Goal: Task Accomplishment & Management: Manage account settings

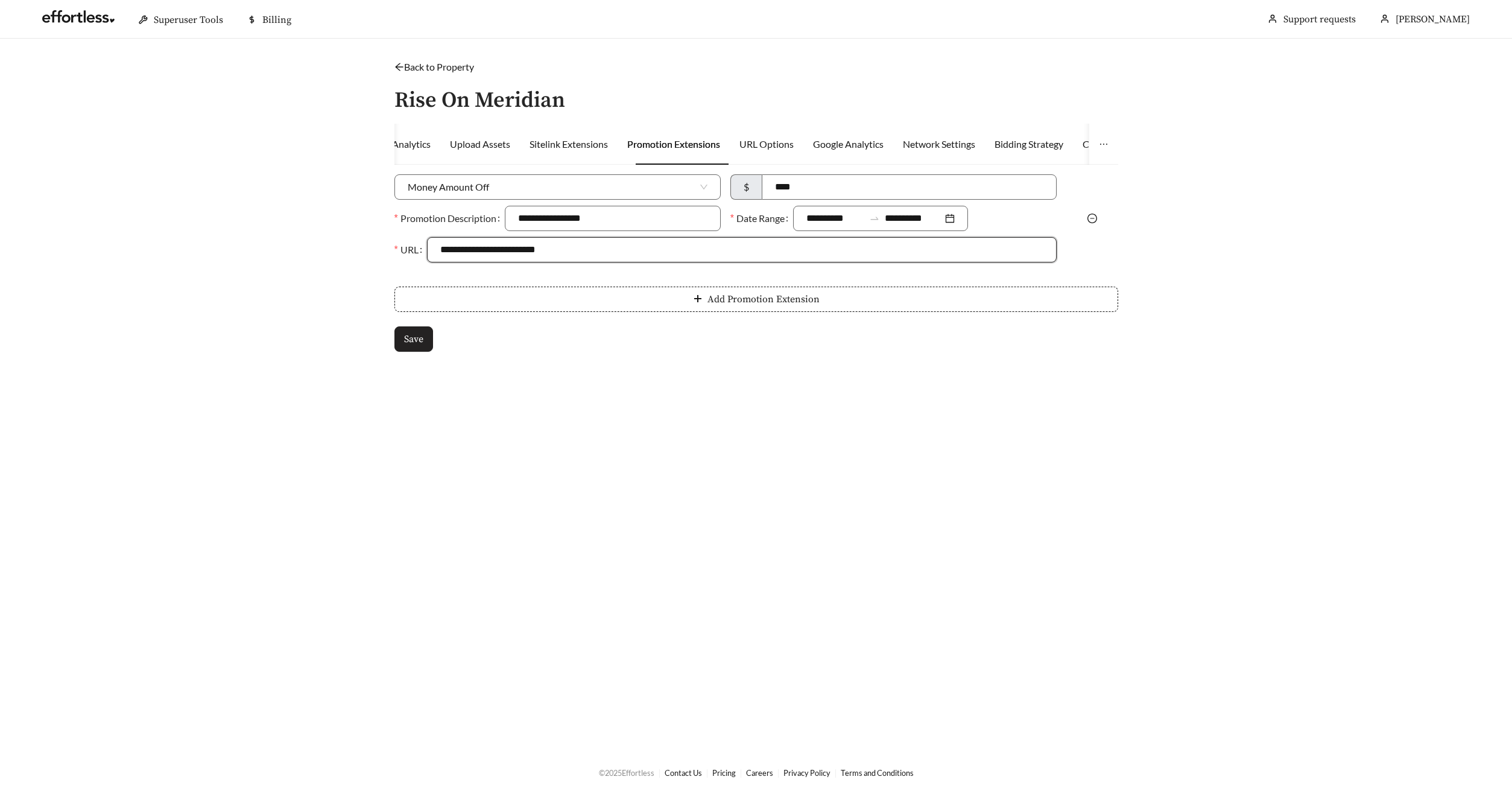
click at [416, 346] on button "Save" at bounding box center [414, 339] width 39 height 26
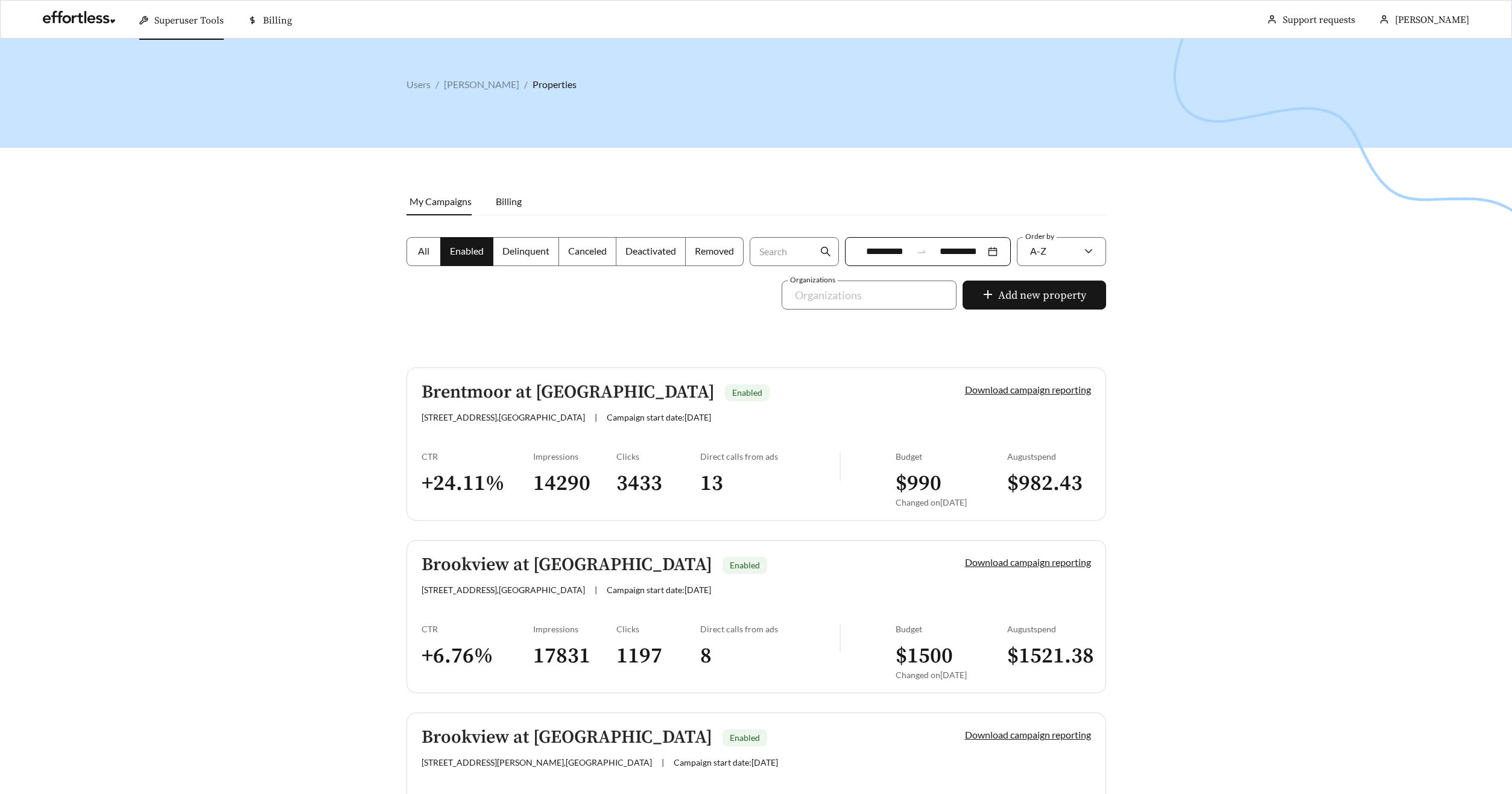
click at [490, 390] on h5 "Brentmoor at Penn Center" at bounding box center [568, 392] width 293 height 20
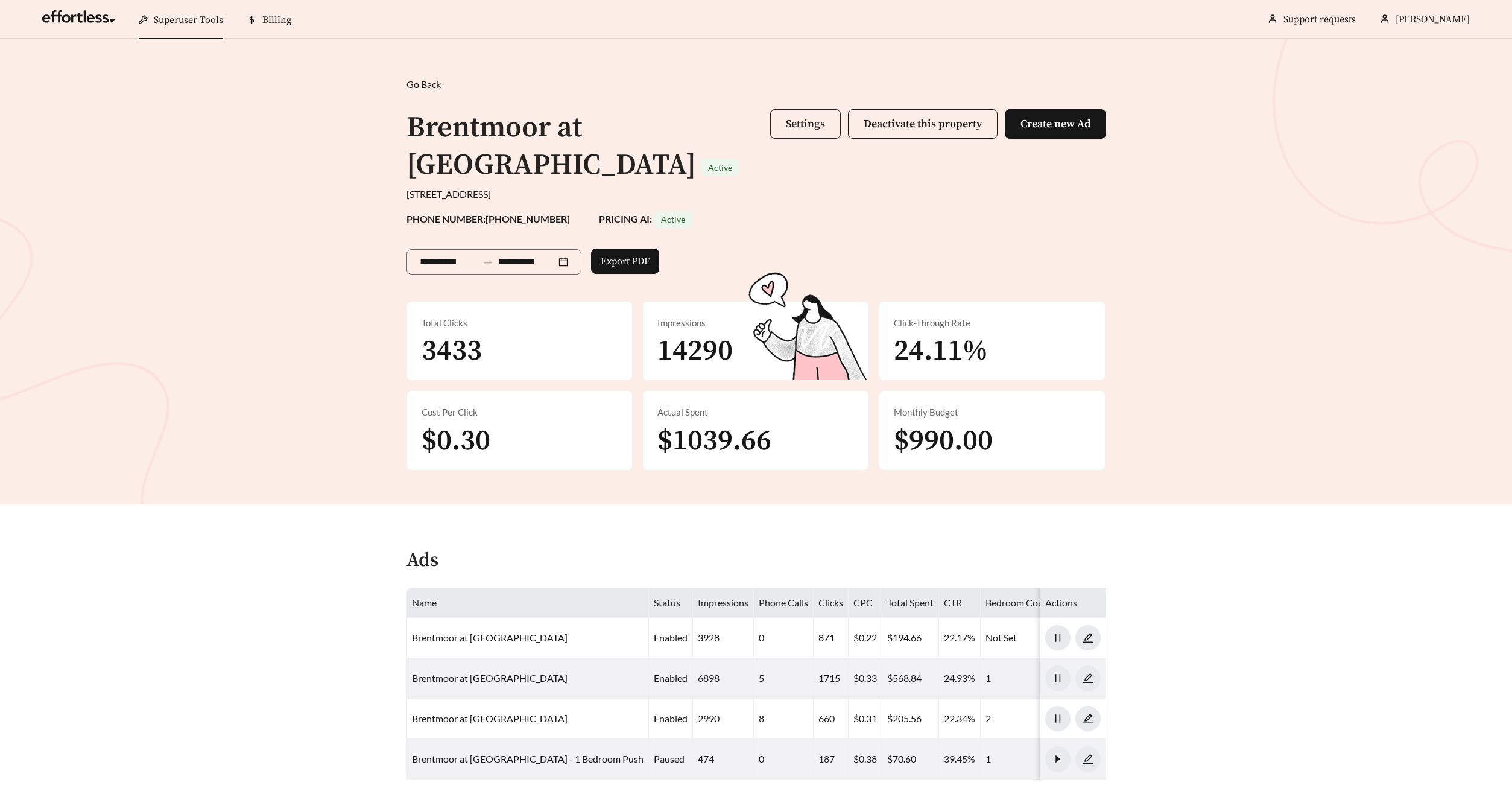
click at [786, 132] on button "Settings" at bounding box center [805, 124] width 71 height 30
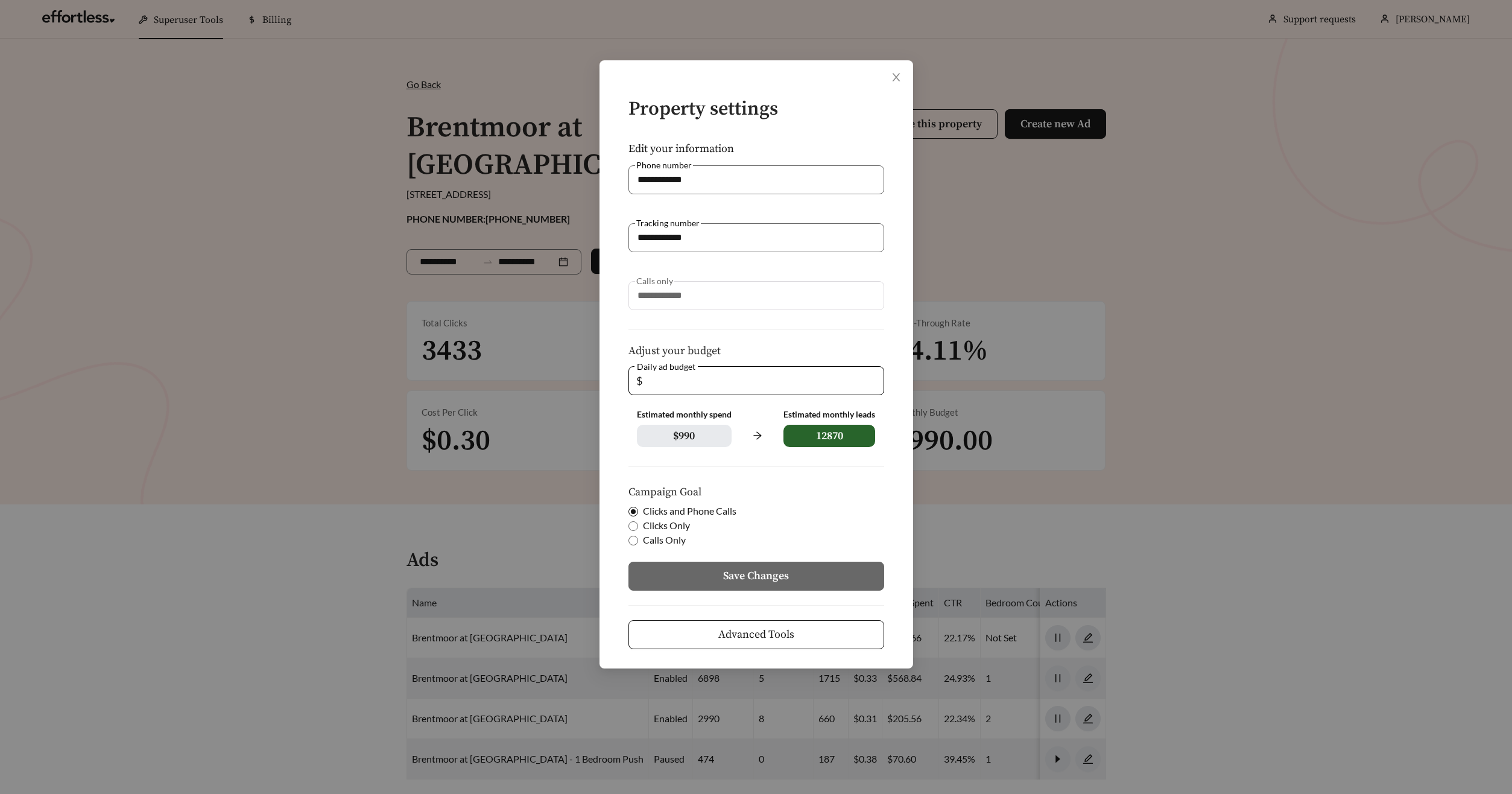
click at [720, 641] on span "Advanced Tools" at bounding box center [756, 634] width 76 height 16
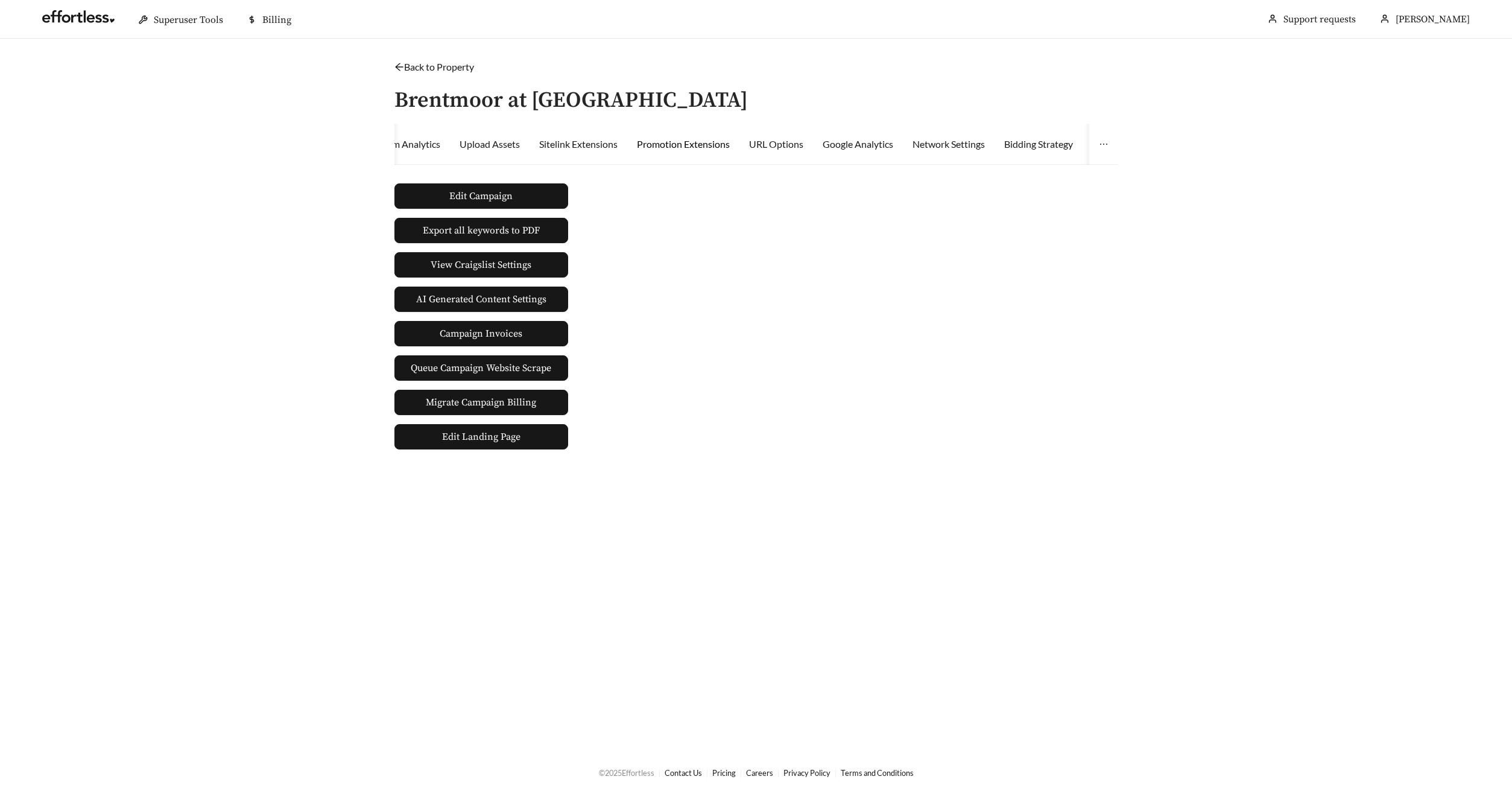
click at [724, 148] on div "Promotion Extensions" at bounding box center [684, 144] width 93 height 14
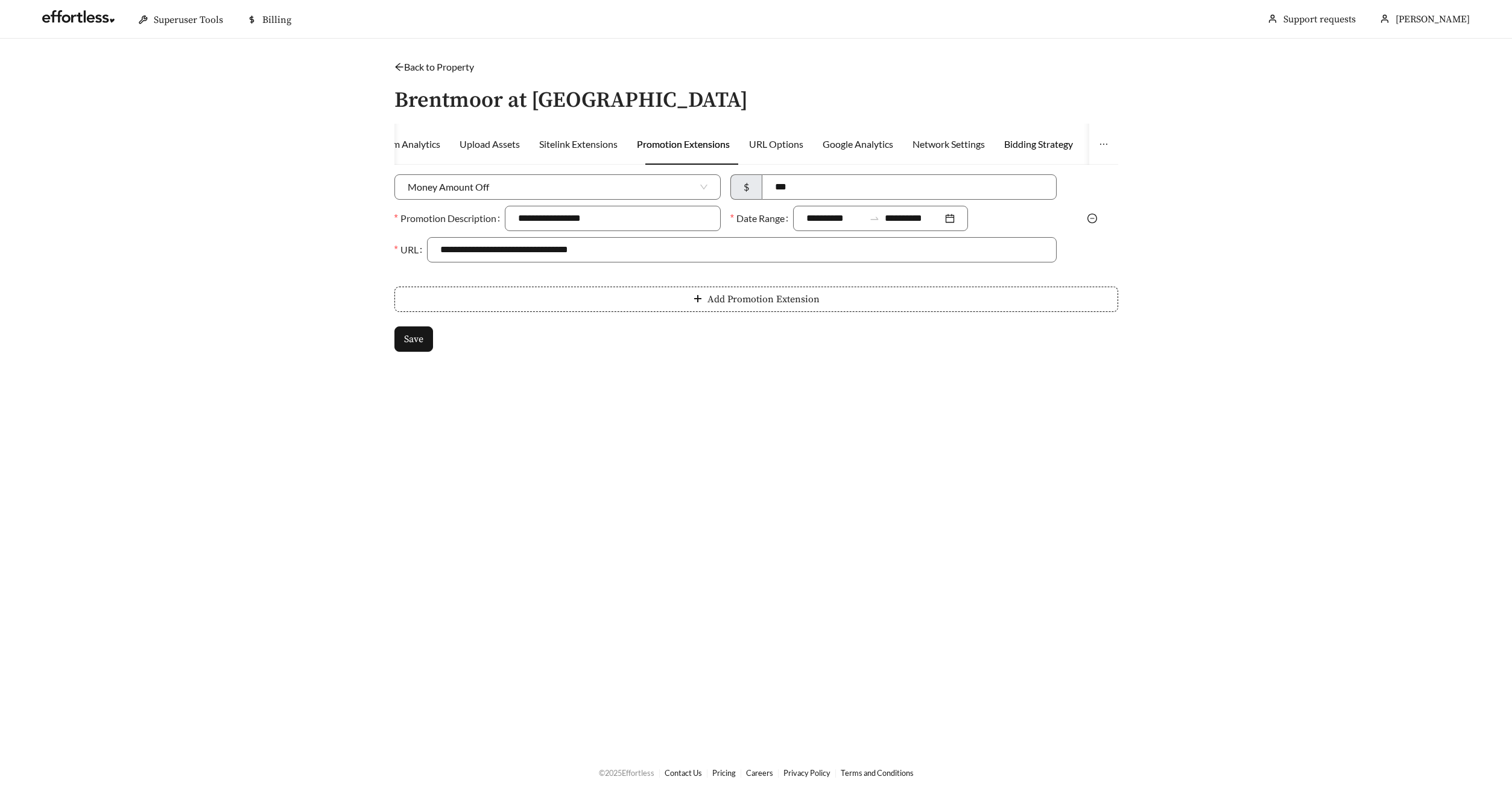
click at [1031, 143] on div "Bidding Strategy" at bounding box center [1038, 144] width 69 height 14
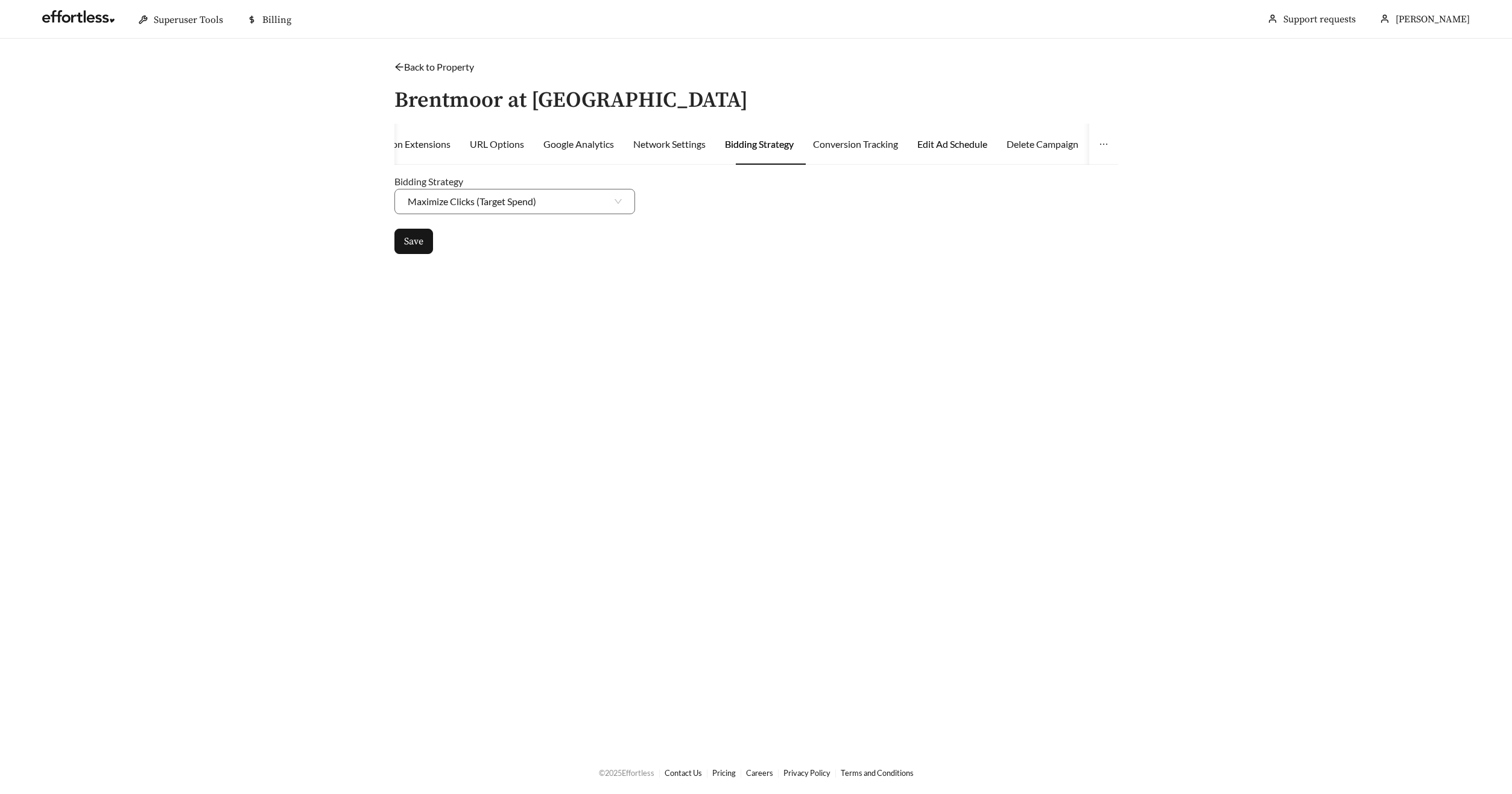
click at [955, 143] on div "Edit Ad Schedule" at bounding box center [952, 144] width 70 height 14
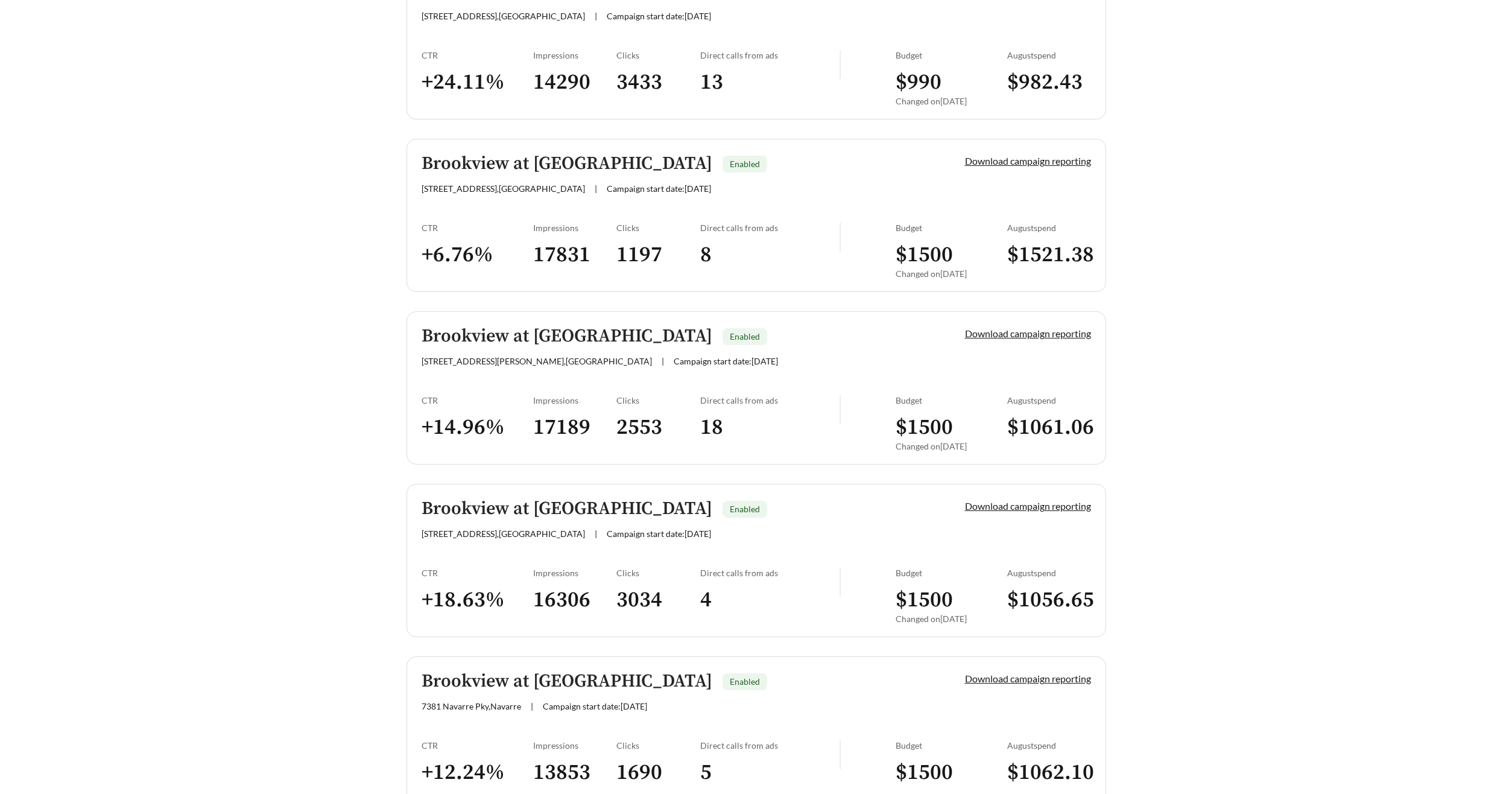
scroll to position [436, 0]
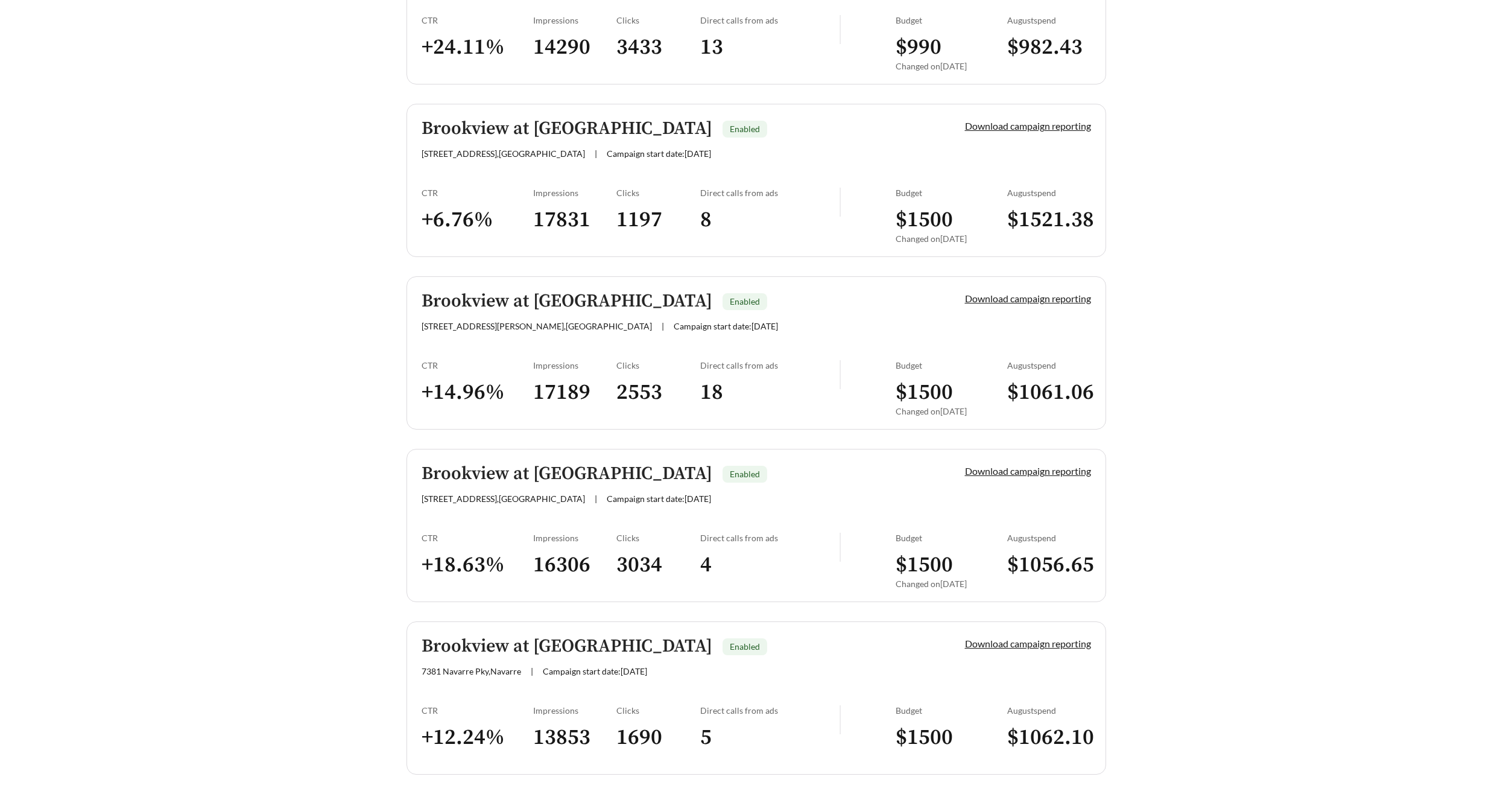
click at [447, 130] on h5 "Brookview at Apex" at bounding box center [566, 129] width 290 height 20
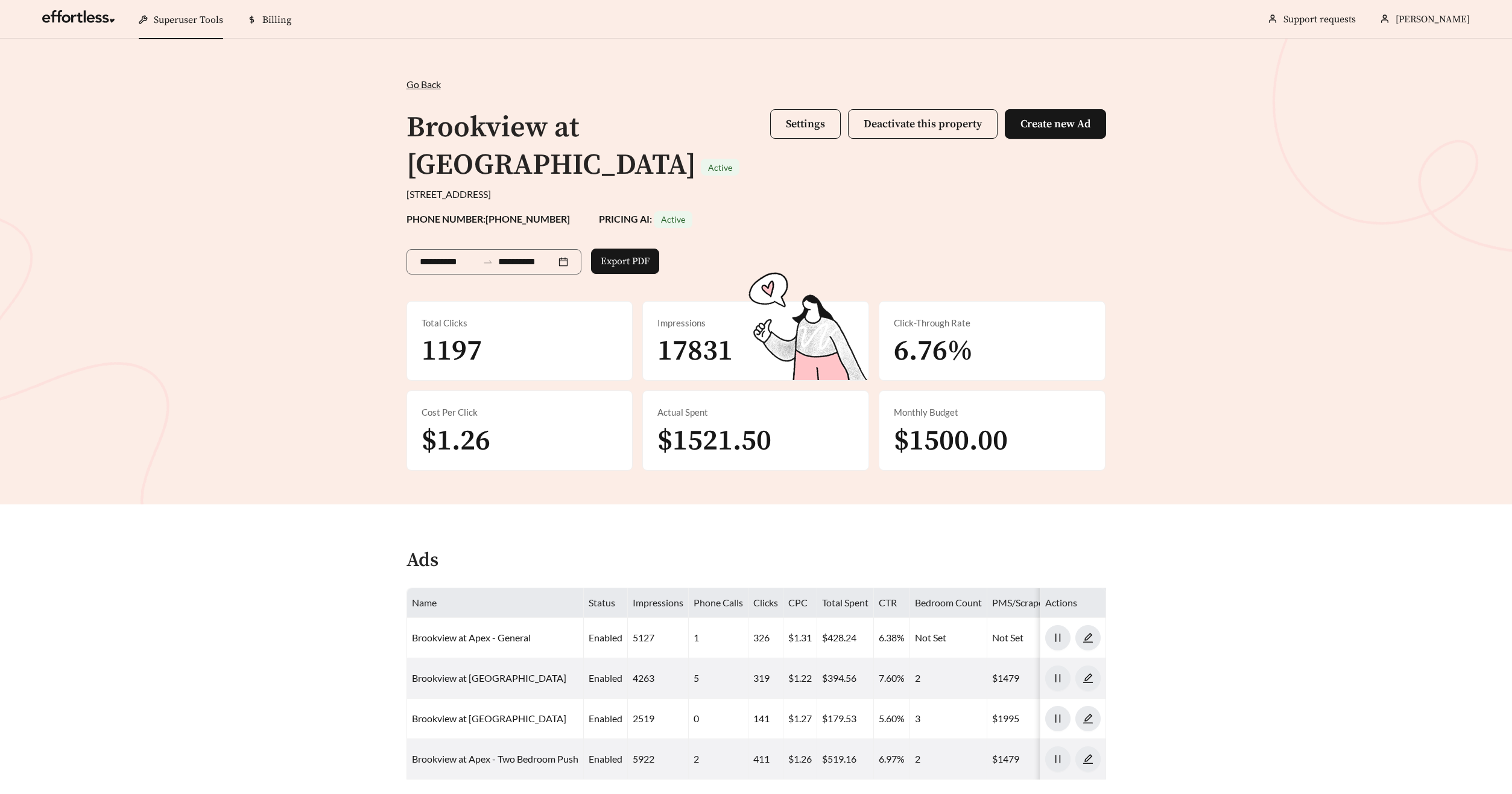
click at [780, 141] on span "Settings Deactivate this property Create new Ad" at bounding box center [938, 147] width 336 height 75
click at [785, 132] on button "Settings" at bounding box center [805, 124] width 71 height 30
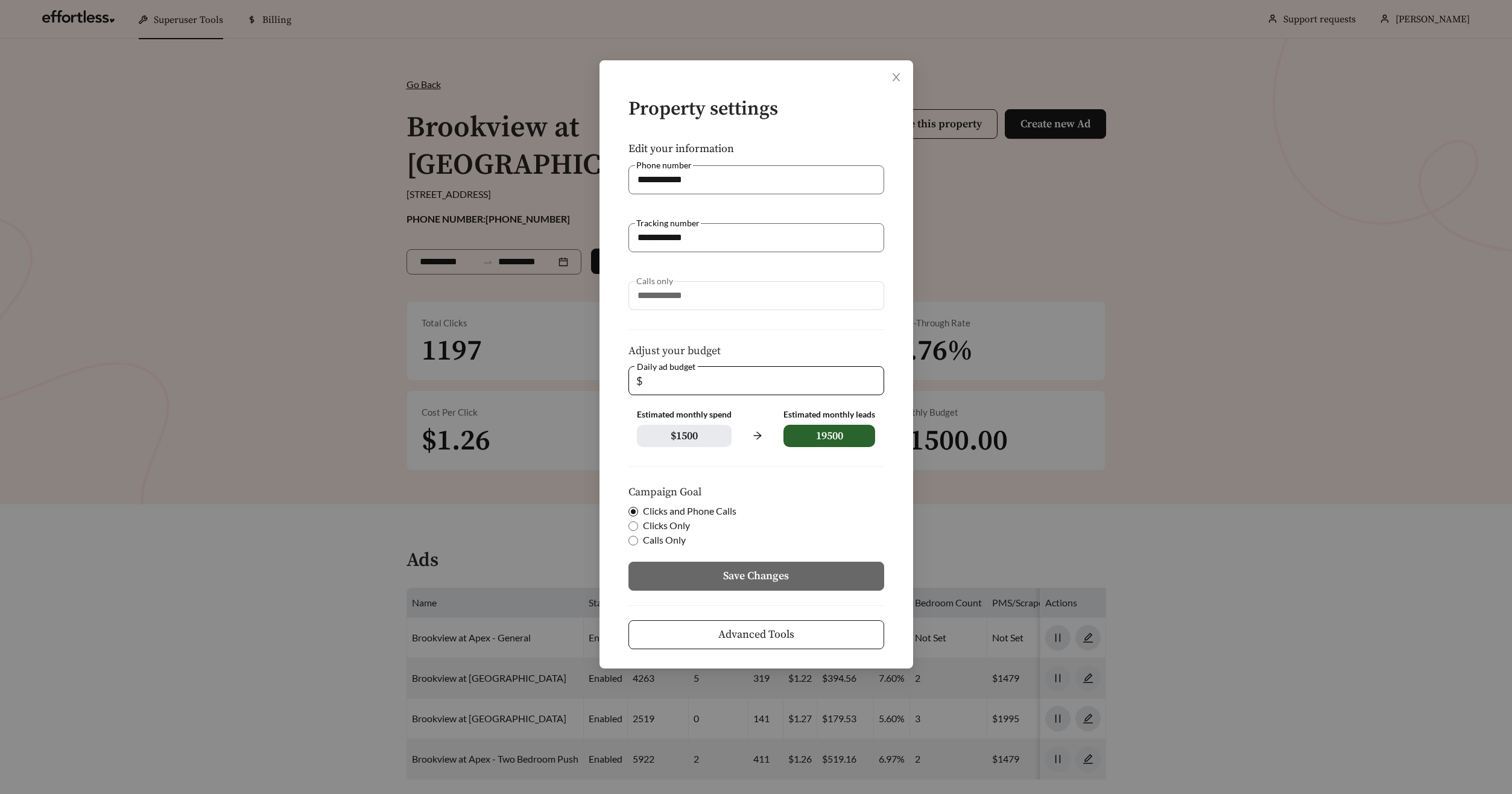
click at [806, 649] on div "**********" at bounding box center [756, 364] width 313 height 608
click at [831, 619] on form "**********" at bounding box center [756, 374] width 275 height 550
click at [830, 630] on button "Advanced Tools" at bounding box center [756, 635] width 256 height 29
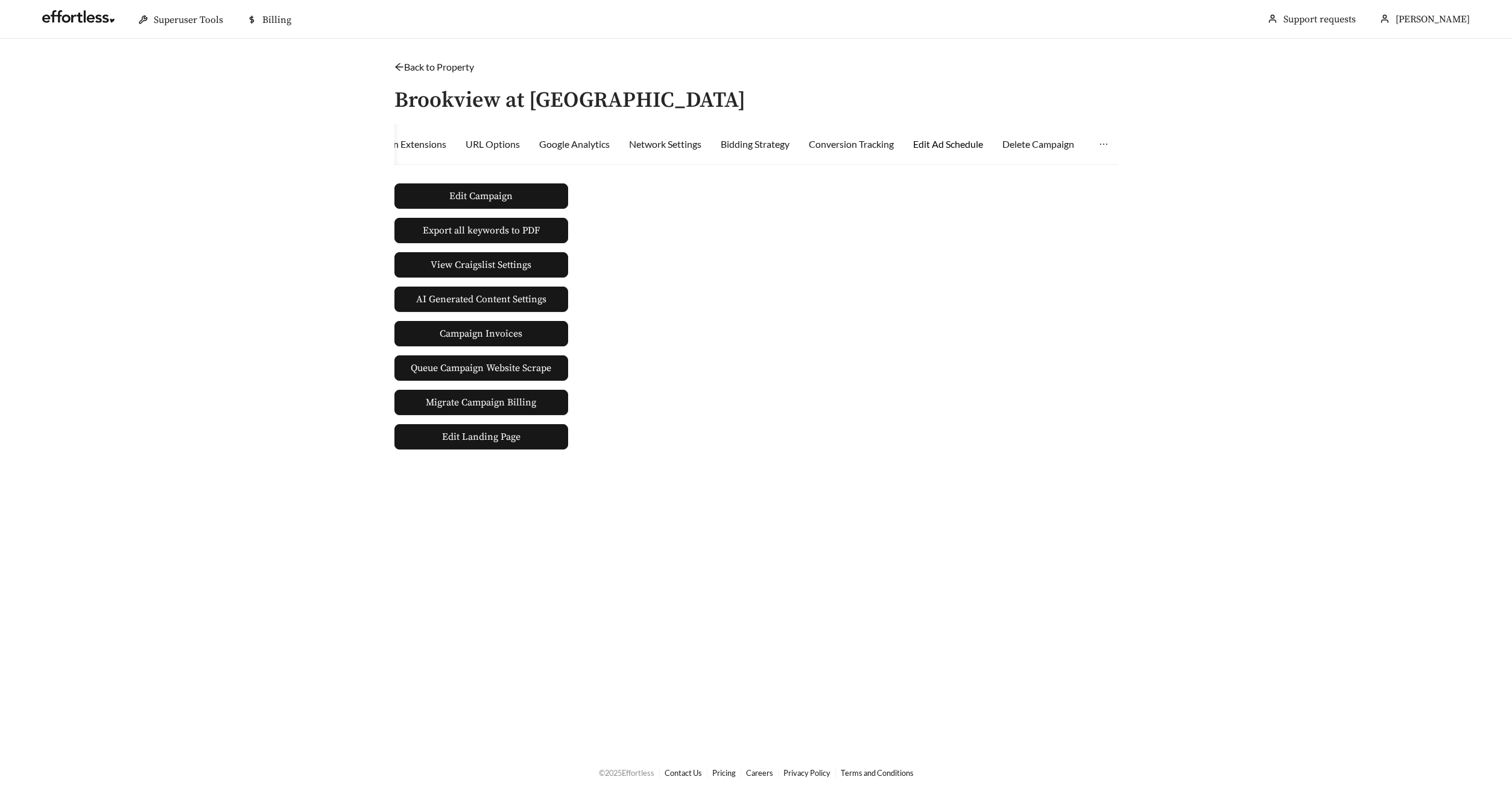
click at [969, 149] on div "Edit Ad Schedule" at bounding box center [948, 144] width 70 height 14
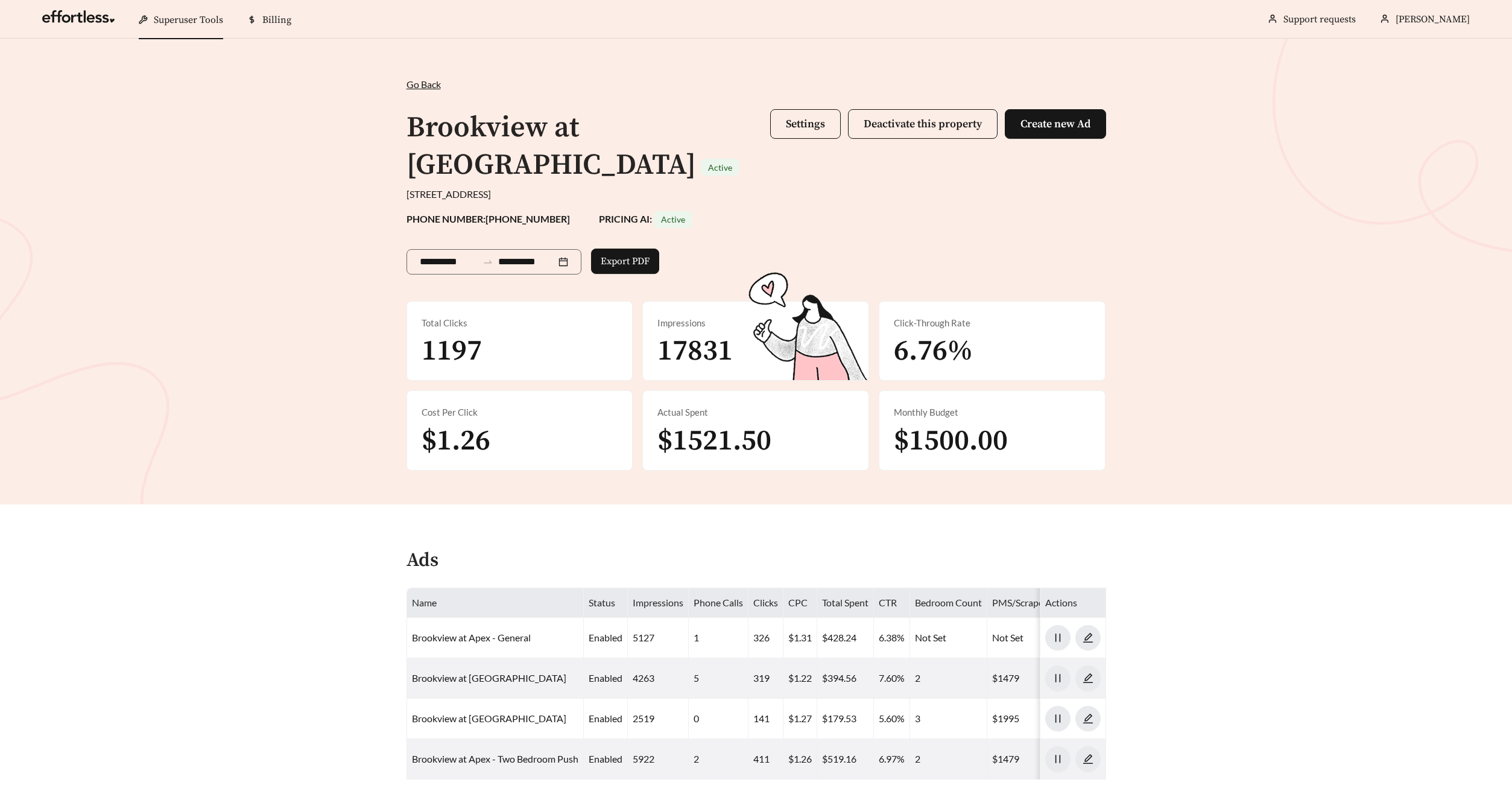
scroll to position [436, 0]
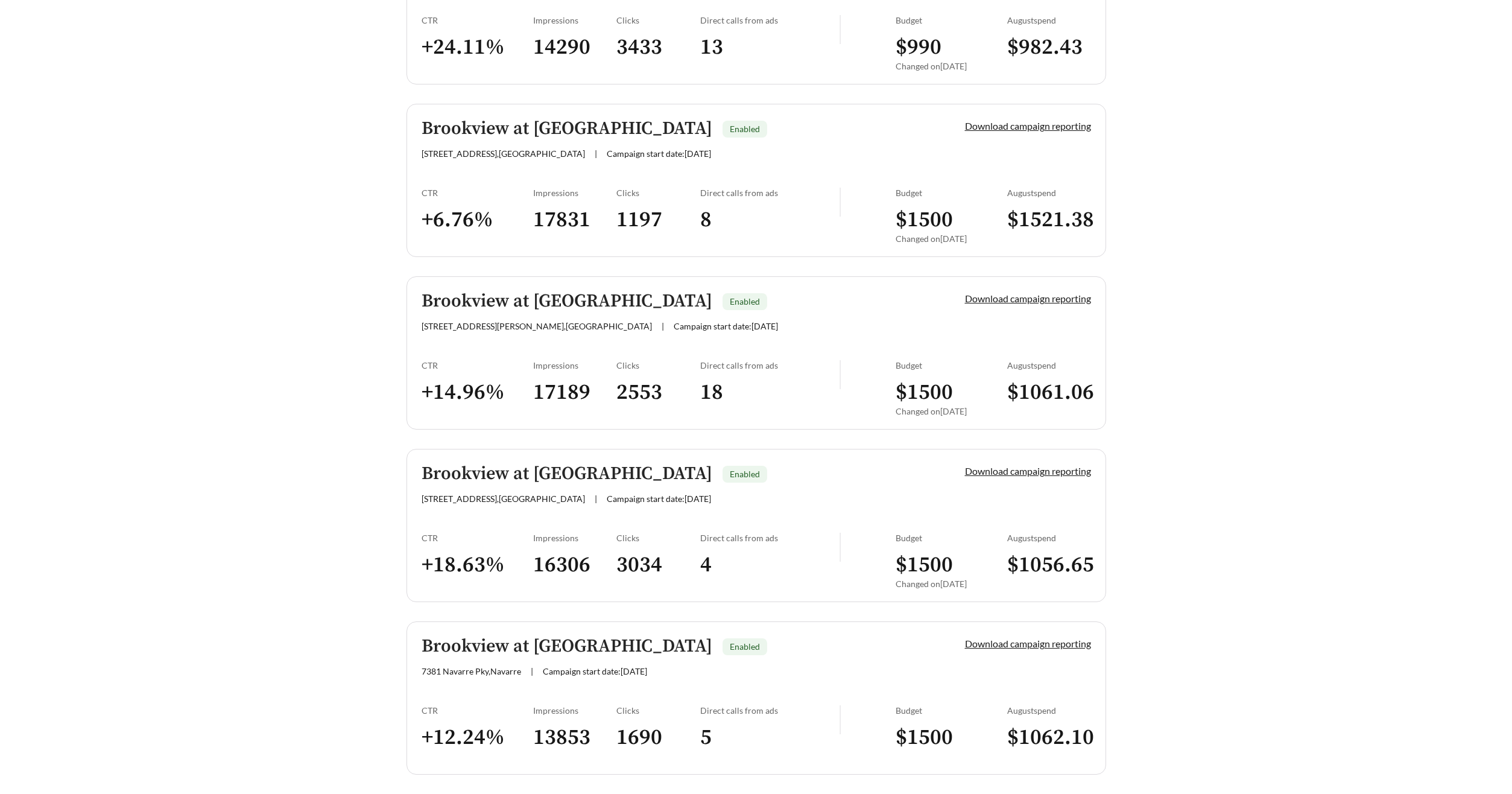
click at [519, 302] on h5 "Brookview at Citrus Park" at bounding box center [566, 301] width 290 height 20
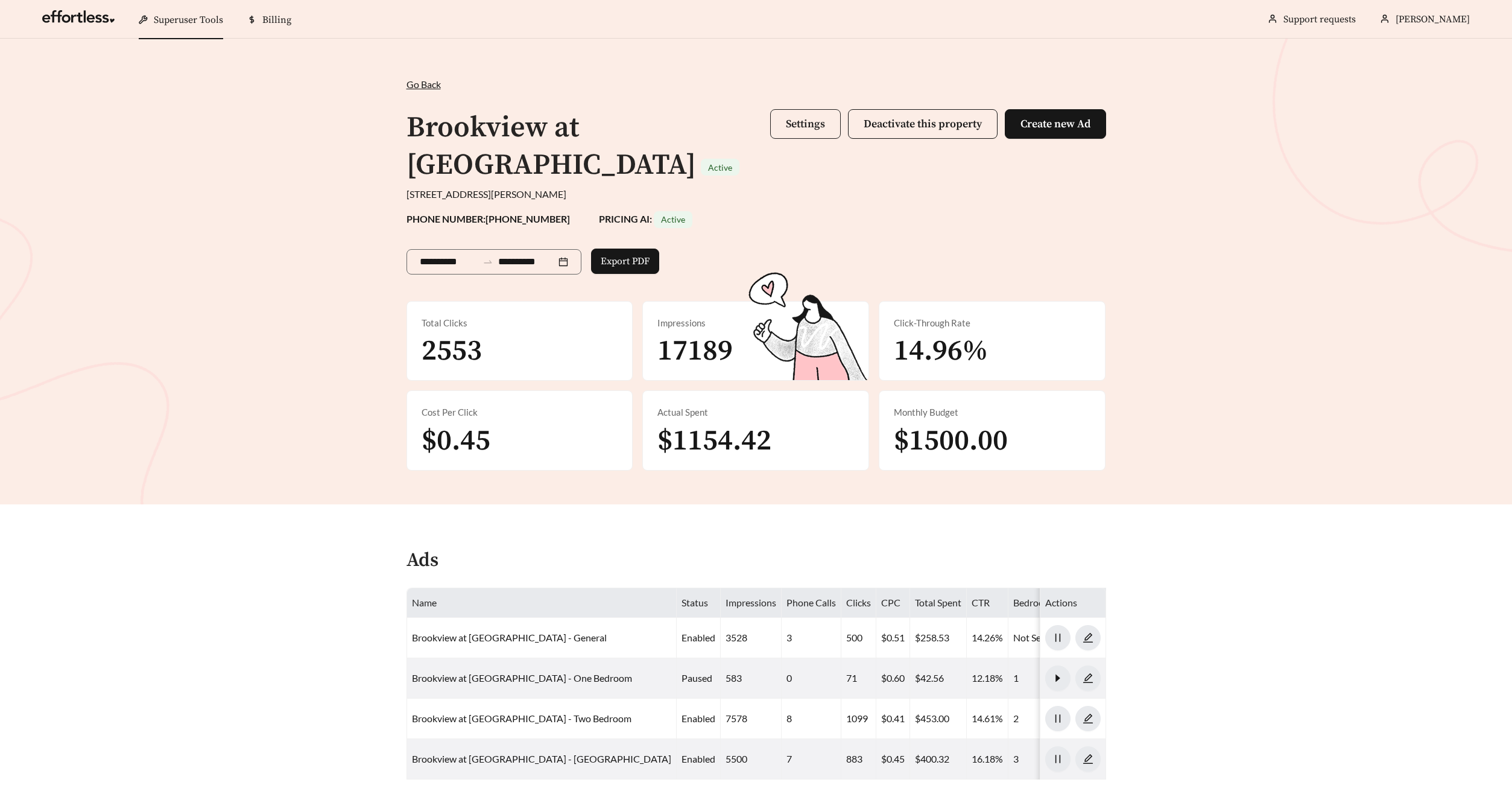
click at [802, 130] on span "Settings" at bounding box center [805, 123] width 39 height 14
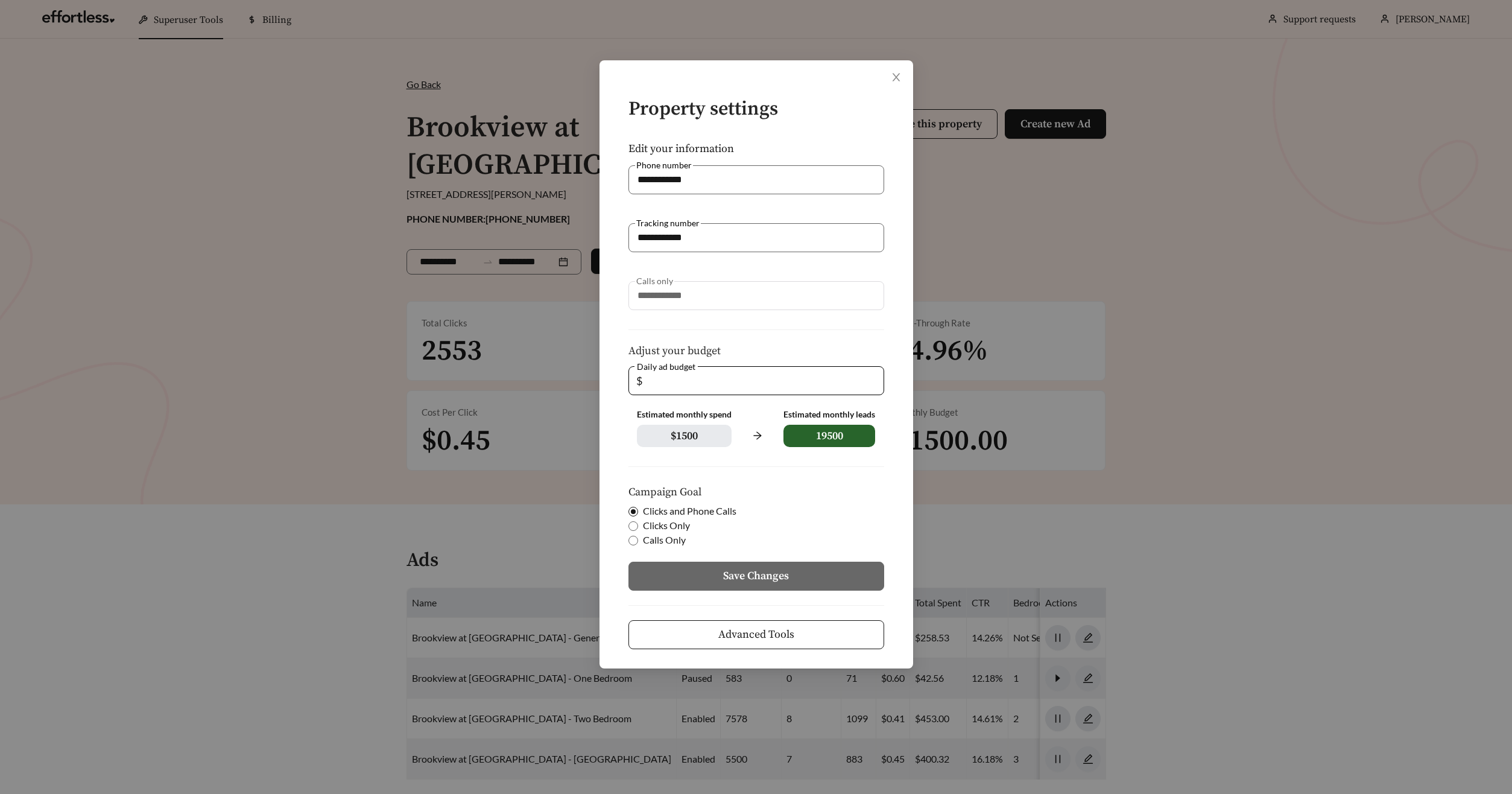
click at [752, 635] on span "Advanced Tools" at bounding box center [756, 634] width 76 height 16
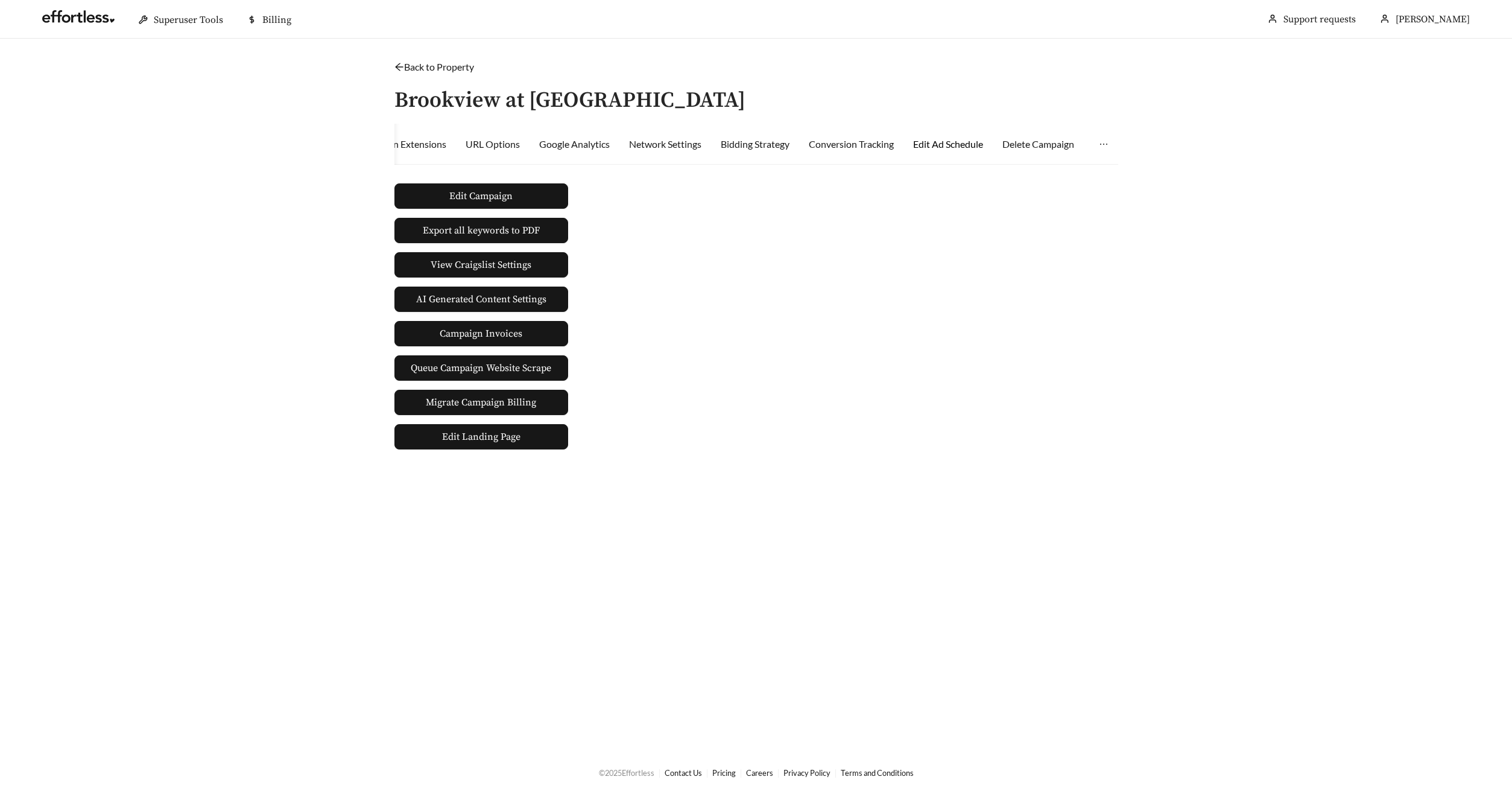
click at [947, 141] on div "Edit Ad Schedule" at bounding box center [948, 144] width 70 height 14
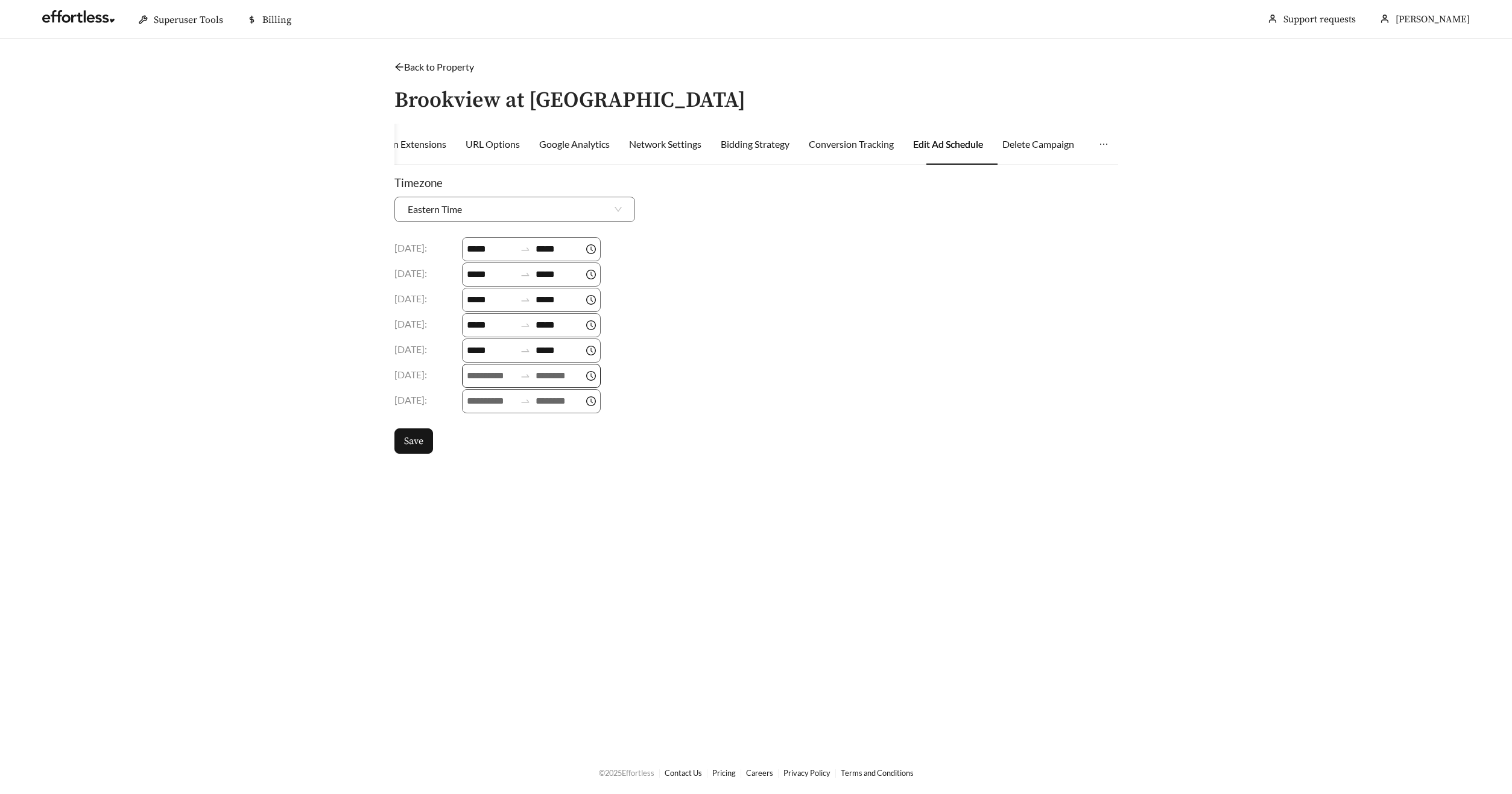
click at [531, 379] on icon "swap-right" at bounding box center [525, 376] width 11 height 11
drag, startPoint x: 476, startPoint y: 494, endPoint x: 484, endPoint y: 492, distance: 8.2
click at [477, 494] on div "09" at bounding box center [479, 497] width 34 height 17
type input "*****"
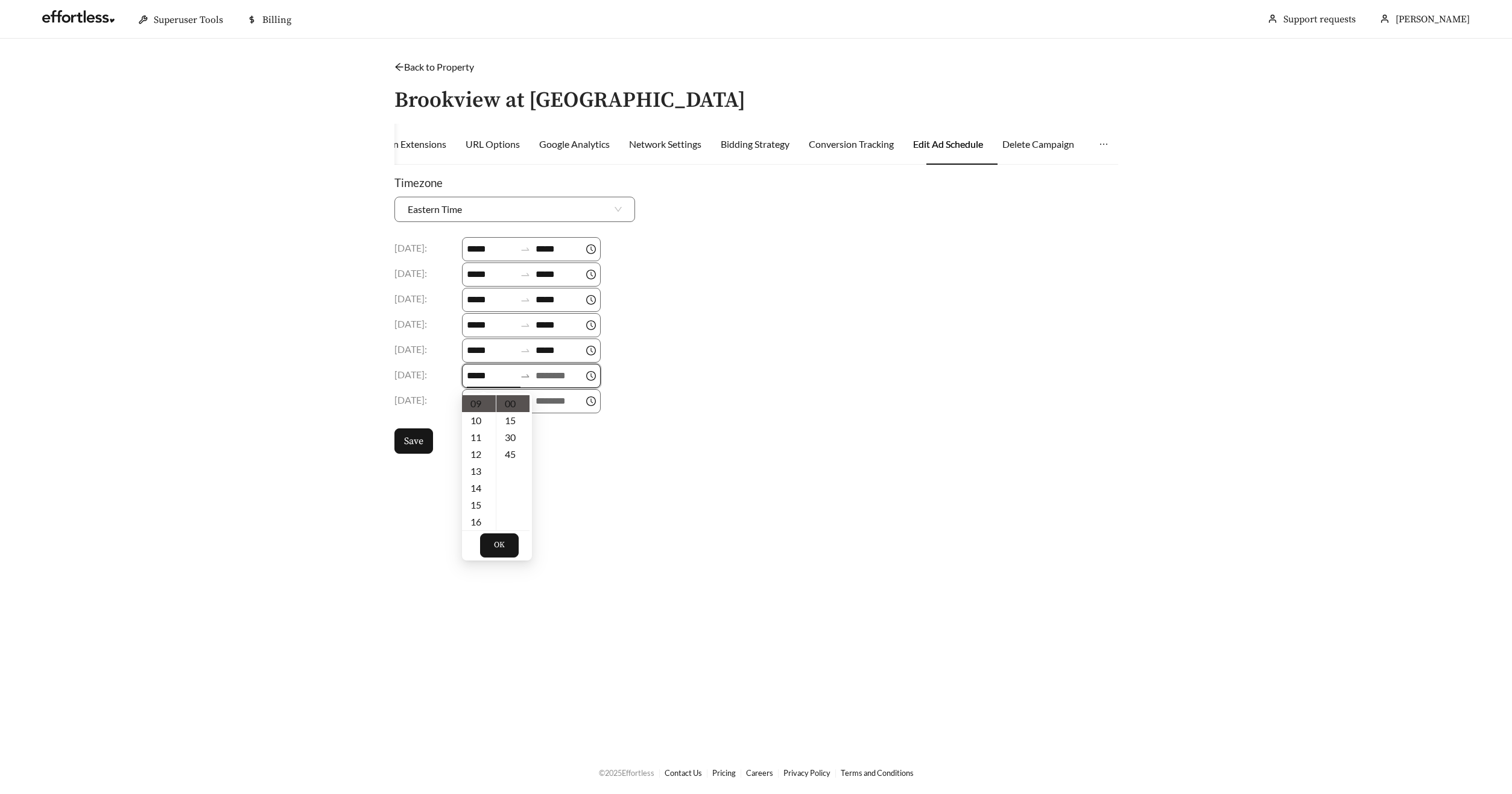
click at [551, 381] on input at bounding box center [560, 376] width 48 height 14
drag, startPoint x: 555, startPoint y: 487, endPoint x: 509, endPoint y: 443, distance: 63.7
click at [554, 487] on div "18" at bounding box center [553, 488] width 34 height 17
type input "*****"
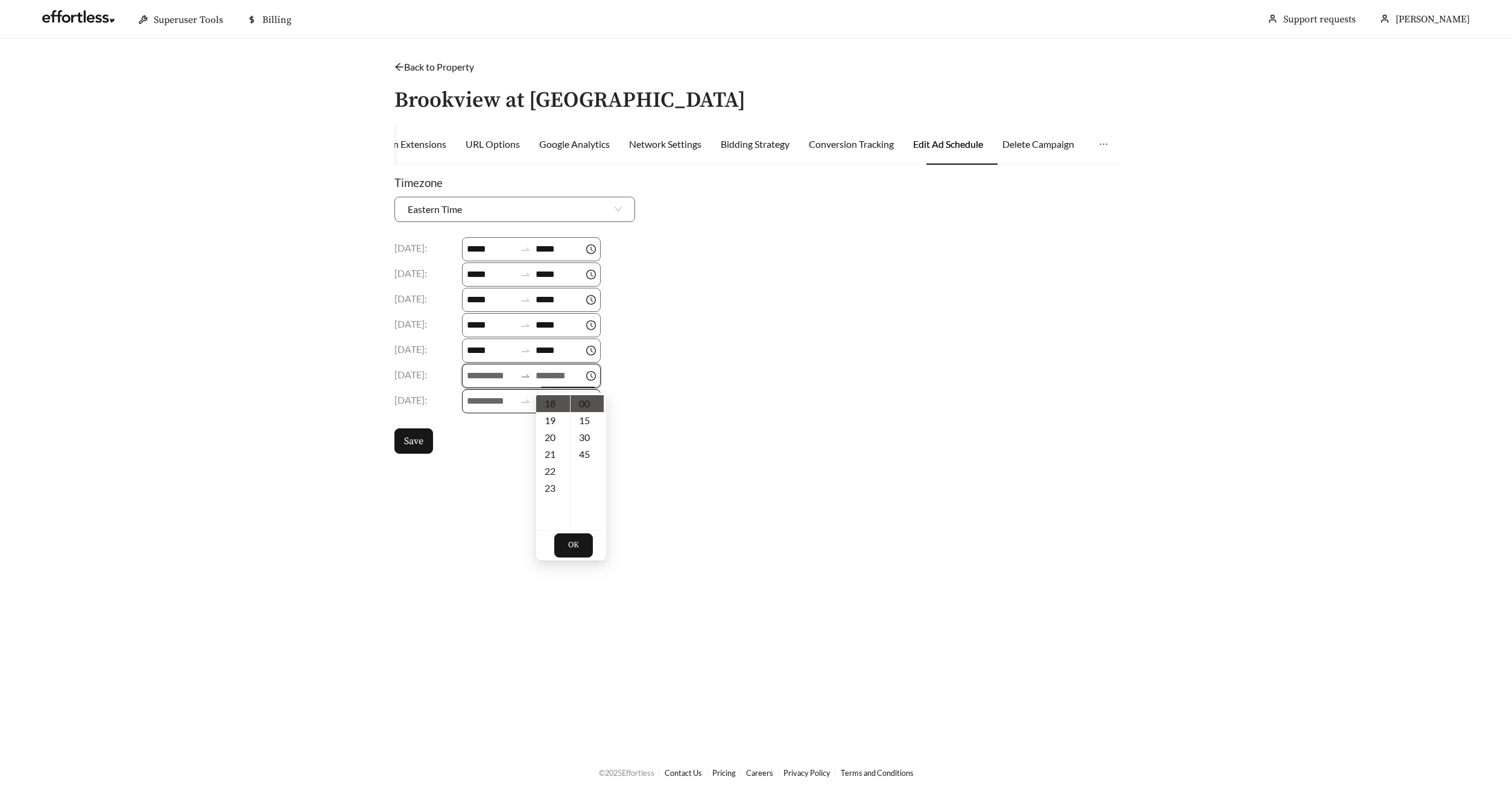
click at [480, 397] on body "Superuser Tools Billing Wendie Jones Support requests More Back to Property / B…" at bounding box center [756, 397] width 1512 height 794
click at [480, 381] on input at bounding box center [491, 376] width 48 height 14
click at [473, 412] on div "09" at bounding box center [479, 414] width 34 height 17
type input "*****"
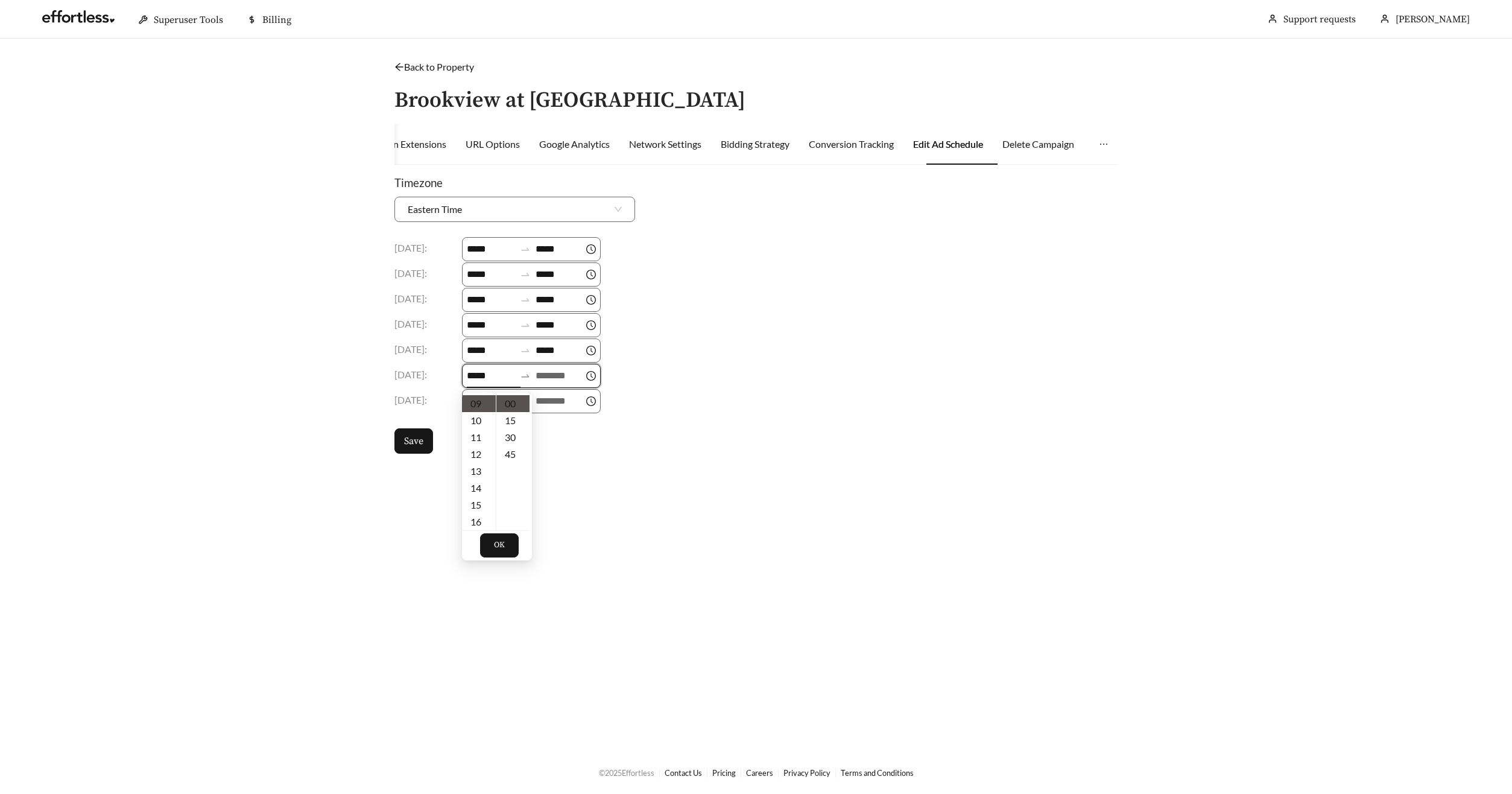
click at [545, 376] on input at bounding box center [560, 376] width 48 height 14
drag, startPoint x: 553, startPoint y: 473, endPoint x: 559, endPoint y: 506, distance: 33.5
click at [553, 473] on div "18" at bounding box center [553, 471] width 34 height 17
type input "*****"
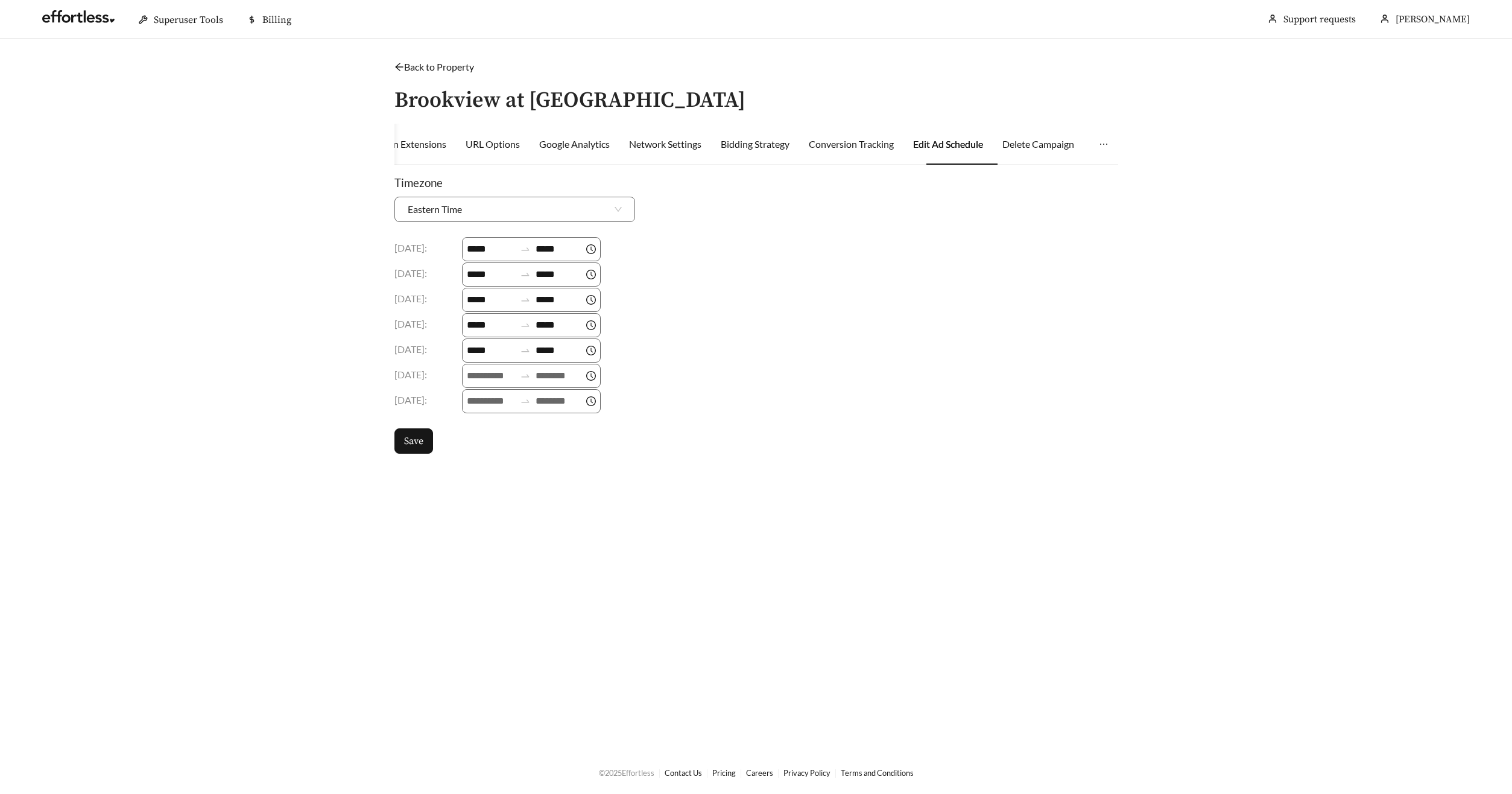
click at [578, 565] on main "Back to Property / Brookview at Citrus Park Superuser PMS Integrations Activity…" at bounding box center [756, 395] width 1512 height 712
click at [469, 381] on div at bounding box center [491, 376] width 48 height 14
drag, startPoint x: 479, startPoint y: 454, endPoint x: 517, endPoint y: 422, distance: 49.7
click at [479, 454] on div "09" at bounding box center [479, 458] width 34 height 17
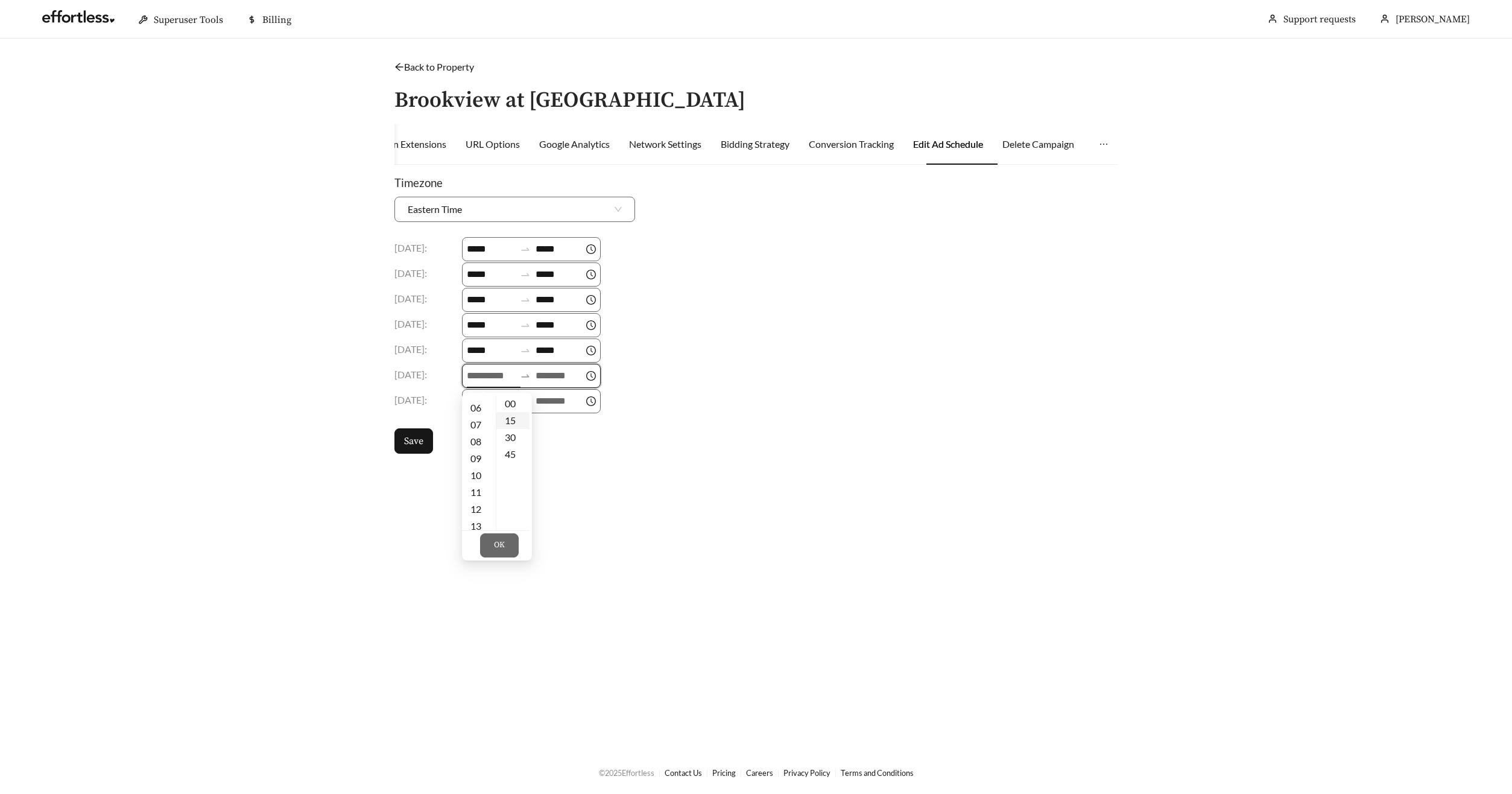
type input "*****"
click at [562, 381] on input at bounding box center [560, 376] width 48 height 14
click at [552, 491] on div "18" at bounding box center [553, 496] width 34 height 17
type input "*****"
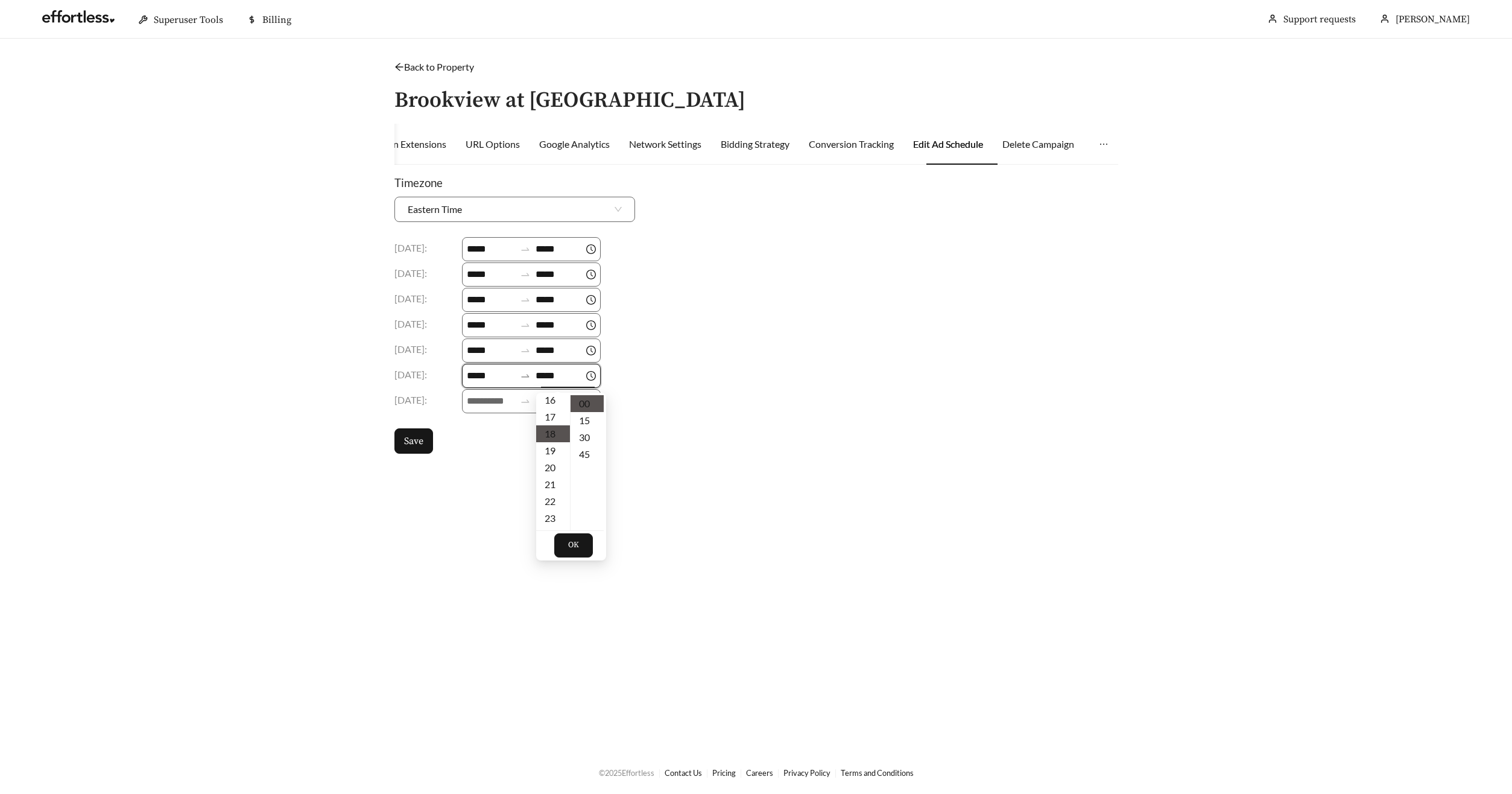
scroll to position [304, 0]
click at [573, 545] on span "OK" at bounding box center [573, 546] width 11 height 12
click at [491, 403] on input at bounding box center [491, 401] width 48 height 14
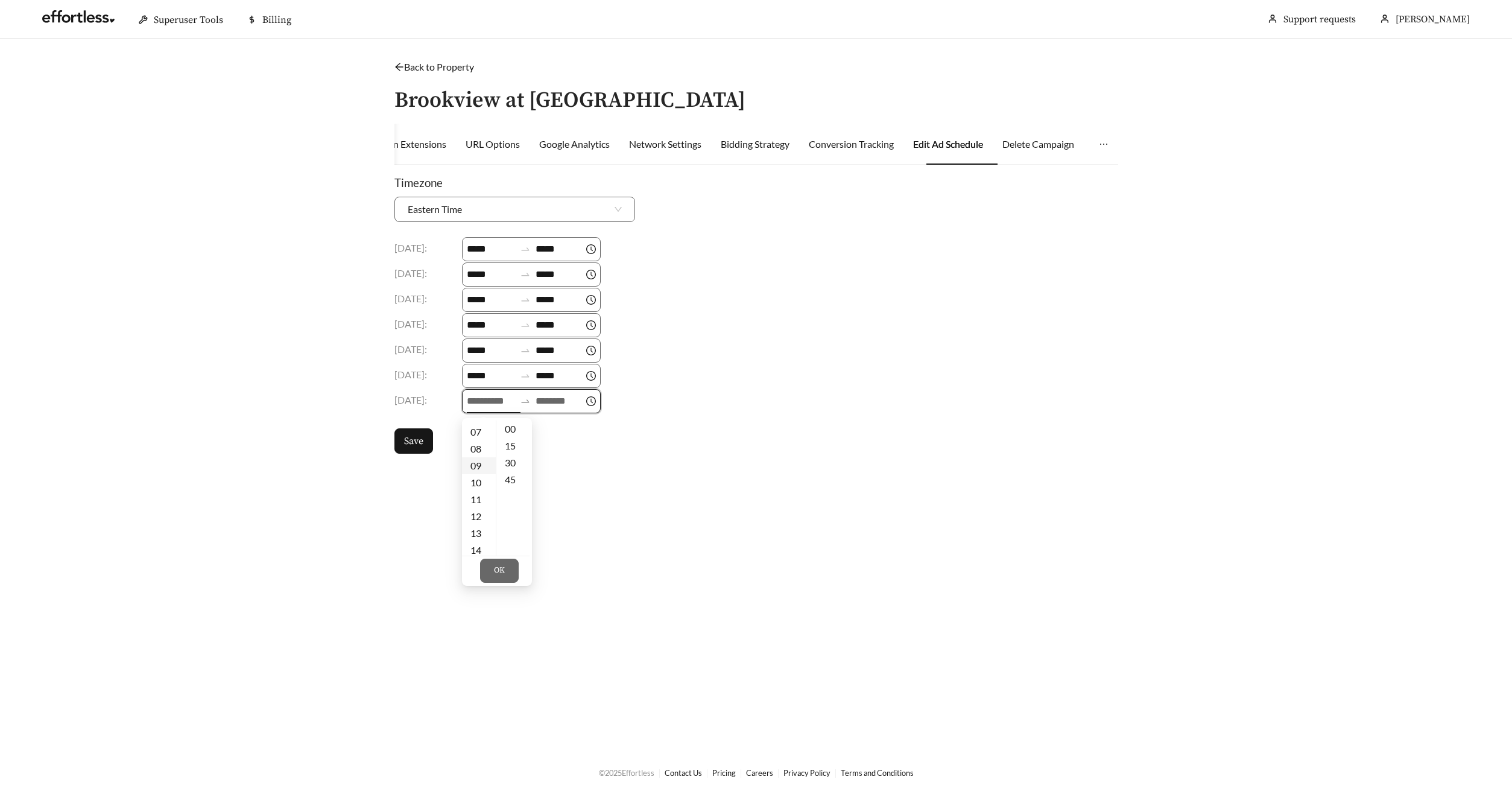
click at [479, 464] on div "09" at bounding box center [479, 466] width 34 height 17
type input "*****"
click at [559, 405] on input at bounding box center [560, 401] width 48 height 14
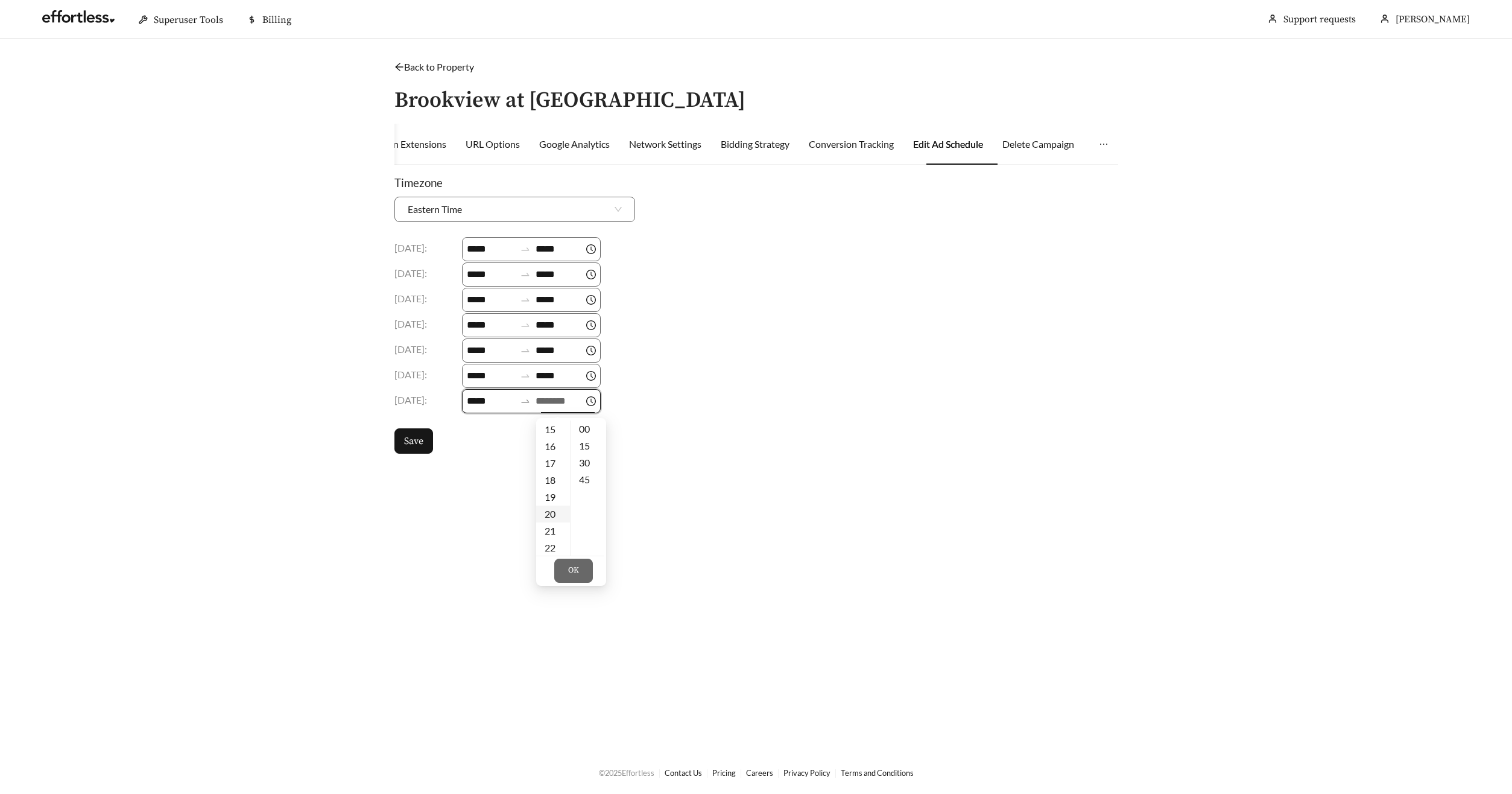
drag, startPoint x: 554, startPoint y: 481, endPoint x: 554, endPoint y: 492, distance: 11.0
click at [554, 481] on div "18" at bounding box center [553, 481] width 34 height 17
type input "*****"
click at [574, 569] on span "OK" at bounding box center [573, 570] width 11 height 12
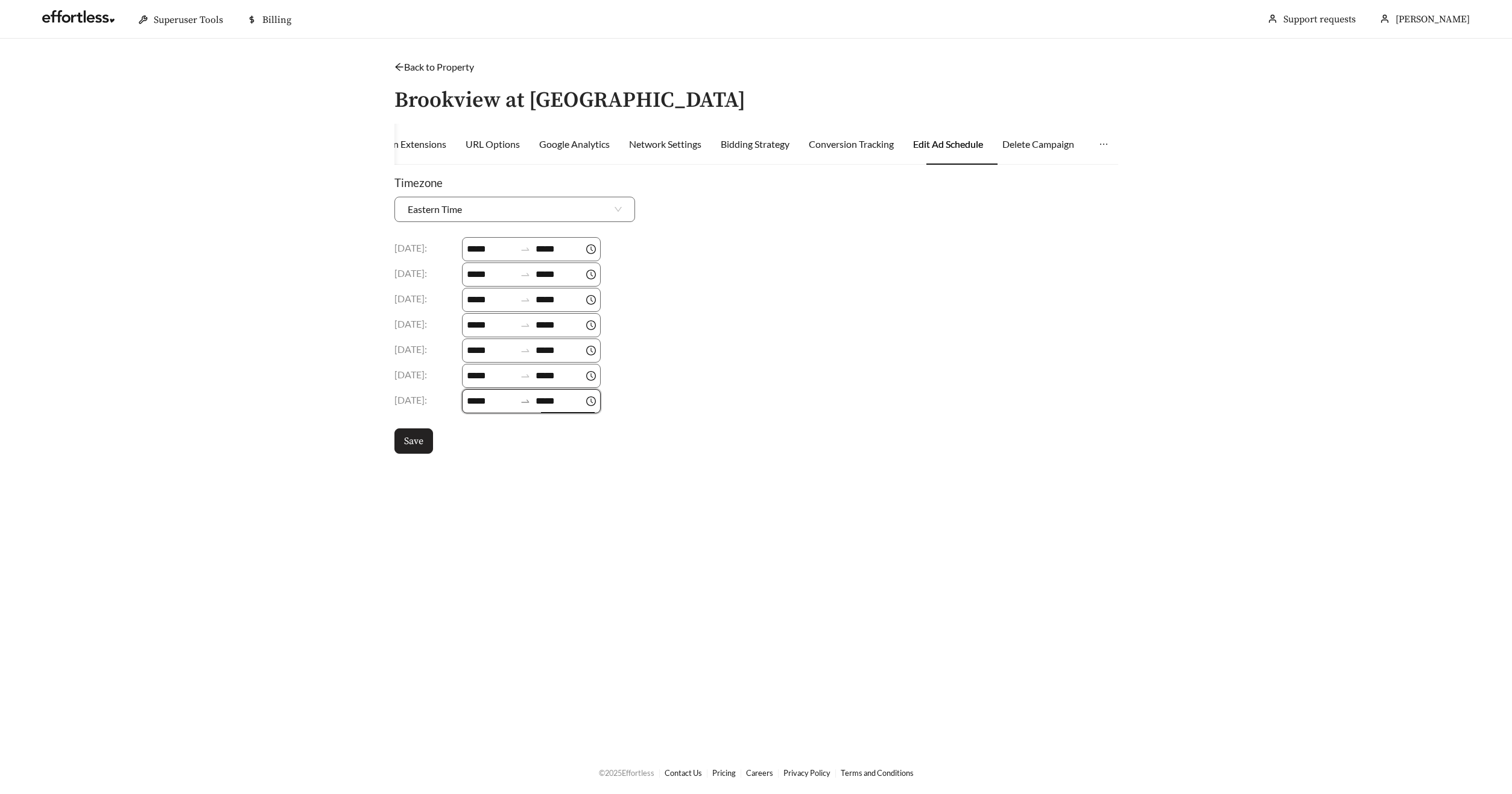
drag, startPoint x: 414, startPoint y: 437, endPoint x: 419, endPoint y: 431, distance: 7.8
click at [414, 437] on span "Save" at bounding box center [413, 441] width 19 height 14
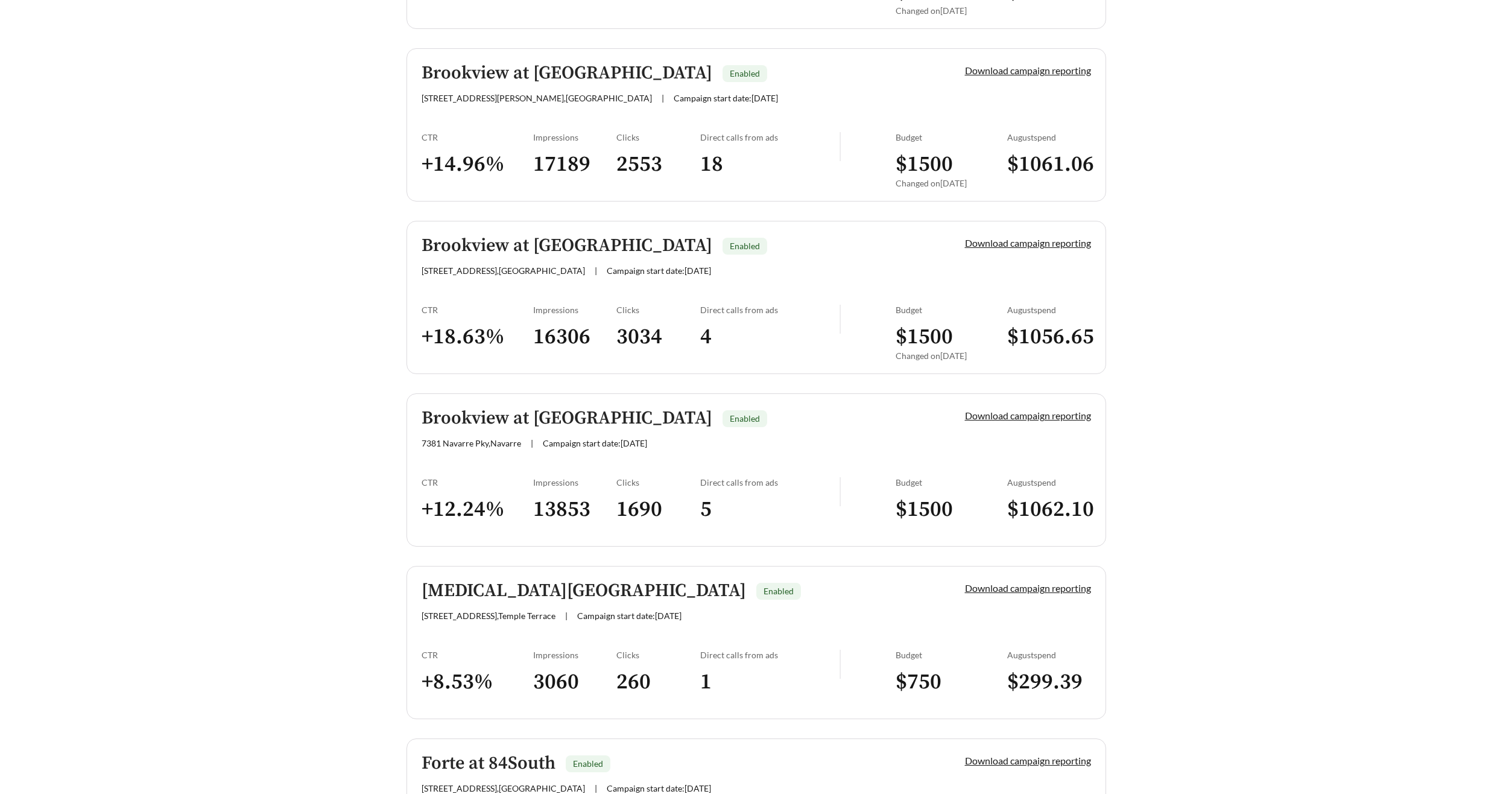
scroll to position [675, 0]
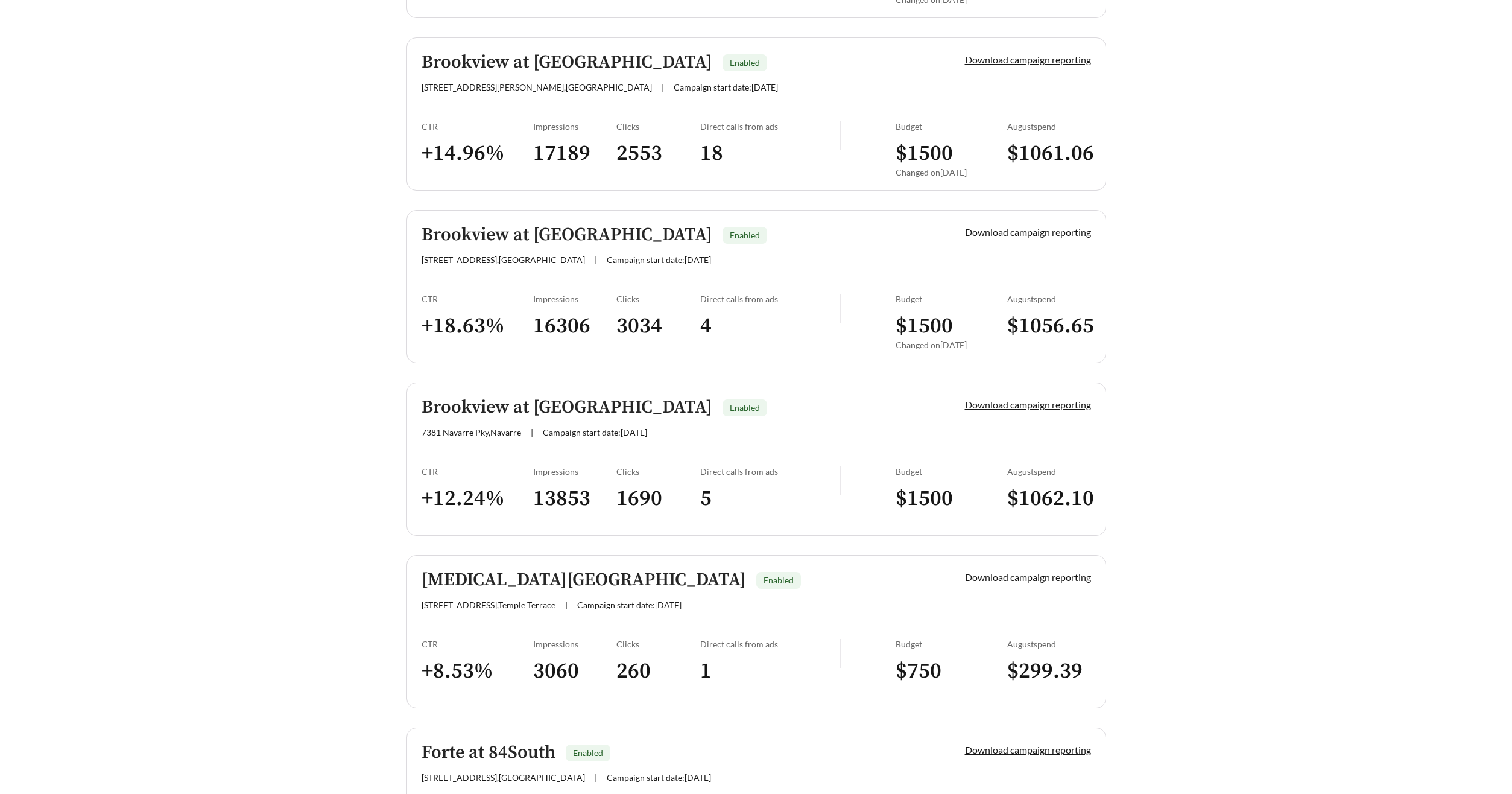
click at [490, 239] on h5 "Brookview at Middletown" at bounding box center [566, 235] width 290 height 20
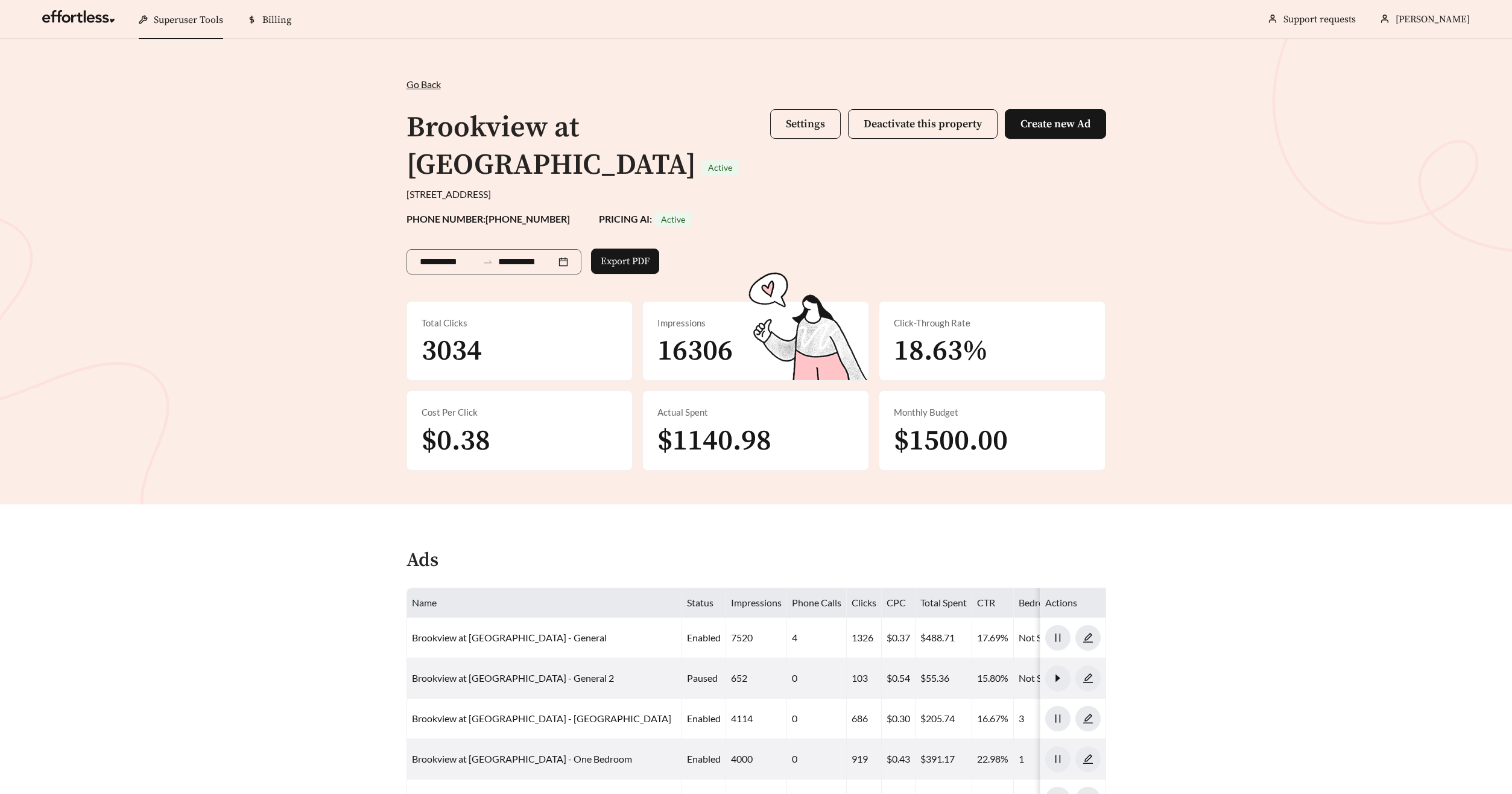
click at [813, 133] on button "Settings" at bounding box center [805, 124] width 71 height 30
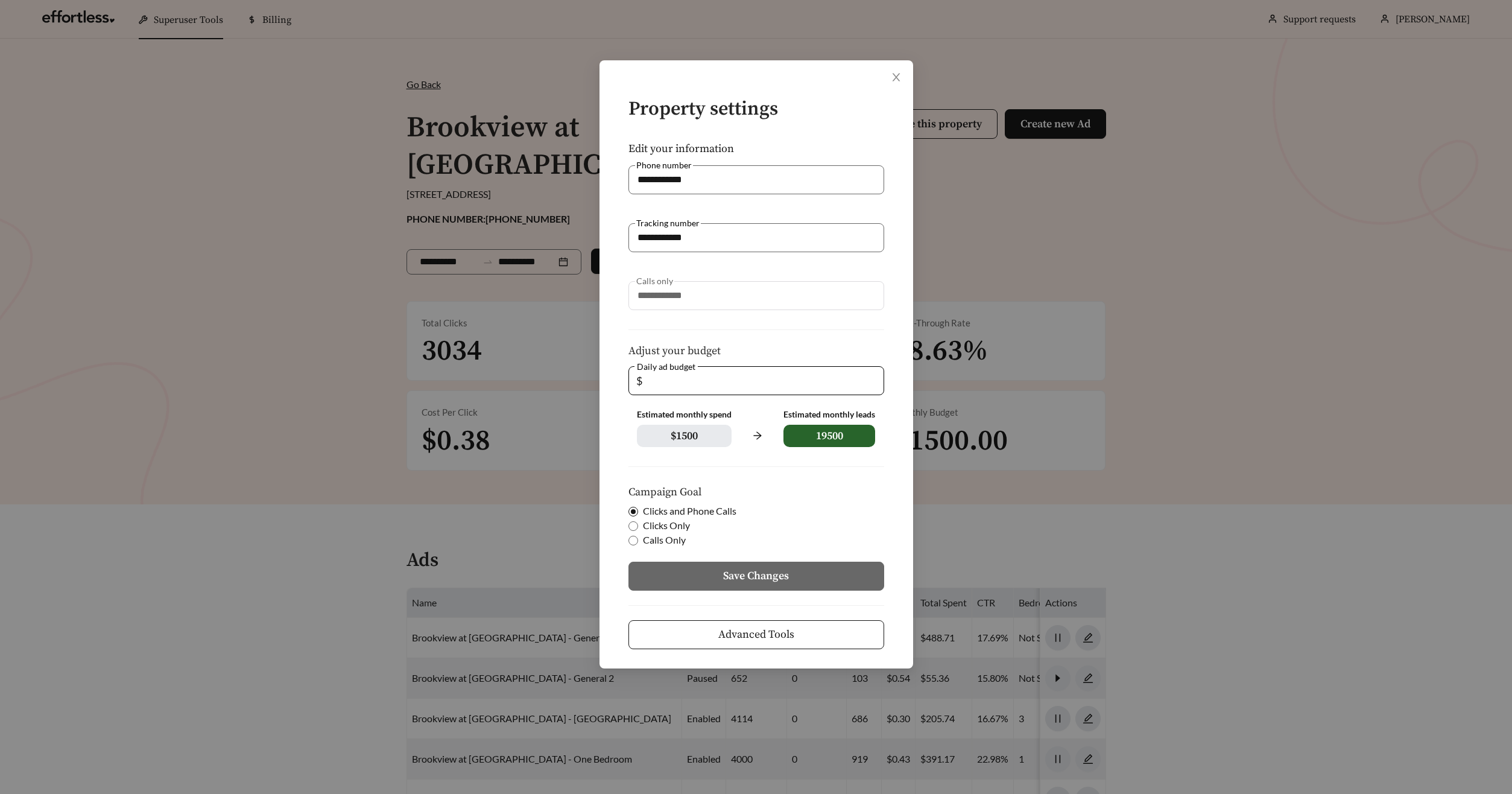
click at [788, 633] on span "Advanced Tools" at bounding box center [756, 634] width 76 height 16
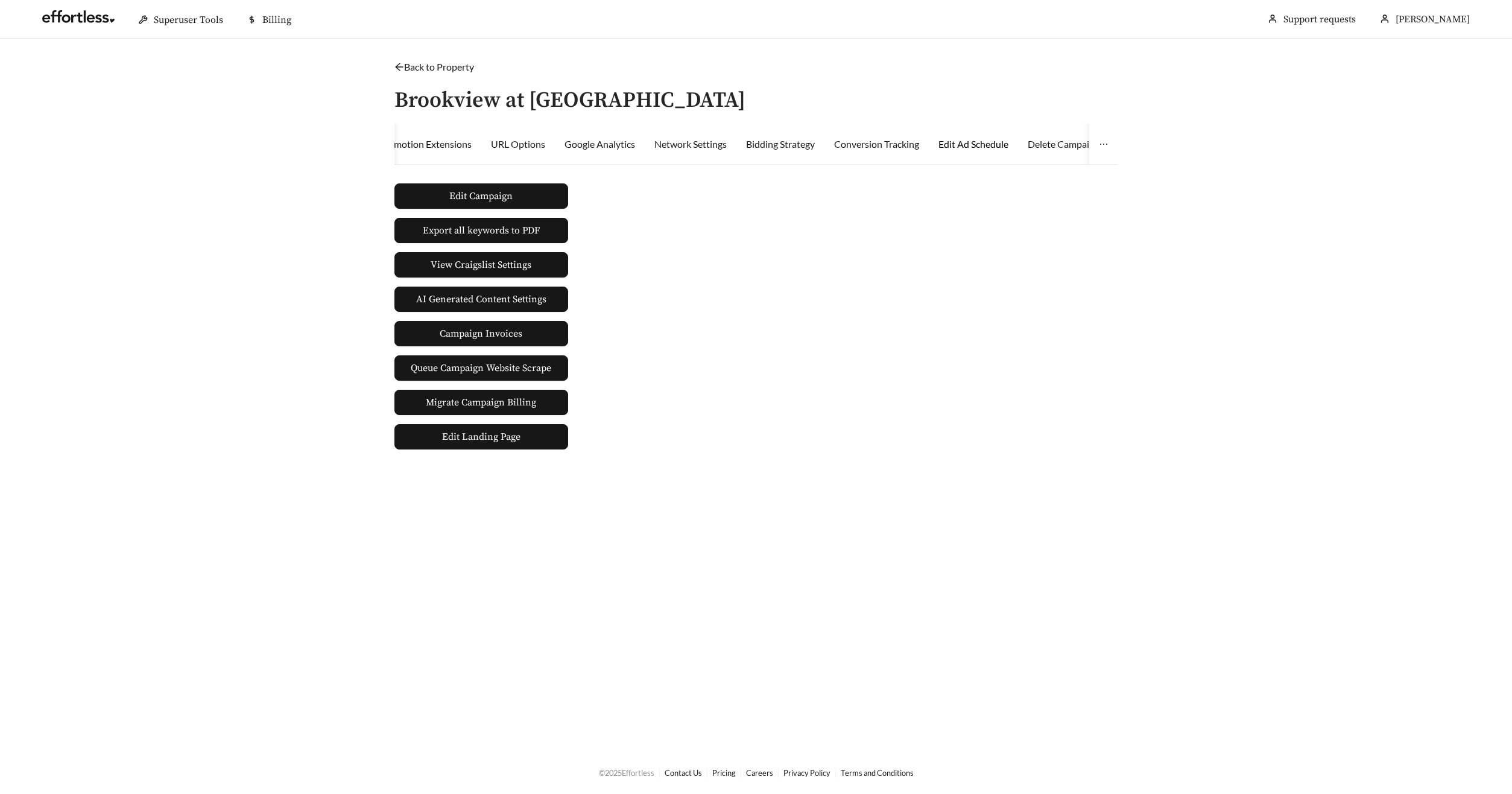
click at [961, 147] on div "Edit Ad Schedule" at bounding box center [973, 144] width 70 height 14
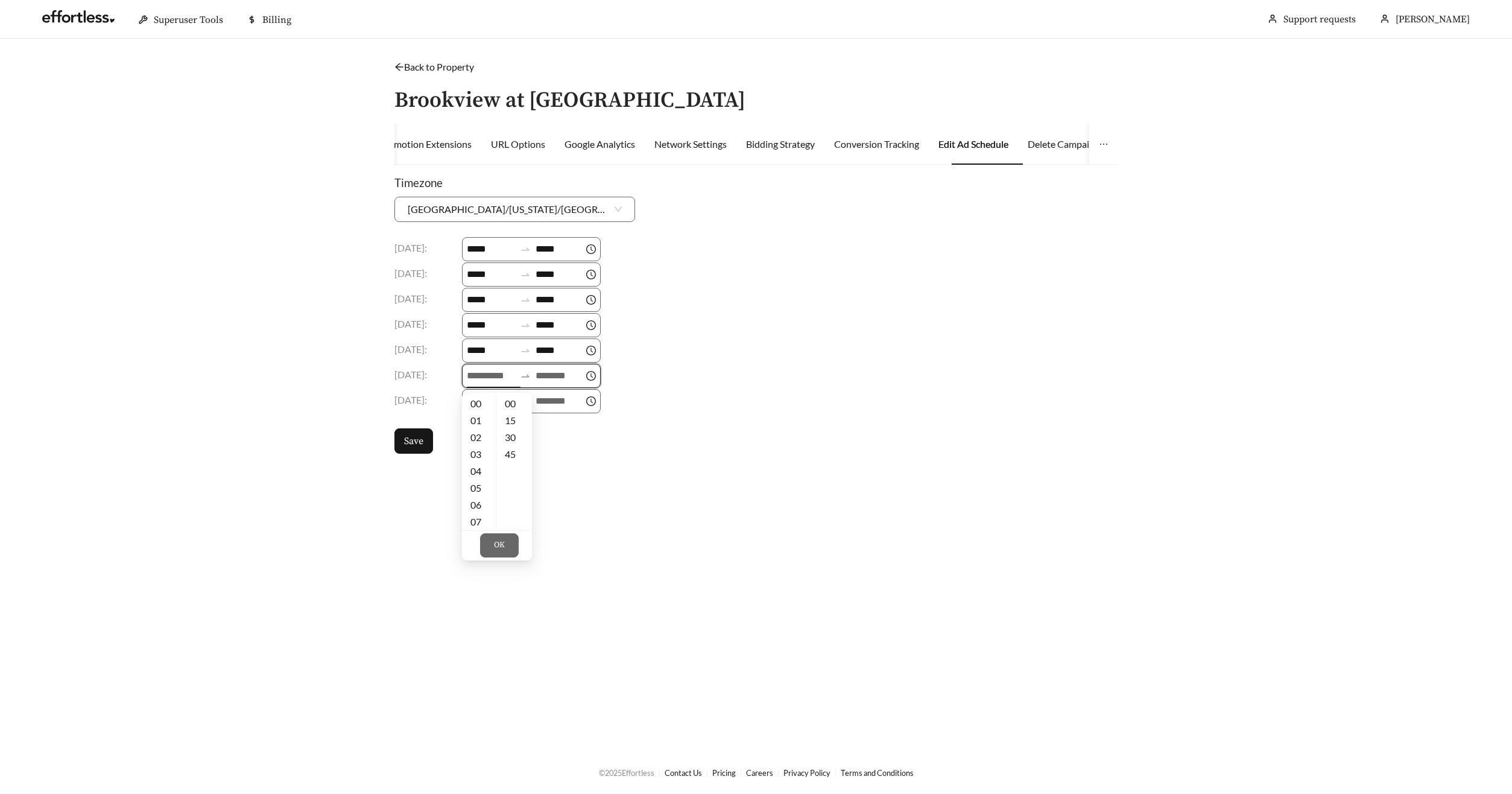
click at [480, 381] on input at bounding box center [491, 376] width 48 height 14
click at [475, 418] on div "09" at bounding box center [479, 420] width 34 height 17
type input "*****"
click at [552, 371] on input at bounding box center [560, 376] width 48 height 14
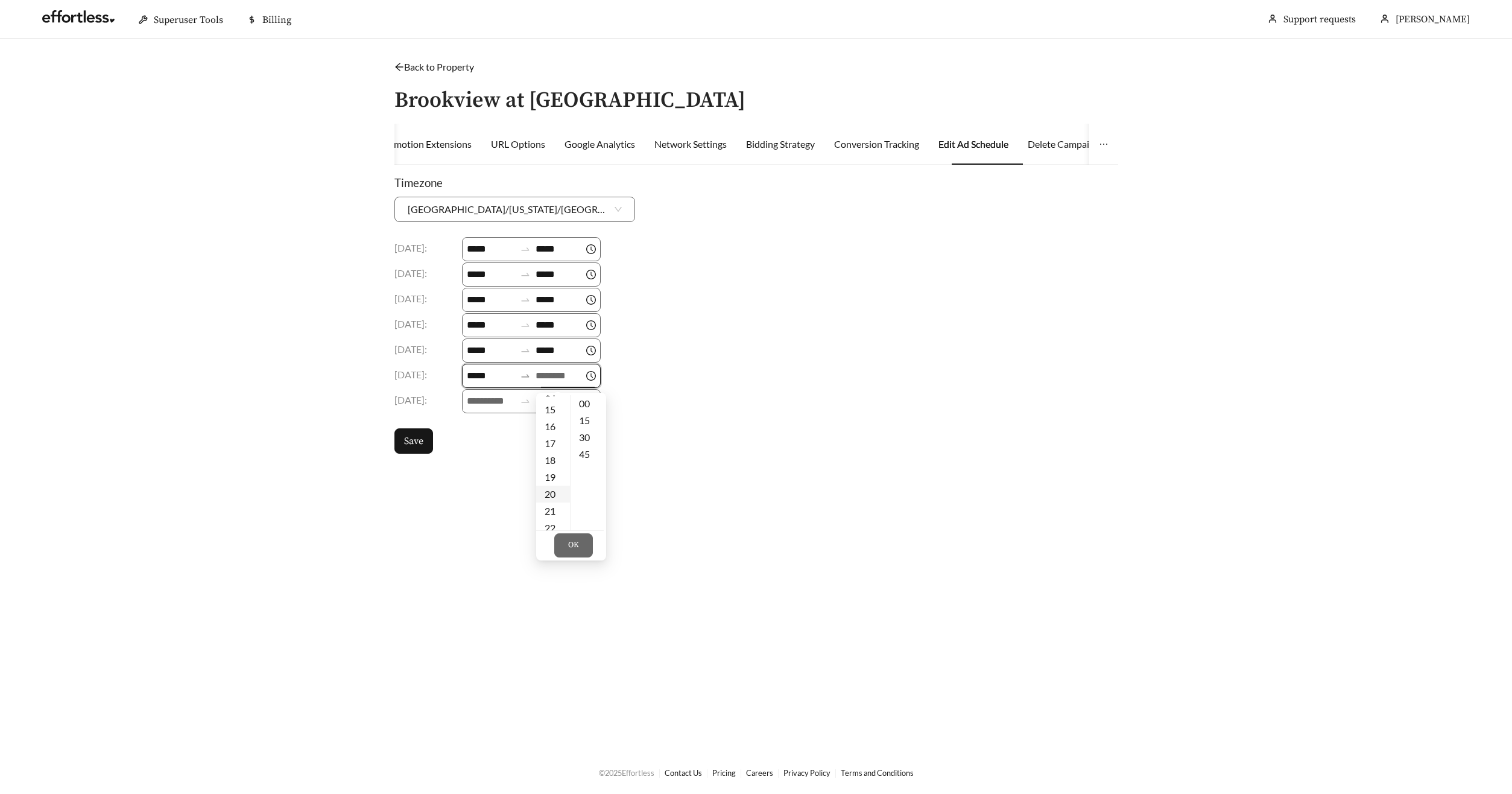
scroll to position [250, 0]
click at [550, 461] on div "18" at bounding box center [553, 458] width 34 height 17
type input "*****"
click at [480, 394] on body "Superuser Tools Billing Wendie Jones Support requests More Back to Property / B…" at bounding box center [756, 397] width 1512 height 794
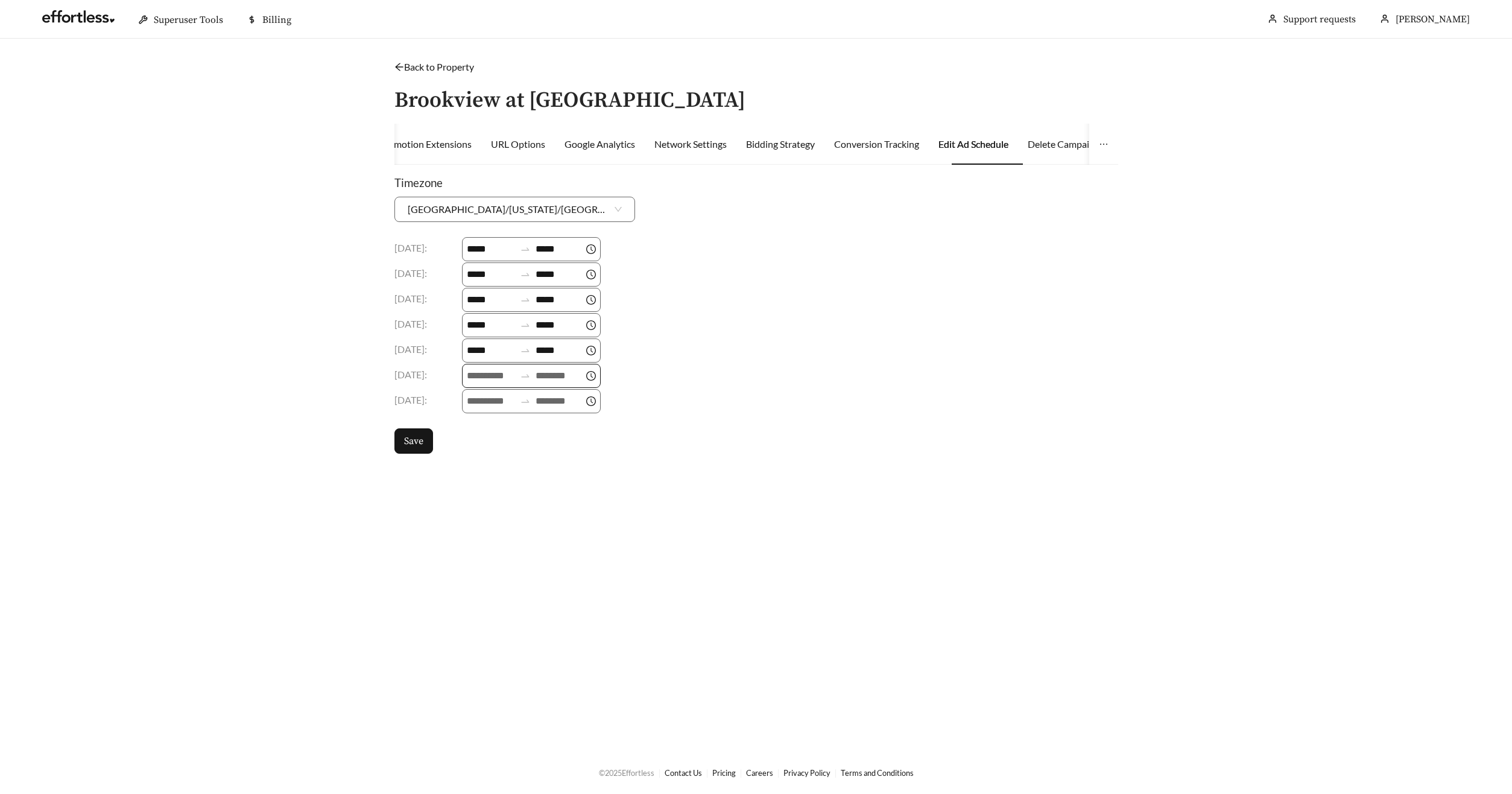
click at [485, 374] on input at bounding box center [491, 376] width 48 height 14
click at [479, 471] on div "09" at bounding box center [479, 472] width 34 height 17
type input "*****"
click at [551, 381] on input at bounding box center [560, 376] width 48 height 14
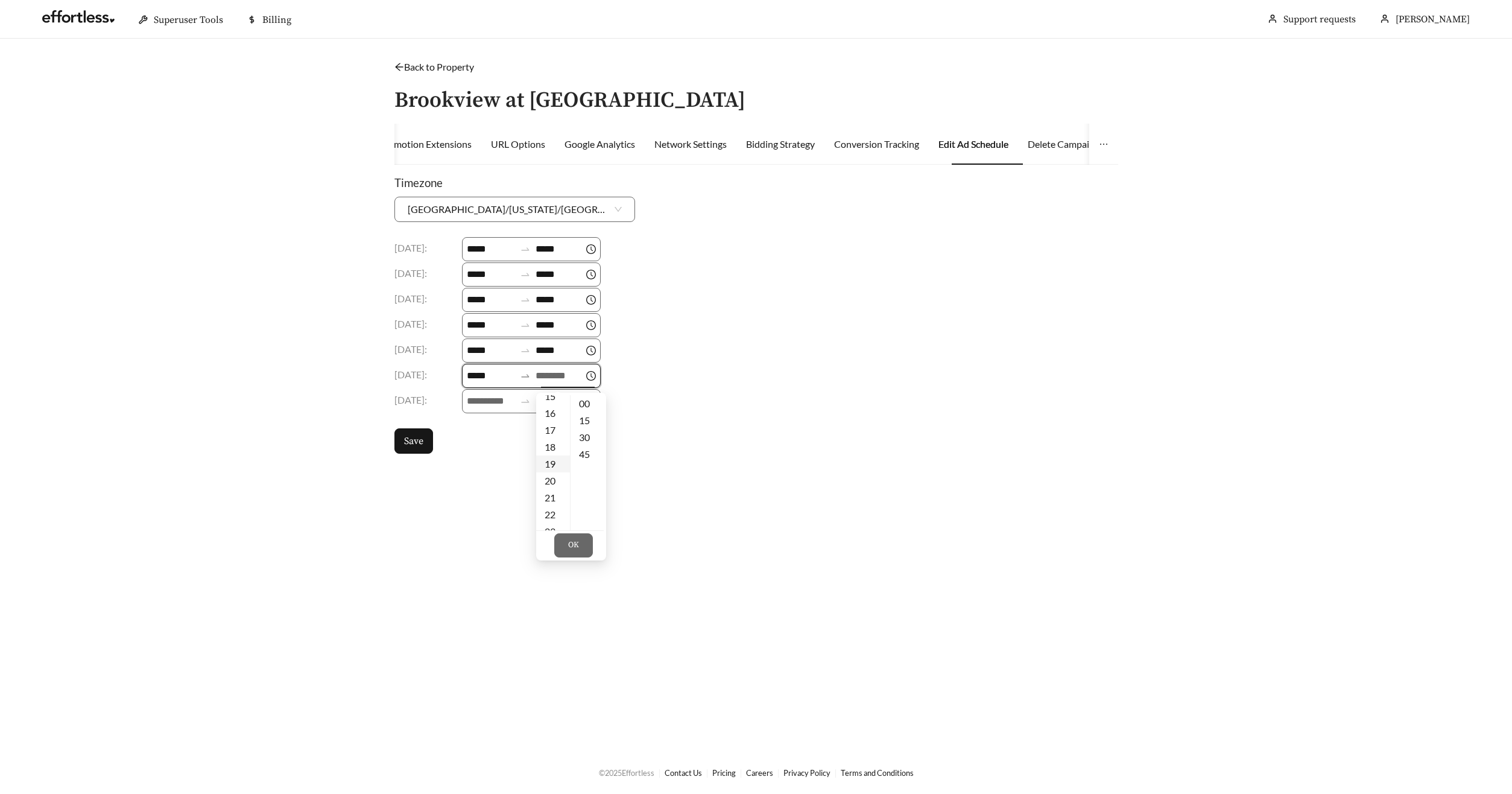
click at [554, 448] on div "18" at bounding box center [553, 447] width 34 height 17
type input "*****"
click at [580, 547] on button "OK" at bounding box center [573, 545] width 39 height 24
click at [489, 391] on div at bounding box center [532, 401] width 139 height 24
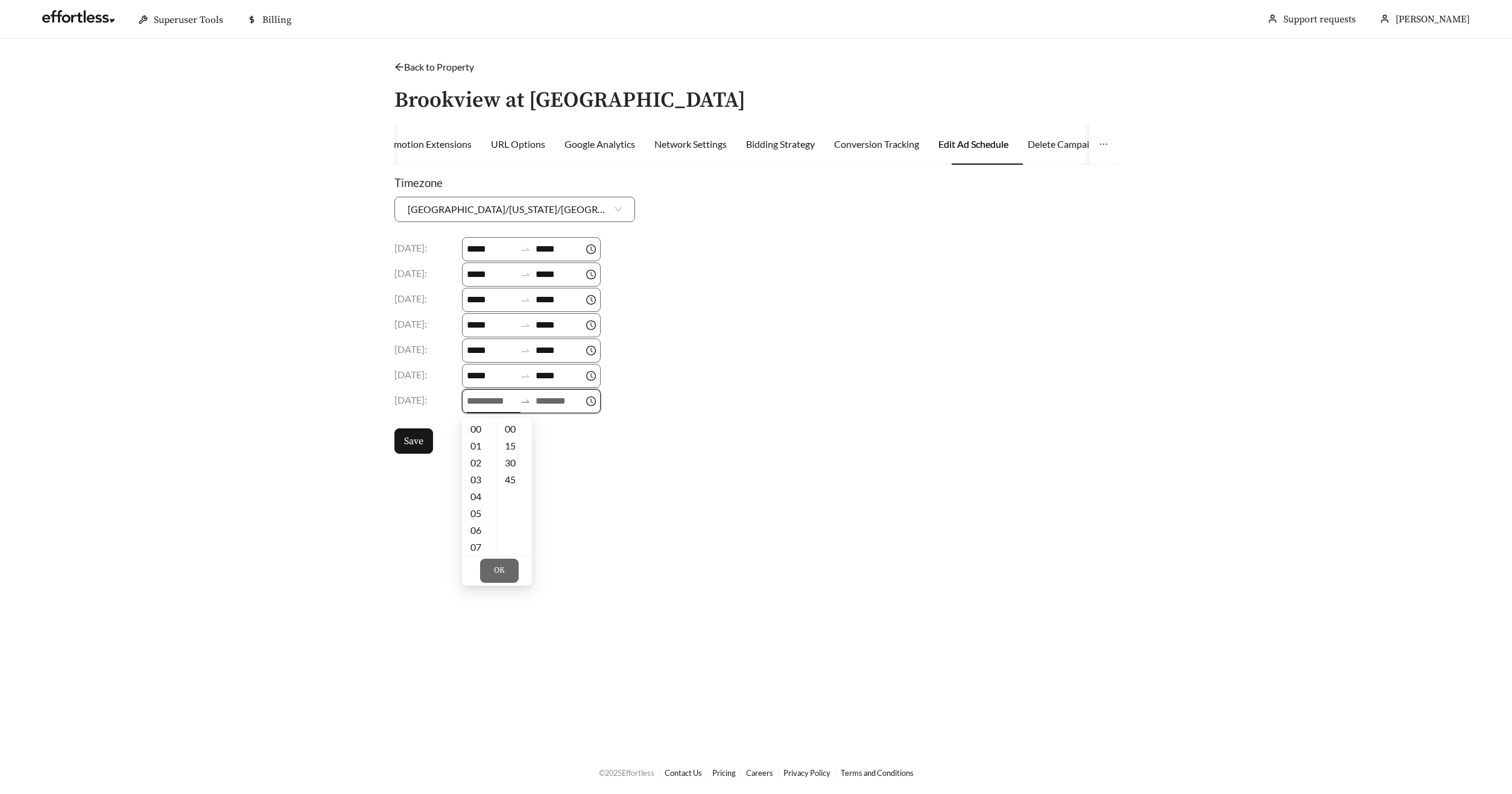
click at [488, 402] on input at bounding box center [491, 401] width 48 height 14
drag, startPoint x: 479, startPoint y: 447, endPoint x: 490, endPoint y: 445, distance: 11.2
click at [479, 447] on div "09" at bounding box center [479, 448] width 34 height 17
type input "*****"
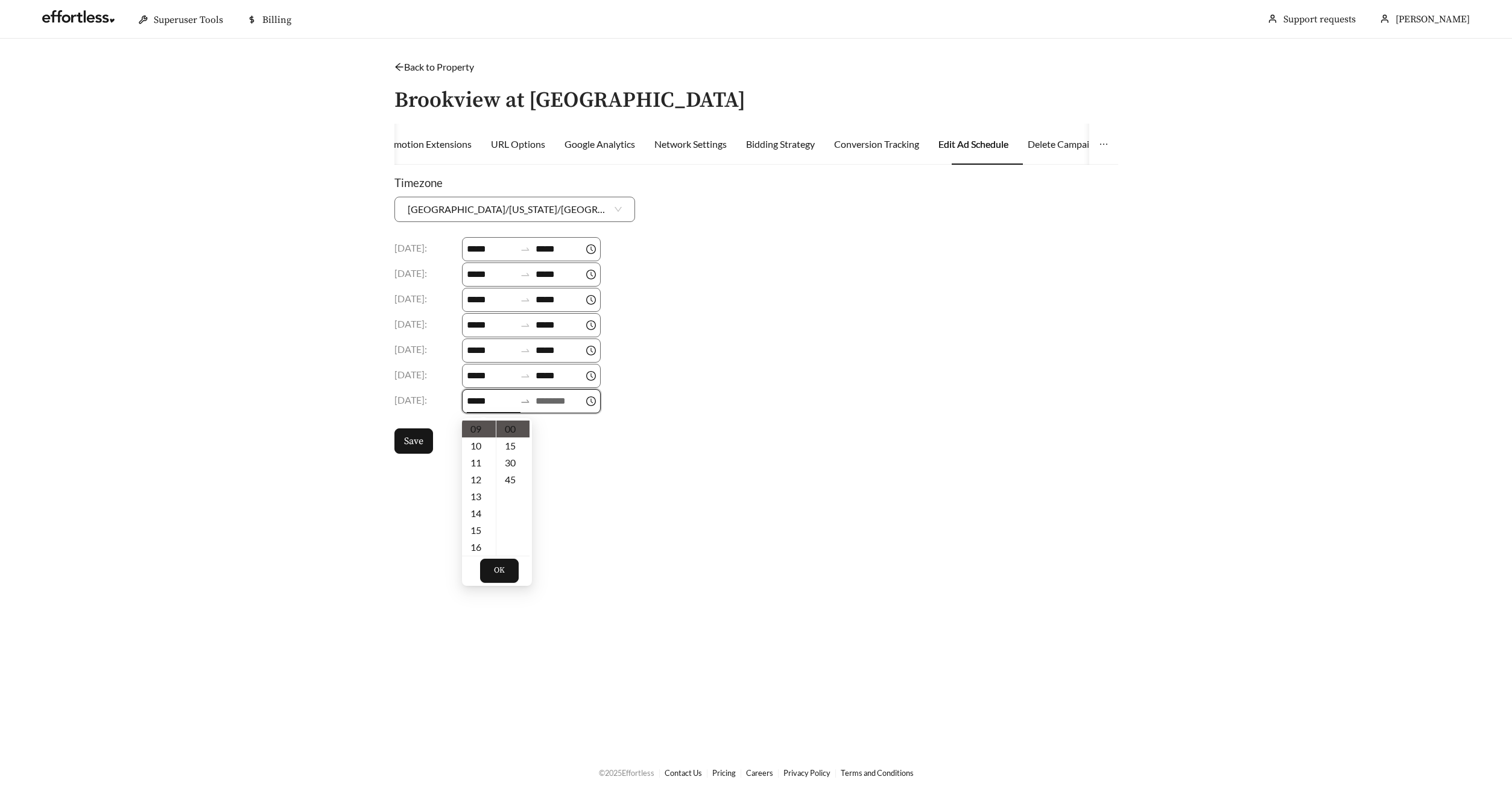
click at [558, 397] on input at bounding box center [560, 401] width 48 height 14
click at [553, 442] on div "18" at bounding box center [553, 445] width 34 height 17
type input "*****"
click at [577, 566] on span "OK" at bounding box center [573, 570] width 11 height 12
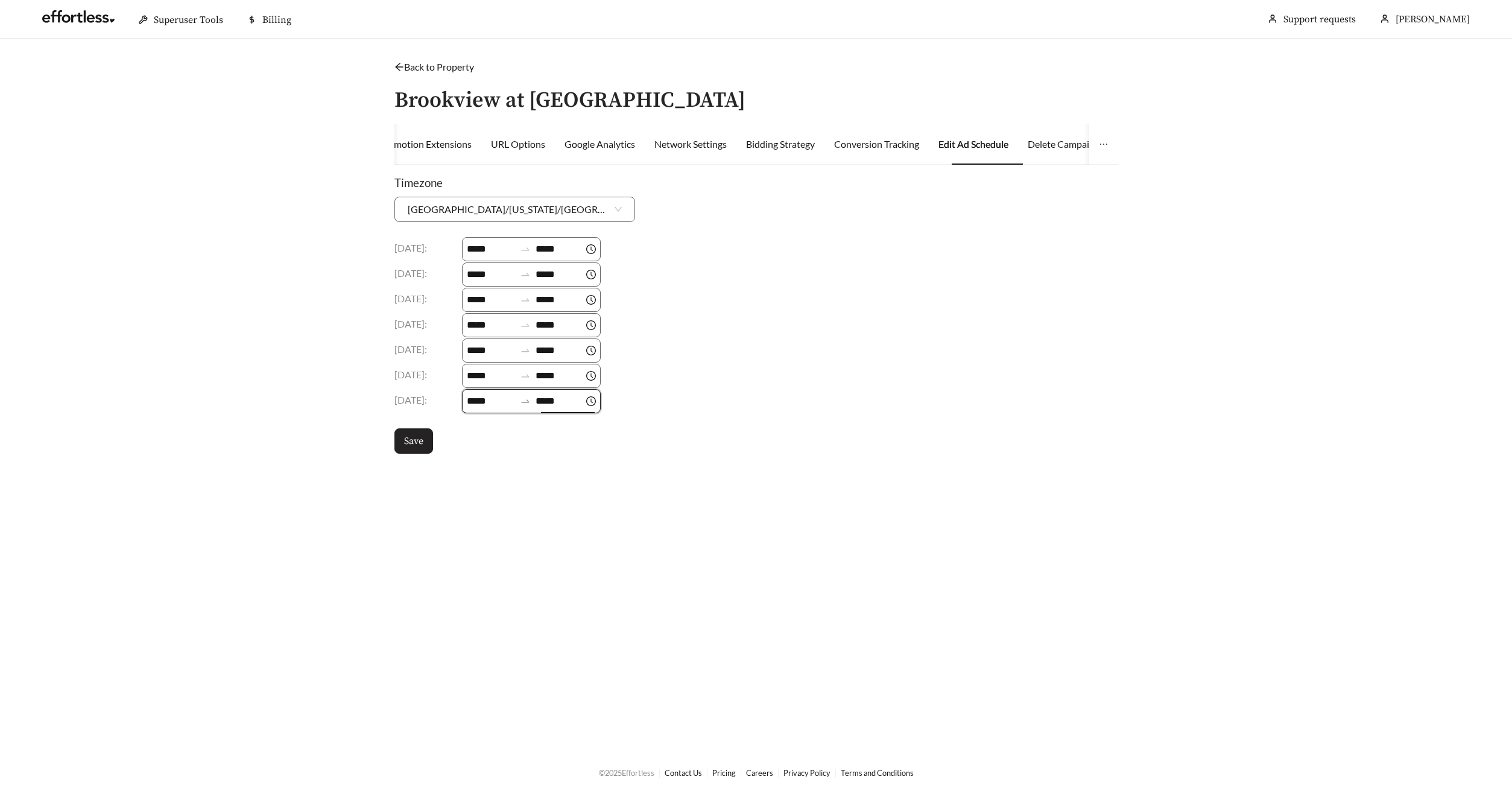
click at [411, 447] on span "Save" at bounding box center [413, 441] width 19 height 14
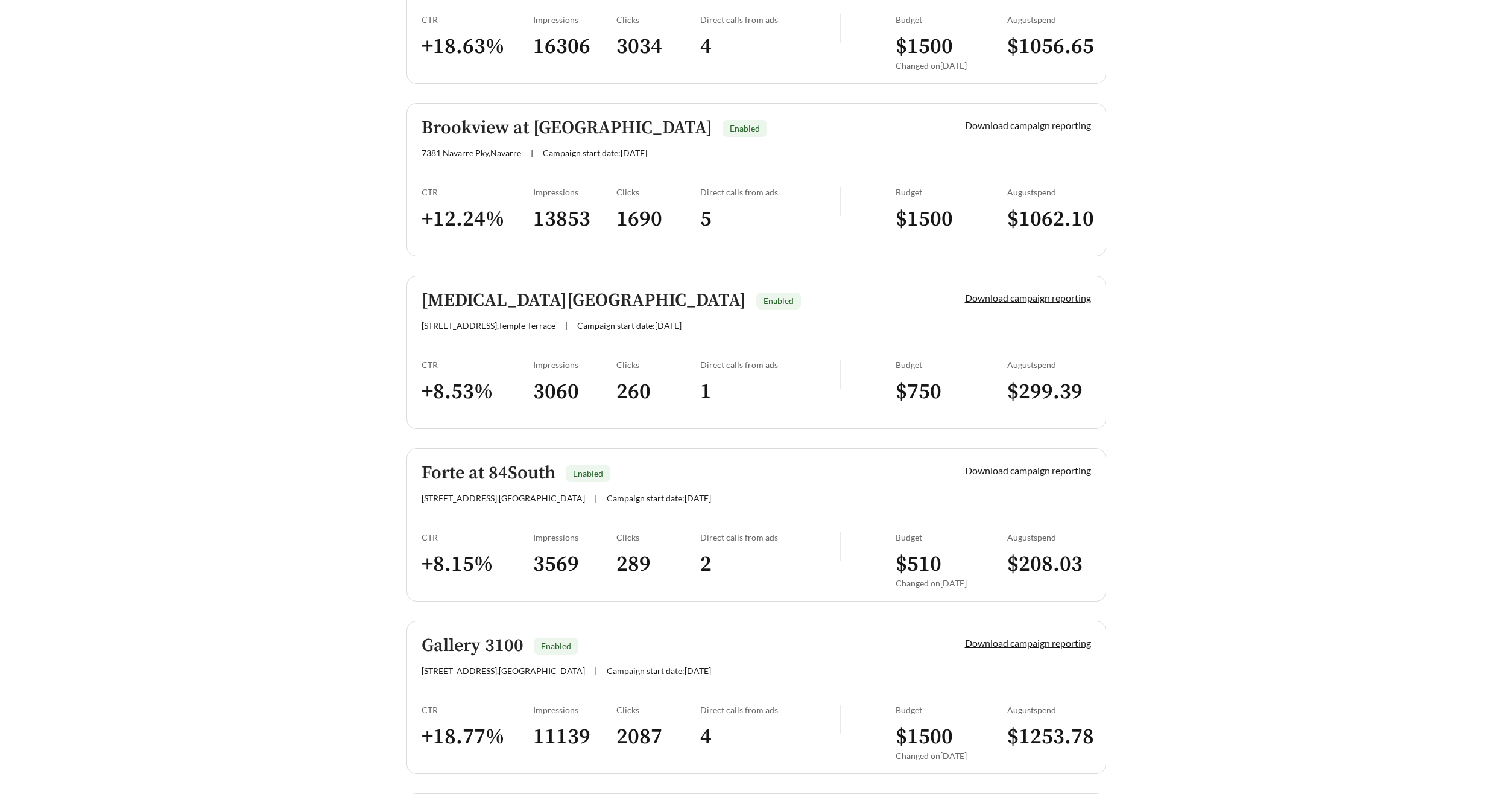
scroll to position [957, 0]
click at [512, 120] on h5 "Brookview at Navarre Sound" at bounding box center [566, 126] width 290 height 20
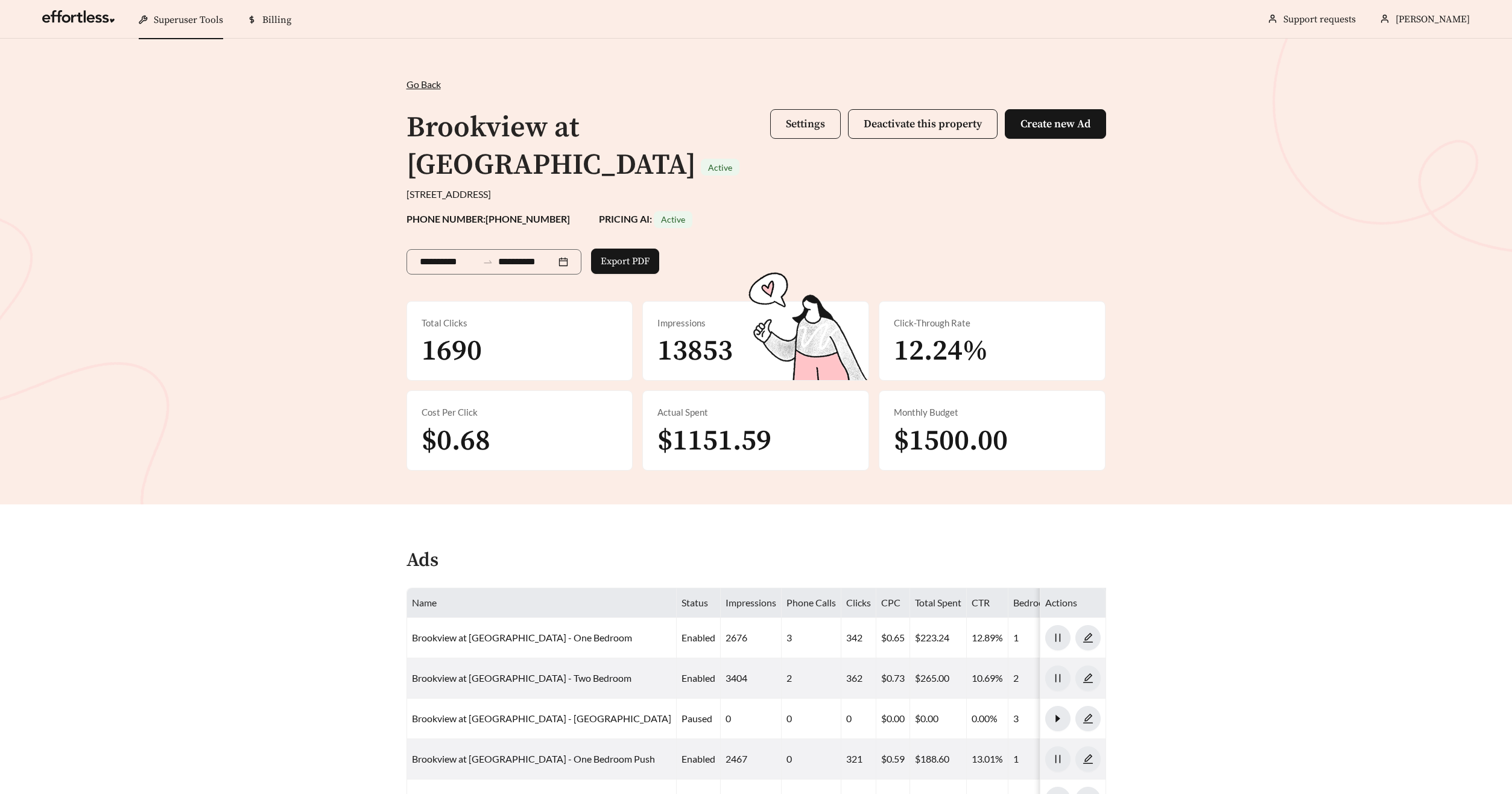
click at [794, 136] on button "Settings" at bounding box center [805, 124] width 71 height 30
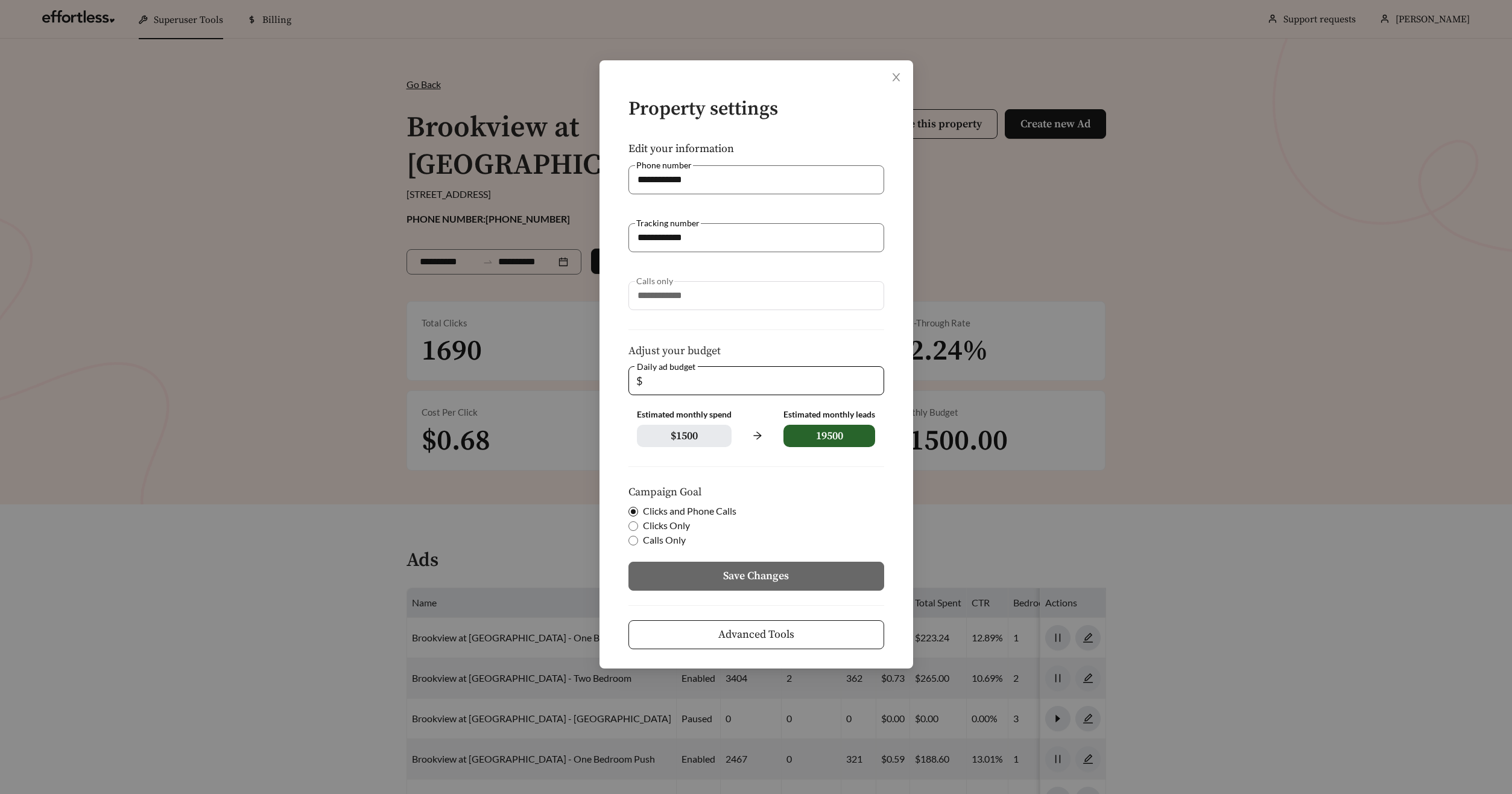
click at [790, 643] on button "Advanced Tools" at bounding box center [756, 635] width 256 height 29
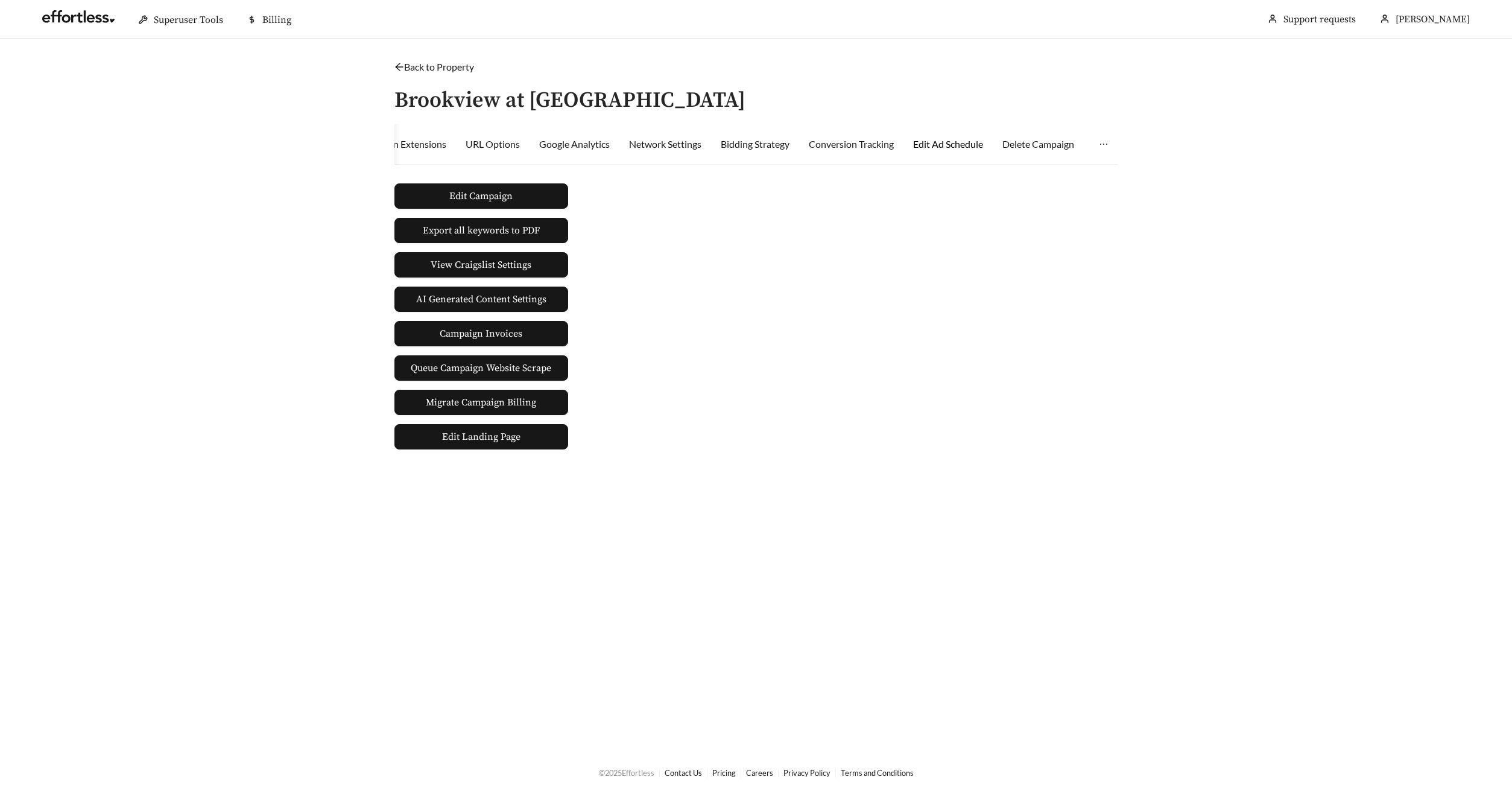
click at [959, 142] on div "Edit Ad Schedule" at bounding box center [948, 144] width 70 height 14
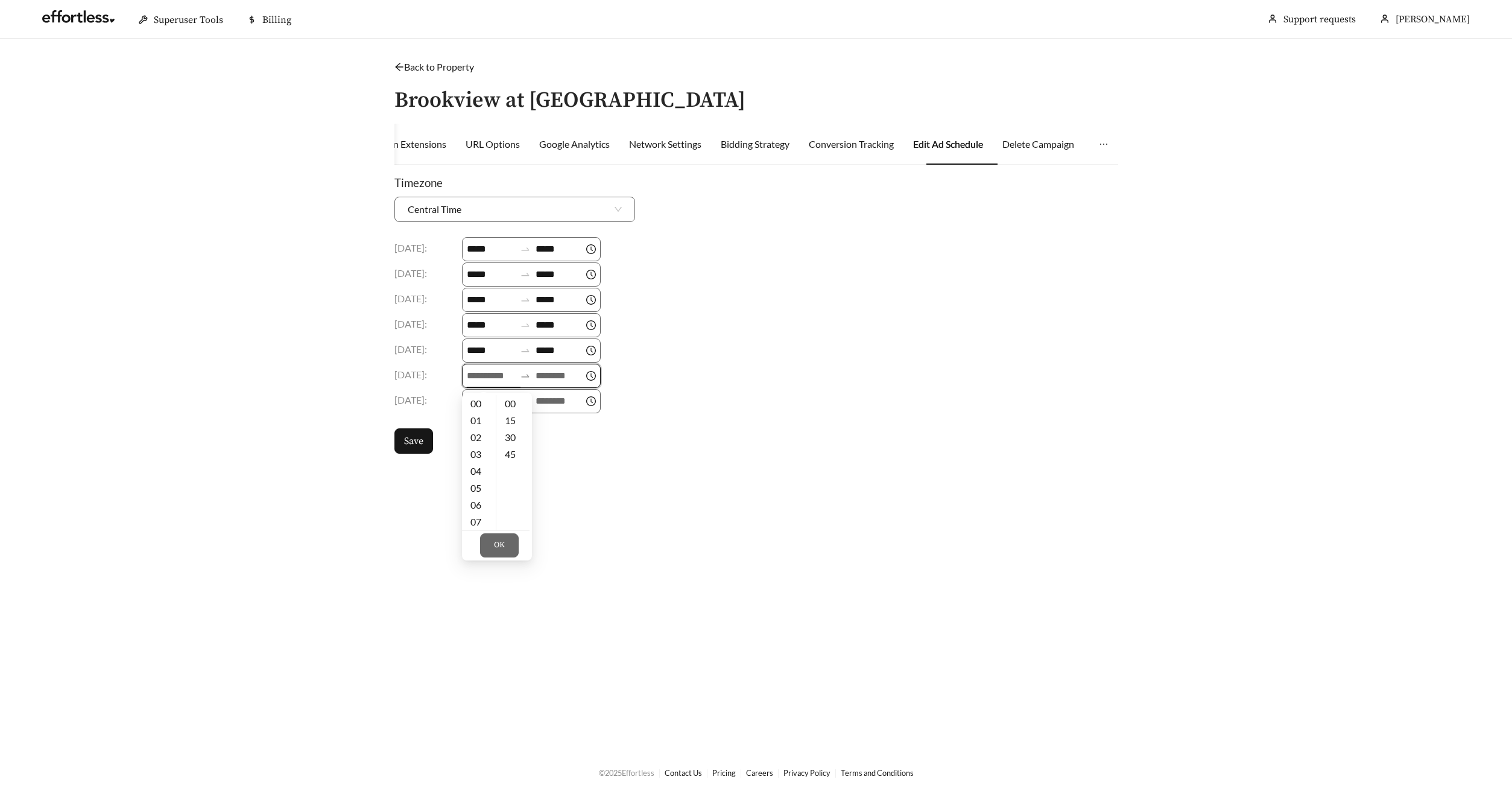
click at [484, 374] on input at bounding box center [491, 376] width 48 height 14
drag, startPoint x: 479, startPoint y: 499, endPoint x: 487, endPoint y: 494, distance: 9.4
click at [479, 499] on div "09" at bounding box center [479, 502] width 34 height 17
click at [479, 451] on div "18" at bounding box center [479, 457] width 34 height 17
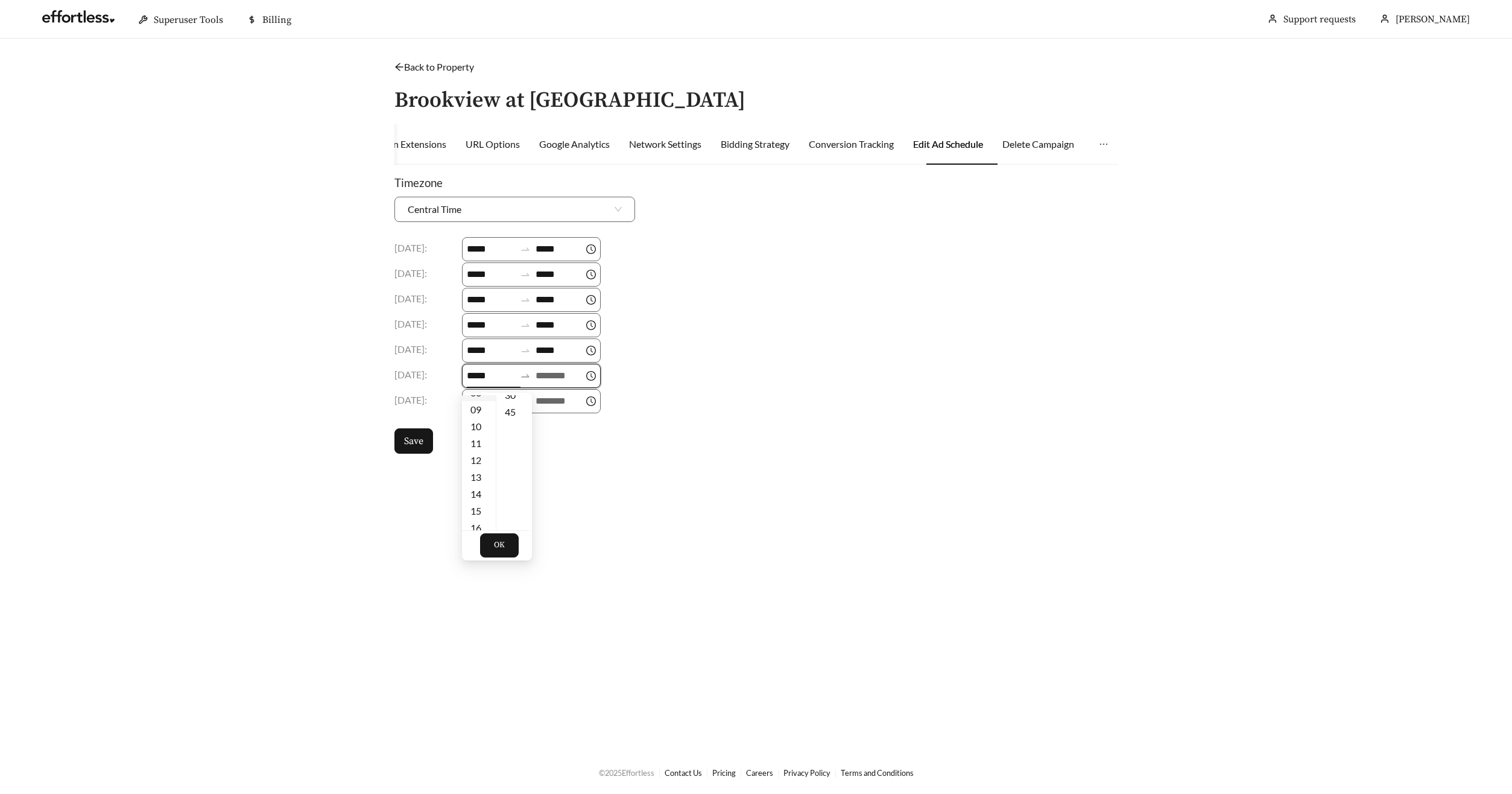
scroll to position [125, 0]
click at [478, 427] on div "09" at bounding box center [479, 431] width 34 height 17
type input "*****"
click at [545, 374] on input at bounding box center [560, 376] width 48 height 14
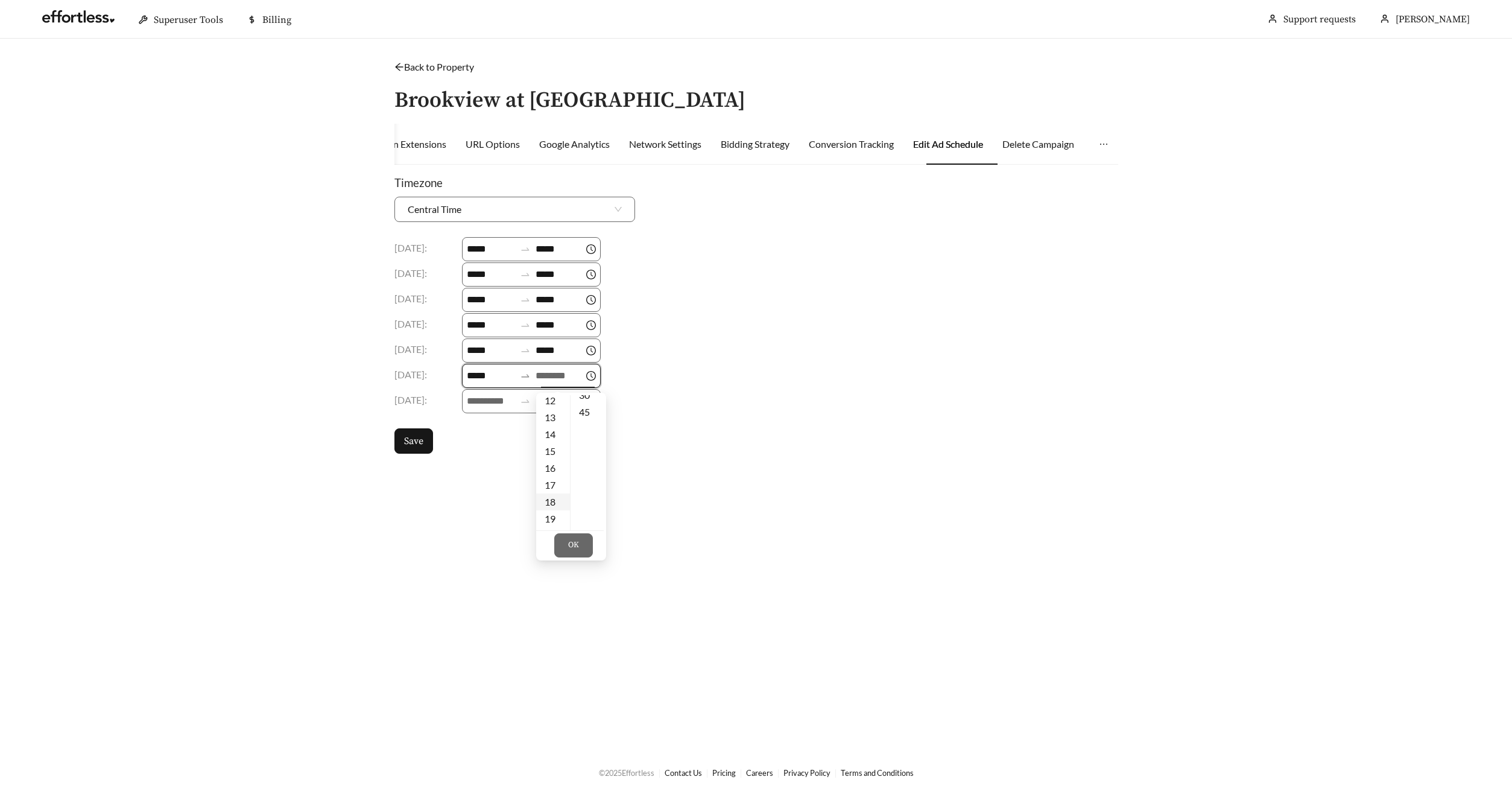
click at [548, 496] on div "18" at bounding box center [553, 502] width 34 height 17
type input "*****"
drag, startPoint x: 580, startPoint y: 540, endPoint x: 578, endPoint y: 530, distance: 10.2
click at [579, 540] on button "OK" at bounding box center [573, 545] width 39 height 24
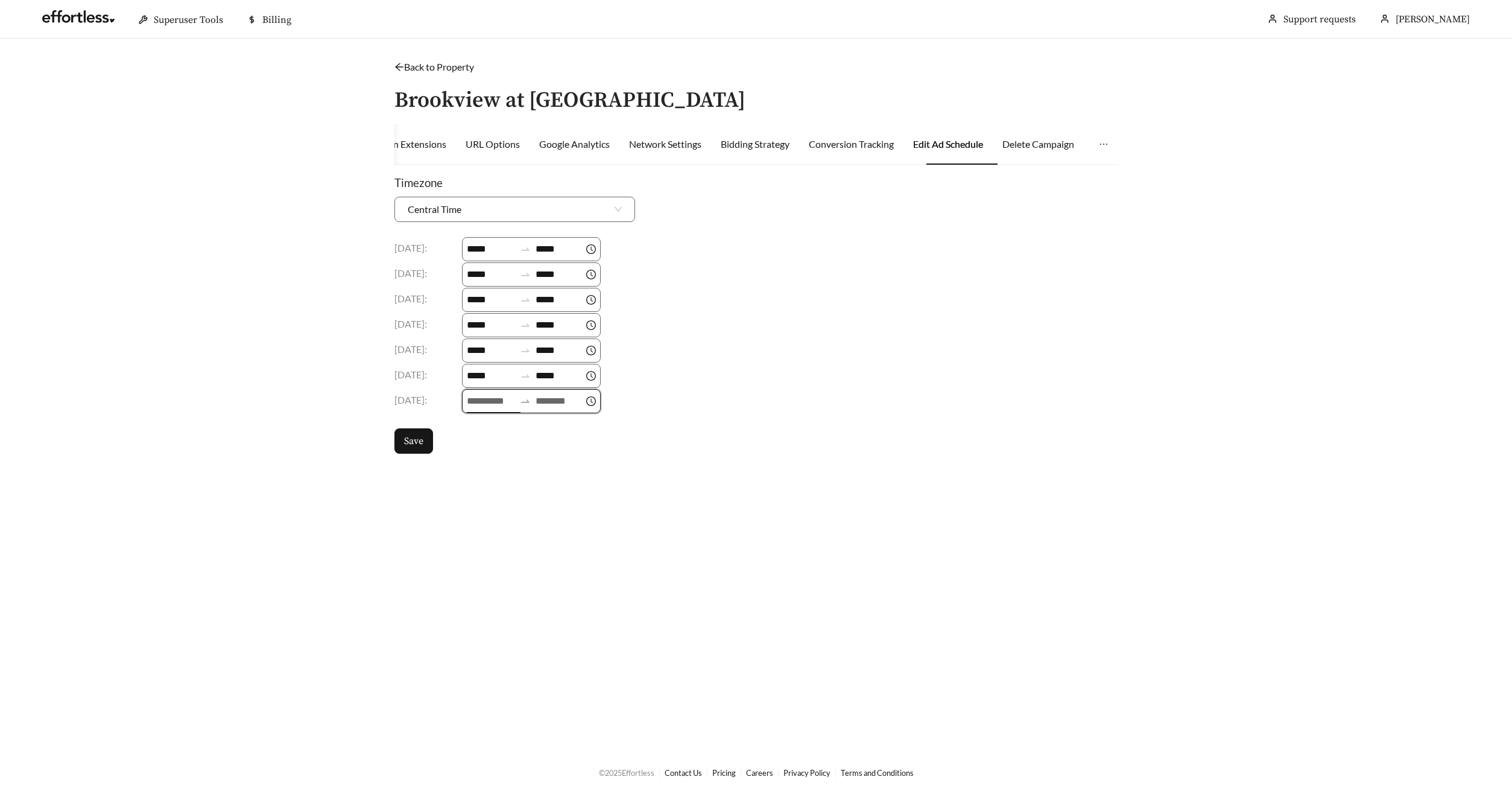
drag, startPoint x: 488, startPoint y: 402, endPoint x: 491, endPoint y: 412, distance: 10.4
click at [488, 402] on input at bounding box center [491, 401] width 48 height 14
click at [482, 525] on div "09" at bounding box center [479, 526] width 34 height 17
type input "*****"
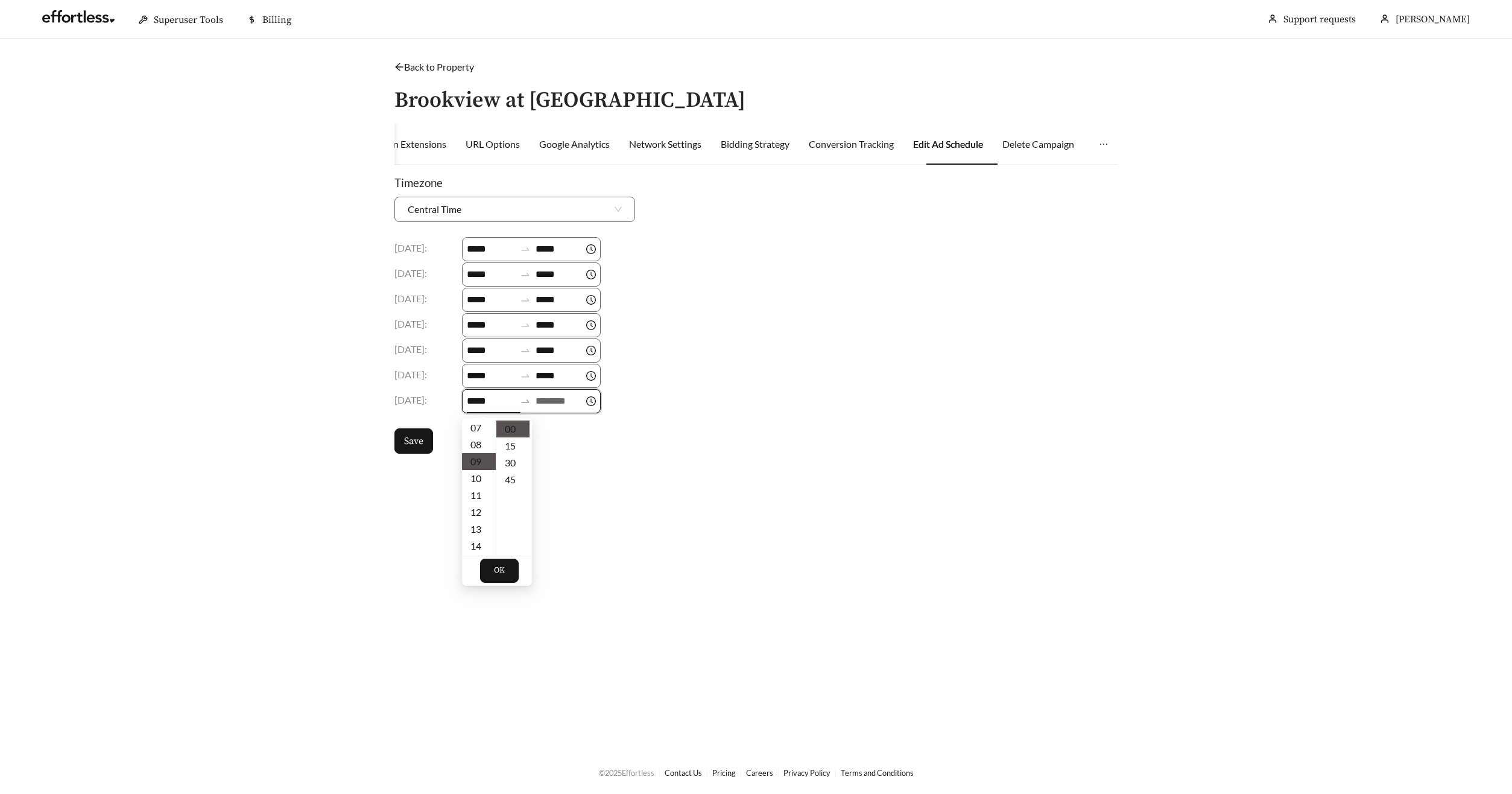
scroll to position [152, 0]
click at [554, 403] on input at bounding box center [560, 401] width 48 height 14
click at [554, 454] on div "18" at bounding box center [553, 457] width 34 height 17
type input "*****"
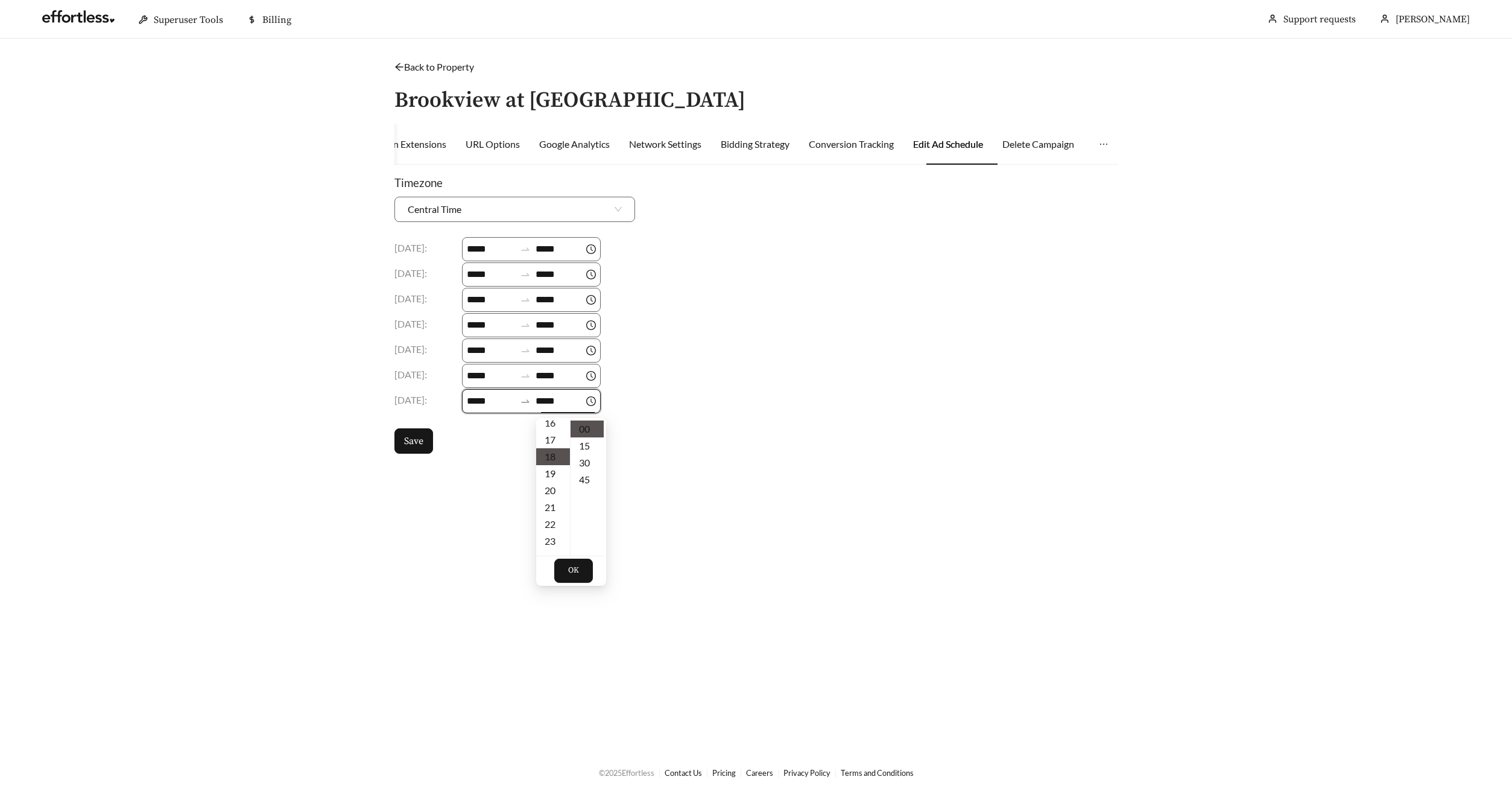
scroll to position [304, 0]
drag, startPoint x: 566, startPoint y: 576, endPoint x: 557, endPoint y: 572, distance: 9.8
click at [564, 575] on button "OK" at bounding box center [573, 570] width 39 height 24
click at [408, 439] on span "Save" at bounding box center [413, 441] width 19 height 14
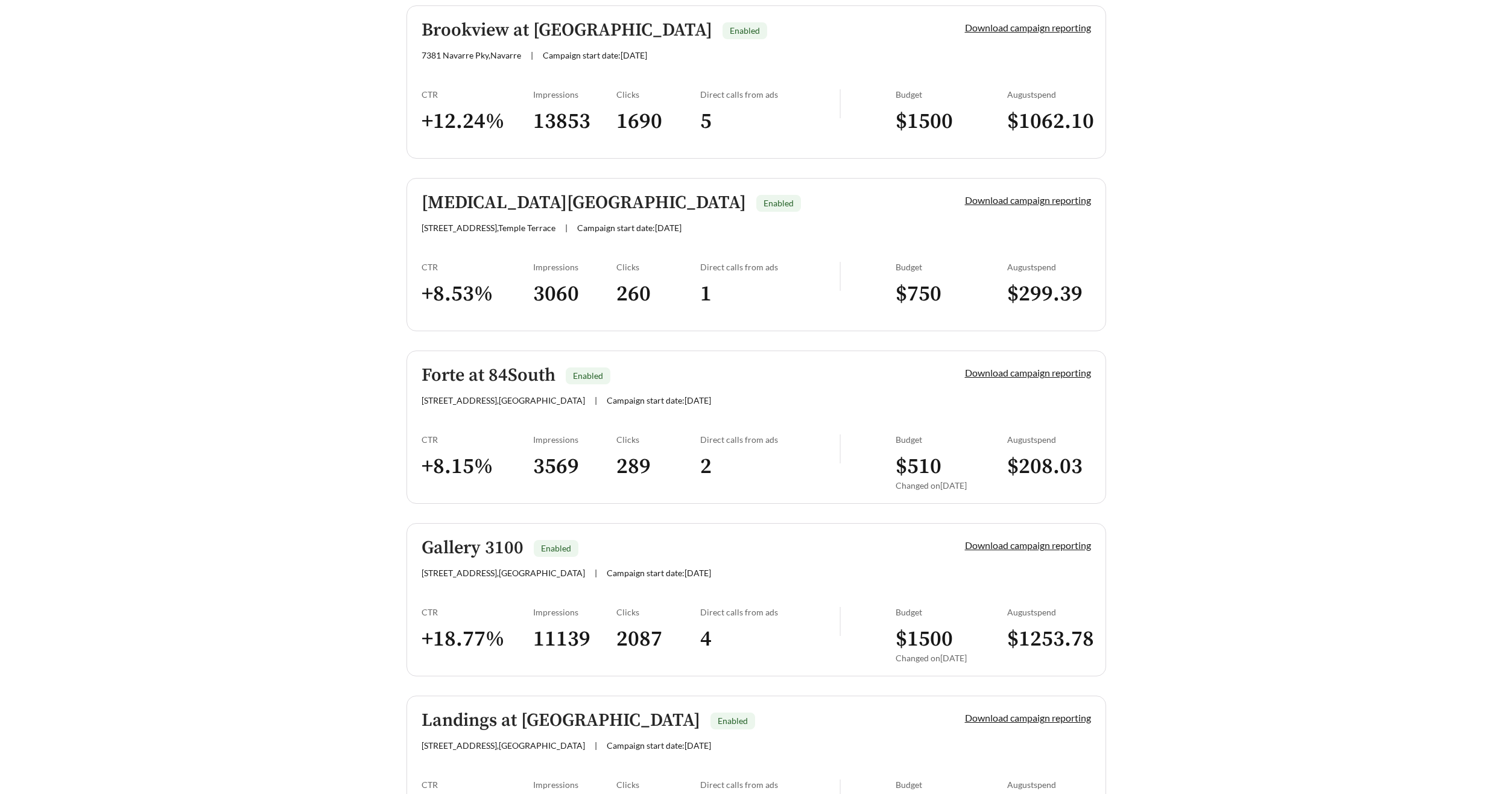
scroll to position [1067, 0]
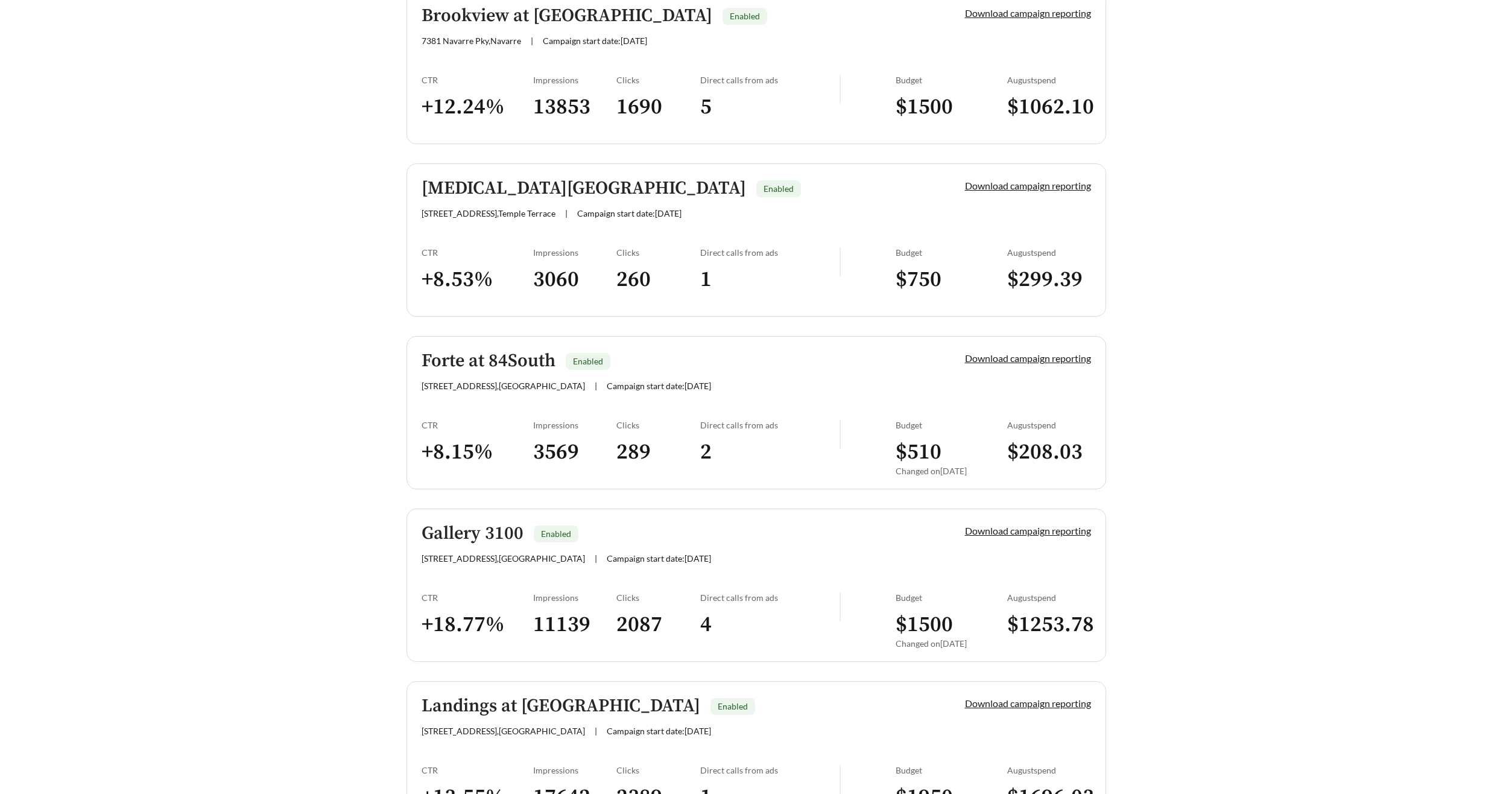
click at [478, 184] on h5 "Doral Oaks Apartments" at bounding box center [583, 188] width 324 height 20
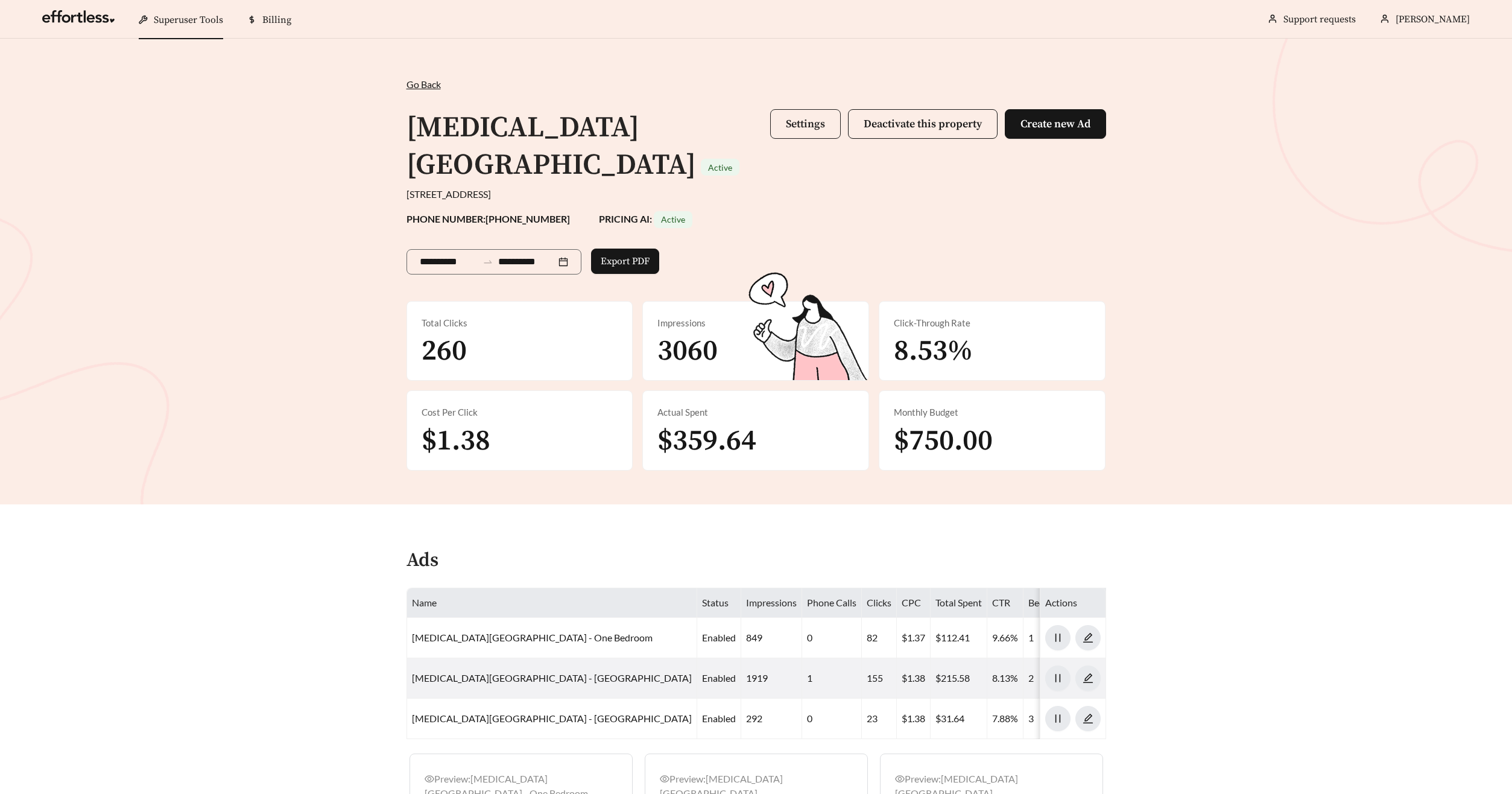
click at [788, 129] on span "Settings" at bounding box center [805, 123] width 39 height 14
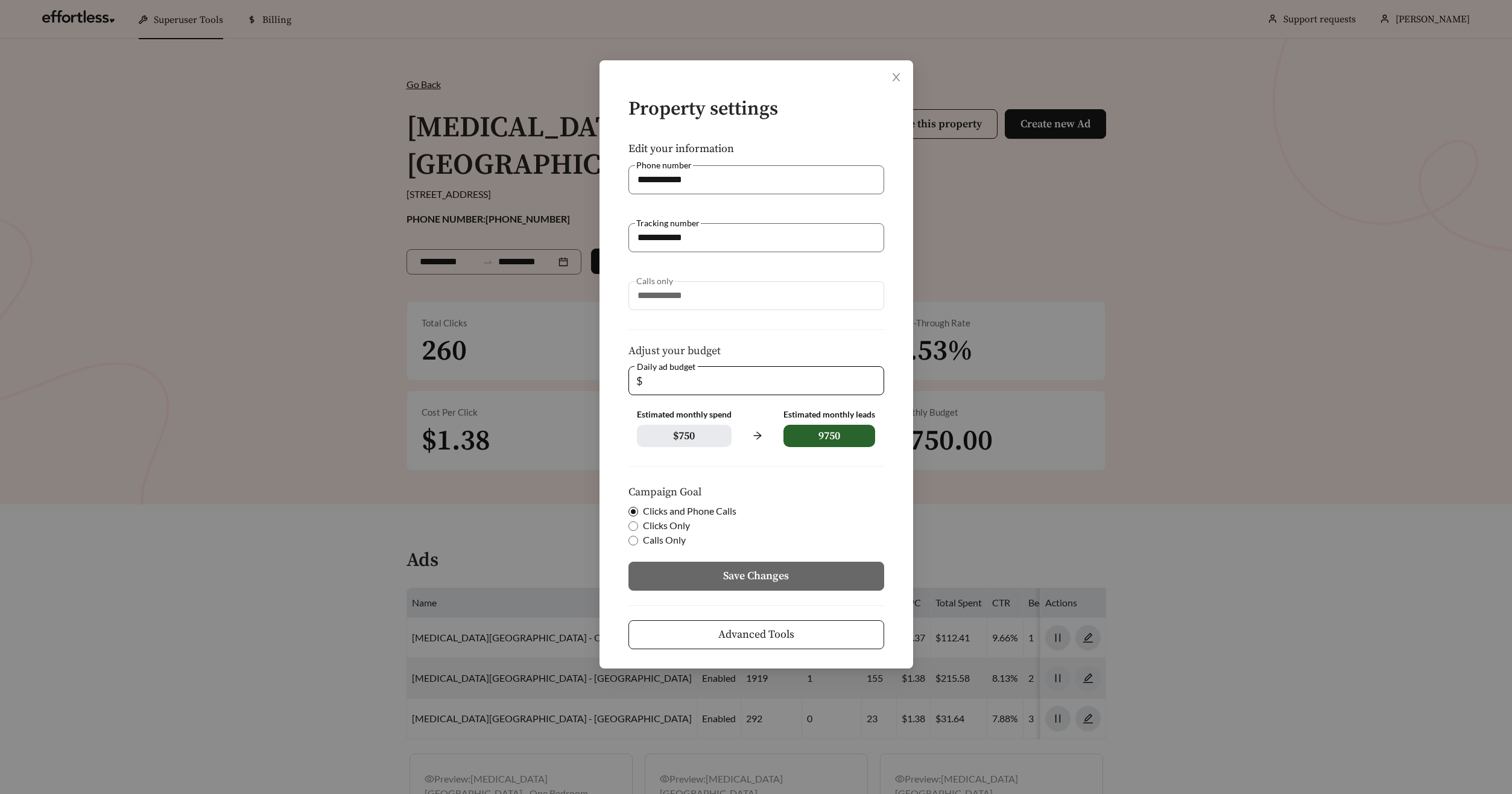
click at [767, 633] on span "Advanced Tools" at bounding box center [756, 634] width 76 height 16
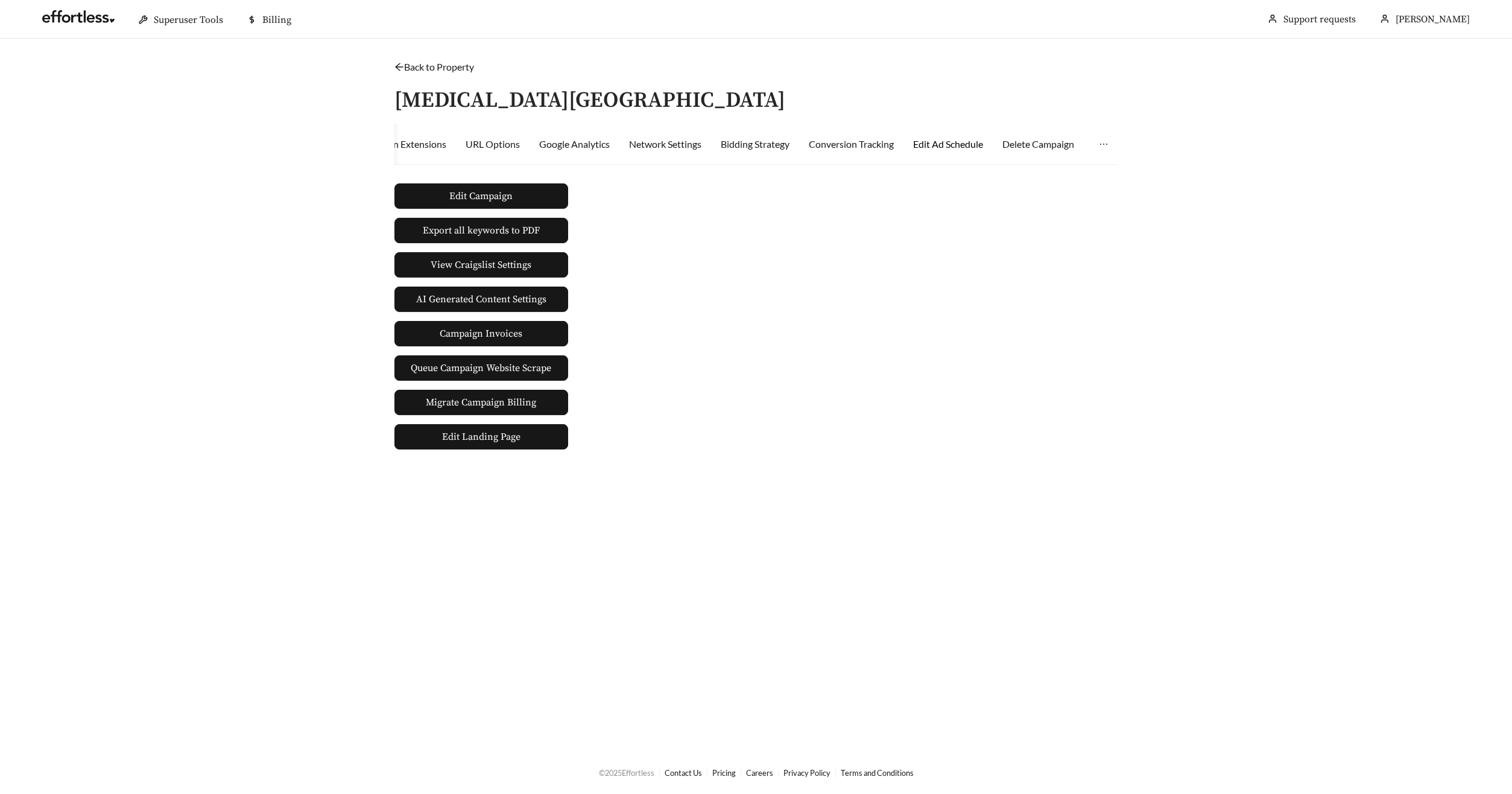
click at [947, 145] on div "Edit Ad Schedule" at bounding box center [948, 144] width 70 height 14
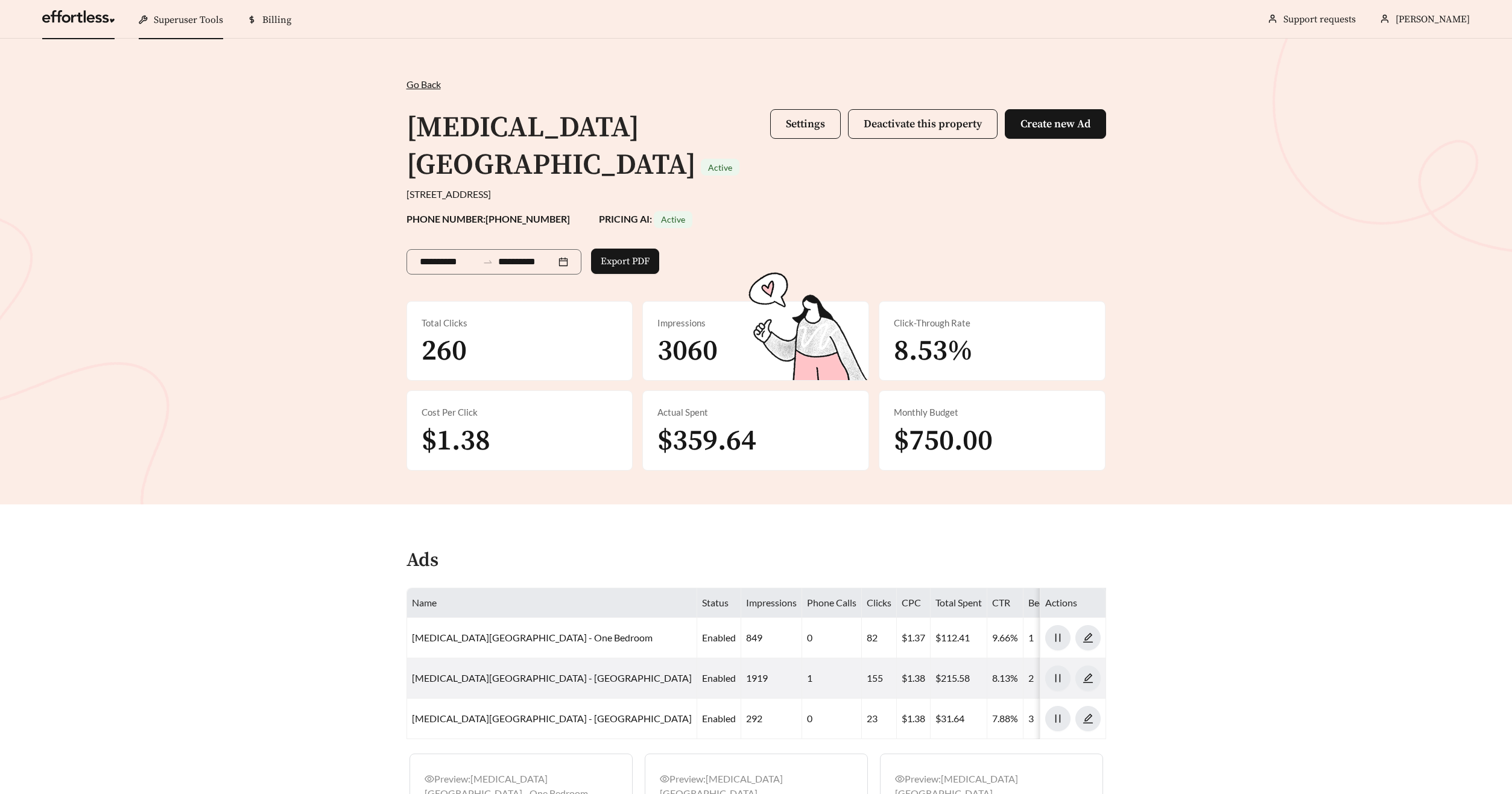
scroll to position [1067, 0]
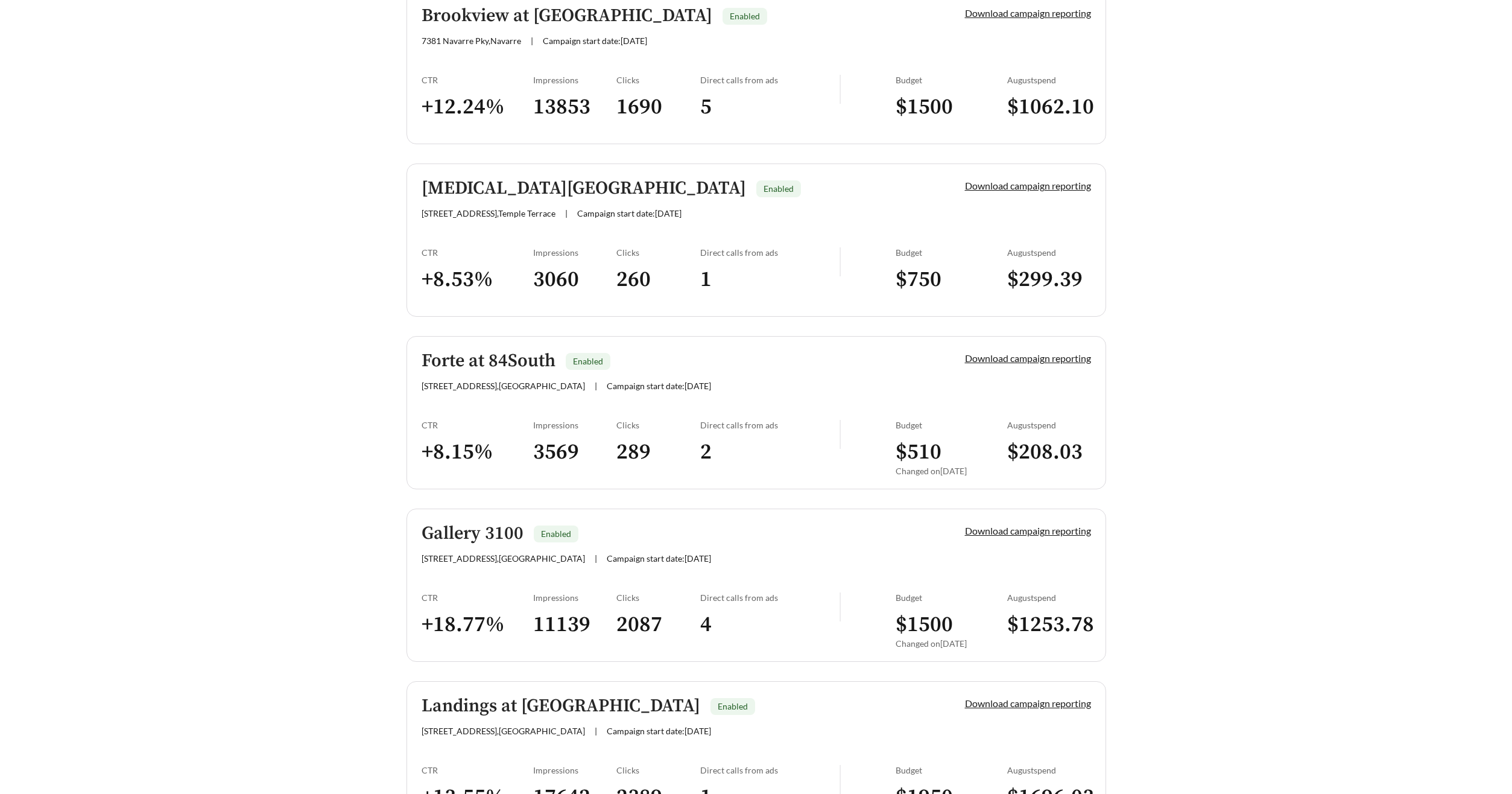
click at [434, 357] on h5 "Forte at 84South" at bounding box center [488, 361] width 134 height 20
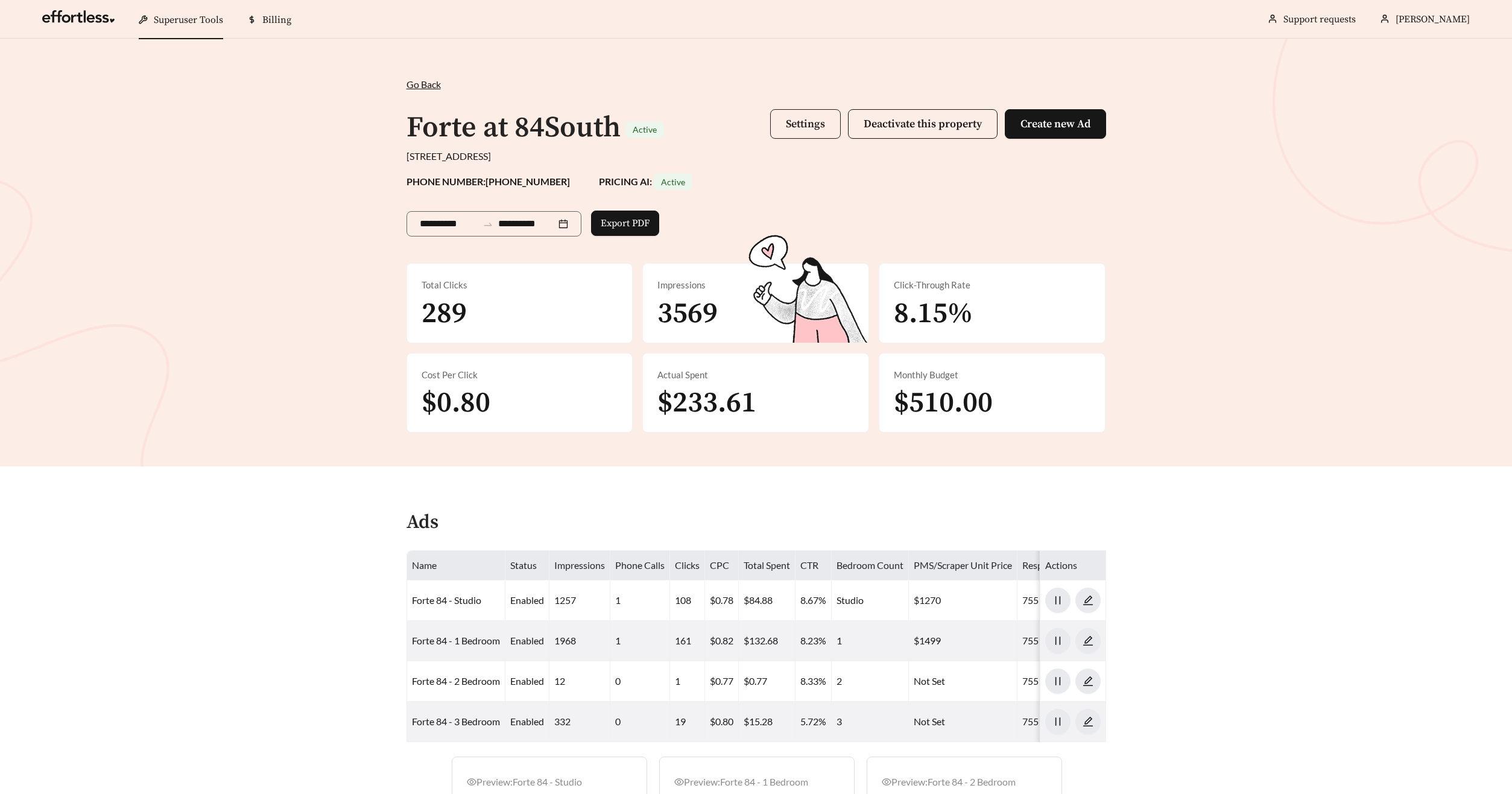
click at [796, 125] on span "Settings" at bounding box center [805, 123] width 39 height 14
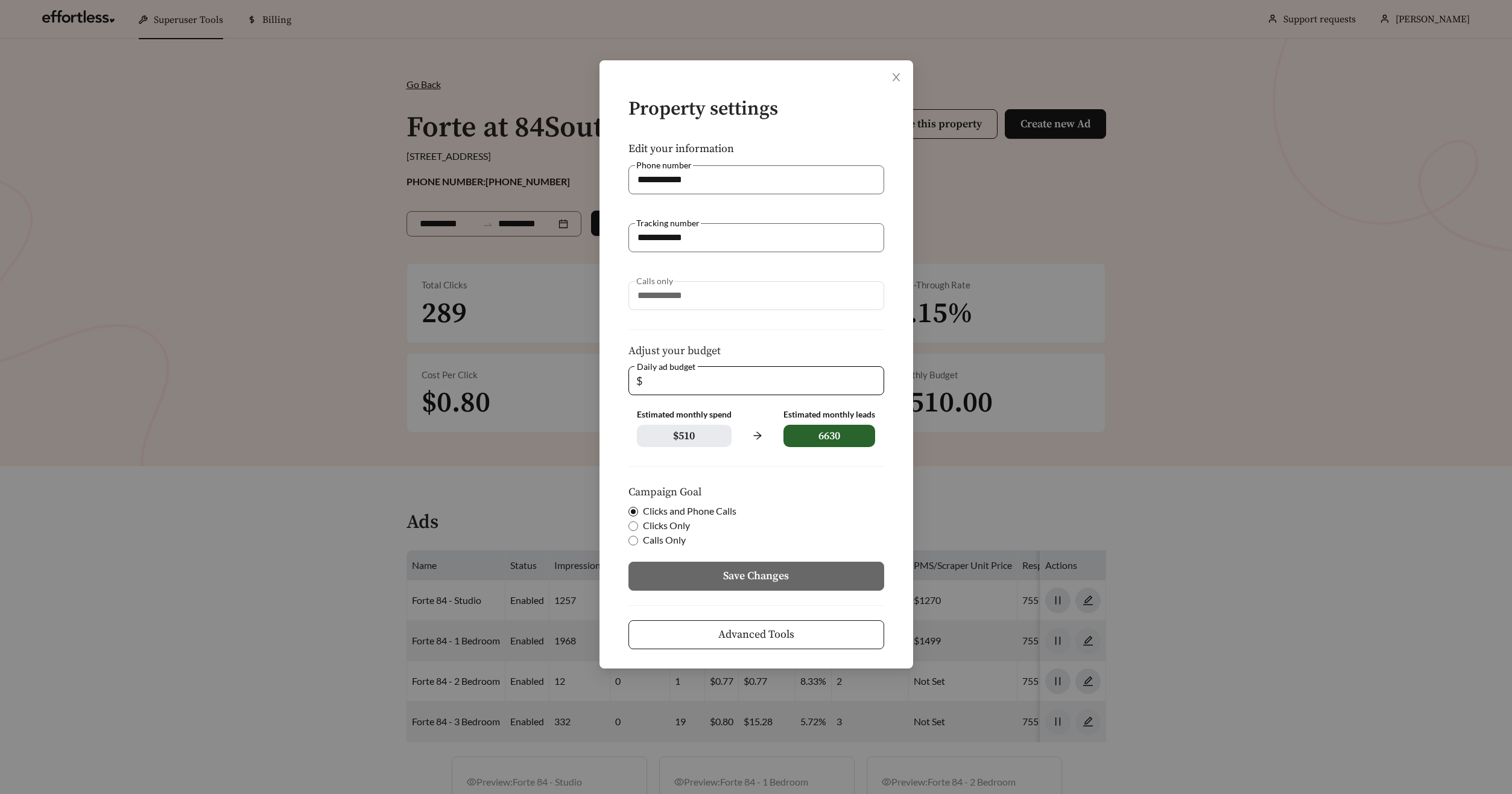
click at [778, 635] on span "Advanced Tools" at bounding box center [756, 634] width 76 height 16
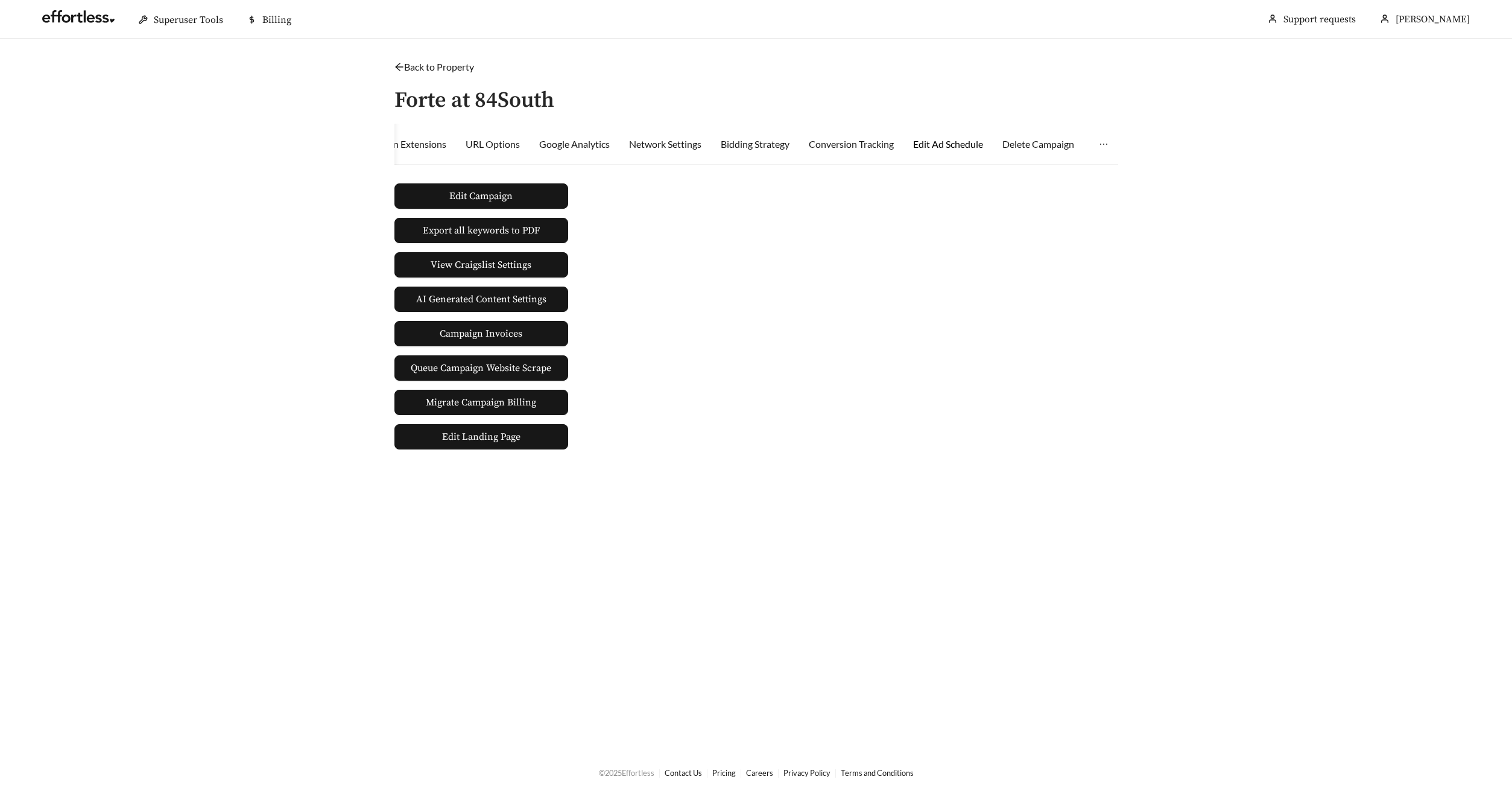
click at [970, 146] on div "Edit Ad Schedule" at bounding box center [948, 144] width 70 height 14
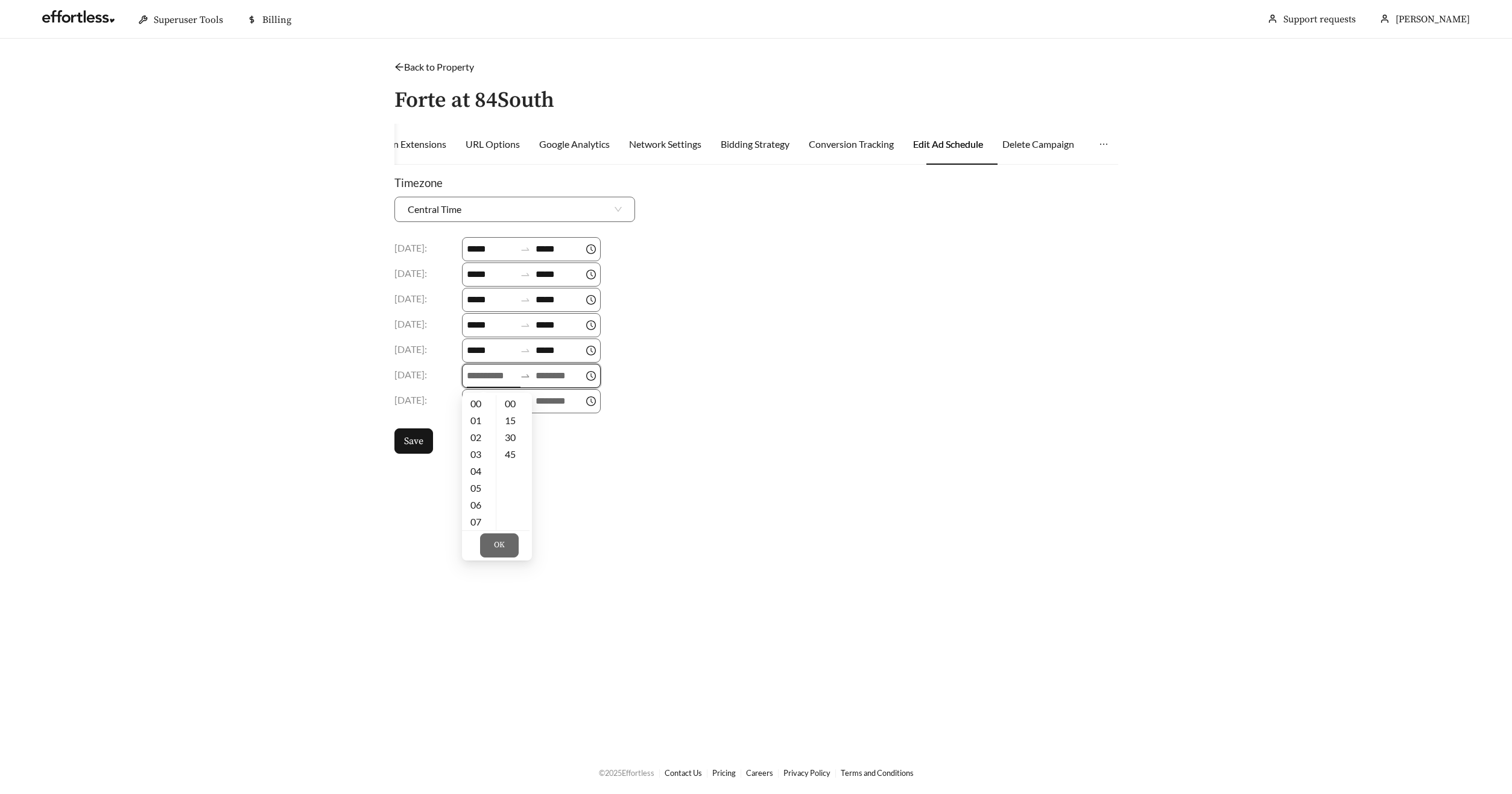
click at [486, 378] on input at bounding box center [491, 376] width 48 height 14
drag, startPoint x: 481, startPoint y: 494, endPoint x: 496, endPoint y: 481, distance: 19.8
click at [480, 494] on div "09" at bounding box center [479, 494] width 34 height 17
type input "*****"
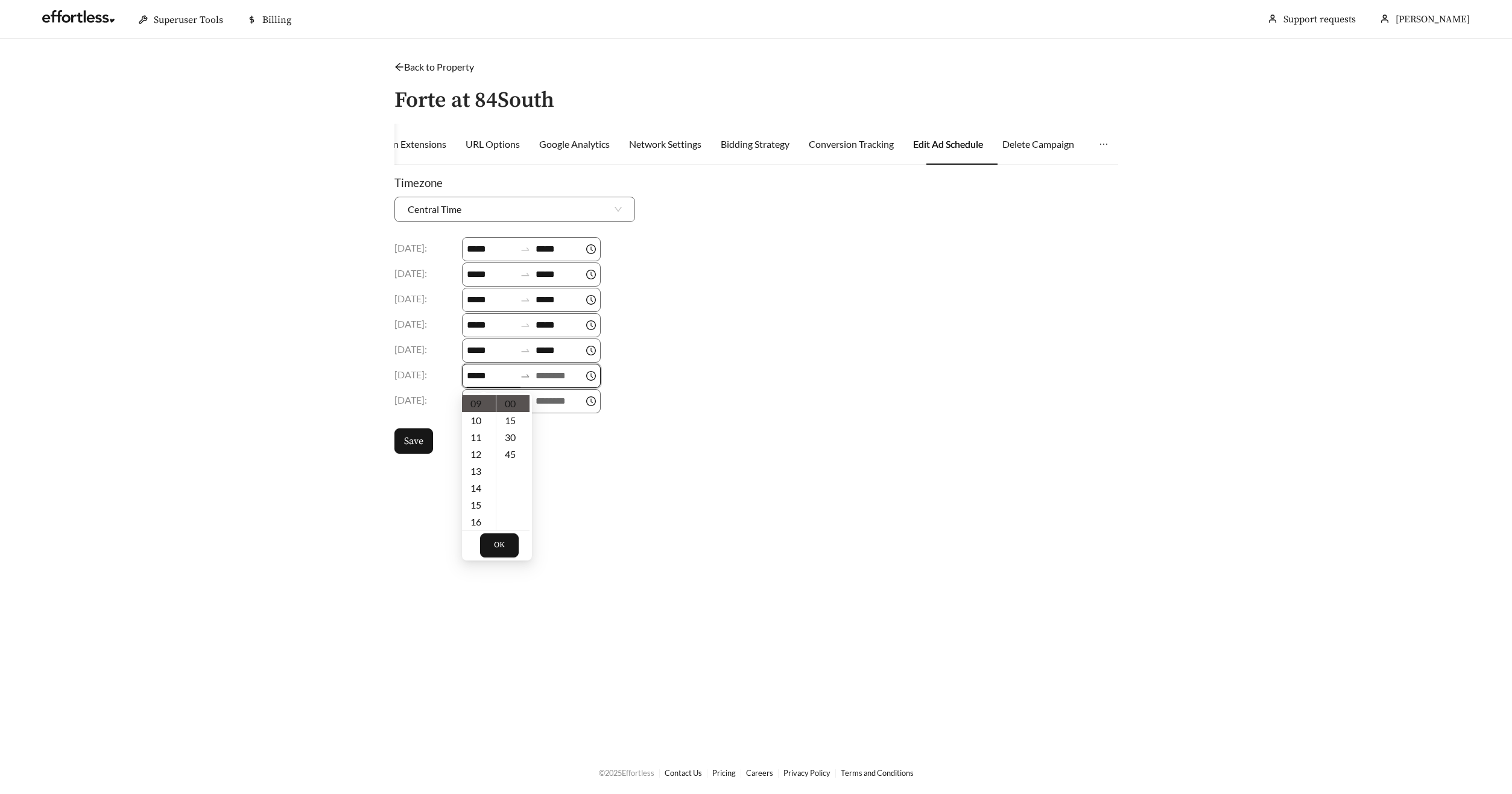
click at [579, 386] on div "*****" at bounding box center [532, 376] width 139 height 24
click at [568, 379] on input at bounding box center [560, 376] width 48 height 14
click at [551, 502] on div "18" at bounding box center [553, 501] width 34 height 17
type input "*****"
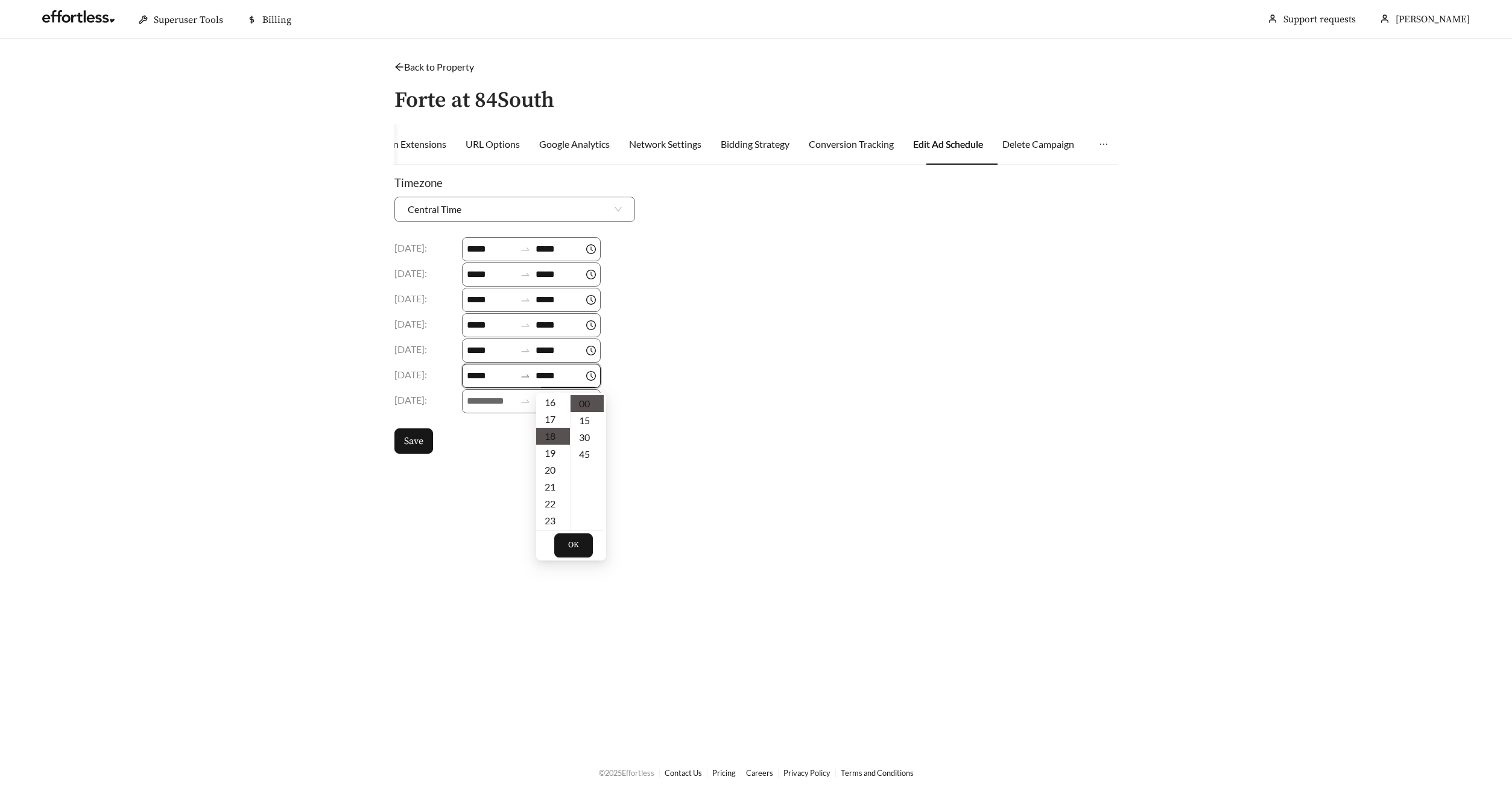
scroll to position [304, 0]
click at [478, 401] on body "Superuser Tools Billing Wendie Jones Support requests More Back to Property / F…" at bounding box center [756, 397] width 1512 height 794
click at [483, 374] on input at bounding box center [491, 376] width 48 height 14
click at [478, 433] on div "09" at bounding box center [479, 433] width 34 height 17
type input "*****"
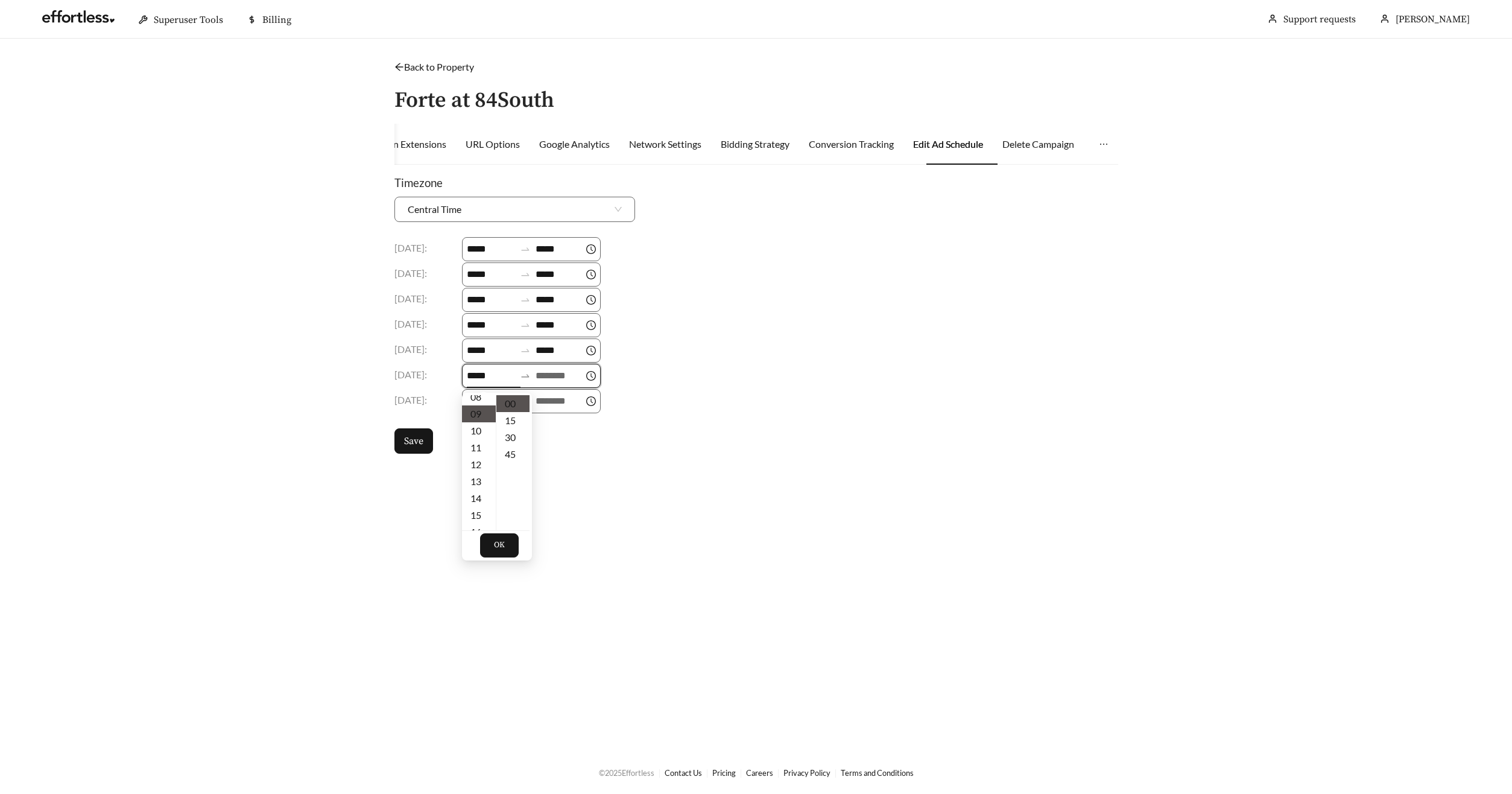
scroll to position [152, 0]
click at [551, 374] on input at bounding box center [560, 376] width 48 height 14
click at [552, 440] on div "18" at bounding box center [553, 442] width 34 height 17
type input "*****"
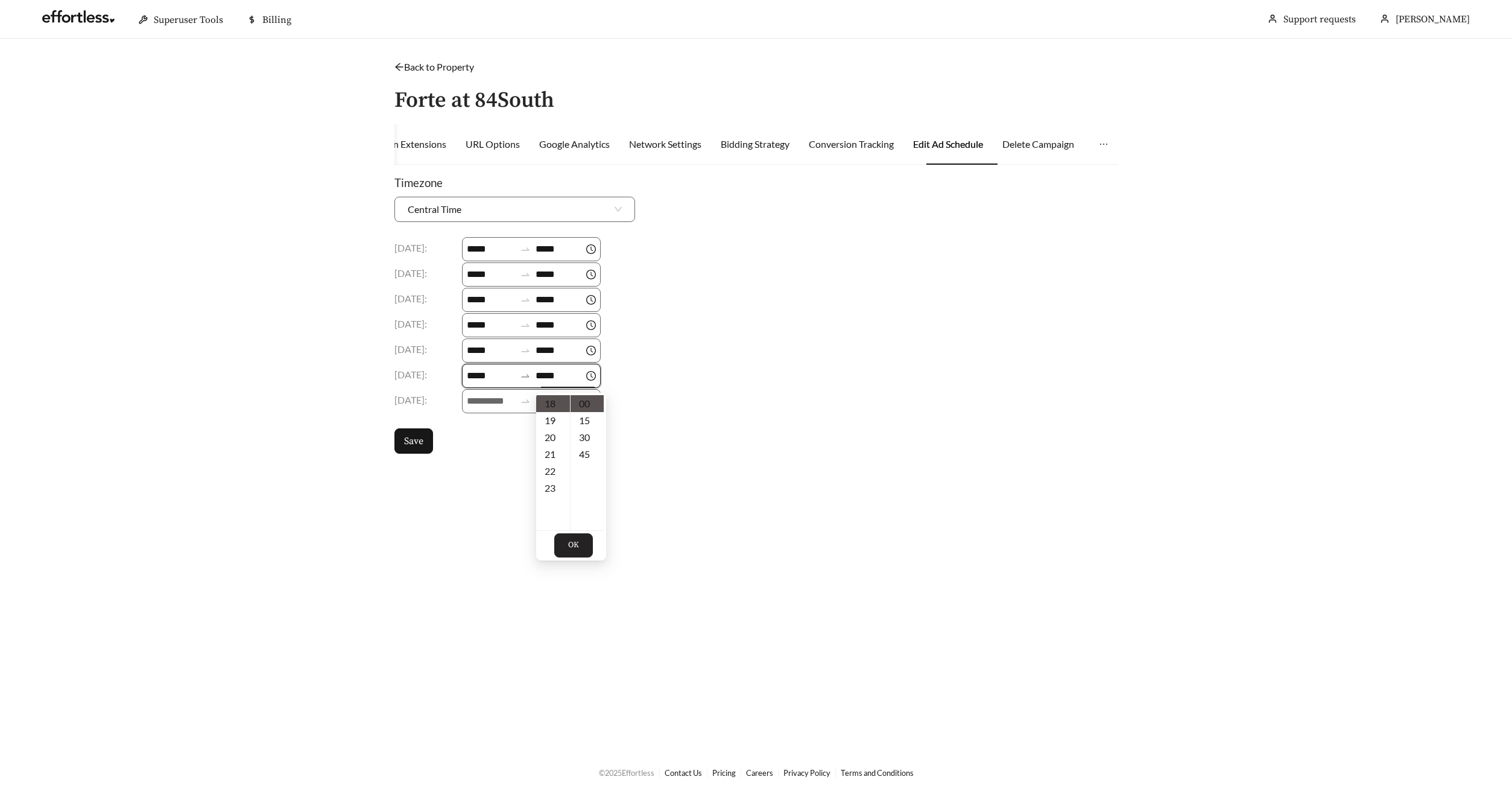
click at [579, 538] on button "OK" at bounding box center [573, 545] width 39 height 24
click at [489, 397] on input at bounding box center [491, 401] width 48 height 14
drag, startPoint x: 483, startPoint y: 470, endPoint x: 493, endPoint y: 460, distance: 14.1
click at [482, 470] on div "09" at bounding box center [479, 471] width 34 height 17
type input "*****"
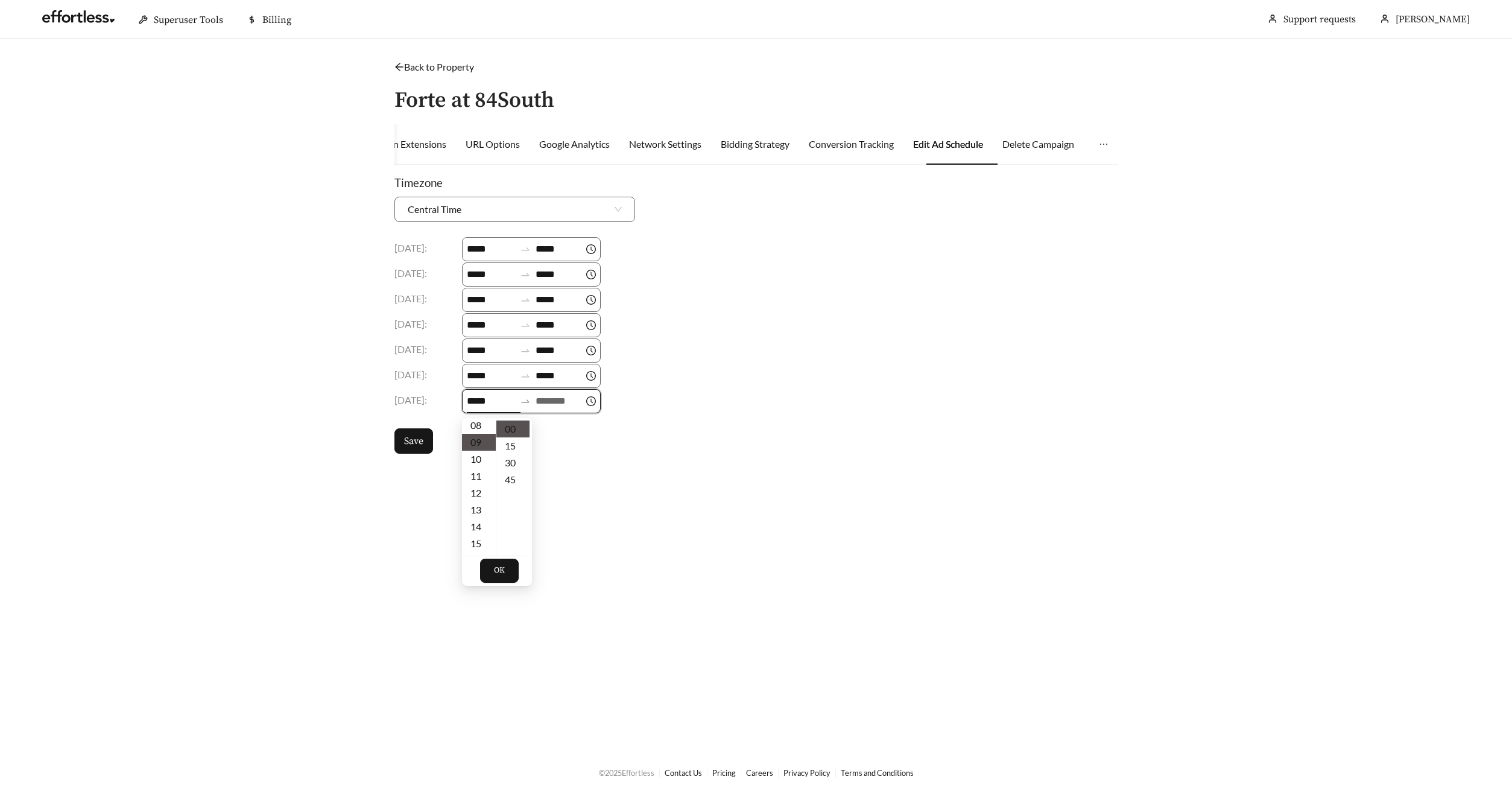
scroll to position [152, 0]
click at [564, 405] on input at bounding box center [560, 401] width 48 height 14
click at [551, 484] on div "18" at bounding box center [553, 484] width 34 height 17
type input "*****"
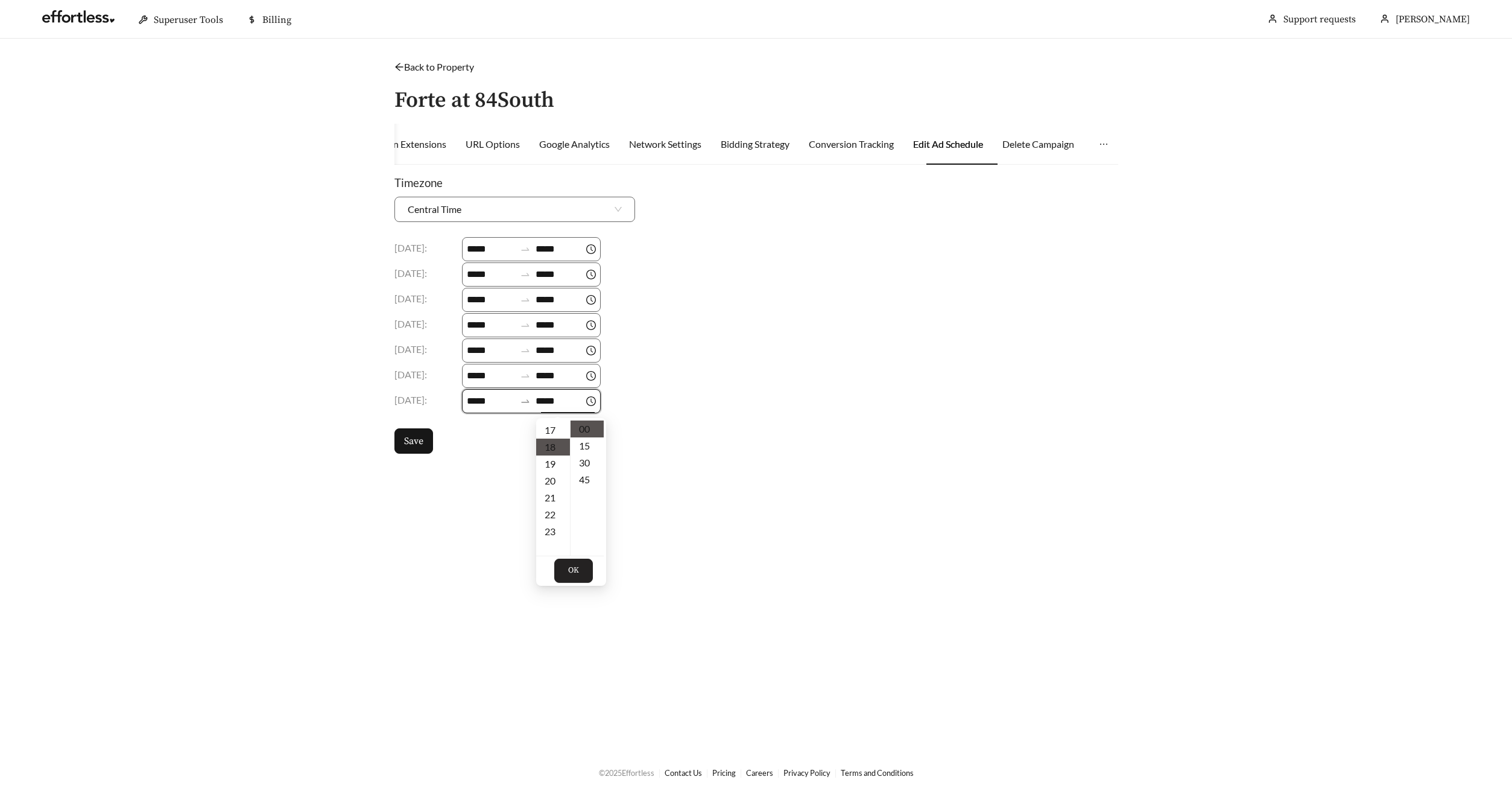
scroll to position [304, 0]
click at [580, 570] on button "OK" at bounding box center [573, 570] width 39 height 24
click at [421, 439] on span "Save" at bounding box center [413, 441] width 19 height 14
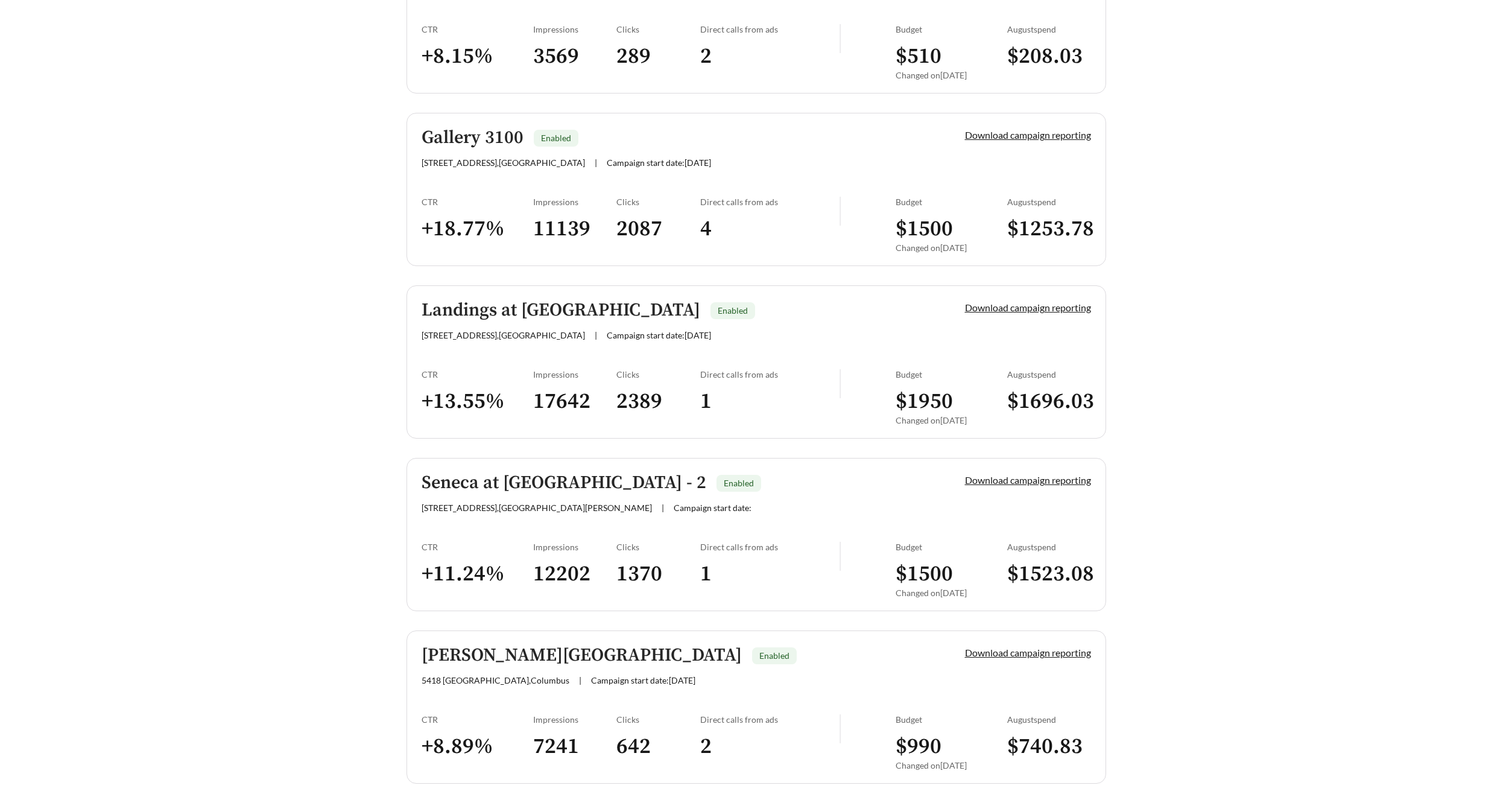
scroll to position [1468, 0]
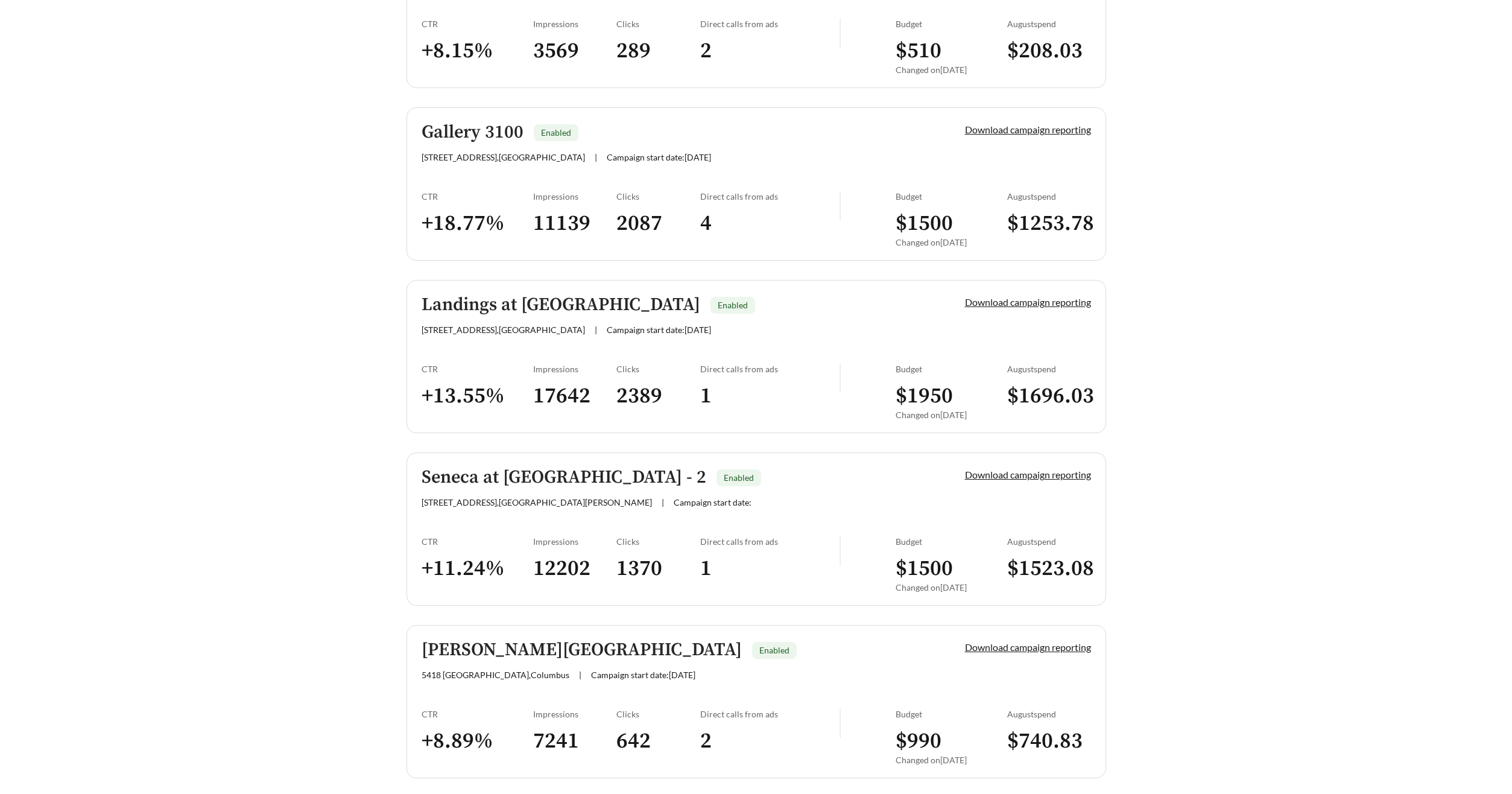
click at [457, 139] on h5 "Gallery 3100" at bounding box center [472, 132] width 102 height 20
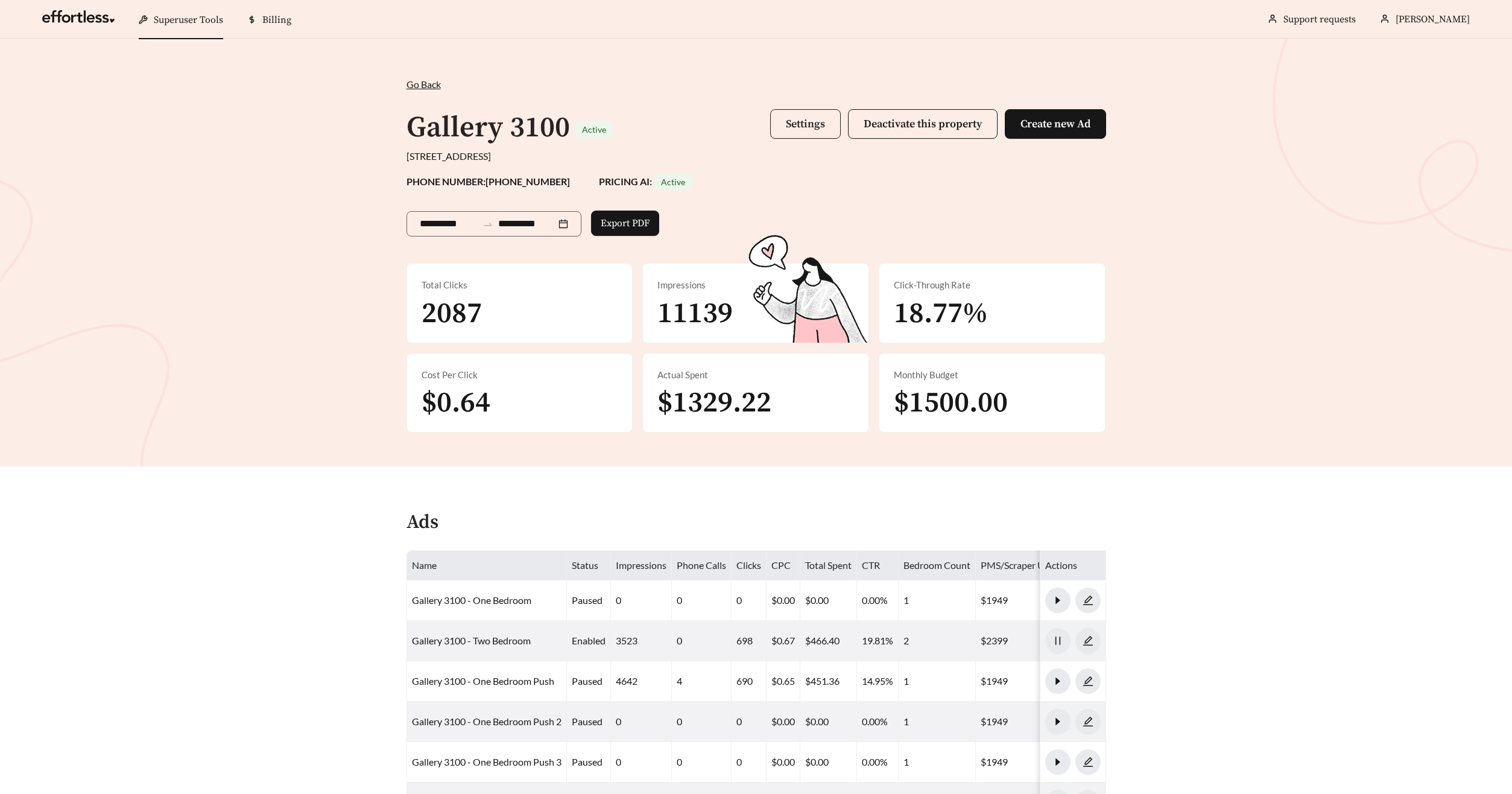
click at [802, 123] on span "Settings" at bounding box center [805, 123] width 39 height 14
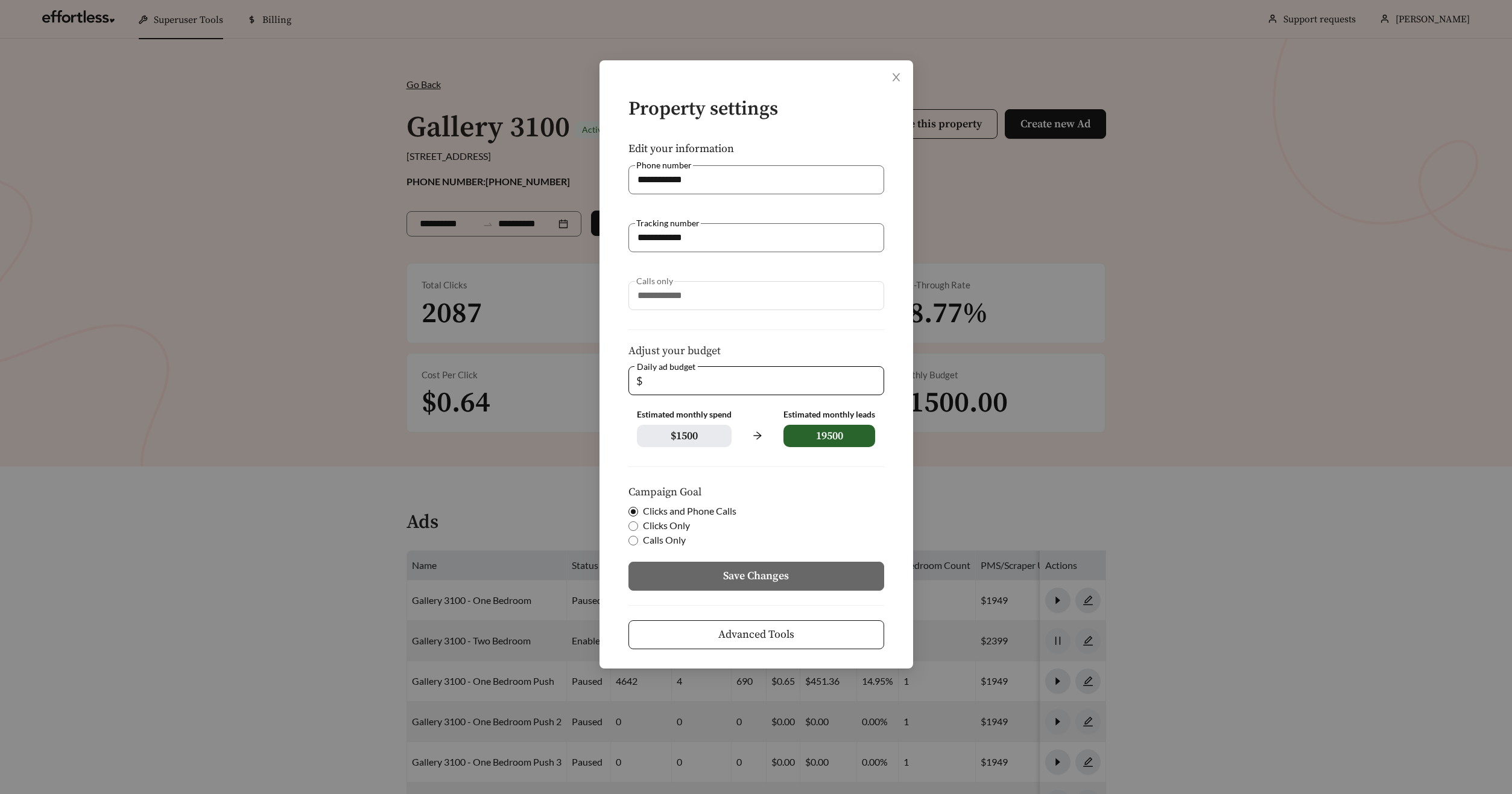
click at [750, 631] on span "Advanced Tools" at bounding box center [756, 634] width 76 height 16
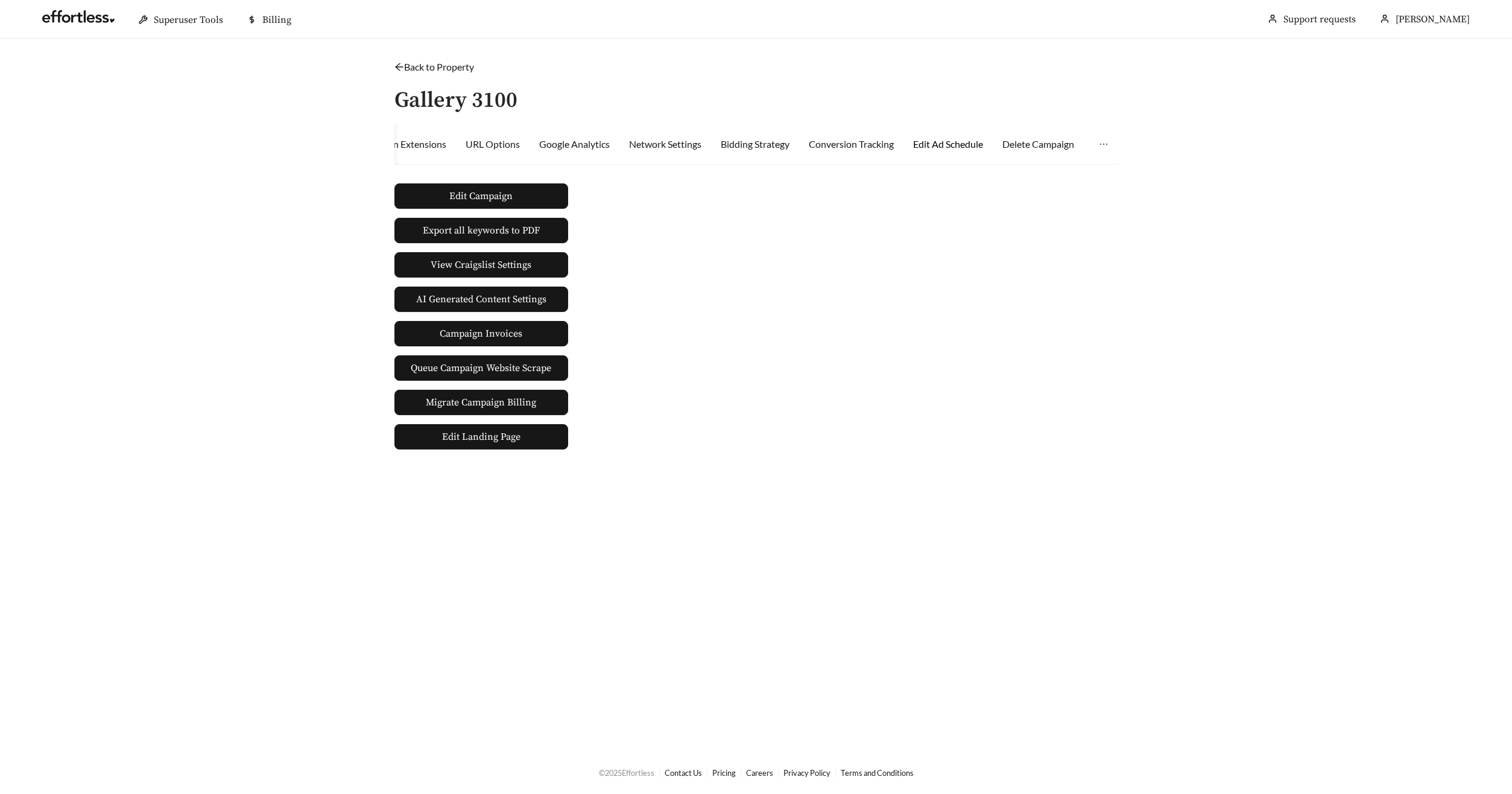
click at [971, 147] on div "Edit Ad Schedule" at bounding box center [948, 144] width 70 height 14
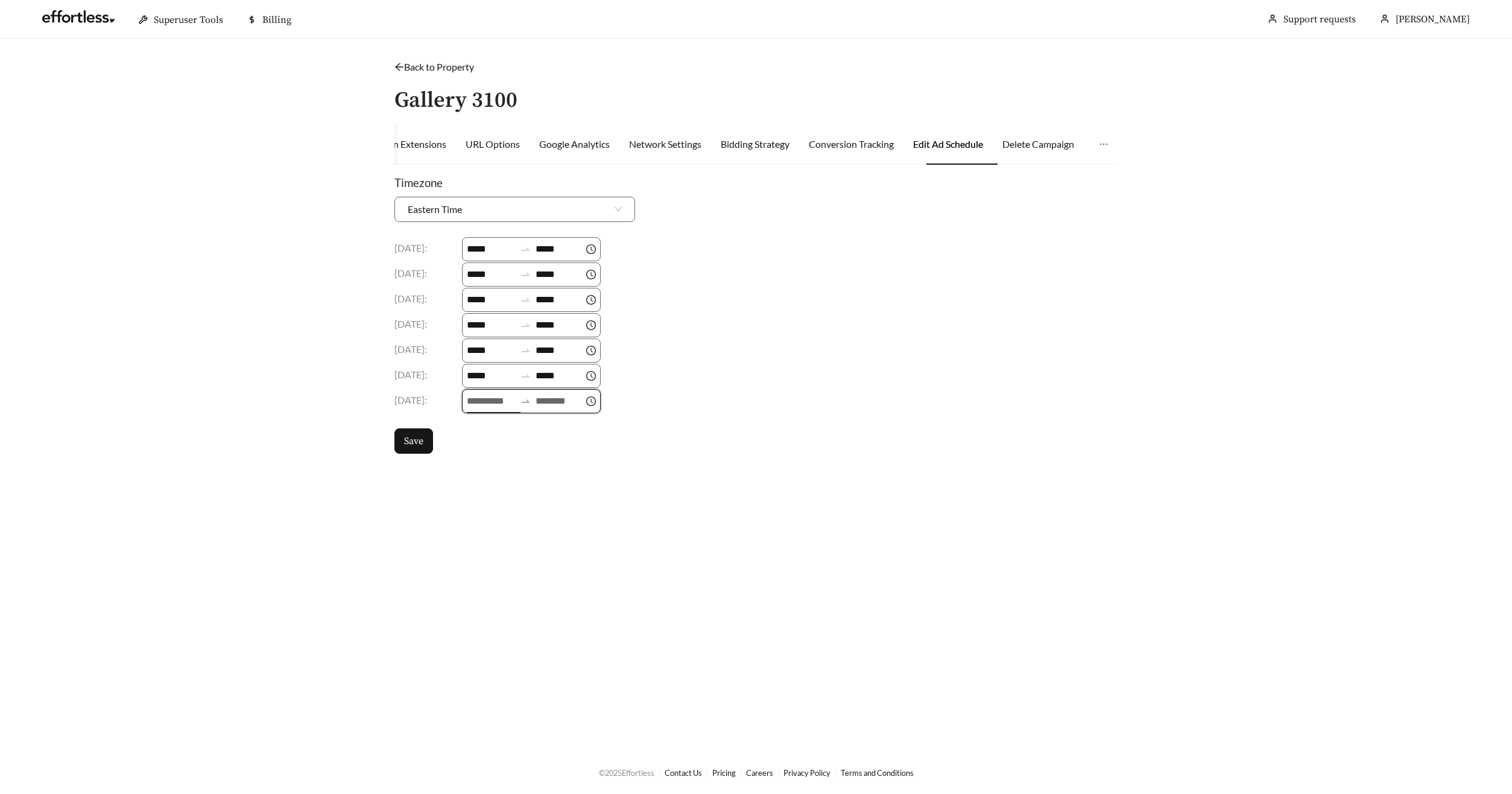
click at [510, 400] on input at bounding box center [491, 401] width 48 height 14
click at [477, 473] on div "09" at bounding box center [479, 469] width 34 height 17
type input "*****"
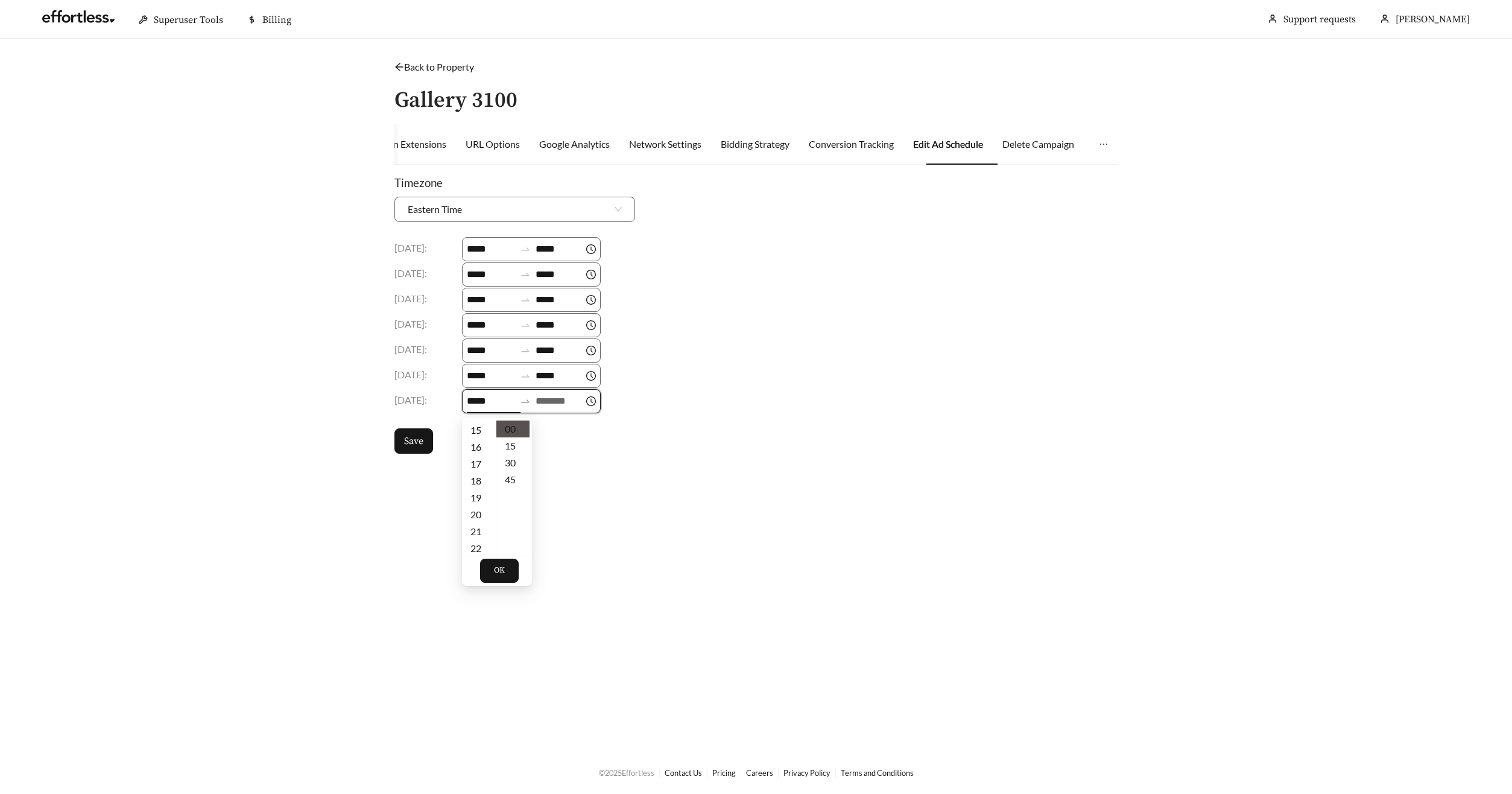
click at [564, 403] on input at bounding box center [560, 401] width 48 height 14
click at [553, 484] on div "18" at bounding box center [553, 481] width 34 height 17
type input "*****"
drag, startPoint x: 568, startPoint y: 574, endPoint x: 544, endPoint y: 559, distance: 28.3
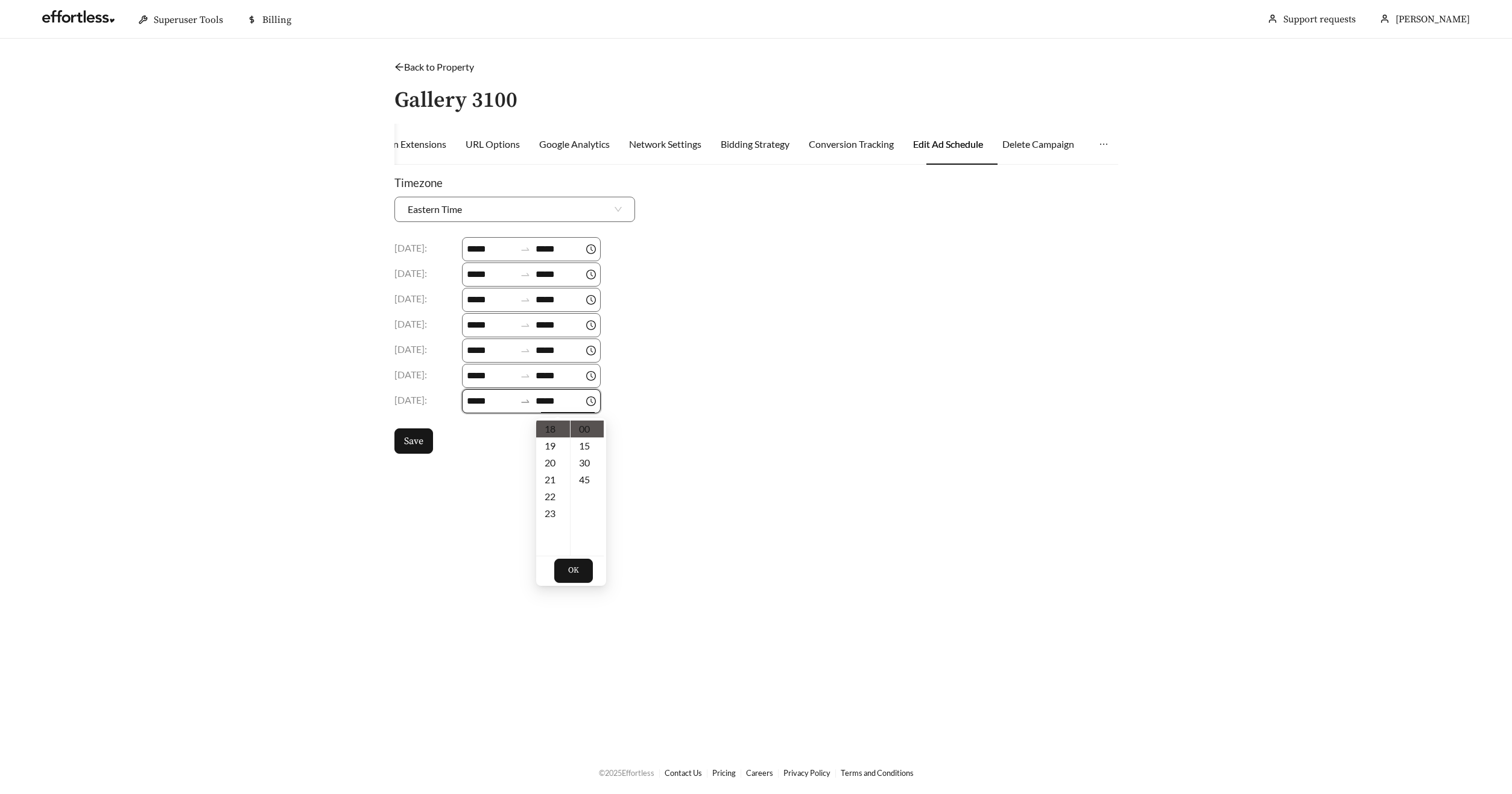
click at [568, 574] on span "OK" at bounding box center [573, 570] width 11 height 12
drag, startPoint x: 402, startPoint y: 441, endPoint x: 408, endPoint y: 463, distance: 22.8
click at [401, 441] on button "Save" at bounding box center [414, 441] width 39 height 26
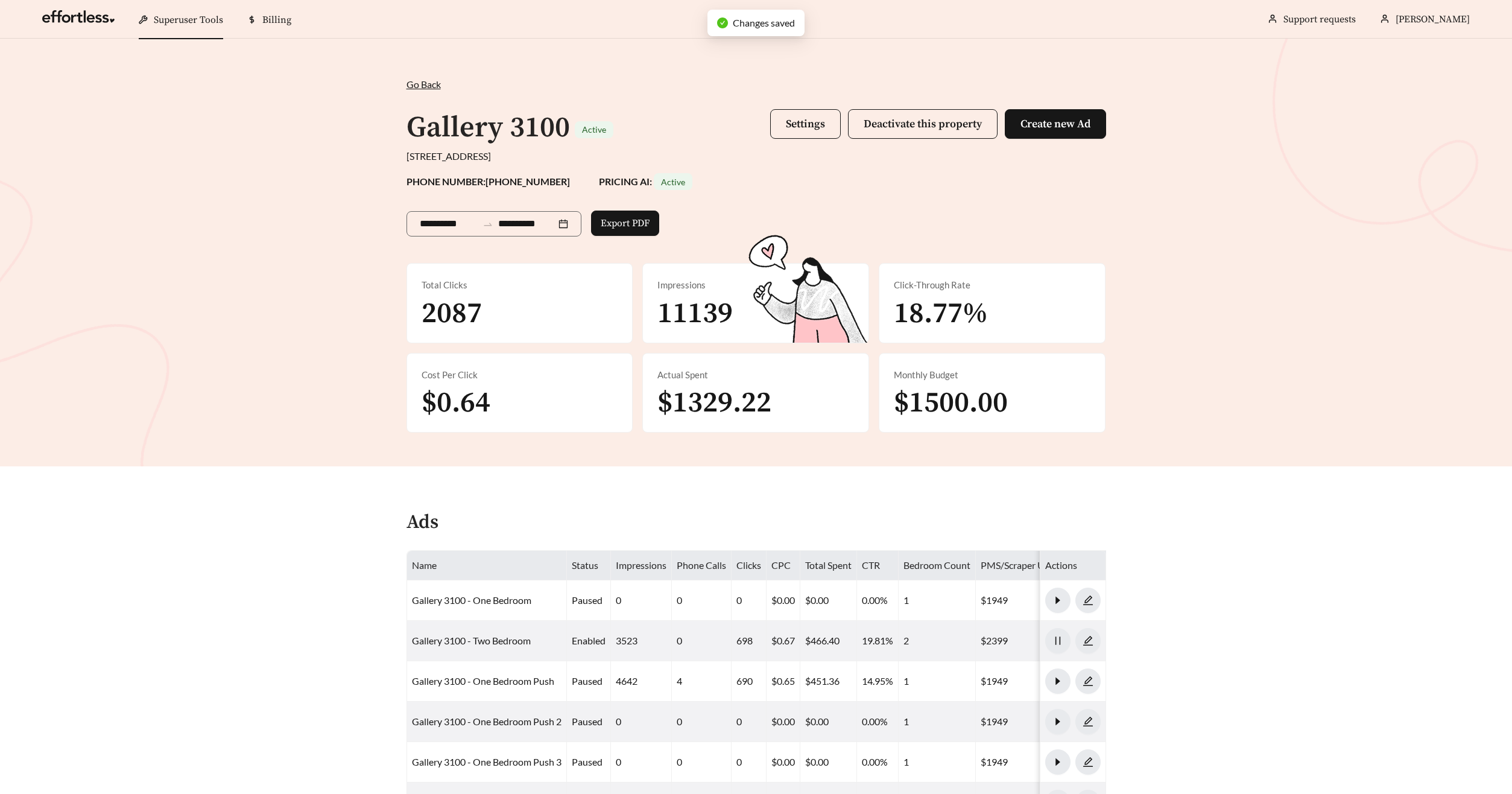
scroll to position [1468, 0]
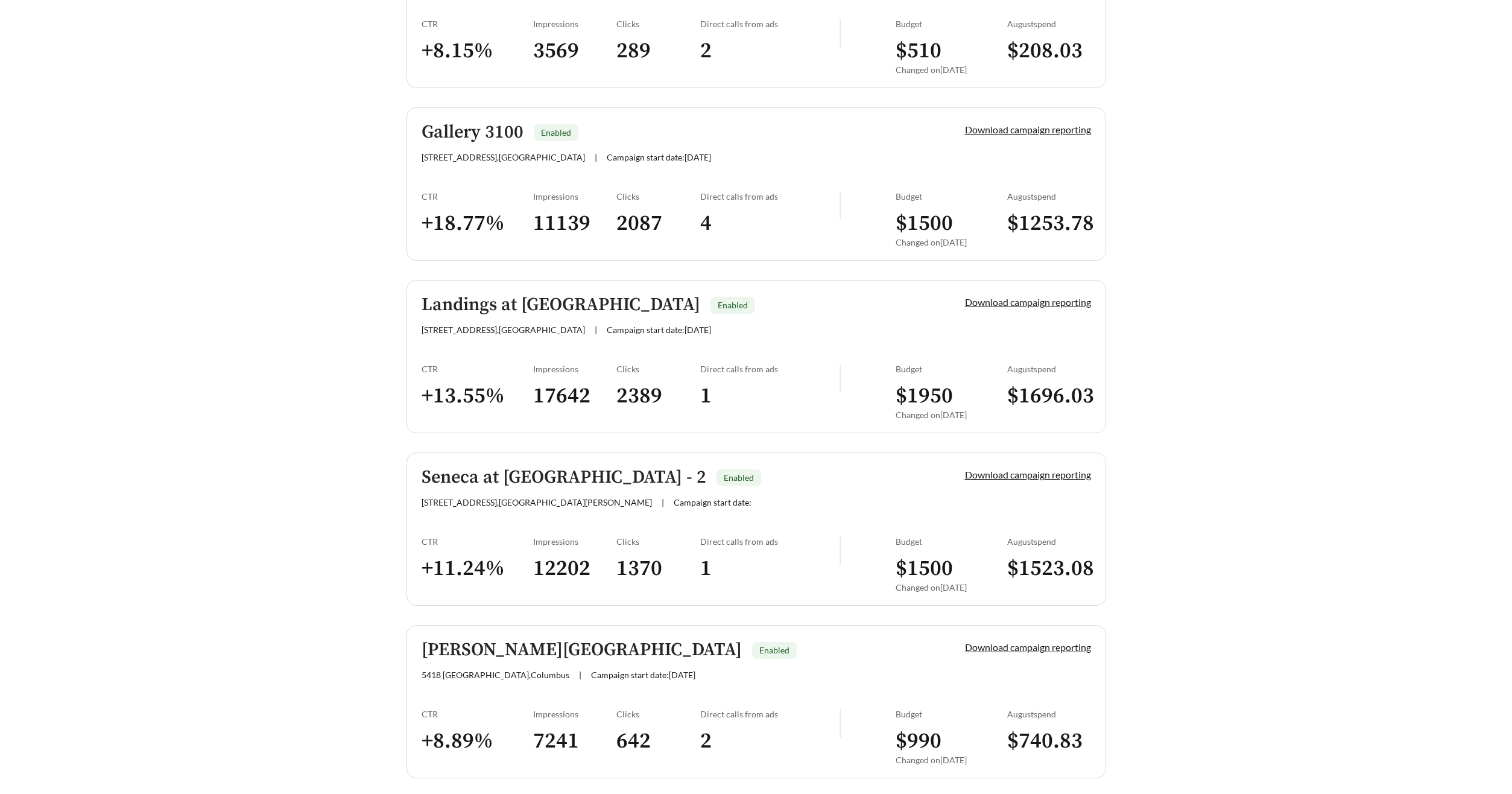
click at [484, 306] on h5 "Landings at Westport" at bounding box center [560, 305] width 279 height 20
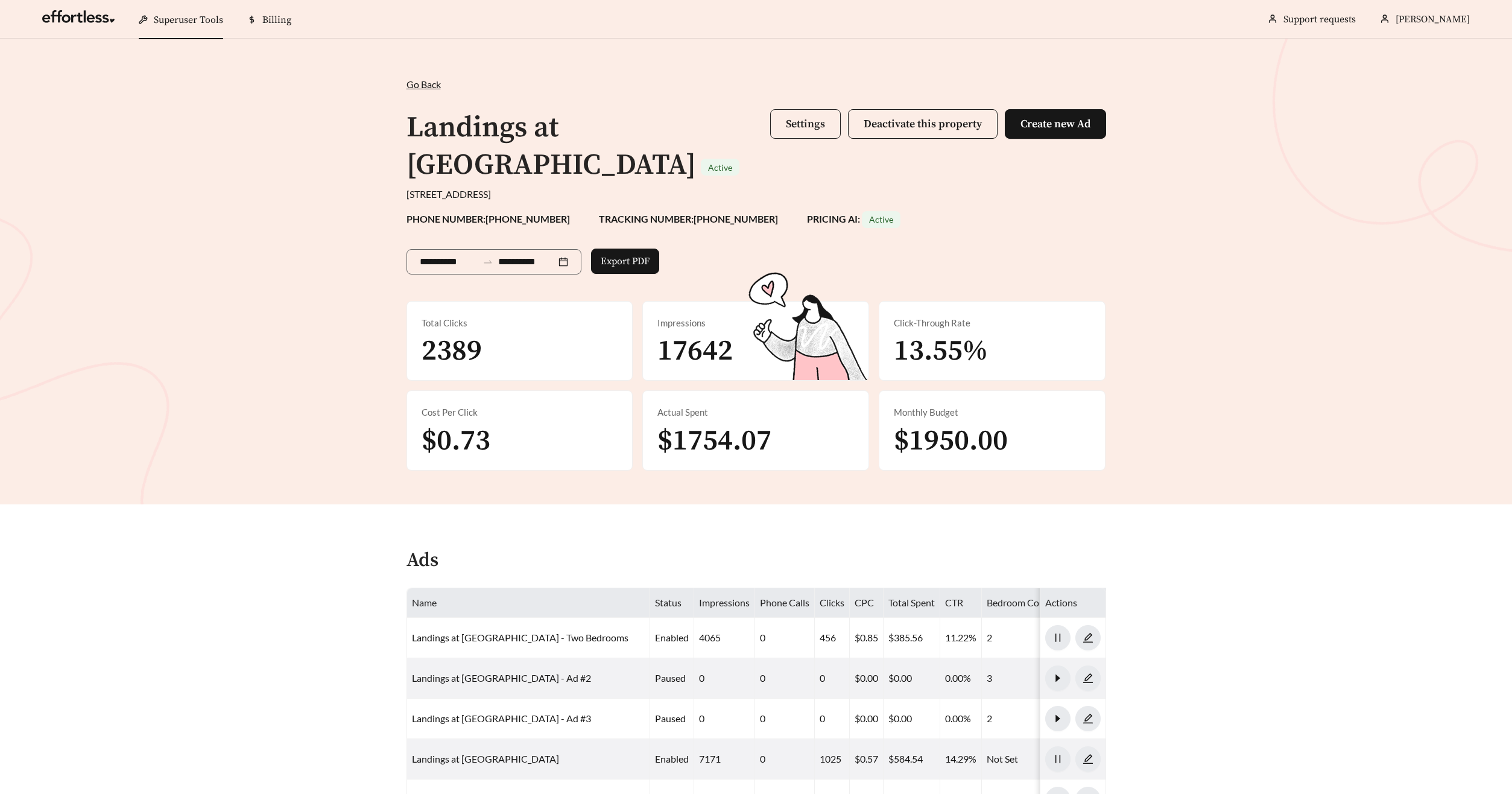
click at [786, 127] on span "Settings" at bounding box center [805, 123] width 39 height 14
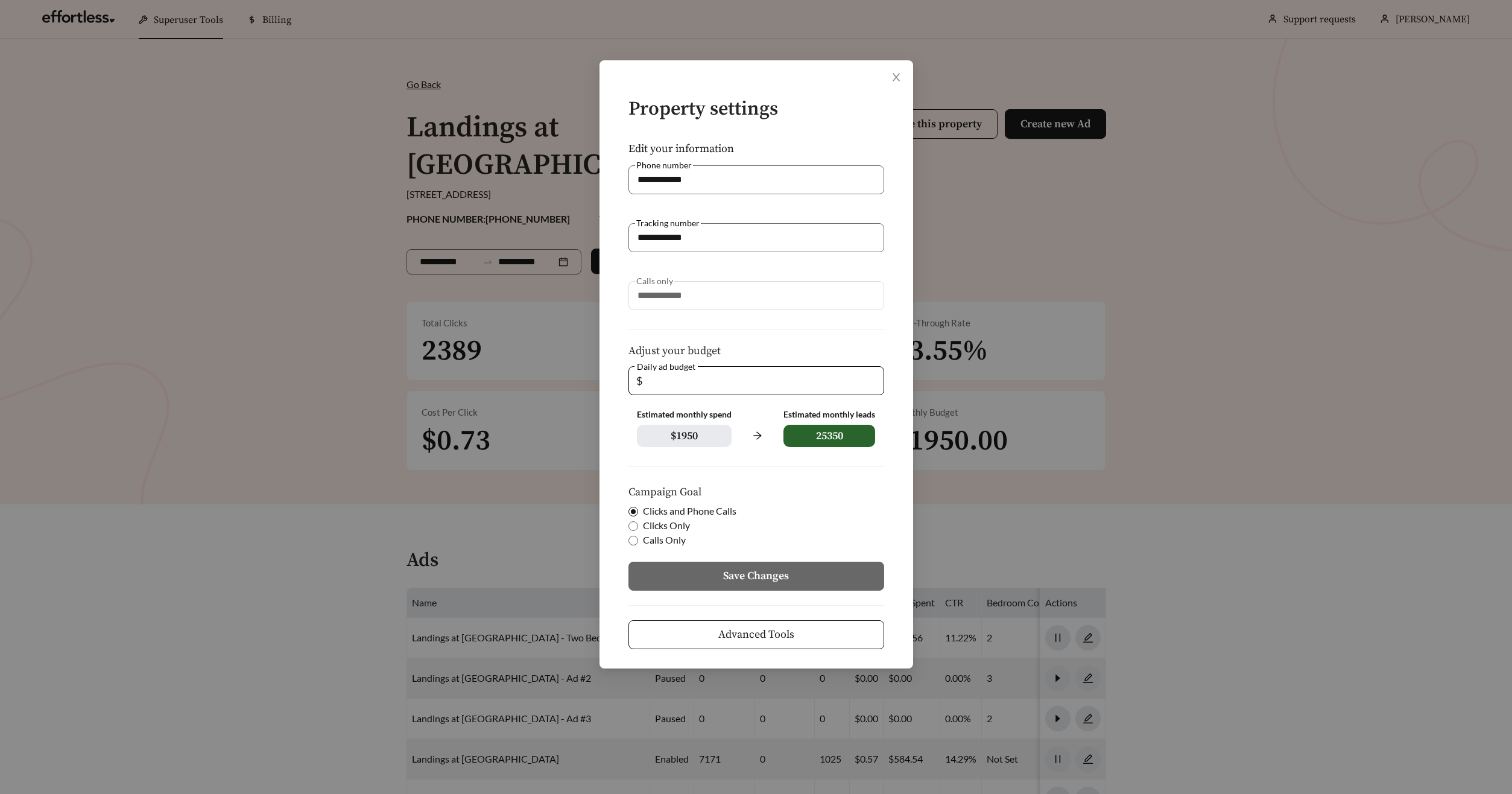
click at [765, 646] on button "Advanced Tools" at bounding box center [756, 635] width 256 height 29
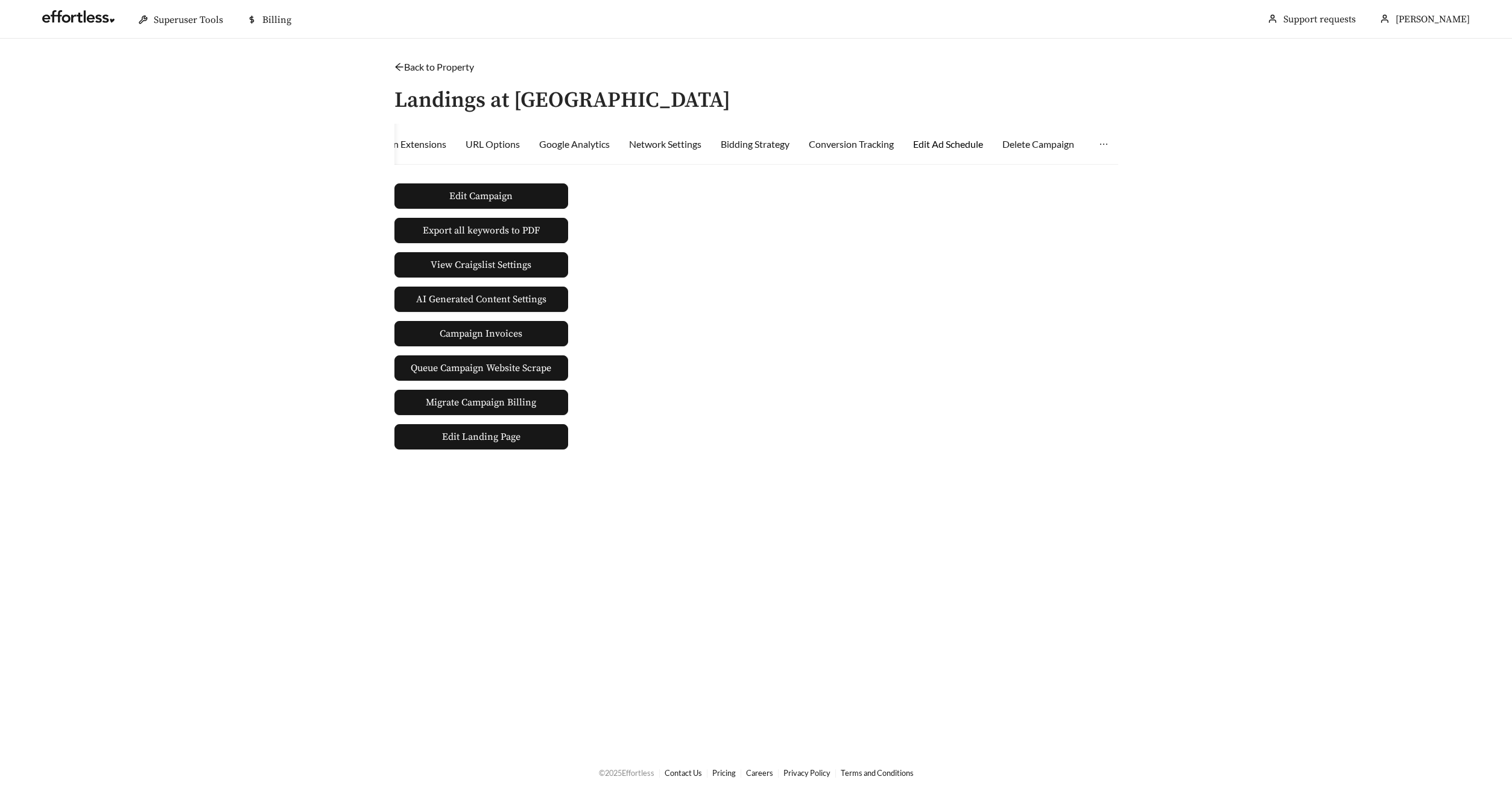
click at [954, 148] on div "Edit Ad Schedule" at bounding box center [948, 144] width 70 height 14
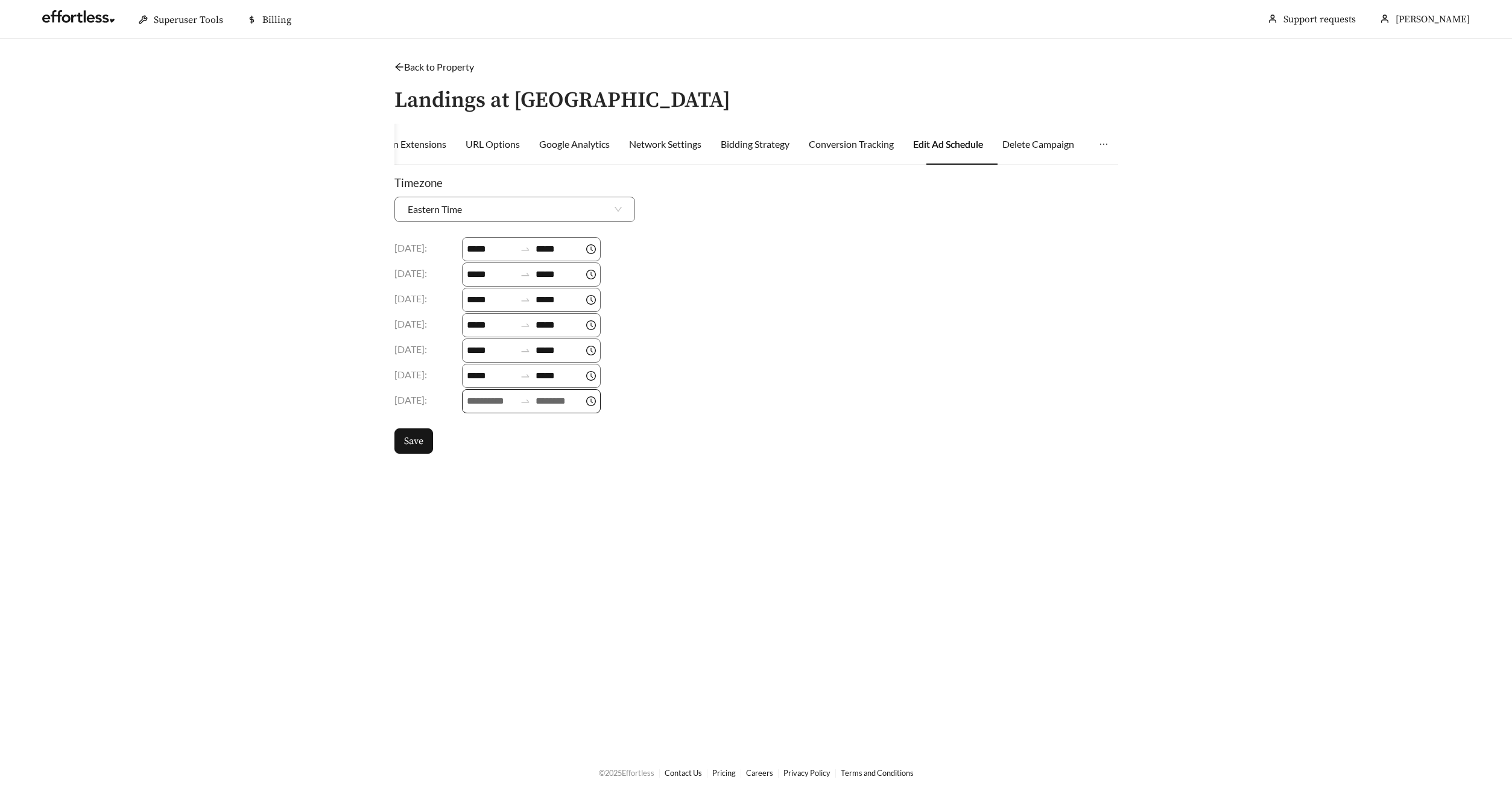
click at [486, 401] on input at bounding box center [491, 401] width 48 height 14
click at [480, 523] on div "09" at bounding box center [479, 521] width 34 height 17
type input "*****"
click at [549, 402] on input at bounding box center [560, 401] width 48 height 14
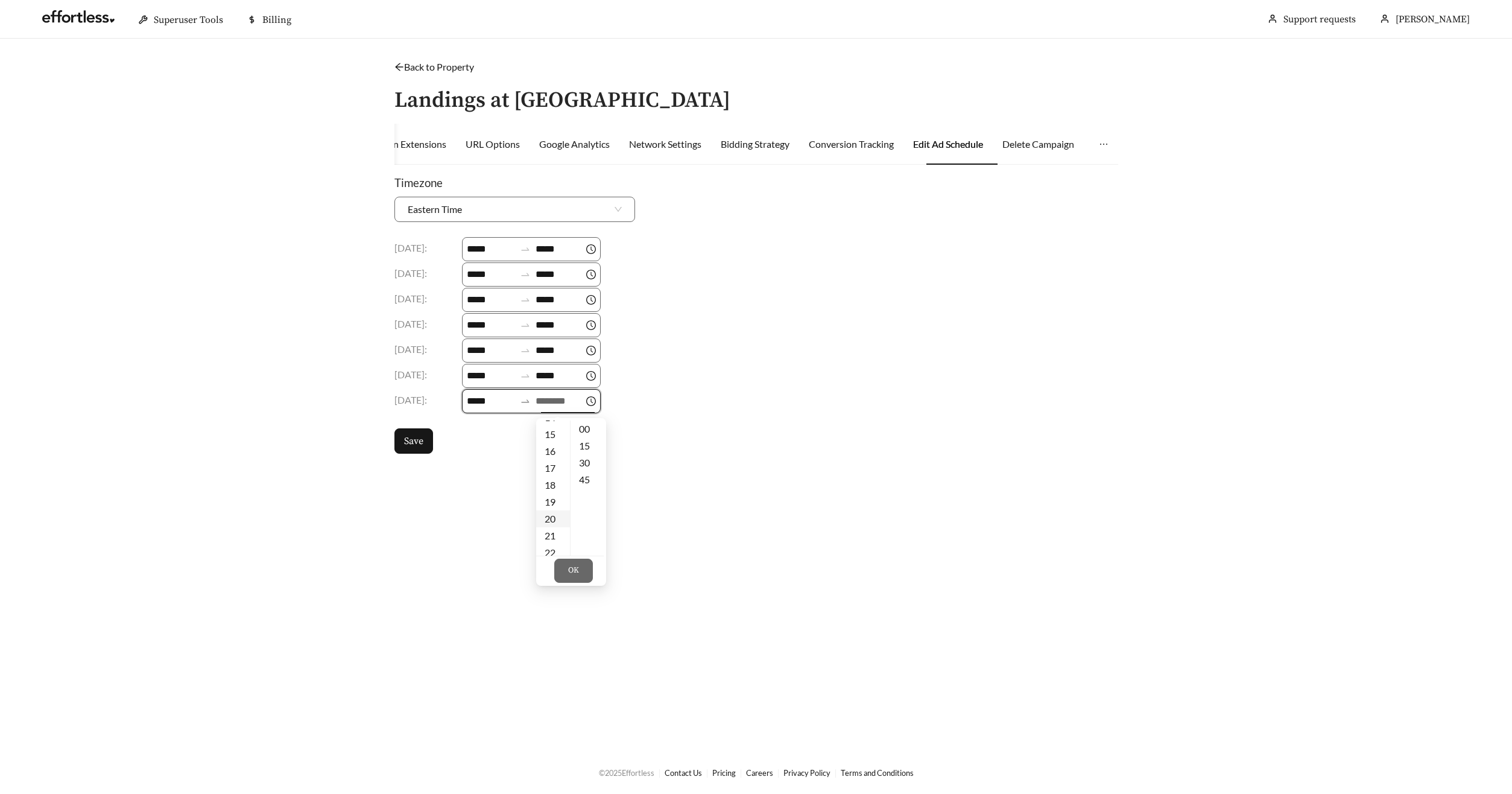
drag, startPoint x: 554, startPoint y: 486, endPoint x: 554, endPoint y: 494, distance: 8.0
click at [554, 486] on div "18" at bounding box center [553, 485] width 34 height 17
type input "*****"
click at [569, 575] on span "OK" at bounding box center [573, 570] width 11 height 12
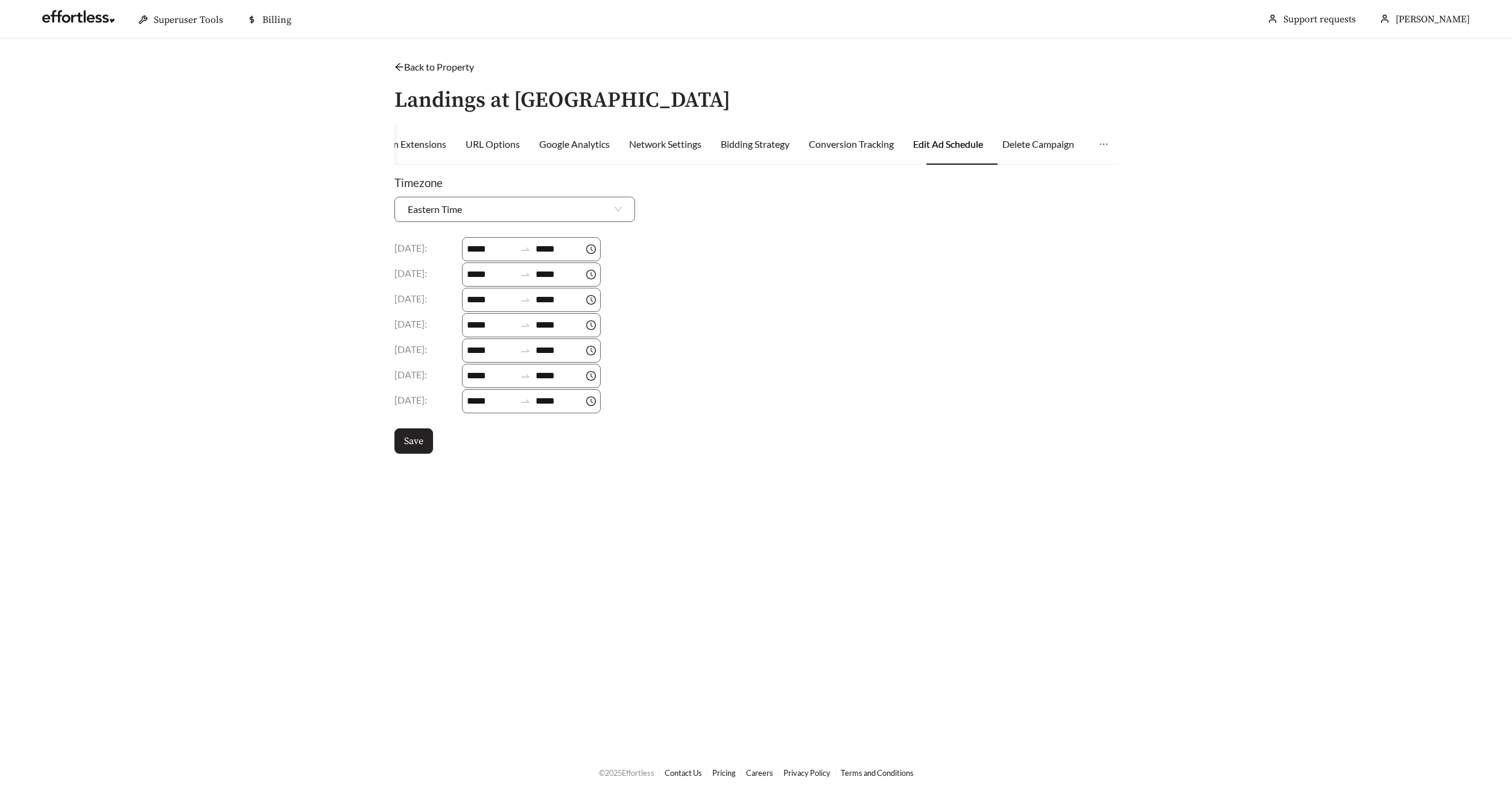
drag, startPoint x: 414, startPoint y: 445, endPoint x: 447, endPoint y: 450, distance: 33.4
click at [414, 445] on span "Save" at bounding box center [413, 441] width 19 height 14
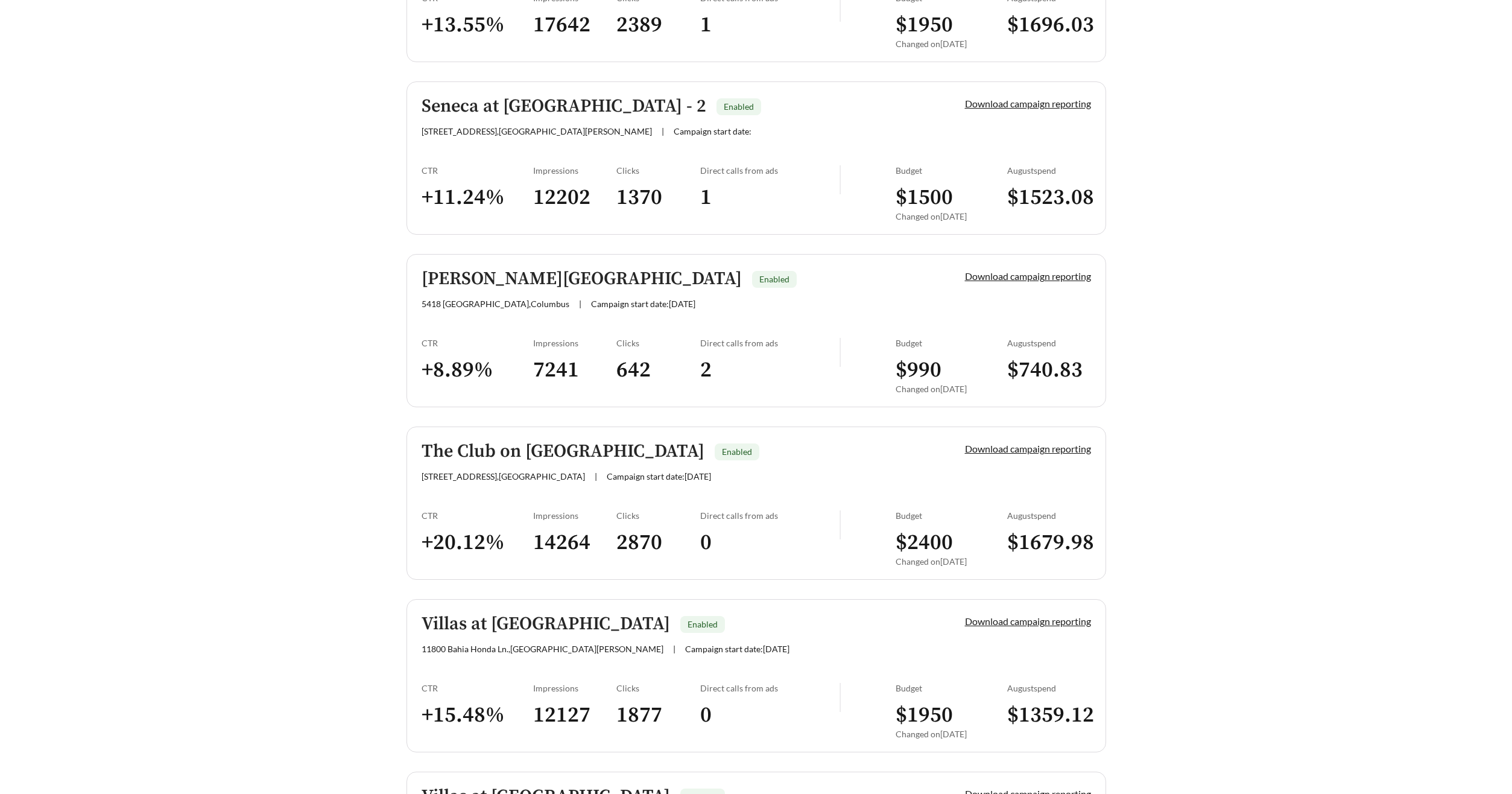
scroll to position [1877, 0]
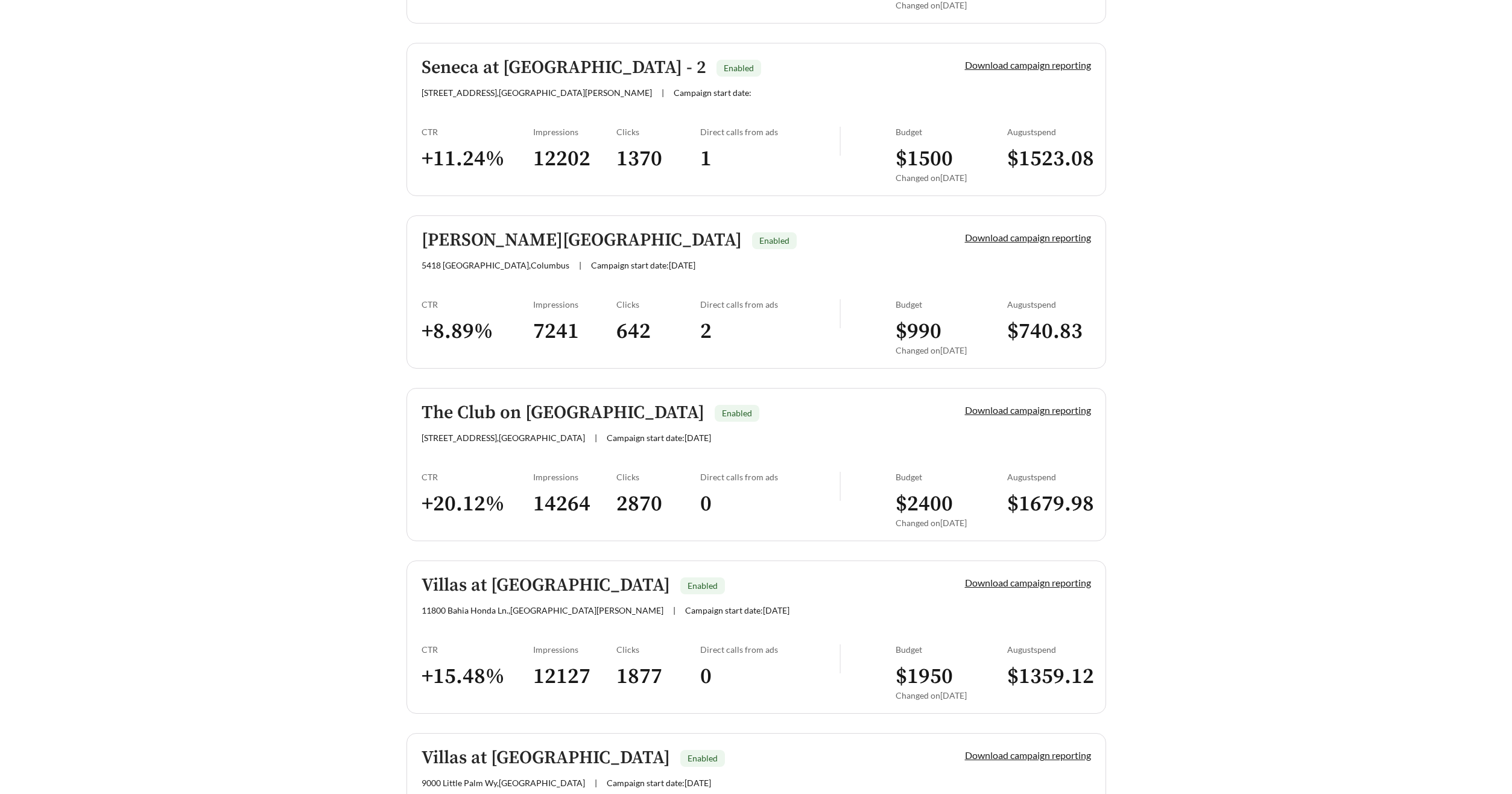
click at [519, 63] on h5 "Seneca at Oak Creek - 2" at bounding box center [564, 68] width 284 height 20
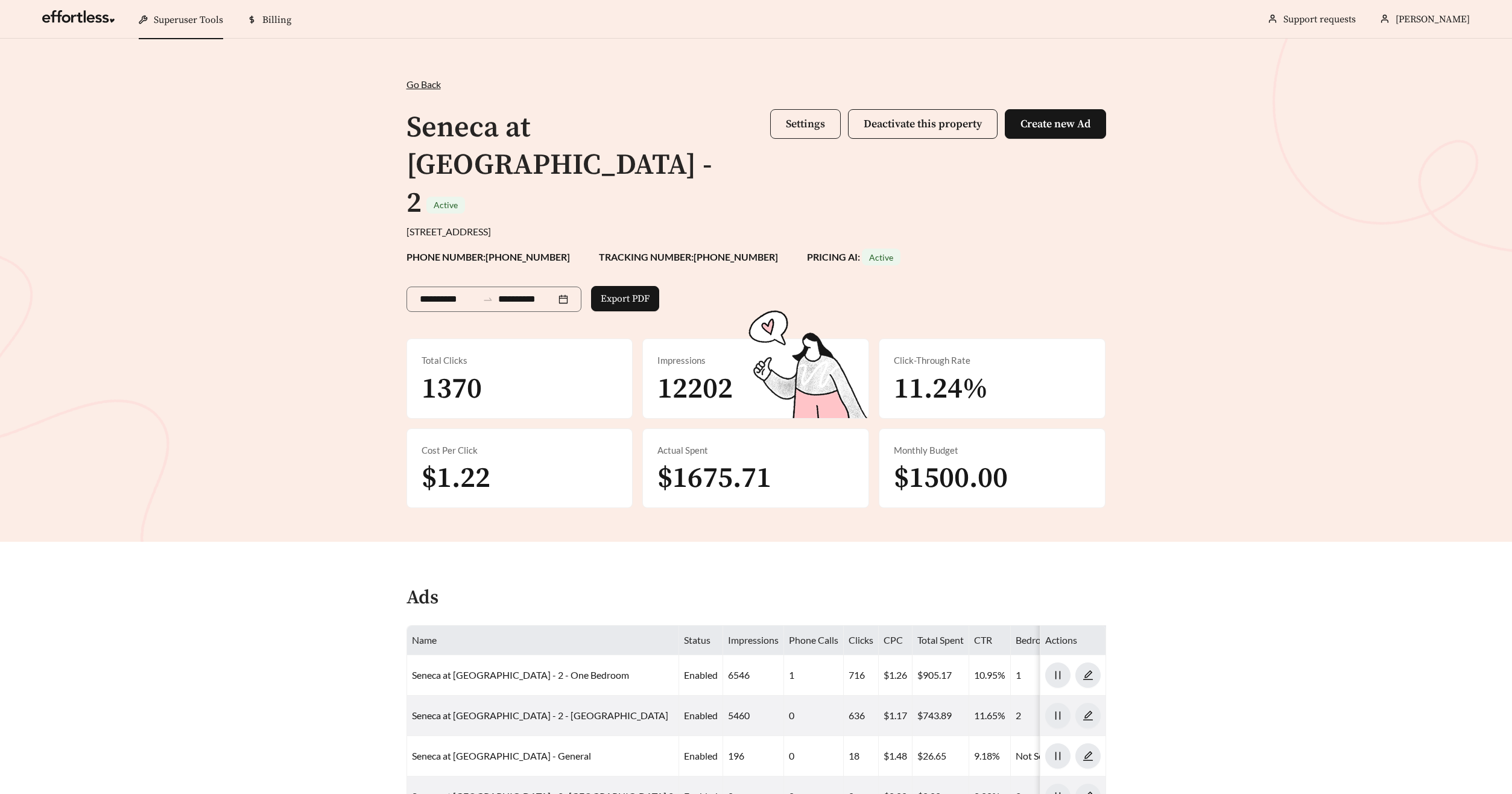
click at [786, 123] on span "Settings" at bounding box center [805, 123] width 39 height 14
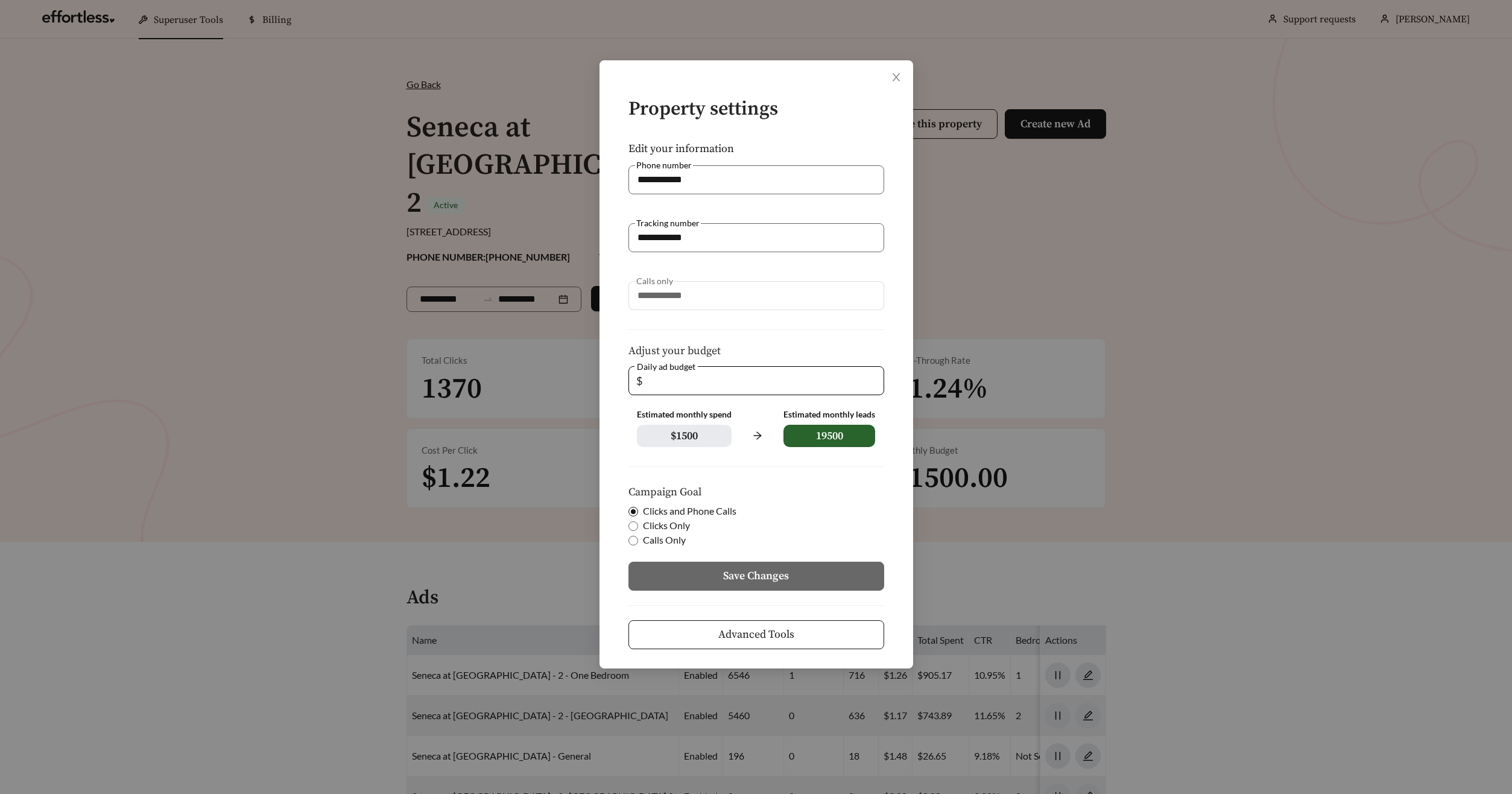
click at [768, 636] on span "Advanced Tools" at bounding box center [756, 634] width 76 height 16
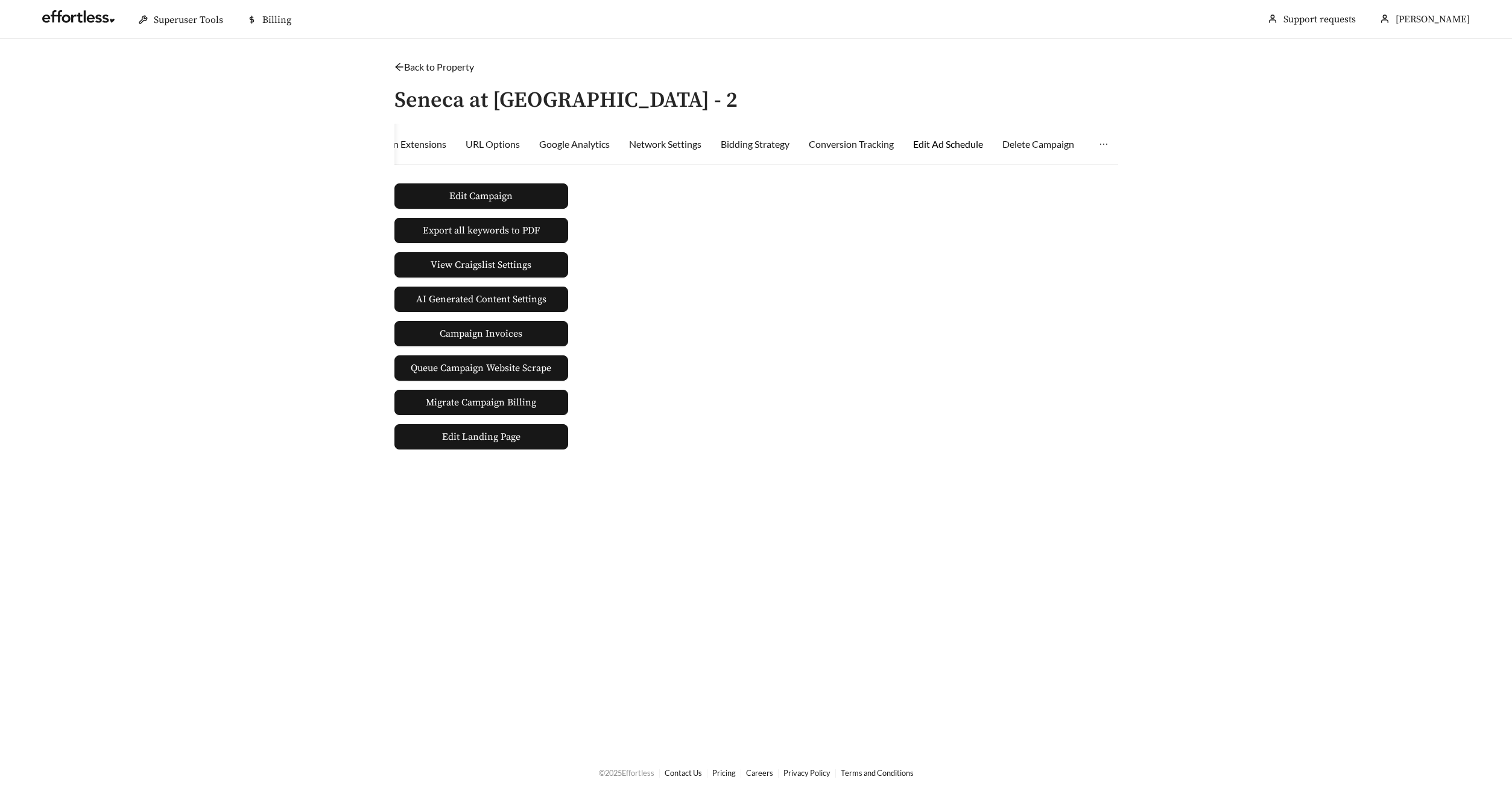
click at [974, 146] on div "Edit Ad Schedule" at bounding box center [948, 144] width 70 height 14
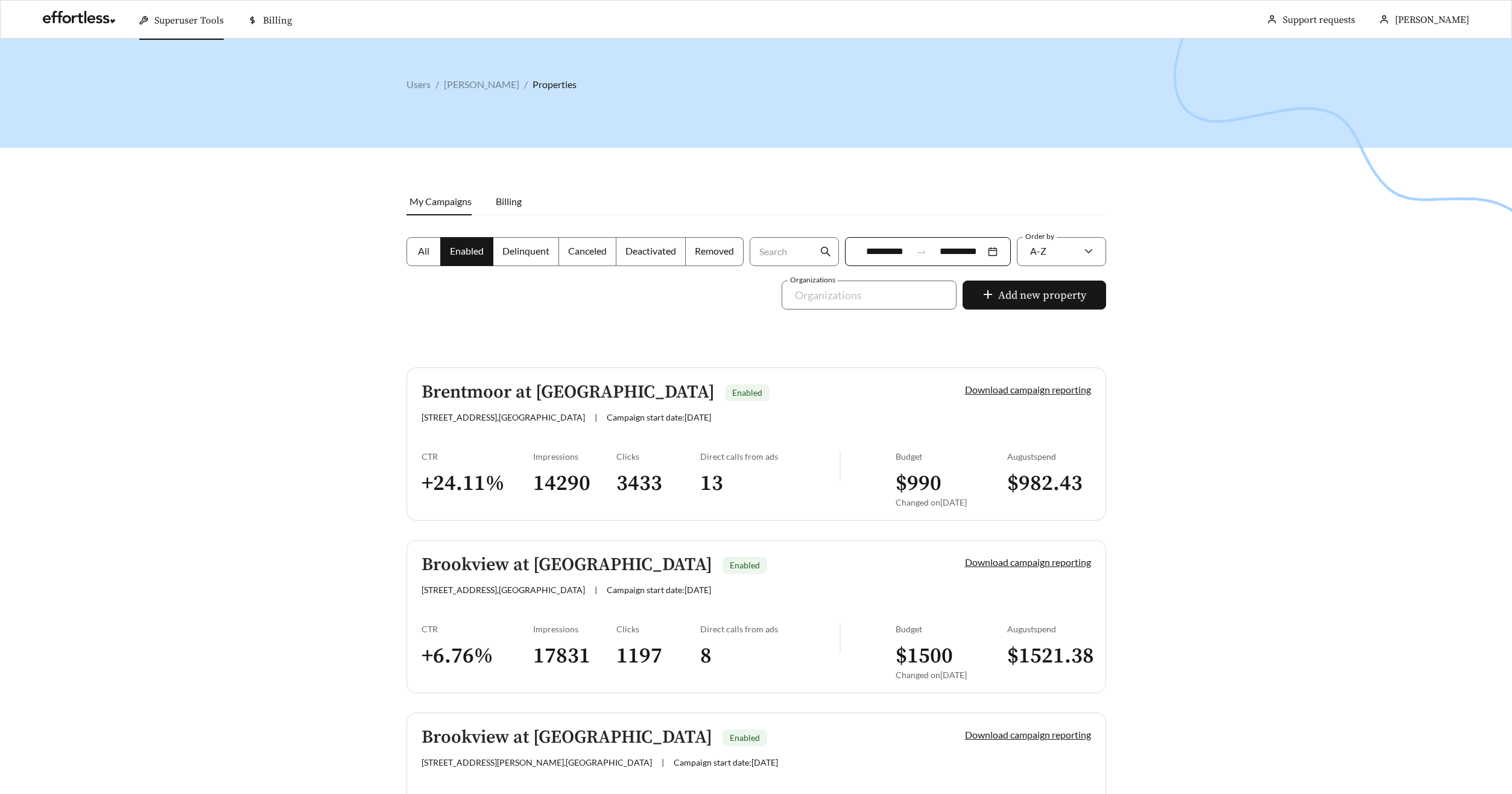
scroll to position [1877, 0]
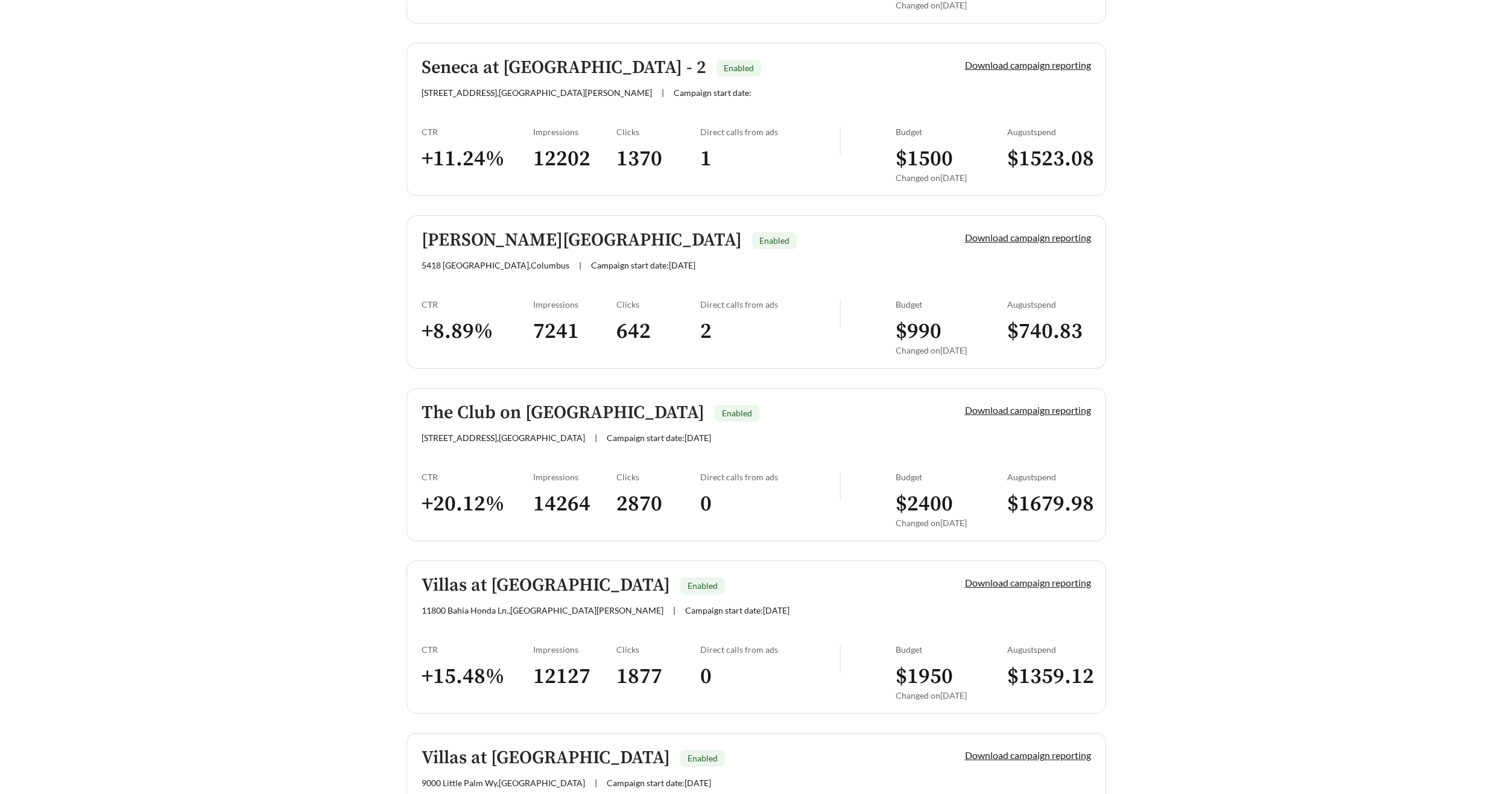
click at [475, 239] on h5 "Templeton Crossing" at bounding box center [581, 240] width 320 height 20
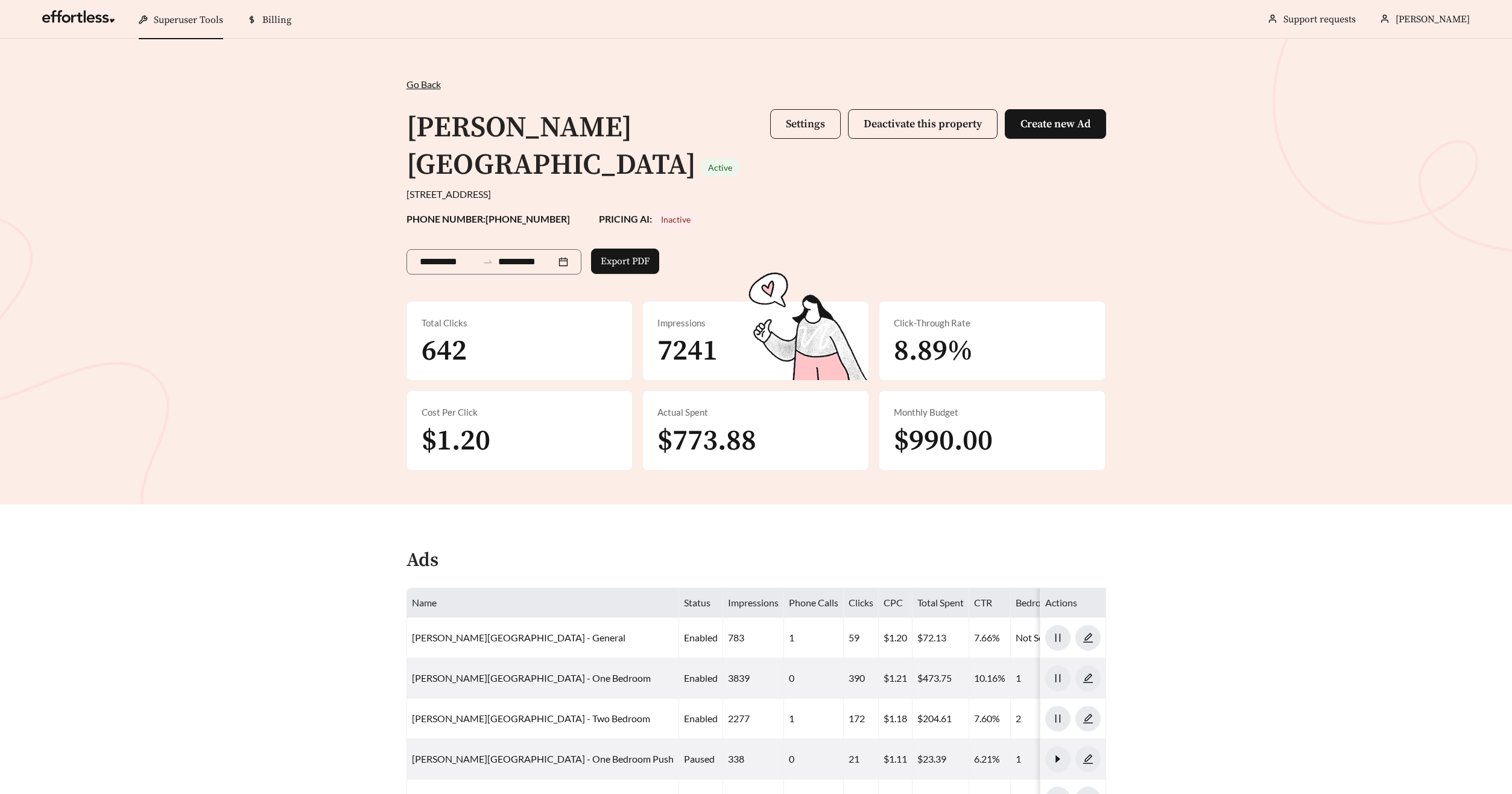
click at [818, 119] on span "Settings" at bounding box center [805, 123] width 39 height 14
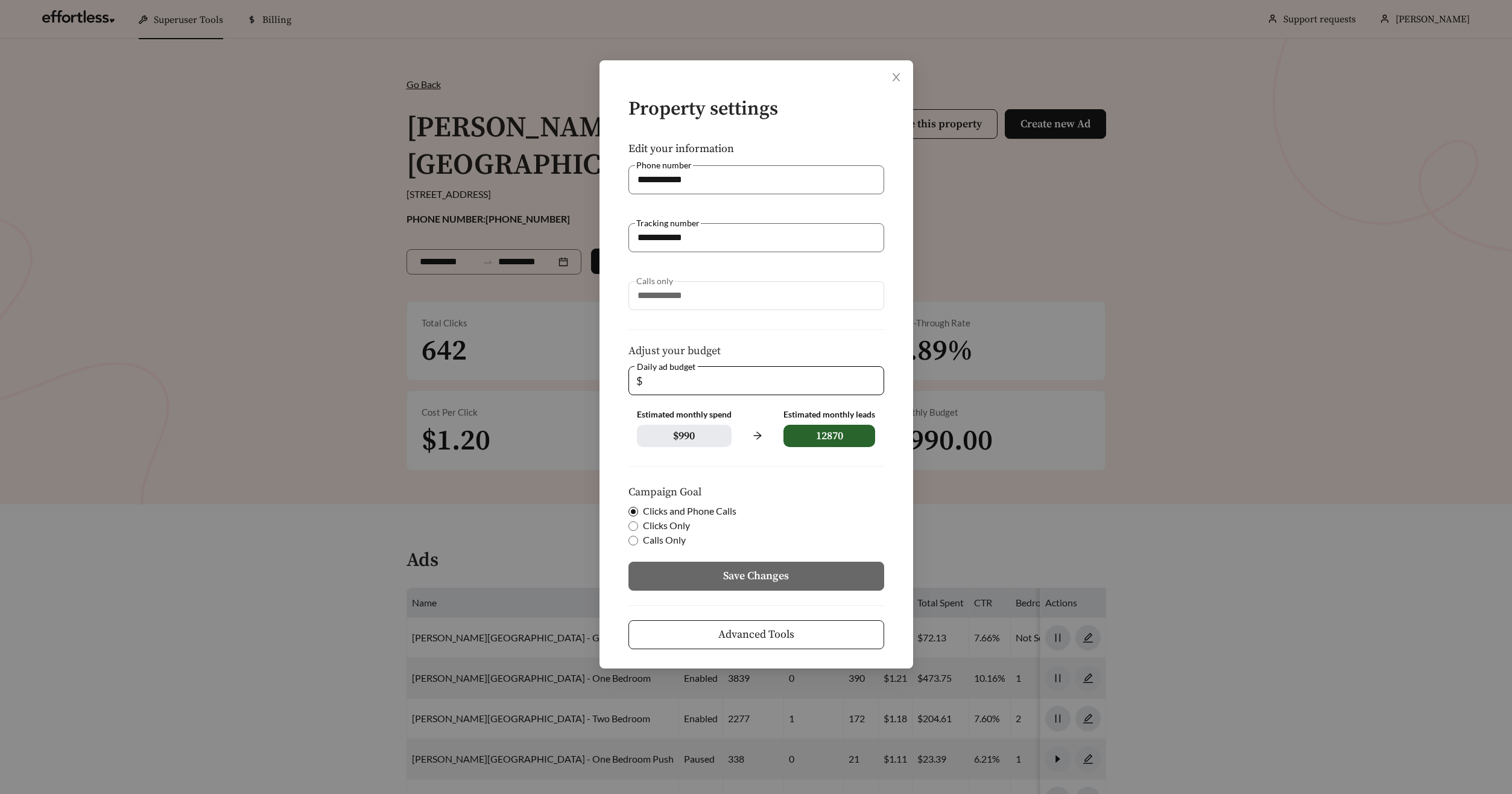
click at [784, 637] on span "Advanced Tools" at bounding box center [756, 634] width 76 height 16
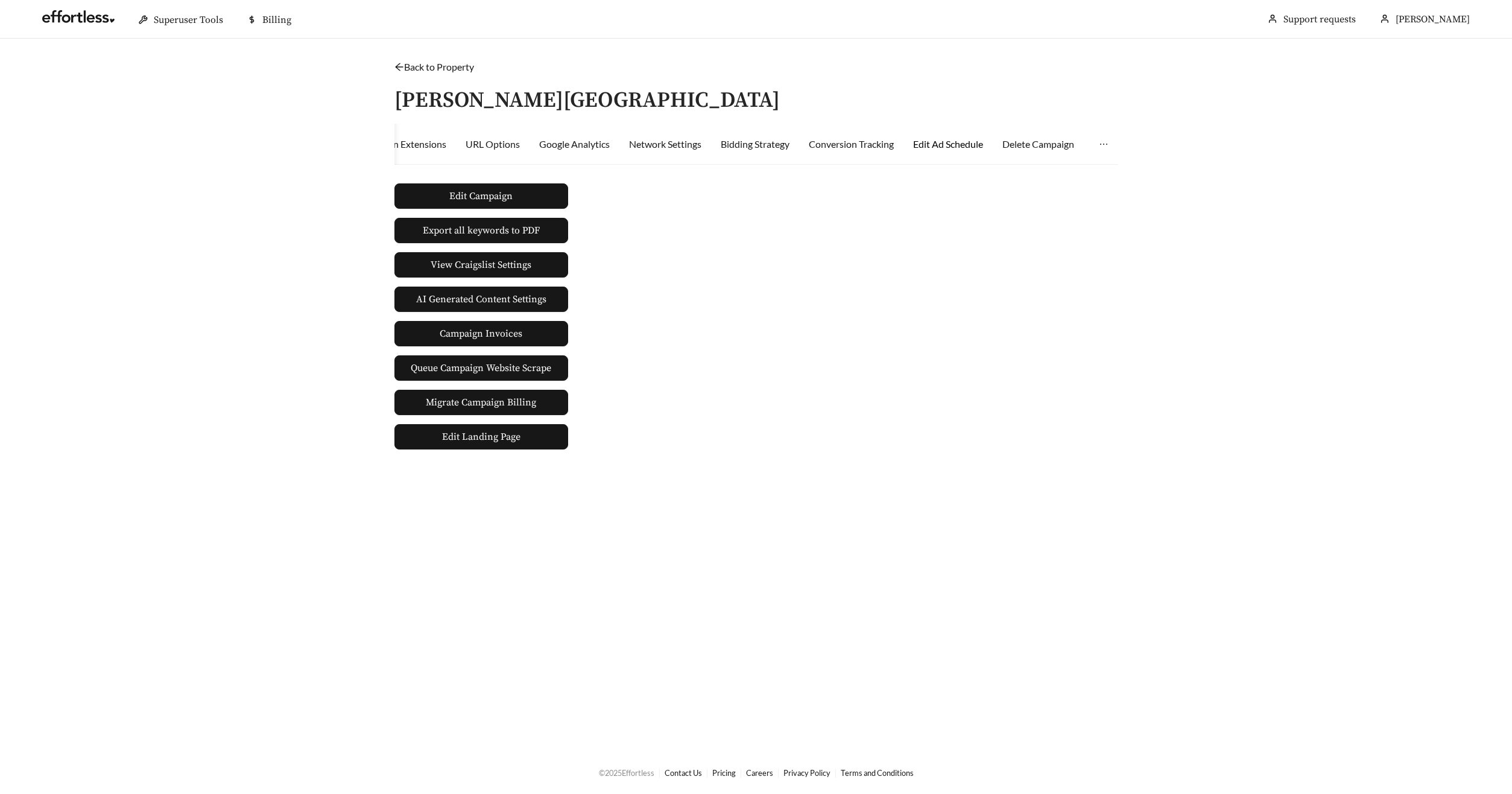
click at [929, 145] on div "Edit Ad Schedule" at bounding box center [948, 144] width 70 height 14
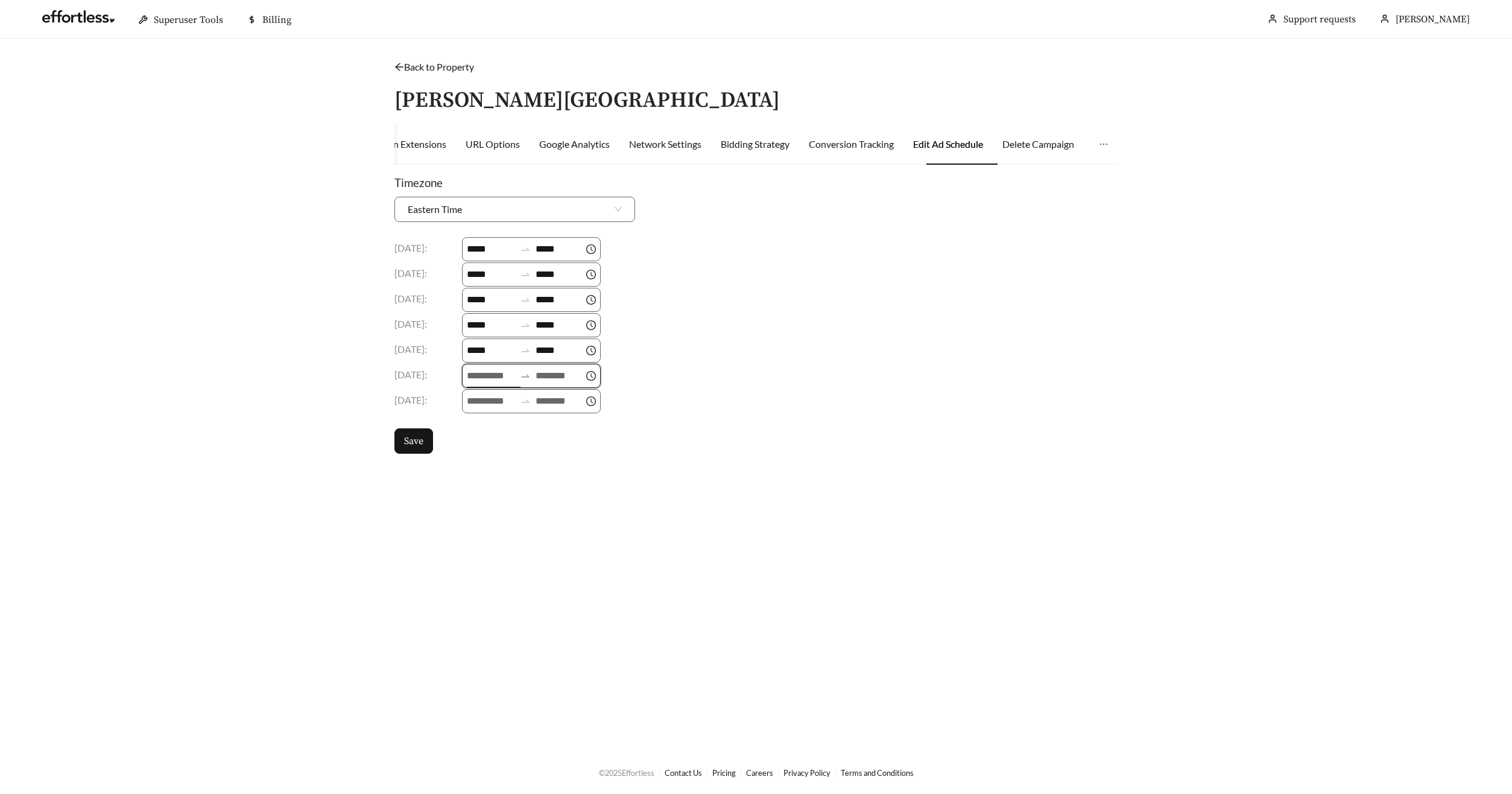
click at [486, 371] on input at bounding box center [491, 376] width 48 height 14
click at [482, 448] on div "09" at bounding box center [479, 445] width 34 height 17
type input "*****"
click at [547, 381] on input at bounding box center [560, 376] width 48 height 14
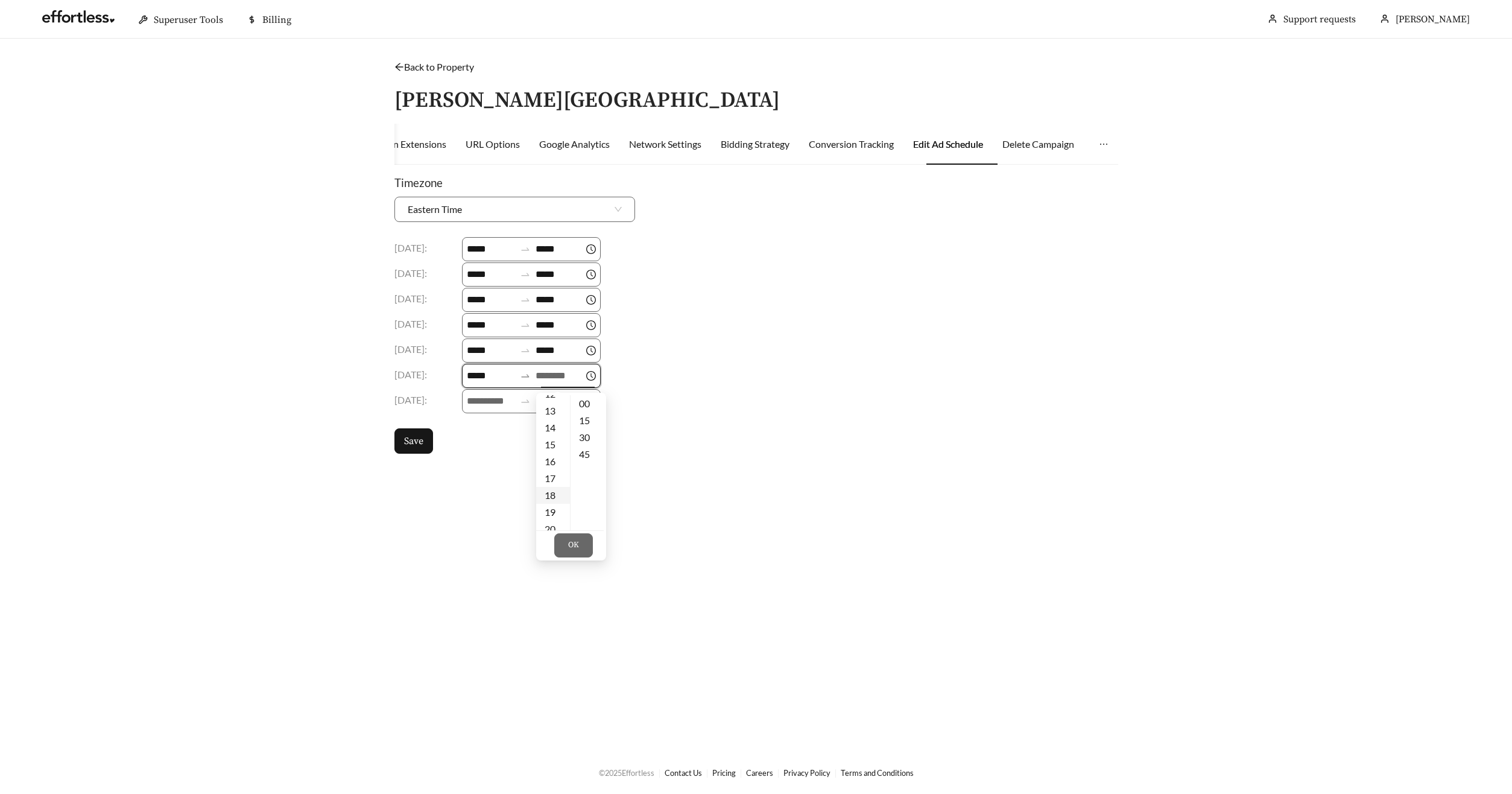
click at [558, 501] on div "18" at bounding box center [553, 496] width 34 height 17
type input "*****"
click at [473, 404] on body "Superuser Tools Billing Wendie Jones Support requests More Back to Property / T…" at bounding box center [756, 397] width 1512 height 794
click at [480, 380] on input at bounding box center [491, 376] width 48 height 14
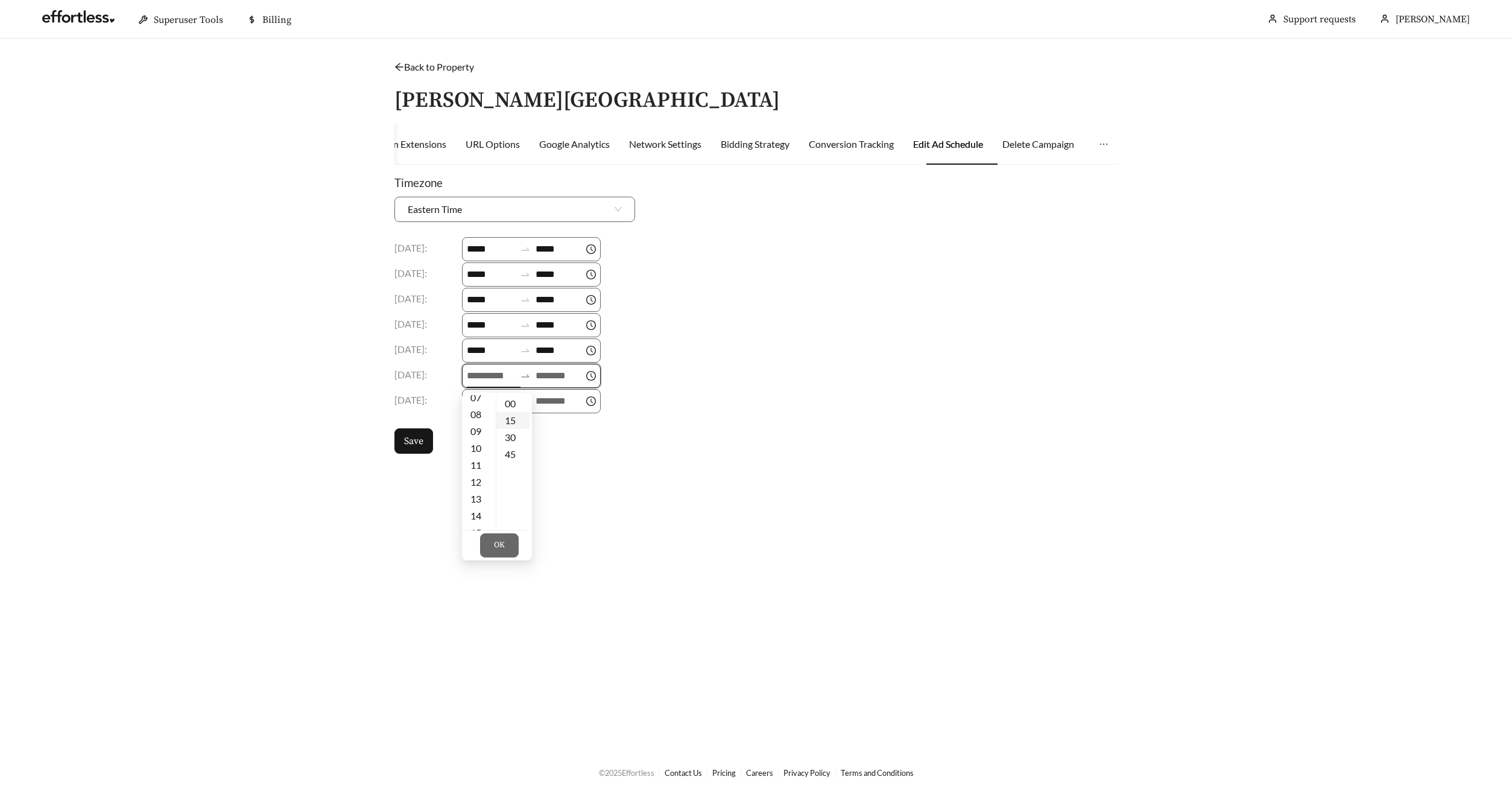
drag, startPoint x: 479, startPoint y: 430, endPoint x: 496, endPoint y: 412, distance: 24.8
click at [479, 430] on div "09" at bounding box center [479, 431] width 34 height 17
type input "*****"
click at [553, 375] on input at bounding box center [560, 376] width 48 height 14
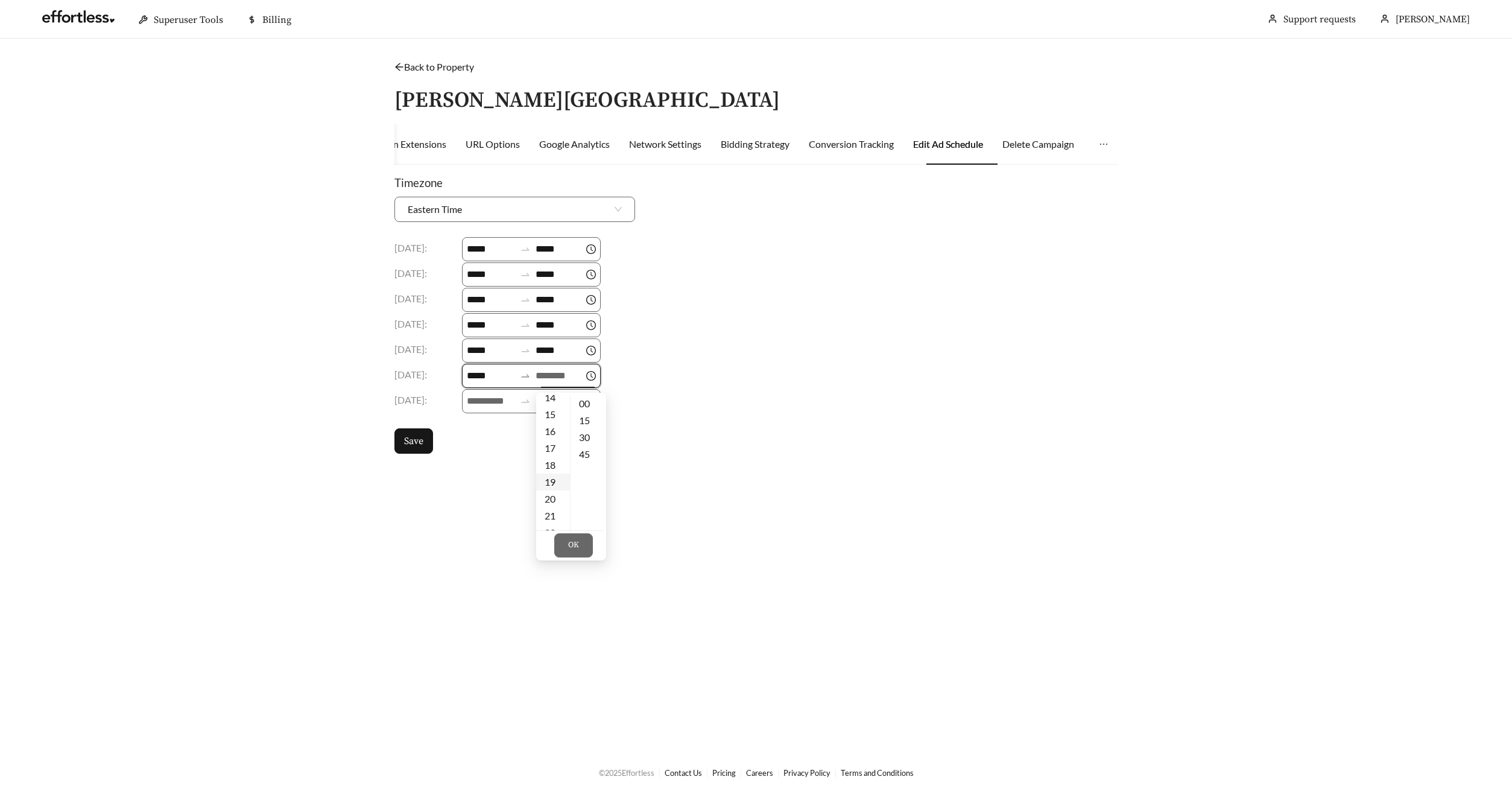
click at [549, 462] on div "18" at bounding box center [553, 466] width 34 height 17
type input "*****"
click at [578, 540] on button "OK" at bounding box center [573, 545] width 39 height 24
click at [479, 392] on div at bounding box center [532, 401] width 139 height 24
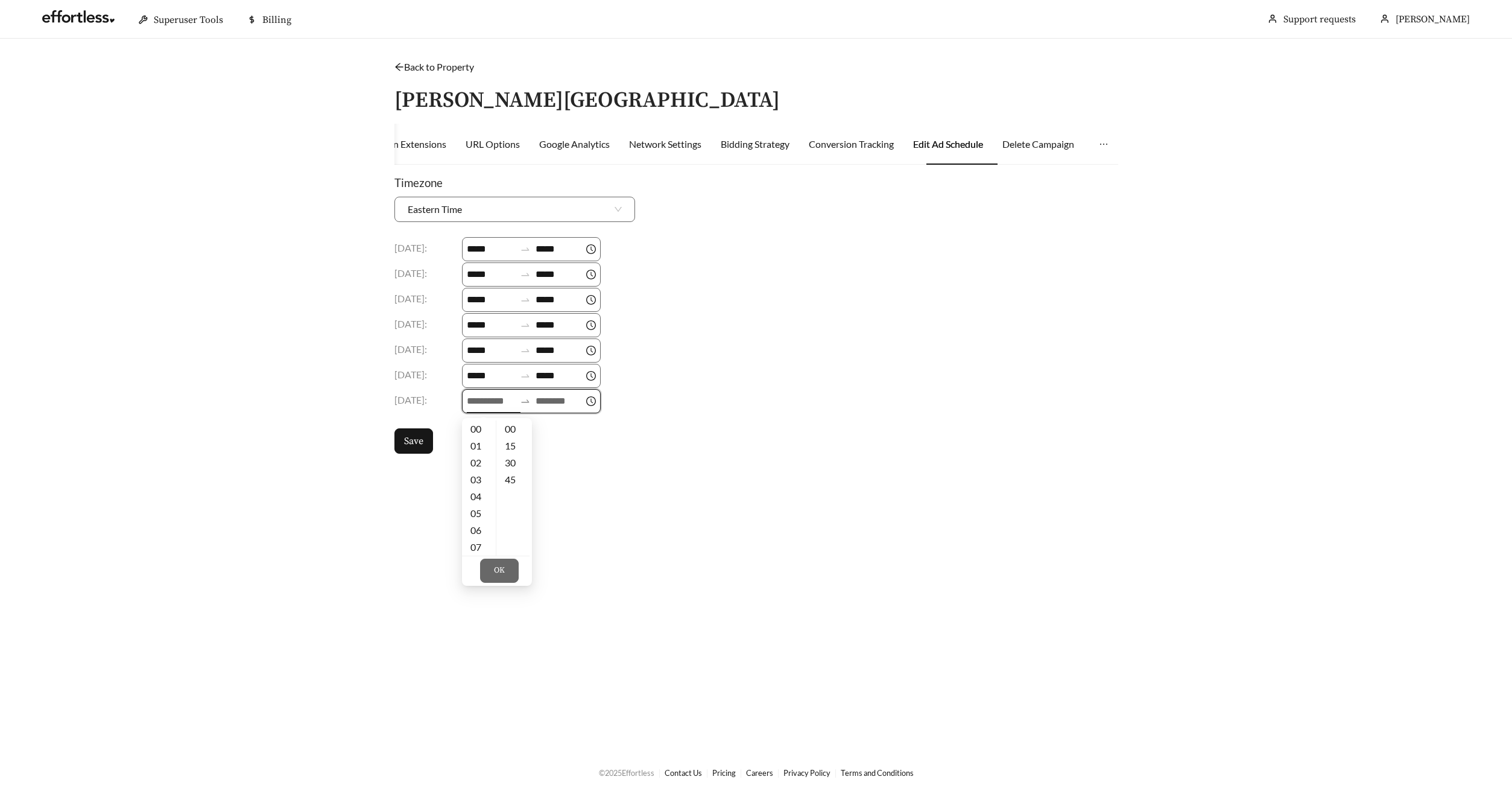
click at [479, 399] on input at bounding box center [491, 401] width 48 height 14
click at [479, 502] on div "09" at bounding box center [479, 505] width 34 height 17
type input "*****"
click at [566, 403] on input at bounding box center [560, 401] width 48 height 14
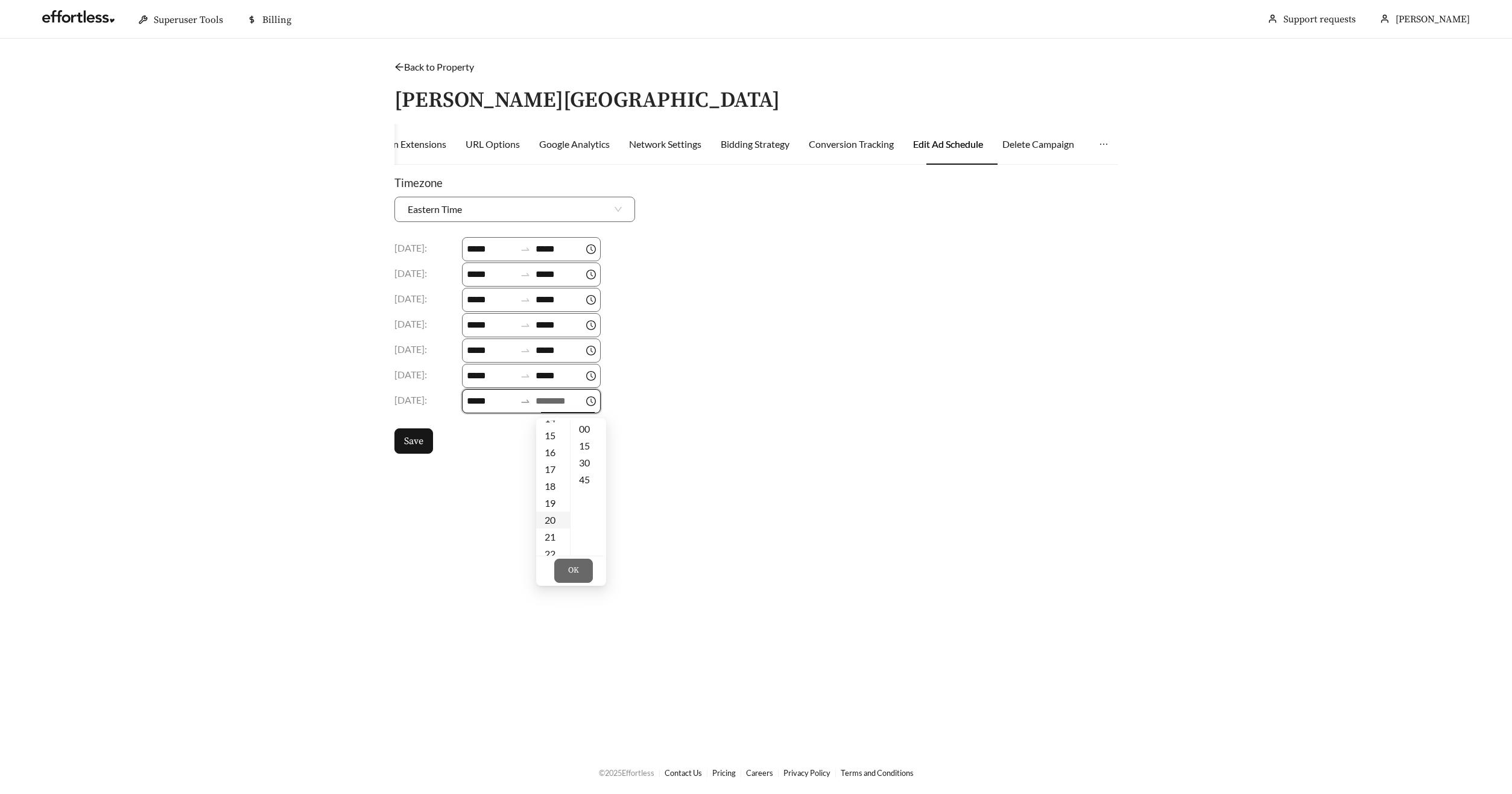
click at [552, 489] on div "18" at bounding box center [553, 486] width 34 height 17
type input "*****"
click at [571, 566] on span "OK" at bounding box center [573, 570] width 11 height 12
click at [413, 445] on span "Save" at bounding box center [413, 441] width 19 height 14
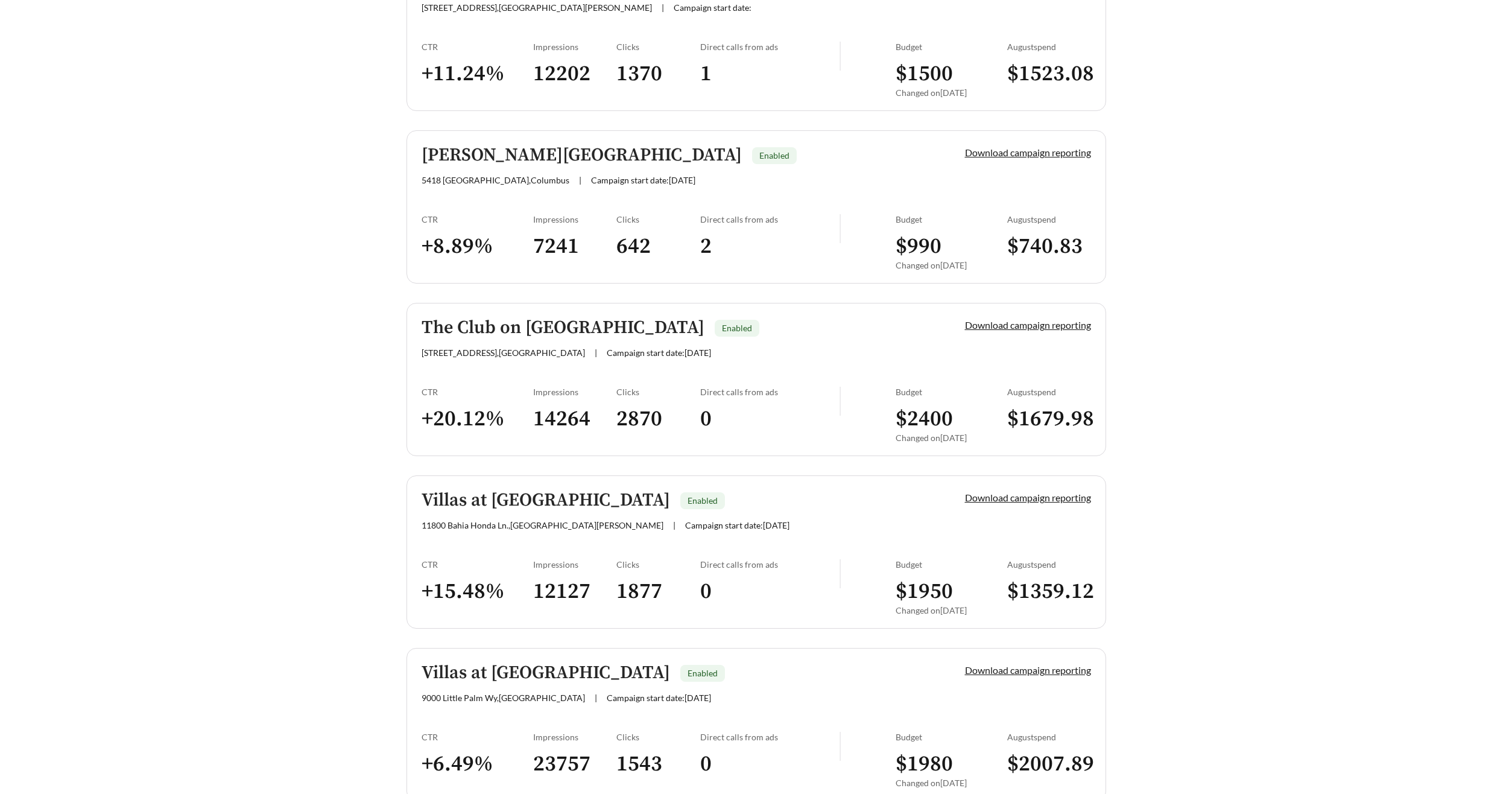
scroll to position [2033, 0]
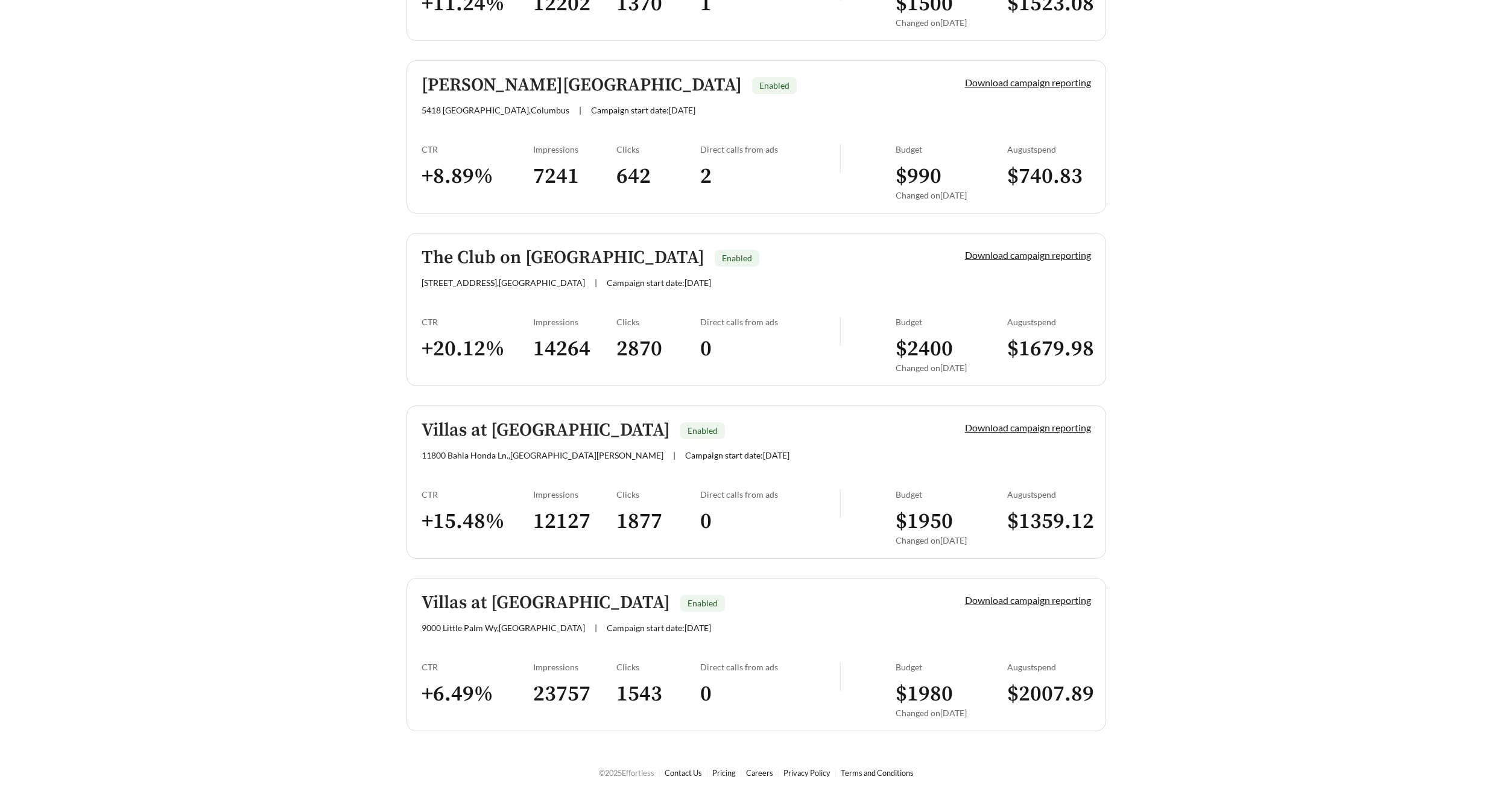
click at [474, 248] on h5 "The Club on Pine Island" at bounding box center [563, 258] width 283 height 20
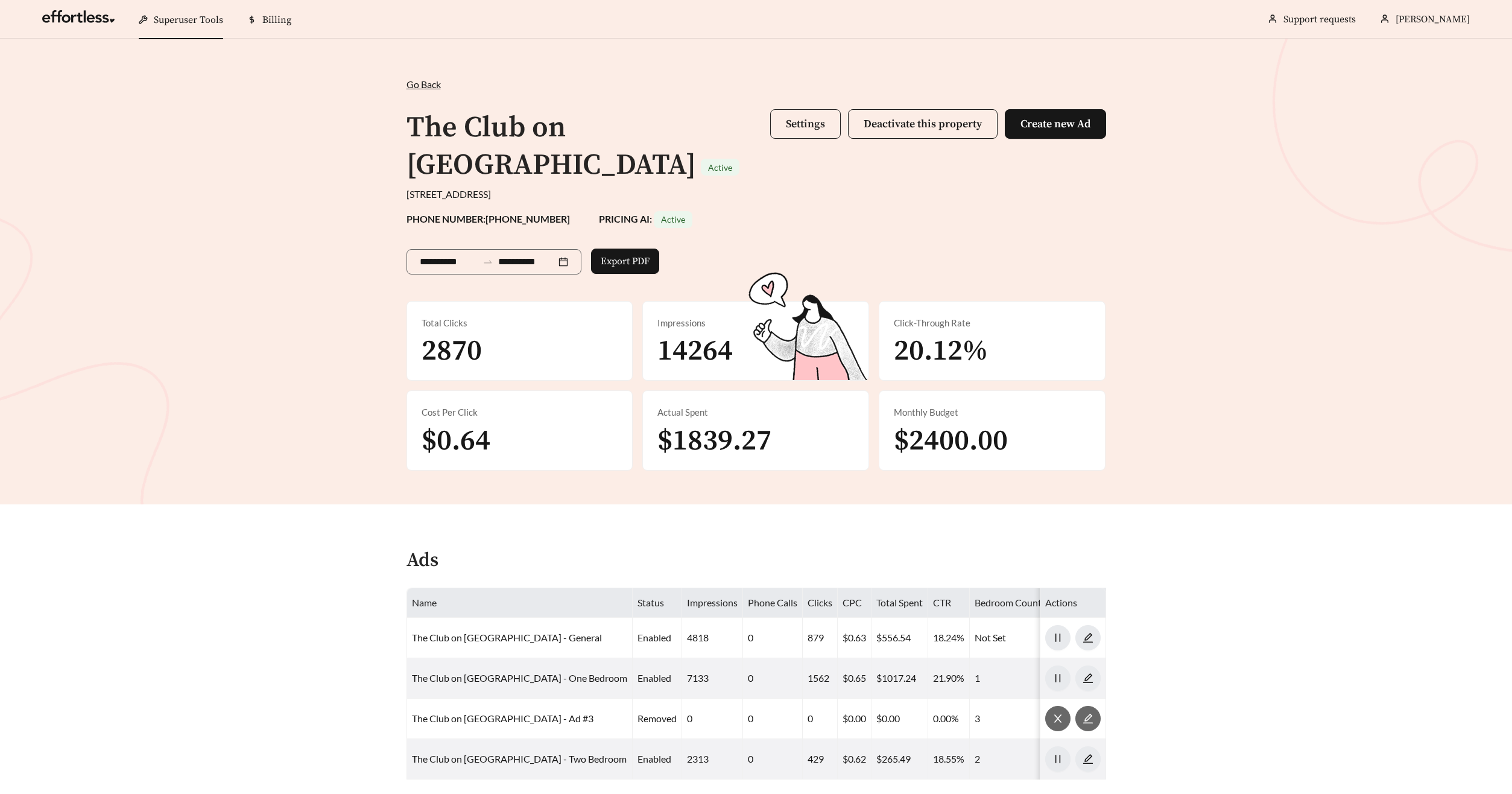
click at [792, 128] on span "Settings" at bounding box center [805, 123] width 39 height 14
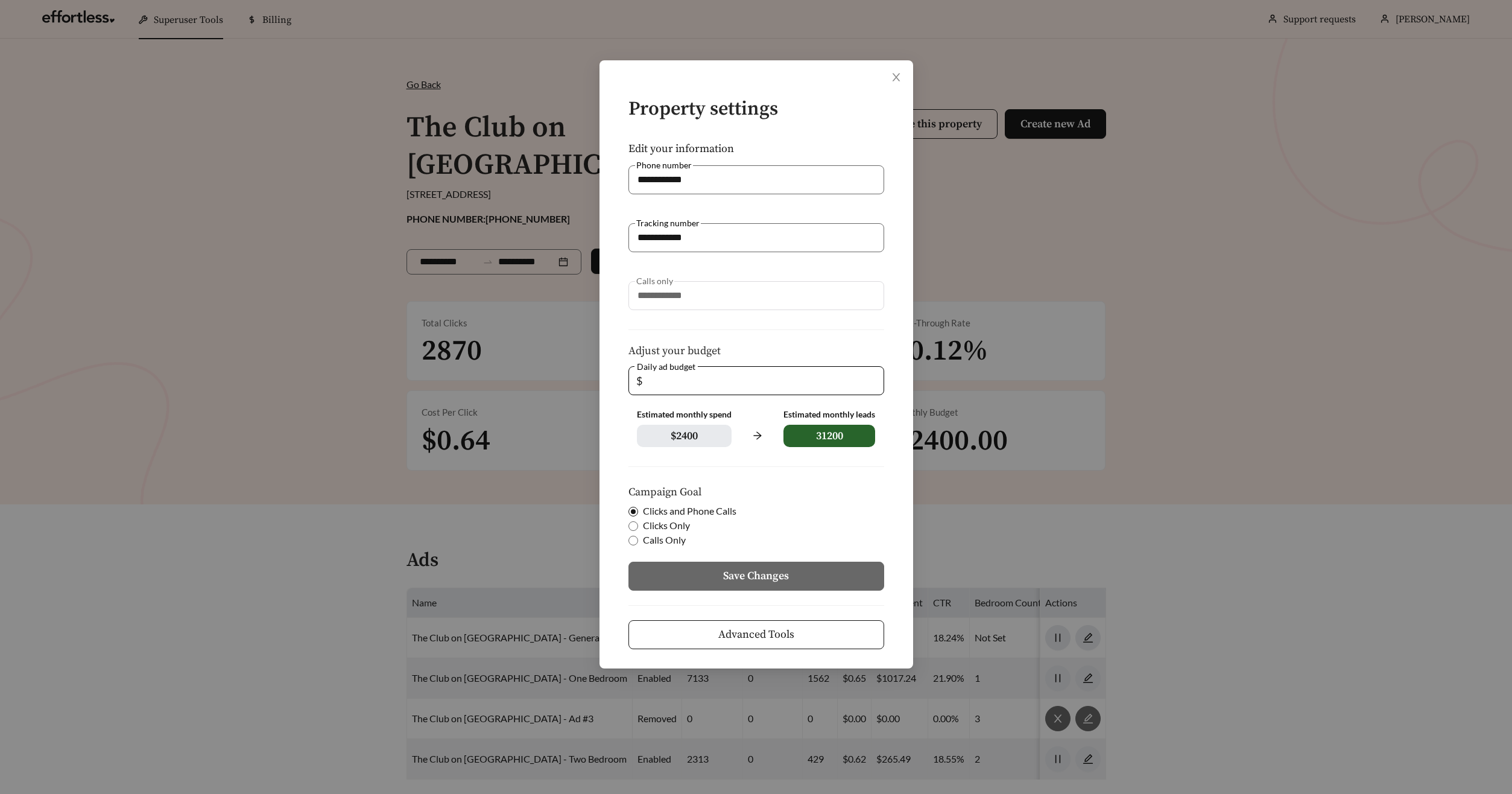
click at [840, 635] on button "Advanced Tools" at bounding box center [756, 635] width 256 height 29
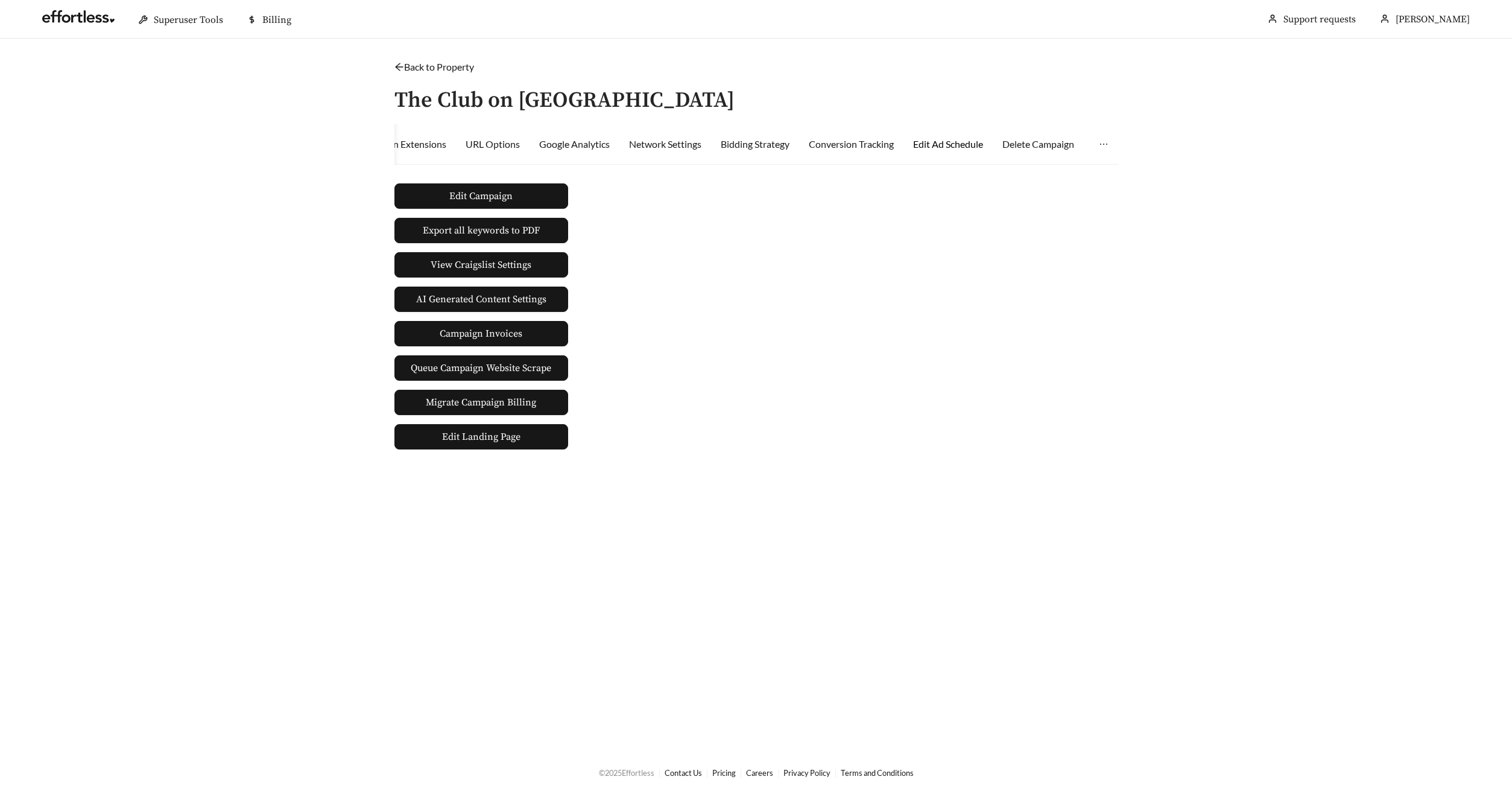
click at [947, 143] on div "Edit Ad Schedule" at bounding box center [948, 144] width 70 height 14
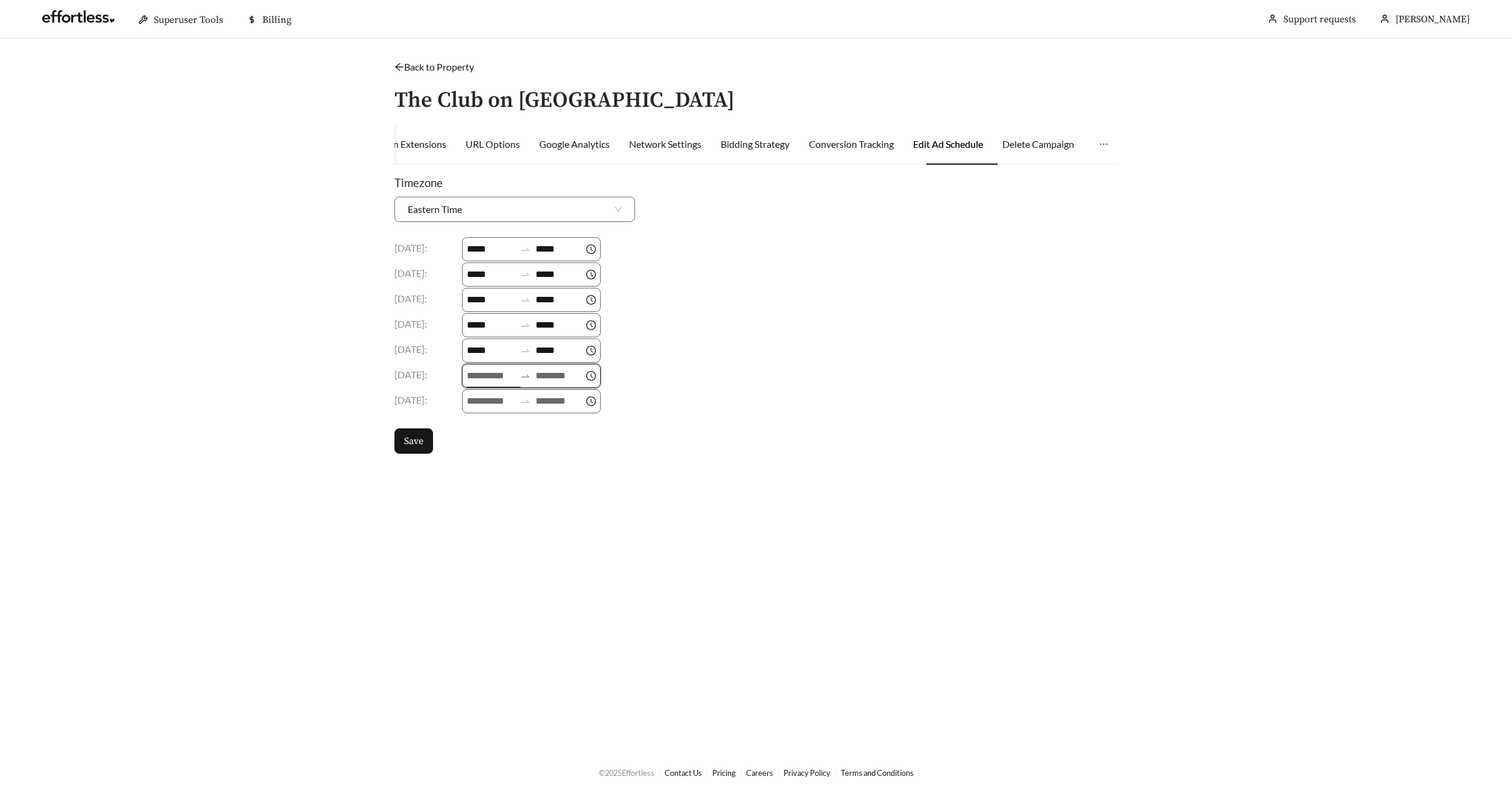
click at [476, 374] on input at bounding box center [491, 376] width 48 height 14
click at [473, 464] on div "09" at bounding box center [479, 459] width 34 height 17
type input "*****"
click at [552, 374] on input at bounding box center [560, 376] width 48 height 14
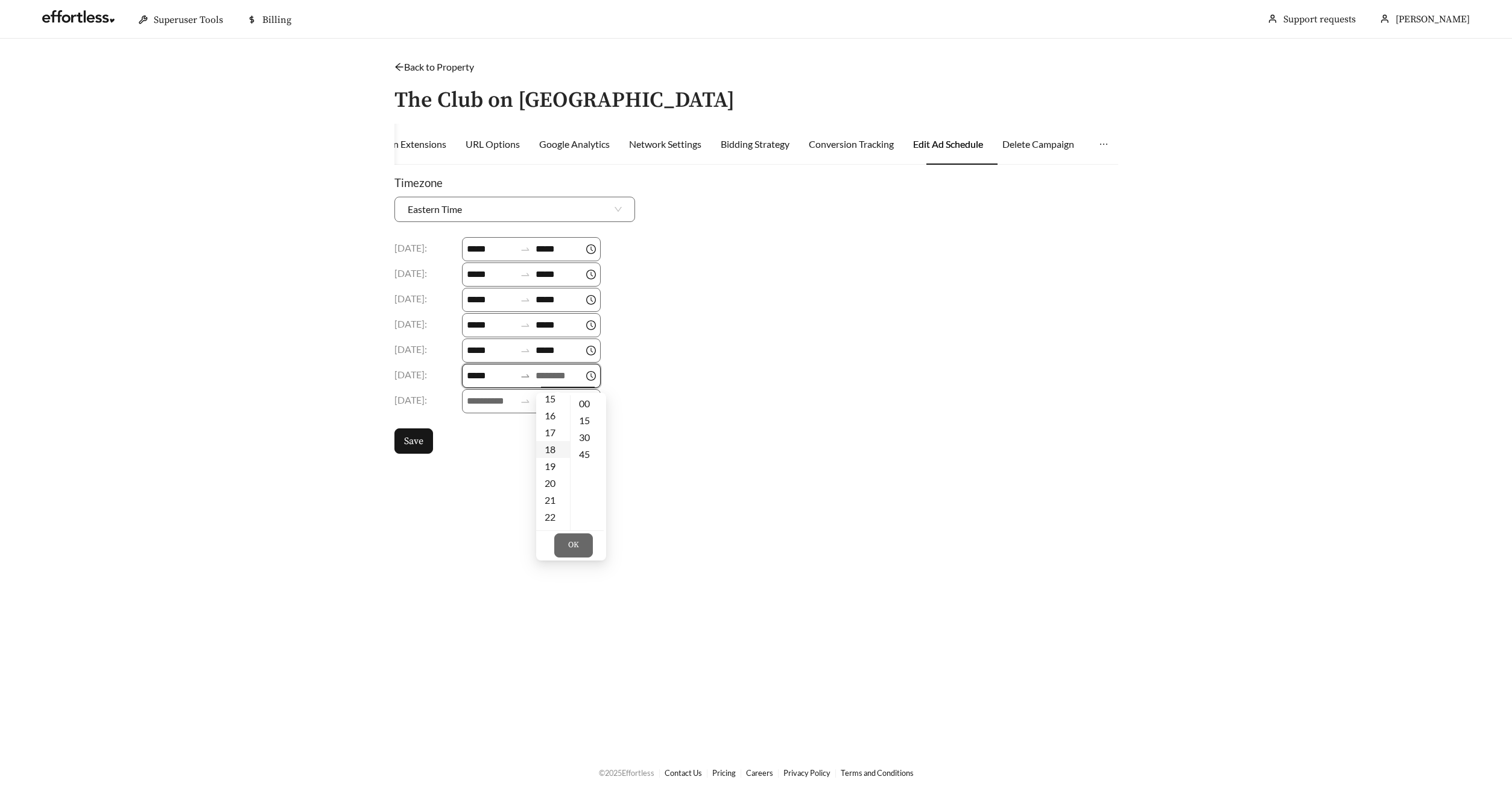
click at [549, 448] on div "18" at bounding box center [553, 450] width 34 height 17
type input "*****"
click at [471, 401] on body "Superuser Tools Billing Wendie Jones Support requests More Back to Property / T…" at bounding box center [756, 397] width 1512 height 794
click at [496, 380] on input at bounding box center [491, 376] width 48 height 14
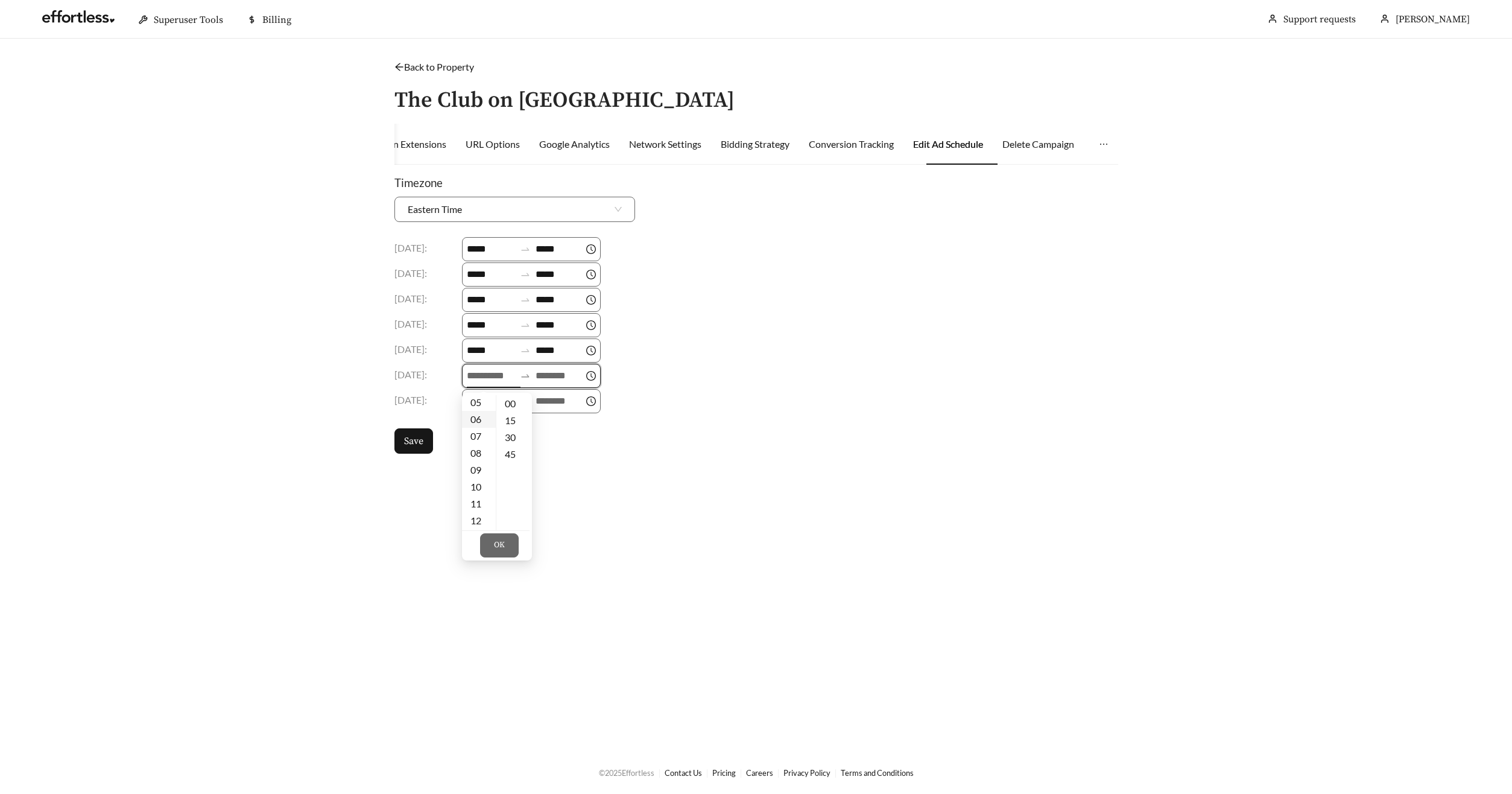
scroll to position [64, 0]
click at [478, 494] on div "09" at bounding box center [479, 492] width 34 height 17
type input "*****"
click at [554, 381] on input at bounding box center [560, 376] width 48 height 14
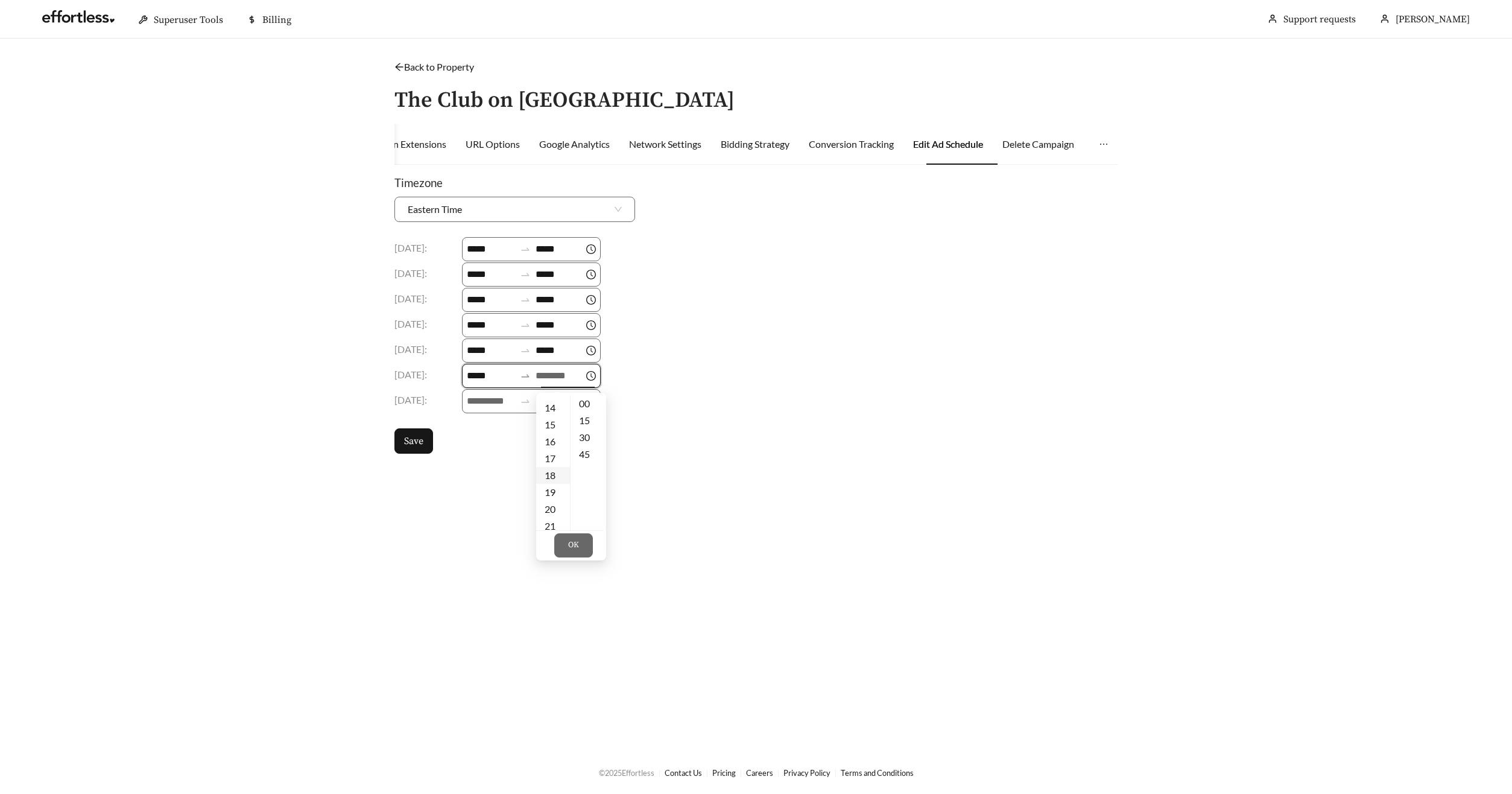
click at [554, 475] on div "18" at bounding box center [553, 475] width 34 height 17
type input "*****"
click at [575, 553] on button "OK" at bounding box center [573, 545] width 39 height 24
click at [485, 408] on input at bounding box center [491, 401] width 48 height 14
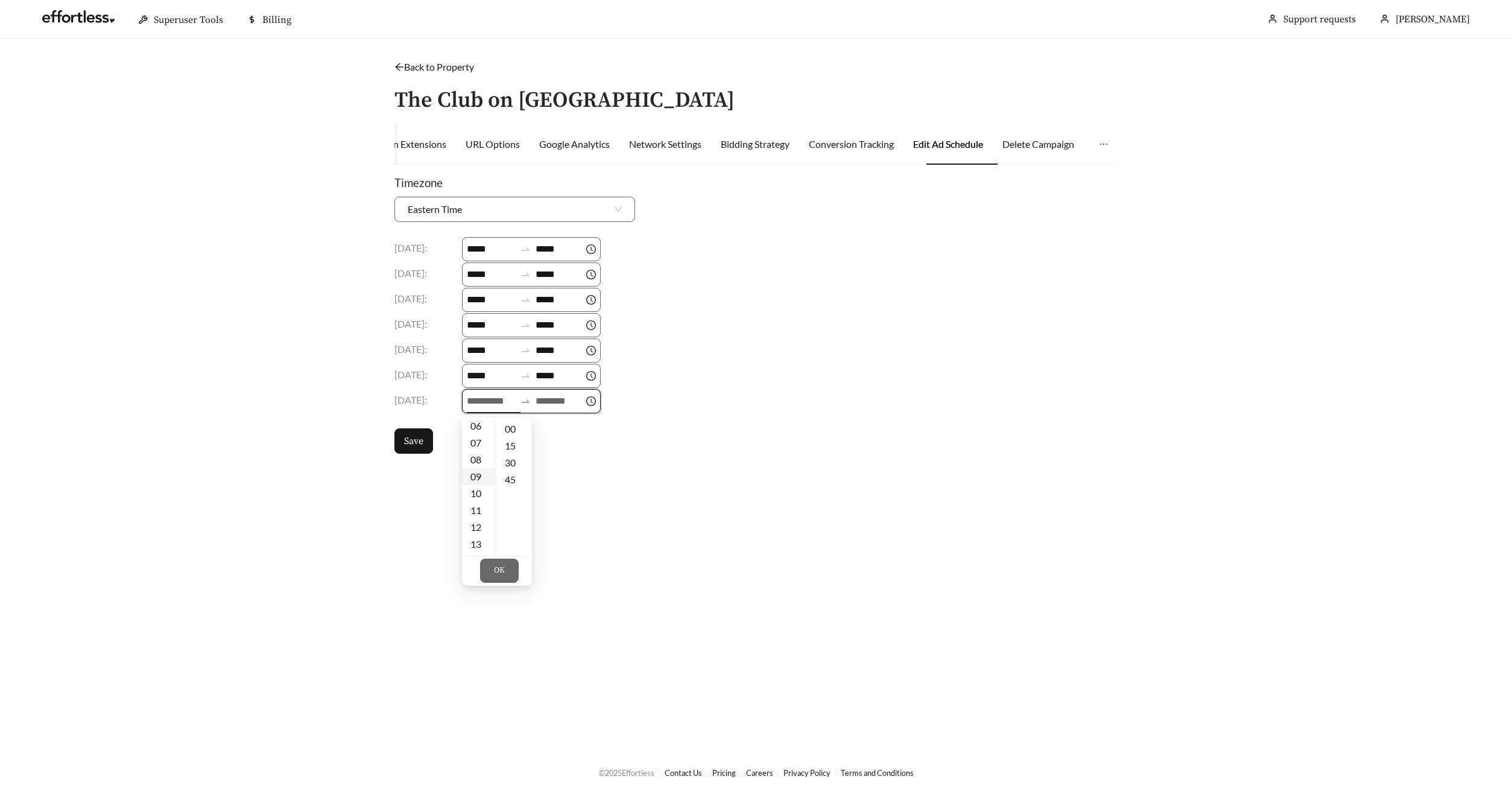
click at [481, 477] on div "09" at bounding box center [479, 477] width 34 height 17
type input "*****"
click at [569, 407] on input at bounding box center [560, 401] width 48 height 14
click at [551, 491] on div "18" at bounding box center [553, 492] width 34 height 17
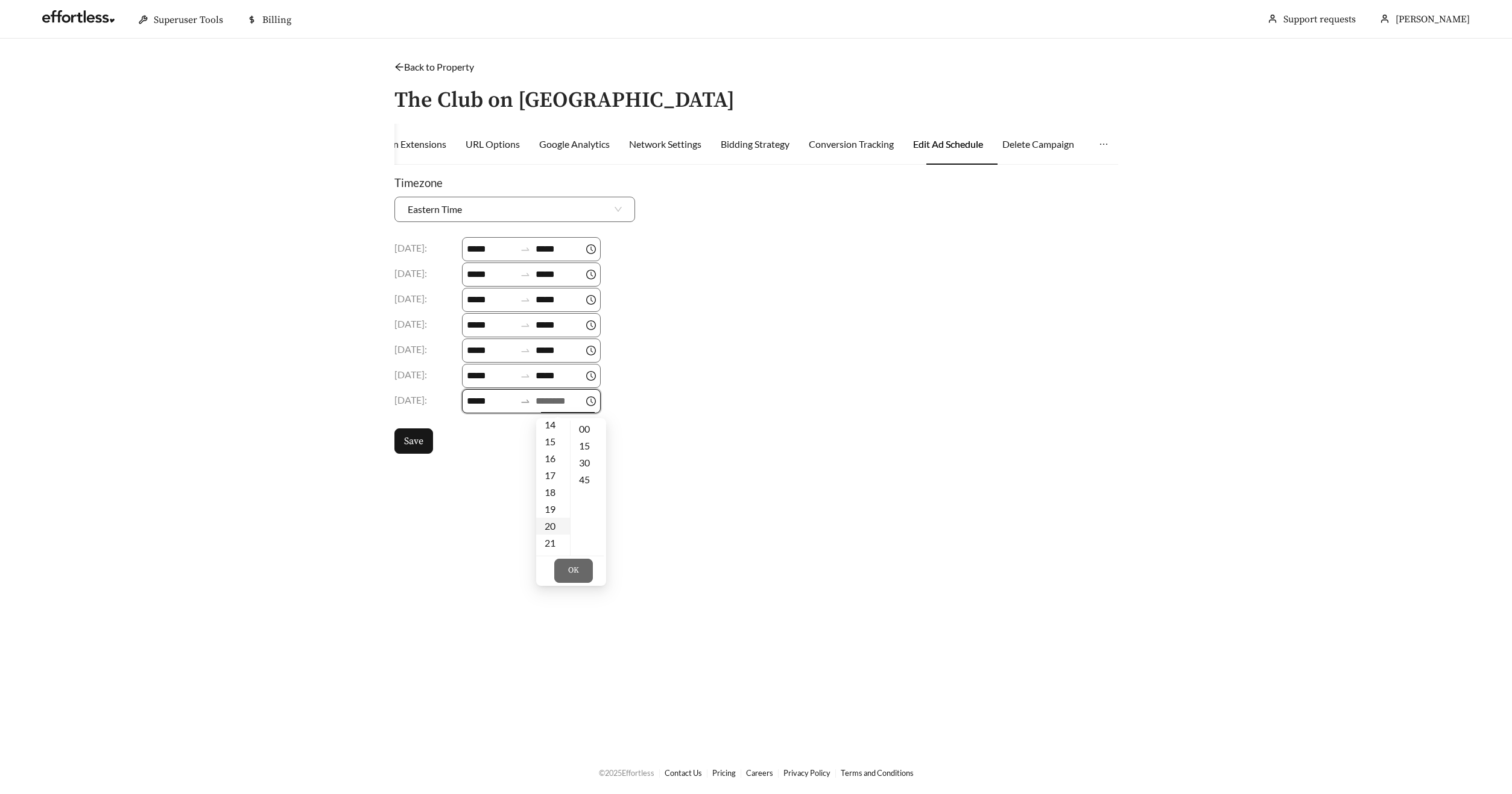
type input "*****"
click at [576, 573] on span "OK" at bounding box center [573, 570] width 11 height 12
click at [417, 451] on button "Save" at bounding box center [414, 441] width 39 height 26
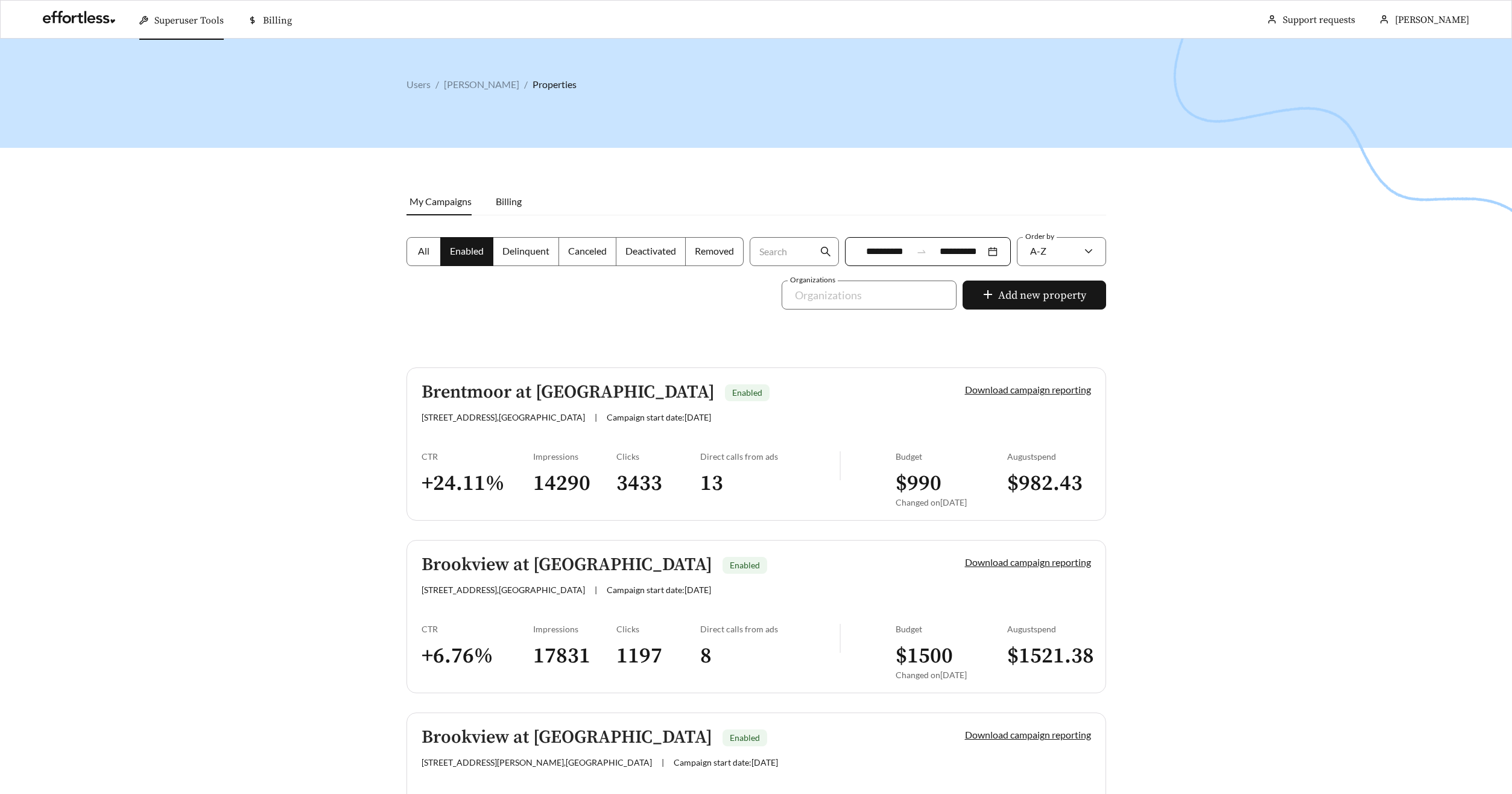
scroll to position [2033, 0]
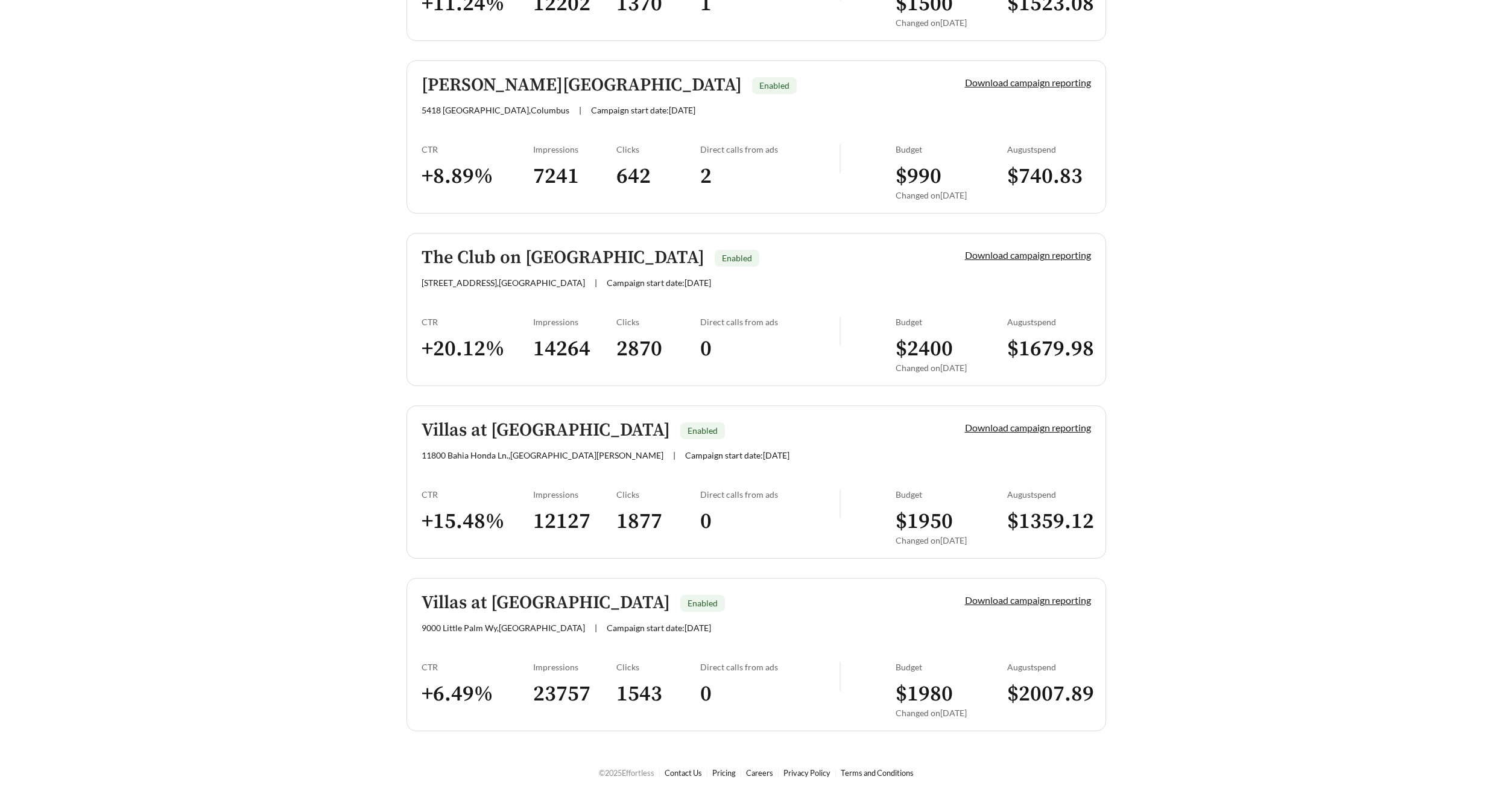
click at [462, 424] on h5 "Villas at Gulf Coast" at bounding box center [545, 430] width 248 height 20
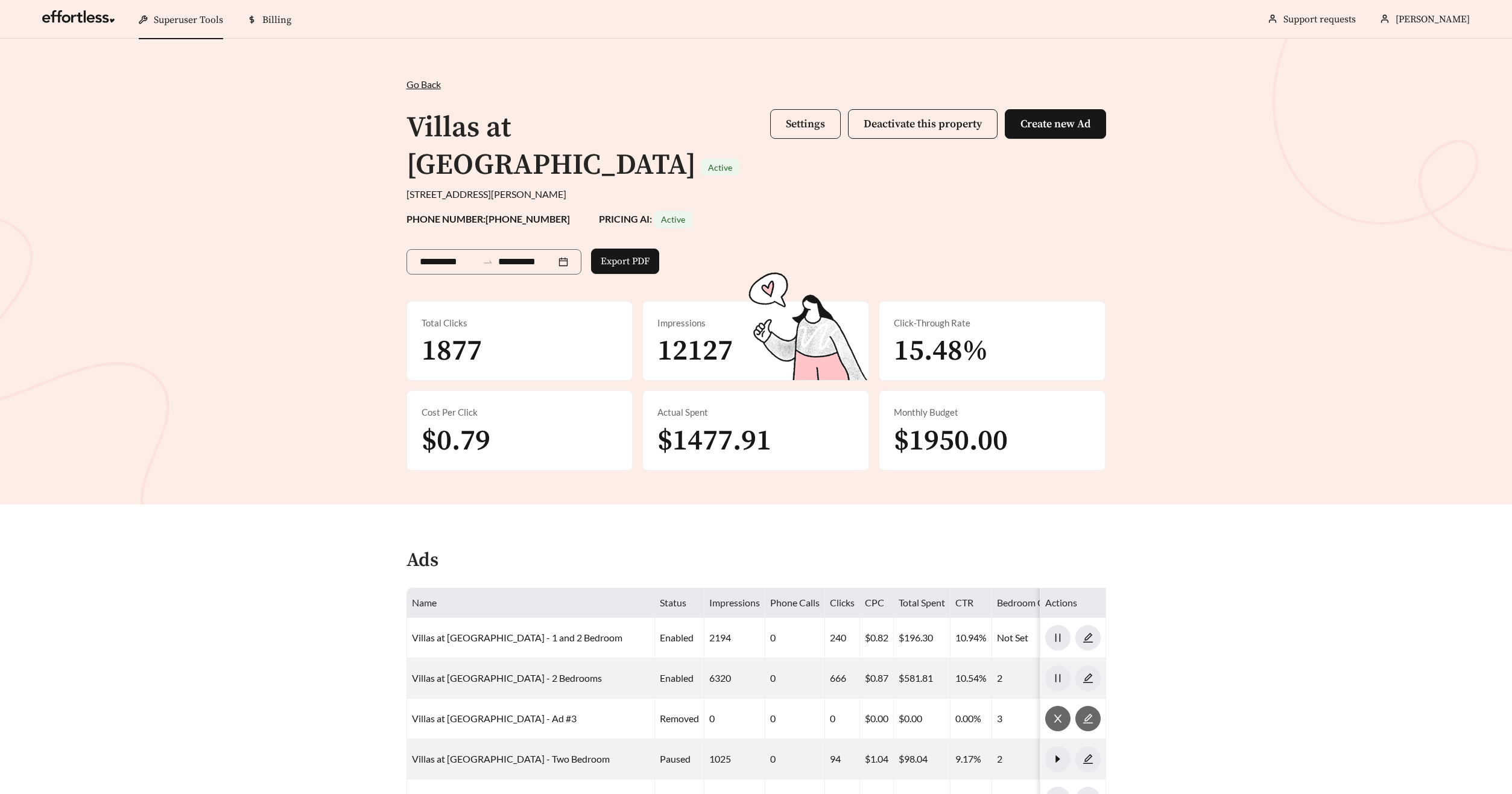
click at [783, 127] on button "Settings" at bounding box center [805, 124] width 71 height 30
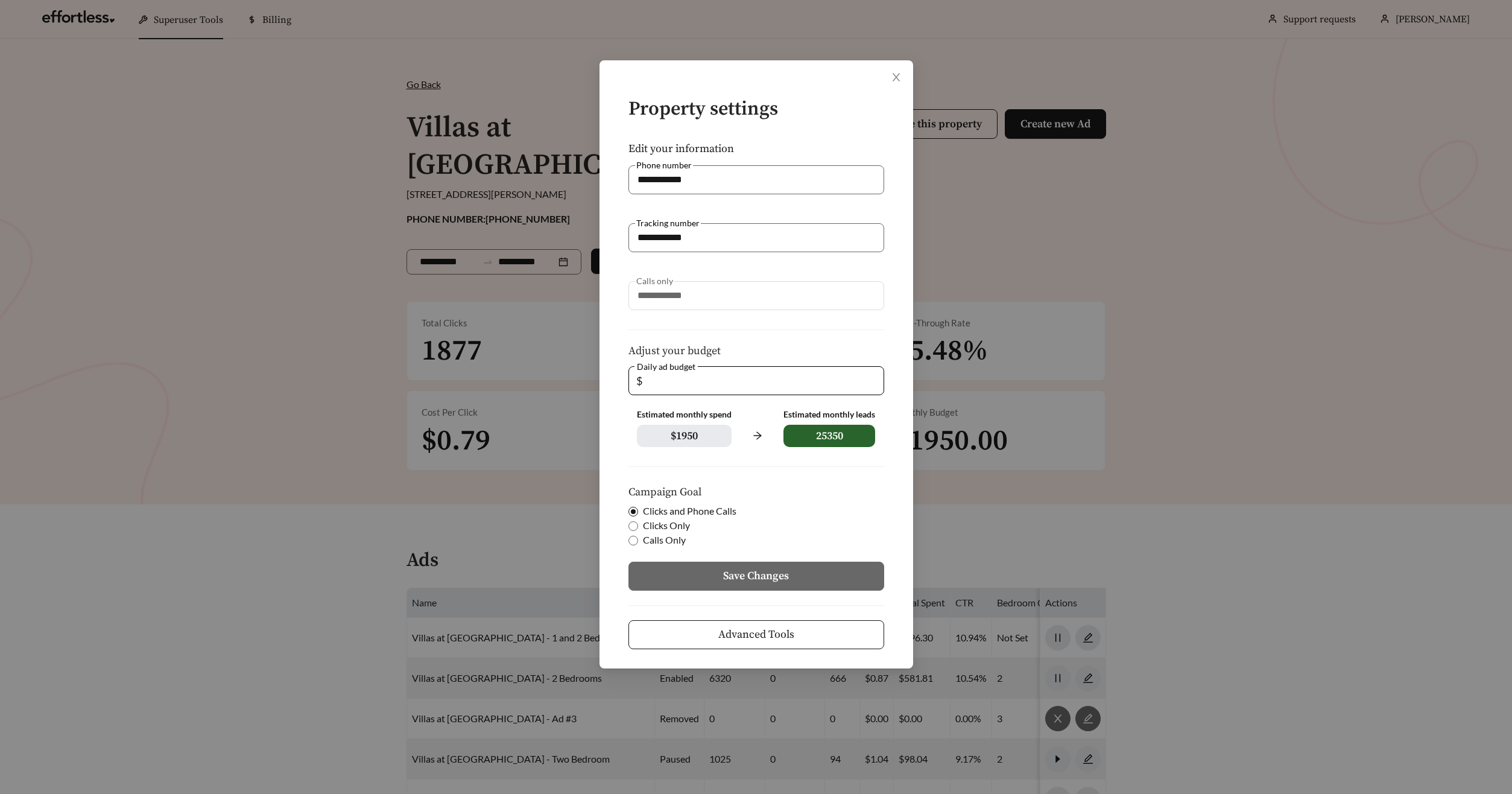
click at [767, 635] on span "Advanced Tools" at bounding box center [756, 634] width 76 height 16
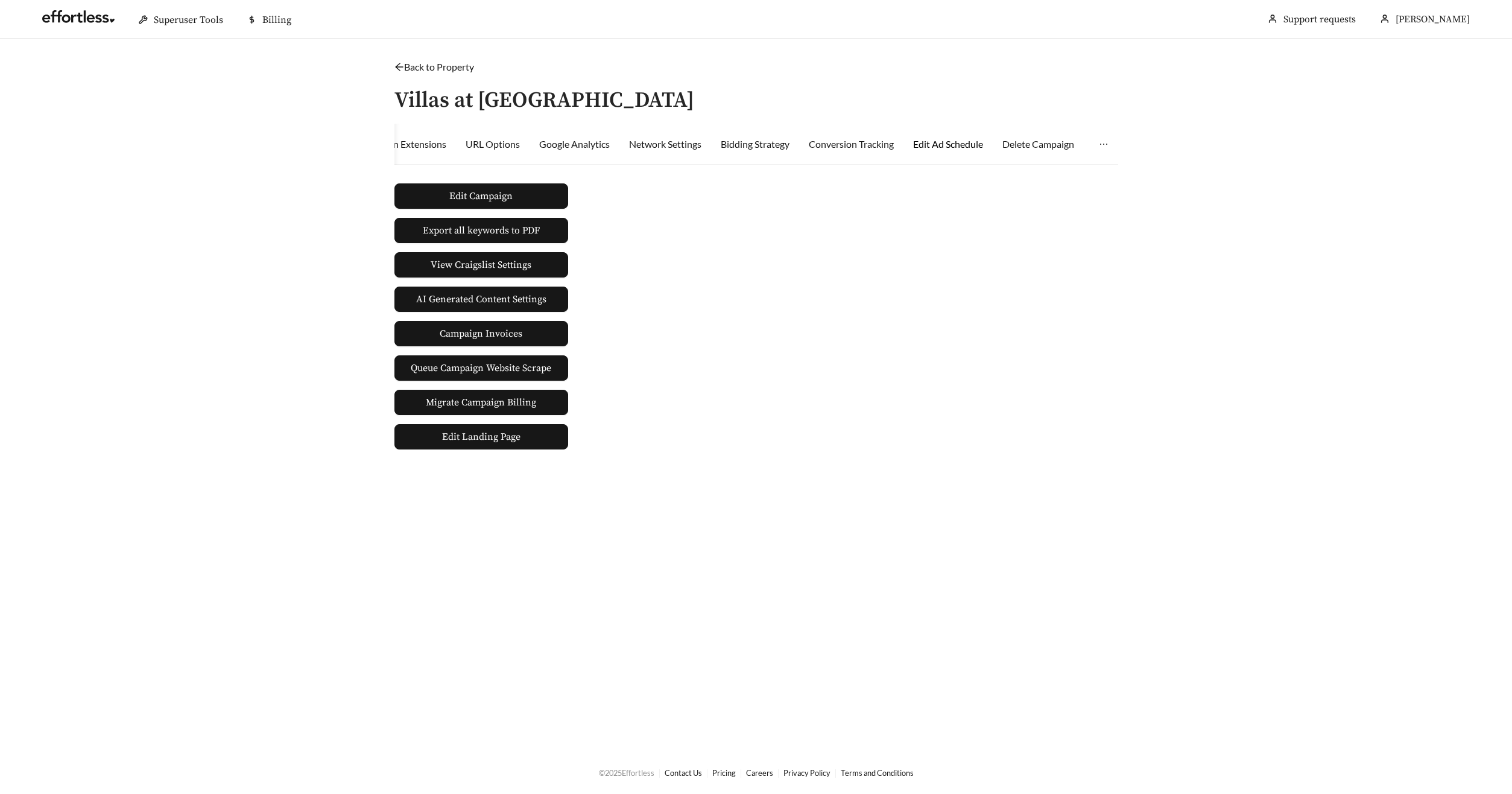
click at [947, 142] on div "Edit Ad Schedule" at bounding box center [948, 144] width 70 height 14
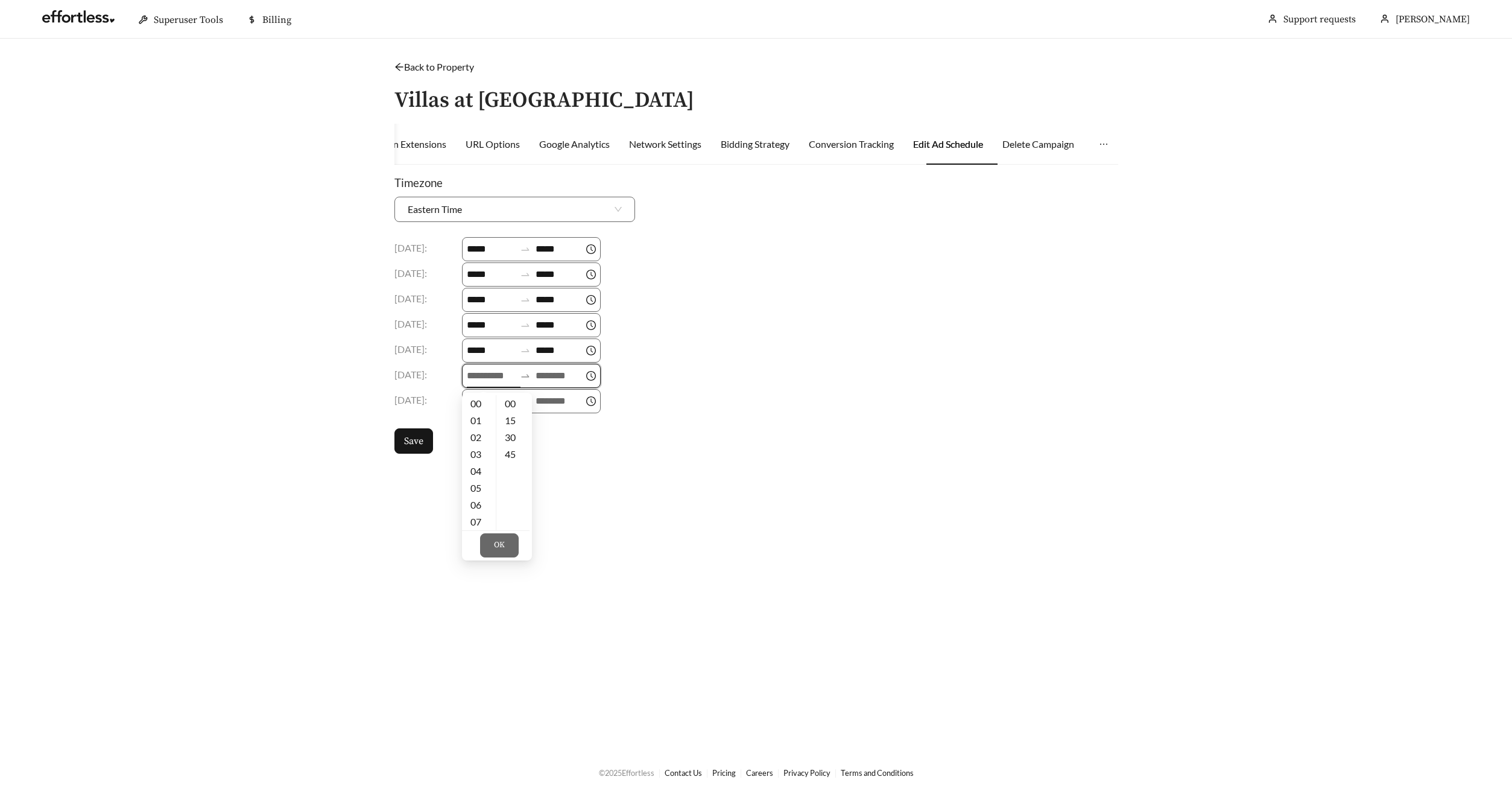
click at [480, 374] on input at bounding box center [491, 376] width 48 height 14
click at [478, 466] on div "09" at bounding box center [479, 464] width 34 height 17
type input "*****"
click at [556, 381] on input at bounding box center [560, 376] width 48 height 14
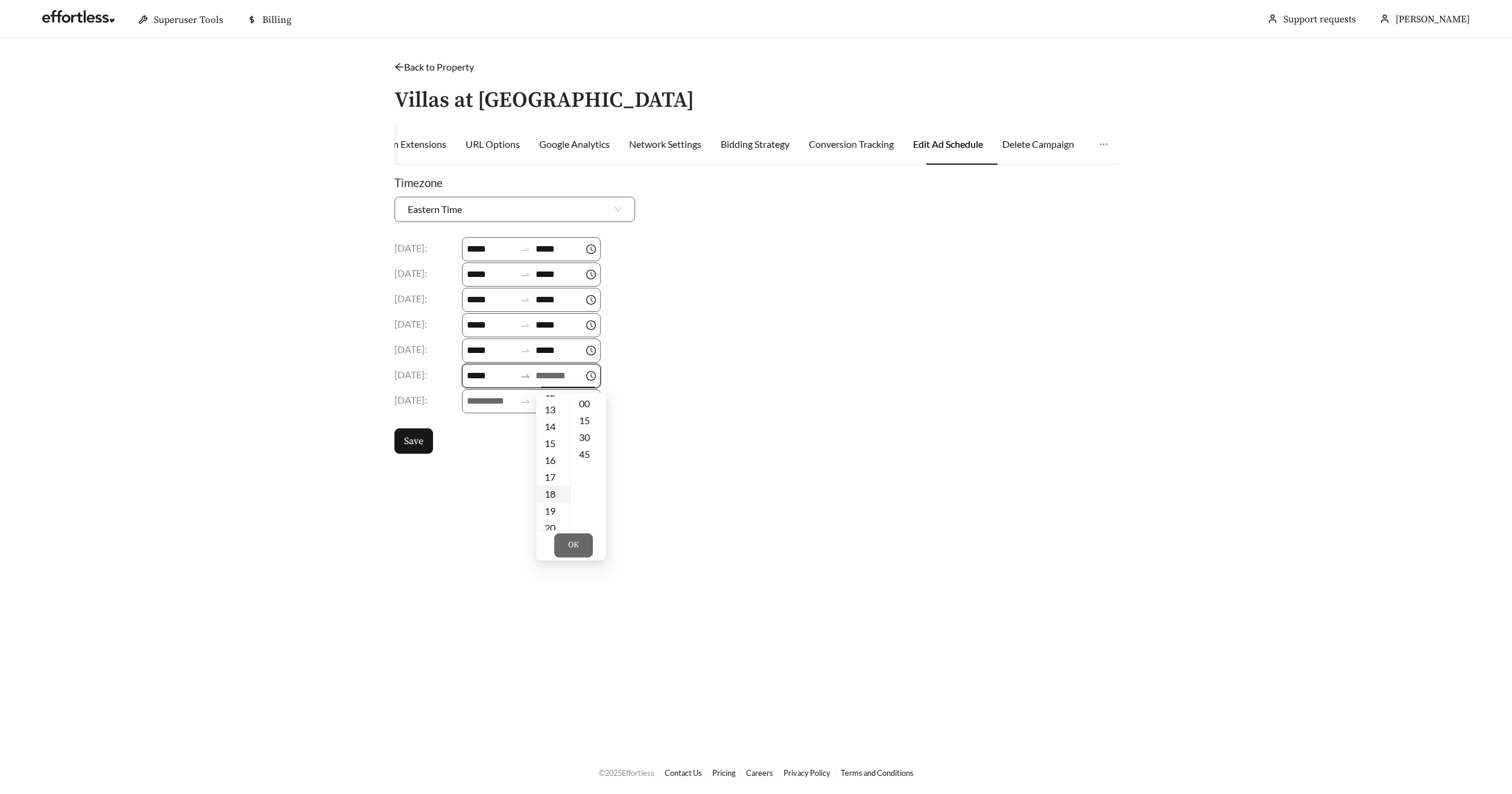
click at [552, 489] on div "18" at bounding box center [553, 494] width 34 height 17
type input "*****"
drag, startPoint x: 577, startPoint y: 553, endPoint x: 575, endPoint y: 541, distance: 12.2
click at [577, 552] on button "OK" at bounding box center [573, 545] width 39 height 24
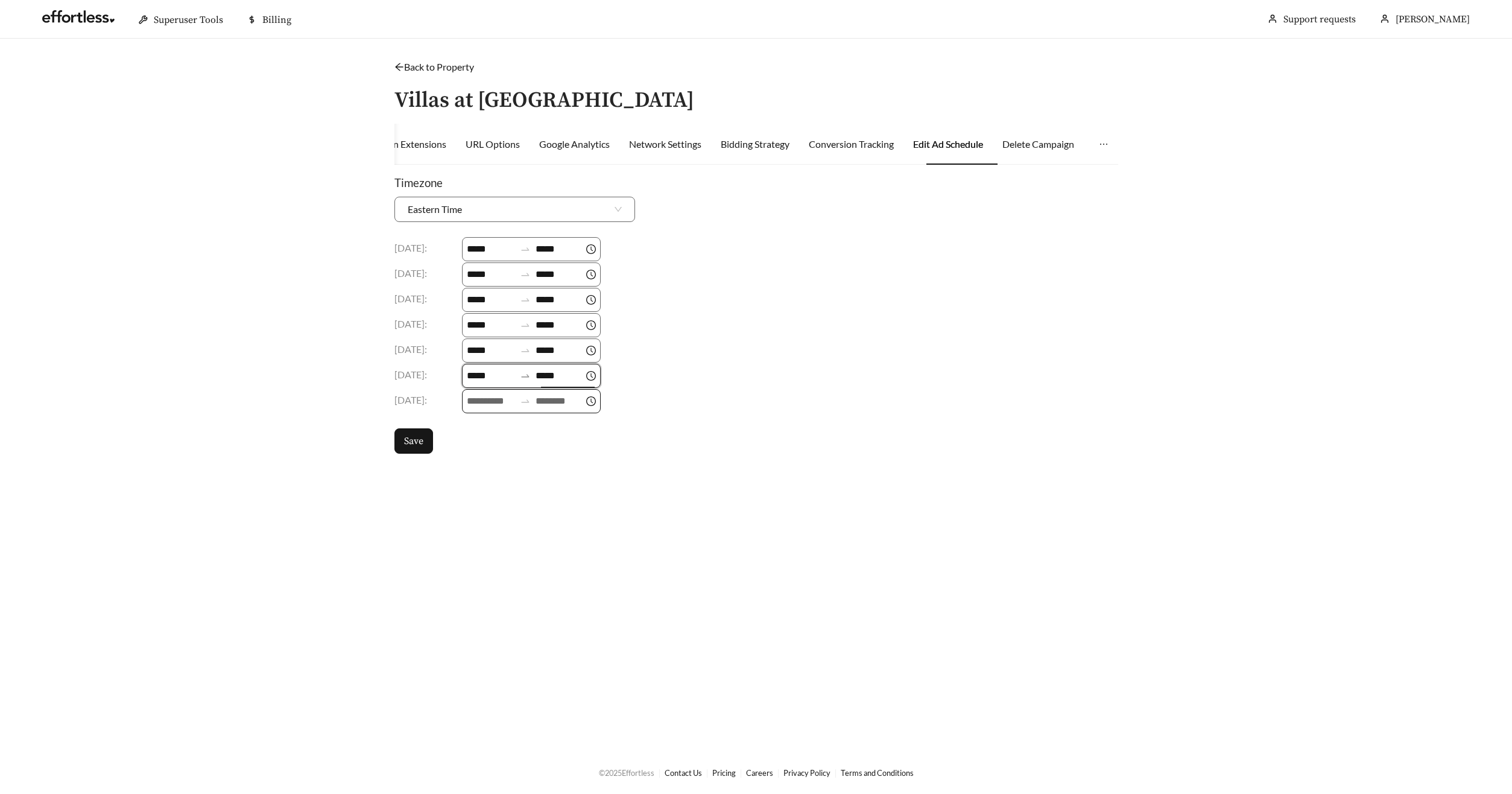
click at [480, 404] on input at bounding box center [491, 401] width 48 height 14
click at [479, 498] on div "09" at bounding box center [479, 498] width 34 height 17
type input "*****"
click at [552, 403] on input at bounding box center [560, 401] width 48 height 14
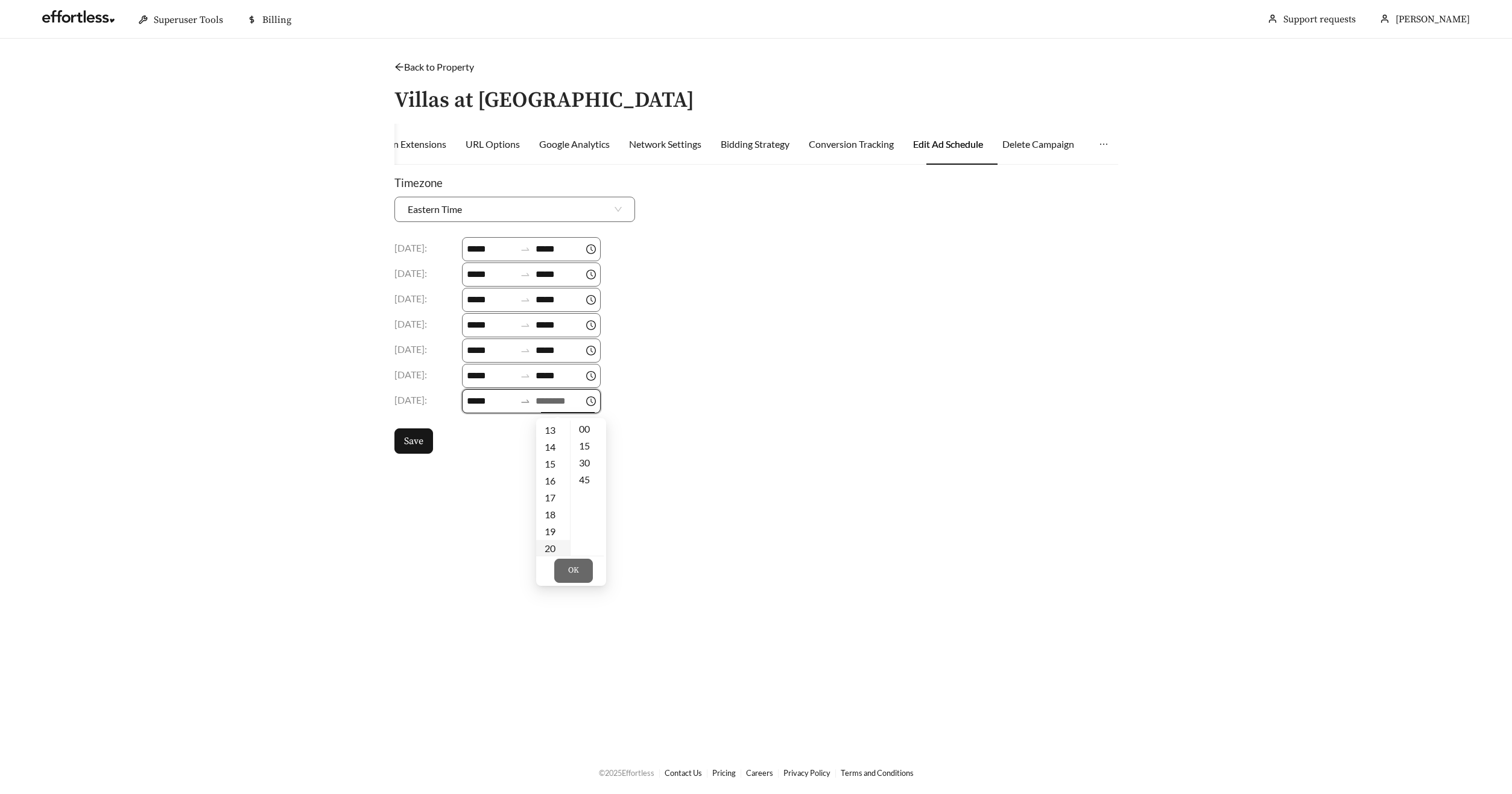
drag, startPoint x: 554, startPoint y: 511, endPoint x: 555, endPoint y: 517, distance: 6.1
click at [554, 511] on div "18" at bounding box center [553, 515] width 34 height 17
type input "*****"
drag, startPoint x: 569, startPoint y: 566, endPoint x: 559, endPoint y: 559, distance: 12.2
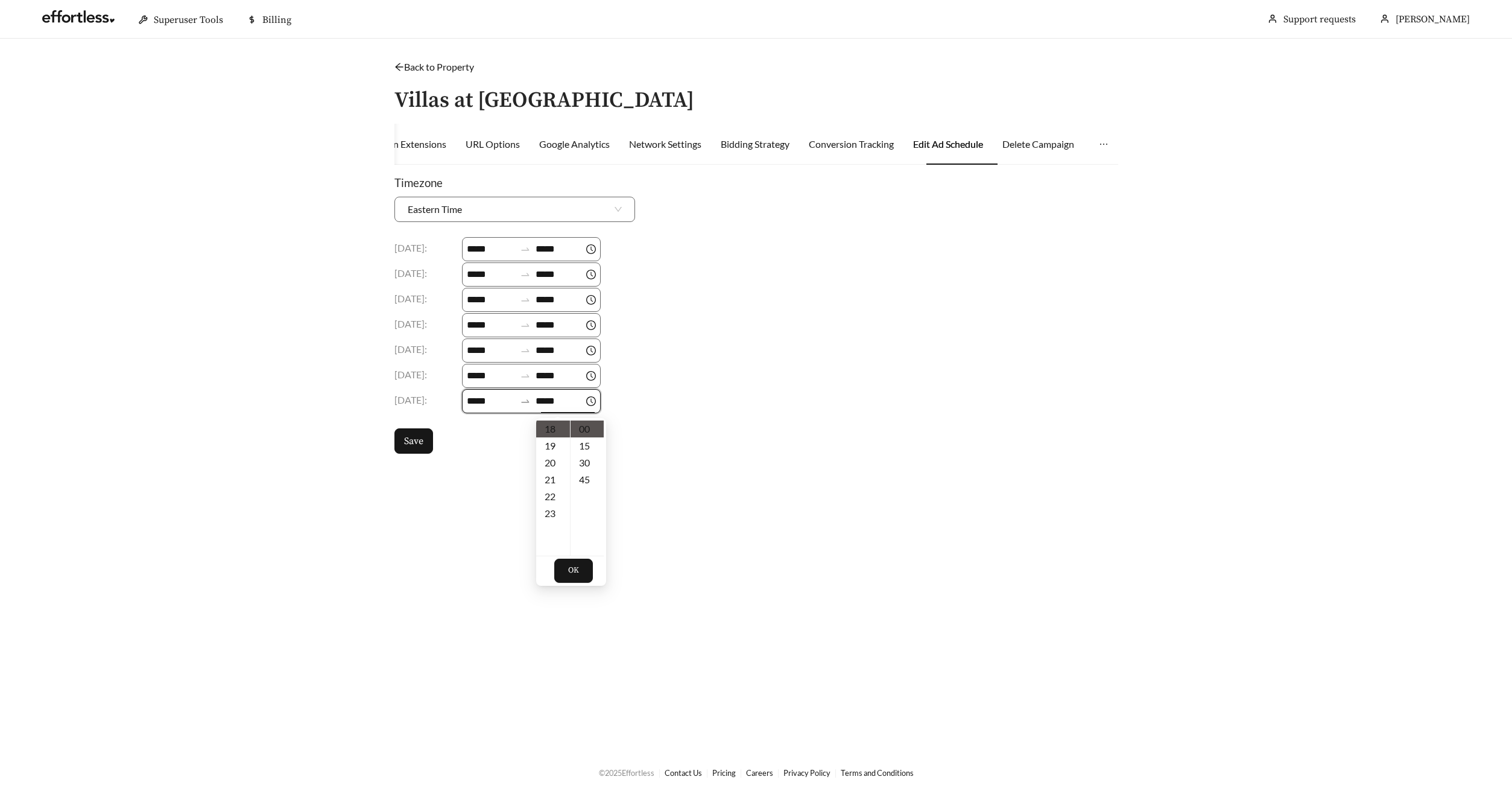
click at [569, 566] on span "OK" at bounding box center [573, 570] width 11 height 12
click at [412, 446] on span "Save" at bounding box center [413, 441] width 19 height 14
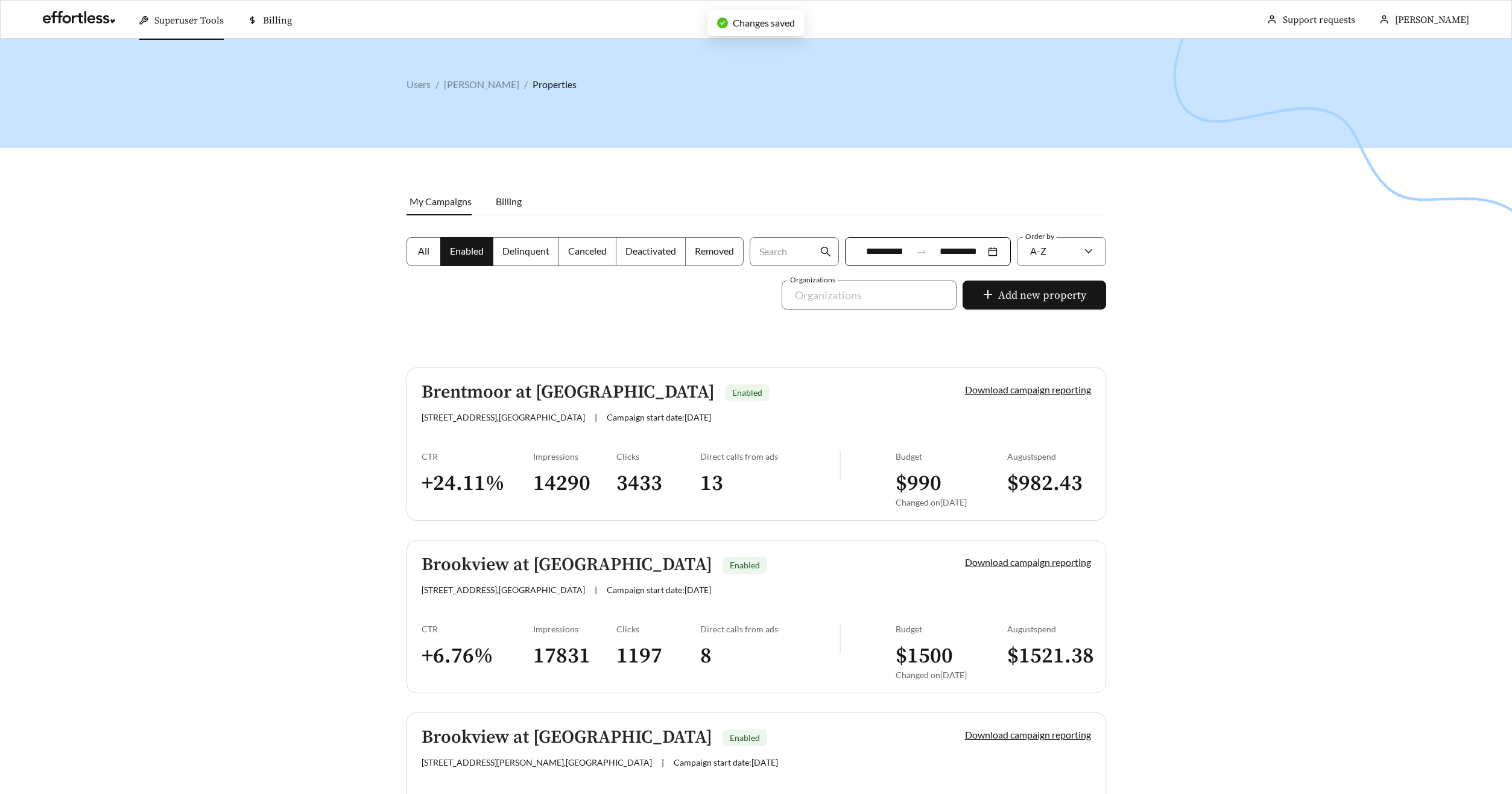
scroll to position [2033, 0]
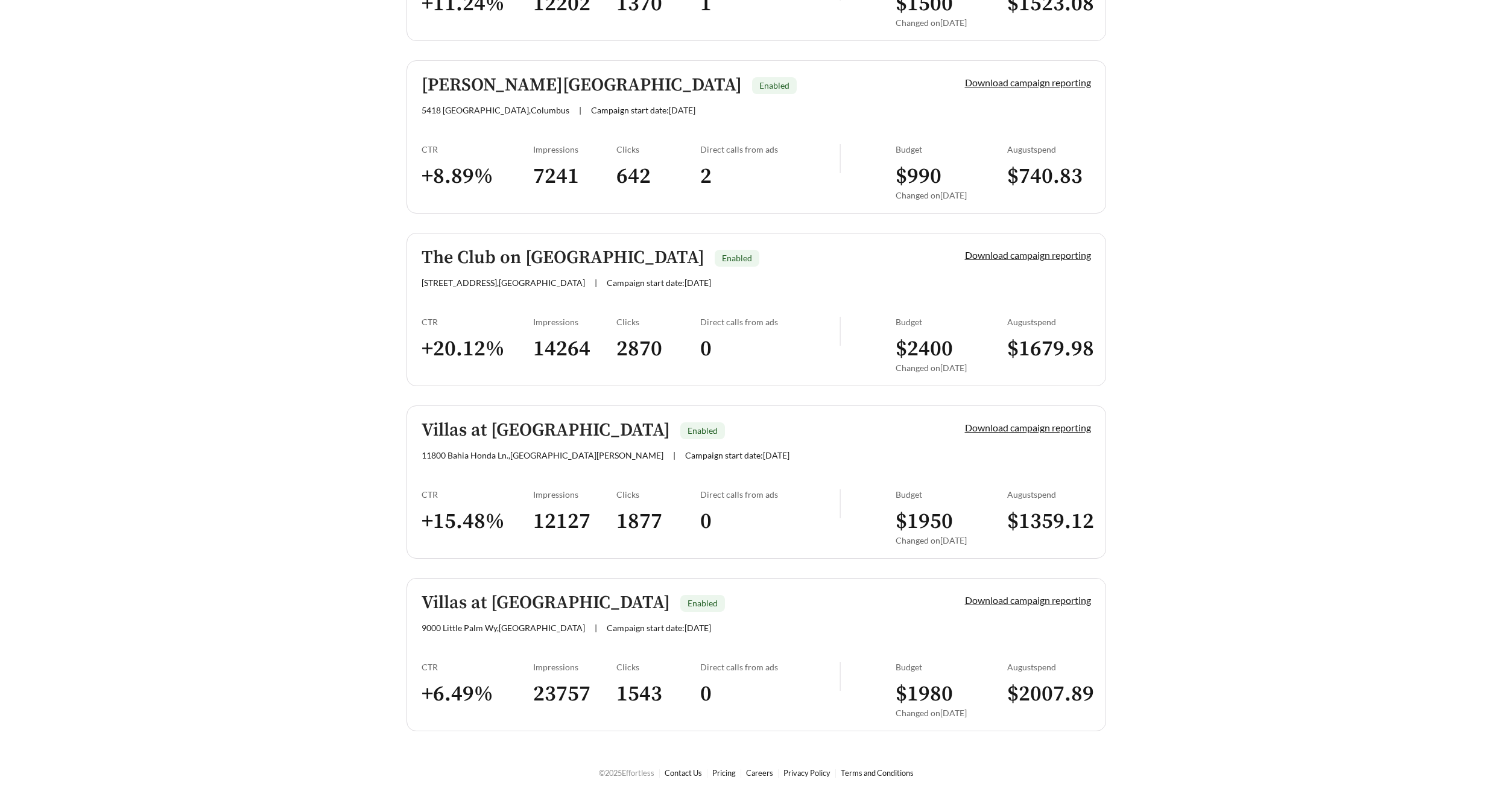
click at [518, 600] on h5 "Villas at Venice" at bounding box center [545, 603] width 248 height 20
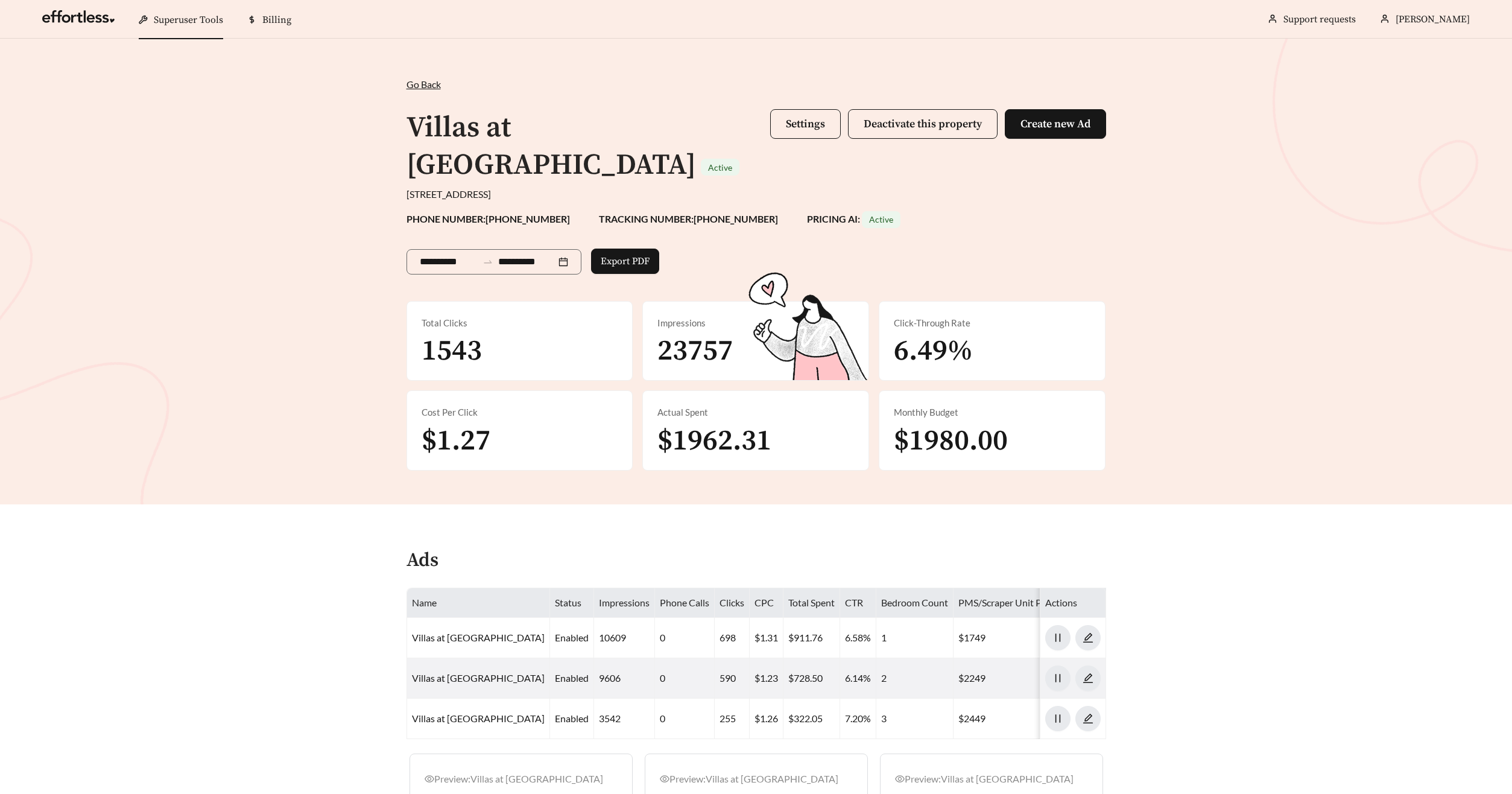
click at [764, 125] on div "Villas at Venice Active Settings Deactivate this property Create new Ad" at bounding box center [756, 147] width 699 height 80
click at [779, 123] on button "Settings" at bounding box center [805, 124] width 71 height 30
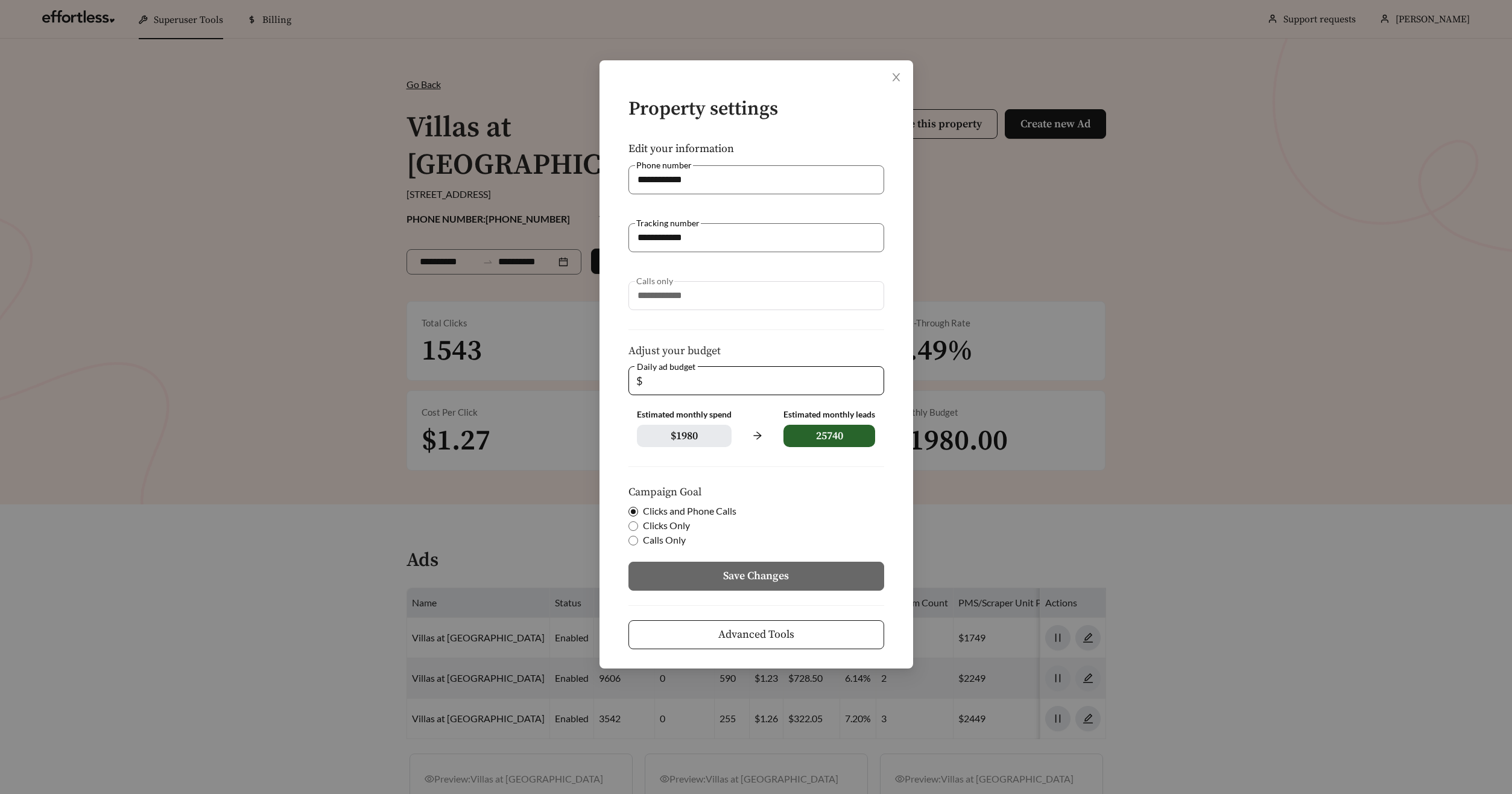
click at [733, 631] on span "Advanced Tools" at bounding box center [756, 634] width 76 height 16
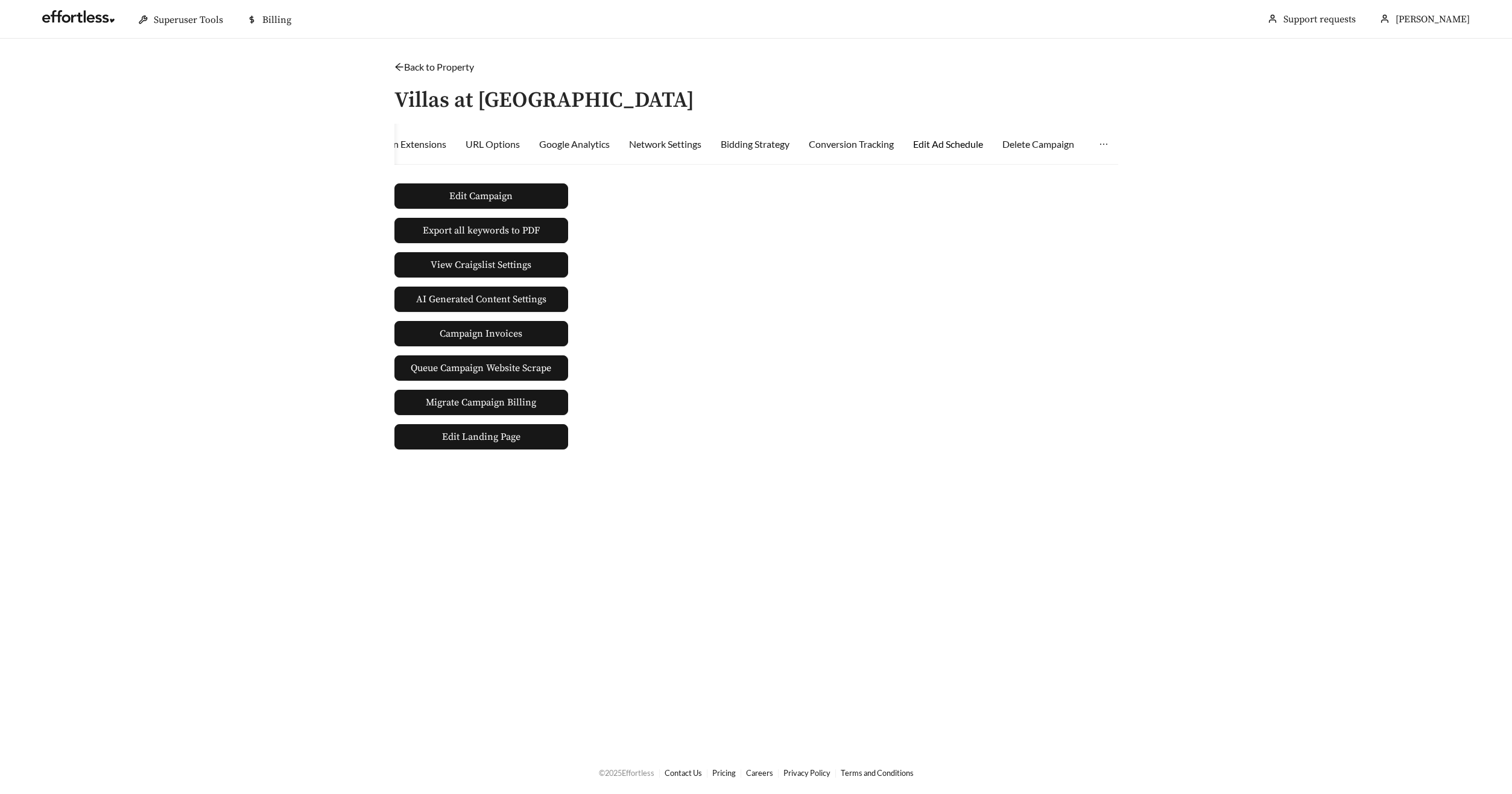
click at [940, 142] on div "Edit Ad Schedule" at bounding box center [948, 144] width 70 height 14
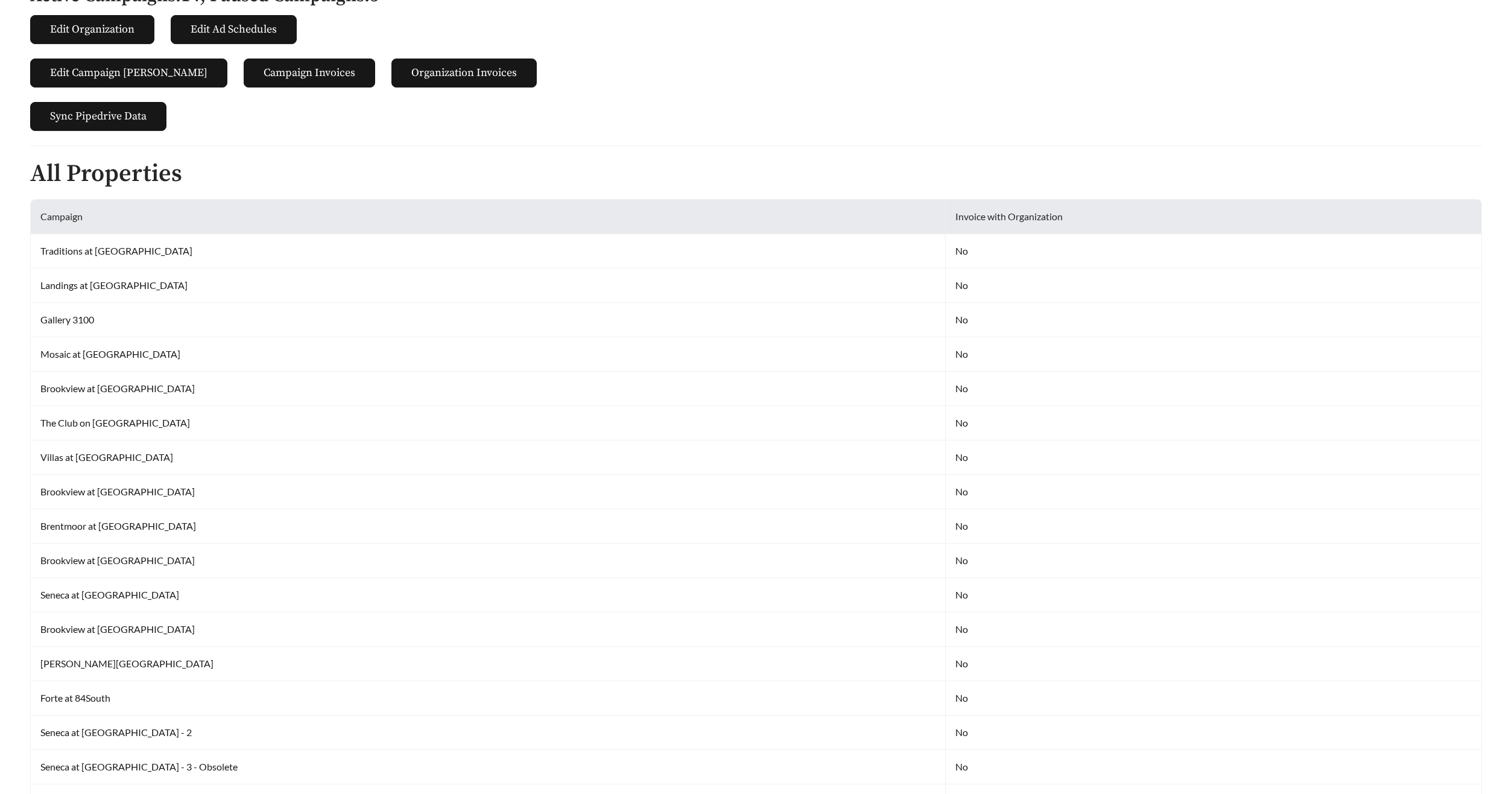
scroll to position [116, 0]
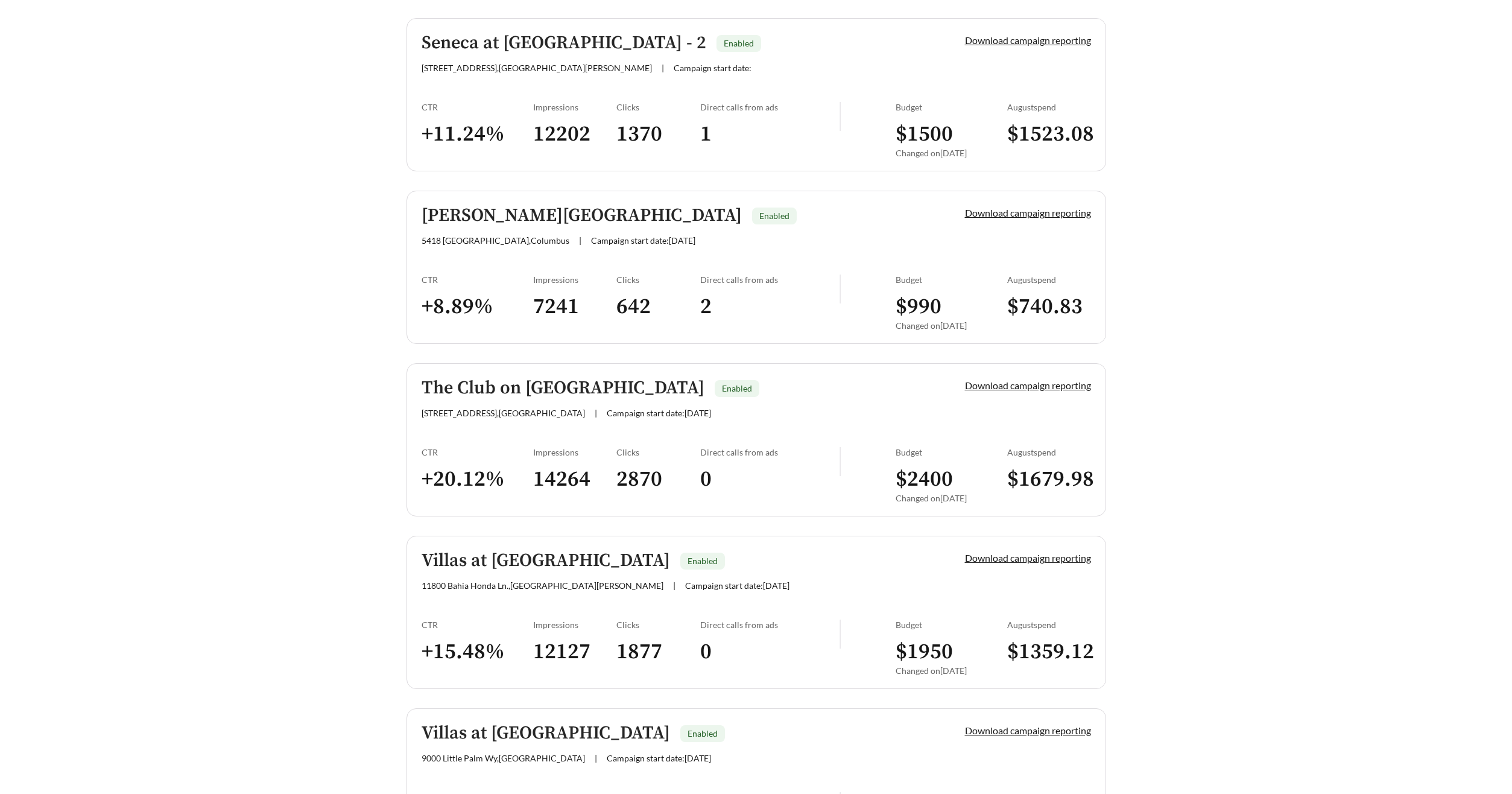
scroll to position [2033, 0]
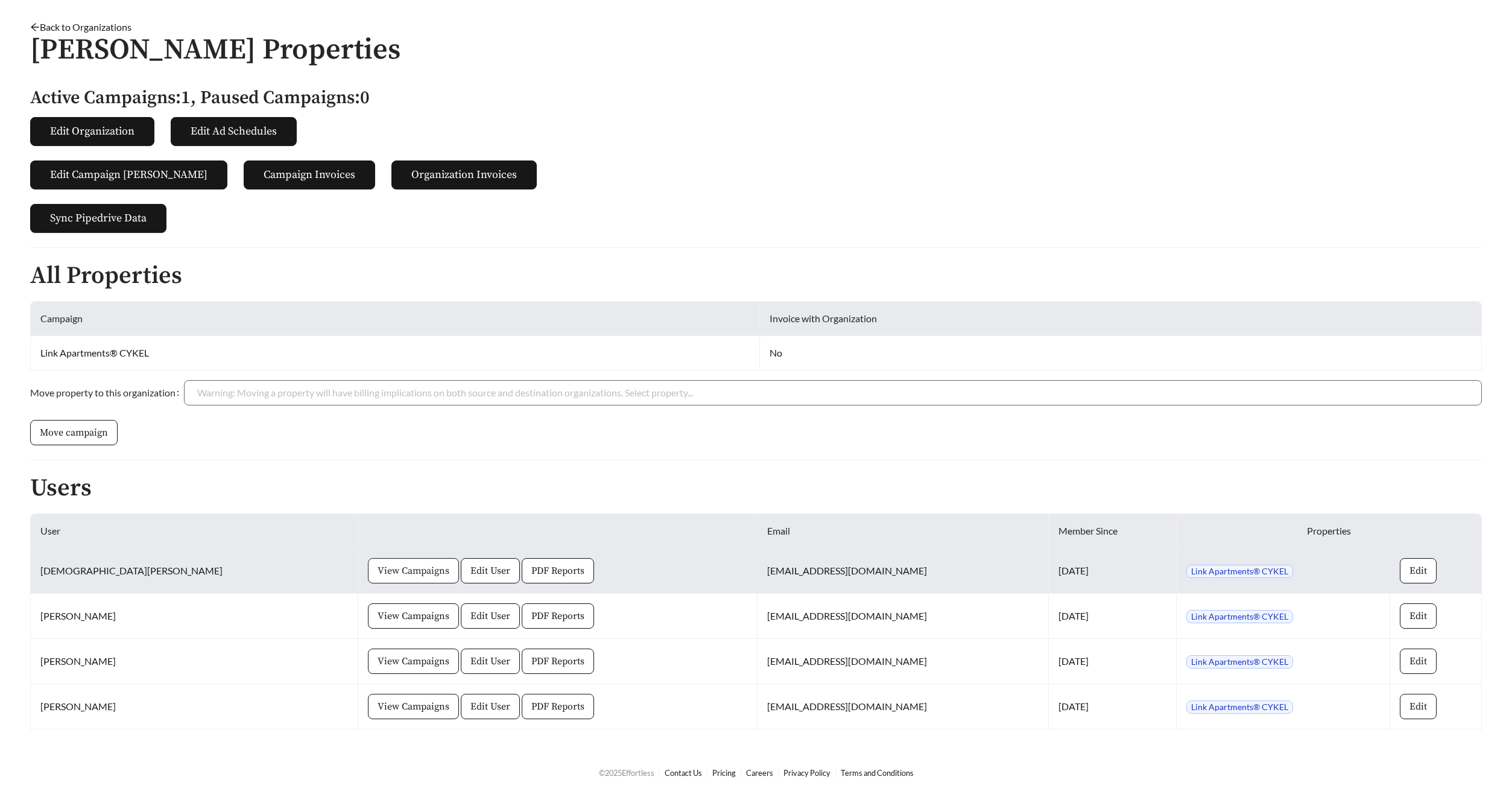
click at [378, 576] on span "View Campaigns" at bounding box center [413, 570] width 71 height 14
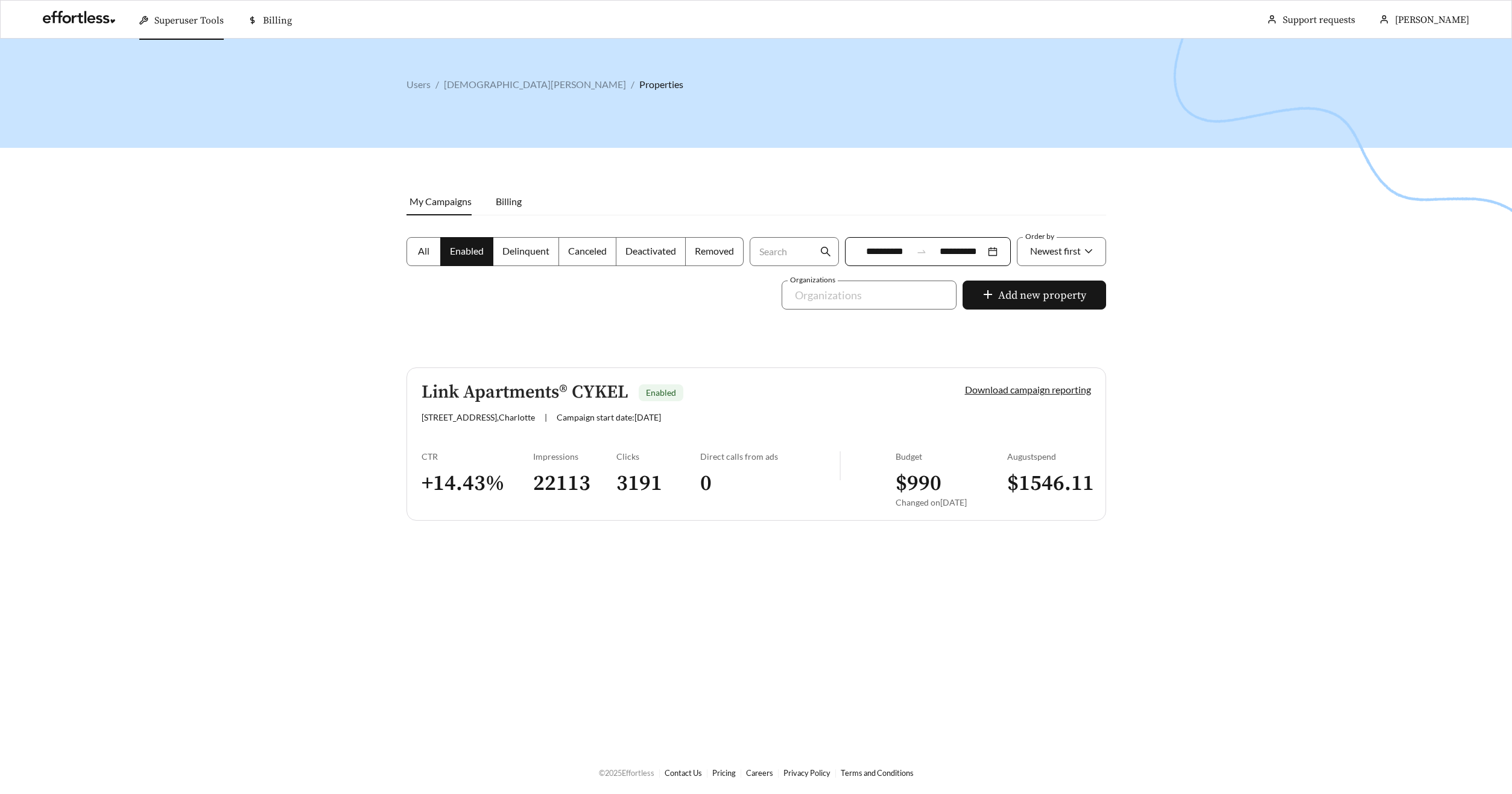
click at [509, 383] on h5 "Link Apartments® CYKEL" at bounding box center [525, 392] width 207 height 20
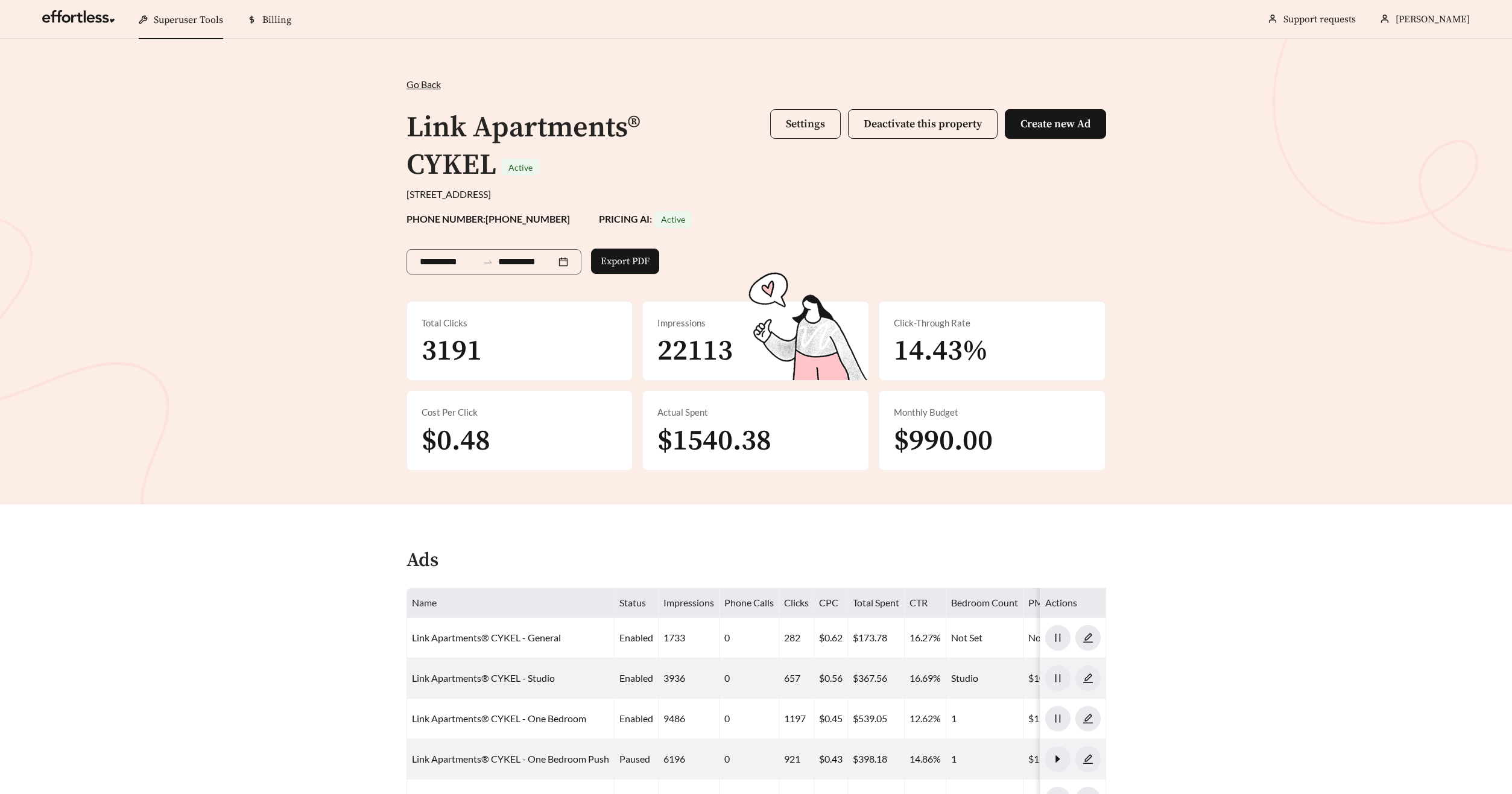
click at [788, 117] on span "Settings" at bounding box center [805, 123] width 39 height 14
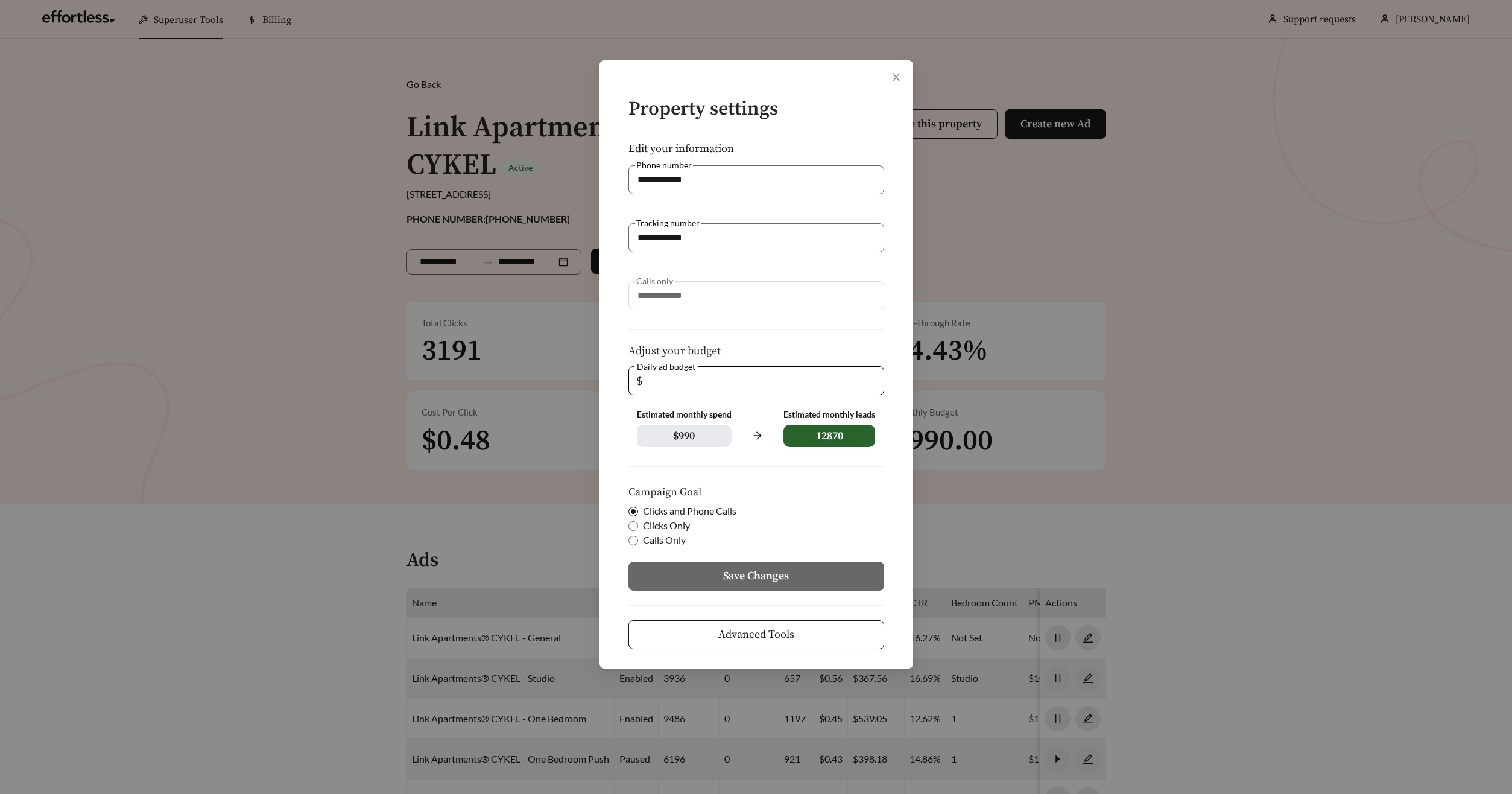
click at [727, 639] on span "Advanced Tools" at bounding box center [756, 634] width 76 height 16
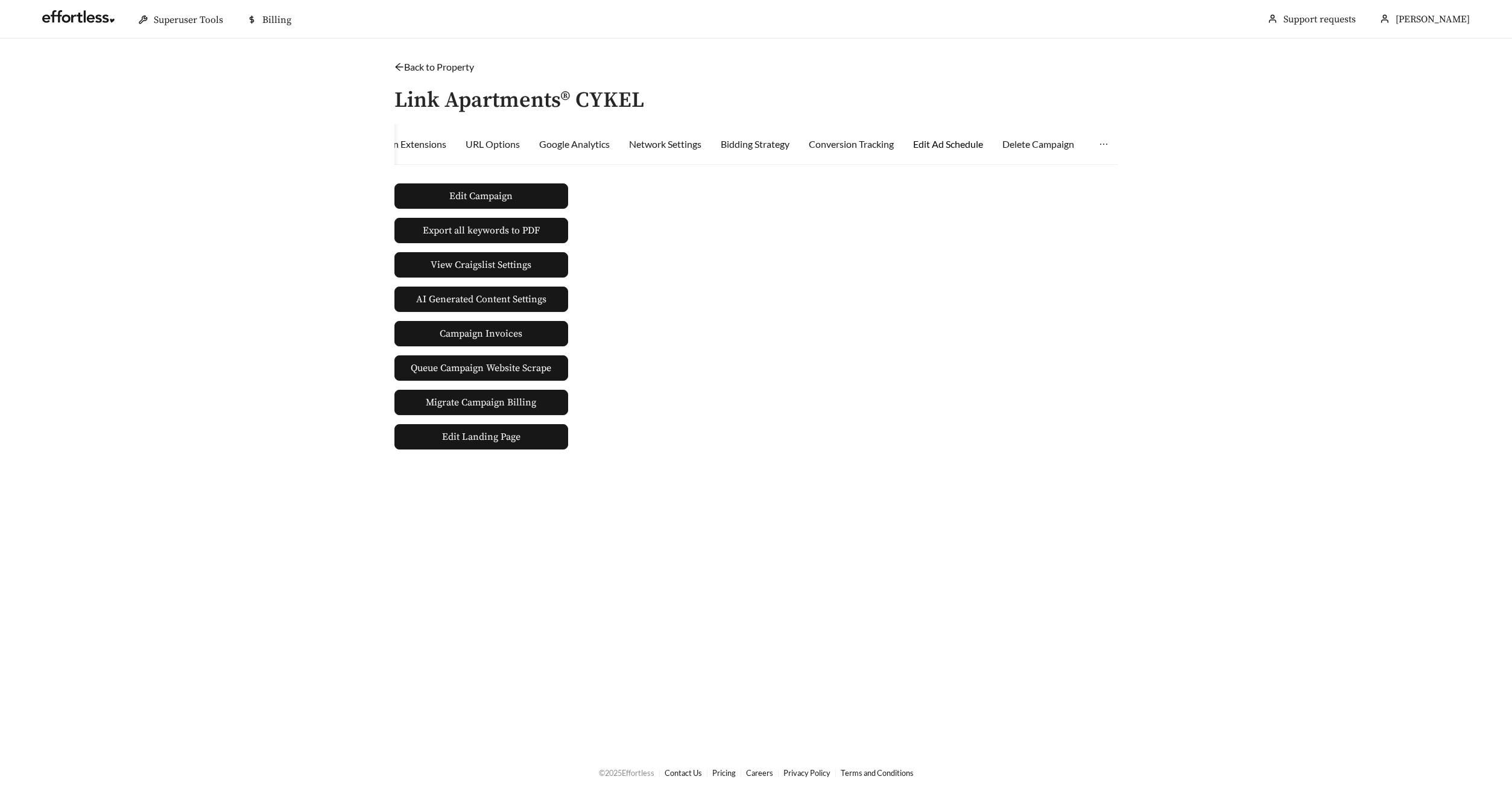
click at [944, 141] on div "Edit Ad Schedule" at bounding box center [948, 144] width 70 height 14
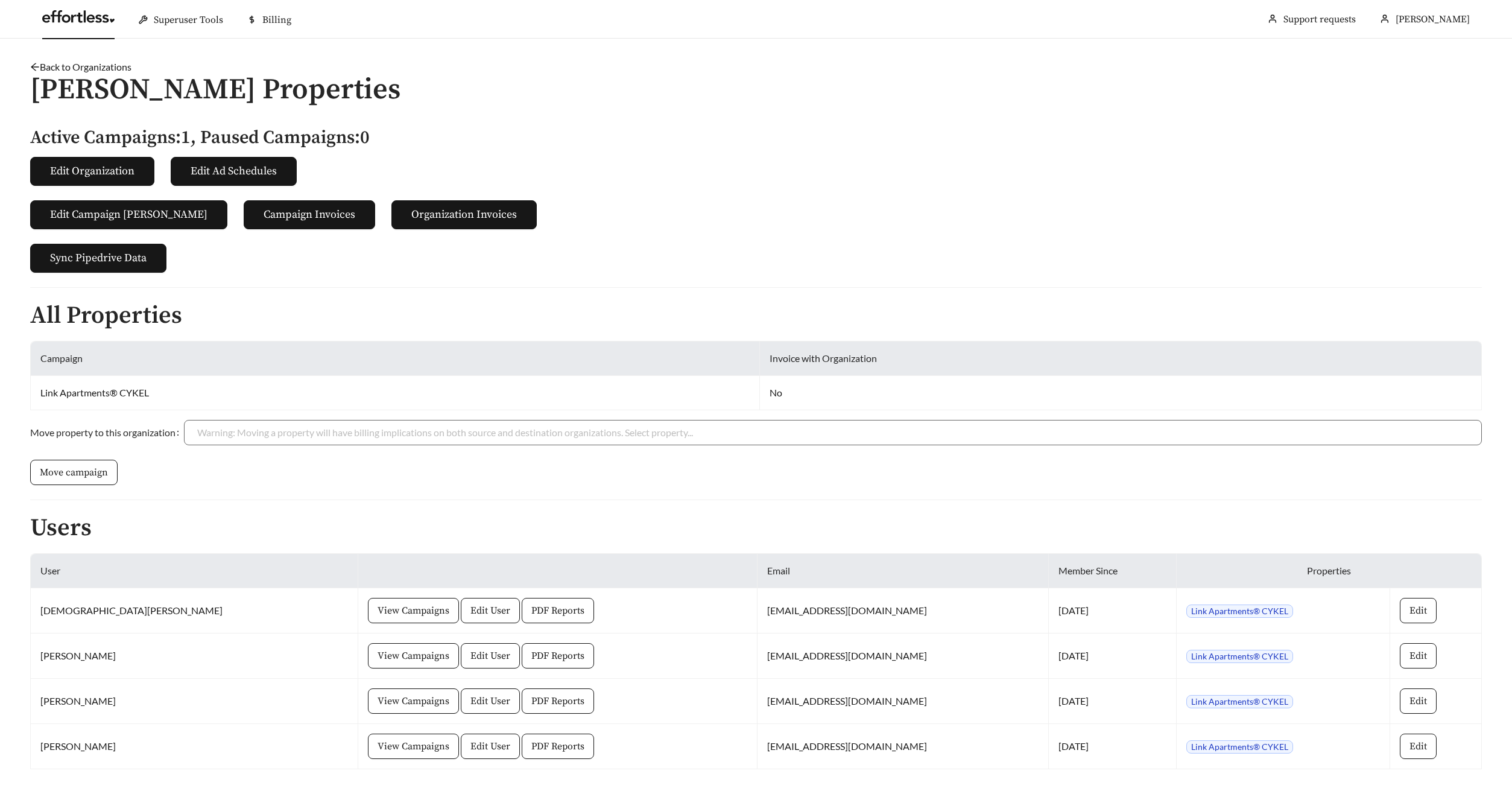
scroll to position [40, 0]
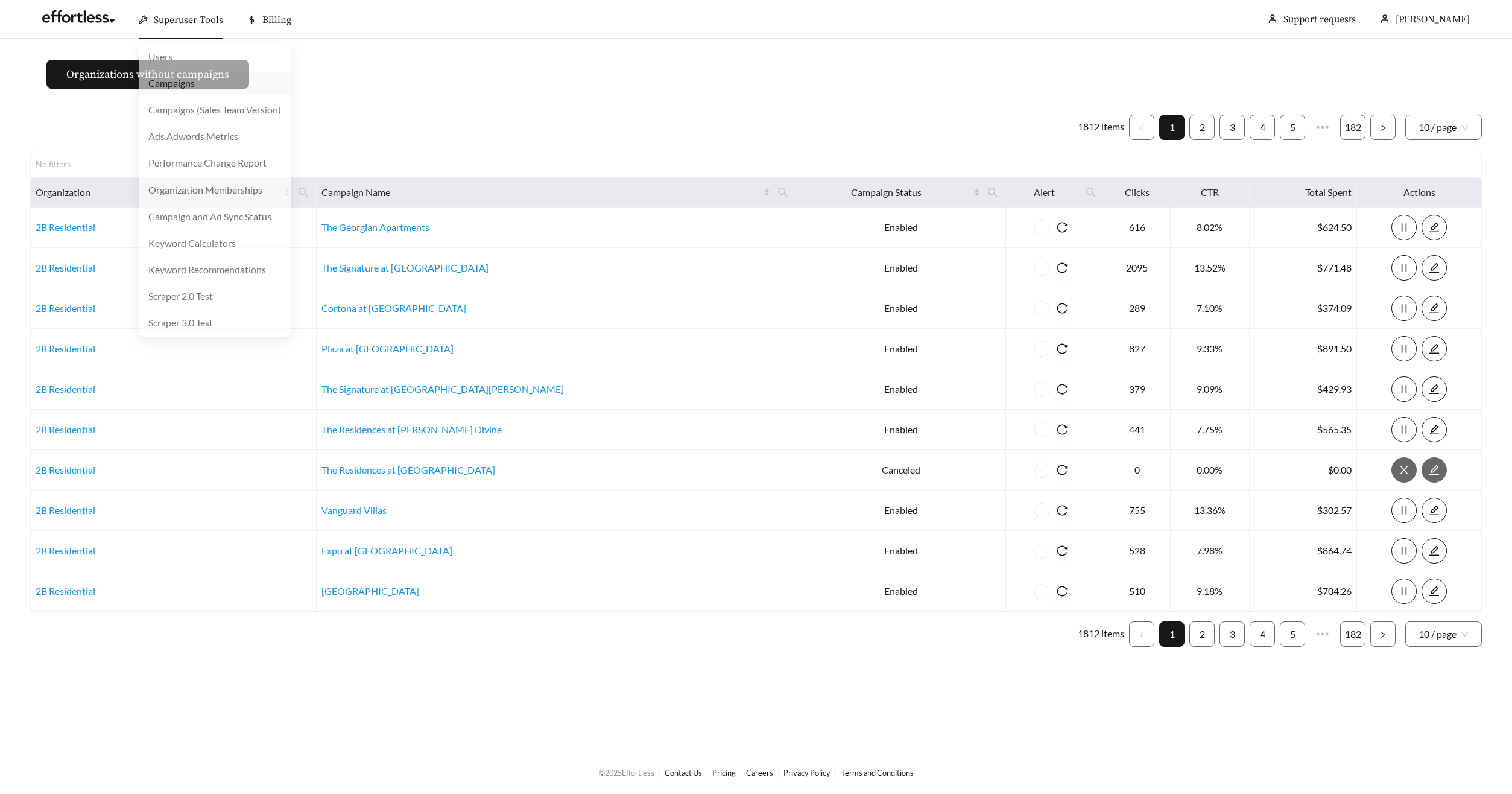
click at [163, 18] on span "Superuser Tools" at bounding box center [189, 20] width 69 height 12
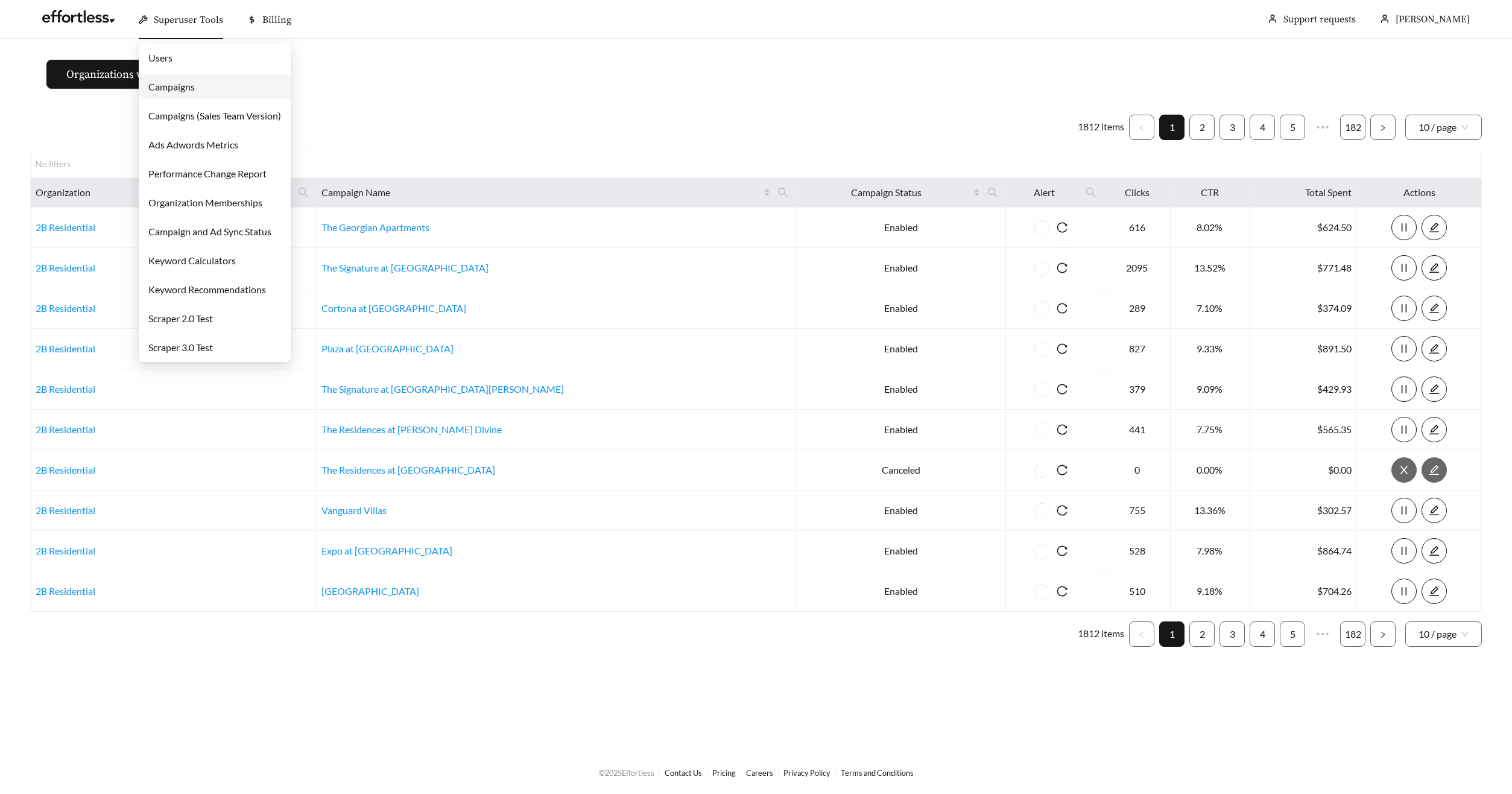
click at [182, 89] on link "Campaigns" at bounding box center [171, 86] width 47 height 11
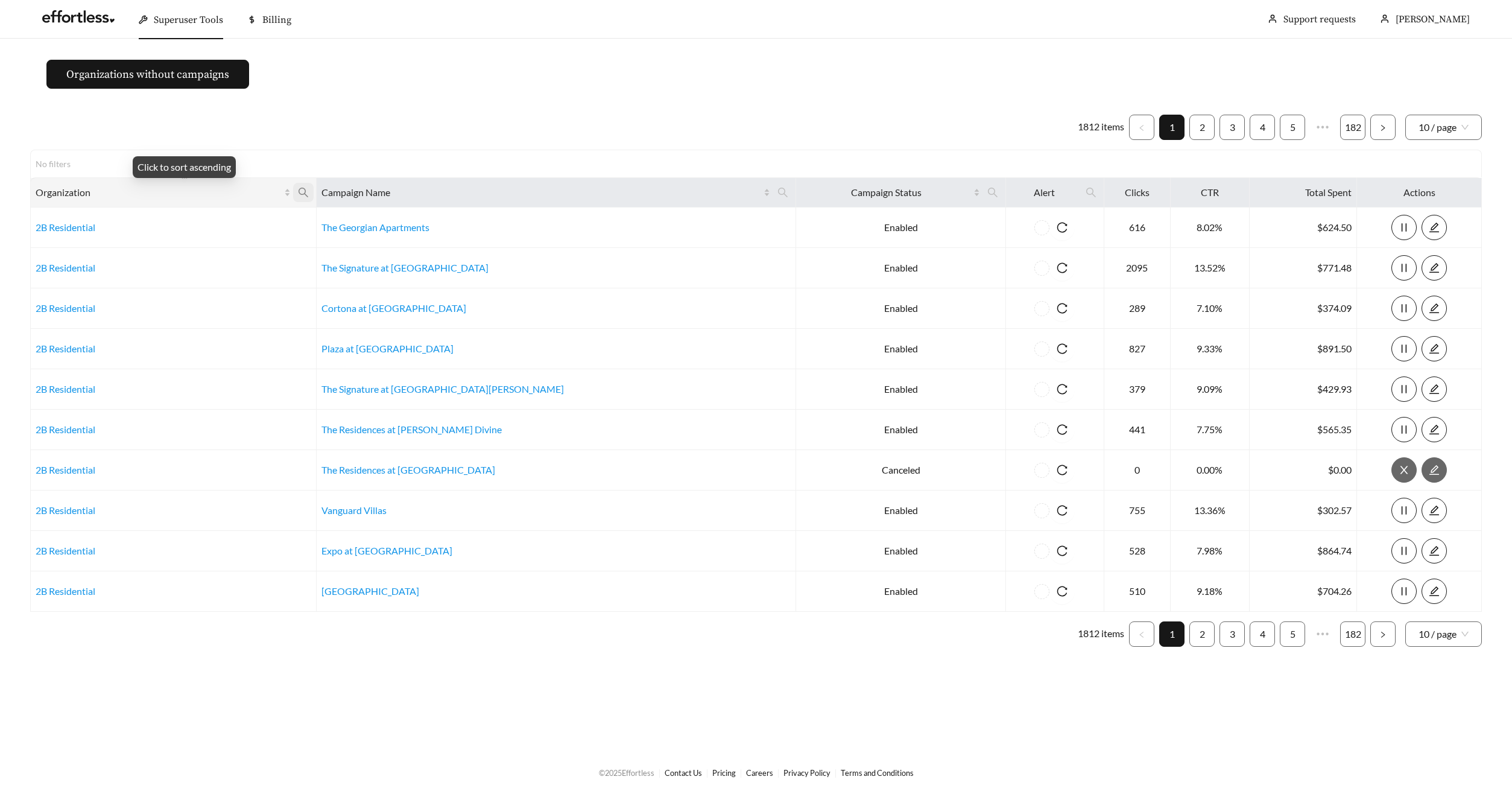
click at [313, 192] on span at bounding box center [303, 192] width 20 height 19
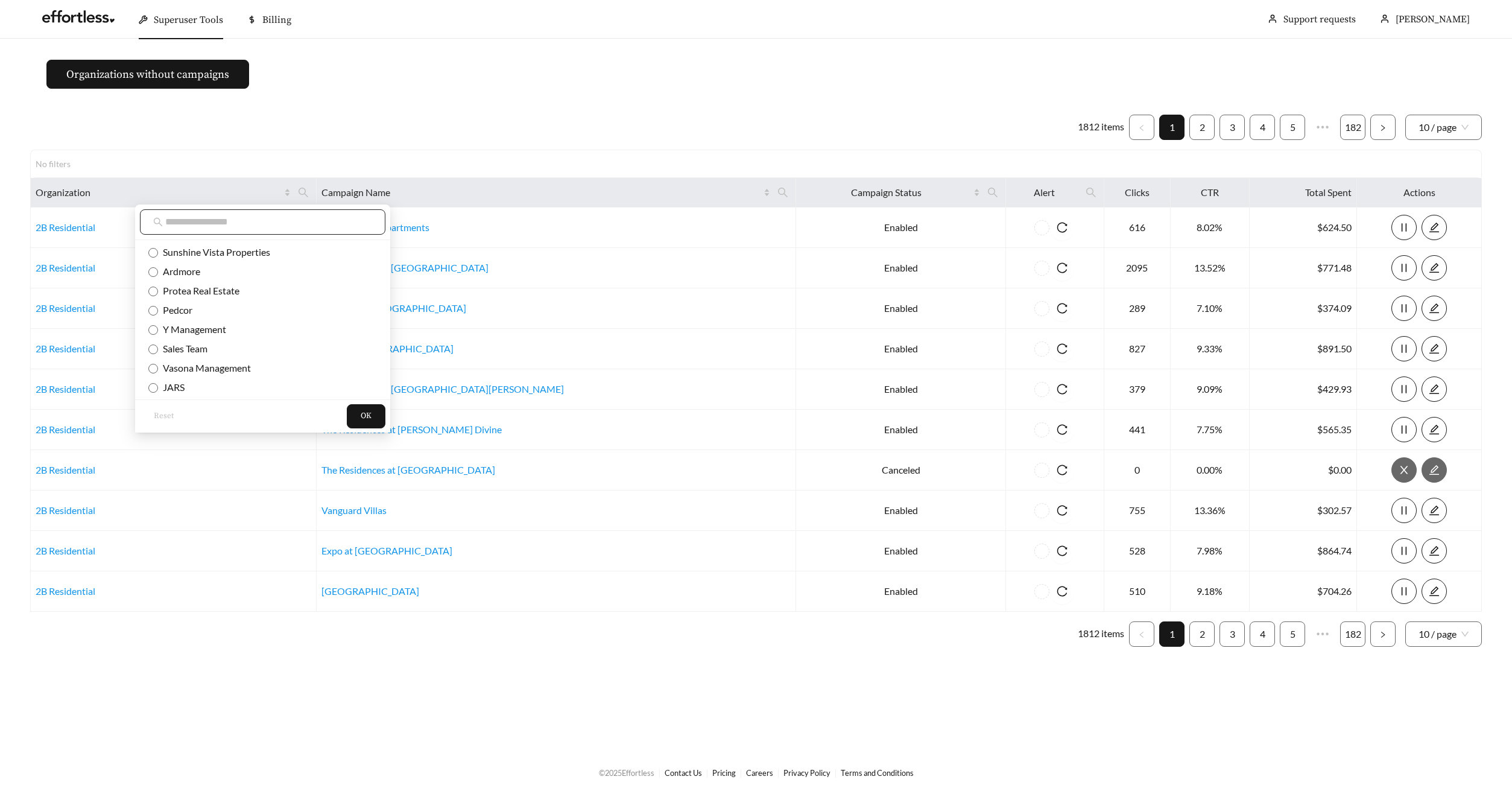
click at [332, 217] on input "text" at bounding box center [269, 222] width 207 height 14
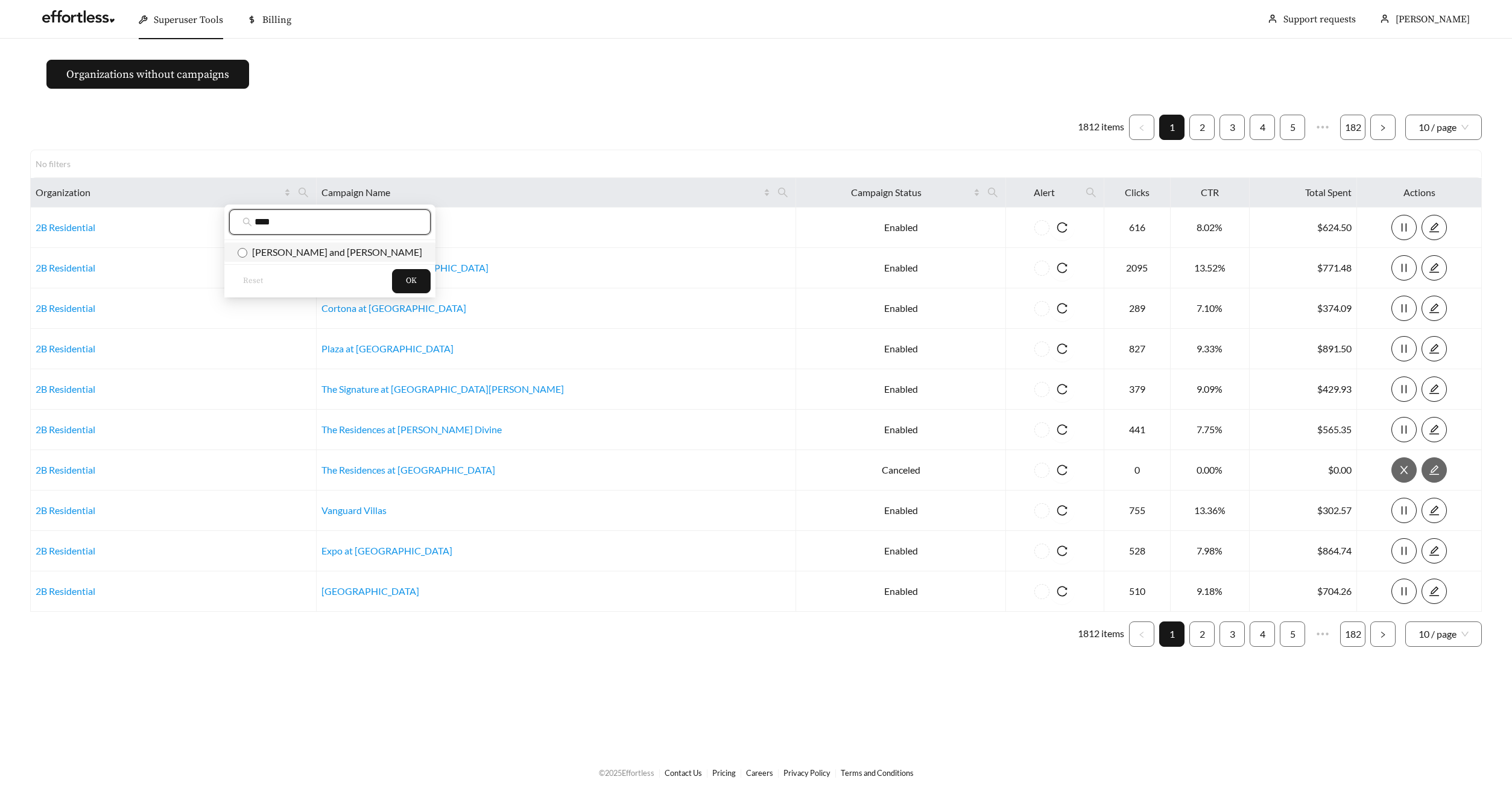
type input "****"
click at [307, 252] on span "Flaherty and Collins" at bounding box center [334, 251] width 175 height 11
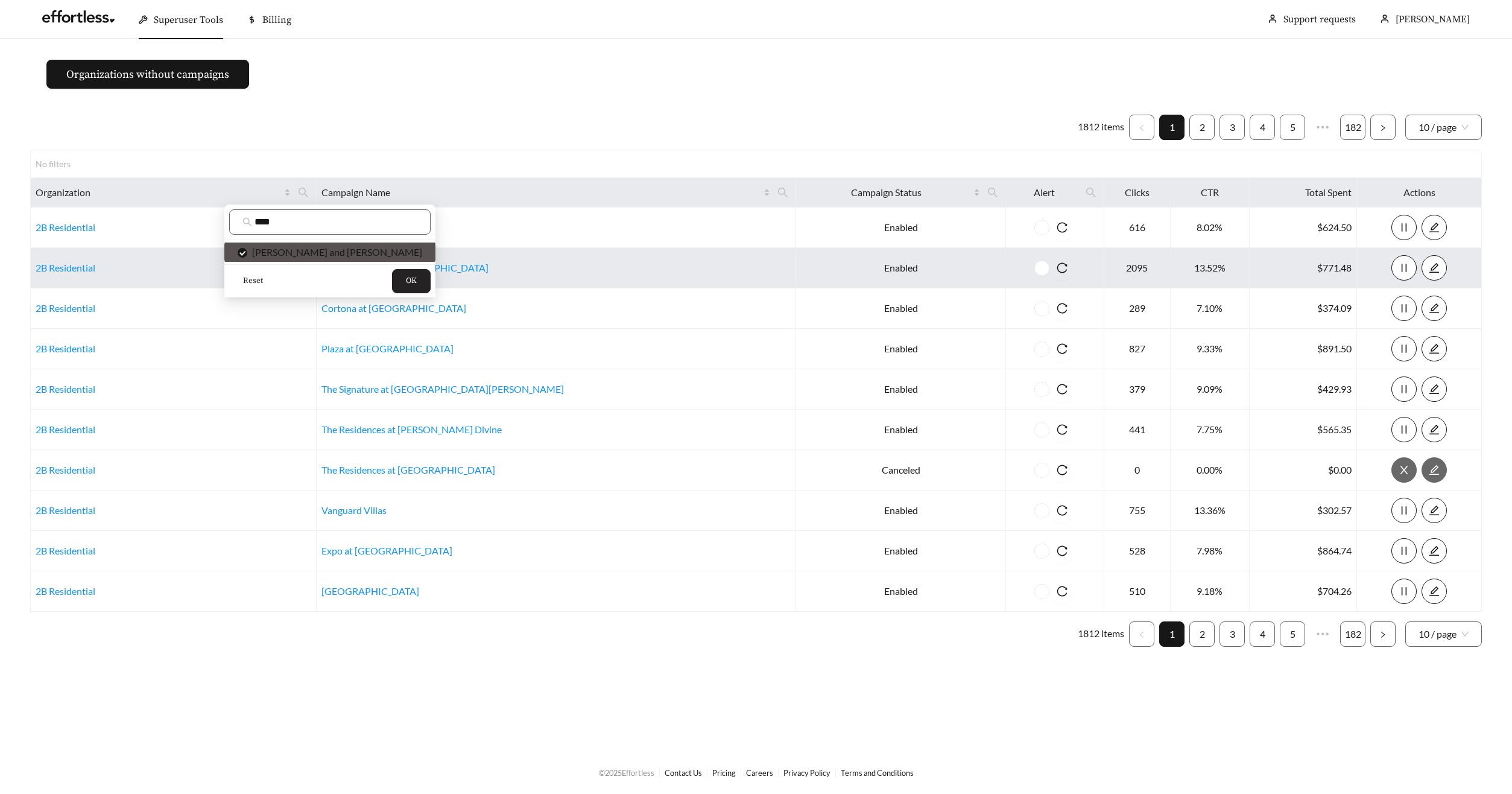
click at [392, 285] on button "OK" at bounding box center [411, 281] width 39 height 24
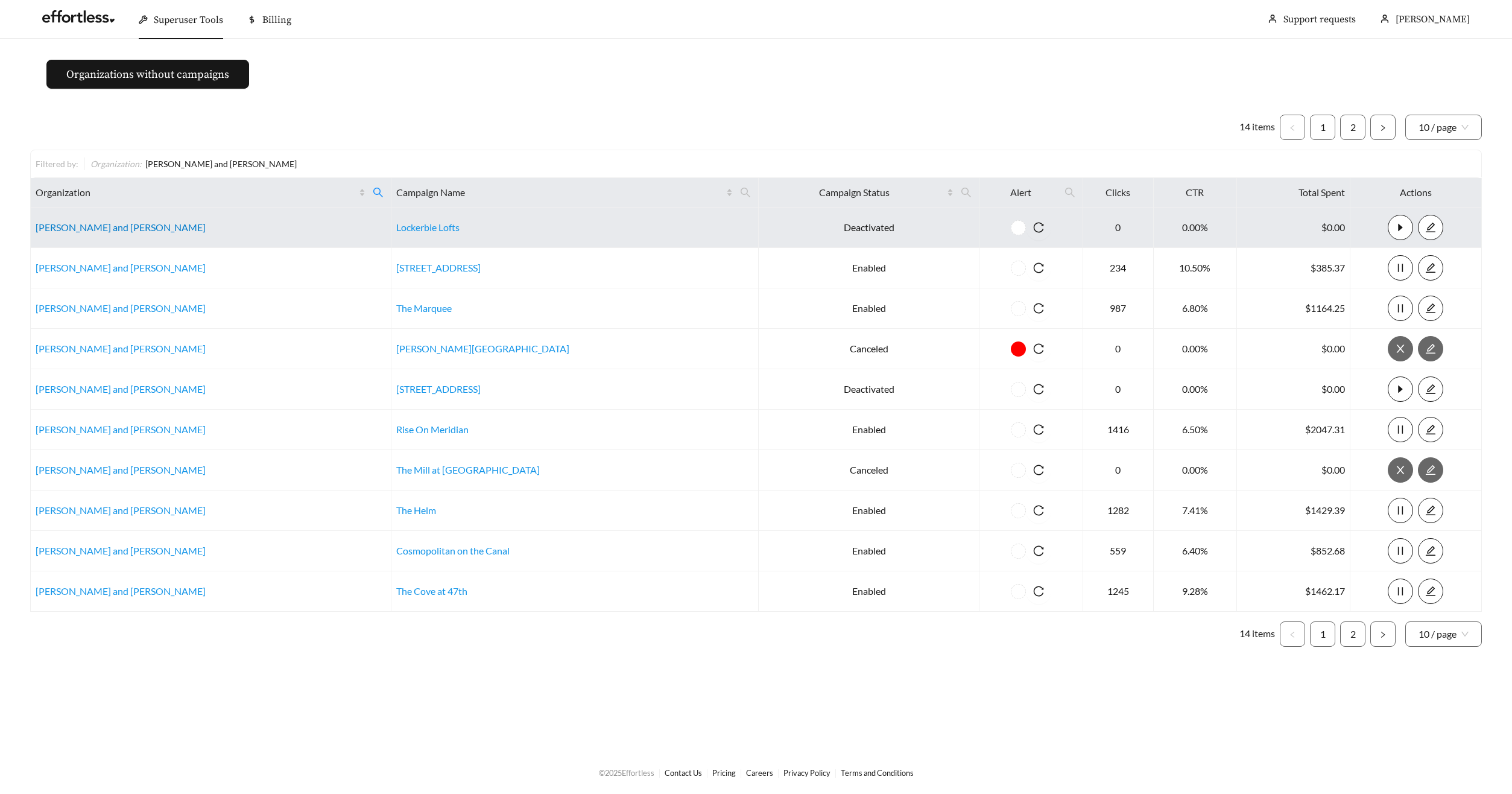
click at [46, 228] on link "Flaherty and Collins" at bounding box center [120, 227] width 170 height 11
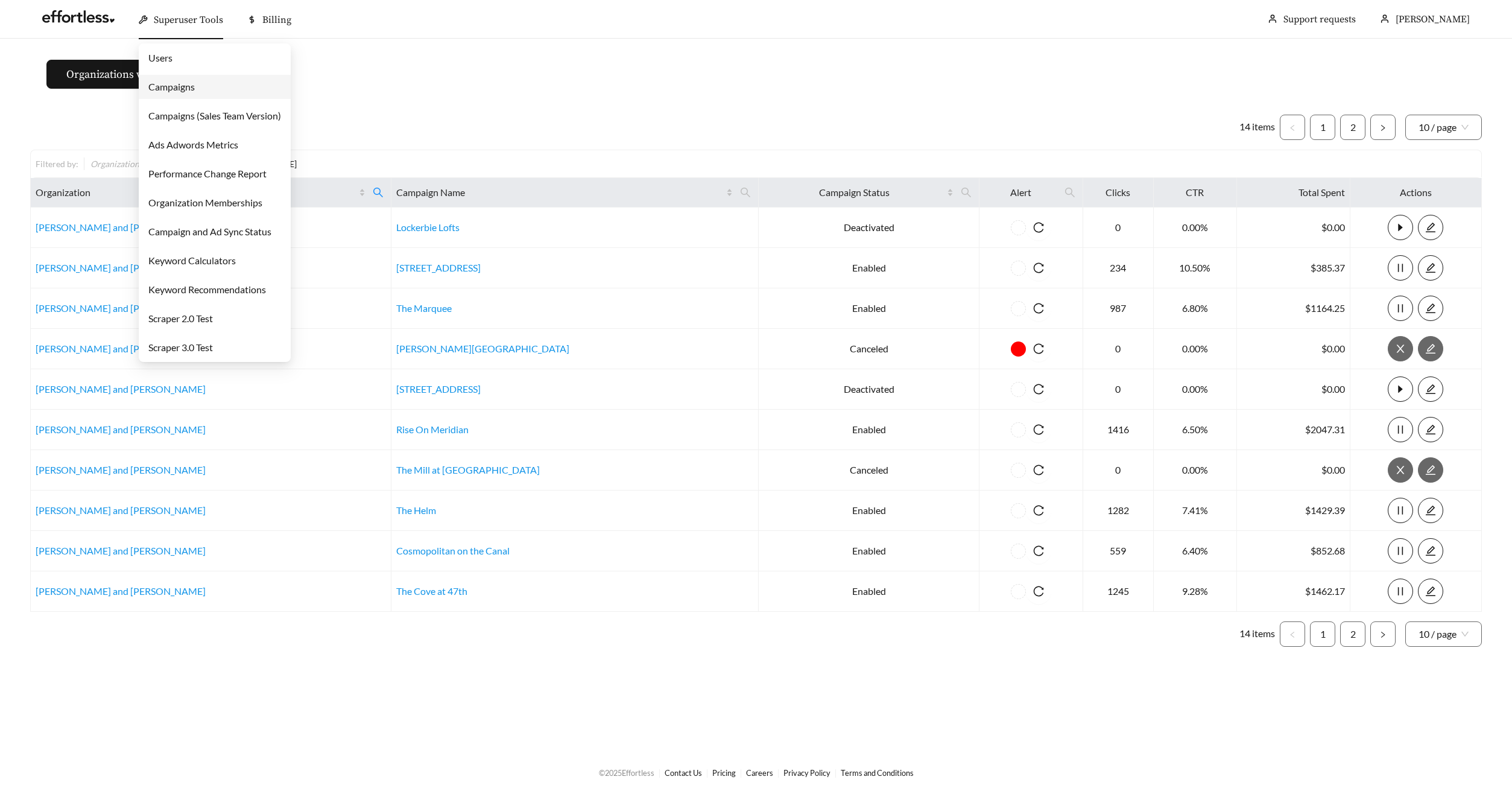
drag, startPoint x: 193, startPoint y: 28, endPoint x: 191, endPoint y: 37, distance: 9.2
click at [193, 28] on div "Superuser Tools" at bounding box center [181, 20] width 85 height 39
click at [171, 91] on link "Campaigns" at bounding box center [171, 86] width 47 height 11
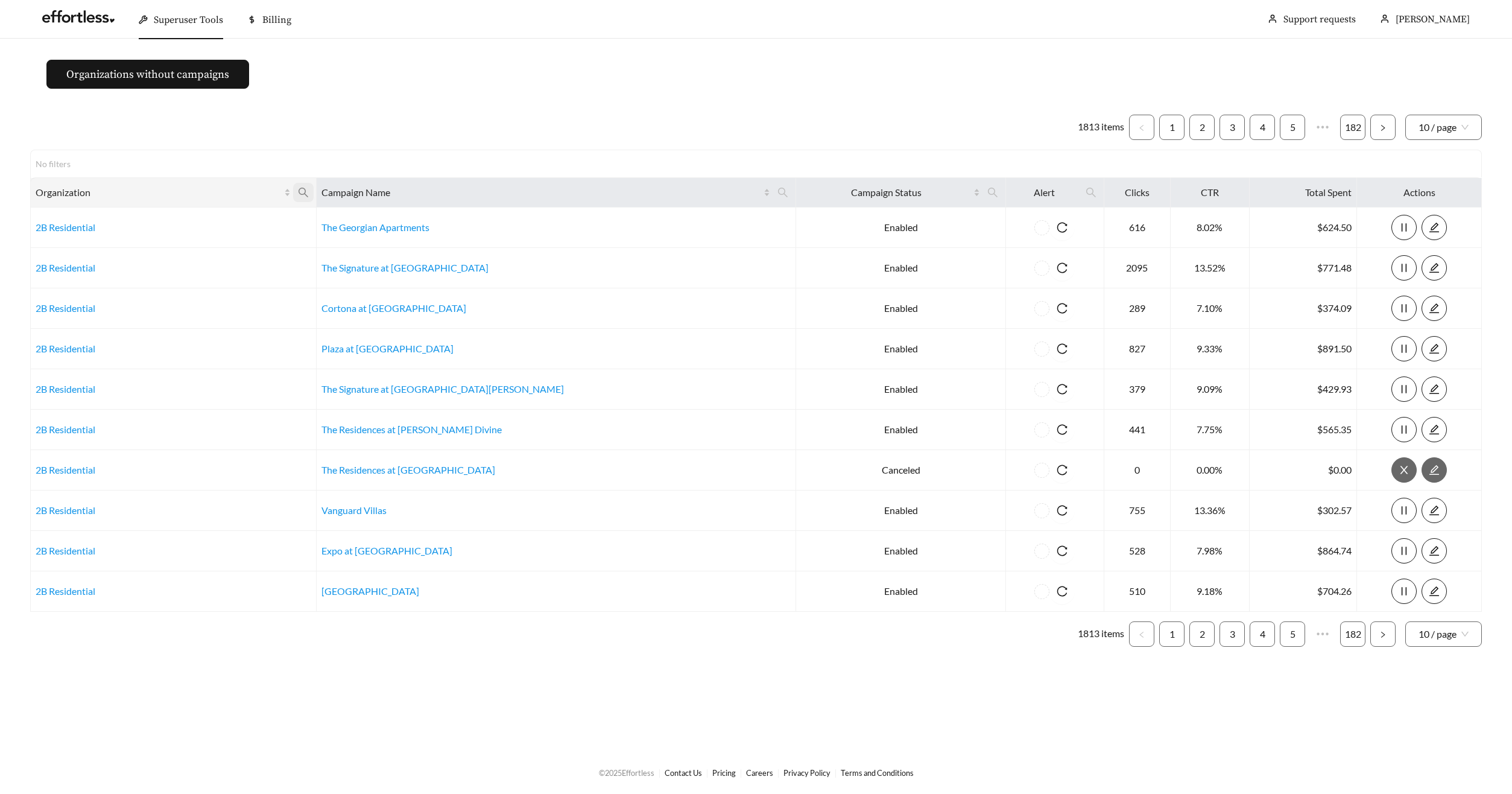
click at [309, 187] on icon "search" at bounding box center [303, 192] width 11 height 11
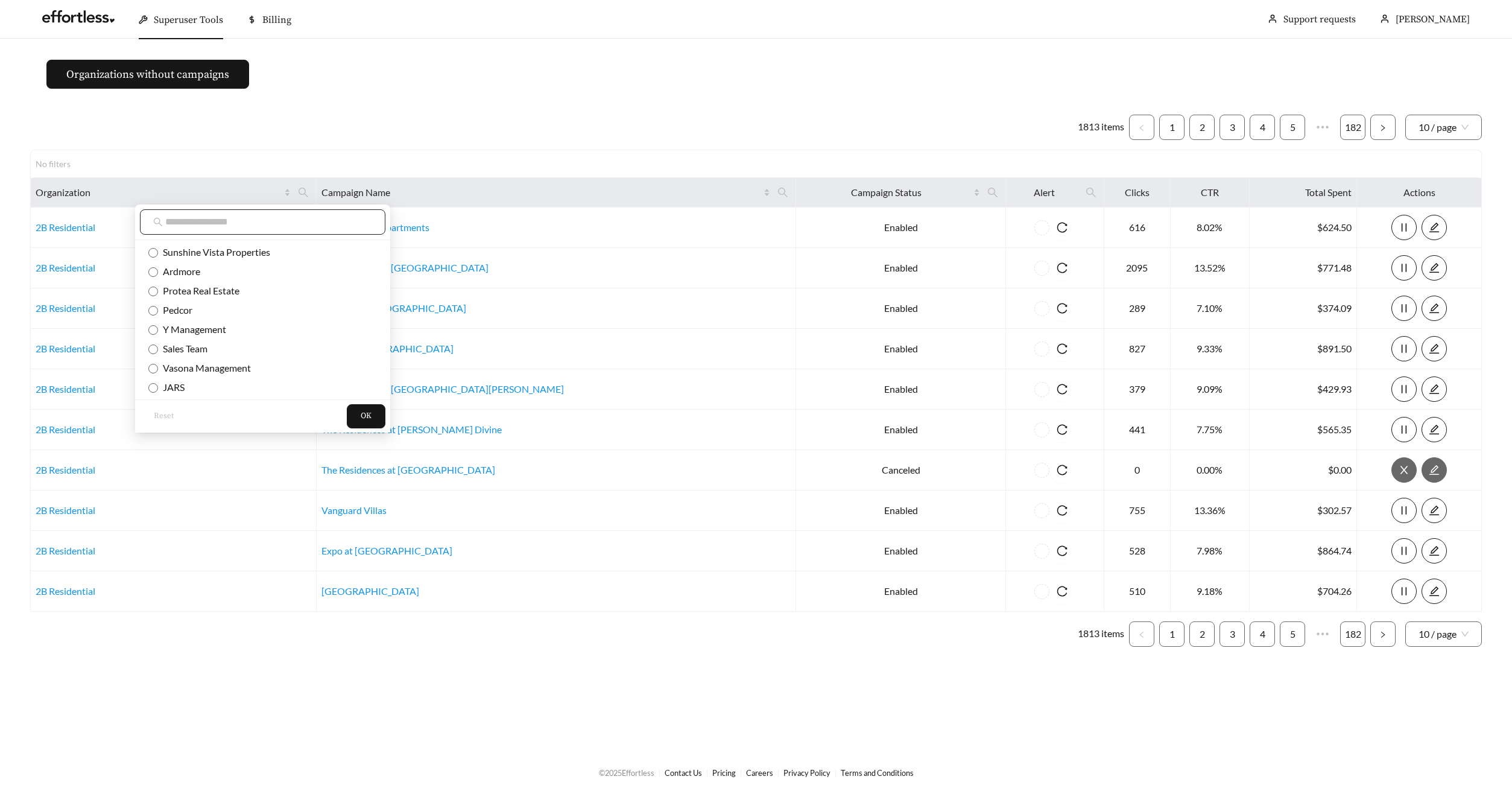
click at [273, 220] on input "text" at bounding box center [269, 222] width 207 height 14
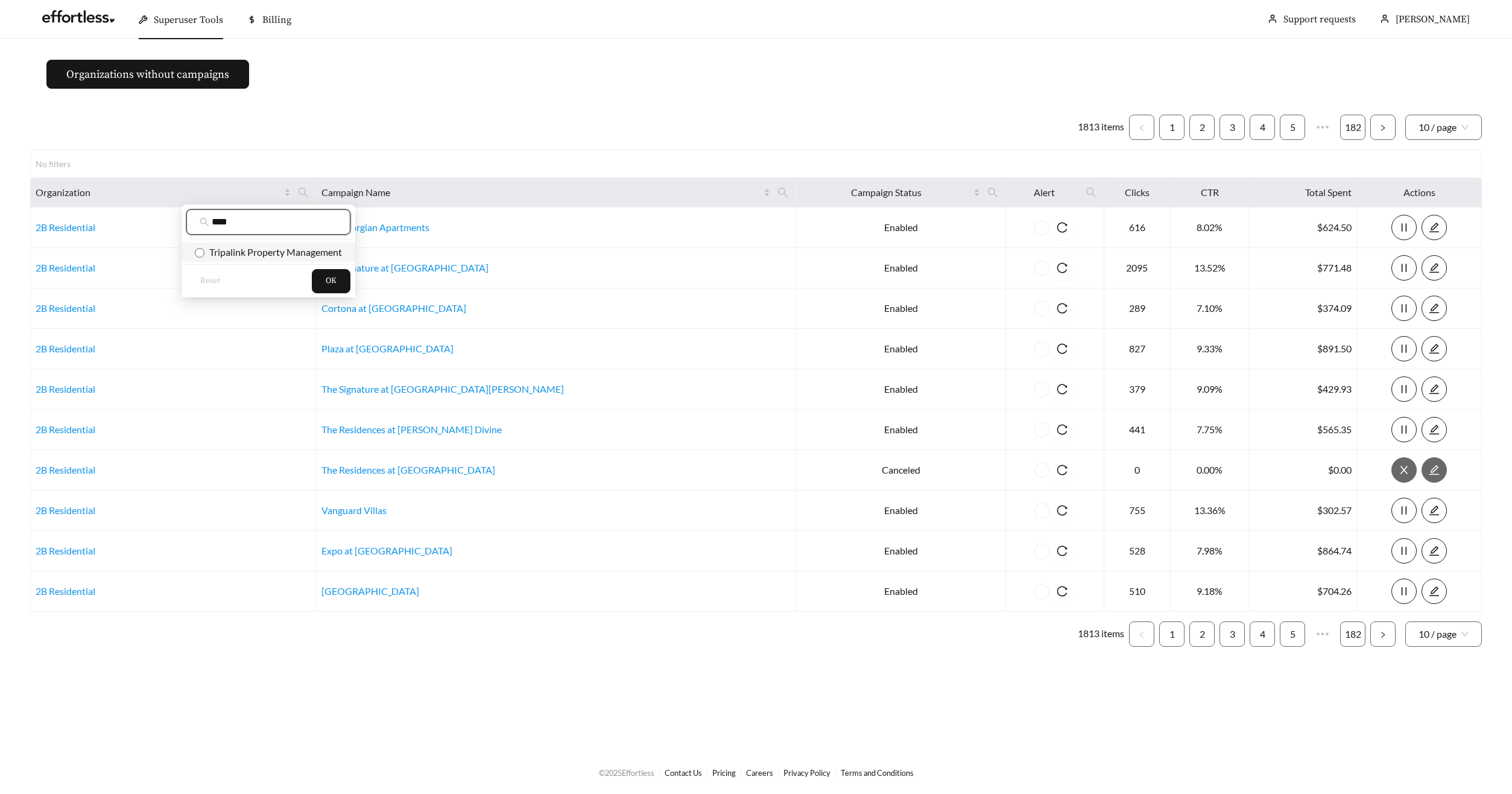
type input "****"
click at [288, 250] on span "Tripalink Property Management" at bounding box center [273, 251] width 138 height 11
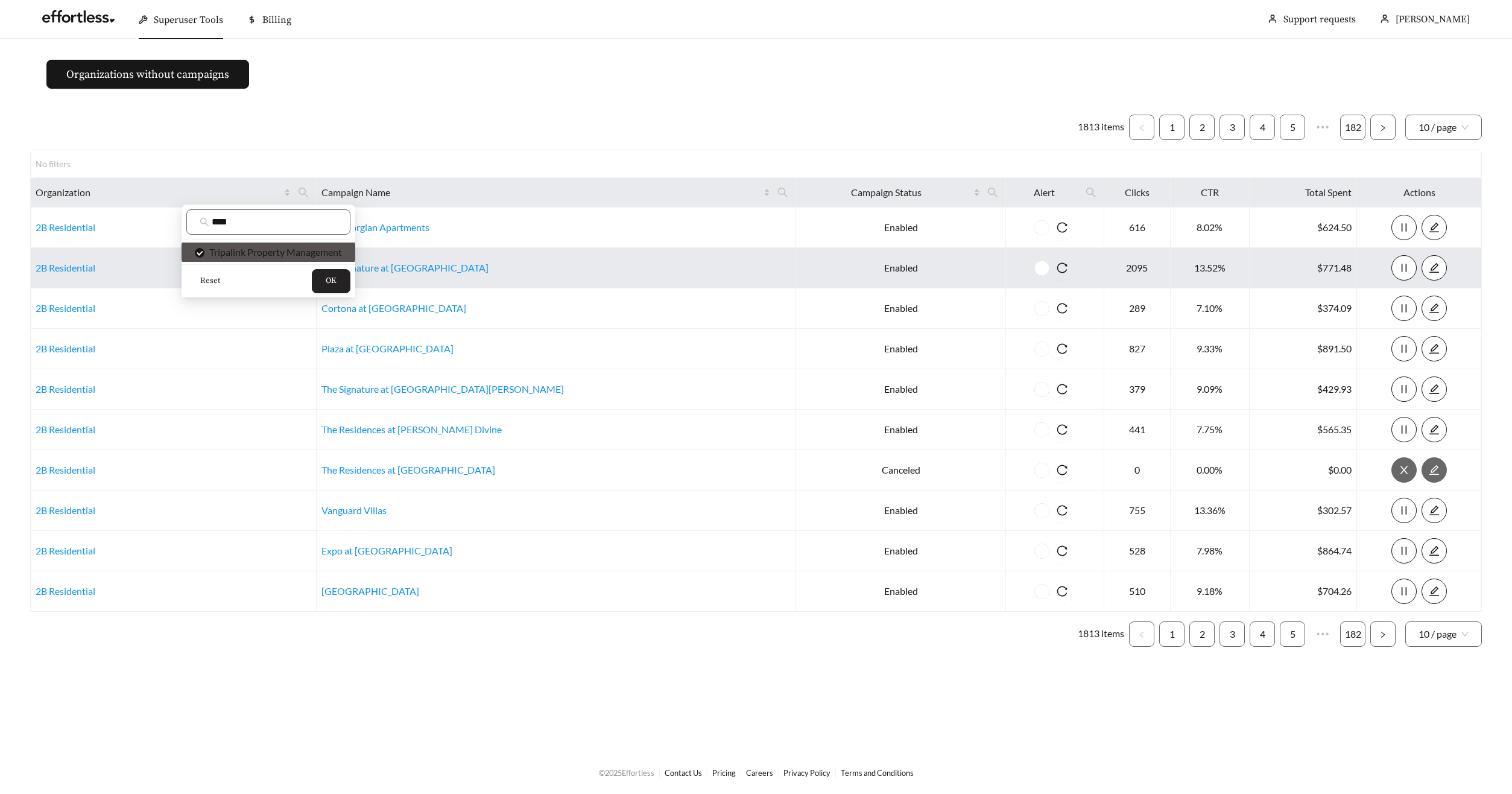
drag, startPoint x: 320, startPoint y: 279, endPoint x: 328, endPoint y: 271, distance: 11.3
click at [320, 279] on button "OK" at bounding box center [331, 281] width 39 height 24
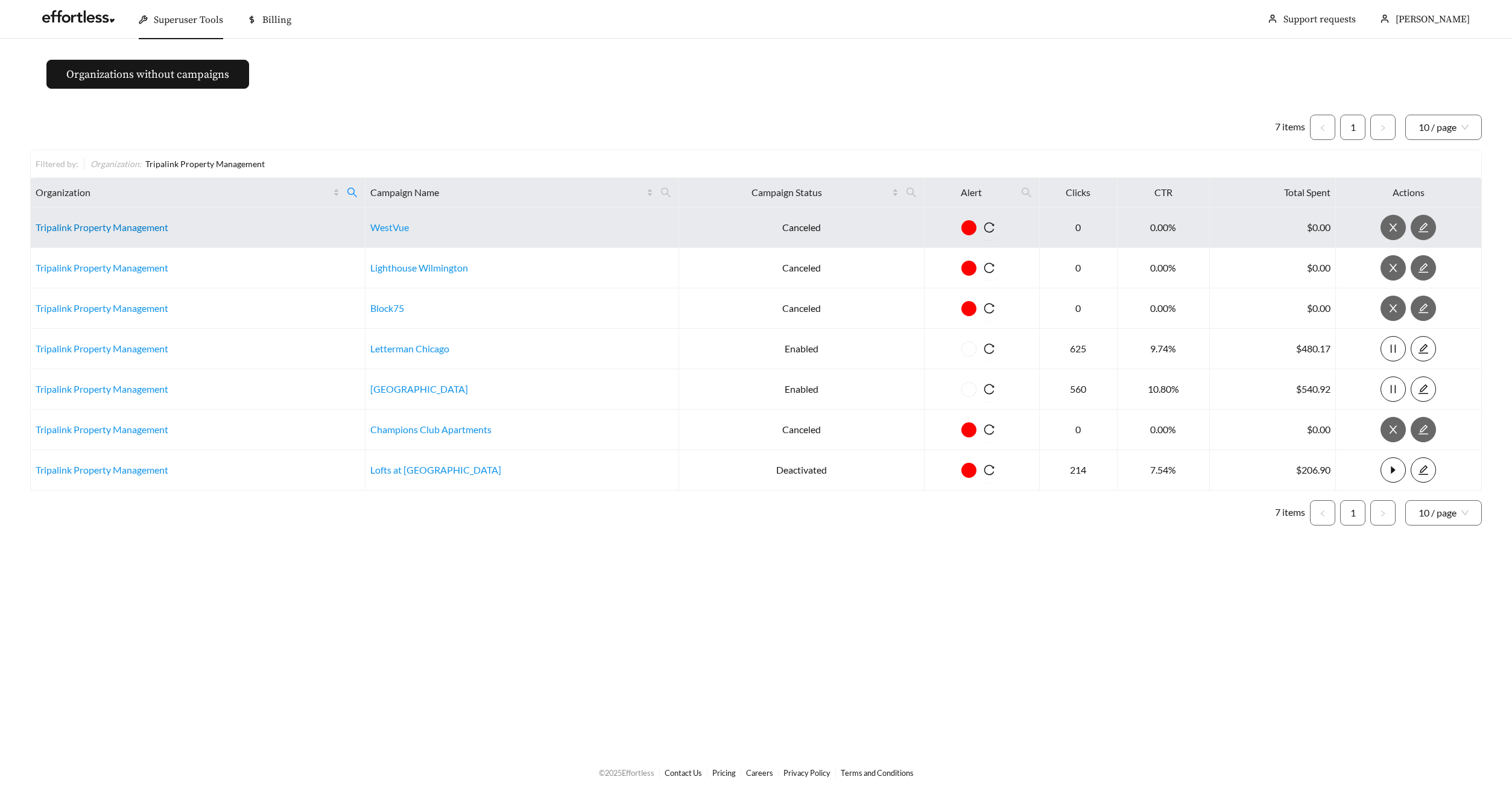
click at [114, 229] on link "Tripalink Property Management" at bounding box center [102, 227] width 132 height 11
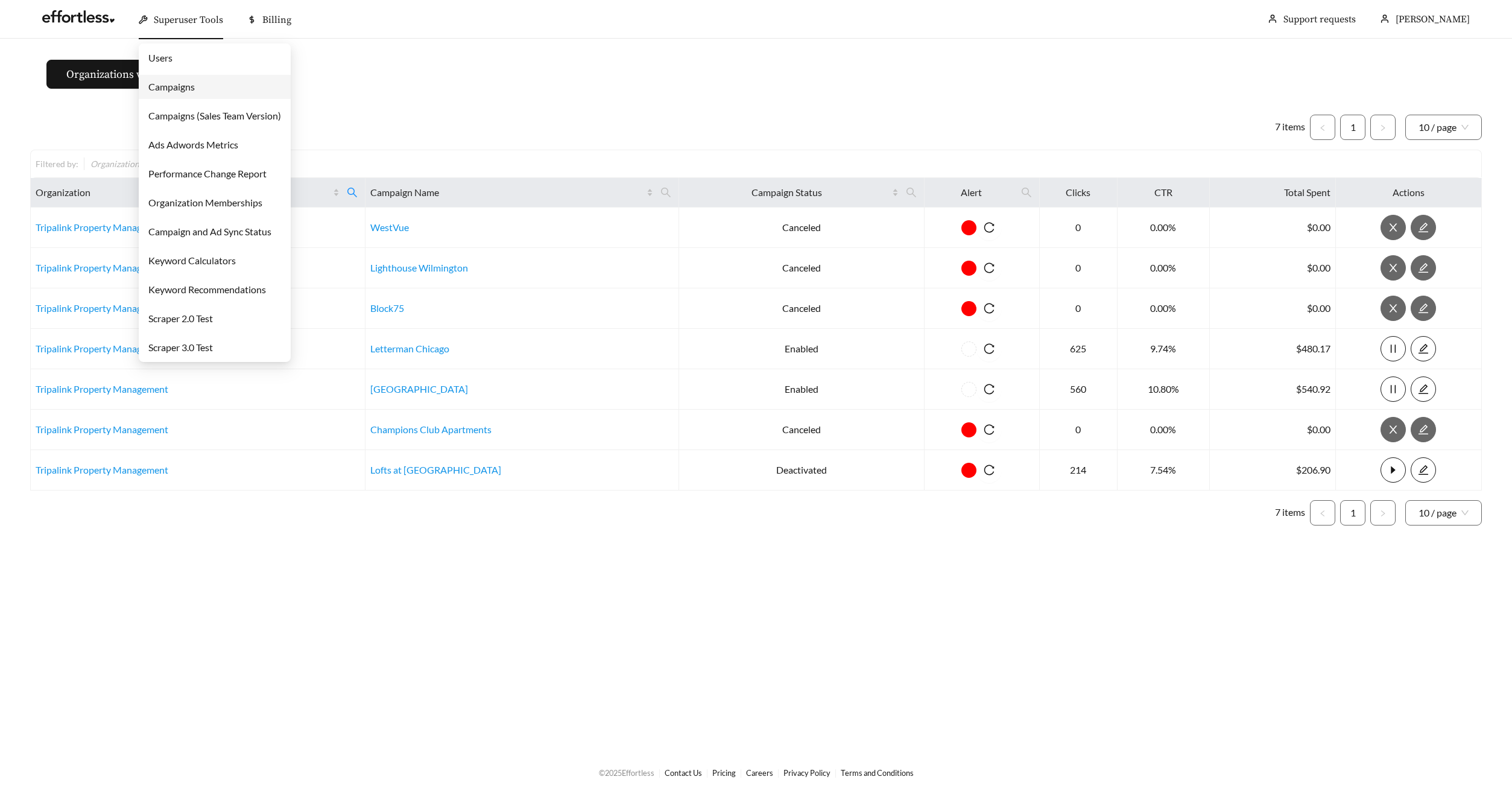
drag, startPoint x: 187, startPoint y: 20, endPoint x: 174, endPoint y: 87, distance: 68.2
click at [186, 22] on span "Superuser Tools" at bounding box center [189, 20] width 69 height 12
drag, startPoint x: 177, startPoint y: 85, endPoint x: 191, endPoint y: 75, distance: 17.2
click at [178, 85] on link "Campaigns" at bounding box center [171, 86] width 47 height 11
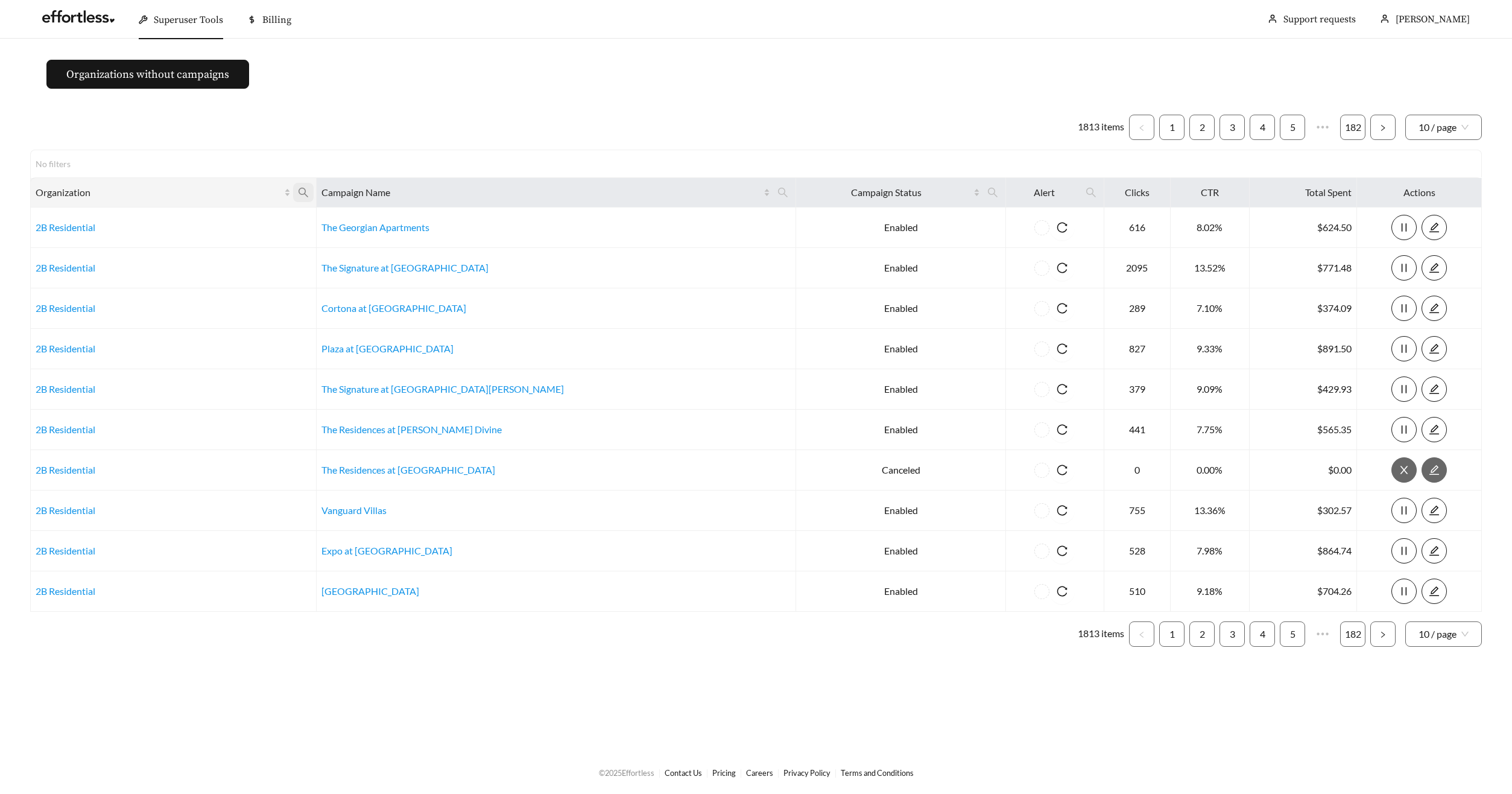
click at [309, 191] on icon "search" at bounding box center [303, 192] width 11 height 11
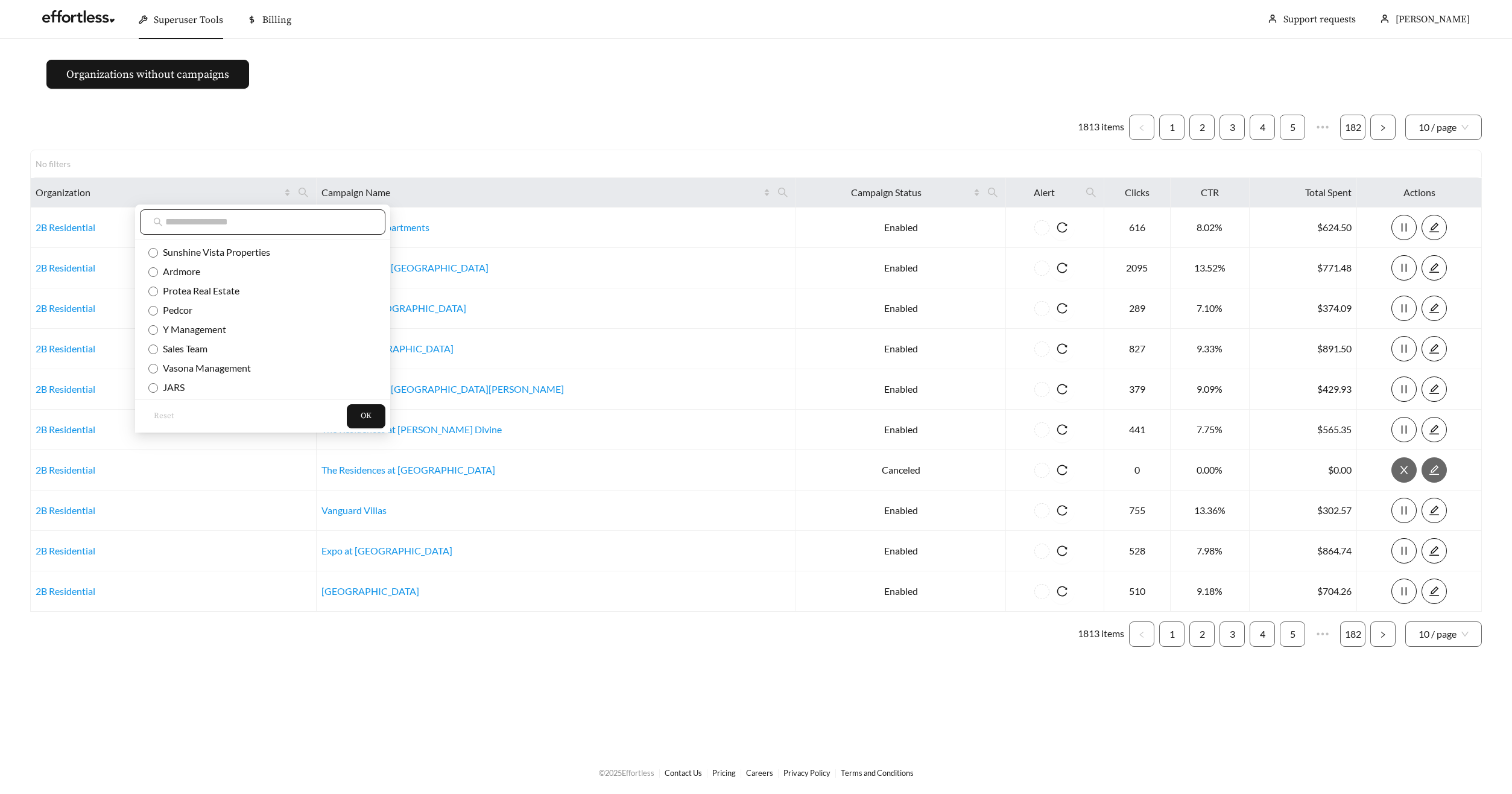
click at [320, 223] on input "text" at bounding box center [269, 222] width 207 height 14
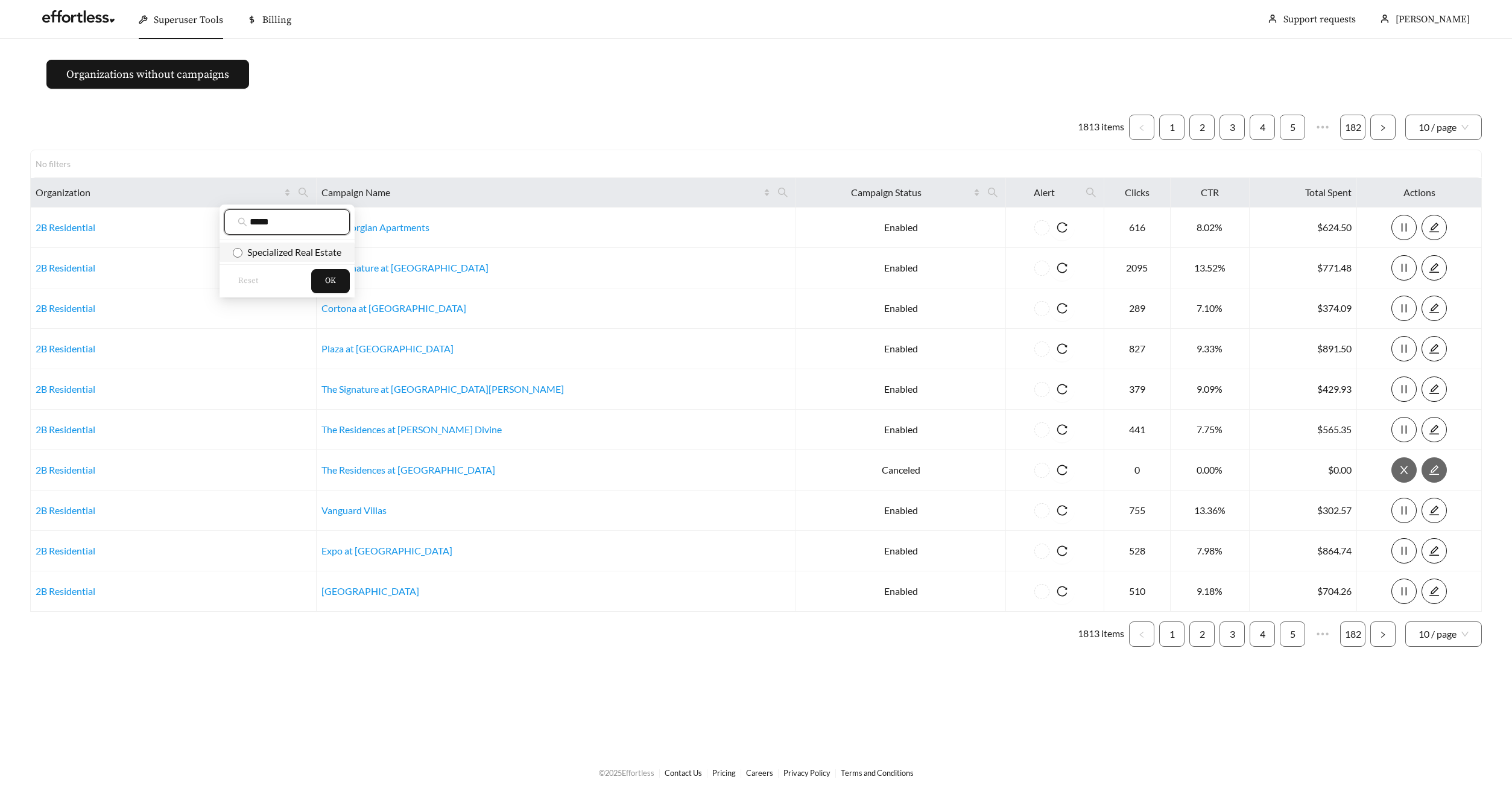
type input "*****"
click at [317, 247] on span "Specialized Real Estate" at bounding box center [292, 251] width 99 height 11
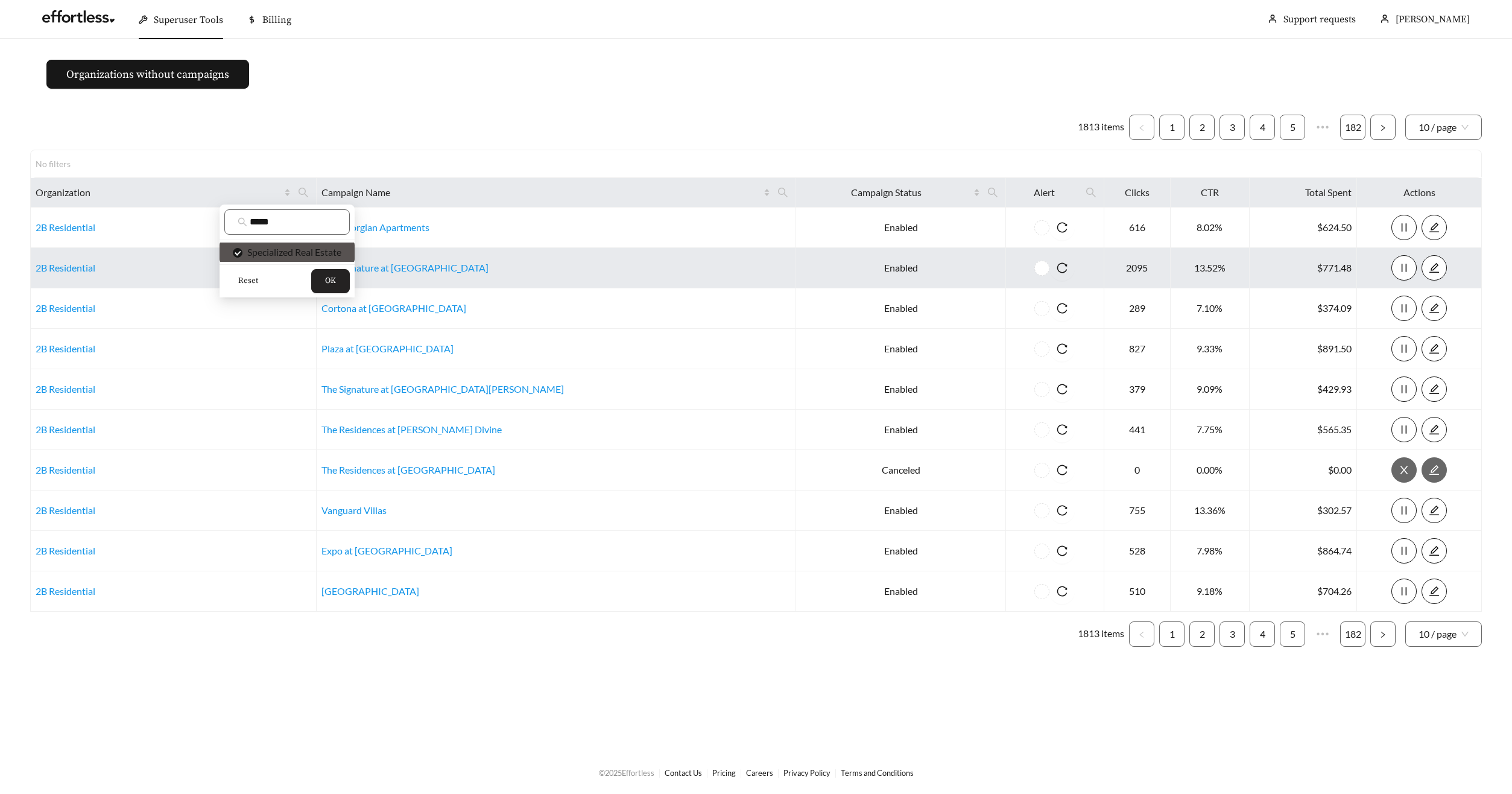
drag, startPoint x: 323, startPoint y: 272, endPoint x: 353, endPoint y: 254, distance: 35.0
click at [323, 272] on button "OK" at bounding box center [330, 281] width 39 height 24
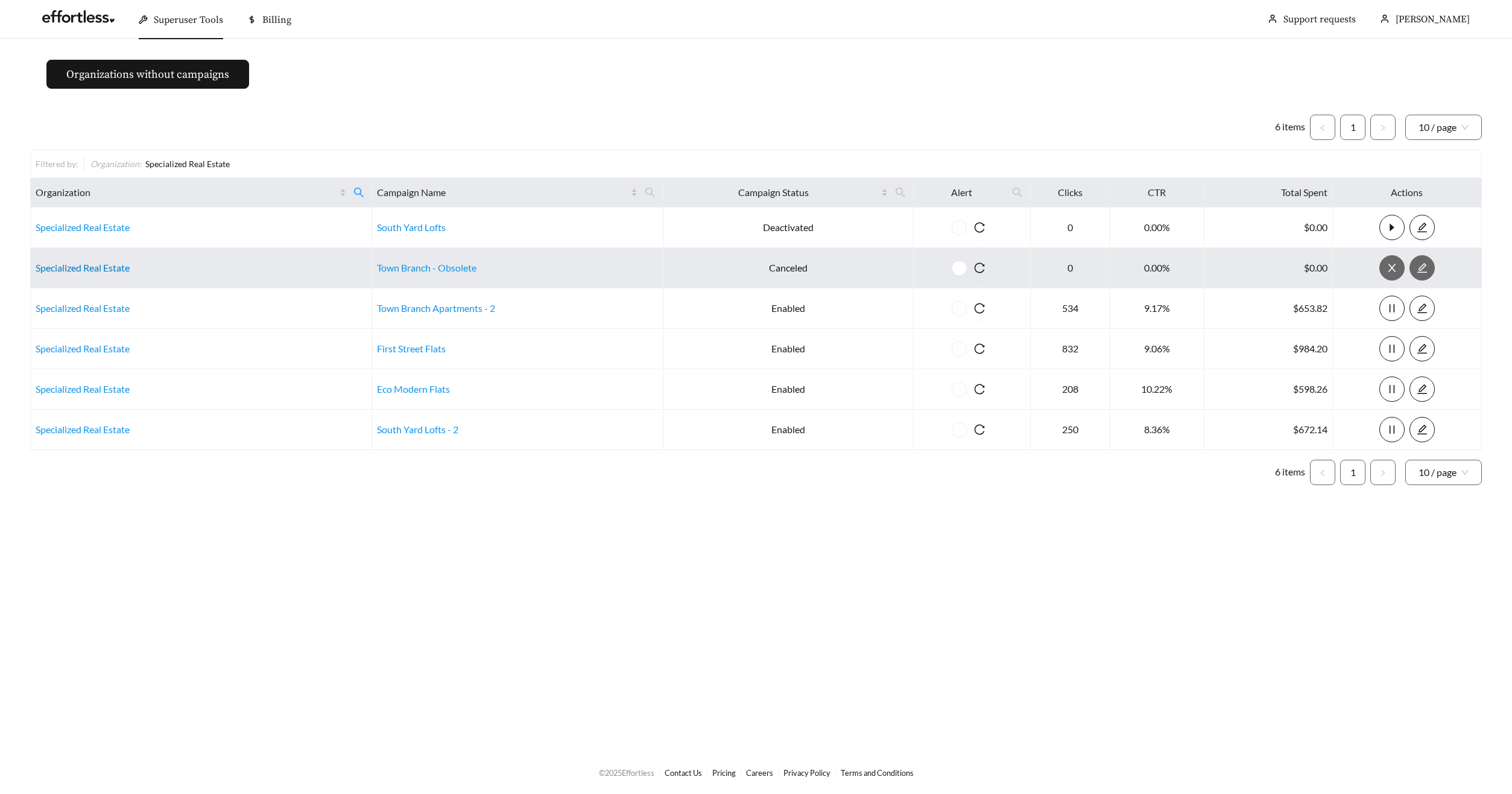
click at [80, 266] on link "Specialized Real Estate" at bounding box center [83, 267] width 94 height 11
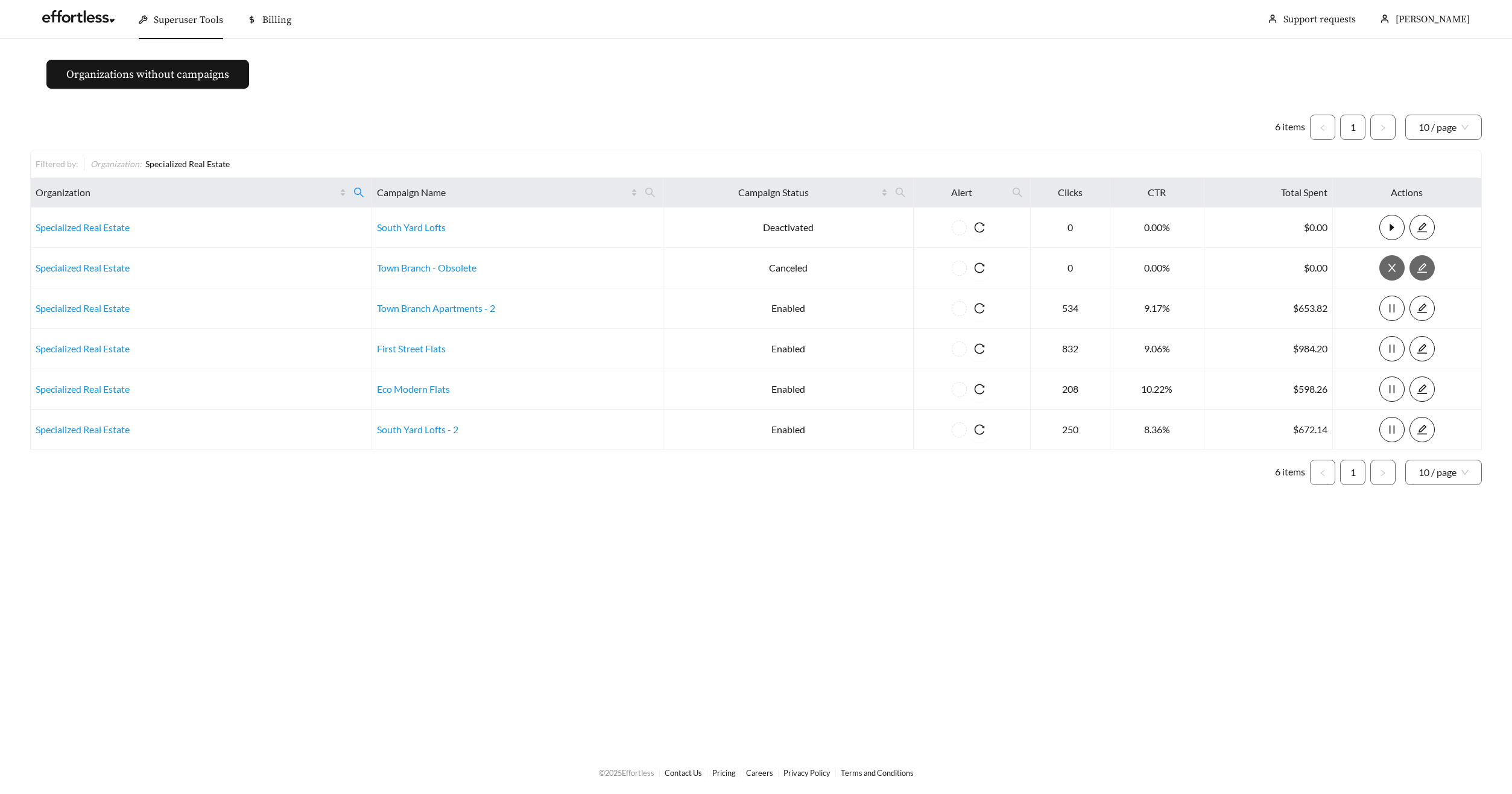
click at [162, 17] on span "Superuser Tools" at bounding box center [189, 20] width 69 height 12
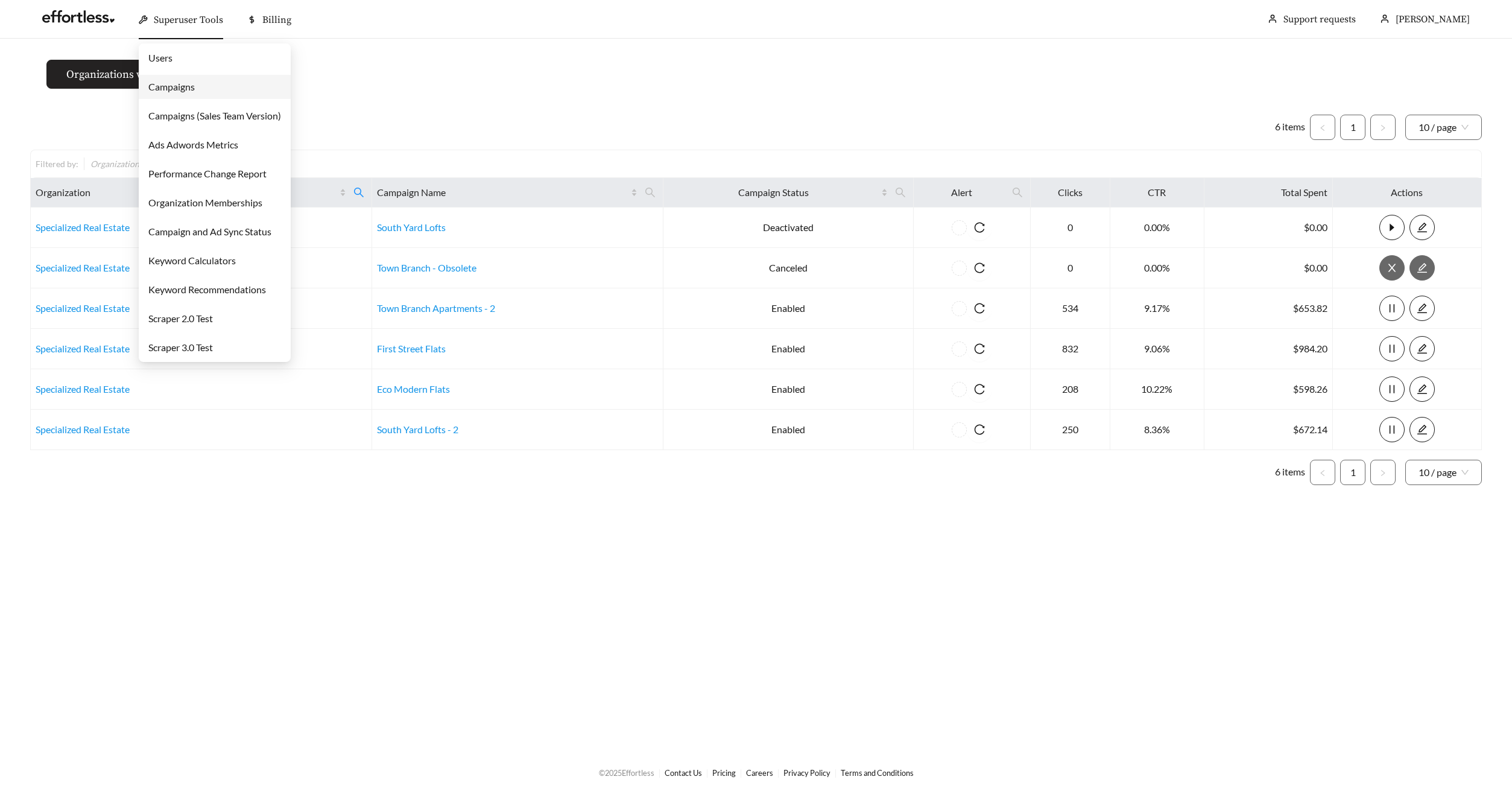
click at [195, 87] on link "Campaigns" at bounding box center [171, 86] width 47 height 11
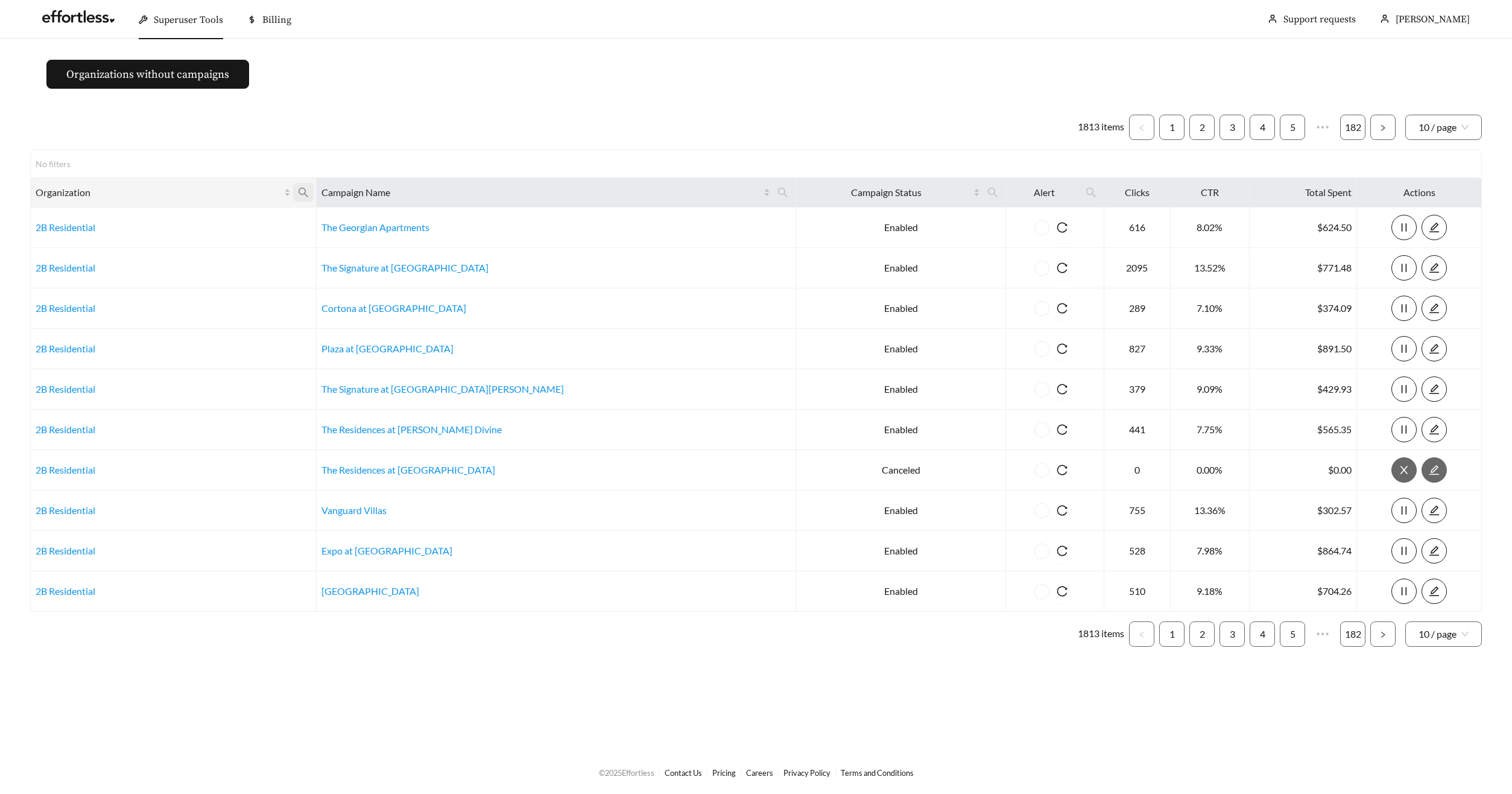
click at [309, 191] on icon "search" at bounding box center [303, 192] width 11 height 11
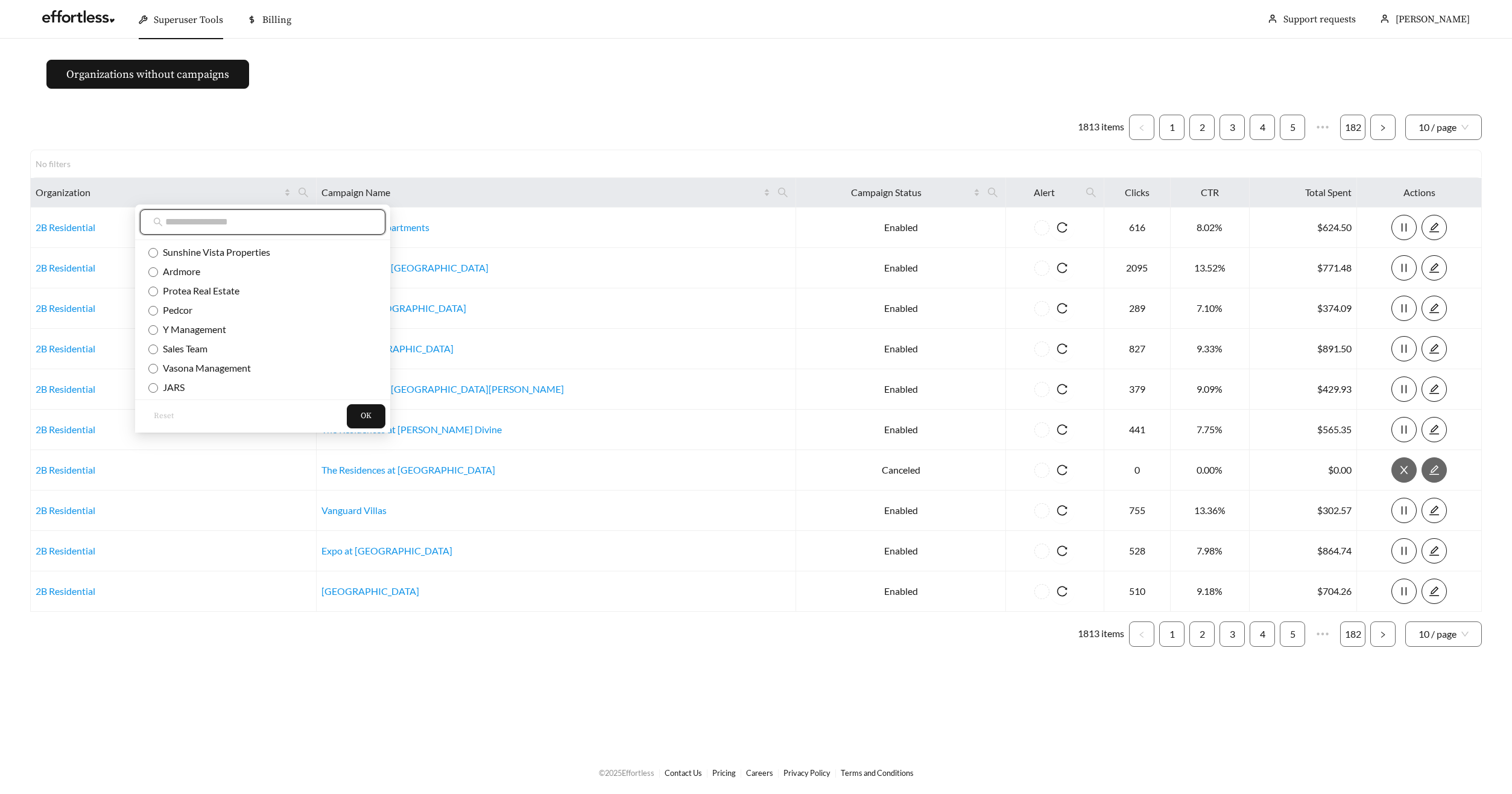
click at [292, 222] on input "text" at bounding box center [269, 222] width 207 height 14
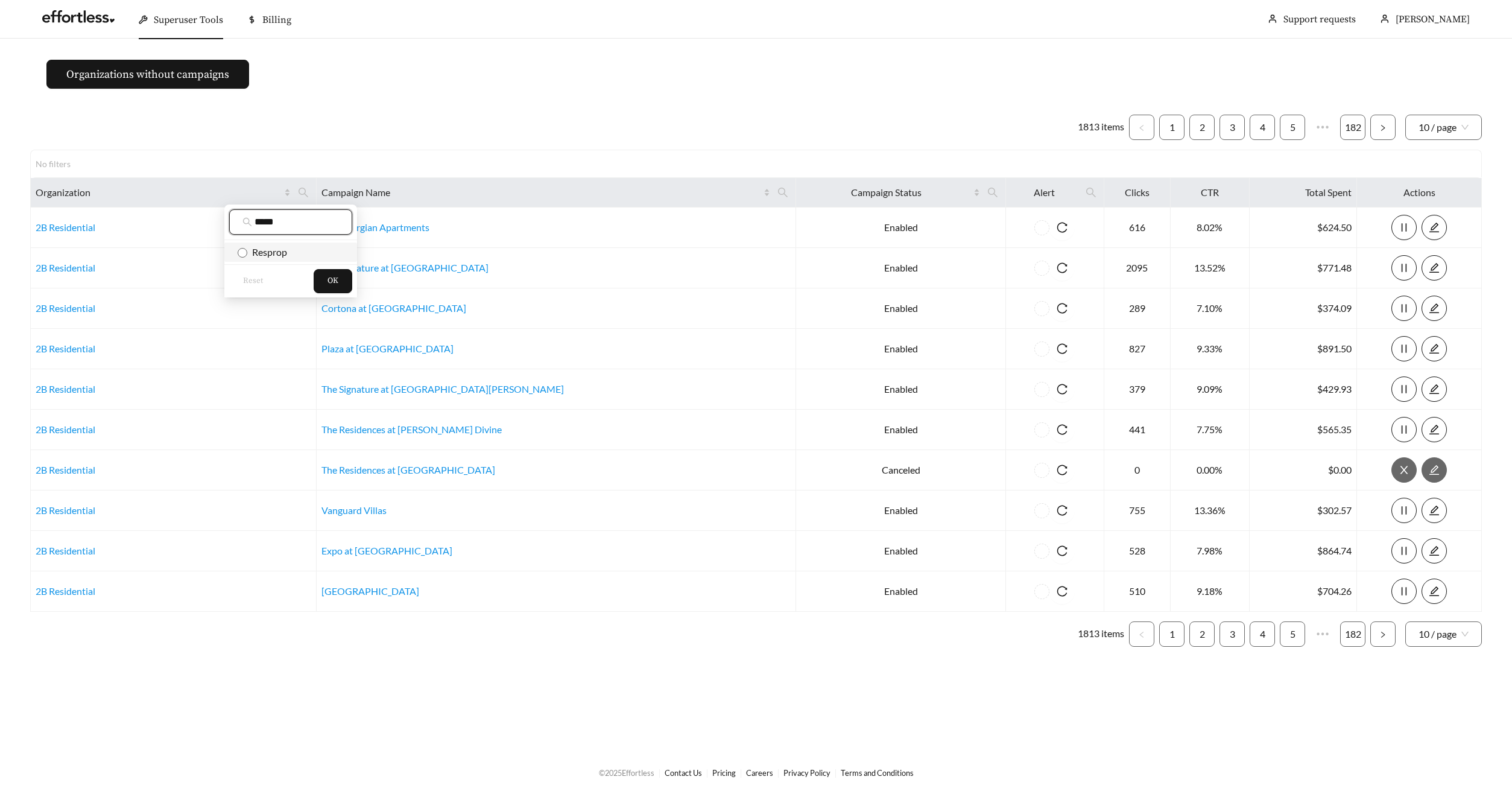
type input "*****"
click at [275, 260] on li "Resprop" at bounding box center [290, 252] width 132 height 19
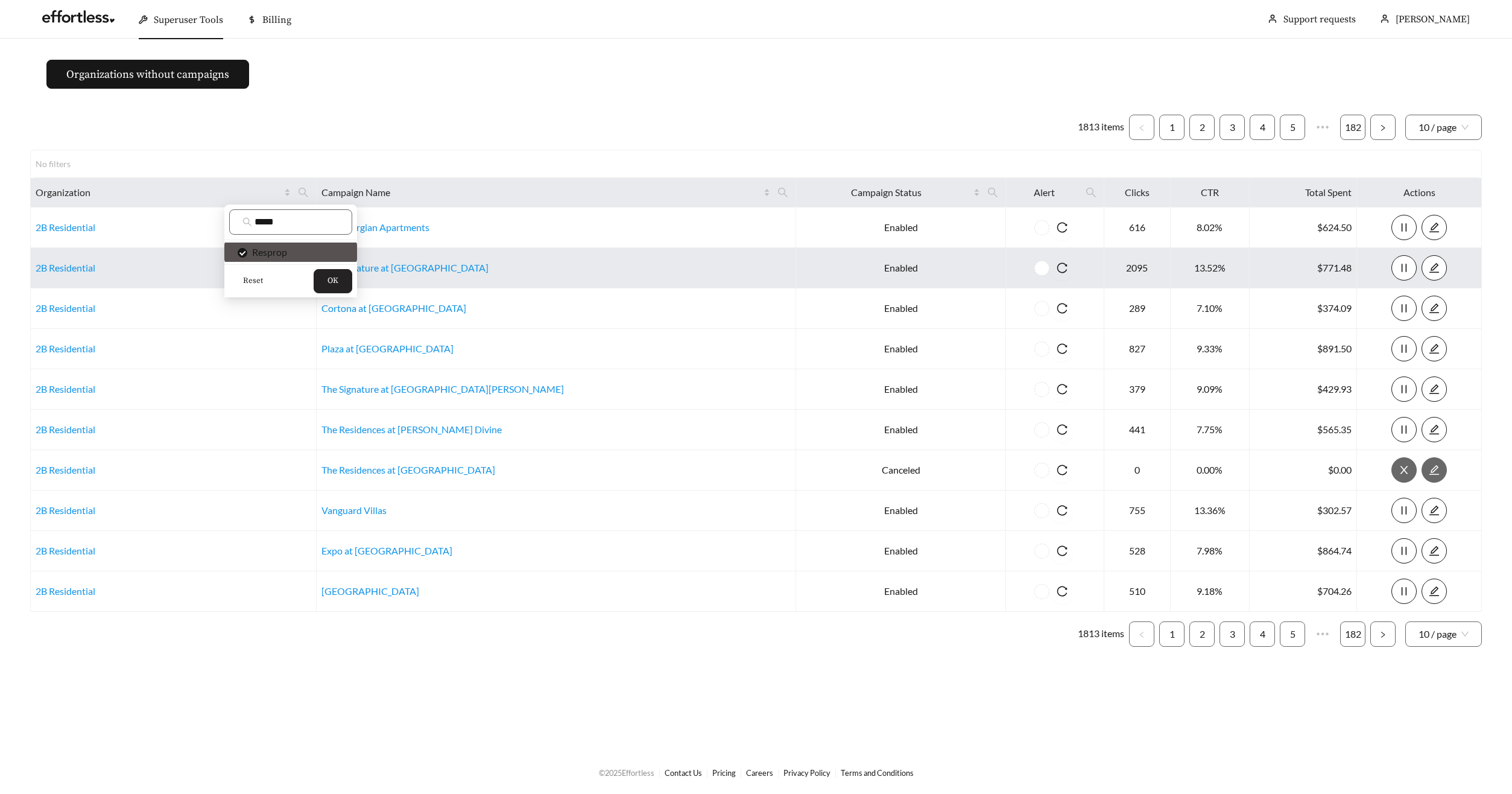
click at [313, 274] on button "OK" at bounding box center [332, 281] width 39 height 24
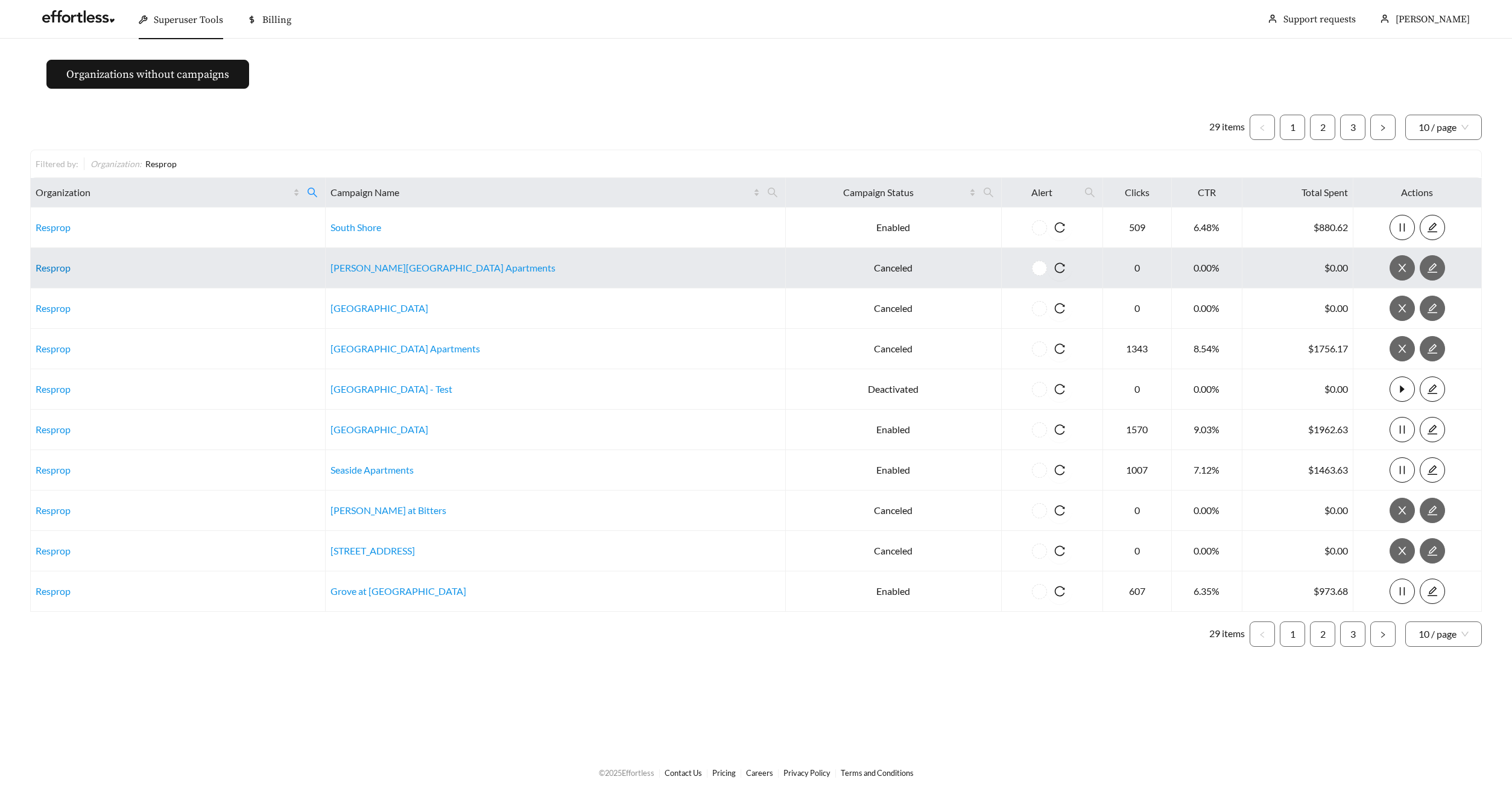
click at [51, 273] on link "Resprop" at bounding box center [52, 267] width 35 height 11
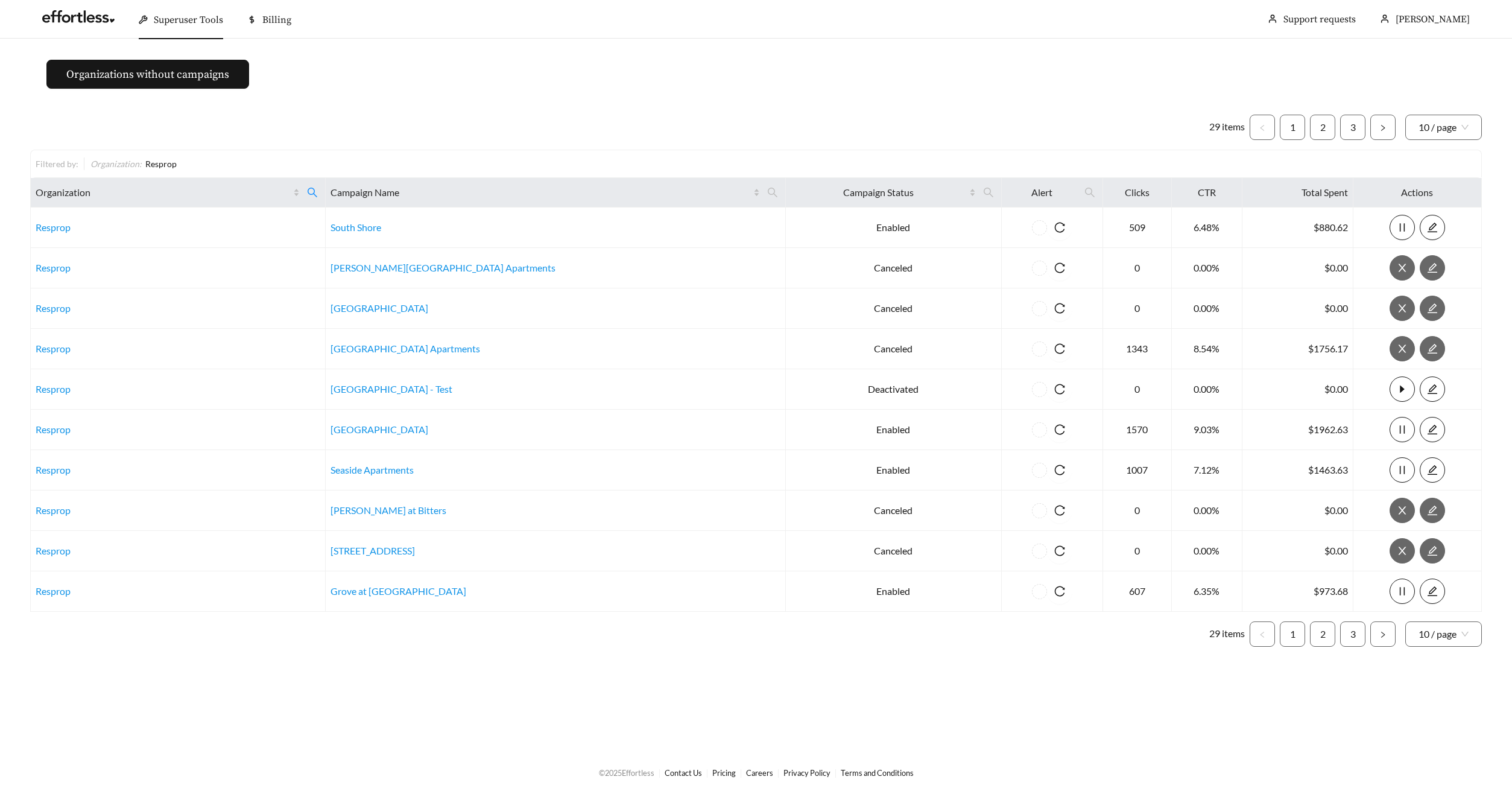
drag, startPoint x: 174, startPoint y: 13, endPoint x: 180, endPoint y: 41, distance: 28.6
click at [174, 14] on span "Superuser Tools" at bounding box center [189, 20] width 69 height 12
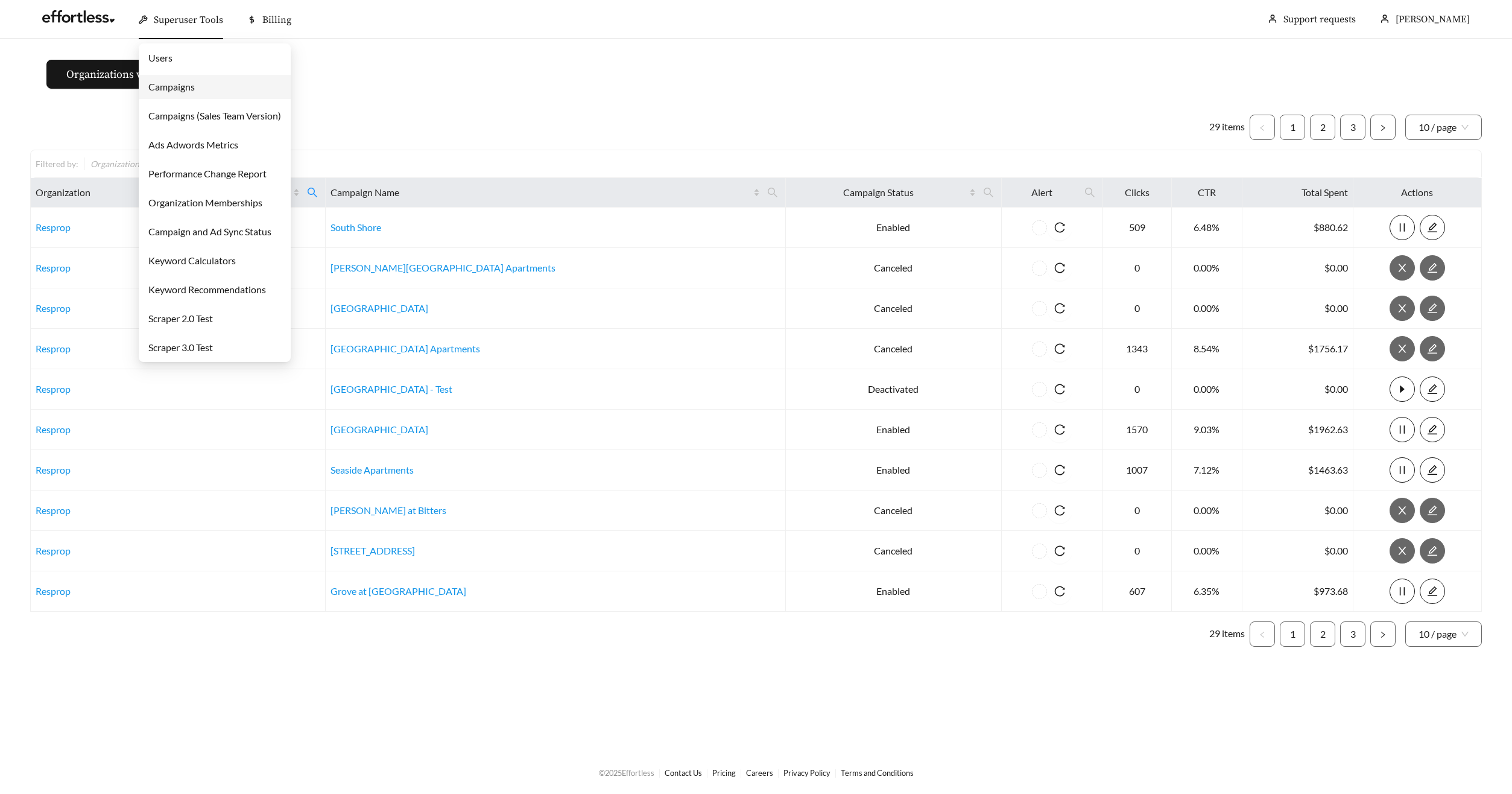
click at [183, 81] on link "Campaigns" at bounding box center [171, 86] width 47 height 11
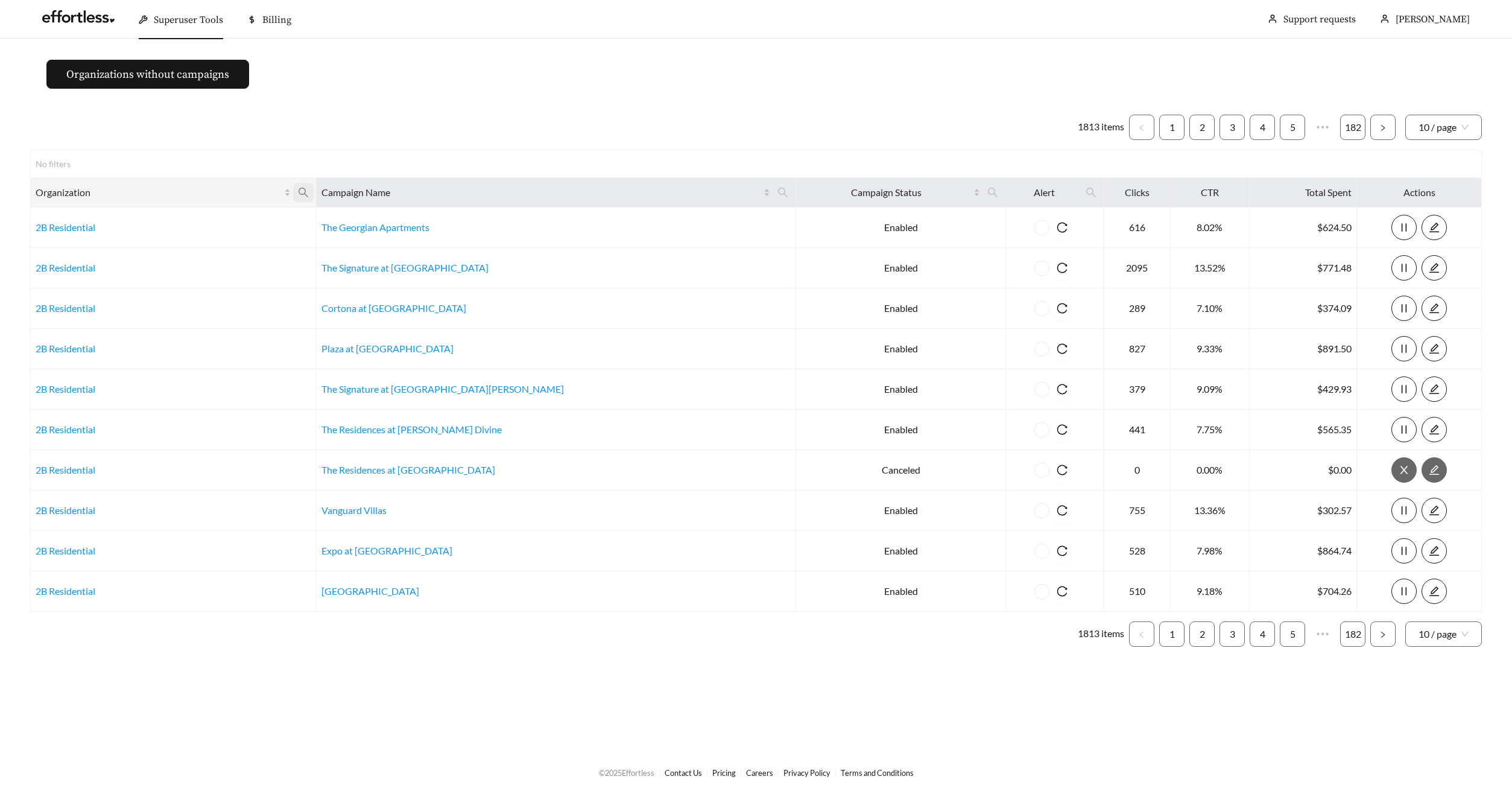
click at [309, 189] on icon "search" at bounding box center [303, 192] width 11 height 11
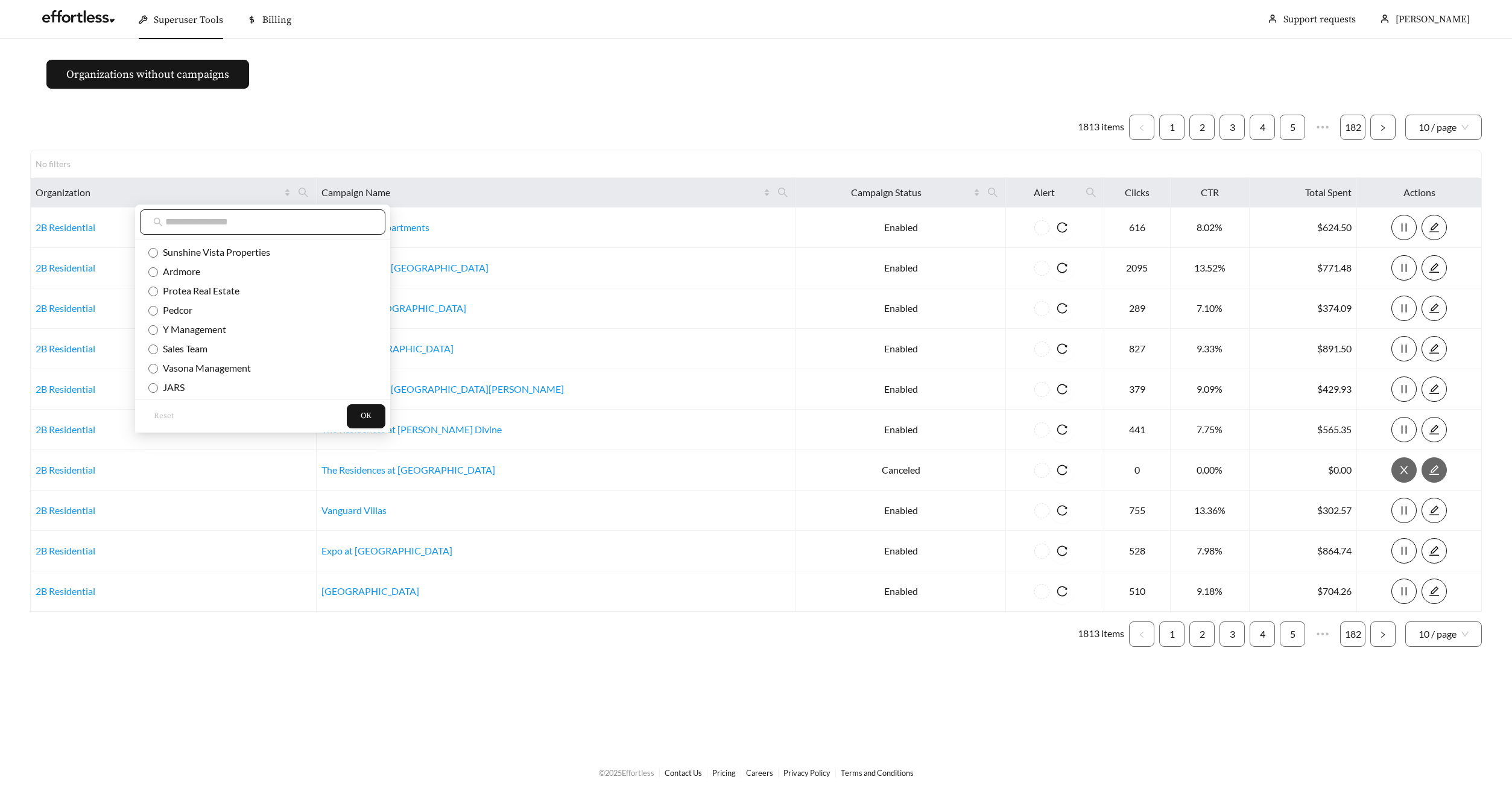
click at [338, 215] on span at bounding box center [262, 222] width 245 height 26
click at [290, 224] on input "text" at bounding box center [269, 222] width 207 height 14
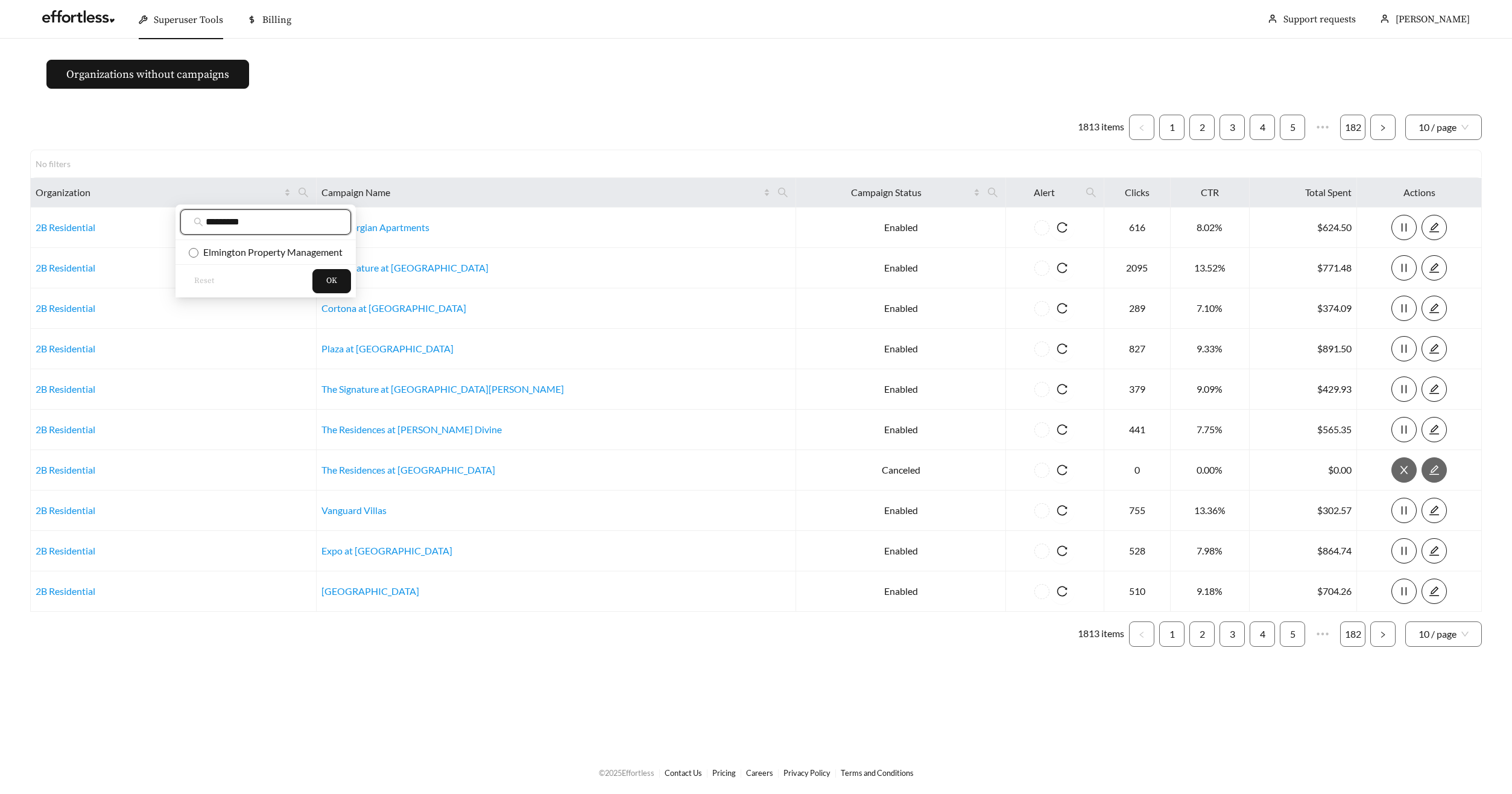
type input "*********"
click at [287, 247] on span "Elmington Property Management" at bounding box center [271, 251] width 144 height 11
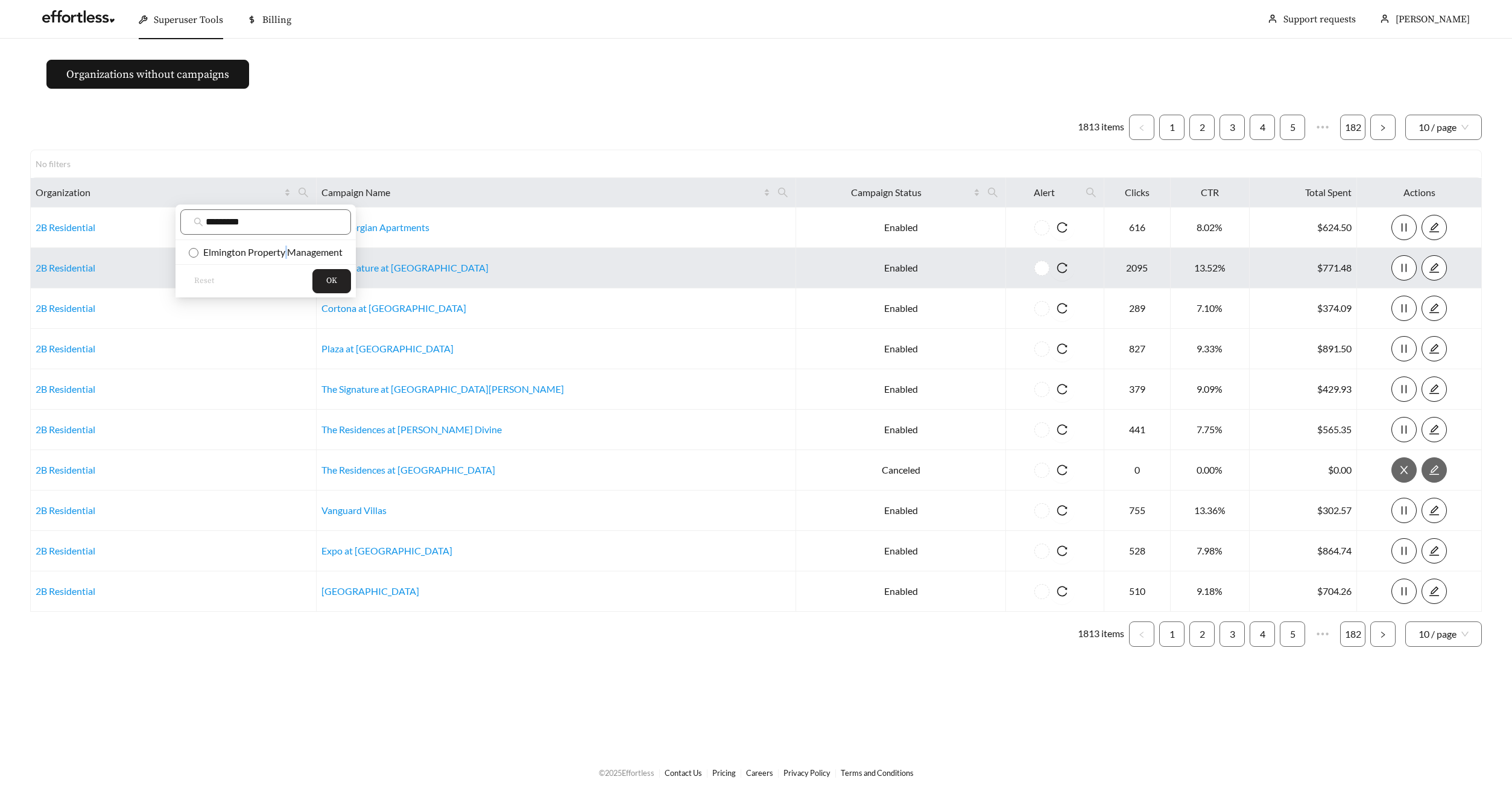
click at [326, 287] on button "OK" at bounding box center [332, 281] width 39 height 24
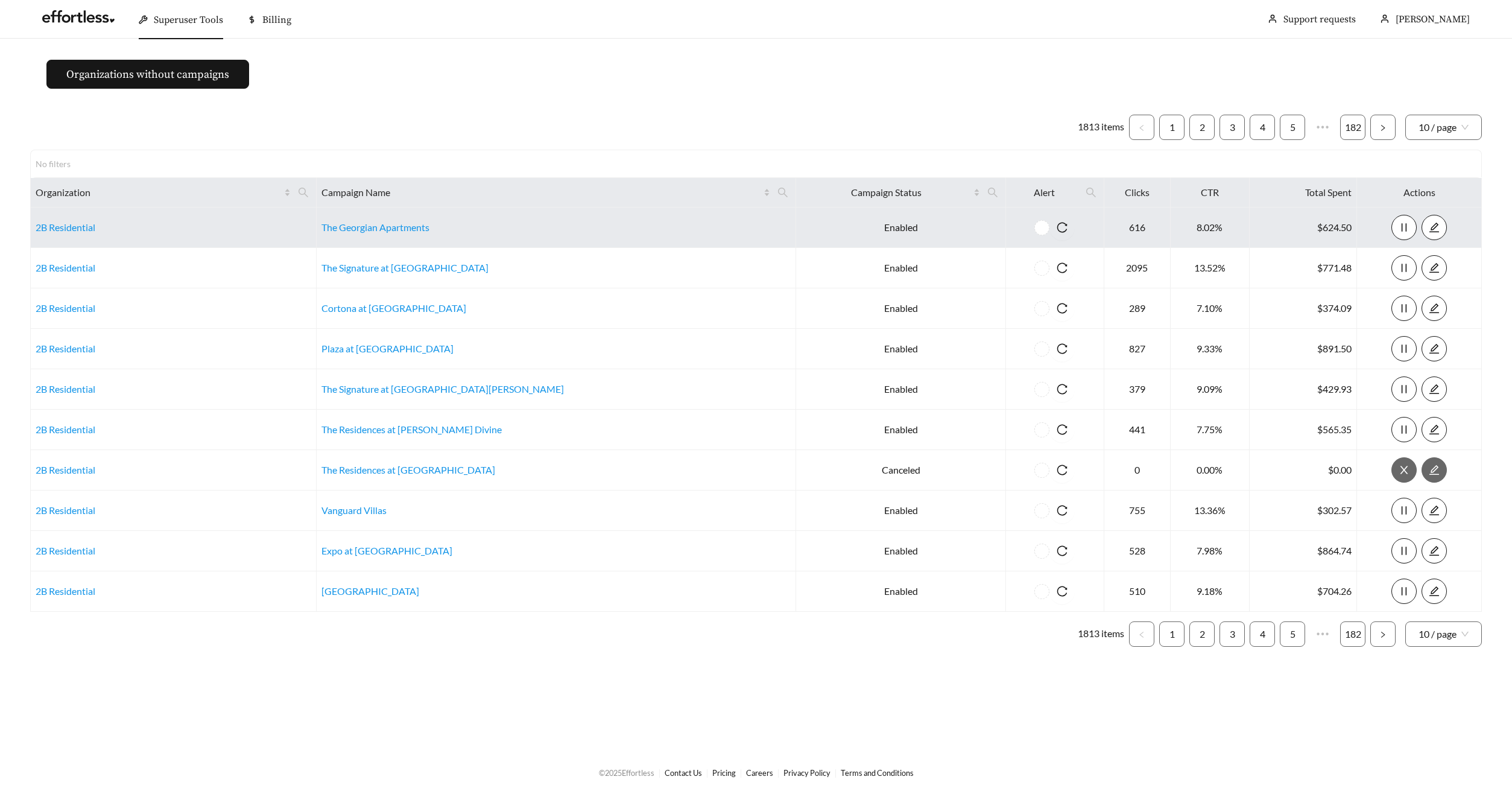
drag, startPoint x: 346, startPoint y: 186, endPoint x: 338, endPoint y: 208, distance: 23.4
click at [313, 186] on span at bounding box center [303, 192] width 20 height 19
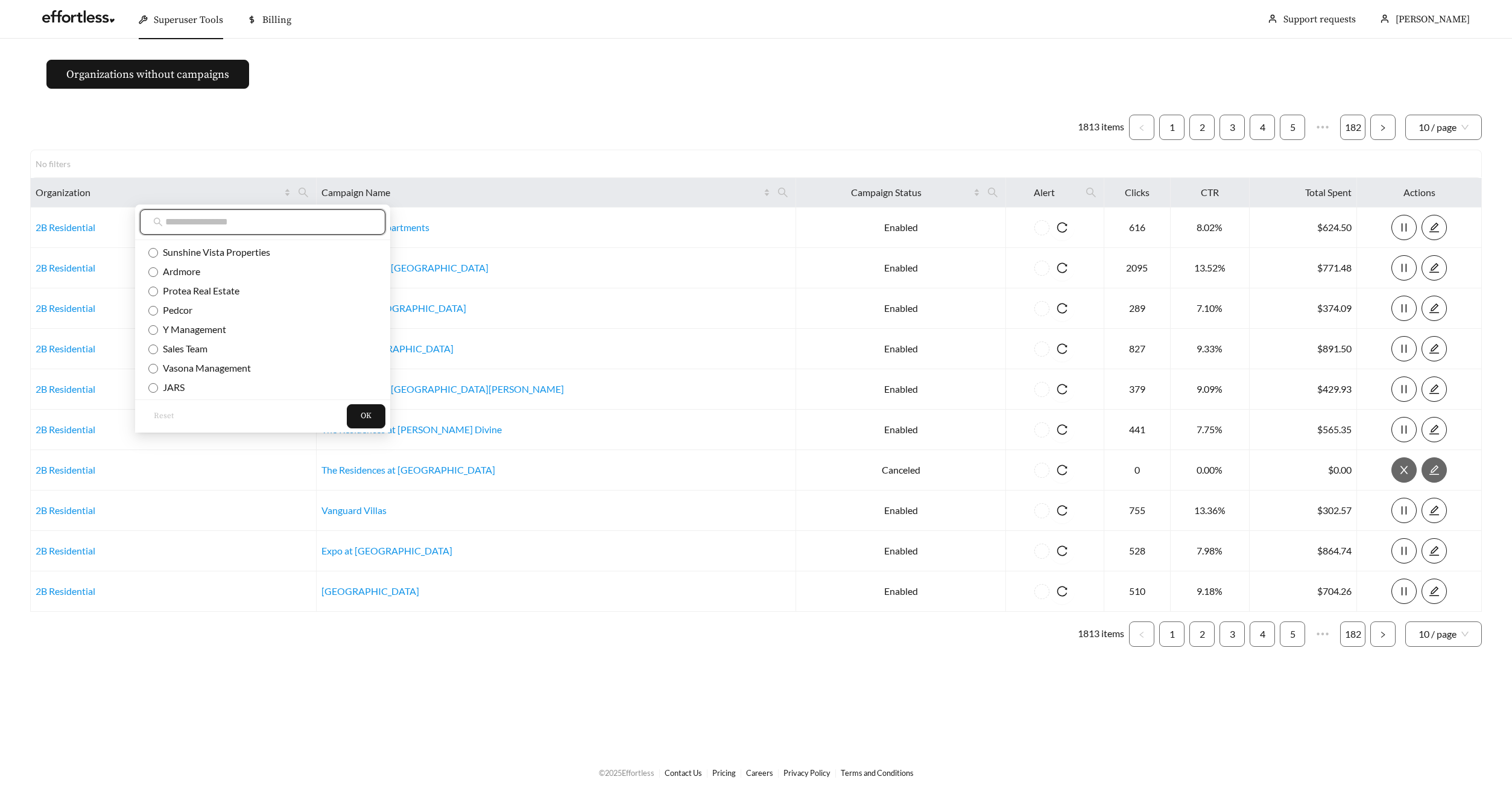
click at [314, 222] on input "text" at bounding box center [269, 222] width 207 height 14
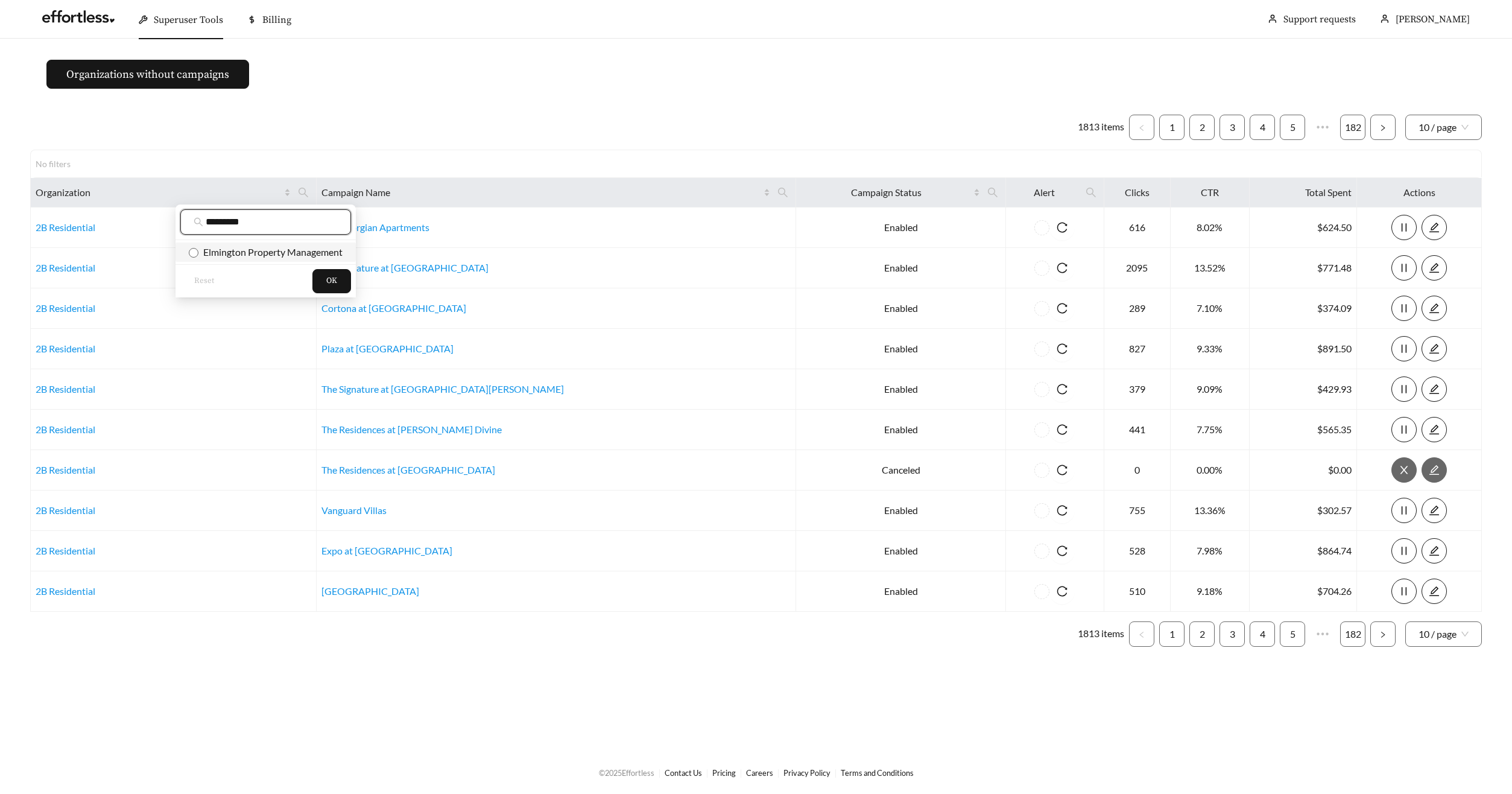
type input "*********"
click at [290, 247] on span "Elmington Property Management" at bounding box center [271, 251] width 144 height 11
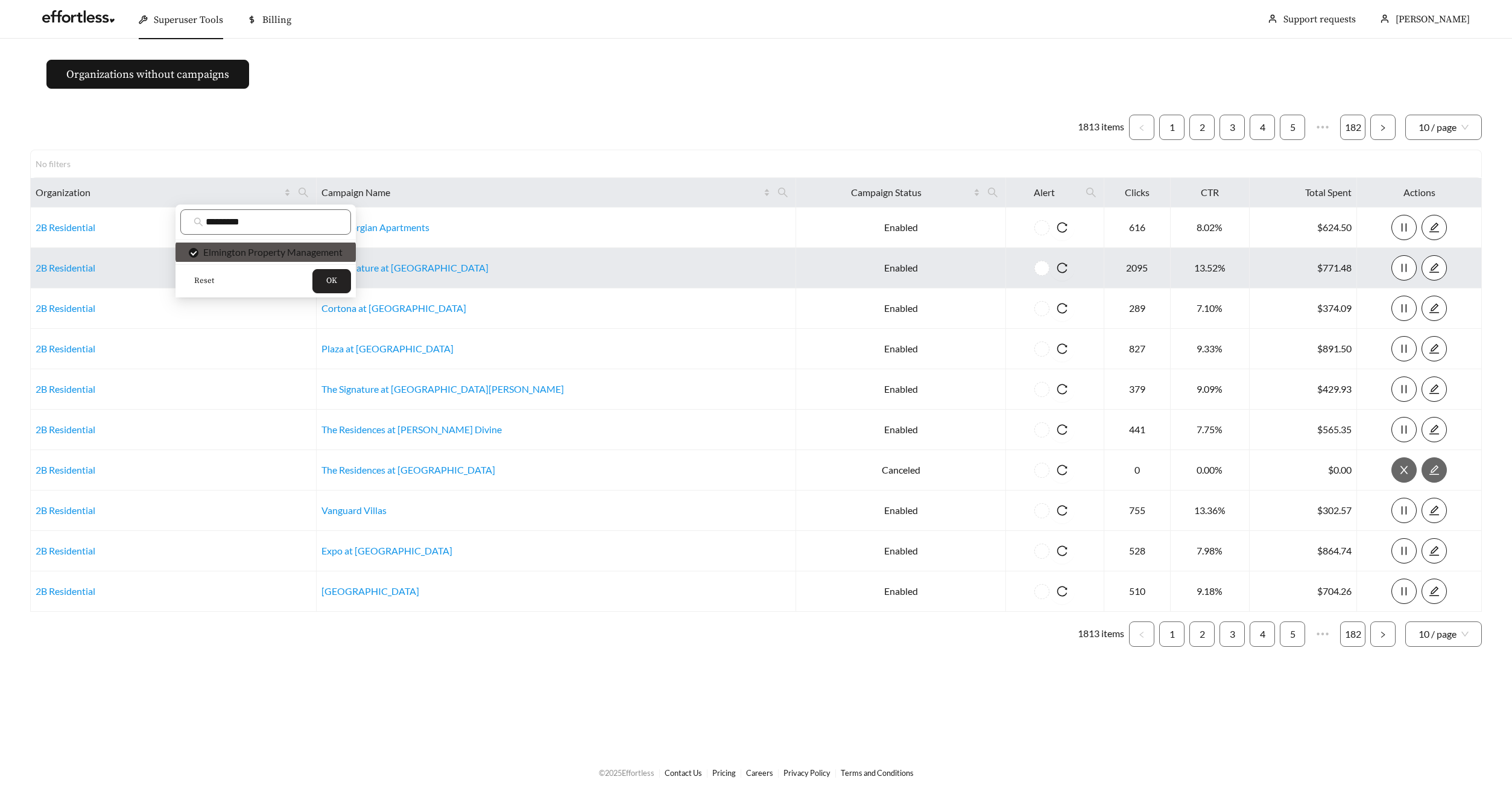
click at [320, 282] on button "OK" at bounding box center [332, 281] width 39 height 24
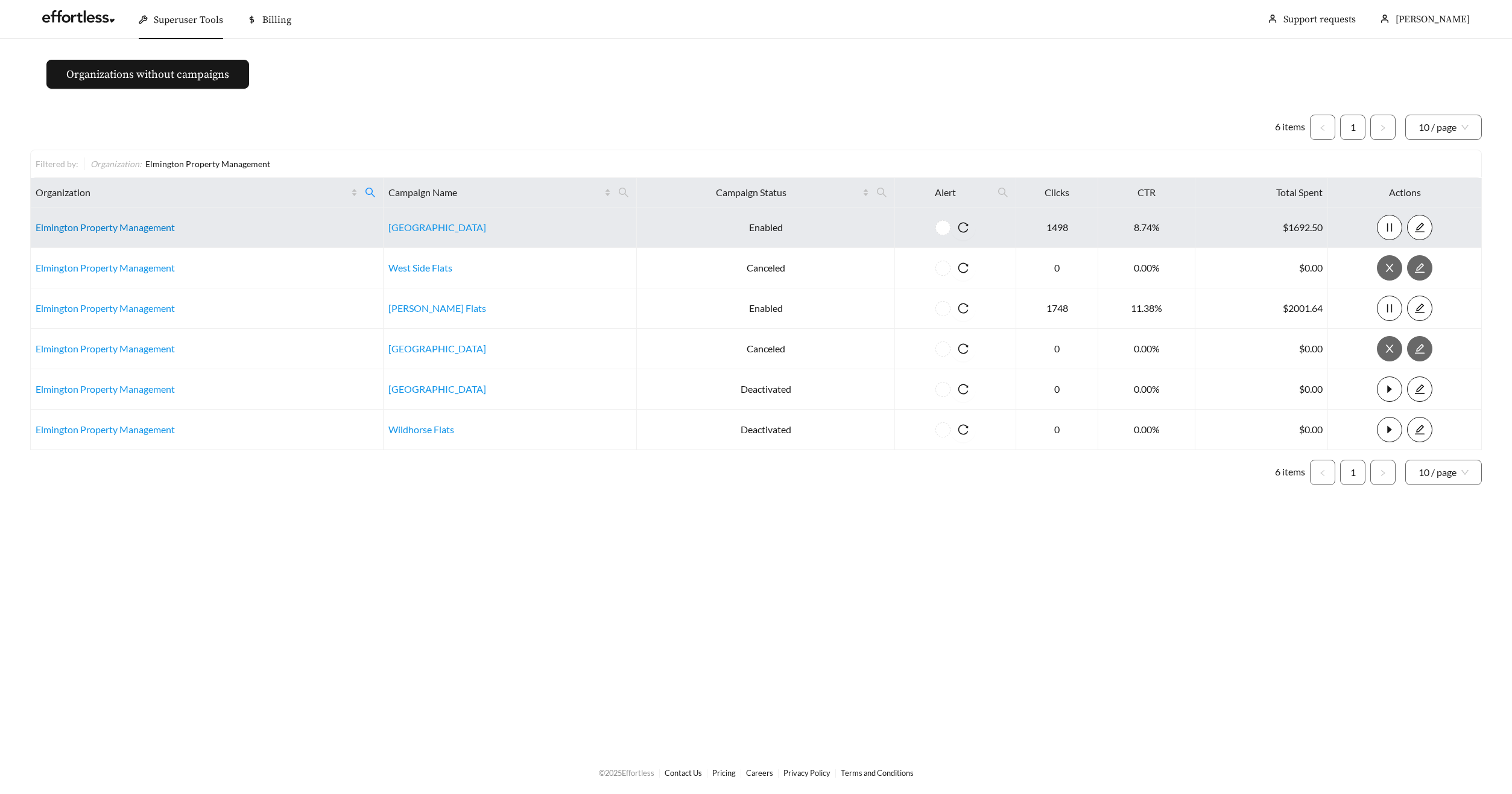
click at [91, 226] on link "Elmington Property Management" at bounding box center [105, 227] width 140 height 11
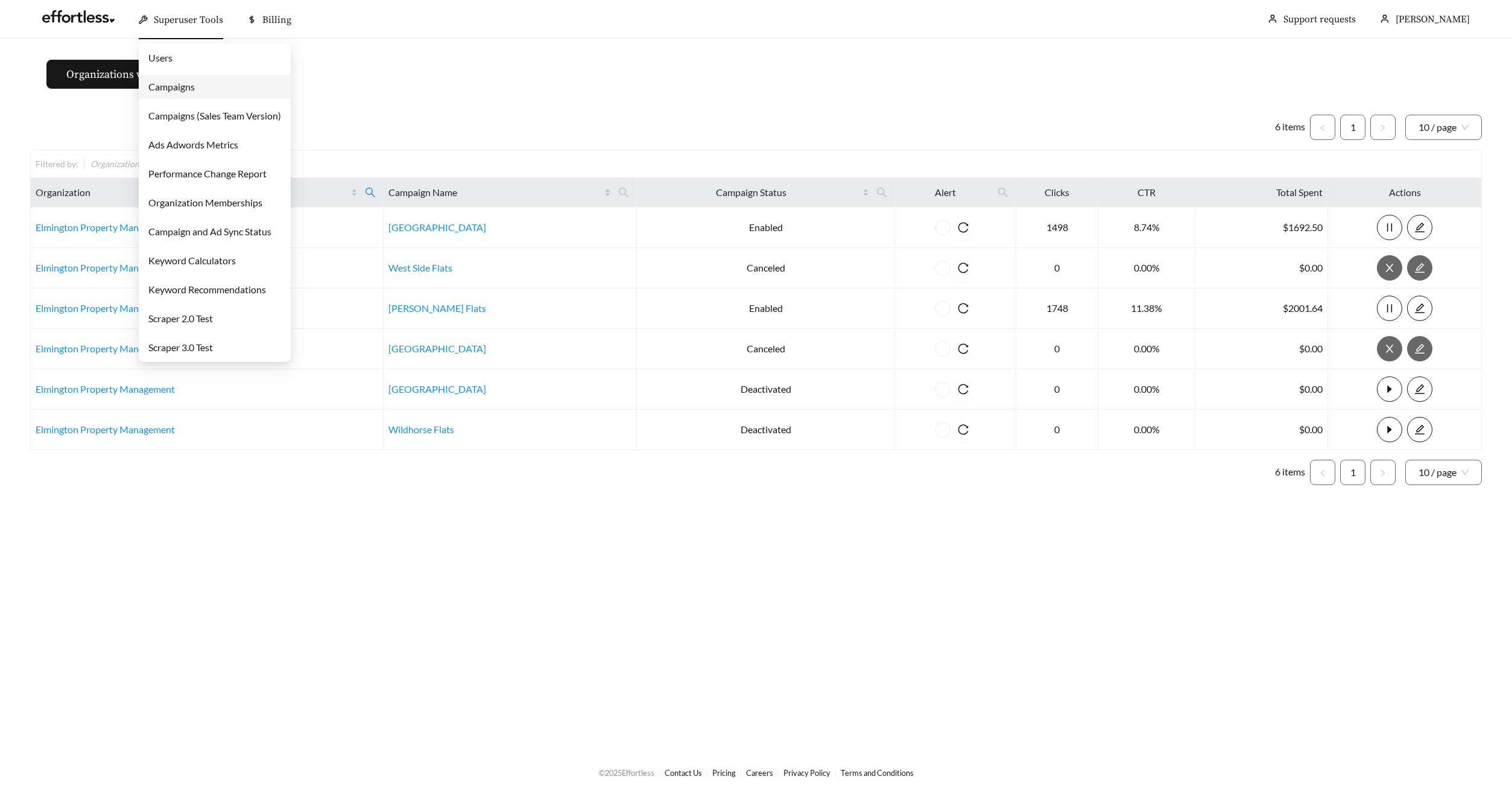
click at [166, 28] on div "Superuser Tools" at bounding box center [181, 20] width 85 height 39
click at [165, 88] on link "Campaigns" at bounding box center [171, 86] width 47 height 11
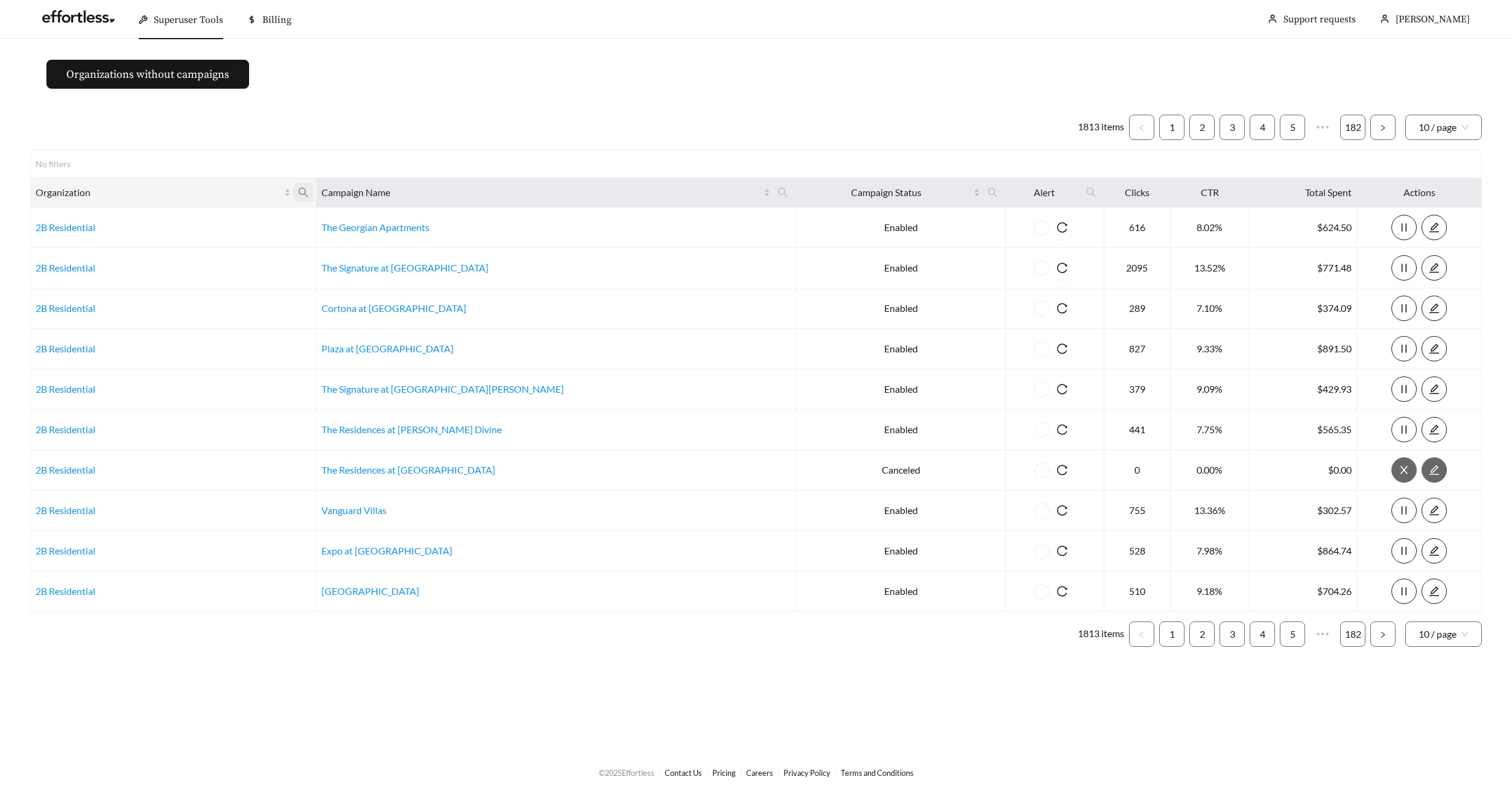
drag, startPoint x: 349, startPoint y: 192, endPoint x: 345, endPoint y: 201, distance: 9.8
click at [309, 192] on icon "search" at bounding box center [303, 192] width 11 height 11
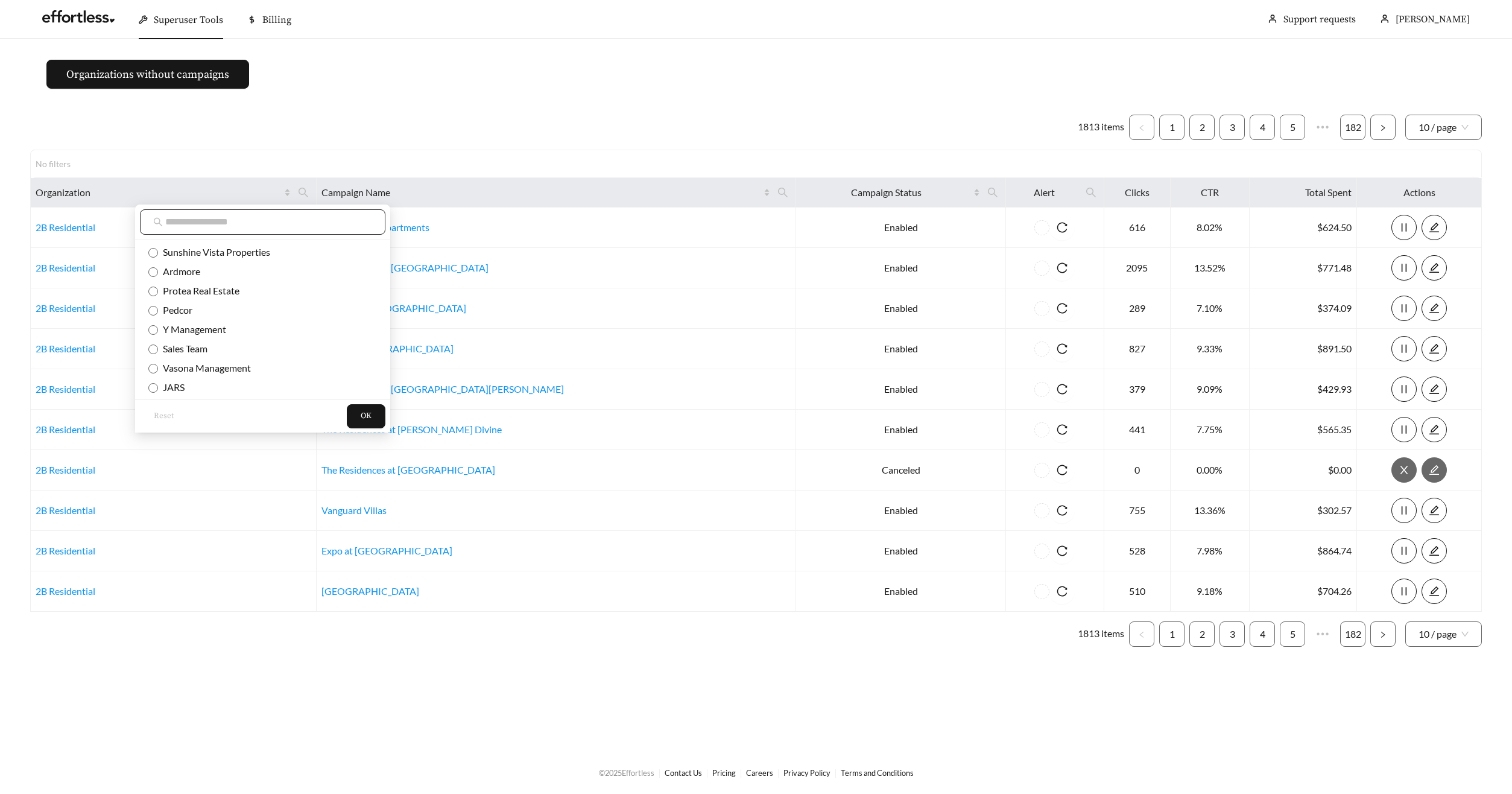
click at [304, 231] on span at bounding box center [262, 222] width 245 height 26
click at [301, 228] on input "text" at bounding box center [269, 222] width 207 height 14
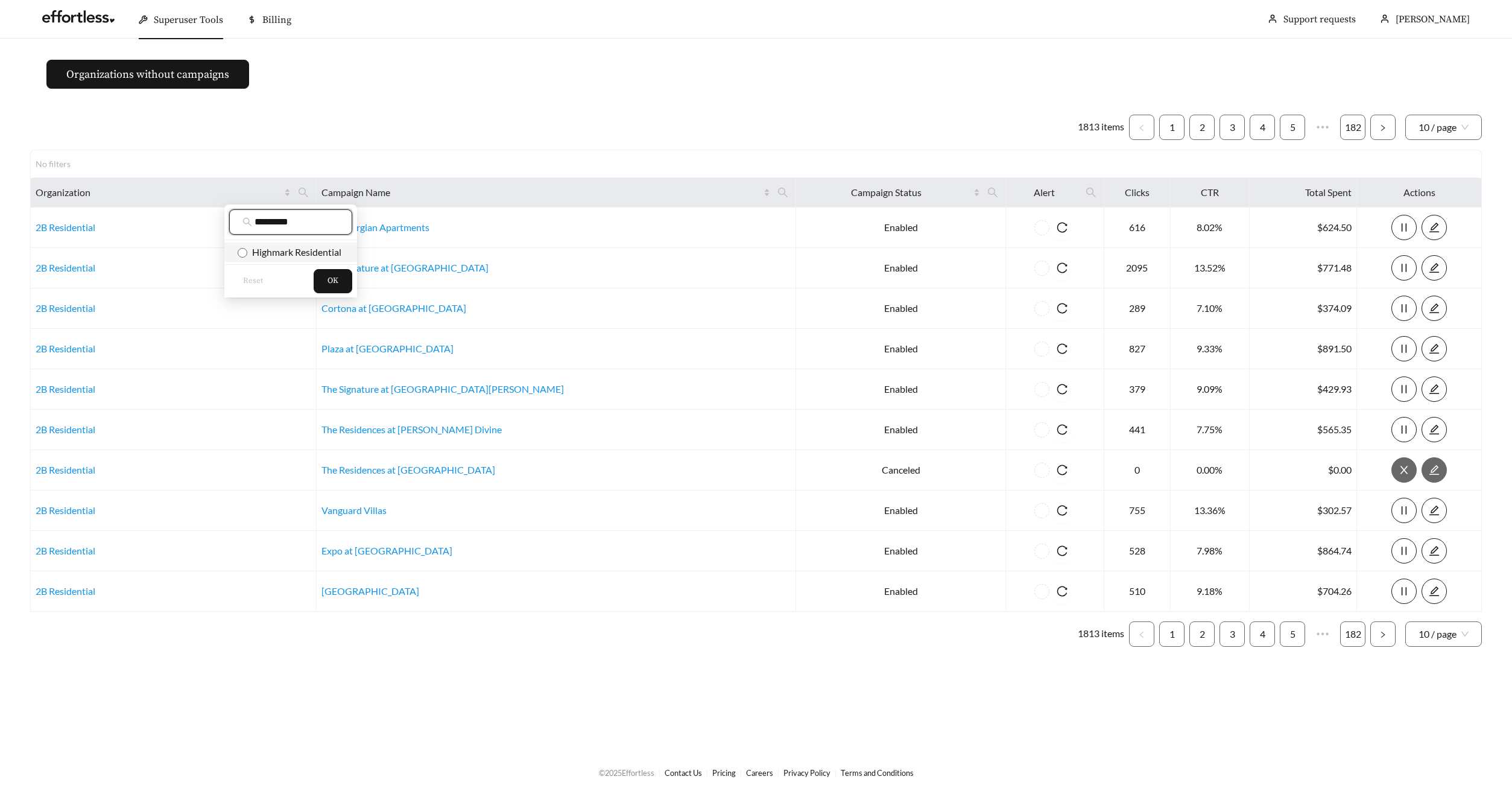
type input "********"
click at [301, 246] on span "Highmark Residential" at bounding box center [294, 251] width 94 height 11
click at [329, 277] on span "OK" at bounding box center [333, 281] width 11 height 12
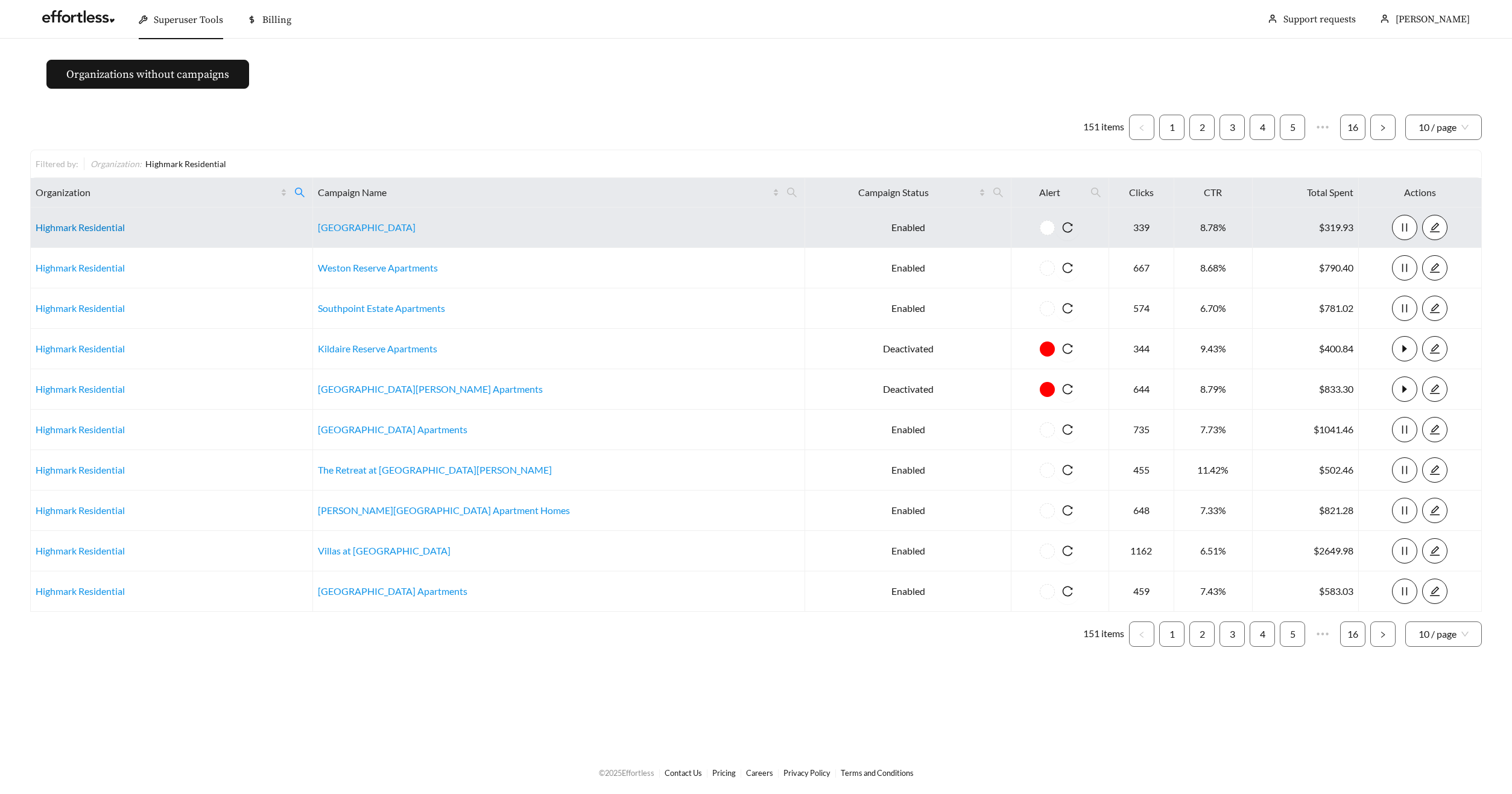
click at [80, 231] on link "Highmark Residential" at bounding box center [80, 227] width 89 height 11
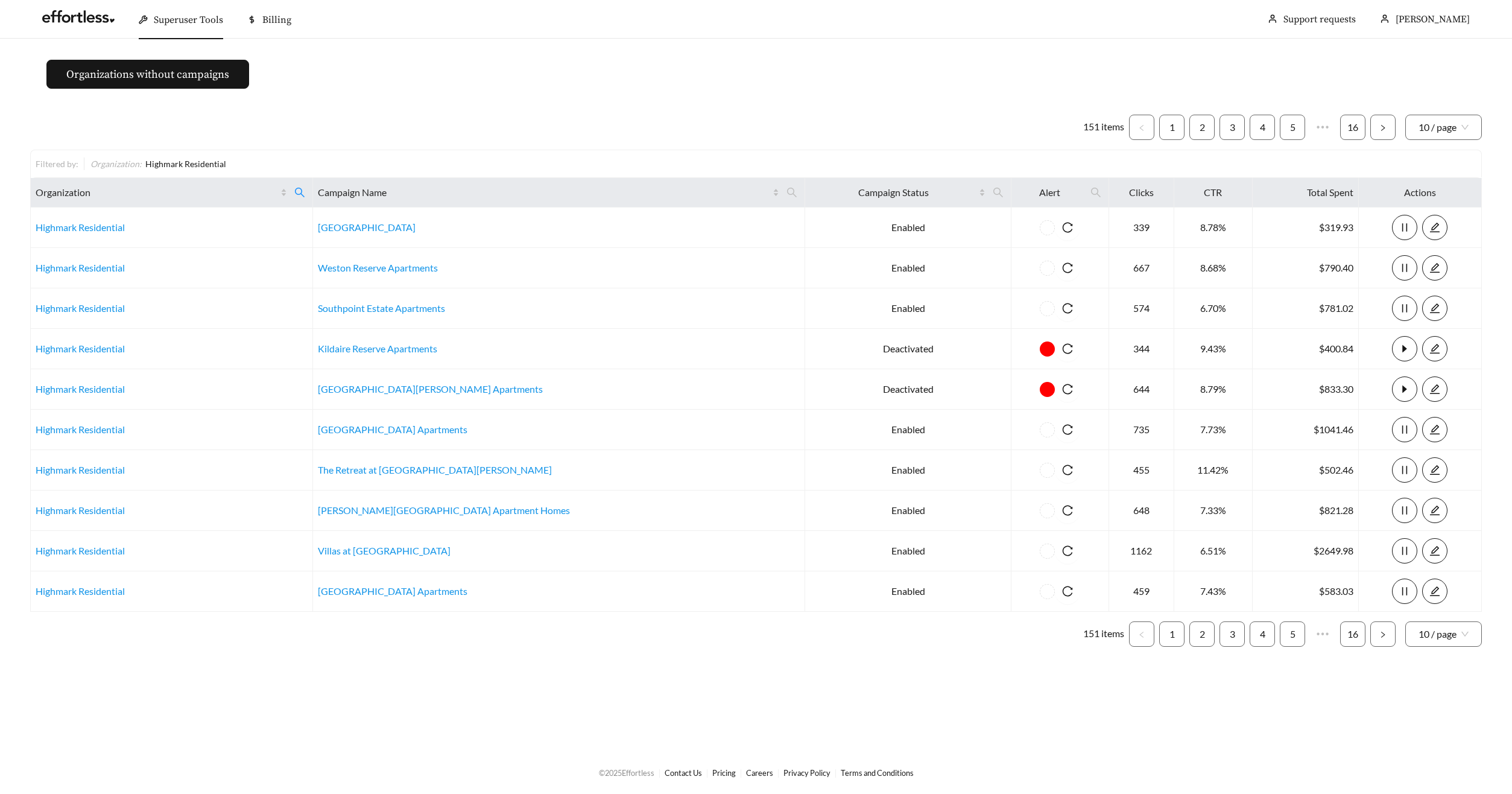
click at [187, 25] on span "Superuser Tools" at bounding box center [189, 20] width 69 height 12
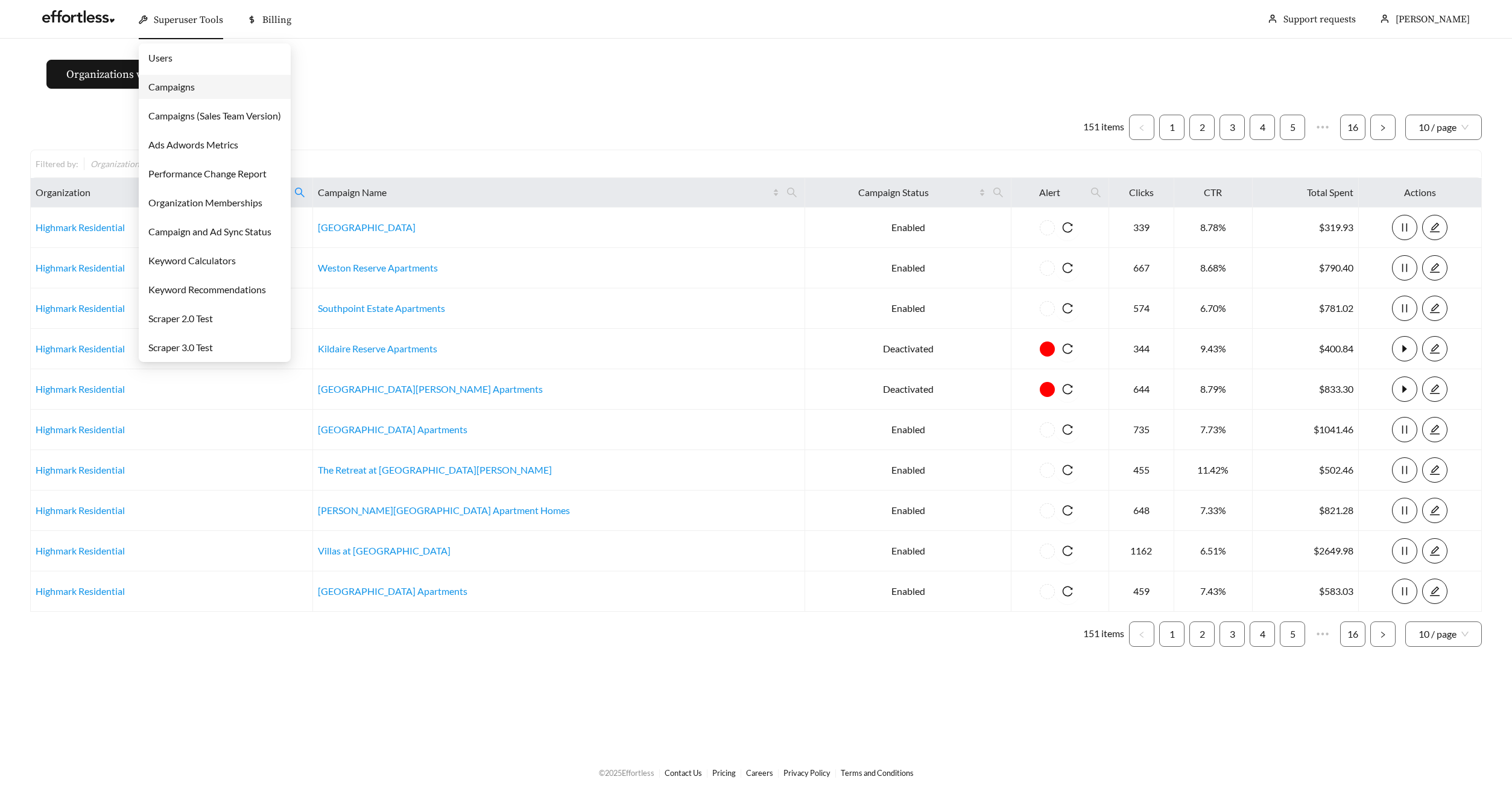
click at [180, 85] on link "Campaigns" at bounding box center [171, 86] width 47 height 11
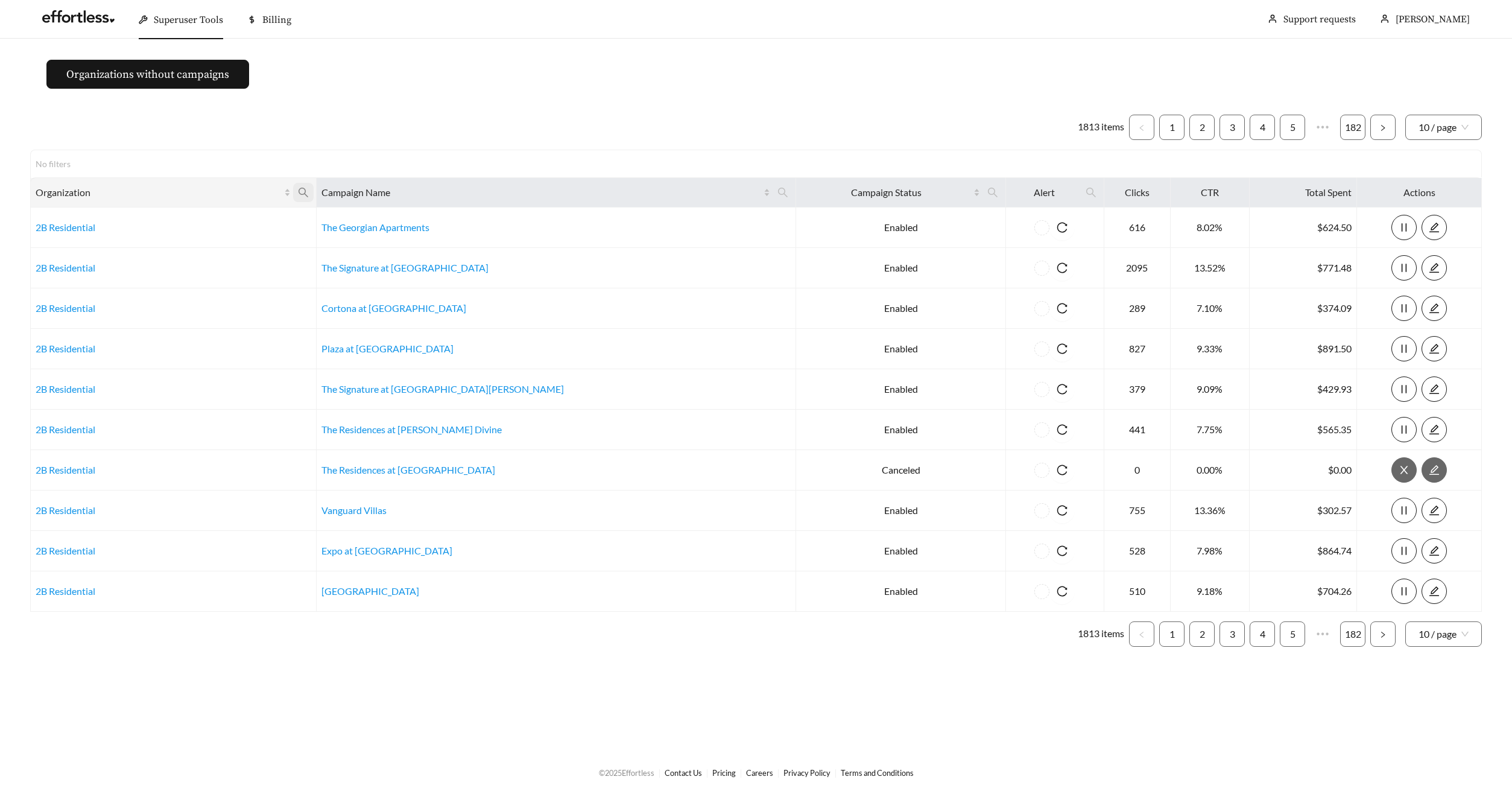
click at [309, 191] on icon "search" at bounding box center [303, 192] width 11 height 11
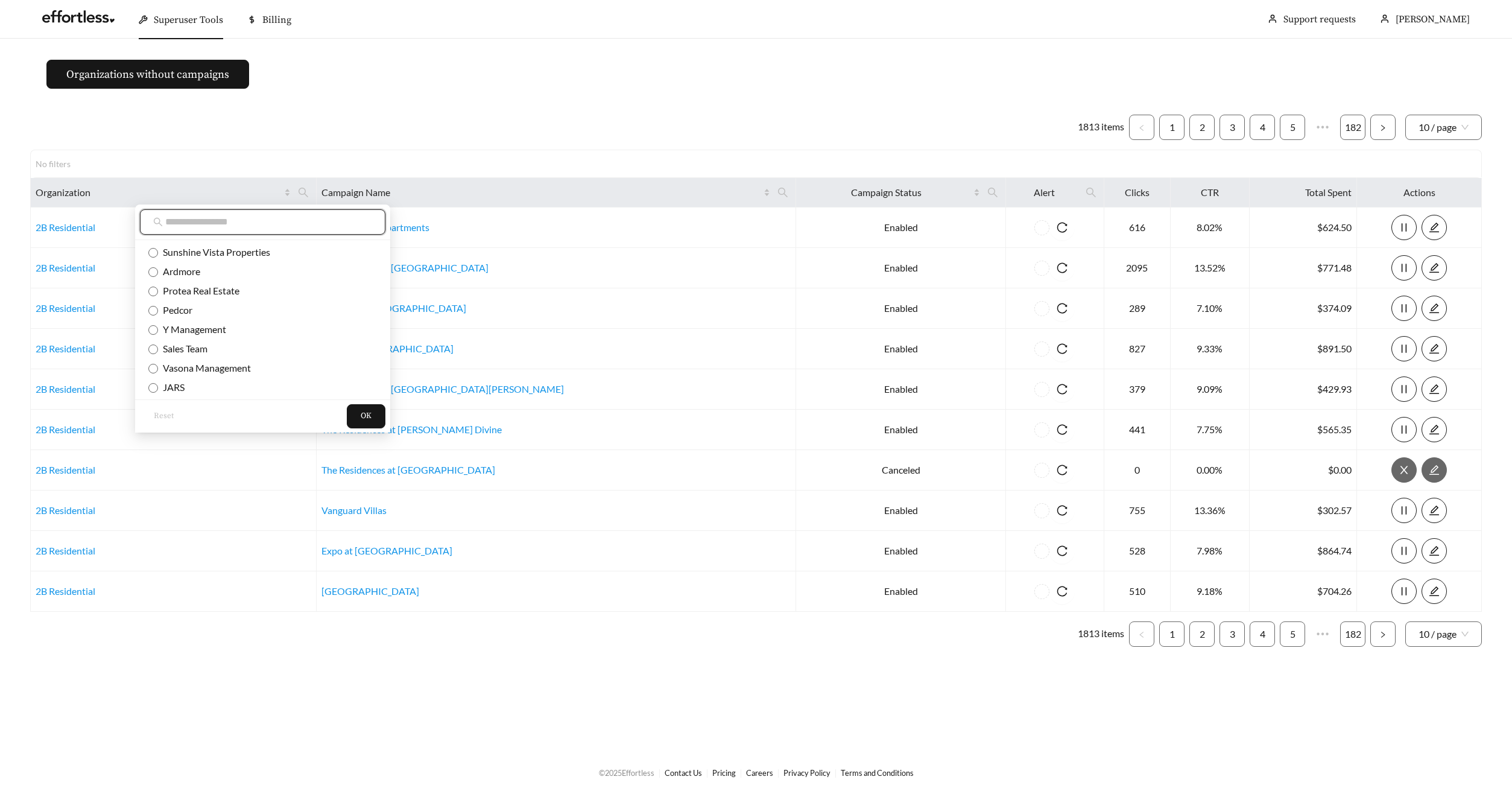
click at [316, 215] on input "text" at bounding box center [269, 222] width 207 height 14
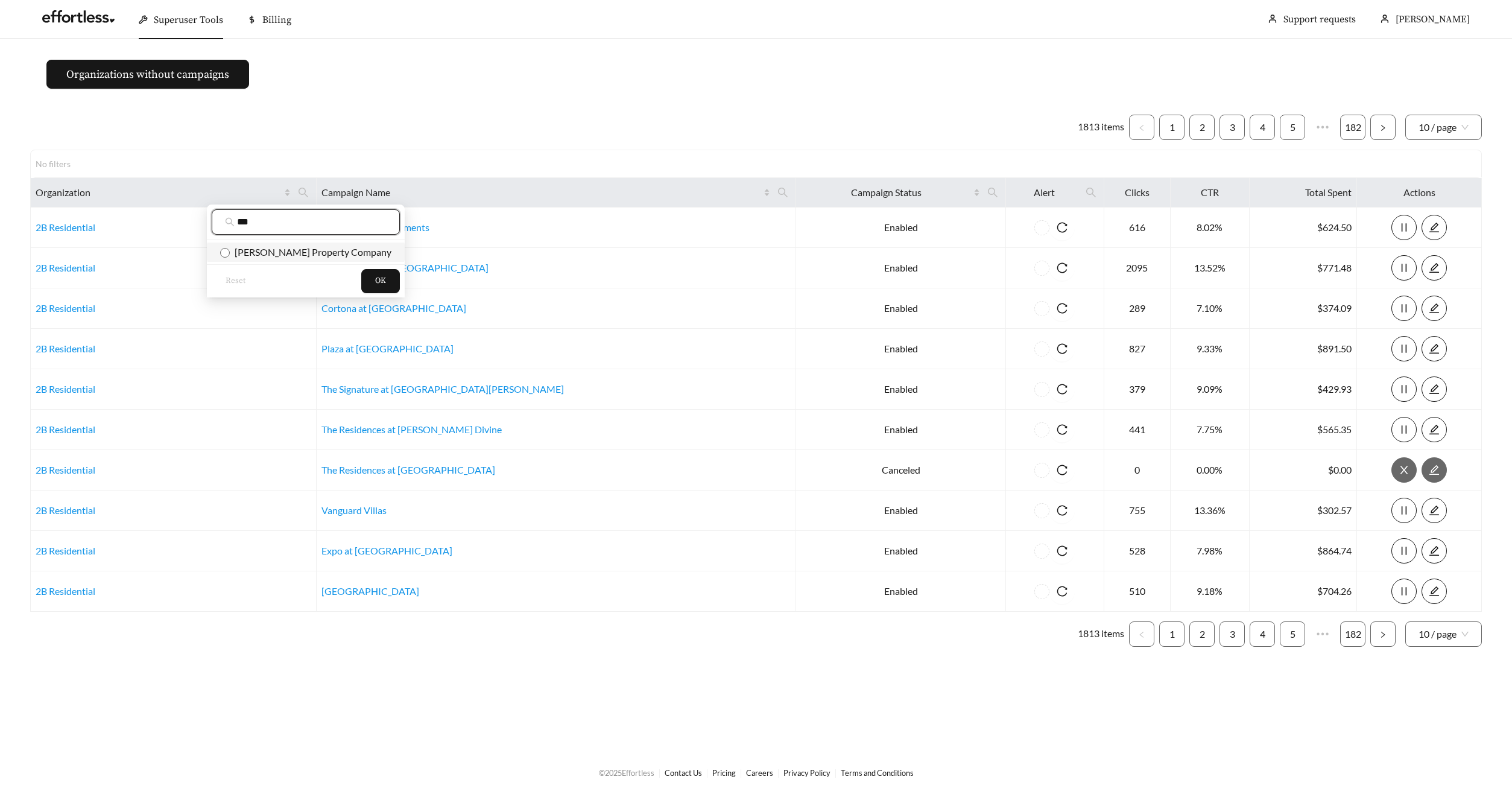
type input "***"
click at [313, 247] on span "Curtin Property Company" at bounding box center [311, 251] width 162 height 11
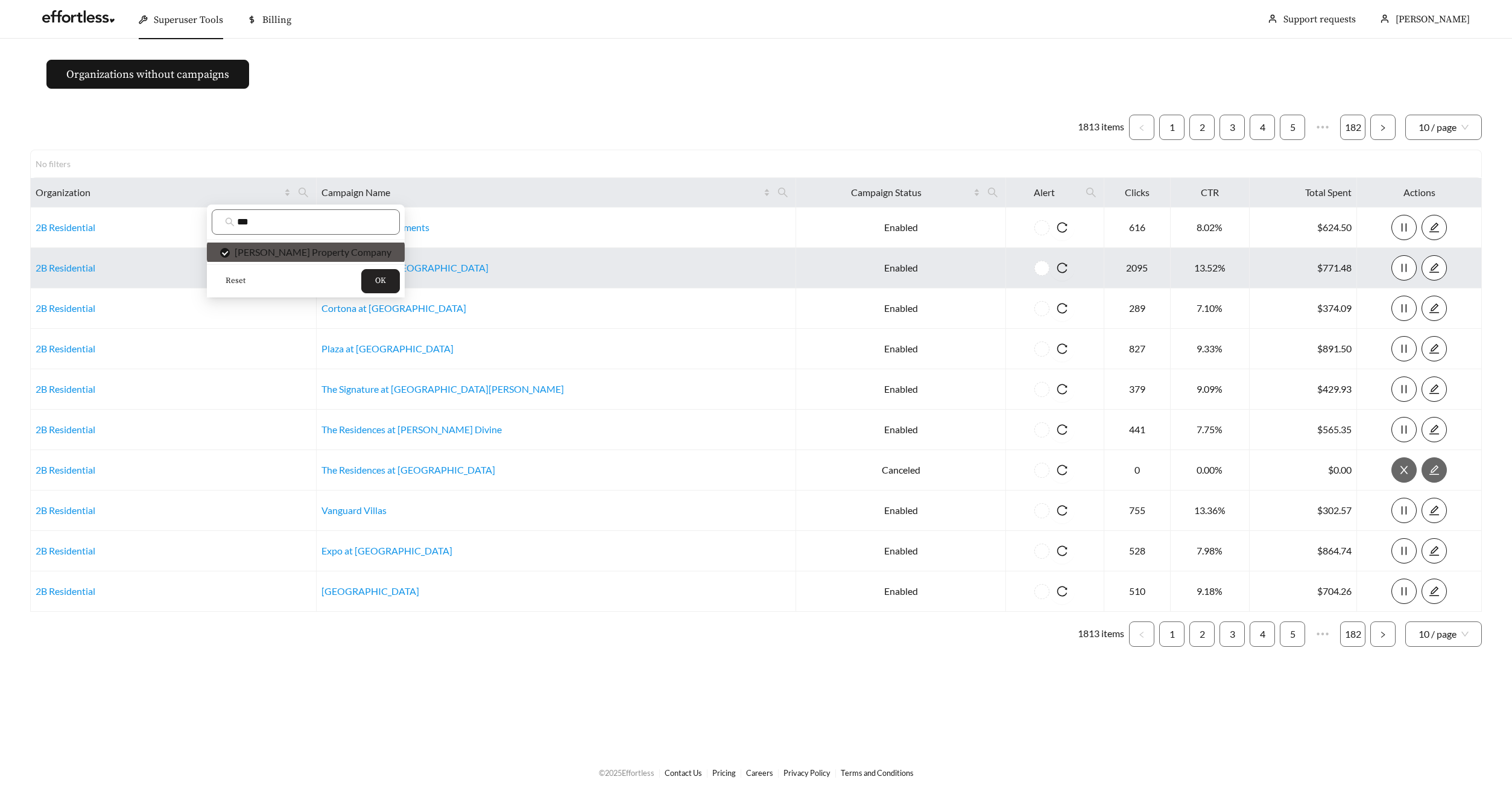
click at [361, 269] on button "OK" at bounding box center [380, 281] width 39 height 24
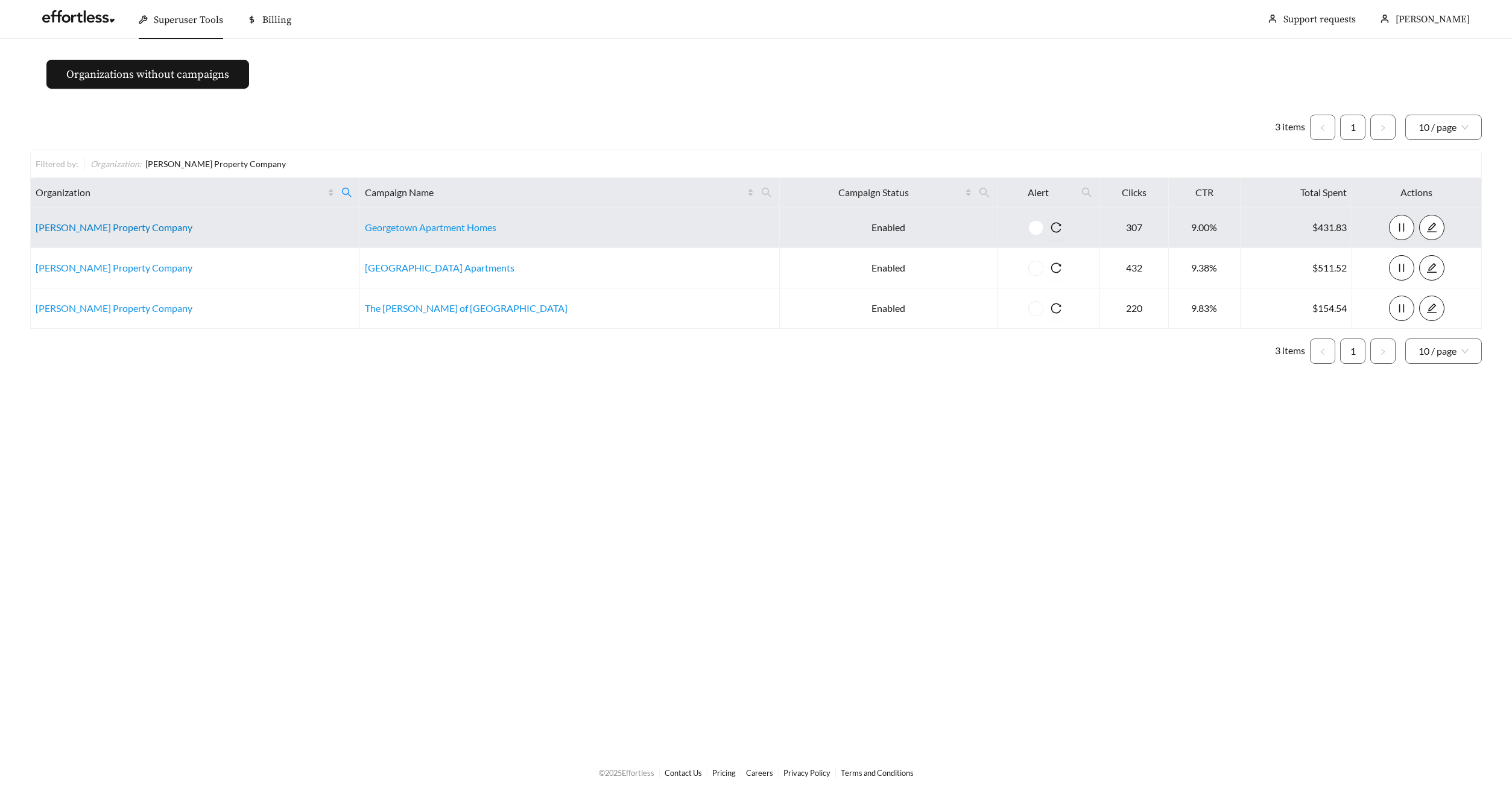
click at [129, 230] on link "Curtin Property Company" at bounding box center [113, 227] width 157 height 11
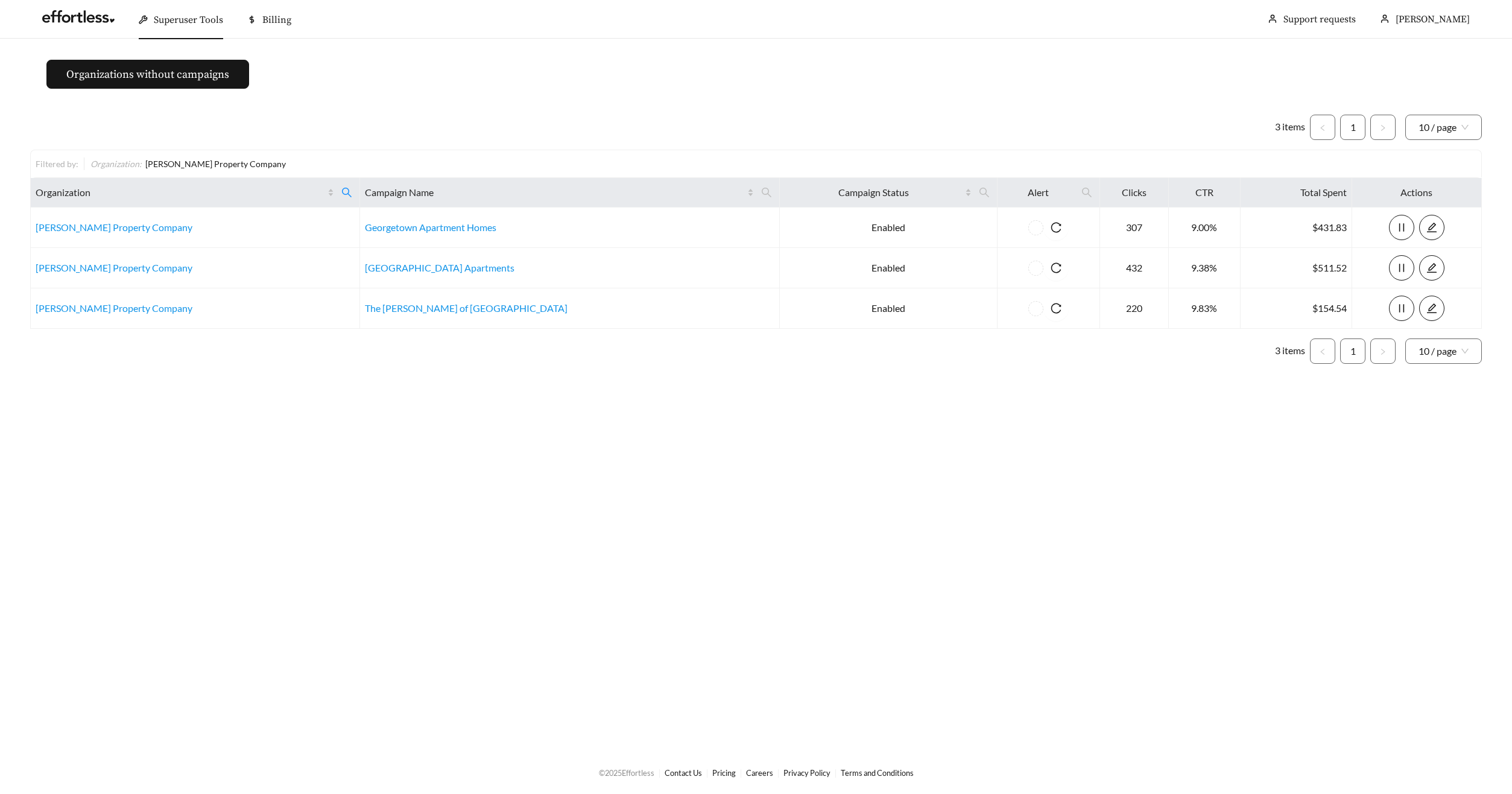
click at [168, 28] on div "Superuser Tools" at bounding box center [181, 20] width 85 height 39
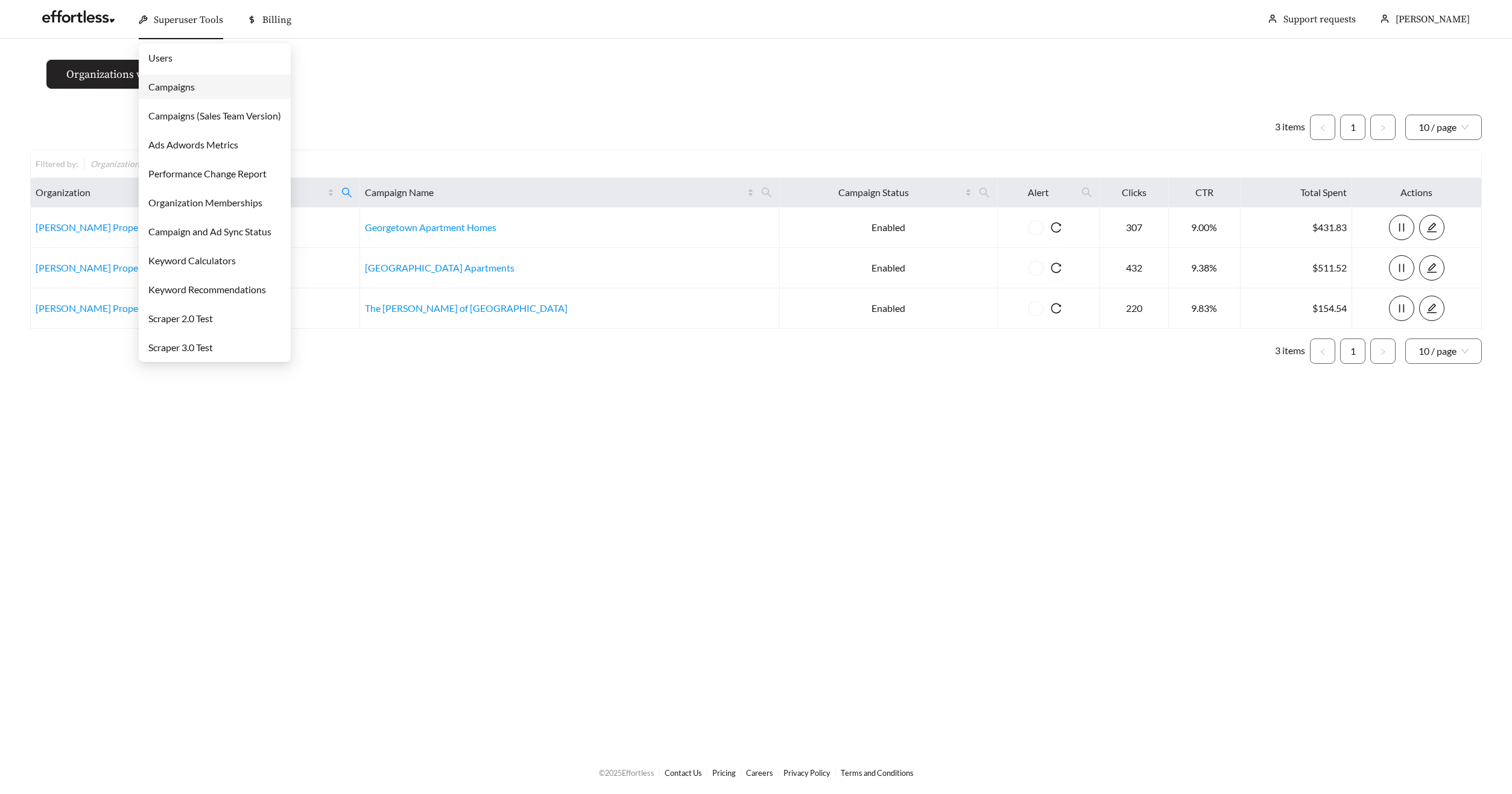
click at [177, 88] on link "Campaigns" at bounding box center [171, 86] width 47 height 11
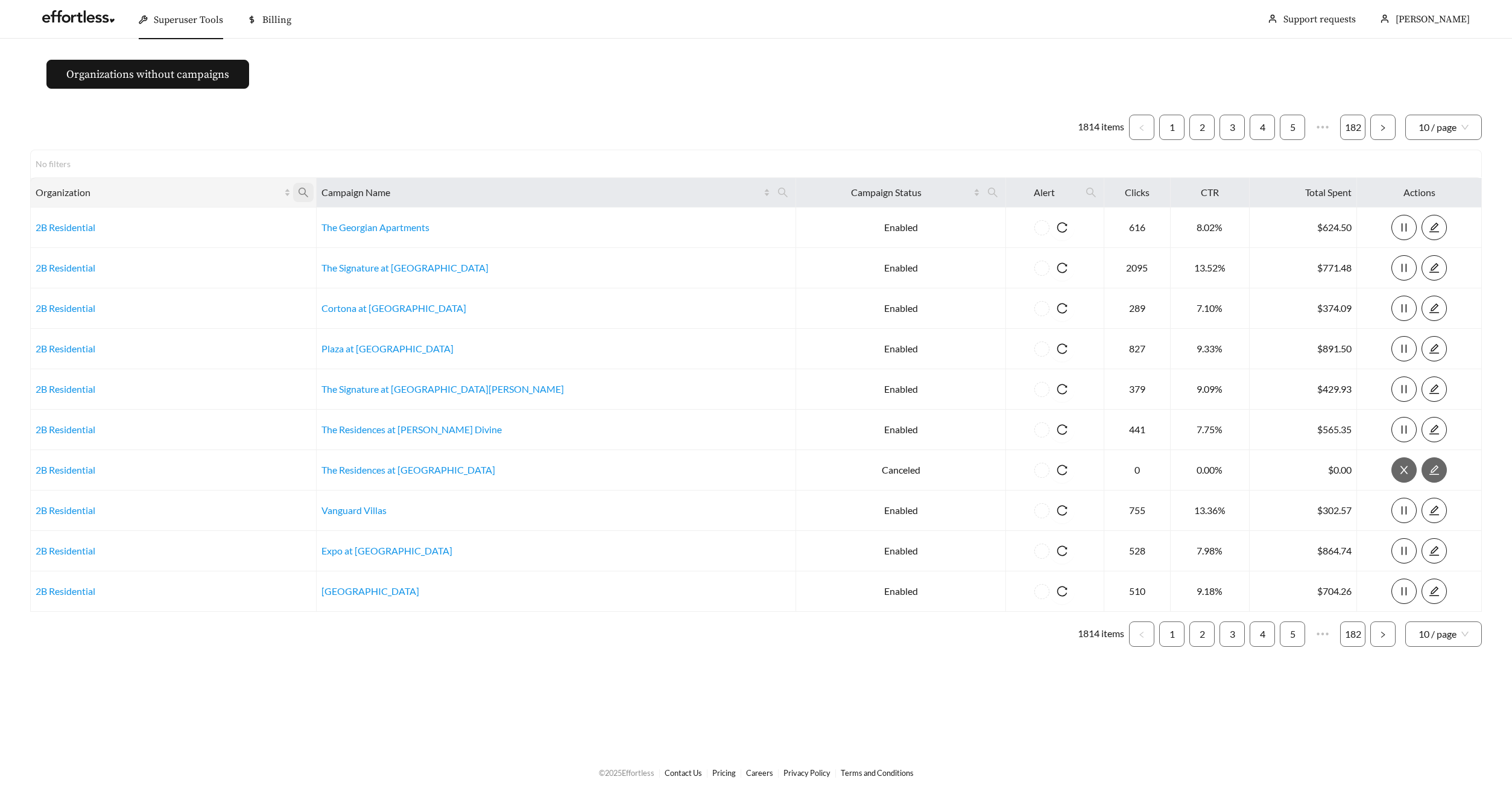
click at [313, 200] on span at bounding box center [303, 192] width 20 height 19
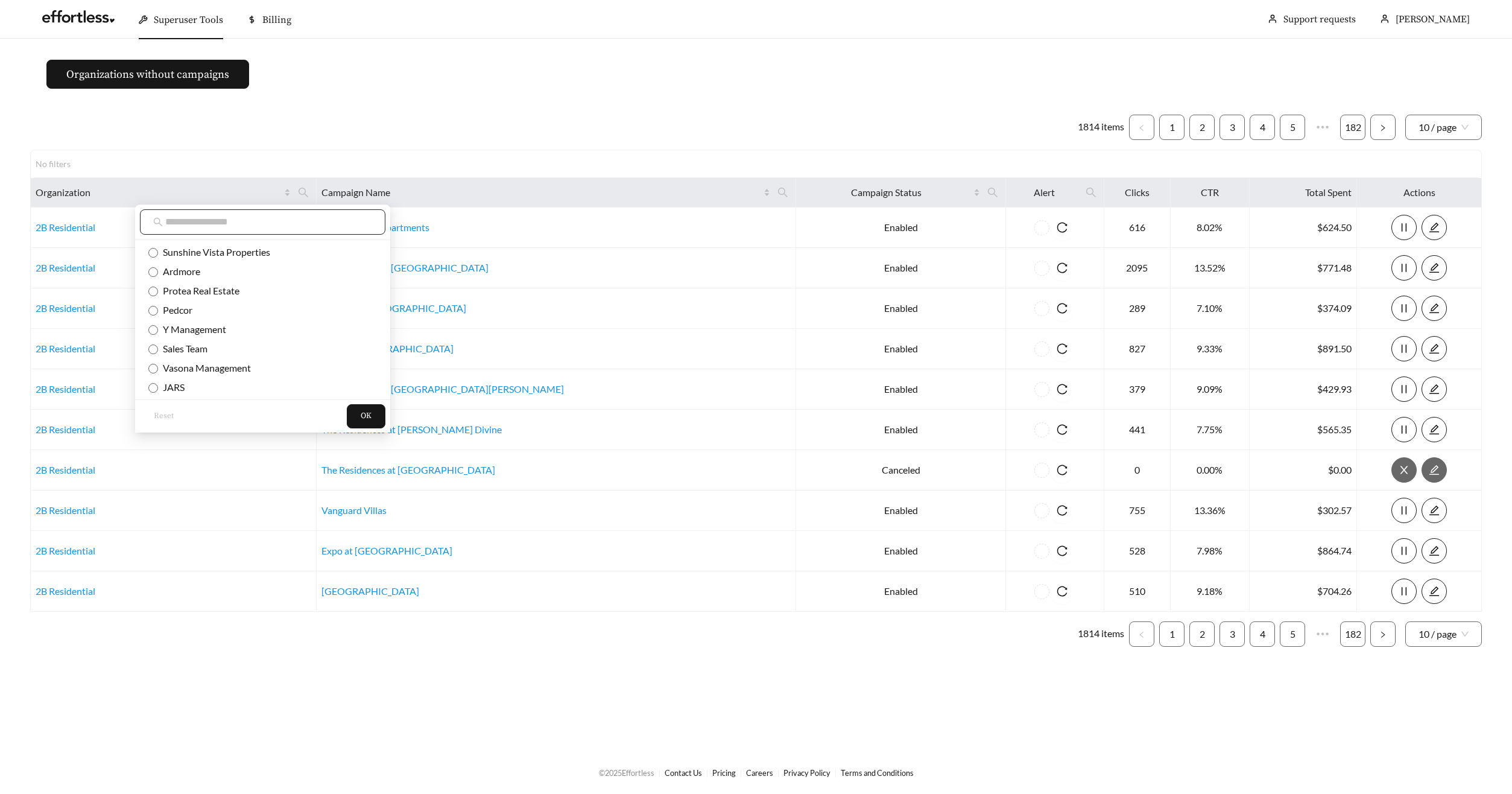
click at [287, 230] on span at bounding box center [262, 222] width 245 height 26
click at [292, 222] on input "text" at bounding box center [269, 222] width 207 height 14
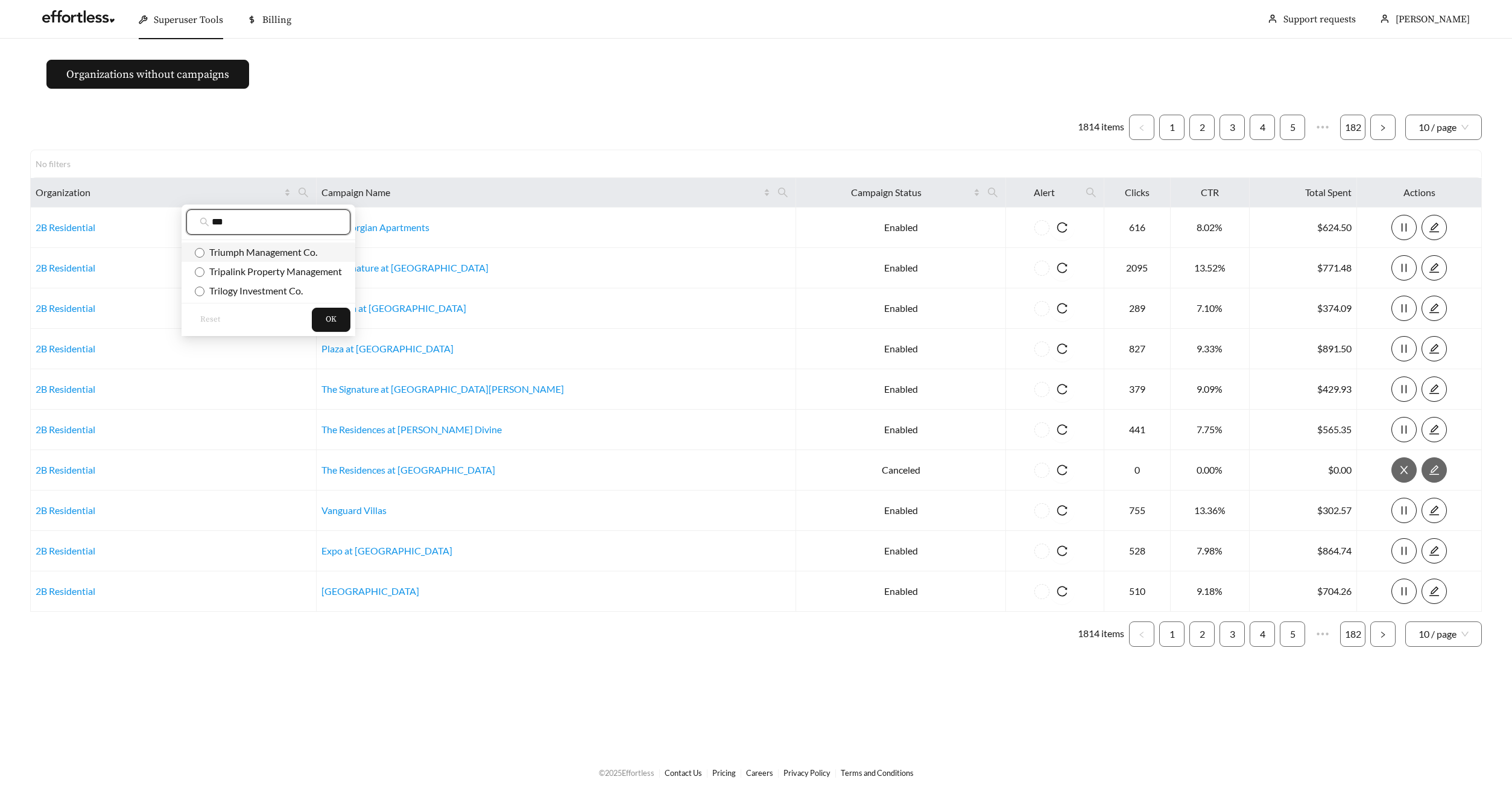
type input "***"
click at [263, 251] on span "Triumph Management Co." at bounding box center [261, 251] width 113 height 11
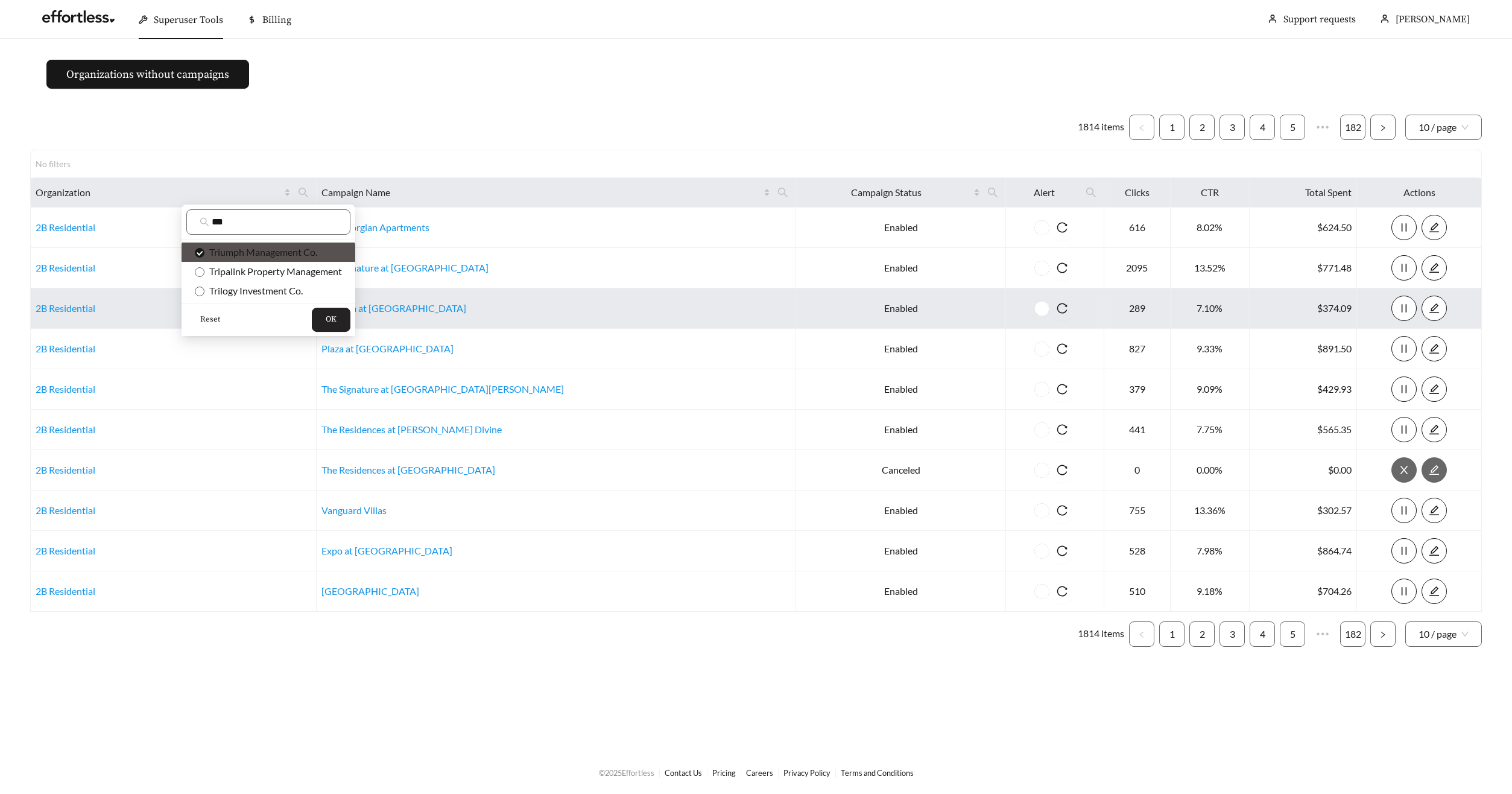
click at [320, 317] on button "OK" at bounding box center [331, 319] width 39 height 24
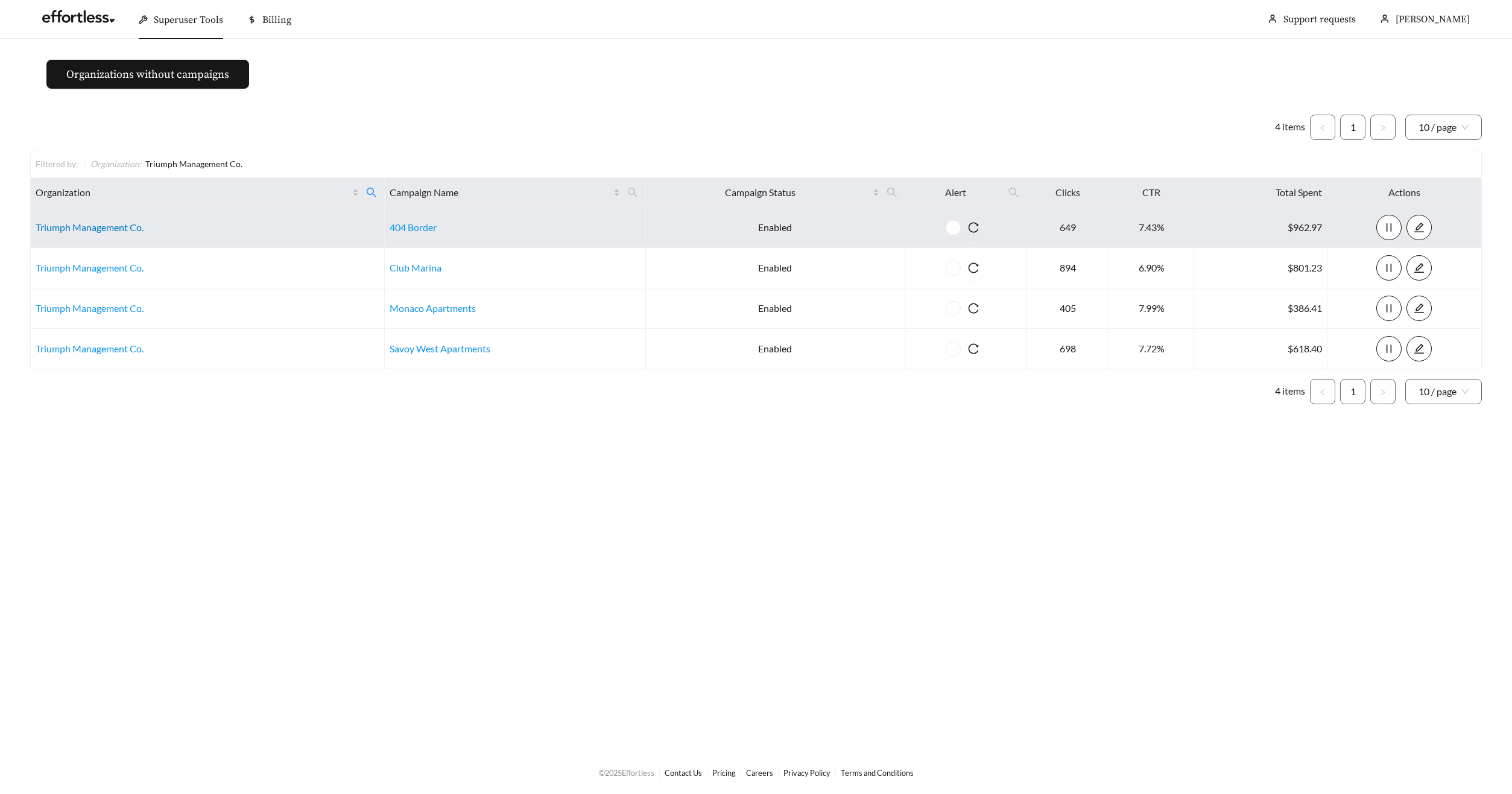
click at [107, 228] on link "Triumph Management Co." at bounding box center [89, 227] width 108 height 11
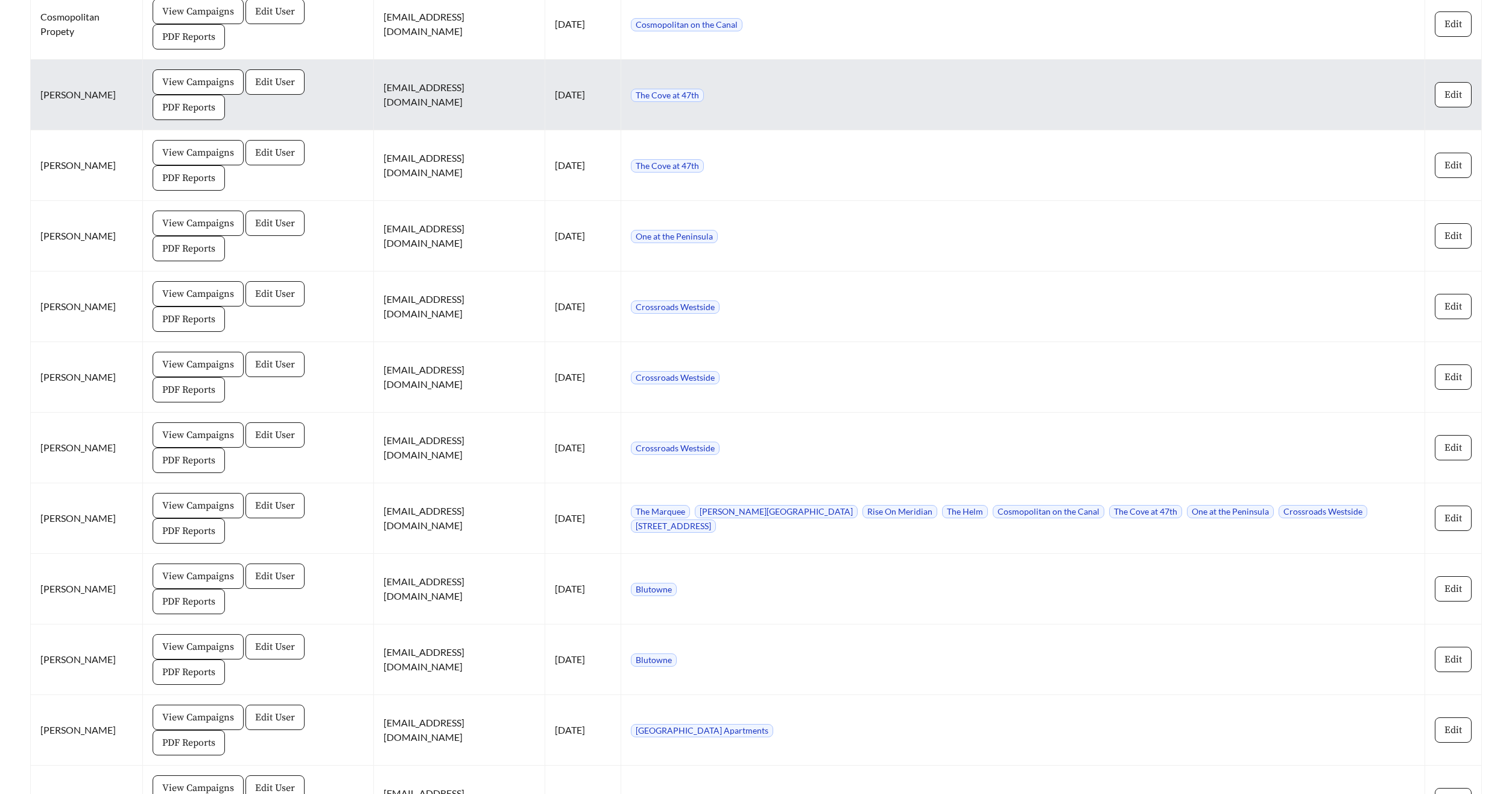
scroll to position [2155, 0]
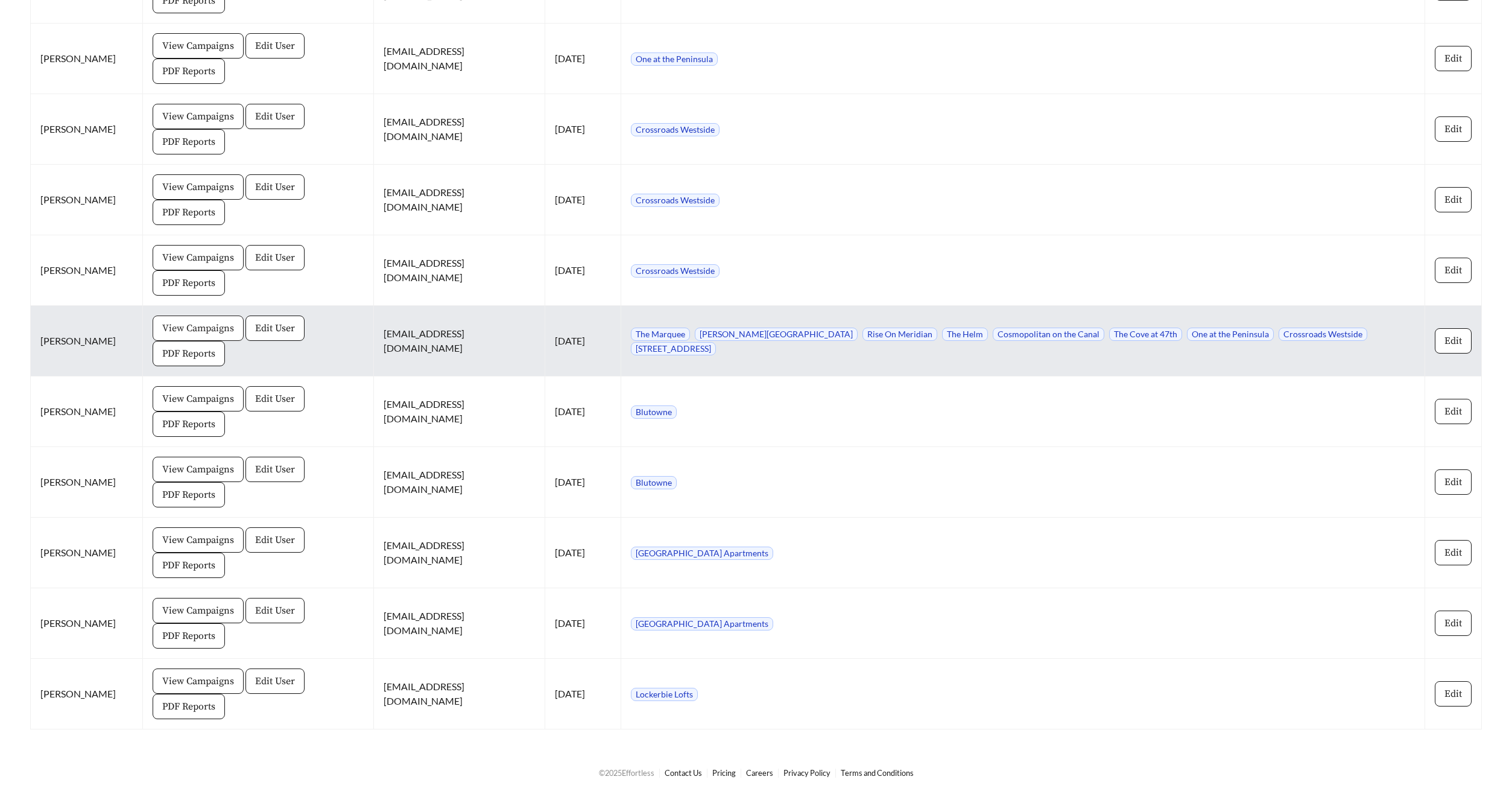
click at [213, 332] on span "View Campaigns" at bounding box center [198, 328] width 71 height 14
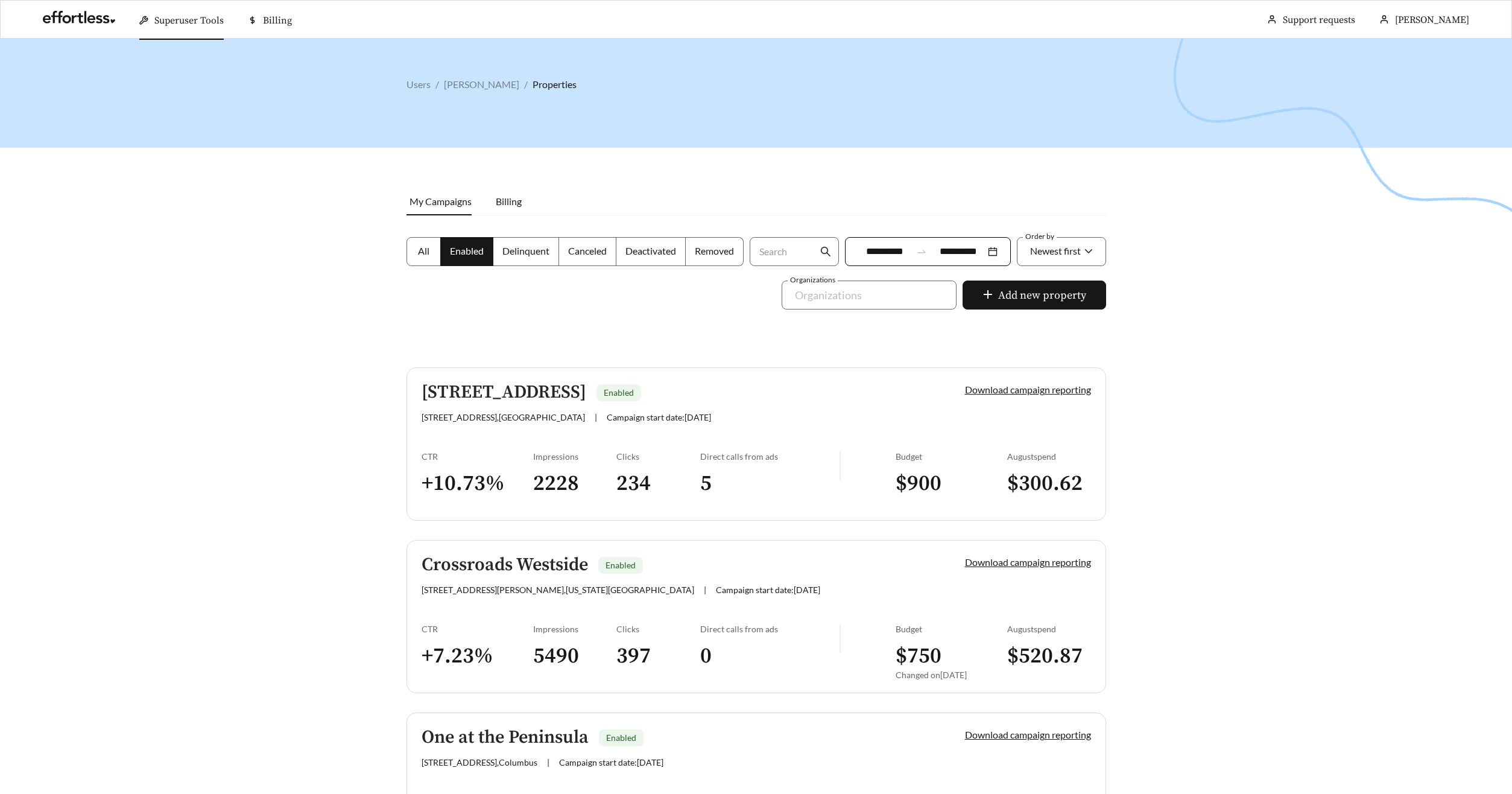
click at [525, 389] on h5 "[STREET_ADDRESS]" at bounding box center [503, 392] width 165 height 20
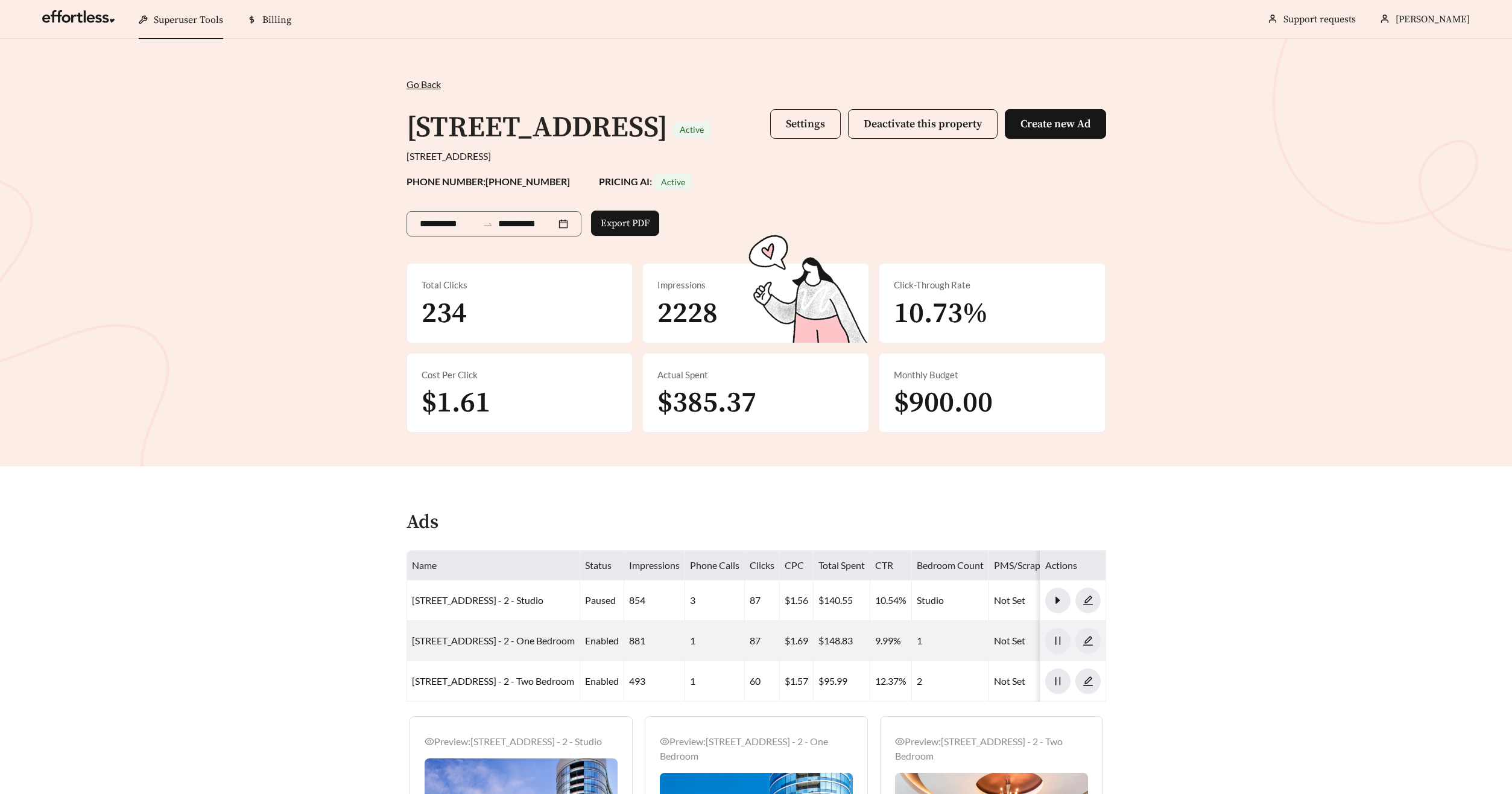
click at [794, 131] on button "Settings" at bounding box center [805, 124] width 71 height 30
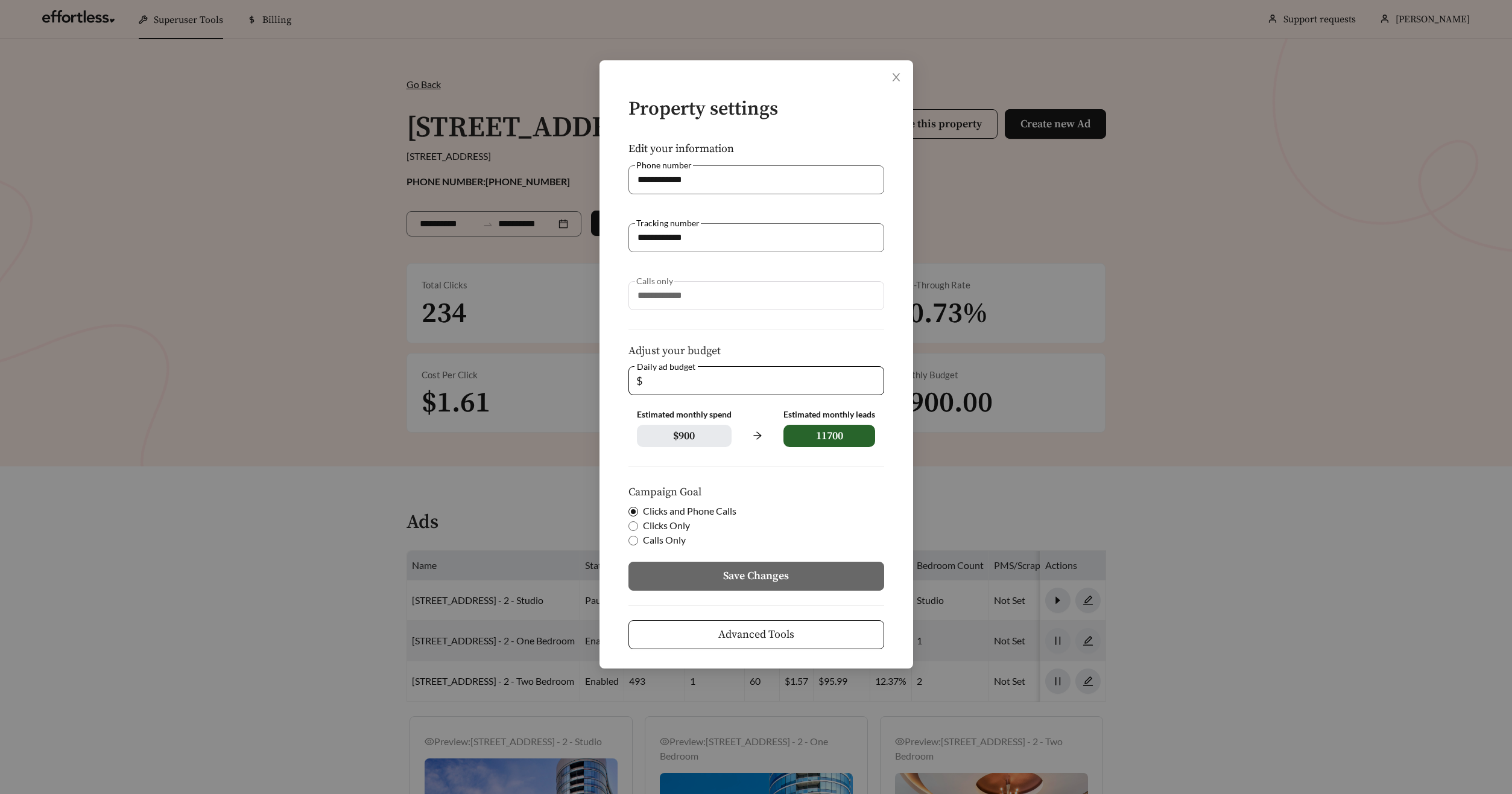
click at [798, 629] on button "Advanced Tools" at bounding box center [756, 635] width 256 height 29
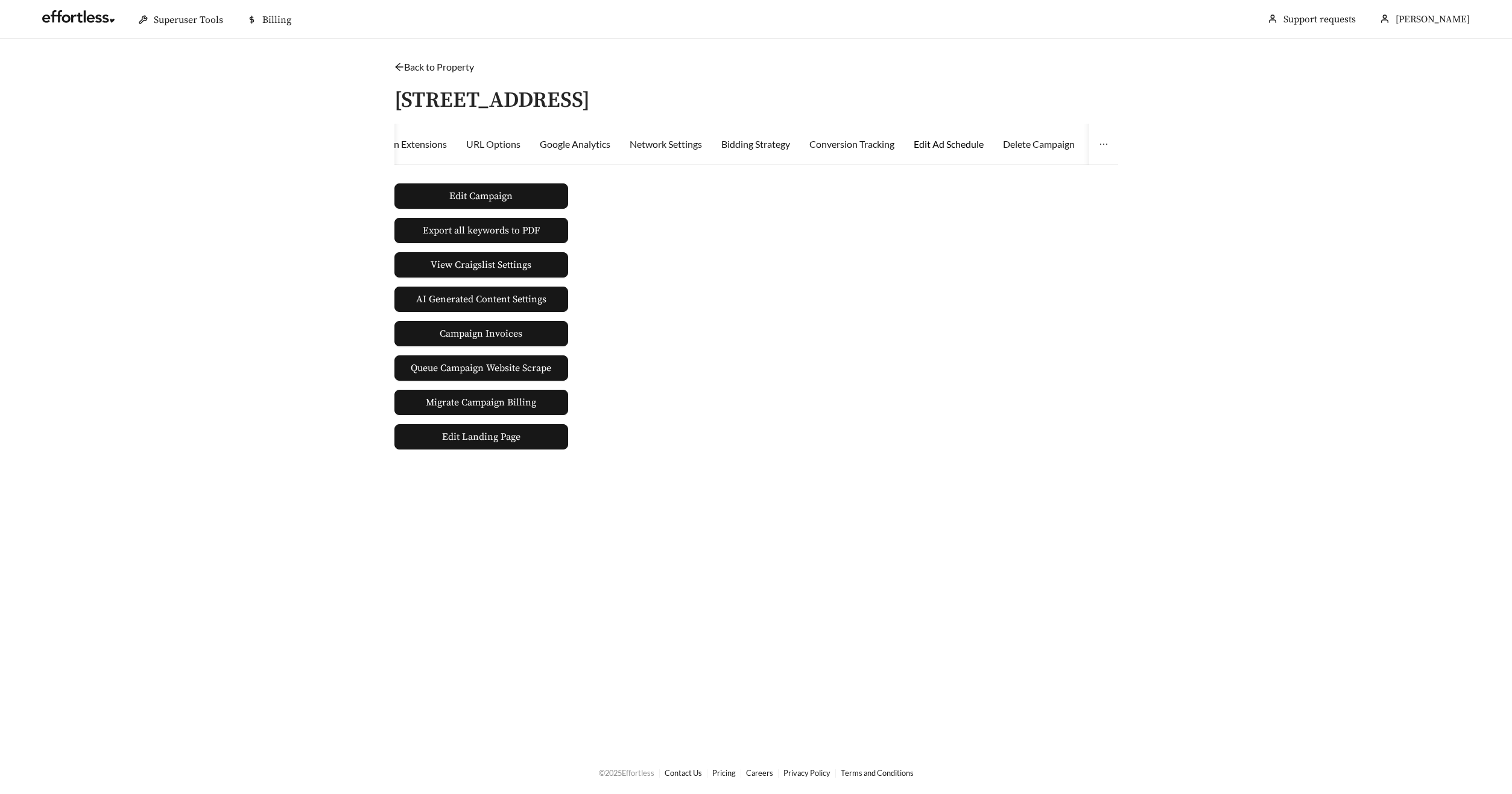
click at [947, 142] on div "Edit Ad Schedule" at bounding box center [948, 144] width 70 height 14
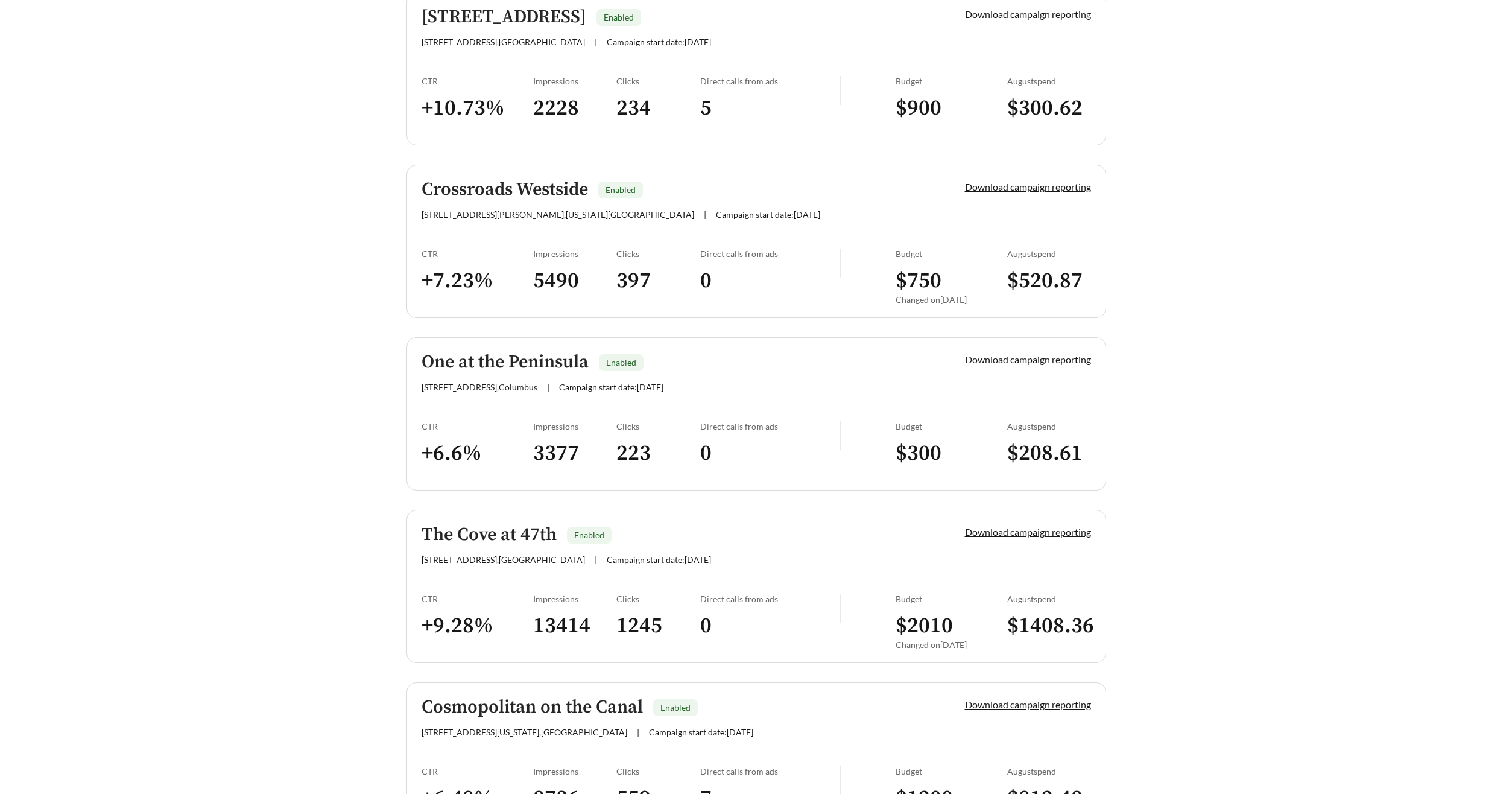
scroll to position [441, 0]
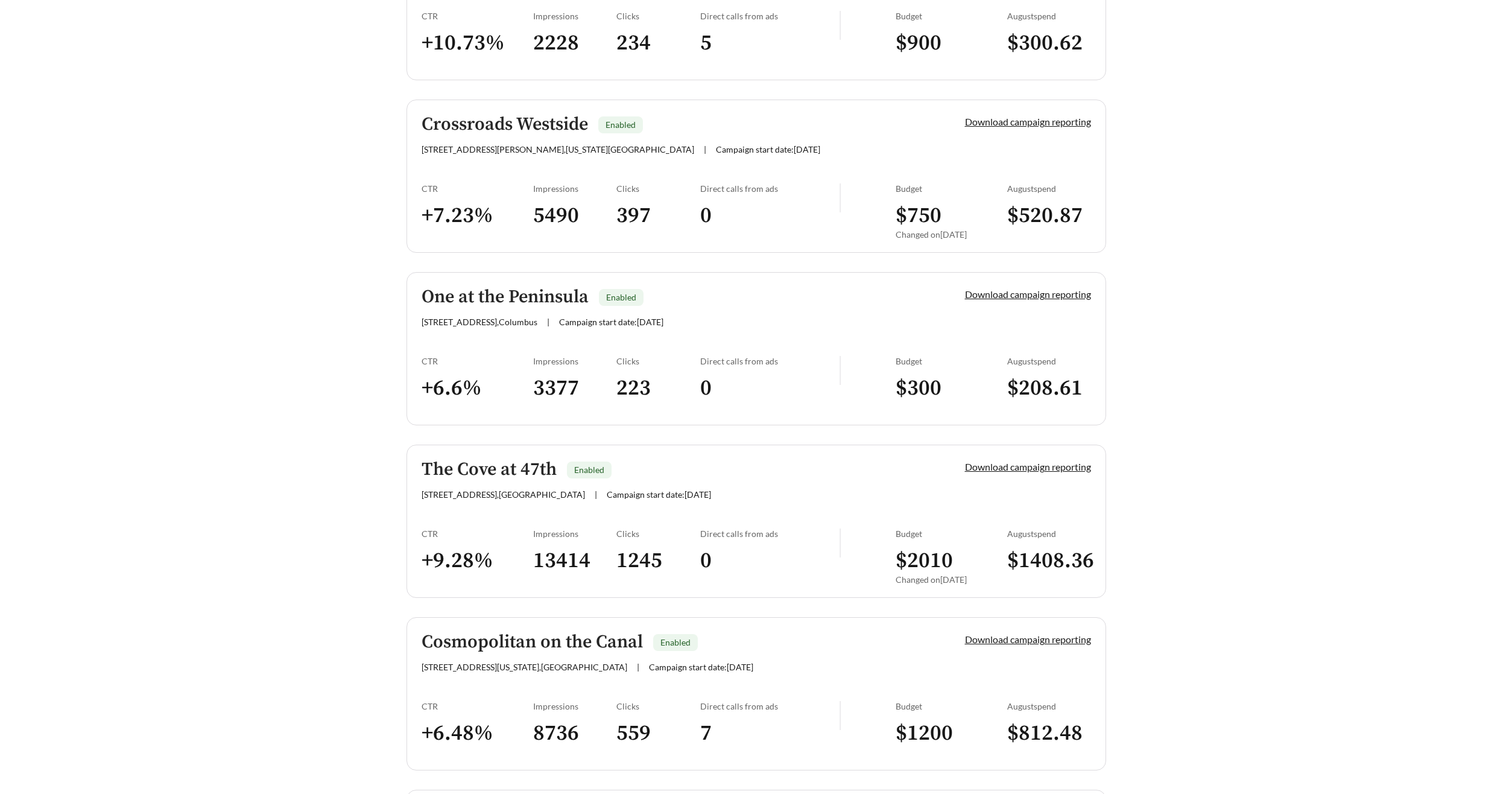
click at [469, 125] on h5 "Crossroads Westside" at bounding box center [505, 125] width 166 height 20
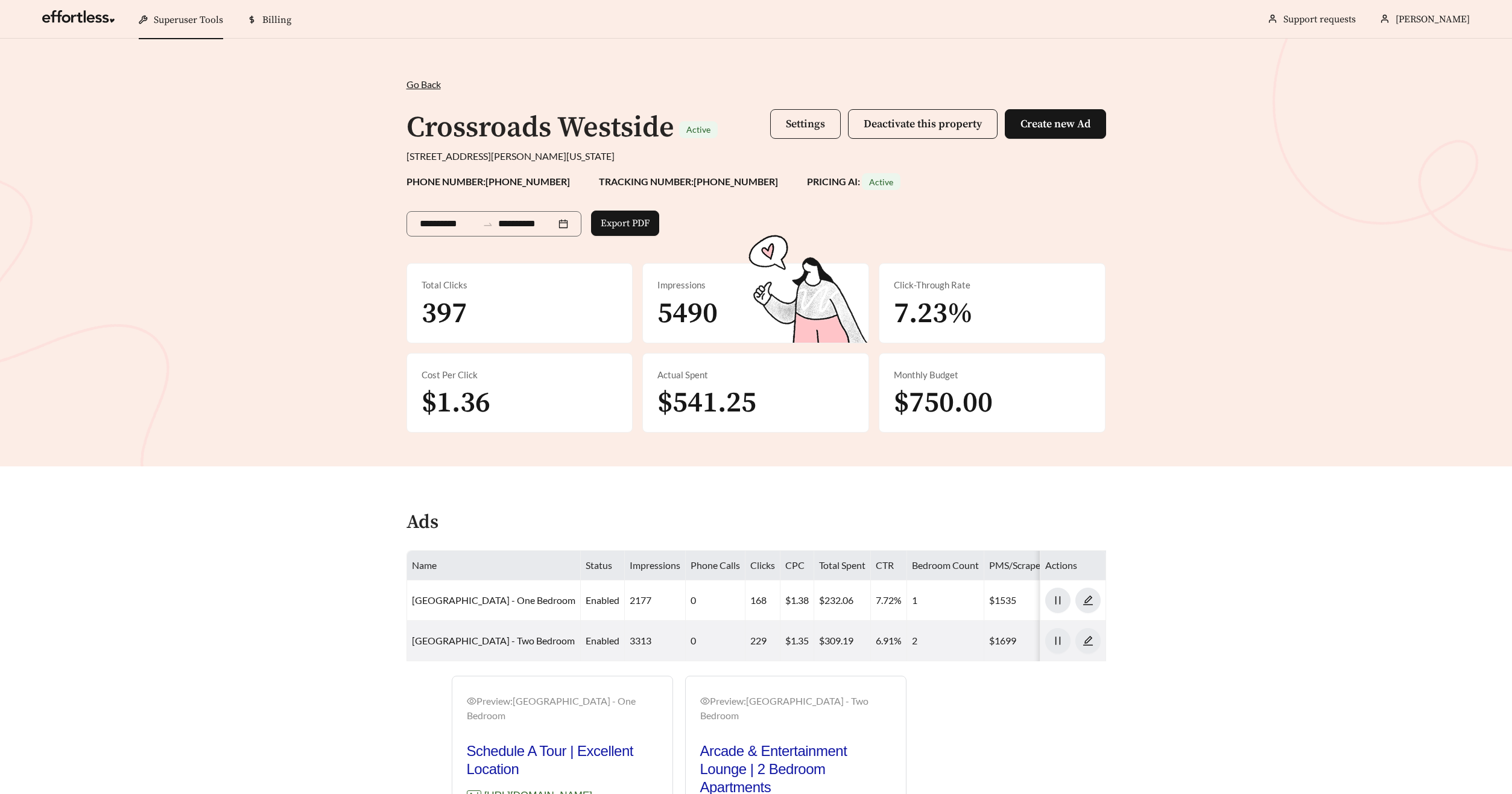
click at [811, 121] on span "Settings" at bounding box center [805, 123] width 39 height 14
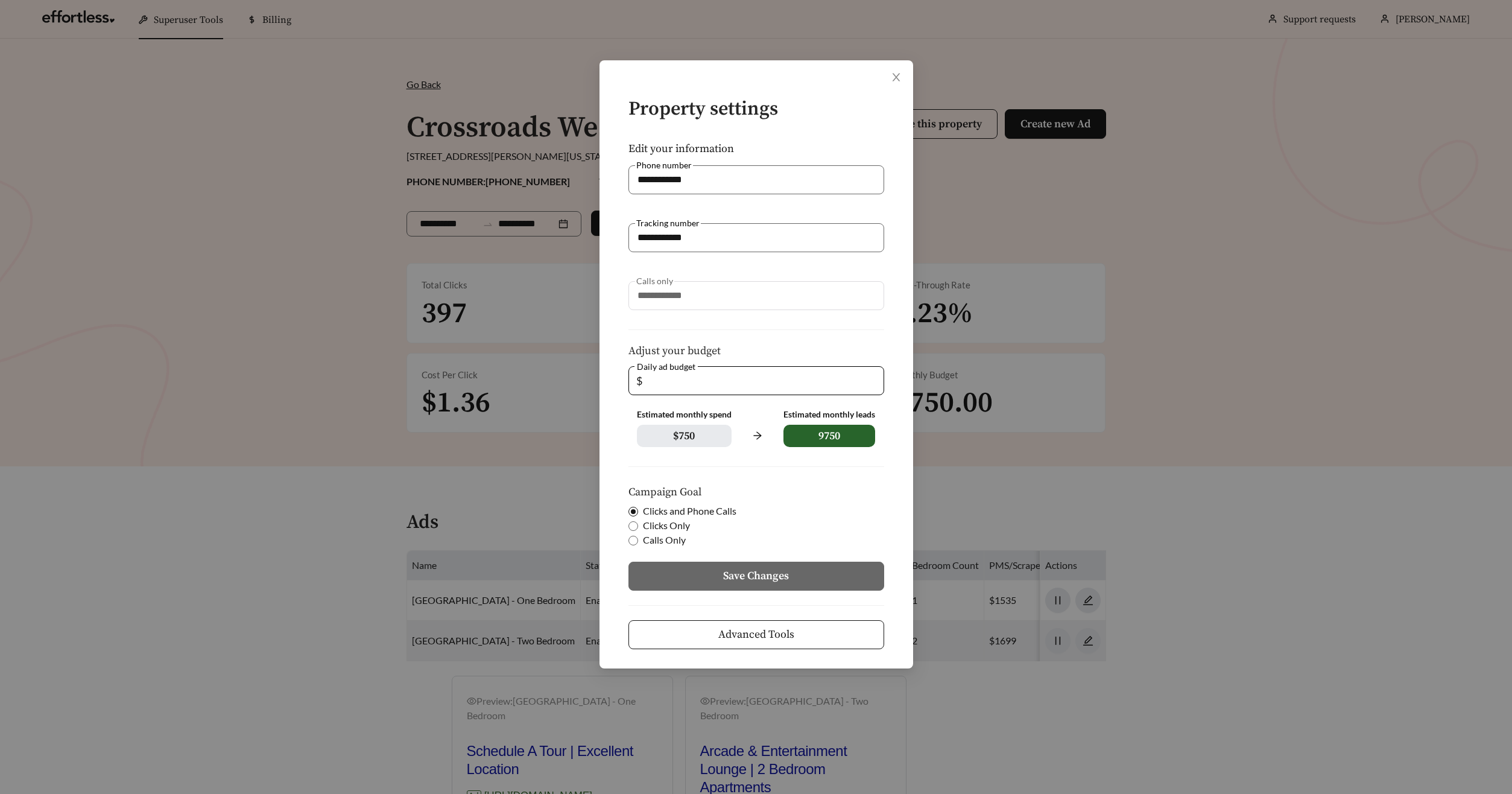
click at [821, 658] on div "**********" at bounding box center [756, 364] width 313 height 608
click at [817, 633] on button "Advanced Tools" at bounding box center [756, 635] width 256 height 29
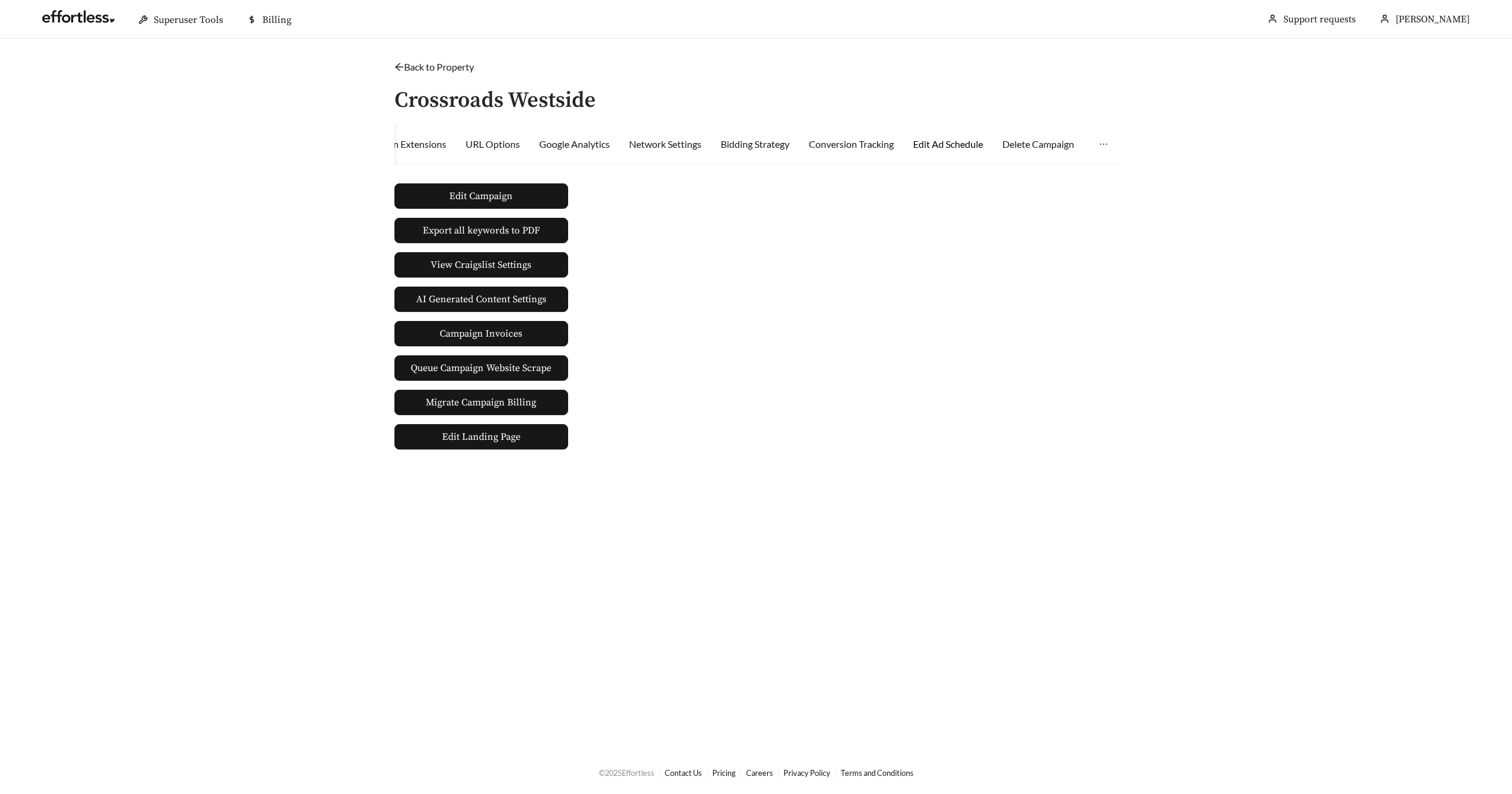
click at [958, 142] on div "Edit Ad Schedule" at bounding box center [948, 144] width 70 height 14
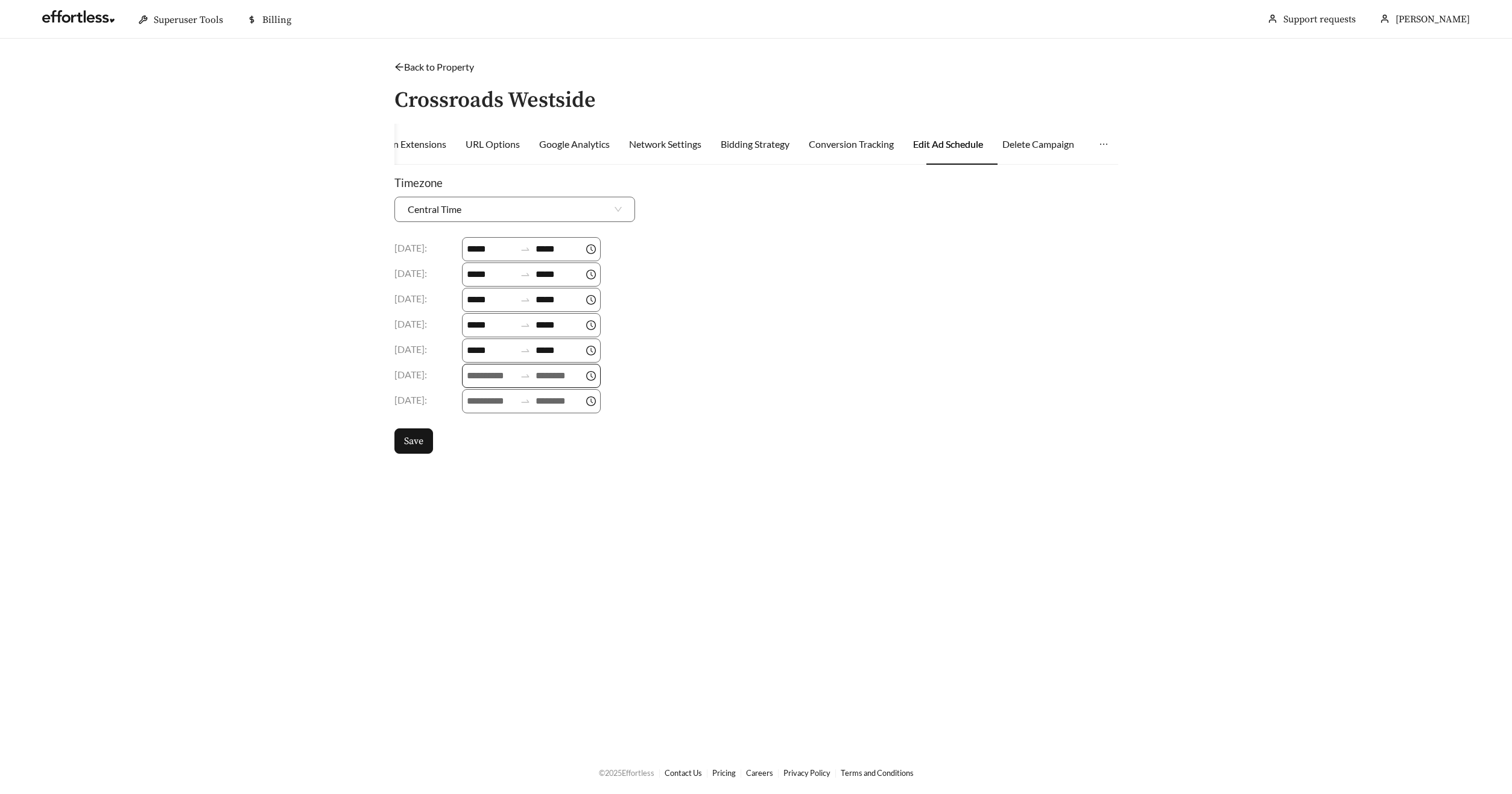
click at [479, 371] on input at bounding box center [491, 376] width 48 height 14
drag, startPoint x: 476, startPoint y: 494, endPoint x: 490, endPoint y: 479, distance: 20.5
click at [476, 494] on div "09" at bounding box center [479, 496] width 34 height 17
click at [480, 506] on div "18" at bounding box center [479, 510] width 34 height 17
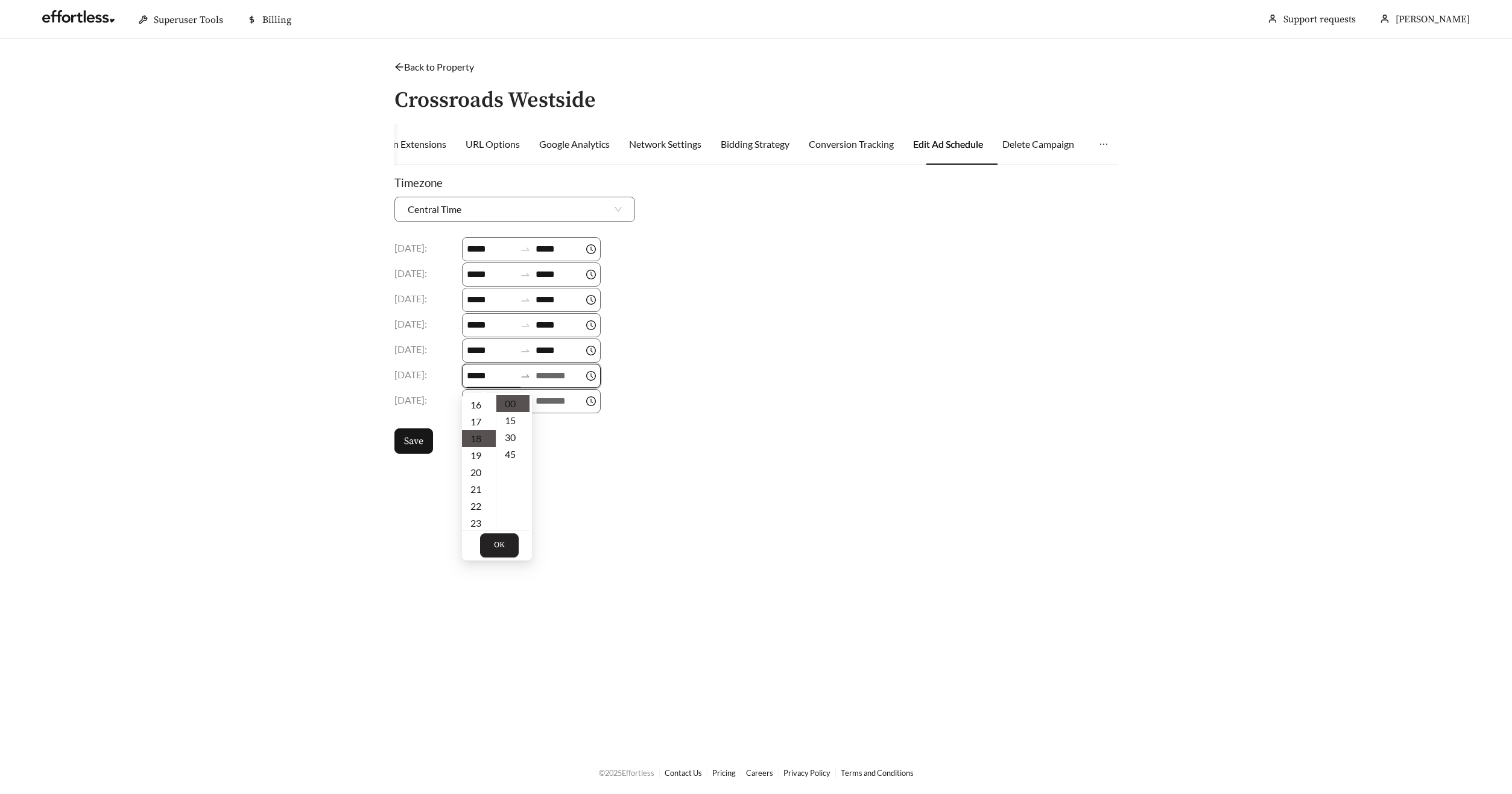
scroll to position [304, 0]
click at [475, 434] on div "09" at bounding box center [479, 433] width 34 height 17
type input "*****"
click at [551, 374] on input at bounding box center [560, 376] width 48 height 14
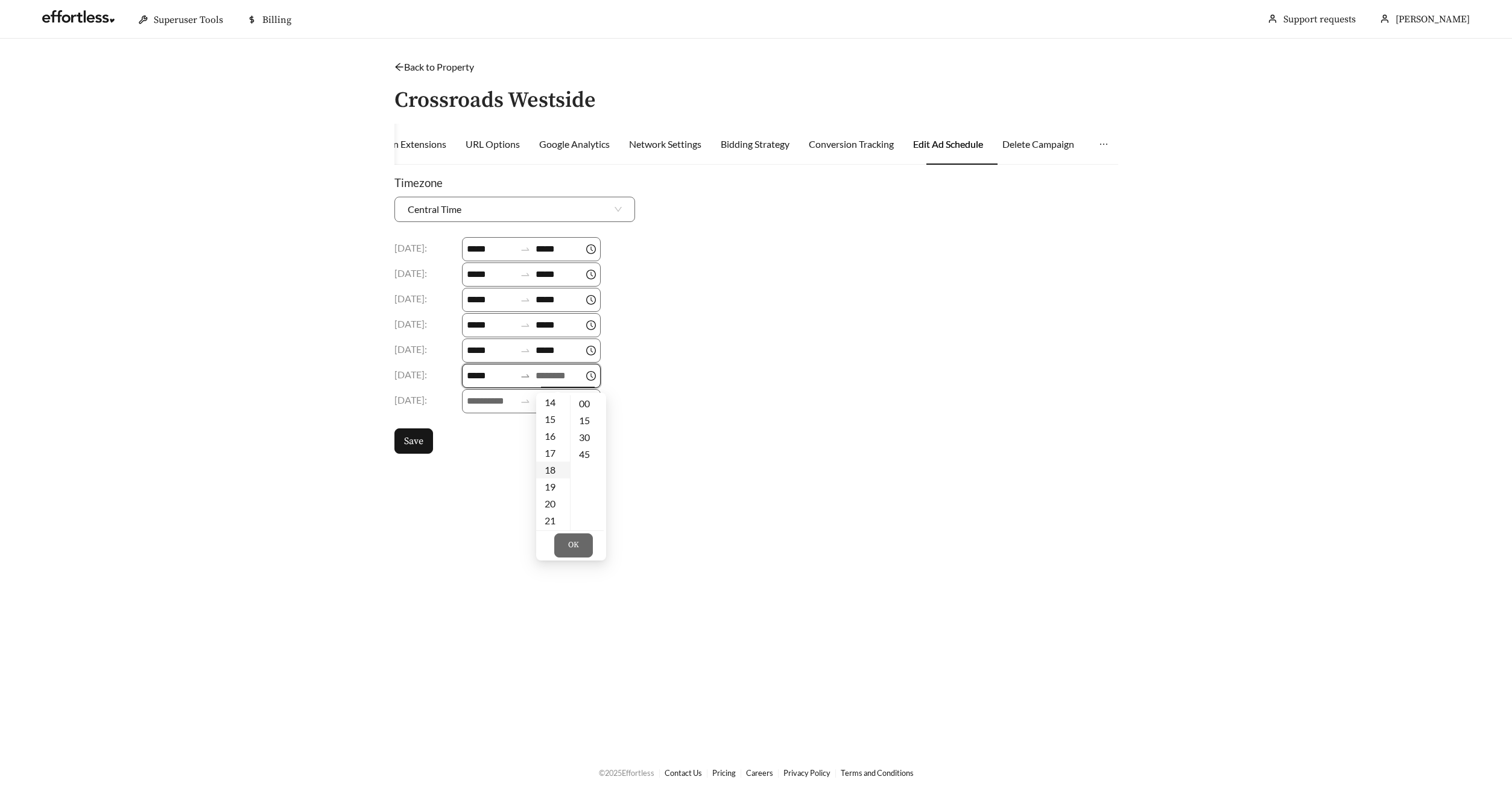
click at [552, 469] on div "18" at bounding box center [553, 470] width 34 height 17
type input "*****"
drag, startPoint x: 575, startPoint y: 549, endPoint x: 566, endPoint y: 520, distance: 30.4
click at [575, 549] on span "OK" at bounding box center [573, 546] width 11 height 12
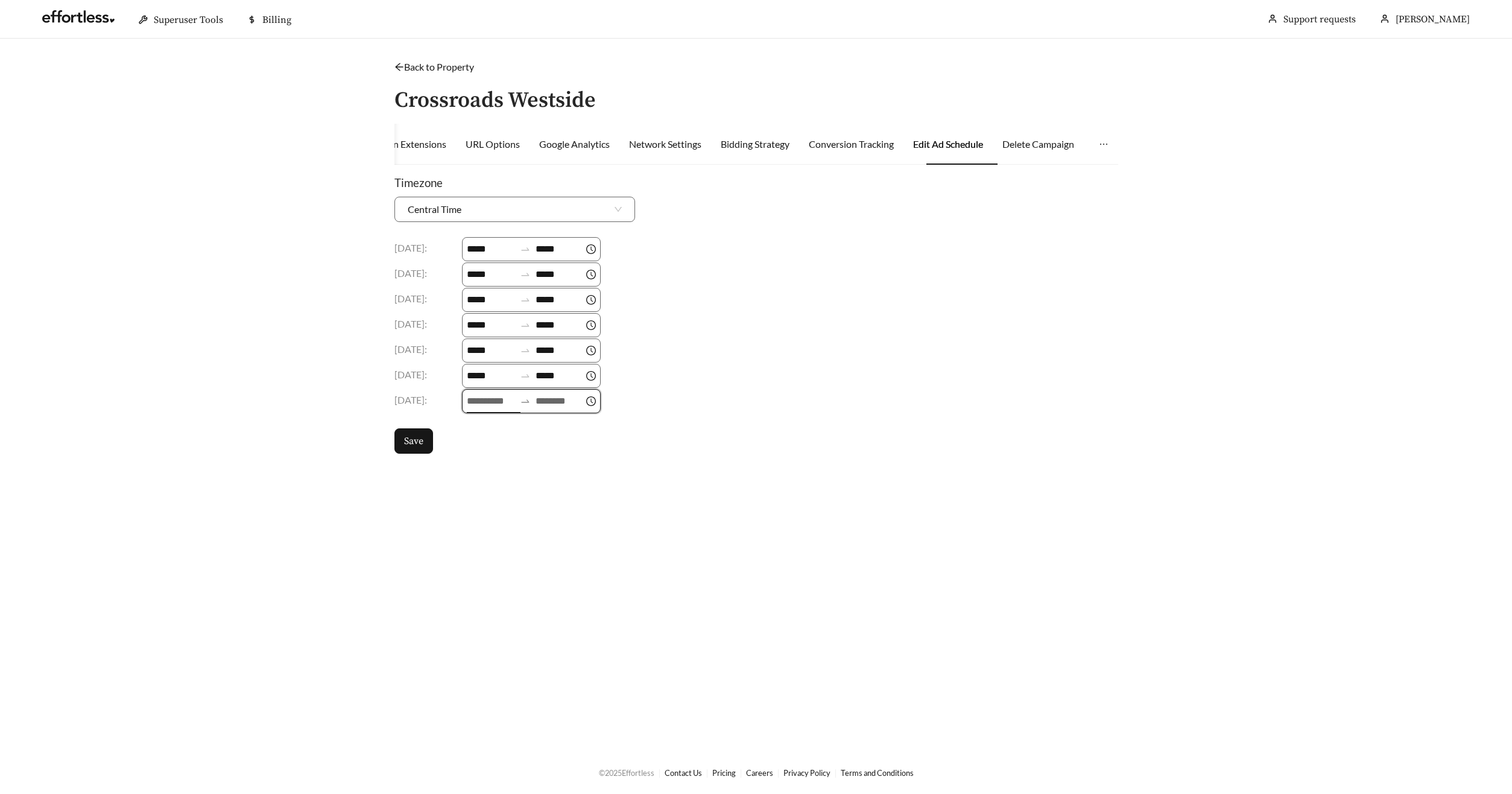
click at [502, 396] on input at bounding box center [491, 401] width 48 height 14
click at [477, 500] on div "09" at bounding box center [479, 502] width 34 height 17
type input "*****"
click at [567, 404] on input at bounding box center [560, 401] width 48 height 14
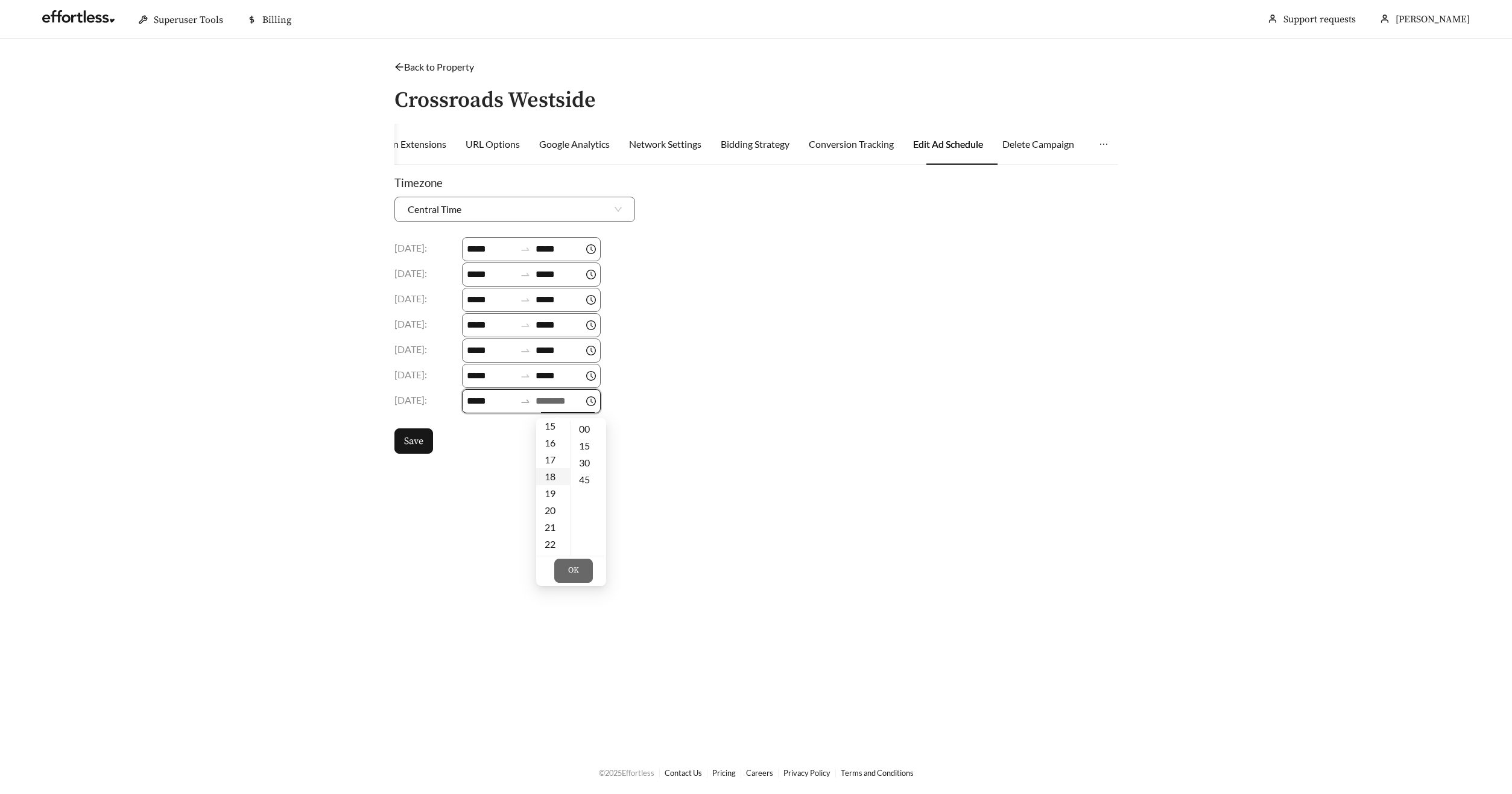
click at [556, 479] on div "18" at bounding box center [553, 477] width 34 height 17
type input "*****"
drag, startPoint x: 570, startPoint y: 563, endPoint x: 552, endPoint y: 542, distance: 27.7
click at [570, 563] on button "OK" at bounding box center [573, 570] width 39 height 24
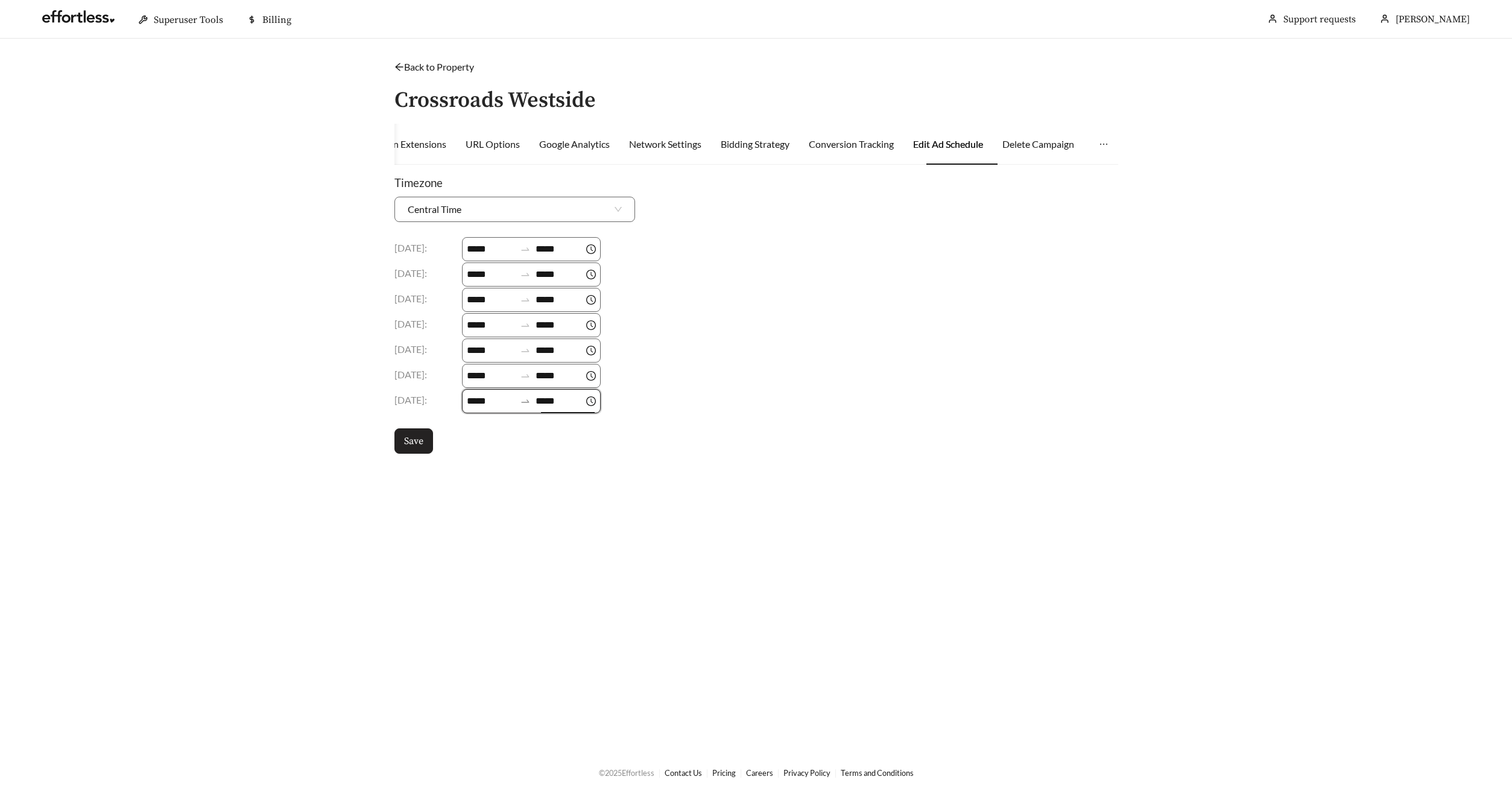
drag, startPoint x: 406, startPoint y: 443, endPoint x: 435, endPoint y: 451, distance: 30.1
click at [406, 443] on span "Save" at bounding box center [413, 441] width 19 height 14
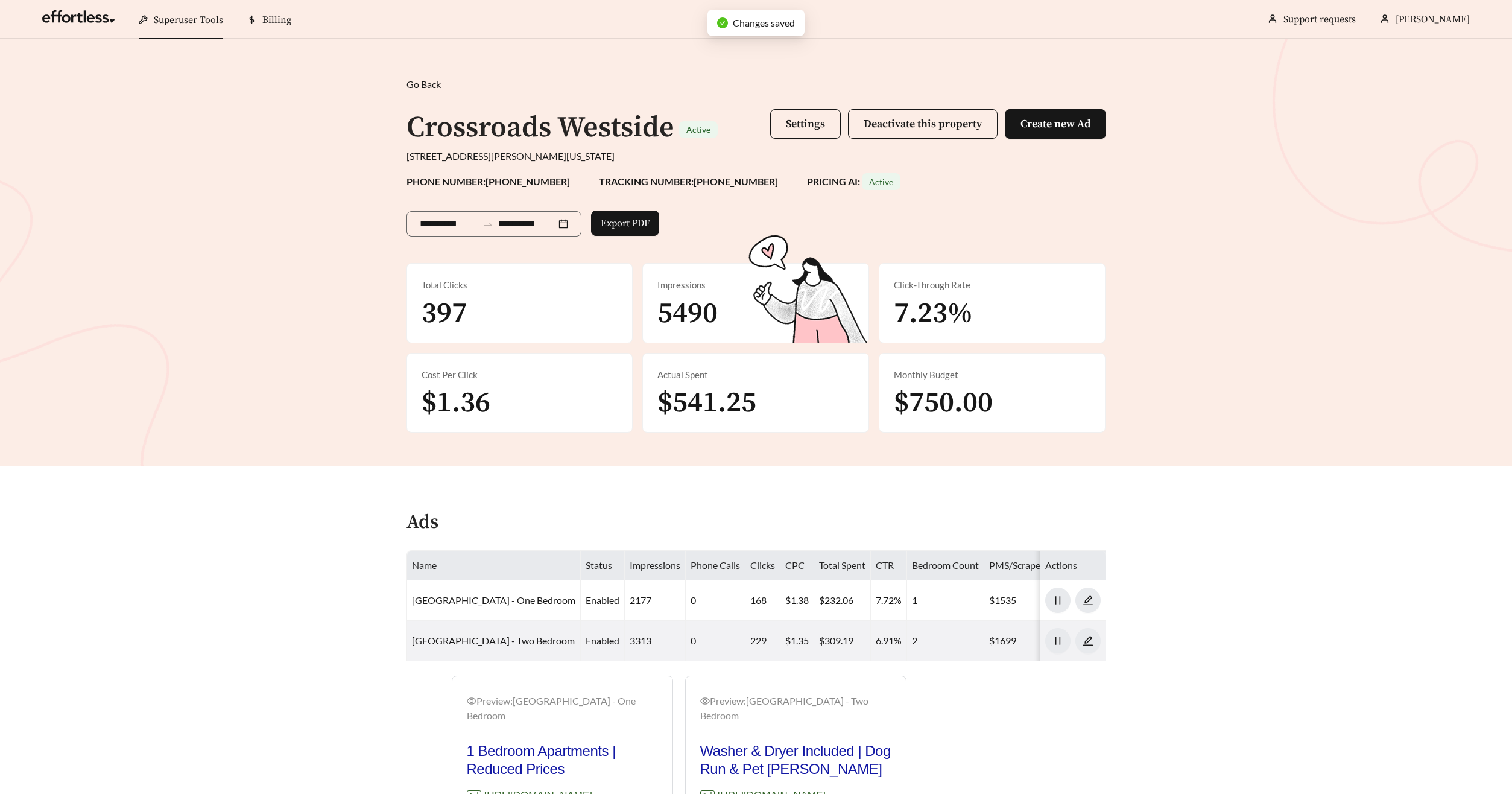
scroll to position [441, 0]
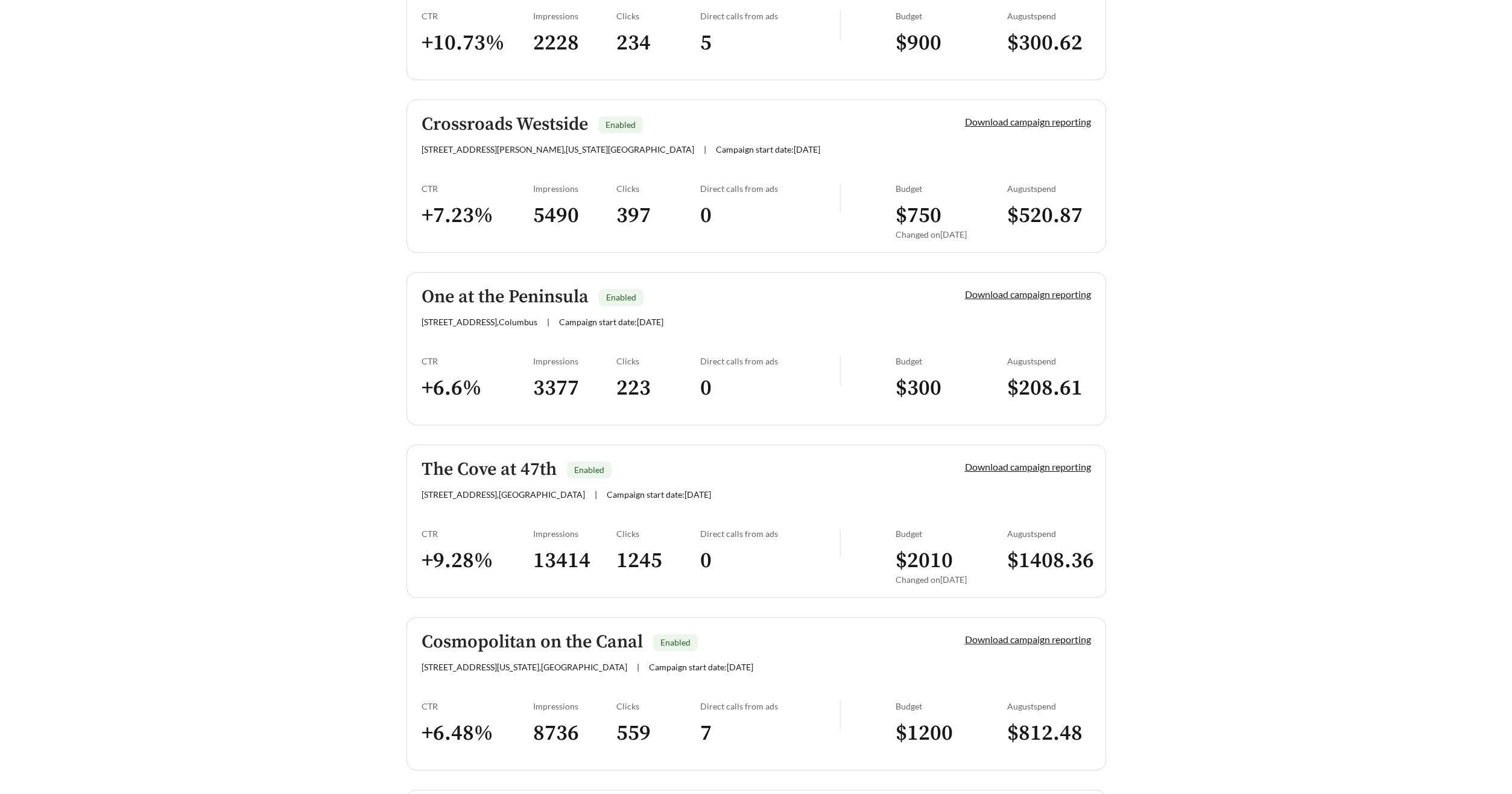
click at [474, 132] on h5 "Crossroads Westside" at bounding box center [505, 125] width 166 height 20
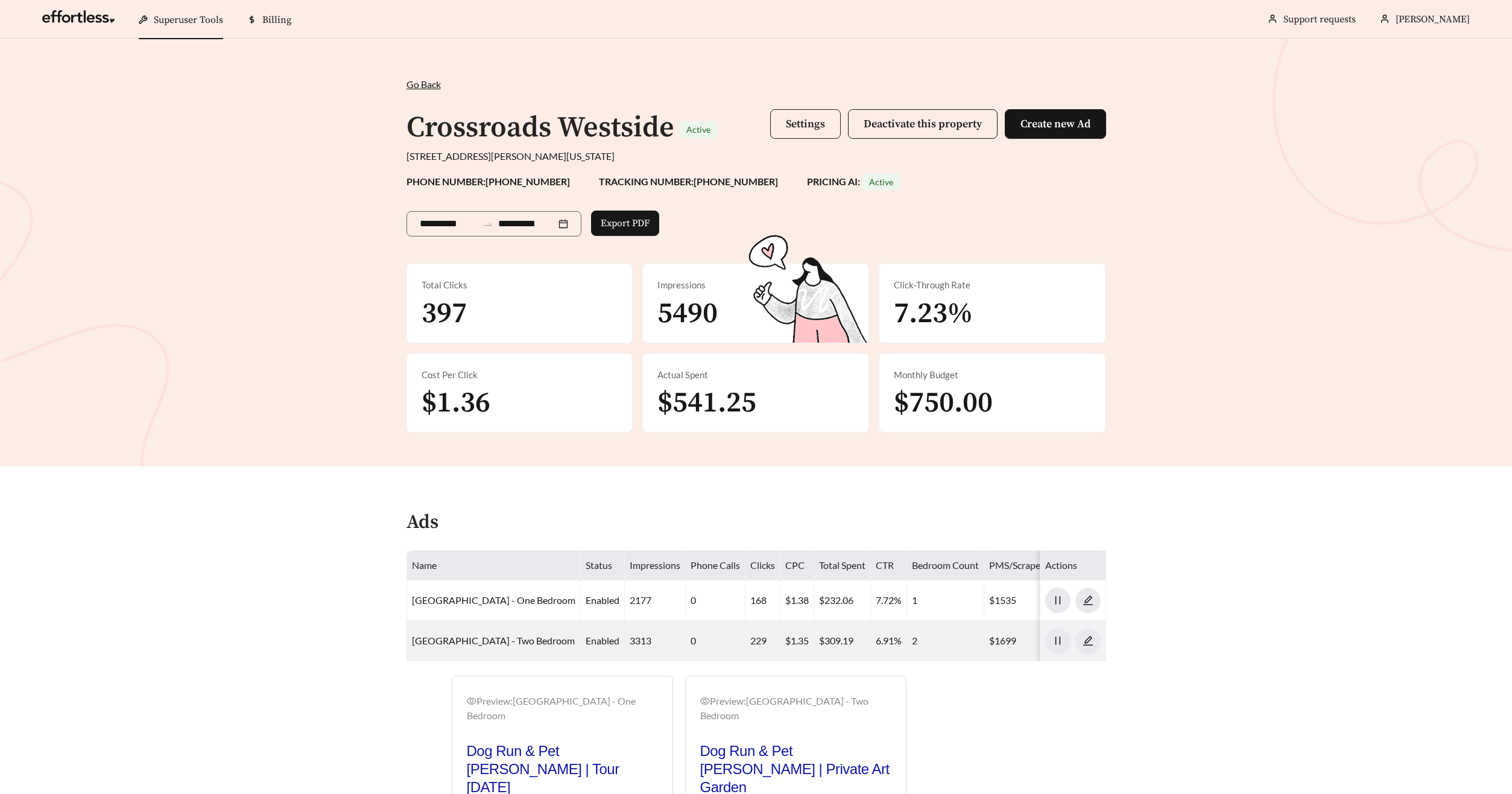
click at [800, 116] on button "Settings" at bounding box center [805, 124] width 71 height 30
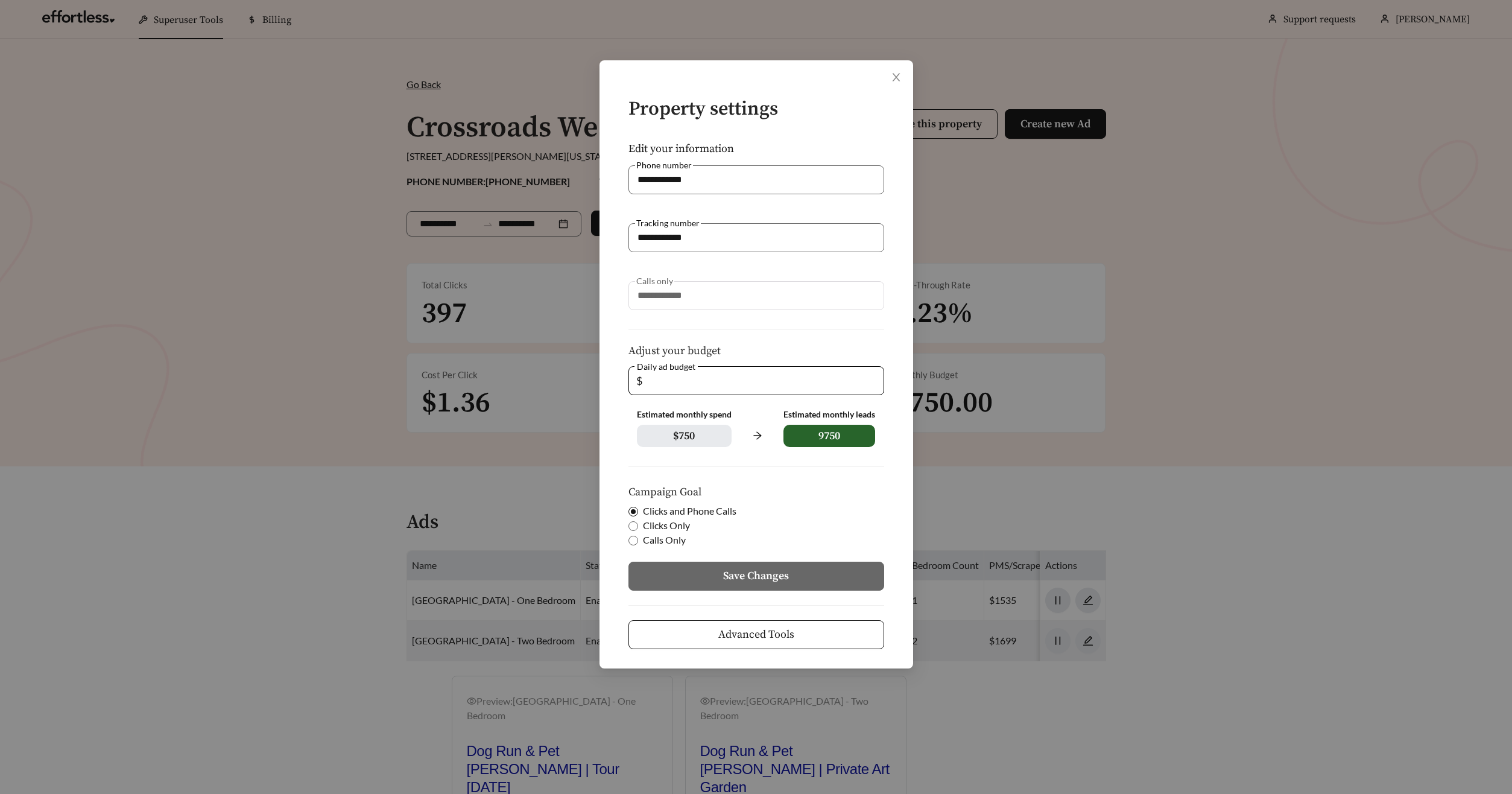
click at [804, 633] on button "Advanced Tools" at bounding box center [756, 635] width 256 height 29
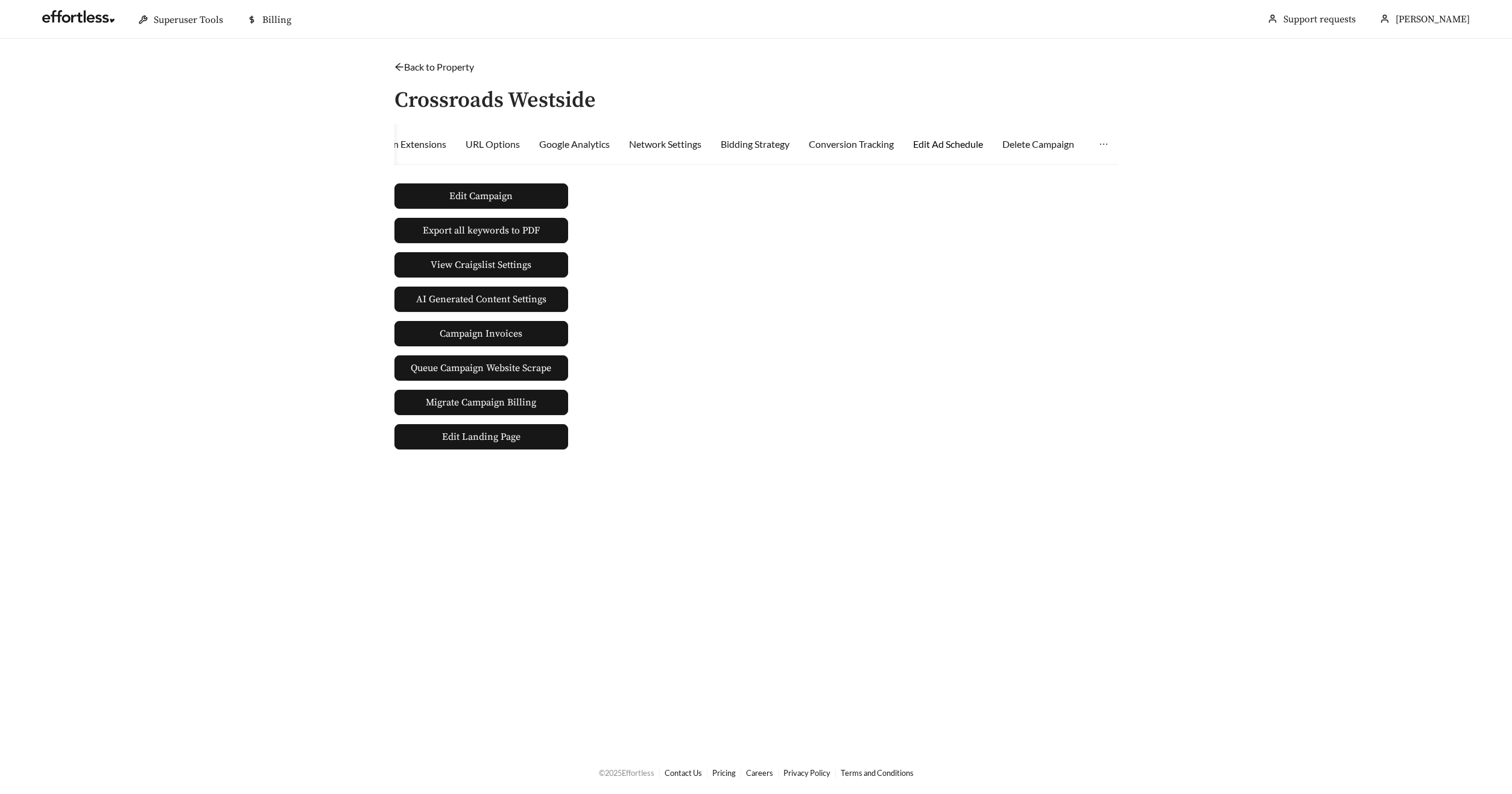
click at [951, 140] on div "Edit Ad Schedule" at bounding box center [948, 144] width 70 height 14
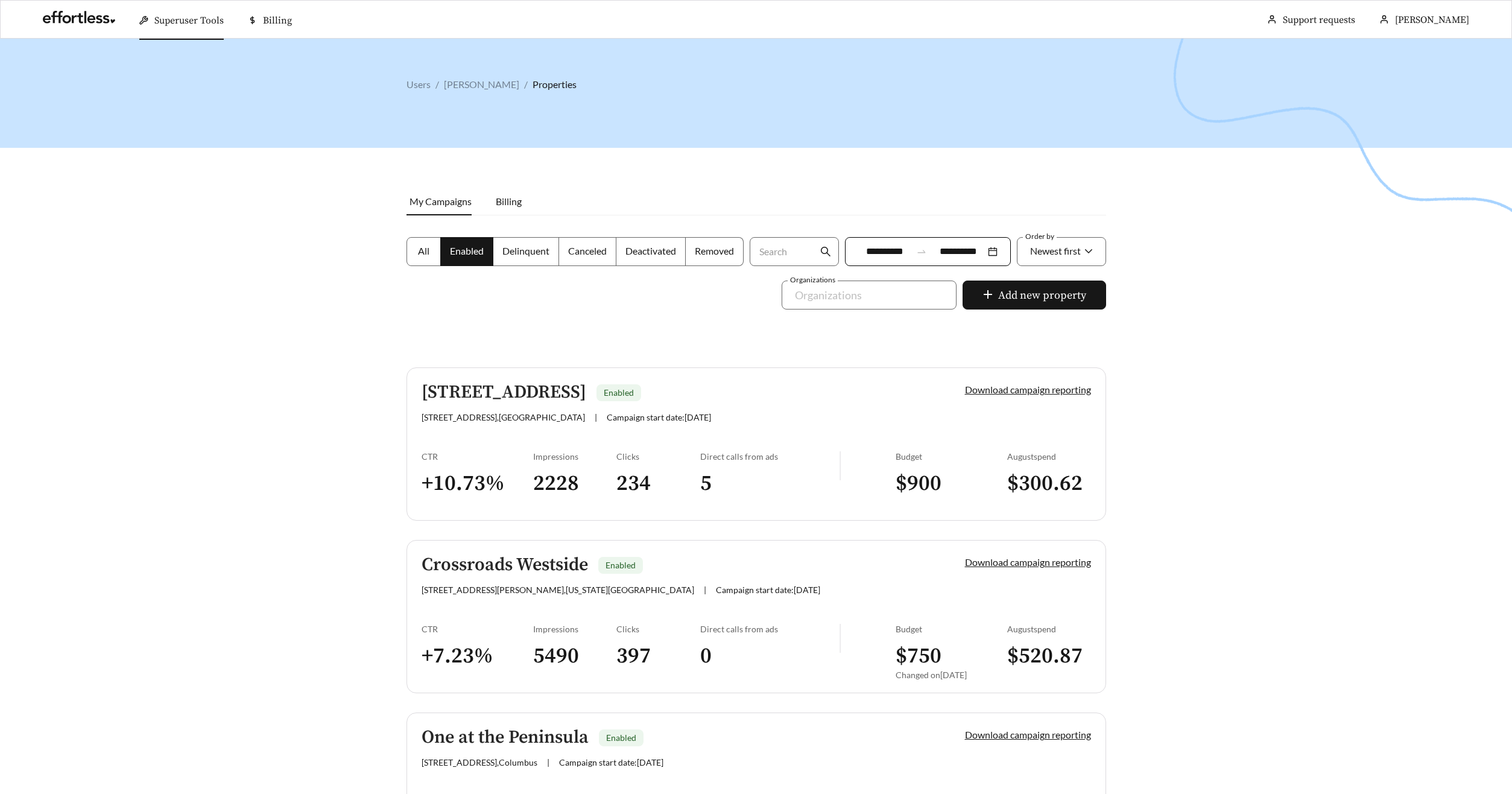
scroll to position [441, 0]
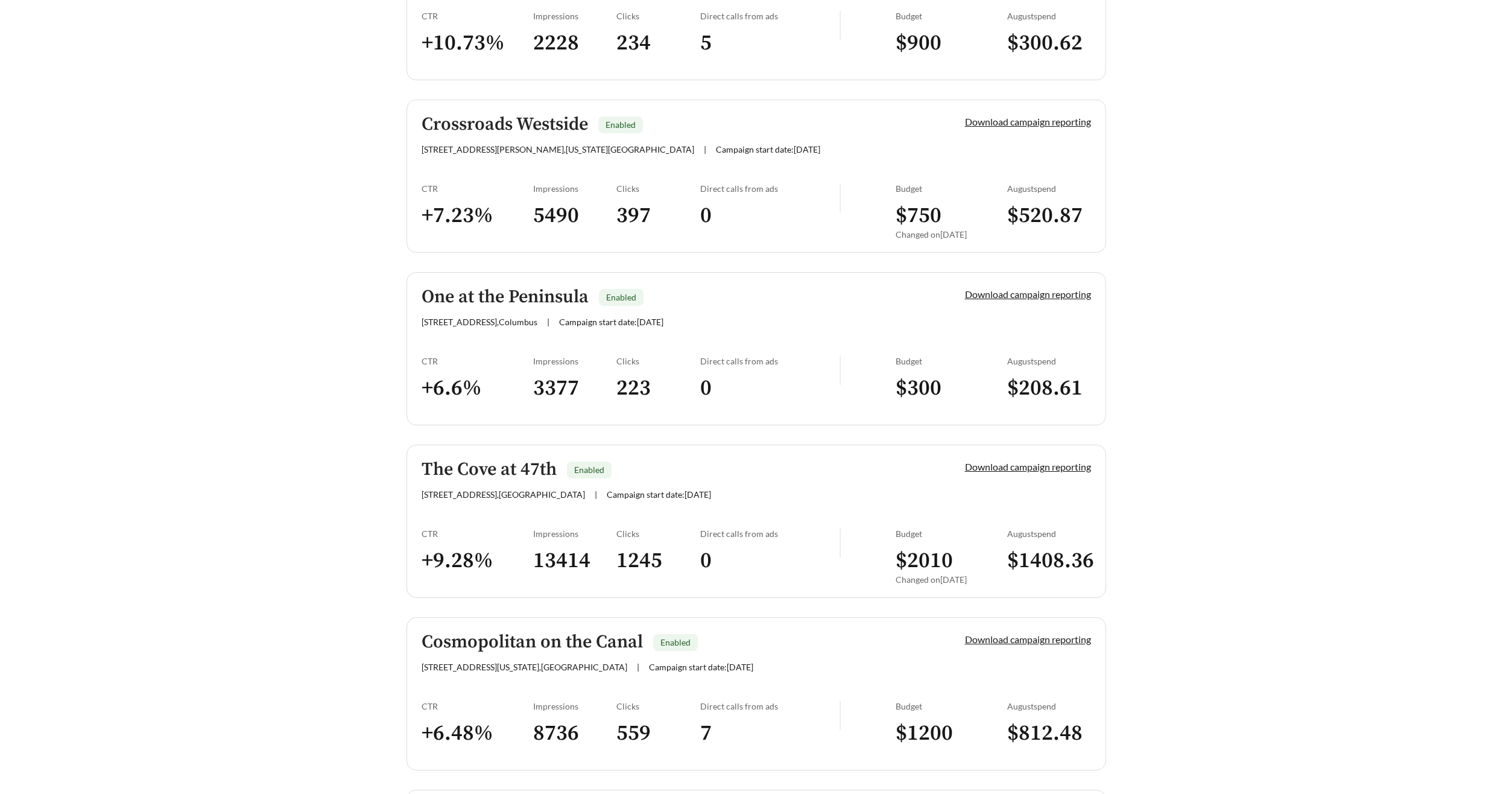
click at [456, 294] on h5 "One at the Peninsula" at bounding box center [505, 297] width 167 height 20
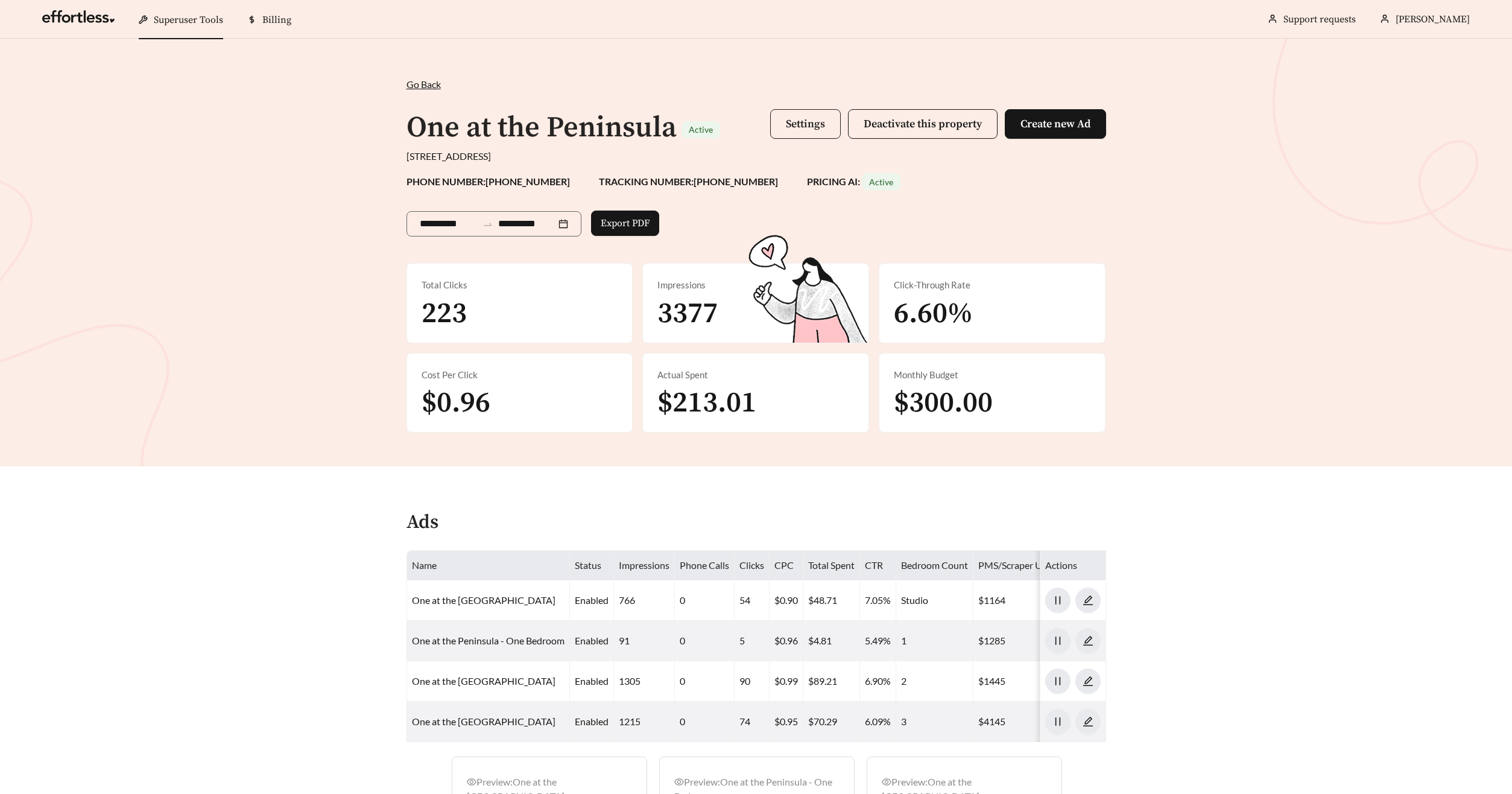
click at [805, 133] on button "Settings" at bounding box center [805, 124] width 71 height 30
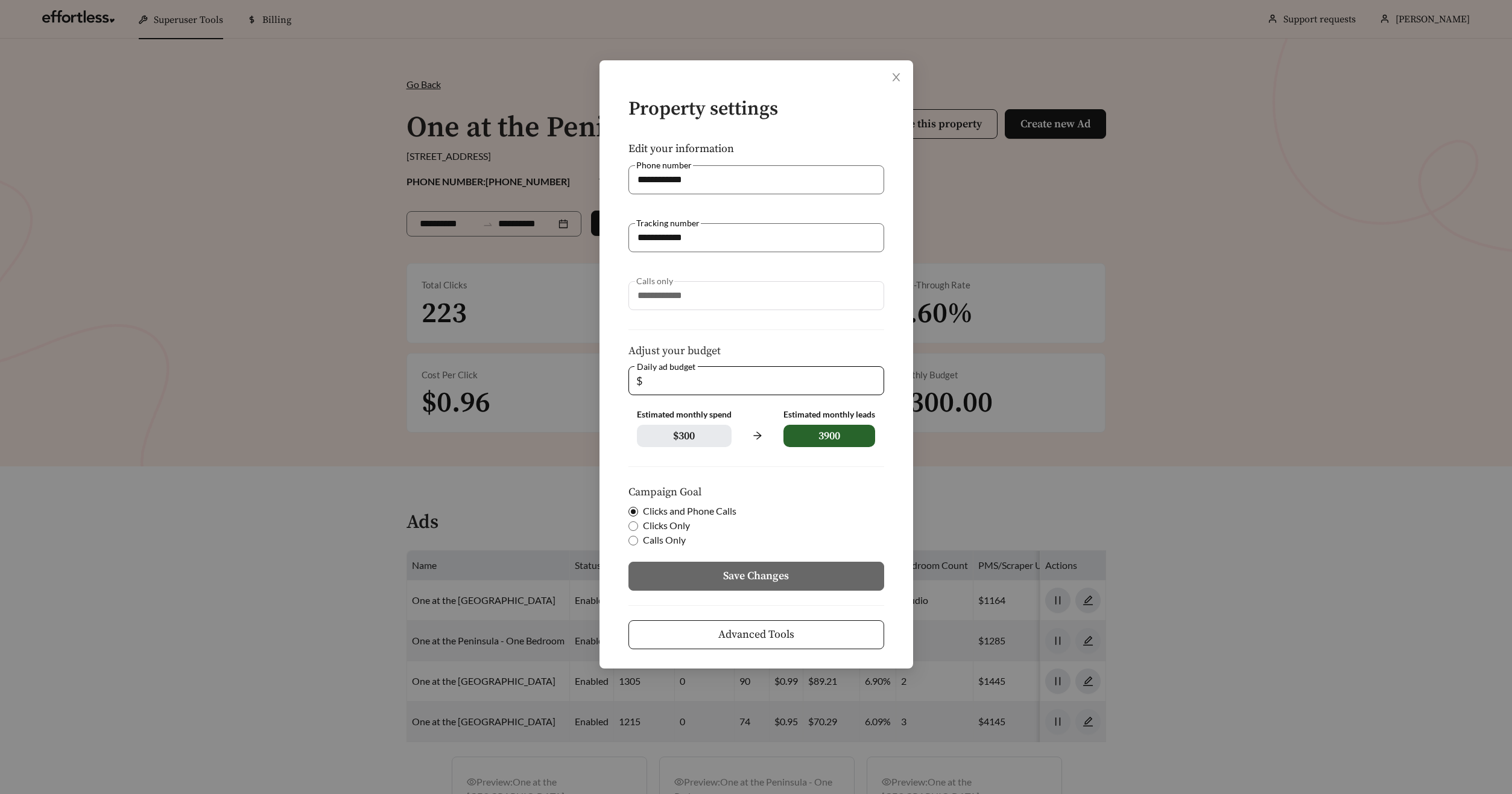
click at [816, 627] on button "Advanced Tools" at bounding box center [756, 635] width 256 height 29
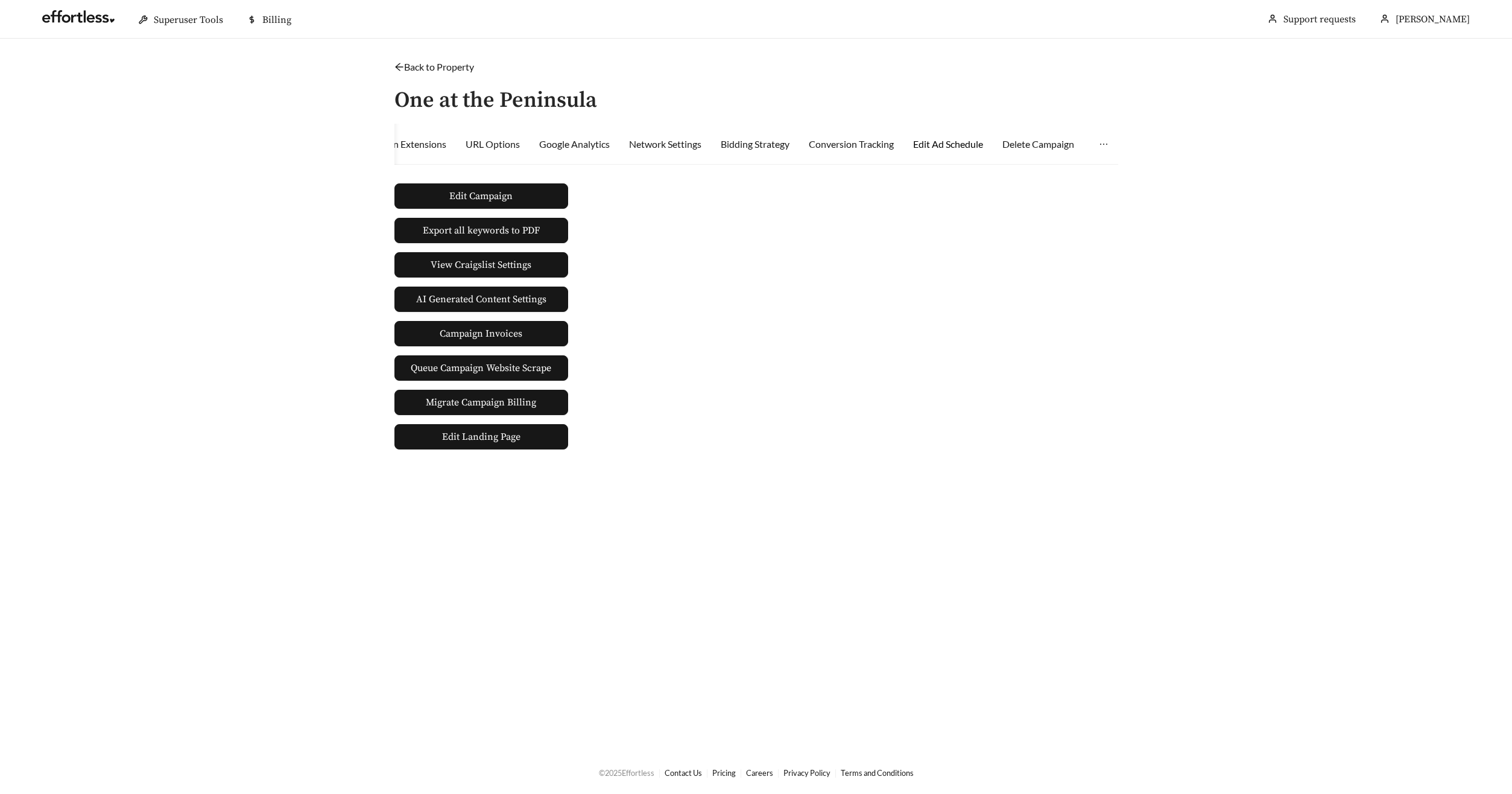
click at [940, 140] on div "Edit Ad Schedule" at bounding box center [948, 144] width 70 height 14
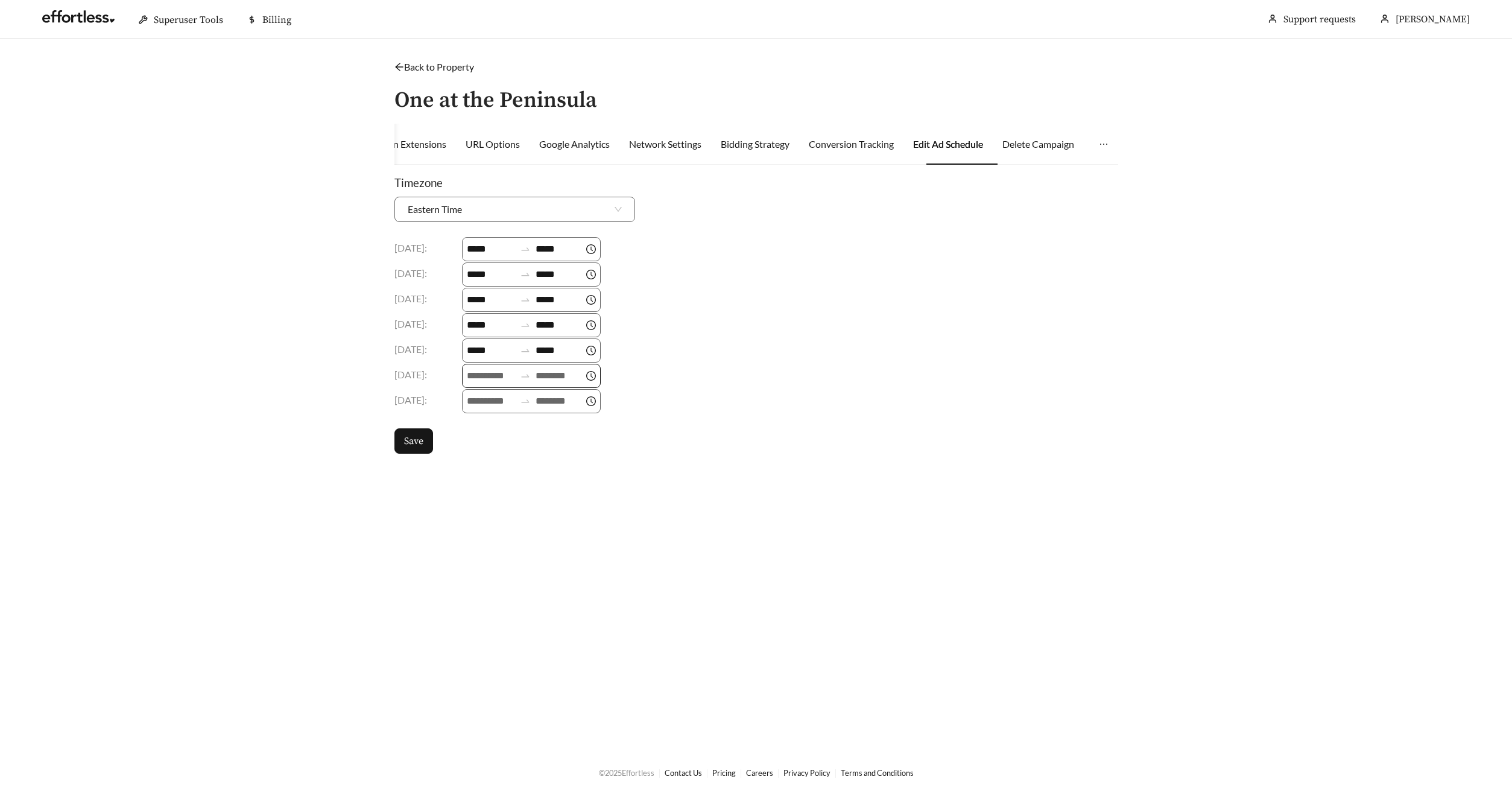
click at [497, 379] on input at bounding box center [491, 376] width 48 height 14
type input "*"
click at [573, 372] on input at bounding box center [560, 376] width 48 height 14
type input "**"
click at [585, 544] on body "Superuser Tools Billing [PERSON_NAME] Support requests More Back to Property / …" at bounding box center [756, 397] width 1512 height 794
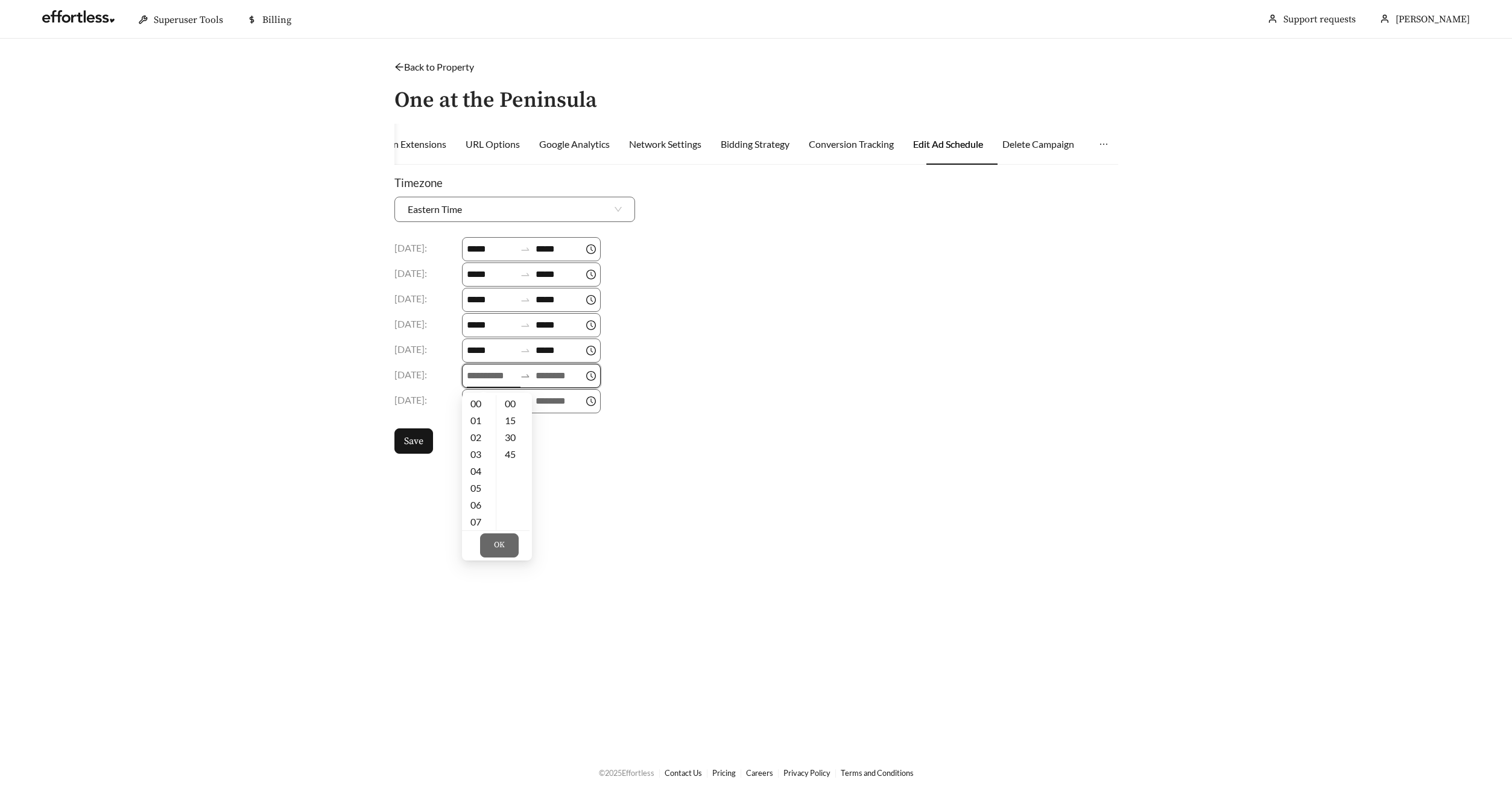
click at [500, 376] on input at bounding box center [491, 376] width 48 height 14
click at [474, 449] on div "09" at bounding box center [479, 449] width 34 height 17
type input "*****"
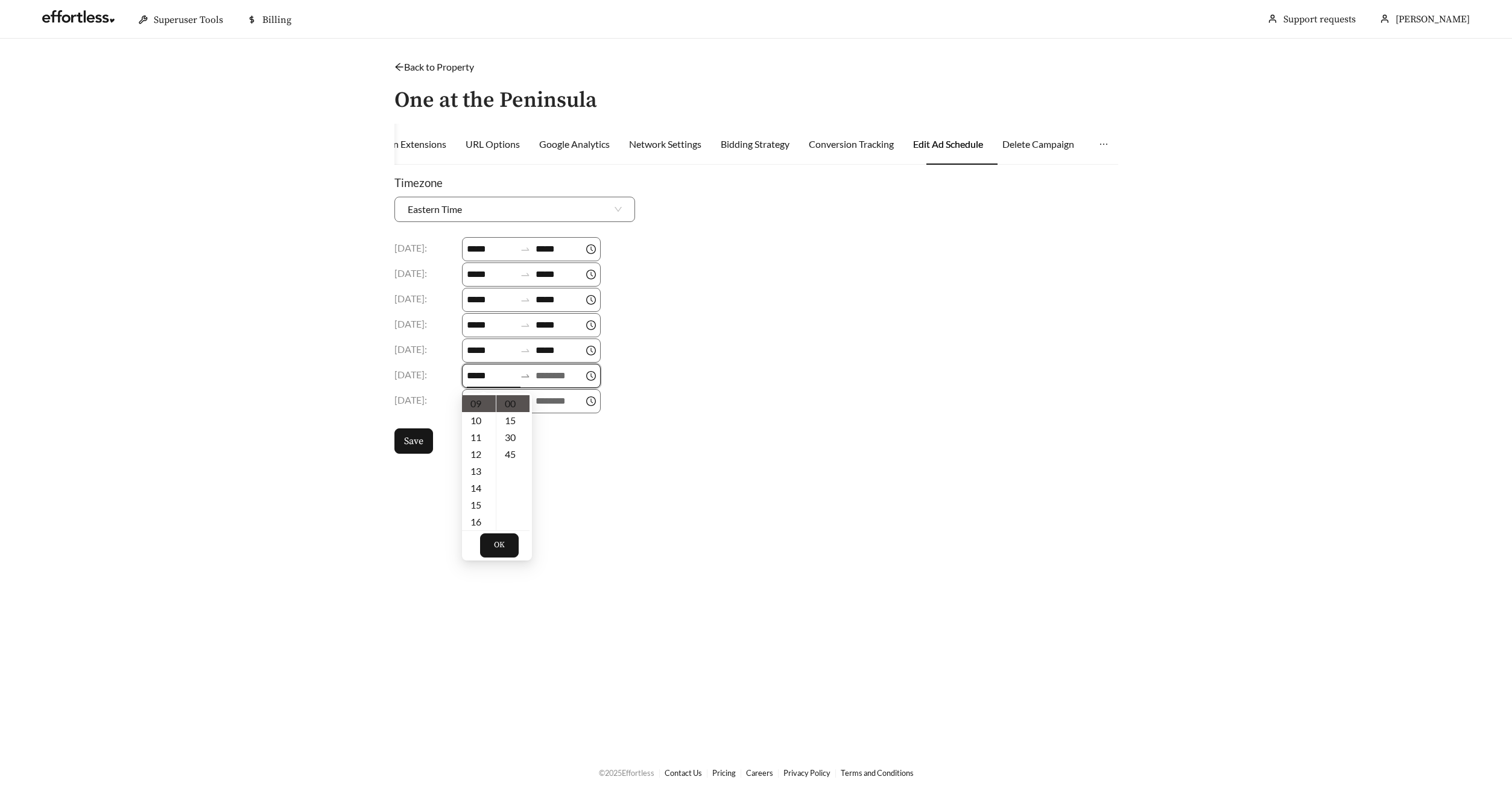
click at [575, 378] on input at bounding box center [560, 376] width 48 height 14
click at [551, 446] on div "18" at bounding box center [553, 443] width 34 height 17
type input "*****"
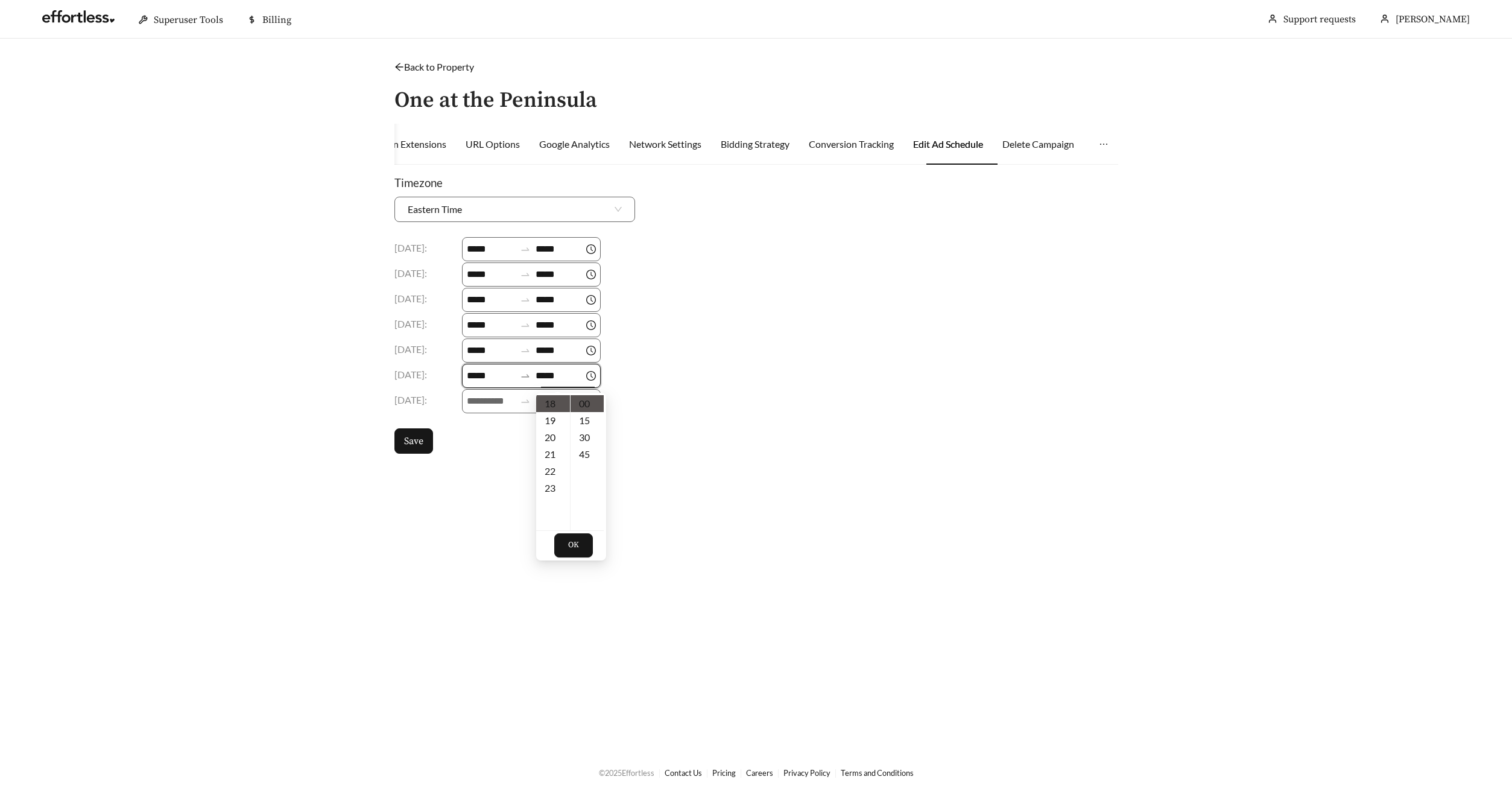
drag, startPoint x: 574, startPoint y: 547, endPoint x: 549, endPoint y: 506, distance: 48.0
click at [573, 547] on span "OK" at bounding box center [573, 546] width 11 height 12
drag, startPoint x: 486, startPoint y: 403, endPoint x: 494, endPoint y: 435, distance: 33.0
click at [486, 403] on input at bounding box center [491, 401] width 48 height 14
click at [482, 477] on div "09" at bounding box center [479, 471] width 34 height 17
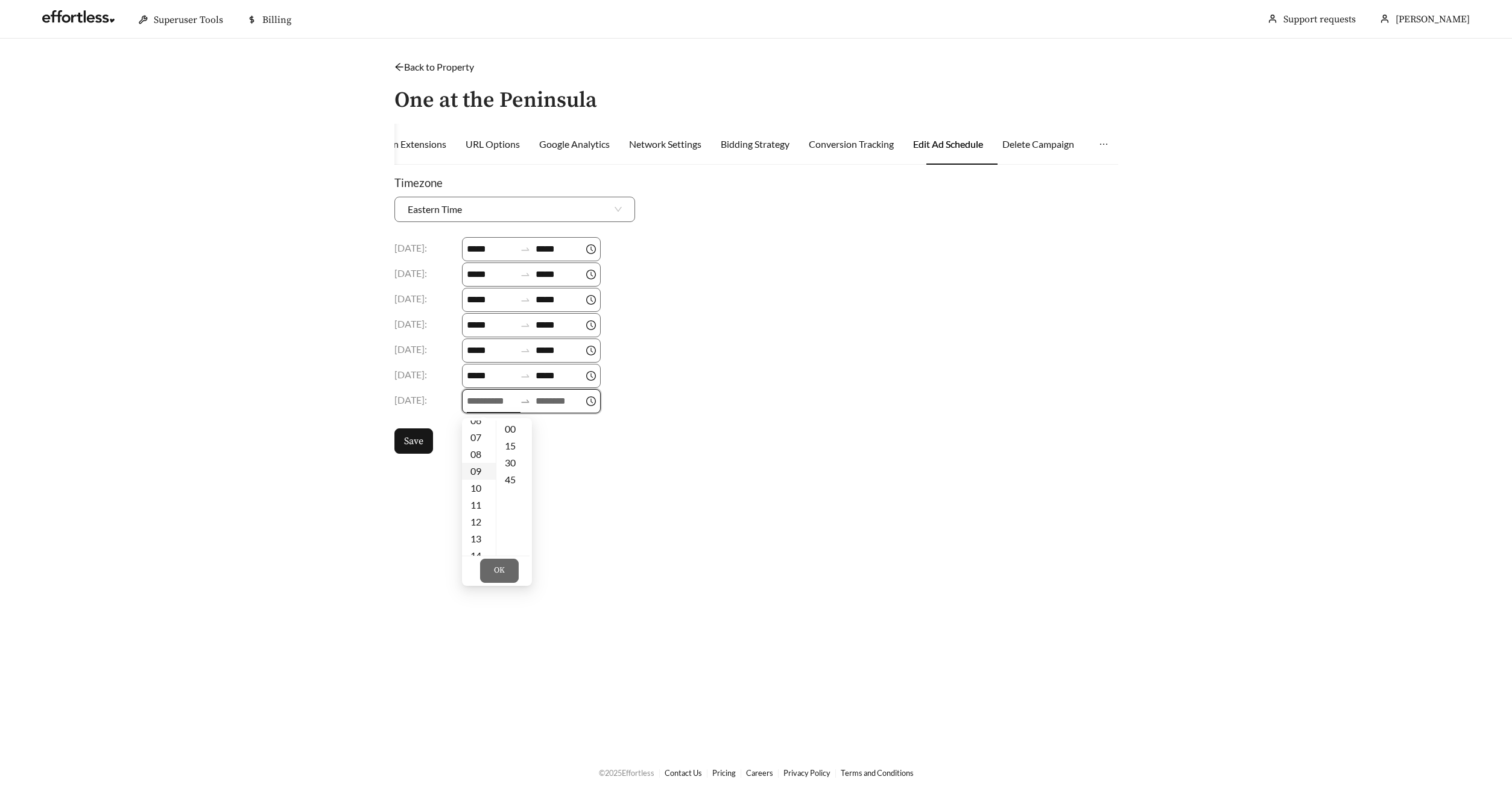
type input "*****"
click at [556, 408] on input at bounding box center [560, 401] width 48 height 14
click at [551, 438] on div "18" at bounding box center [553, 437] width 34 height 17
type input "*****"
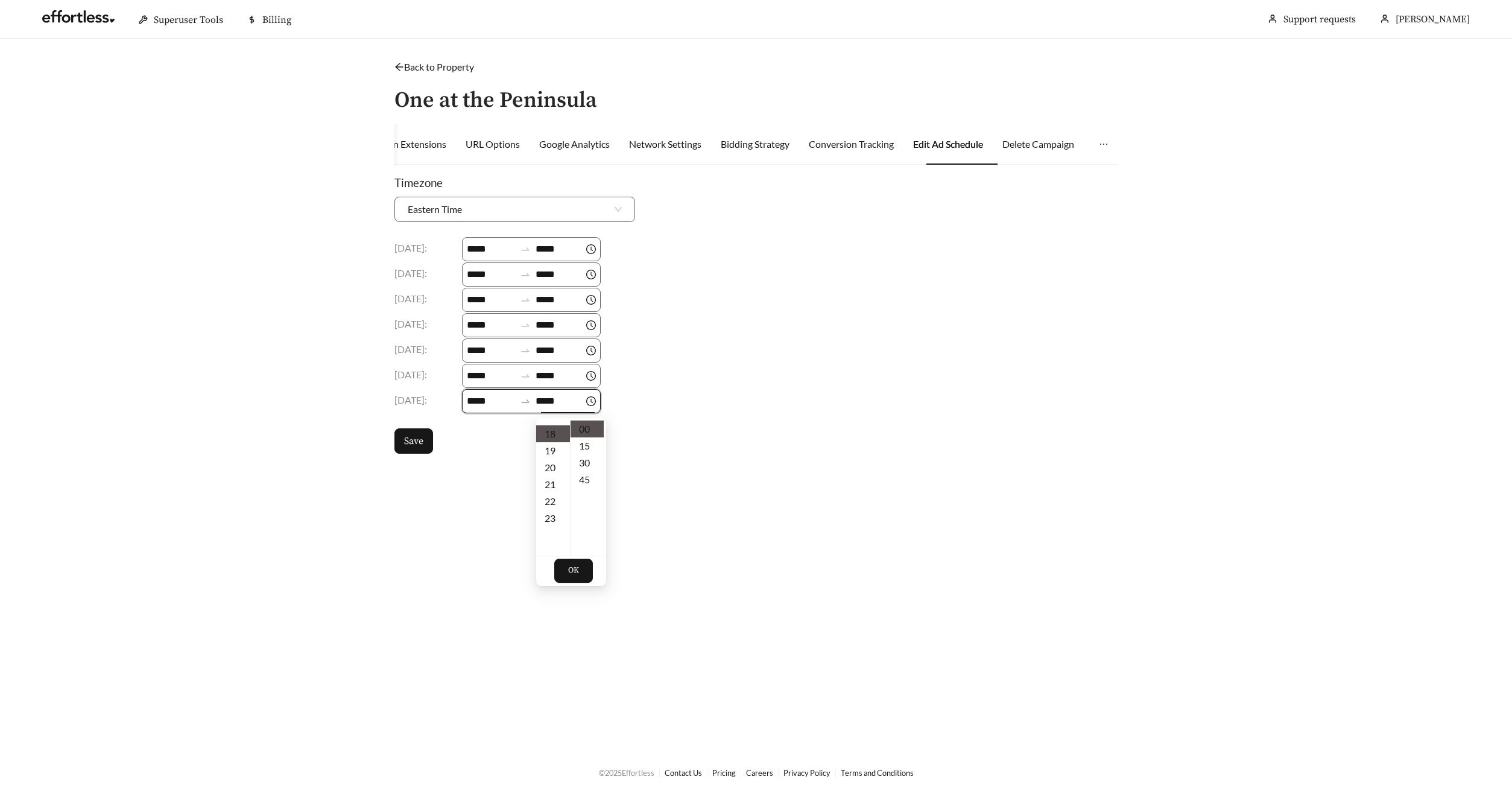
scroll to position [304, 0]
drag, startPoint x: 582, startPoint y: 578, endPoint x: 591, endPoint y: 566, distance: 15.0
click at [583, 576] on button "OK" at bounding box center [573, 570] width 39 height 24
click at [425, 453] on button "Save" at bounding box center [414, 441] width 39 height 26
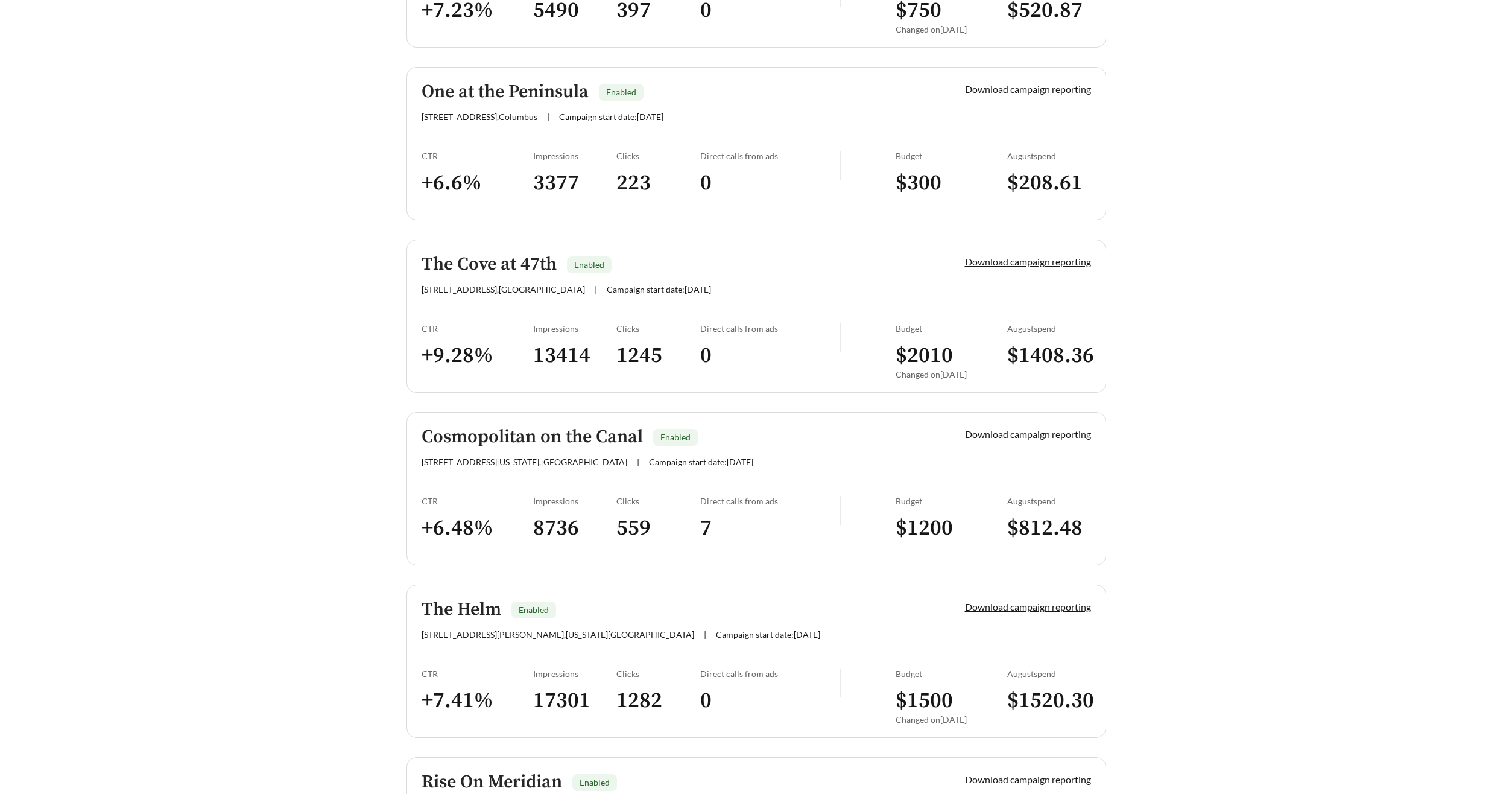
scroll to position [662, 0]
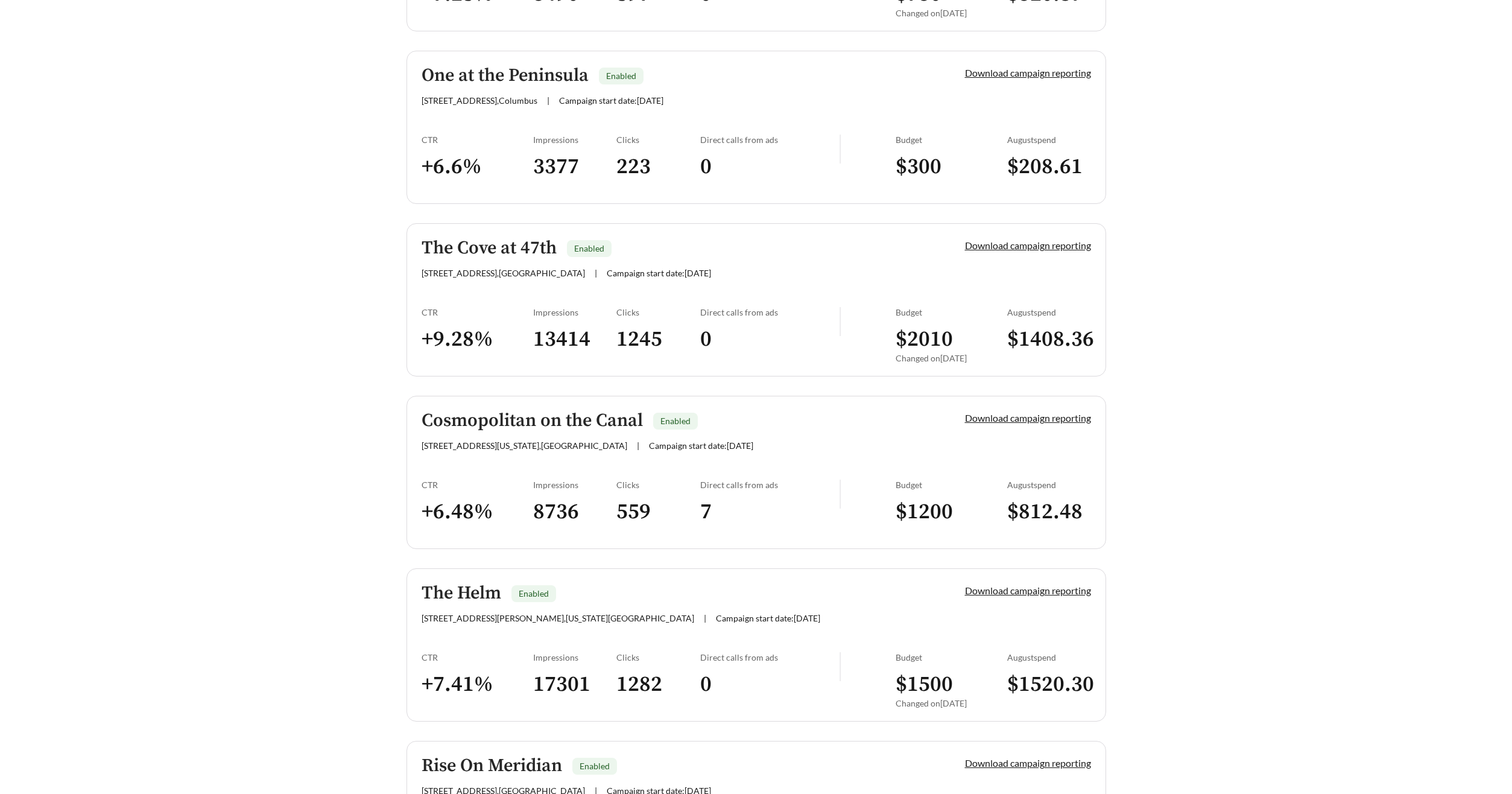
click at [481, 247] on h5 "The Cove at 47th" at bounding box center [489, 248] width 135 height 20
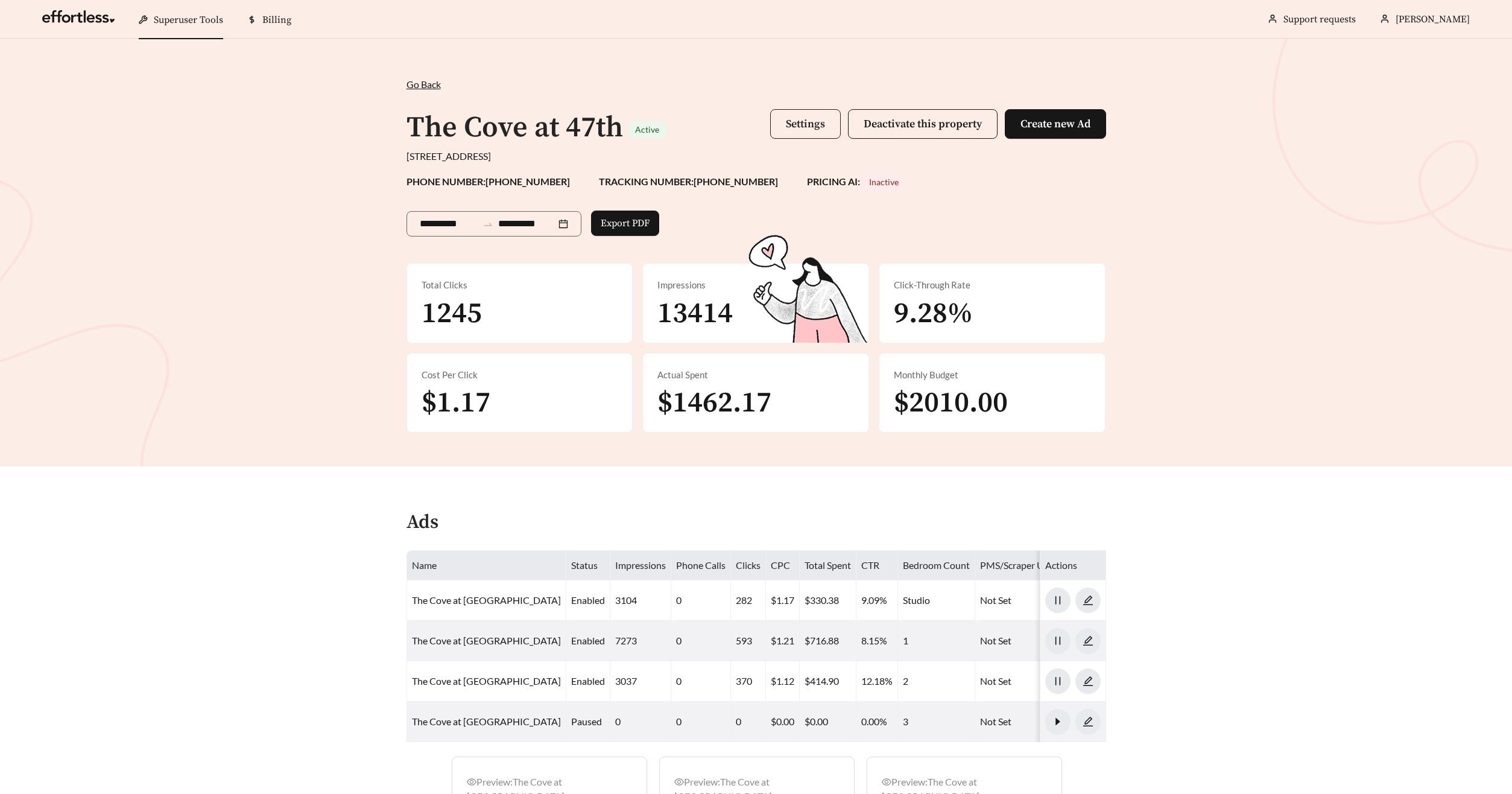
click at [798, 133] on button "Settings" at bounding box center [805, 124] width 71 height 30
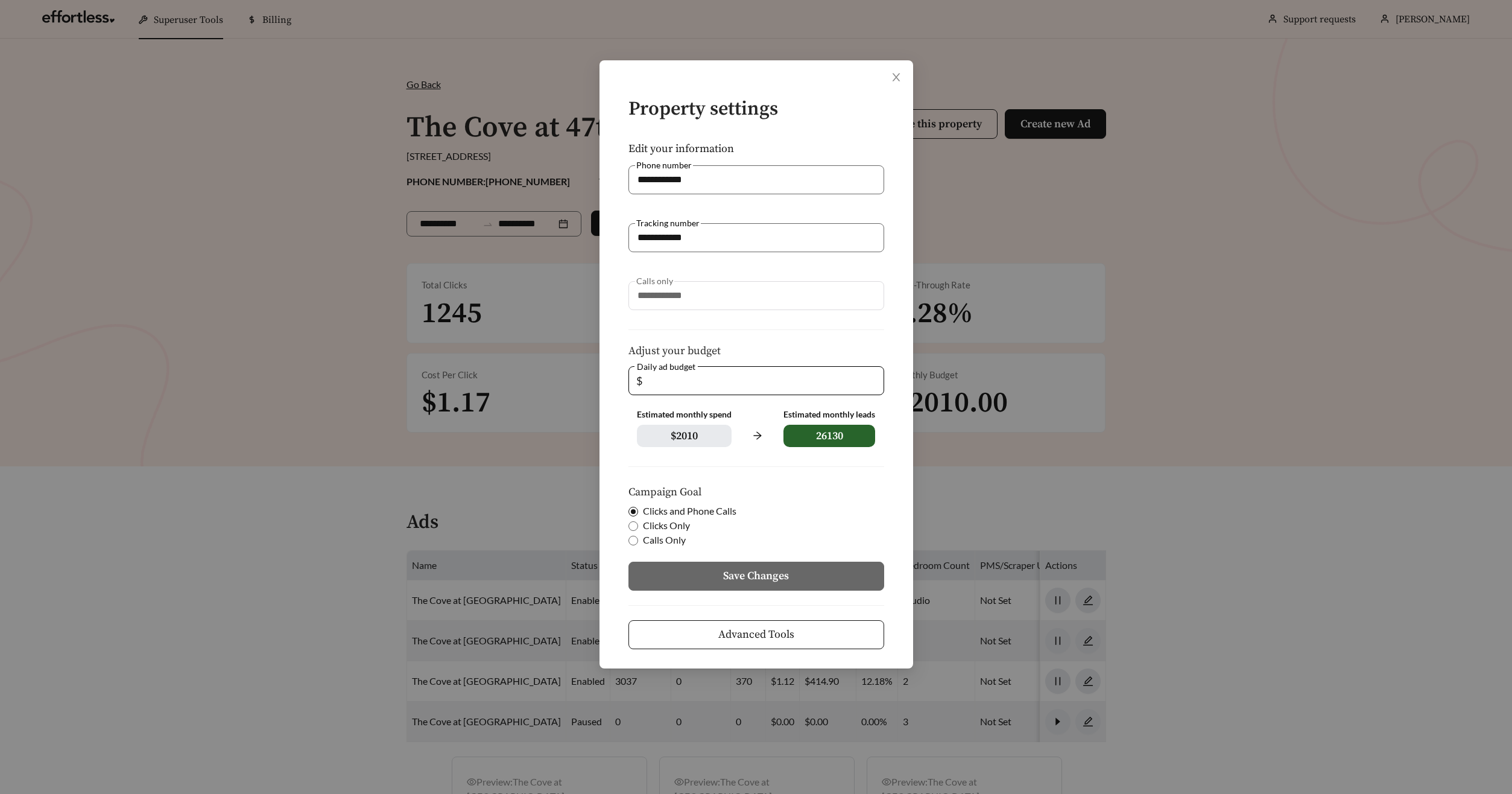
click at [789, 631] on span "Advanced Tools" at bounding box center [756, 634] width 76 height 16
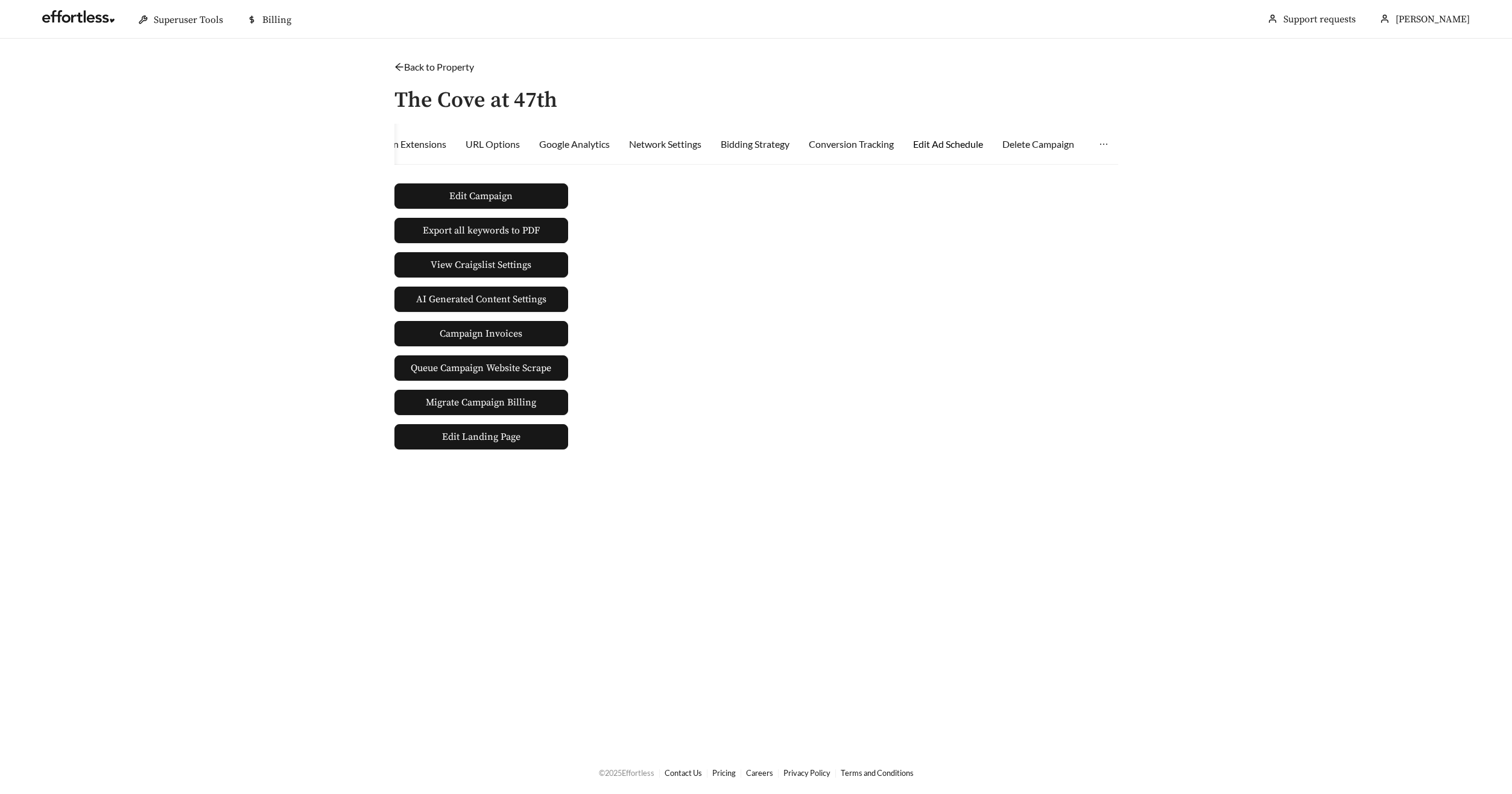
click at [938, 141] on div "Edit Ad Schedule" at bounding box center [948, 144] width 70 height 14
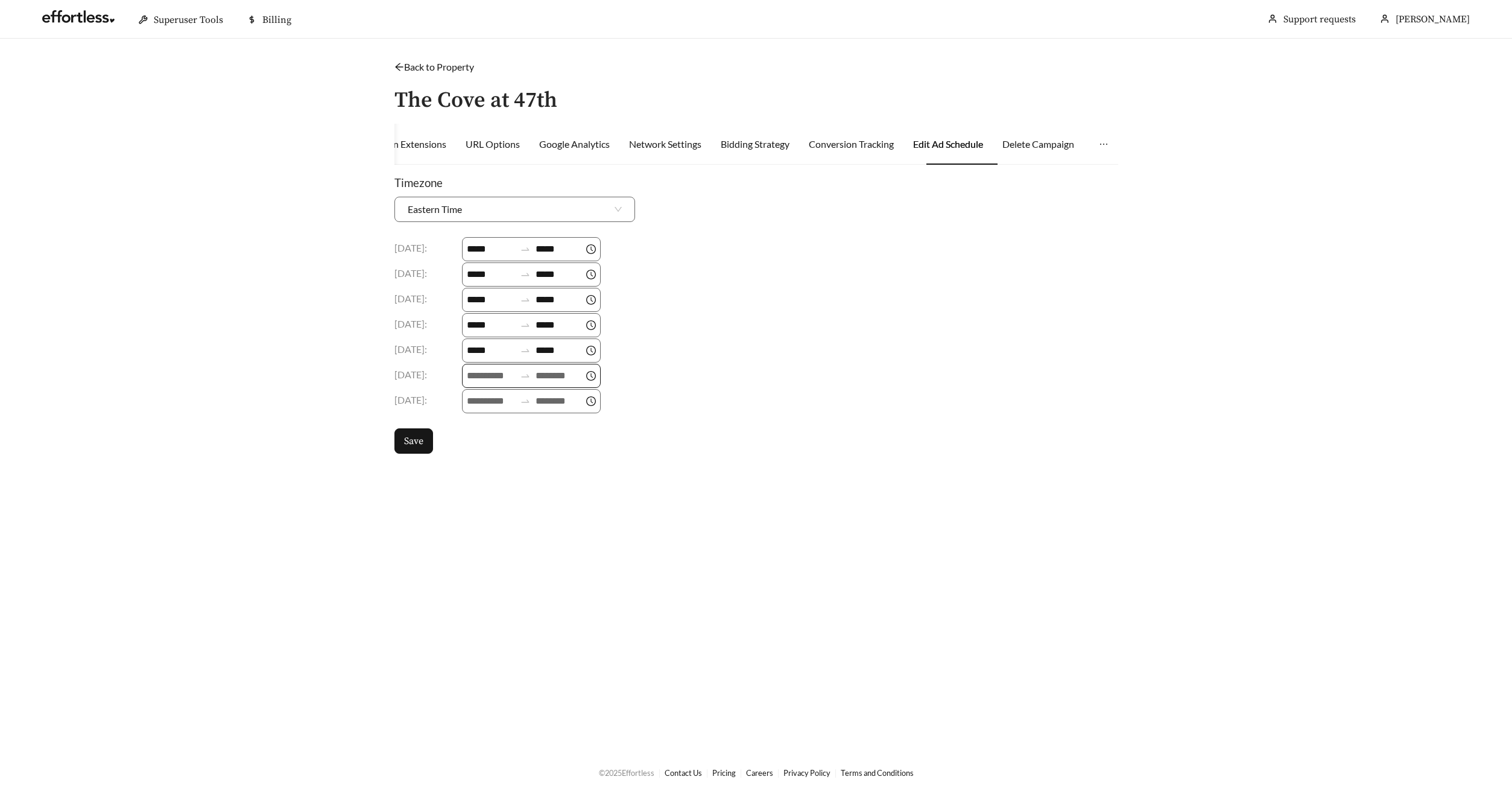
click at [475, 375] on input at bounding box center [491, 376] width 48 height 14
click at [480, 457] on div "09" at bounding box center [479, 458] width 34 height 17
type input "*****"
click at [553, 373] on input at bounding box center [560, 376] width 48 height 14
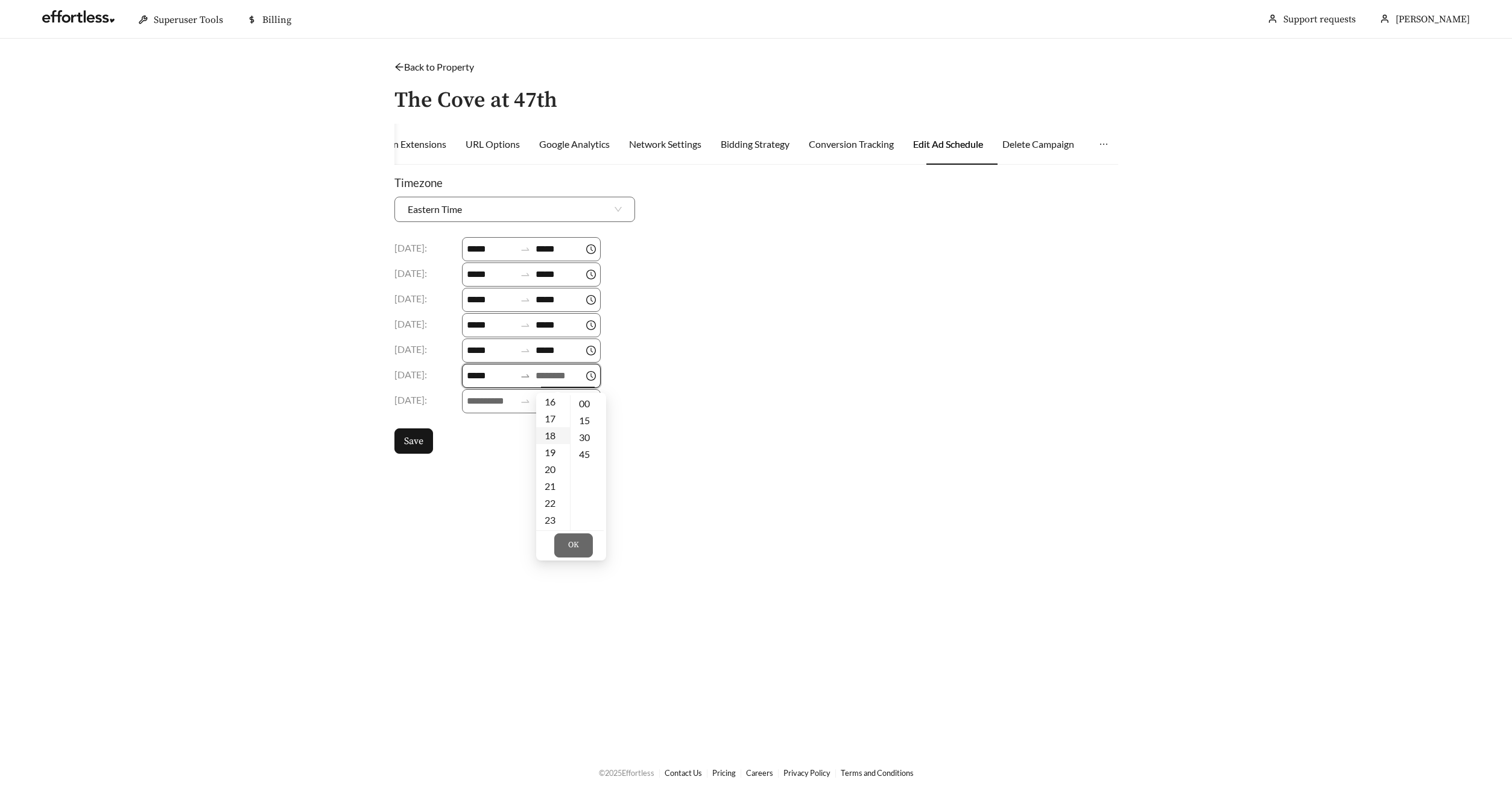
click at [547, 430] on div "18" at bounding box center [553, 435] width 34 height 17
type input "*****"
click at [499, 401] on body "Superuser Tools Billing [PERSON_NAME] Support requests More Back to Property / …" at bounding box center [756, 397] width 1512 height 794
click at [487, 373] on input at bounding box center [491, 376] width 48 height 14
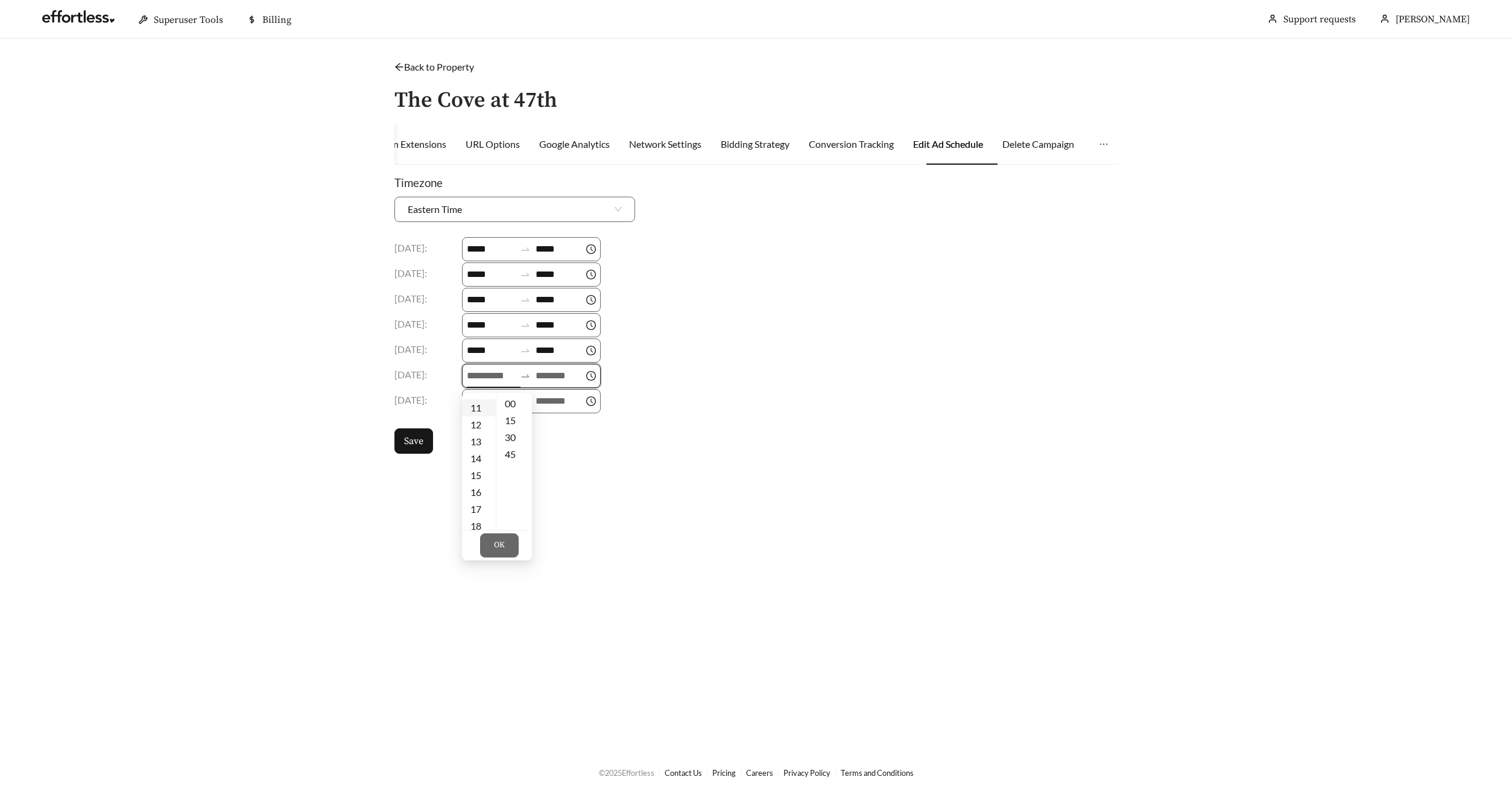
scroll to position [158, 0]
click at [482, 393] on div "00 01 02 03 04 05 06 07 08 09 10 11 12 13 14 15 16 17 18 19 20 21 22 23 00 15 3…" at bounding box center [495, 462] width 68 height 138
click at [482, 399] on div "09" at bounding box center [479, 397] width 34 height 17
type input "*****"
click at [547, 378] on input at bounding box center [560, 376] width 48 height 14
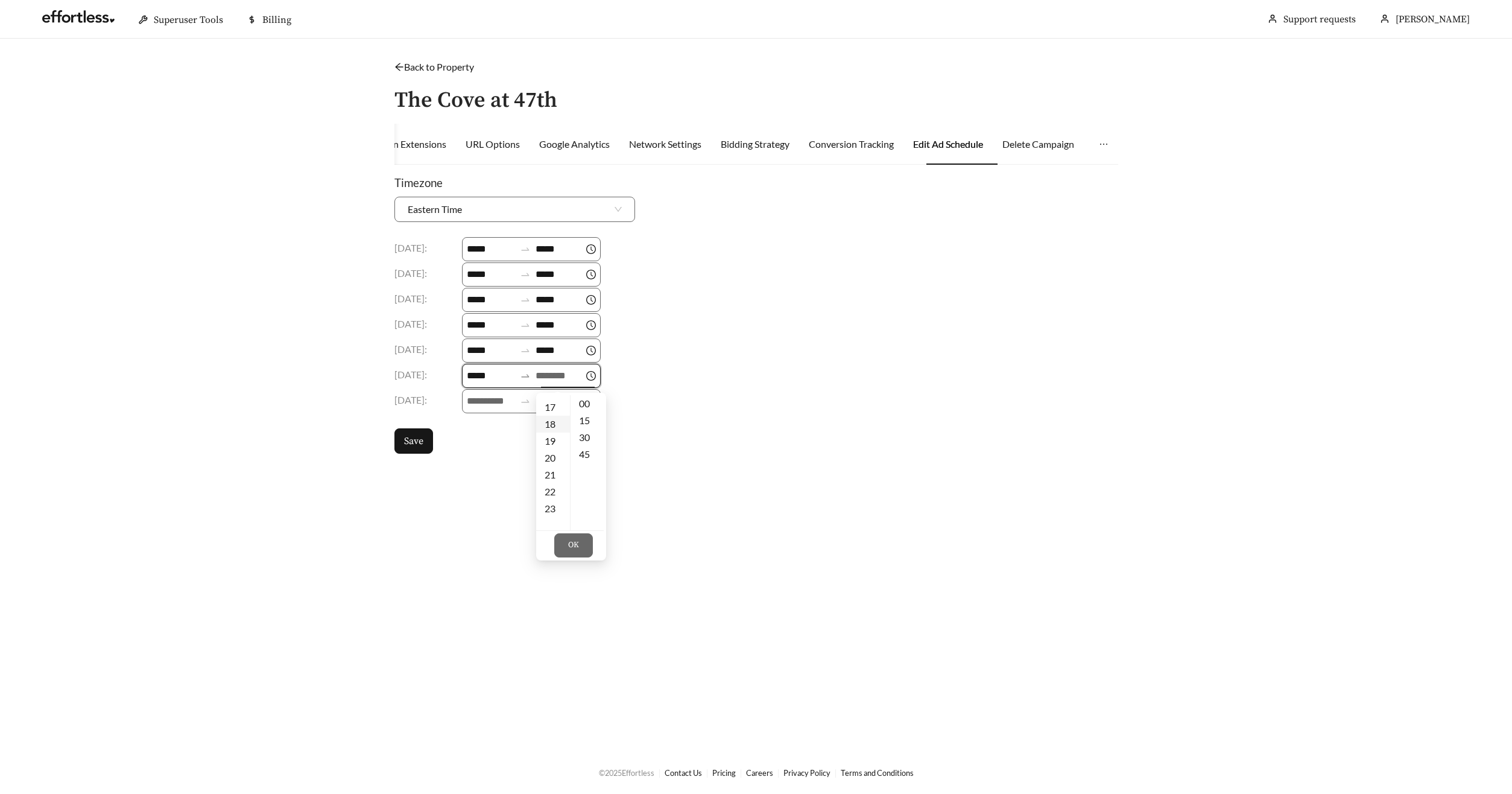
drag, startPoint x: 551, startPoint y: 420, endPoint x: 551, endPoint y: 427, distance: 7.0
click at [551, 420] on div "18" at bounding box center [553, 424] width 34 height 17
type input "*****"
click at [578, 546] on span "OK" at bounding box center [573, 546] width 11 height 12
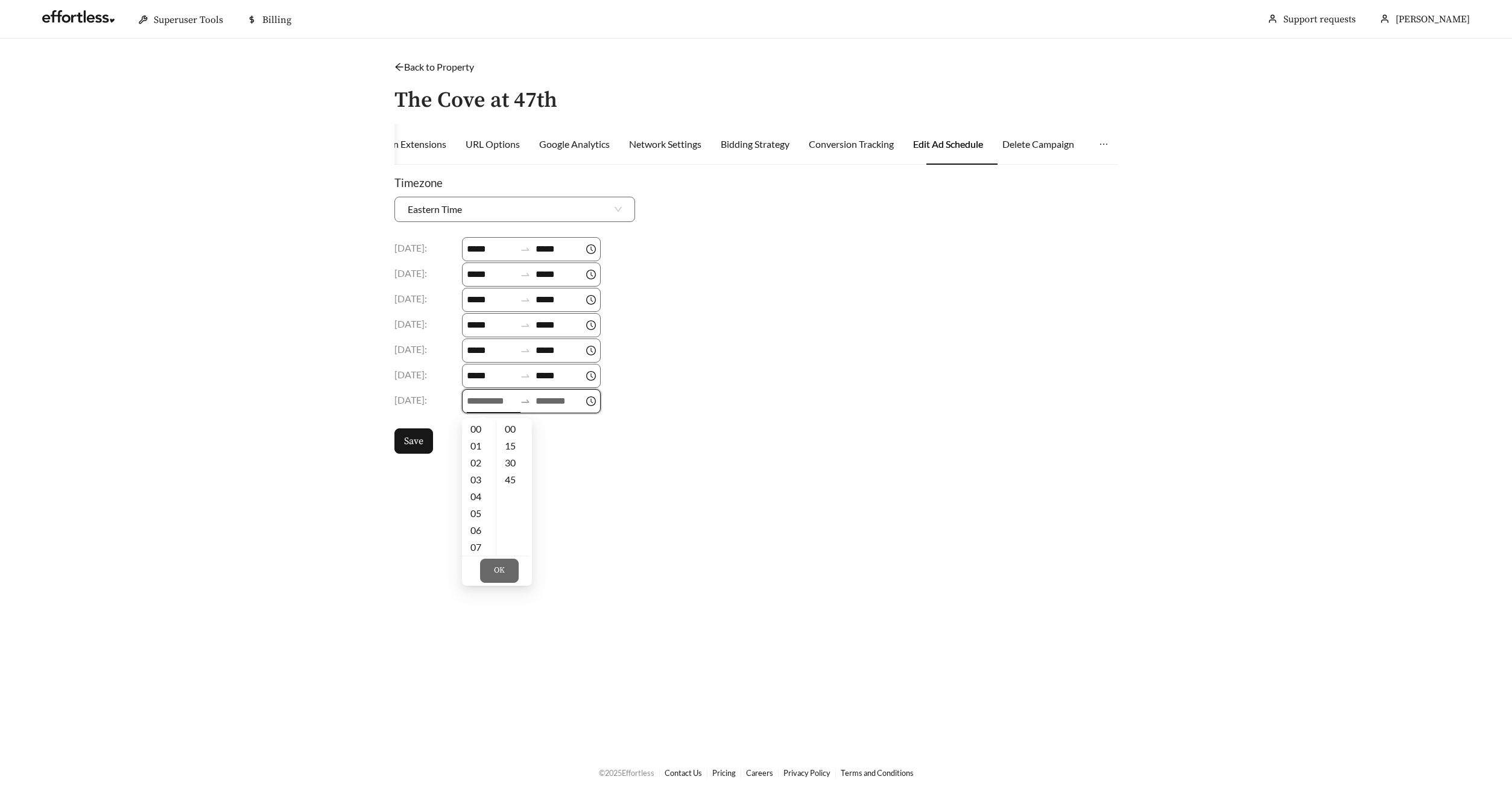
click at [486, 401] on input at bounding box center [491, 401] width 48 height 14
click at [480, 441] on div "09" at bounding box center [479, 441] width 34 height 17
type input "*****"
click at [551, 405] on input at bounding box center [560, 401] width 48 height 14
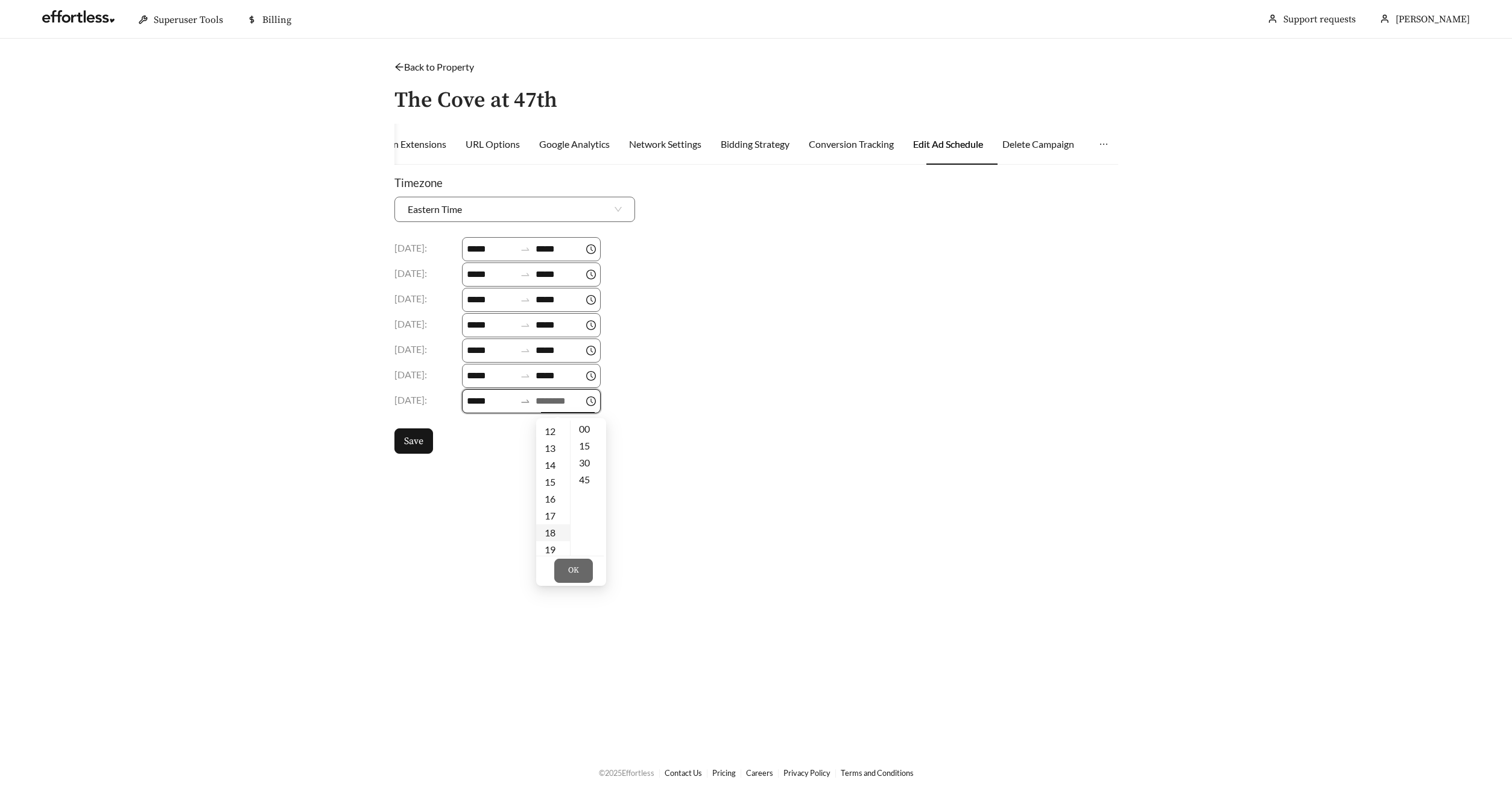
drag, startPoint x: 553, startPoint y: 529, endPoint x: 560, endPoint y: 546, distance: 18.4
click at [553, 529] on div "18" at bounding box center [553, 533] width 34 height 17
type input "*****"
click at [576, 567] on span "OK" at bounding box center [573, 570] width 11 height 12
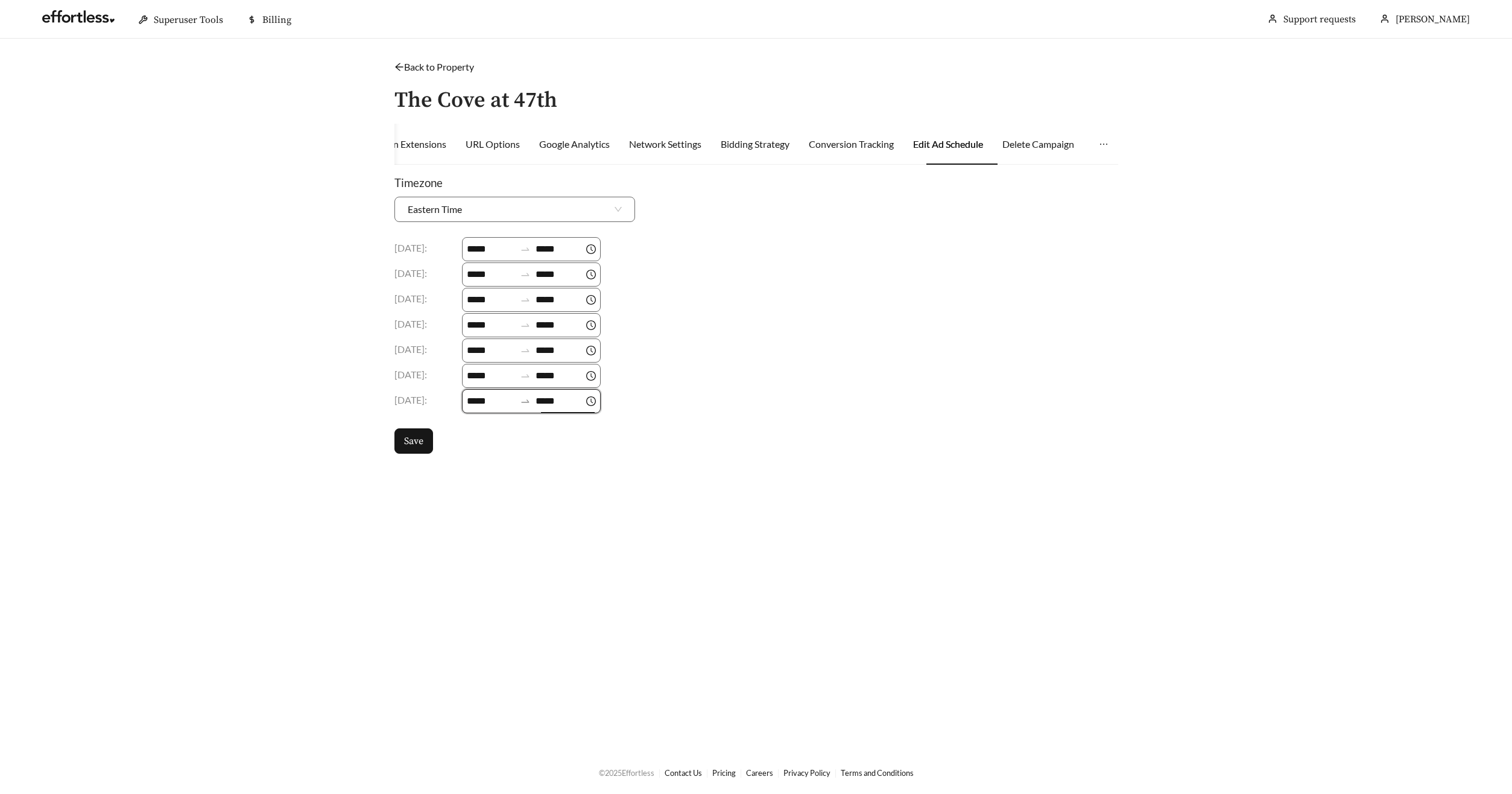
click at [434, 453] on div "Timezone Eastern Time Monday : ***** ***** Tuesday : ***** ***** Wednesday : **…" at bounding box center [756, 314] width 724 height 279
click at [424, 447] on button "Save" at bounding box center [414, 441] width 39 height 26
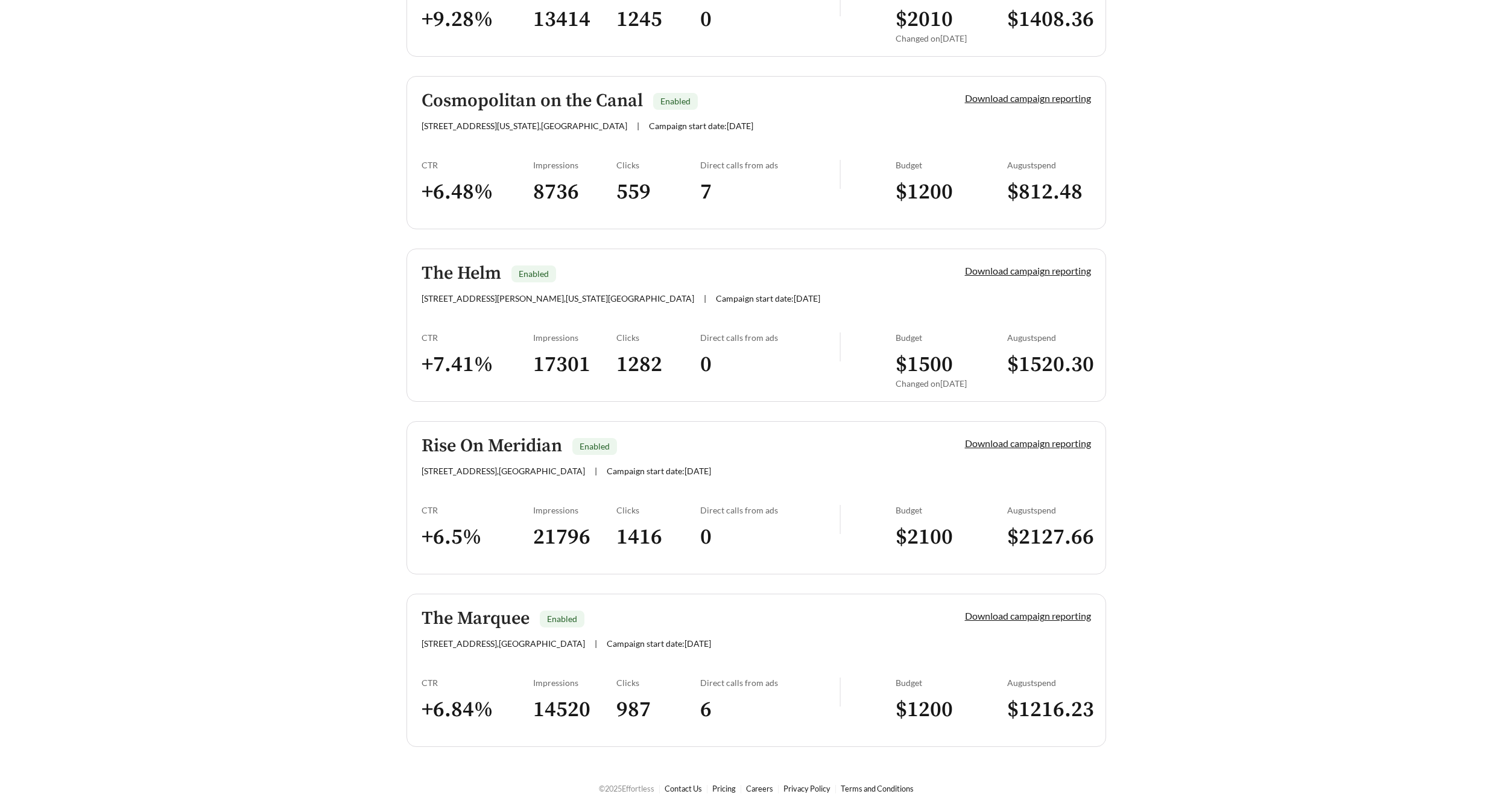
scroll to position [997, 0]
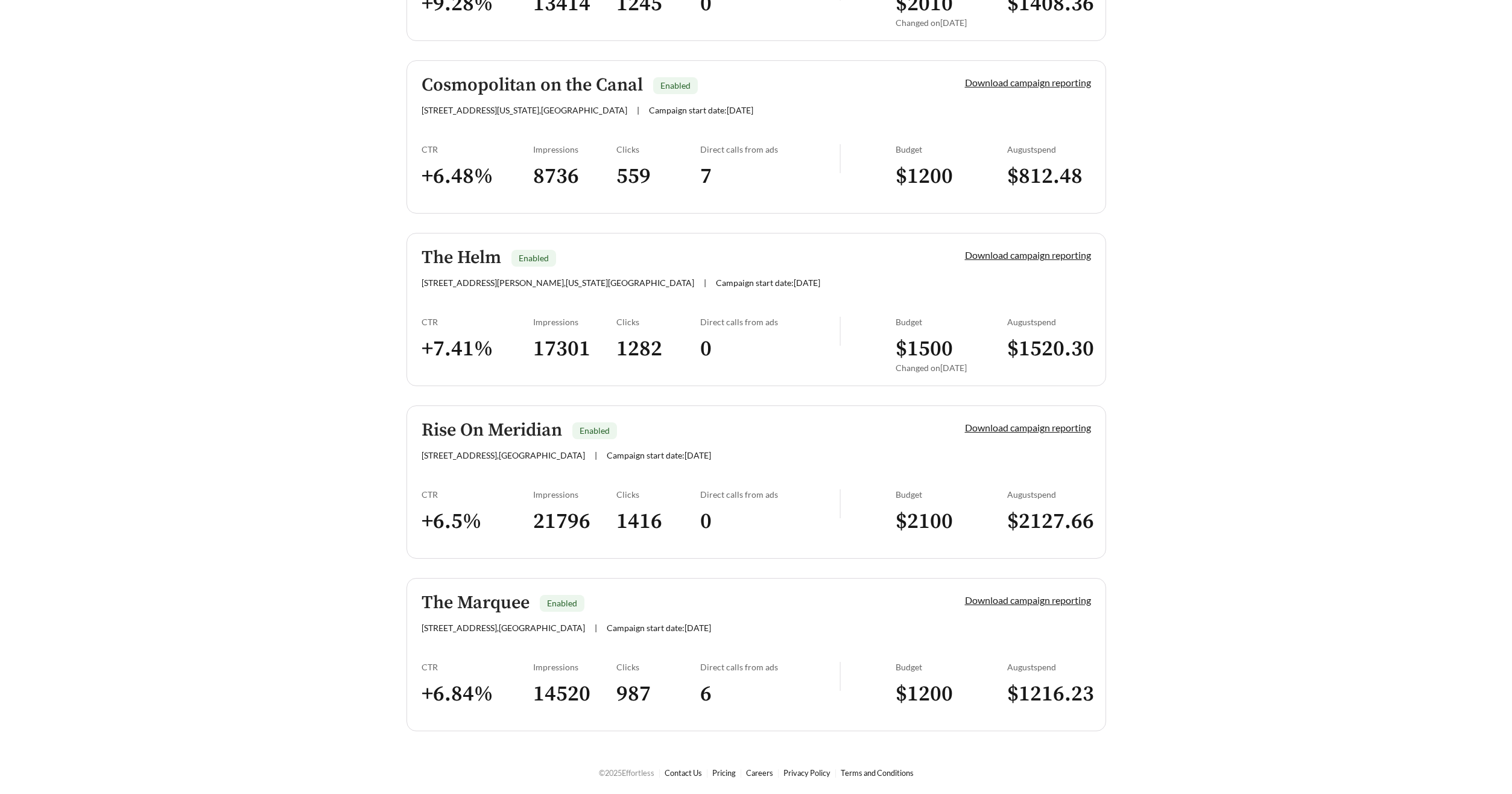
click at [475, 85] on h5 "Cosmopolitan on the Canal" at bounding box center [532, 85] width 222 height 20
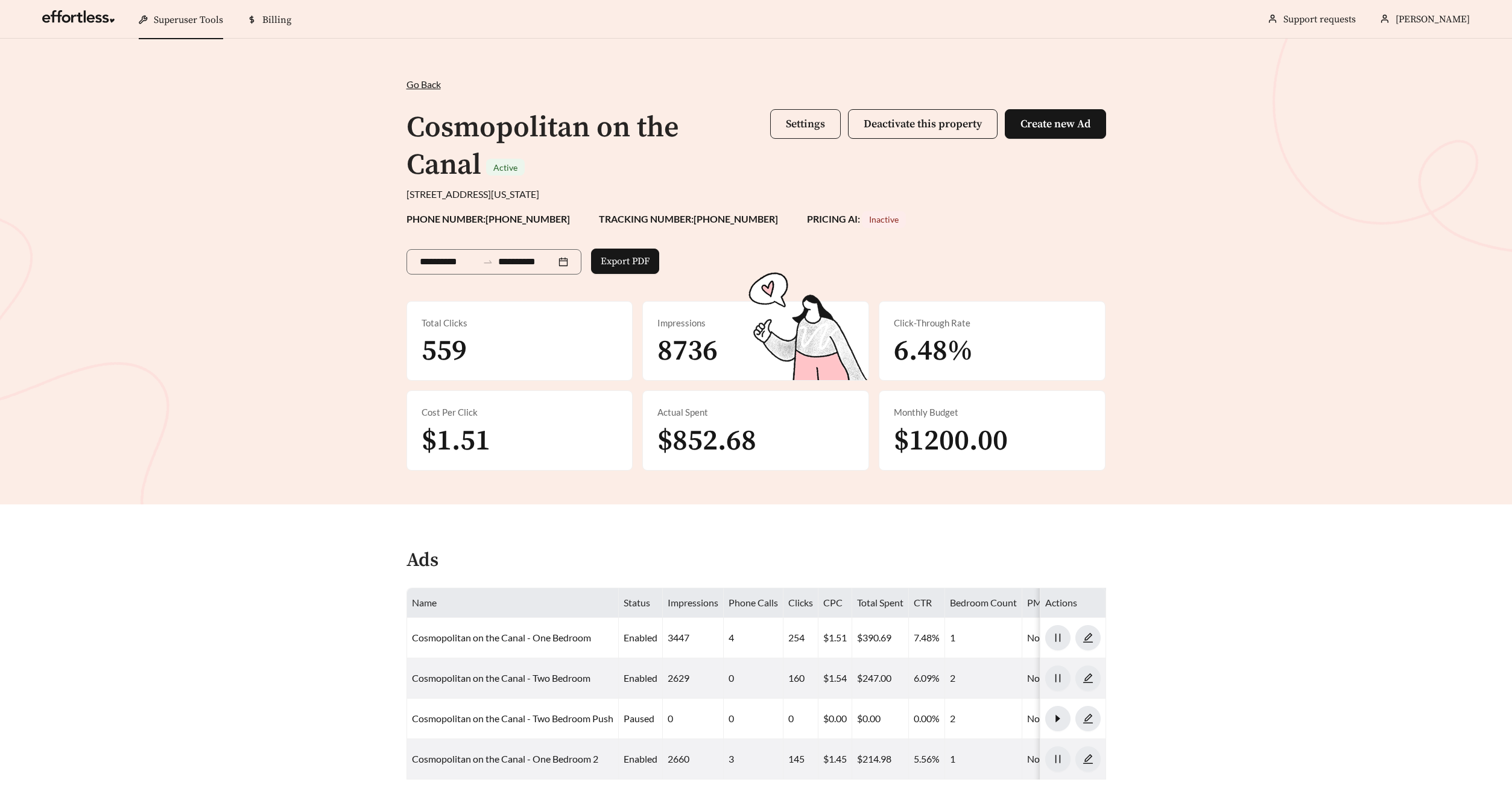
click at [796, 132] on button "Settings" at bounding box center [805, 124] width 71 height 30
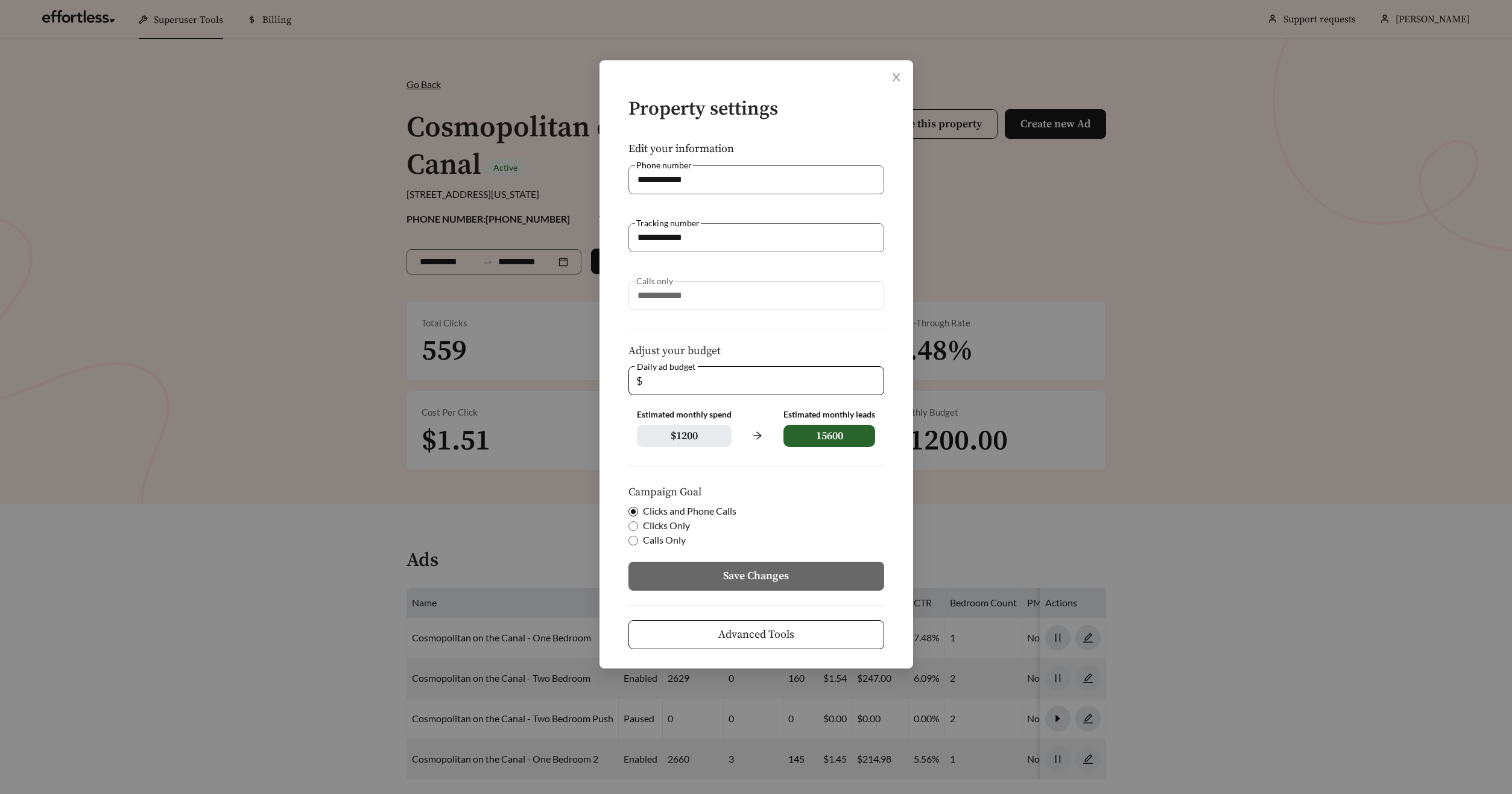
click at [774, 627] on span "Advanced Tools" at bounding box center [756, 634] width 76 height 16
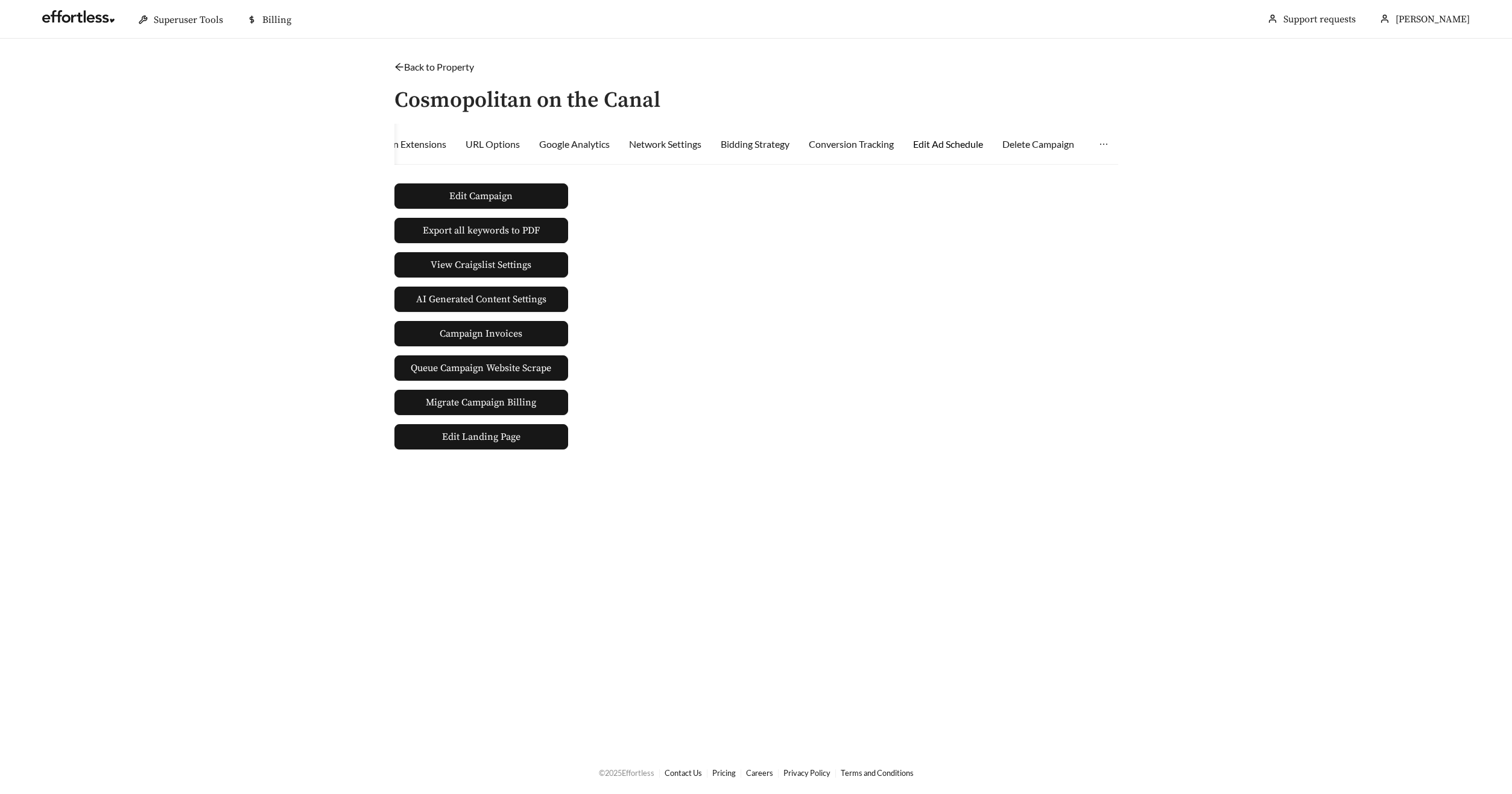
click at [956, 144] on div "Edit Ad Schedule" at bounding box center [948, 144] width 70 height 14
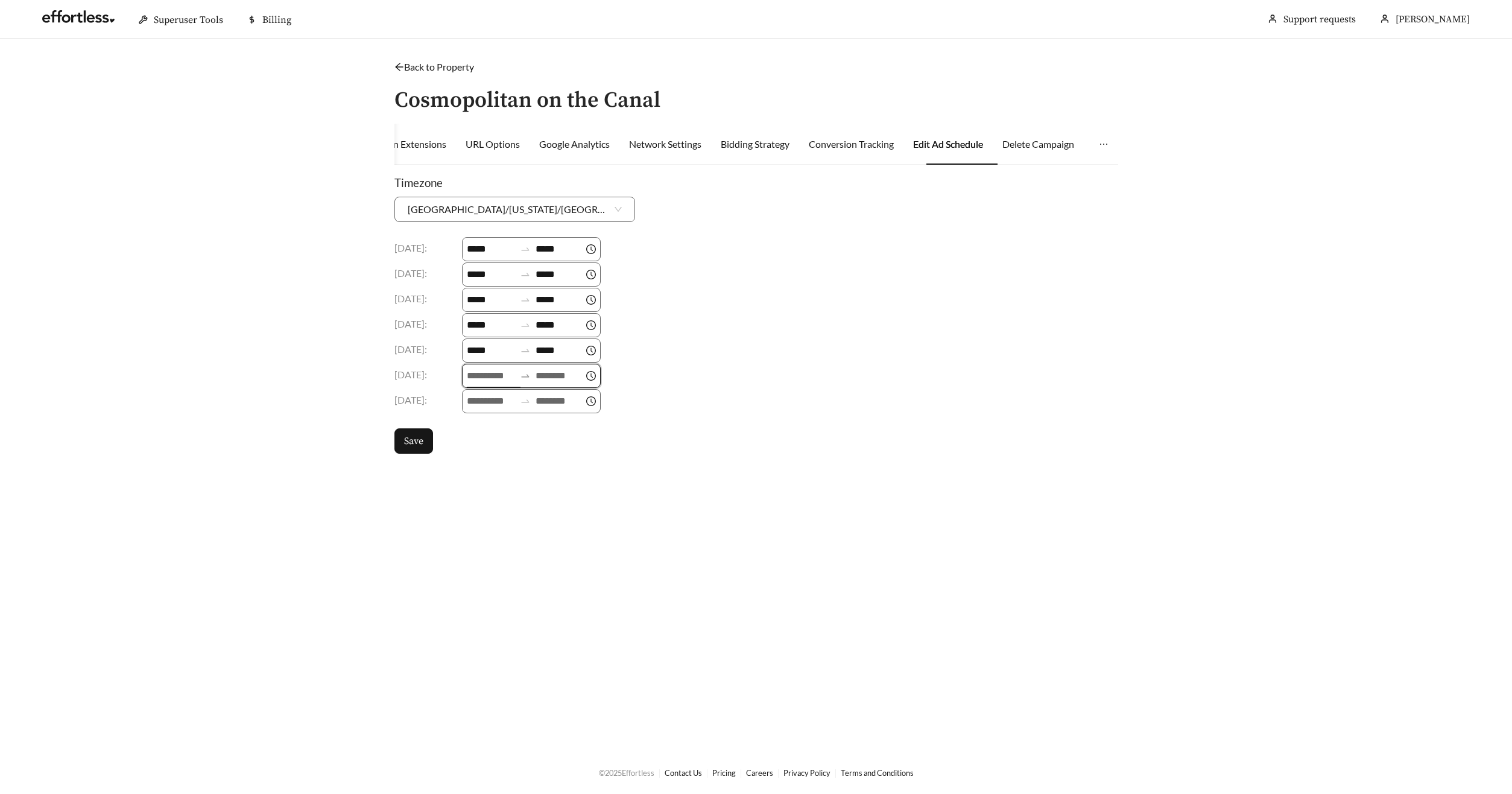
click at [482, 377] on input at bounding box center [491, 376] width 48 height 14
drag, startPoint x: 478, startPoint y: 429, endPoint x: 483, endPoint y: 425, distance: 6.4
click at [477, 429] on div "09" at bounding box center [479, 425] width 34 height 17
type input "*****"
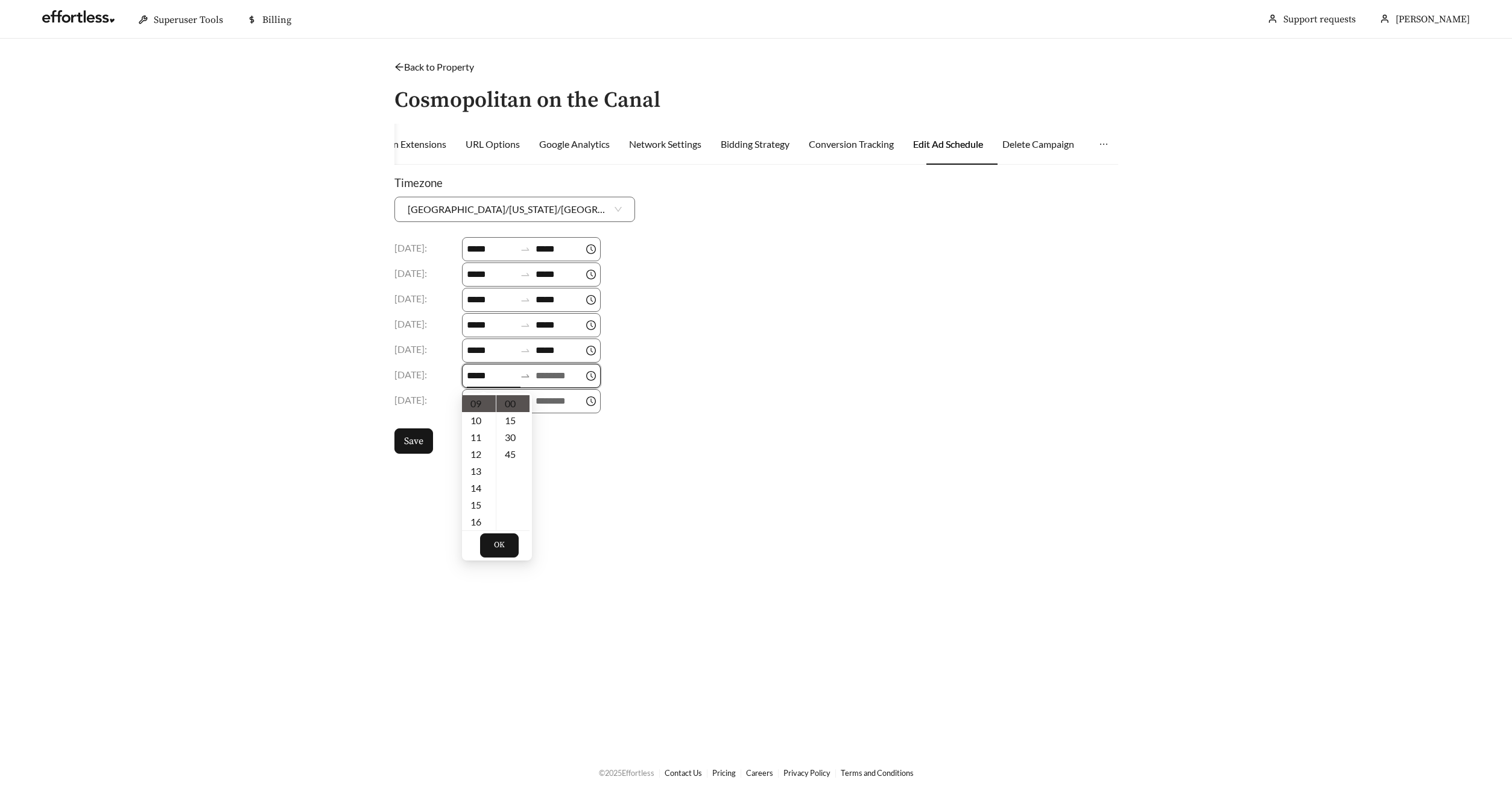
click at [554, 370] on input at bounding box center [560, 376] width 48 height 14
click at [553, 472] on div "18" at bounding box center [553, 466] width 34 height 17
type input "*****"
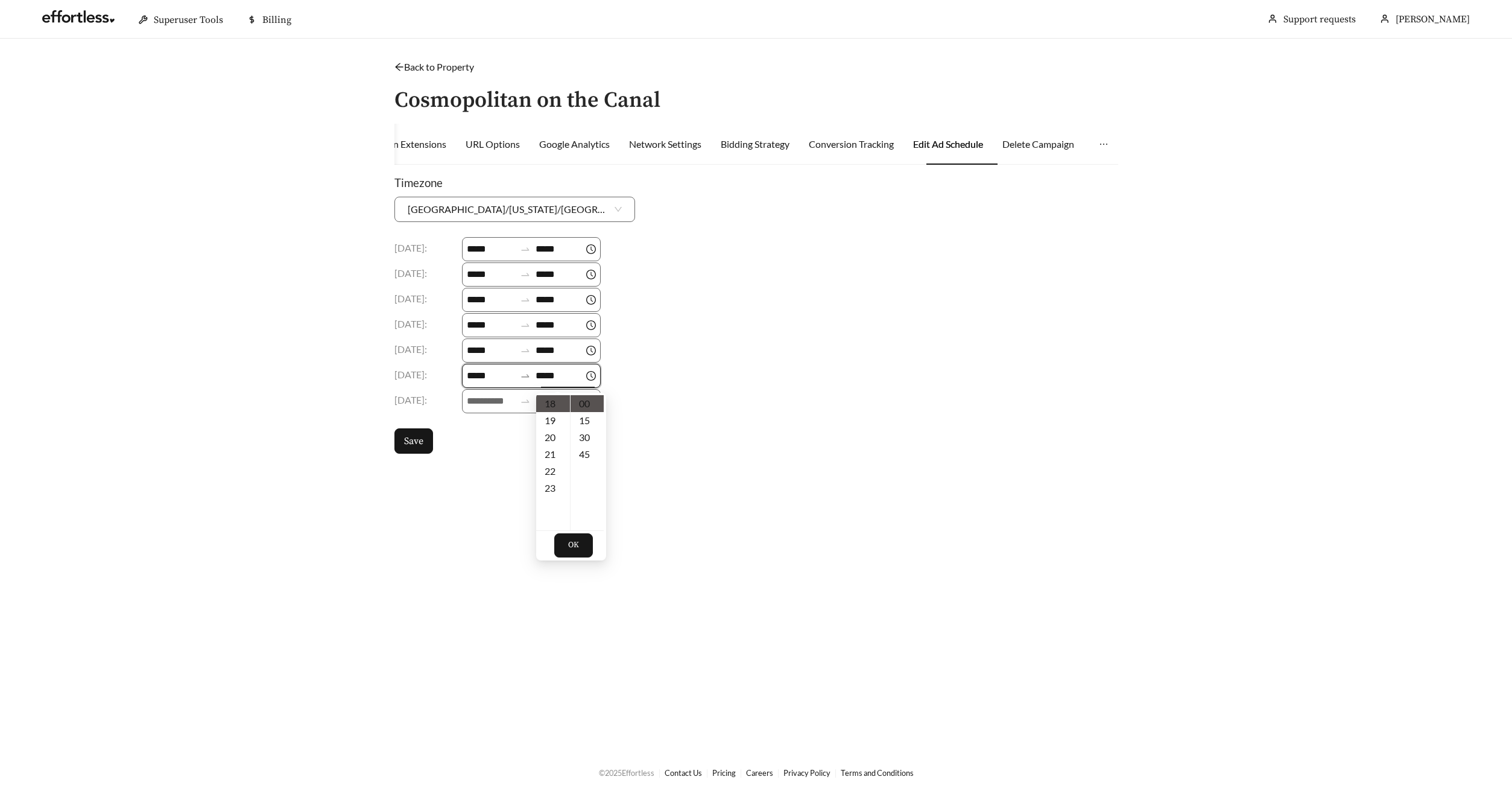
drag, startPoint x: 582, startPoint y: 550, endPoint x: 572, endPoint y: 529, distance: 23.3
click at [581, 550] on button "OK" at bounding box center [573, 545] width 39 height 24
click at [494, 405] on input at bounding box center [491, 401] width 48 height 14
click at [484, 454] on div "09" at bounding box center [479, 457] width 34 height 17
type input "*****"
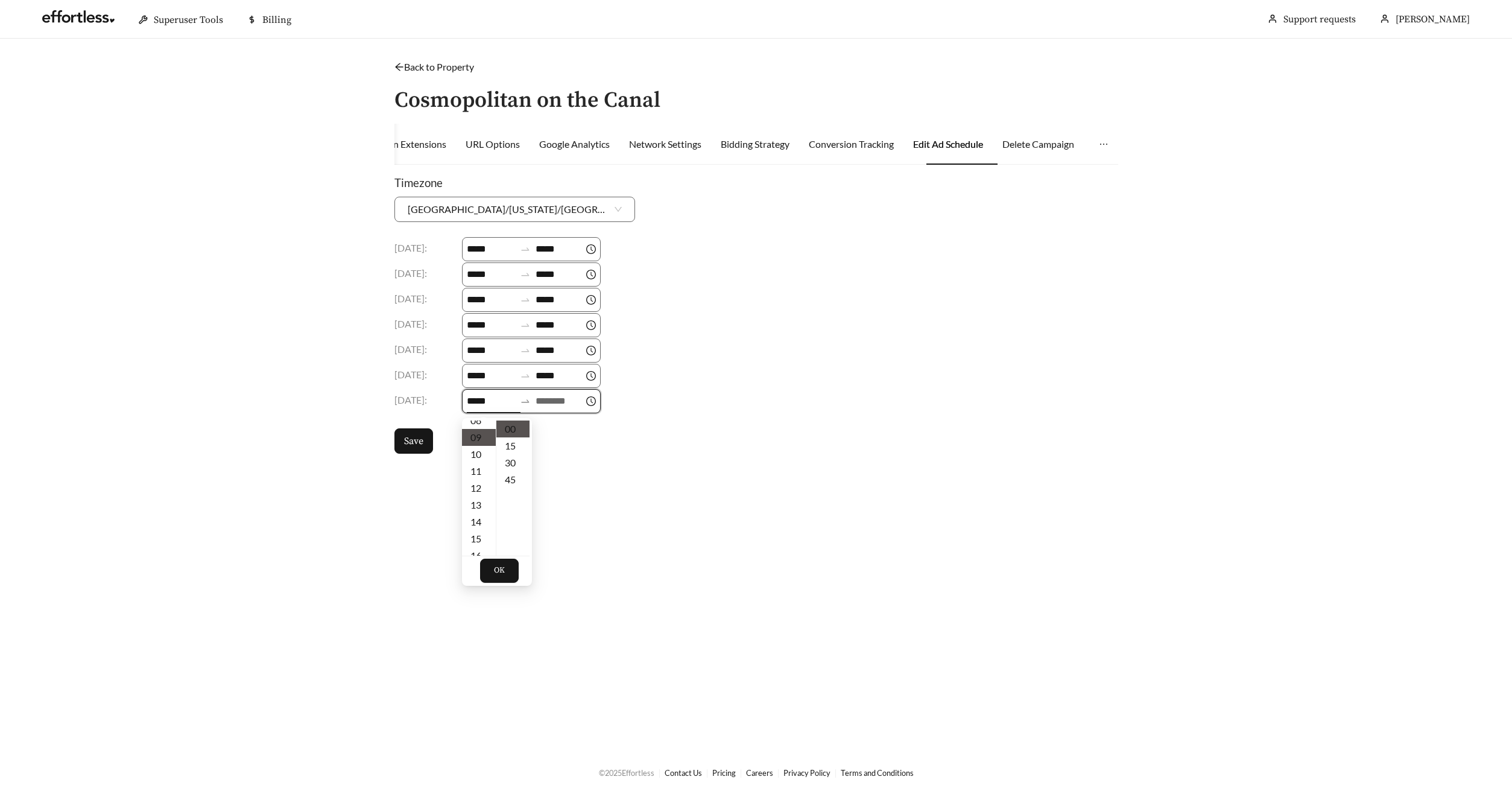
scroll to position [152, 0]
click at [543, 392] on div "*****" at bounding box center [532, 401] width 139 height 24
drag, startPoint x: 547, startPoint y: 400, endPoint x: 541, endPoint y: 410, distance: 11.7
click at [547, 400] on input at bounding box center [560, 401] width 48 height 14
click at [549, 466] on div "18" at bounding box center [553, 465] width 34 height 17
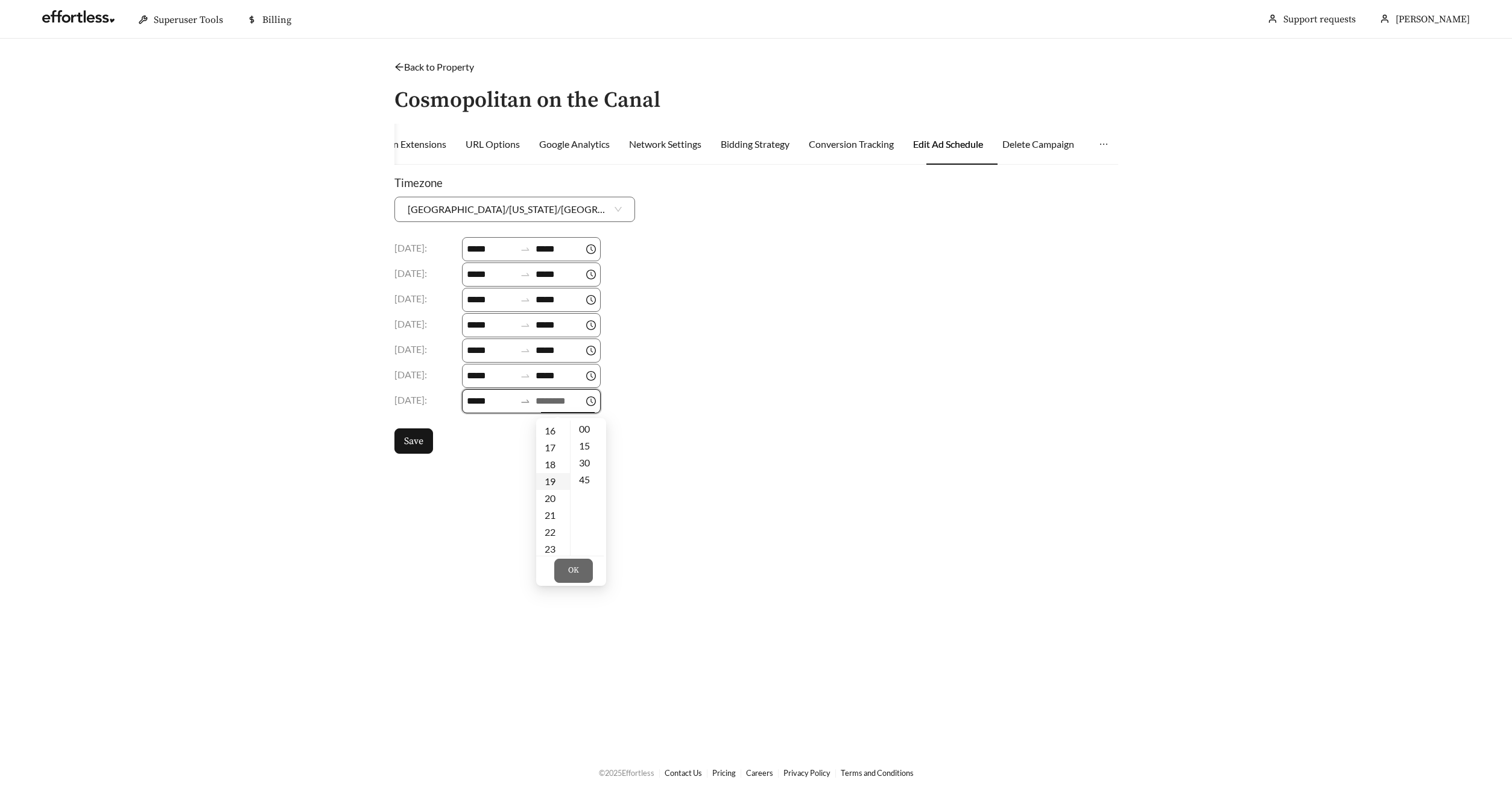
type input "*****"
click at [570, 570] on span "OK" at bounding box center [573, 570] width 11 height 12
click at [412, 445] on span "Save" at bounding box center [413, 441] width 19 height 14
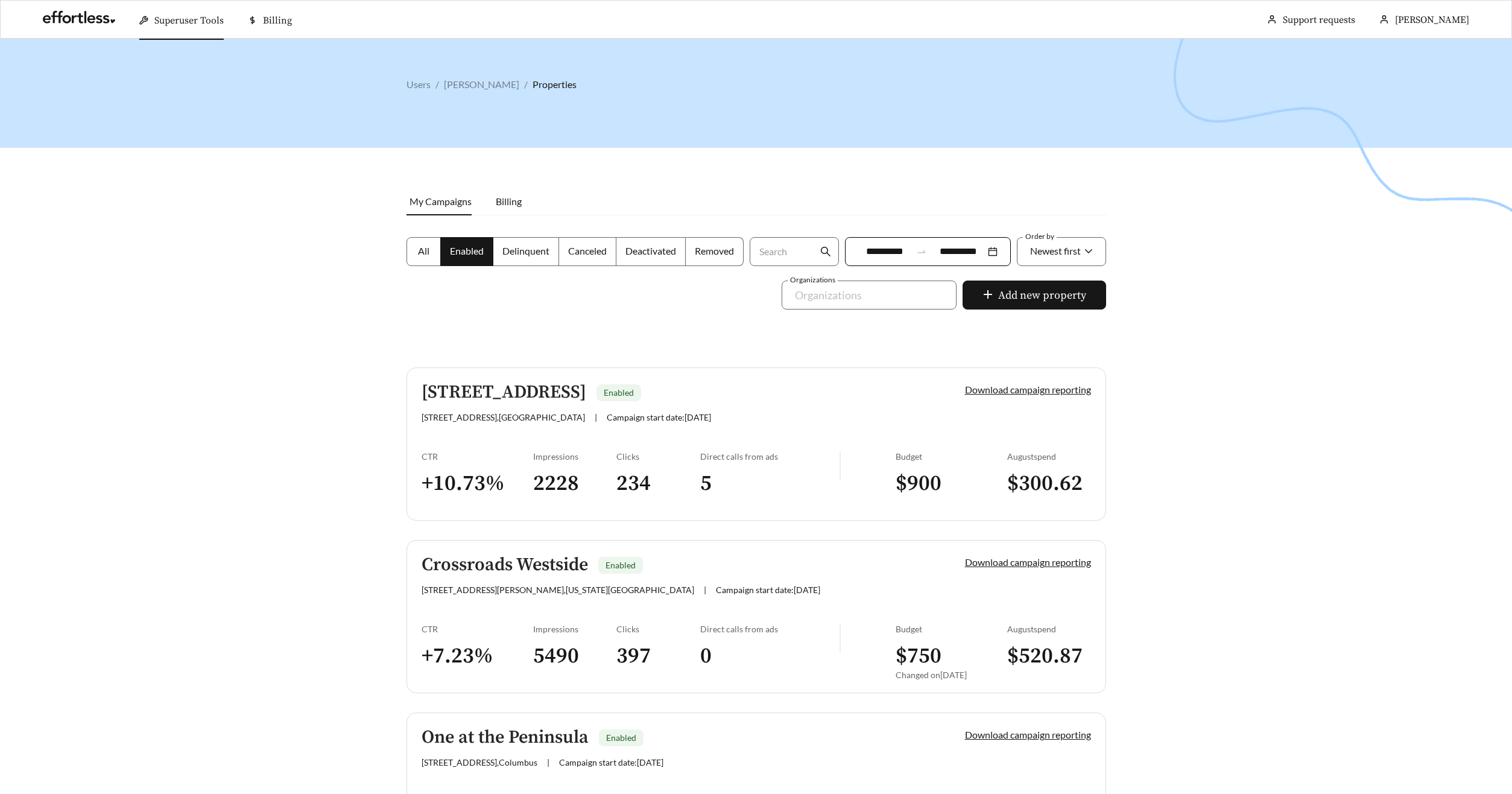
scroll to position [997, 0]
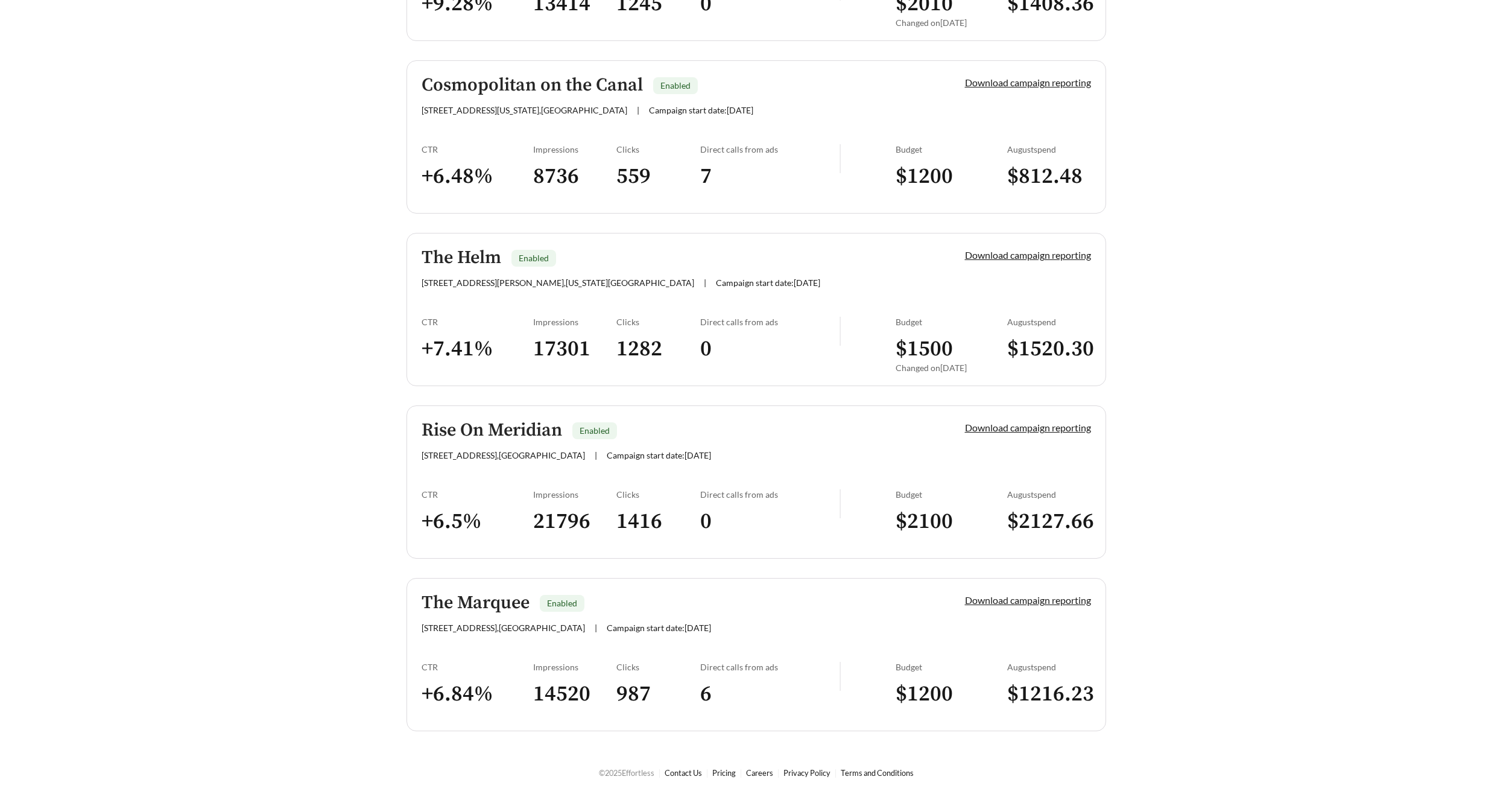
click at [435, 251] on h5 "The Helm" at bounding box center [461, 258] width 79 height 20
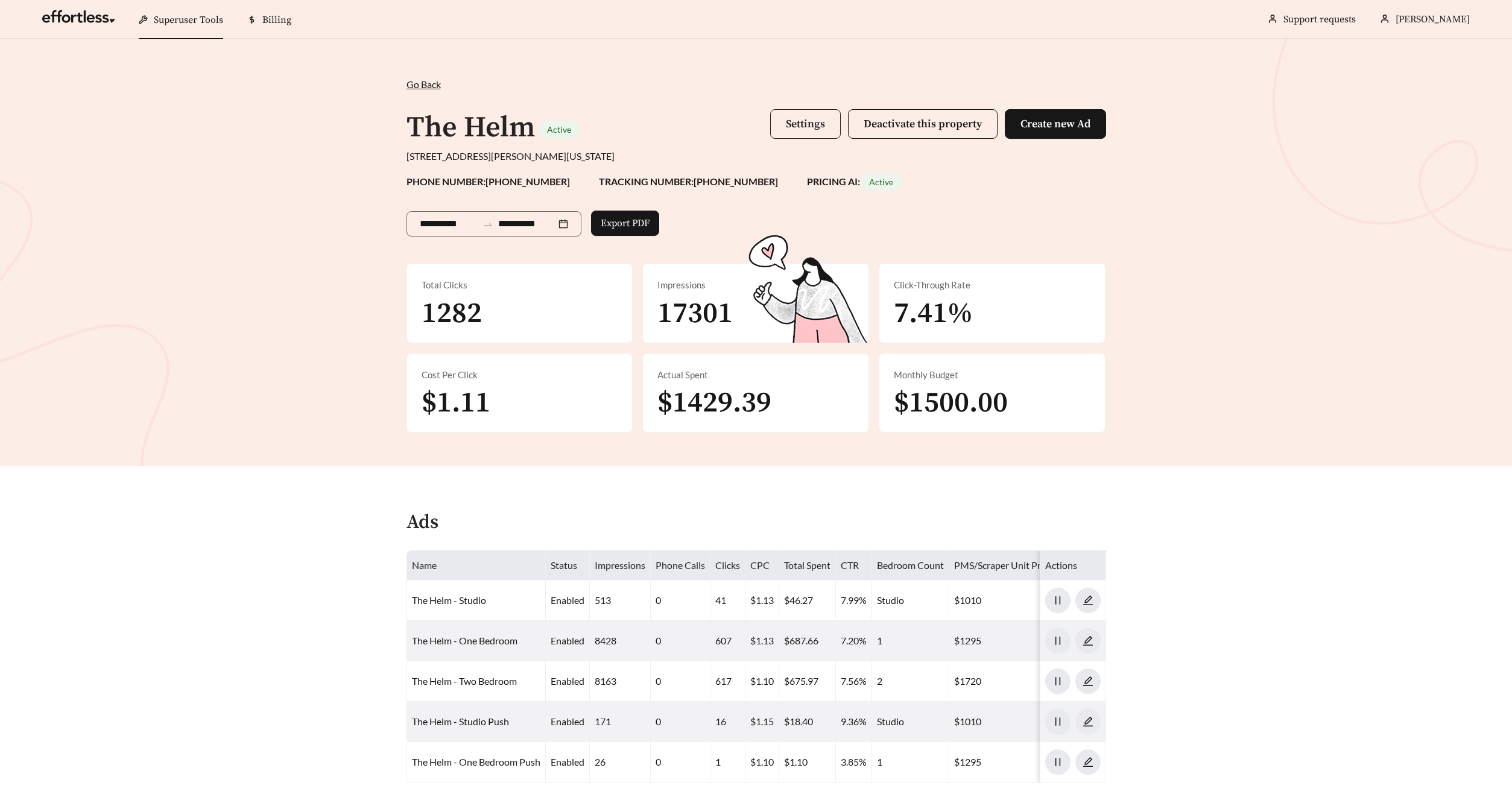
click at [780, 125] on button "Settings" at bounding box center [805, 124] width 71 height 30
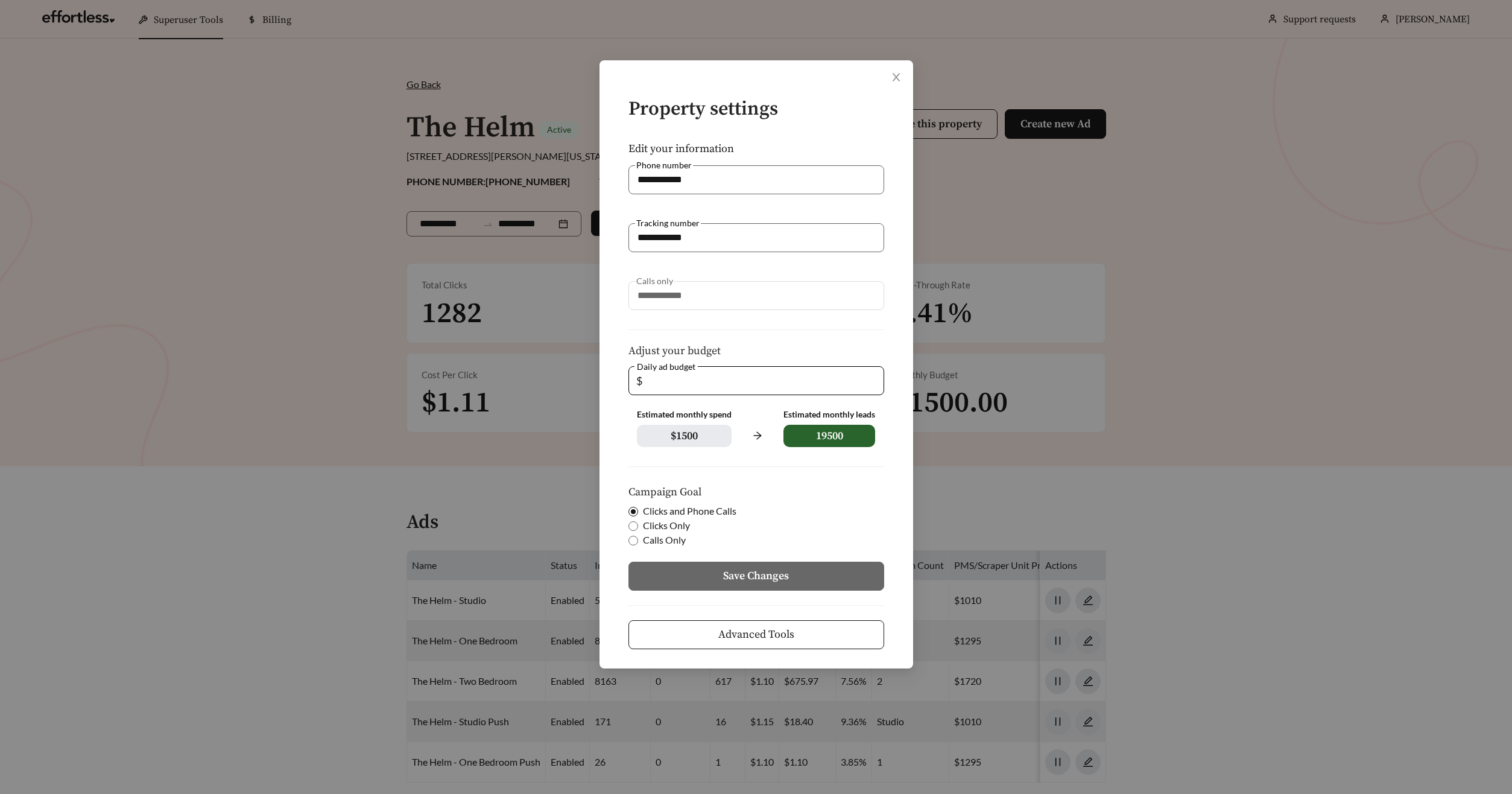
click at [712, 629] on button "Advanced Tools" at bounding box center [756, 635] width 256 height 29
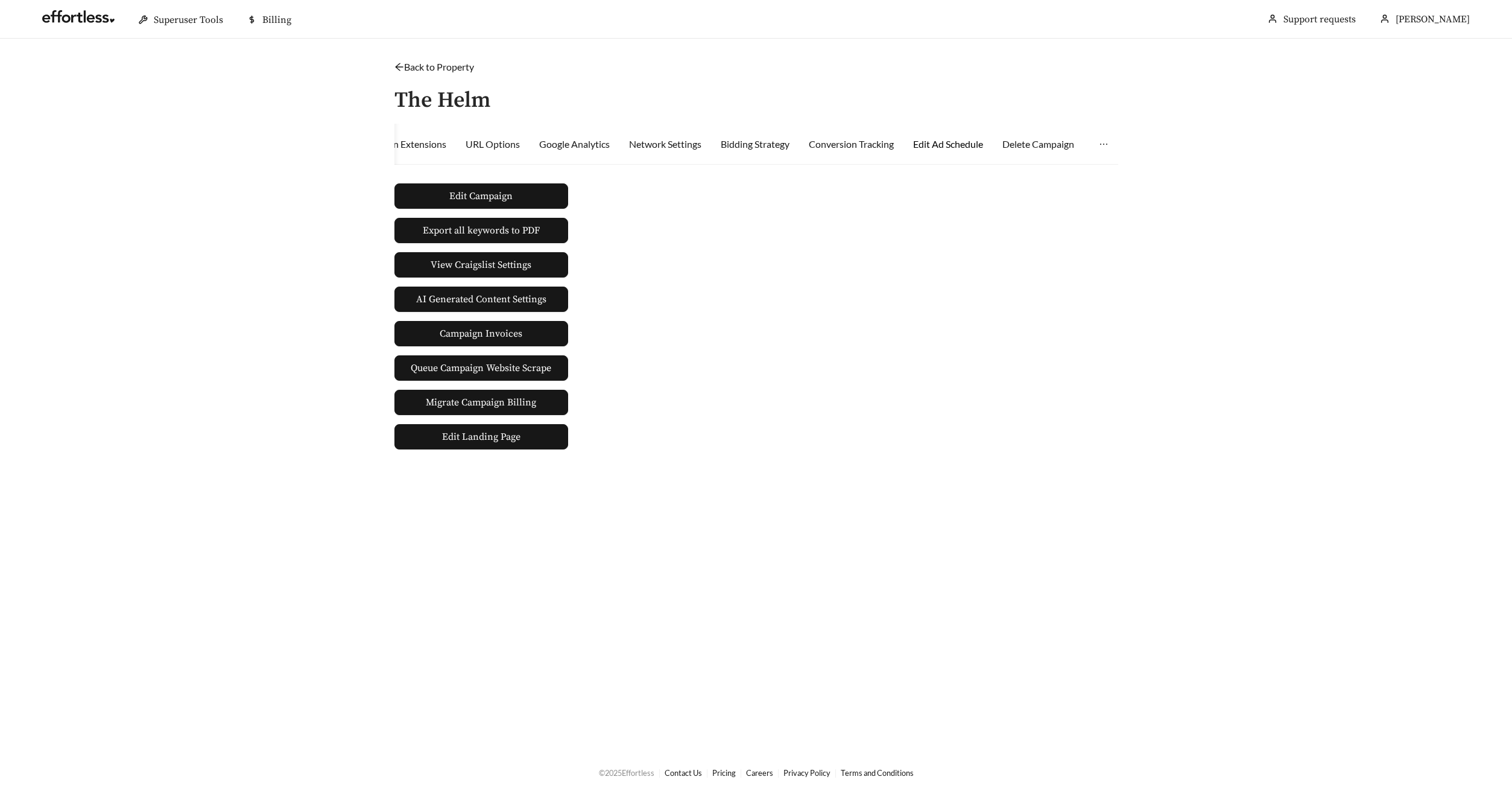
click at [943, 150] on div "Edit Ad Schedule" at bounding box center [948, 144] width 70 height 14
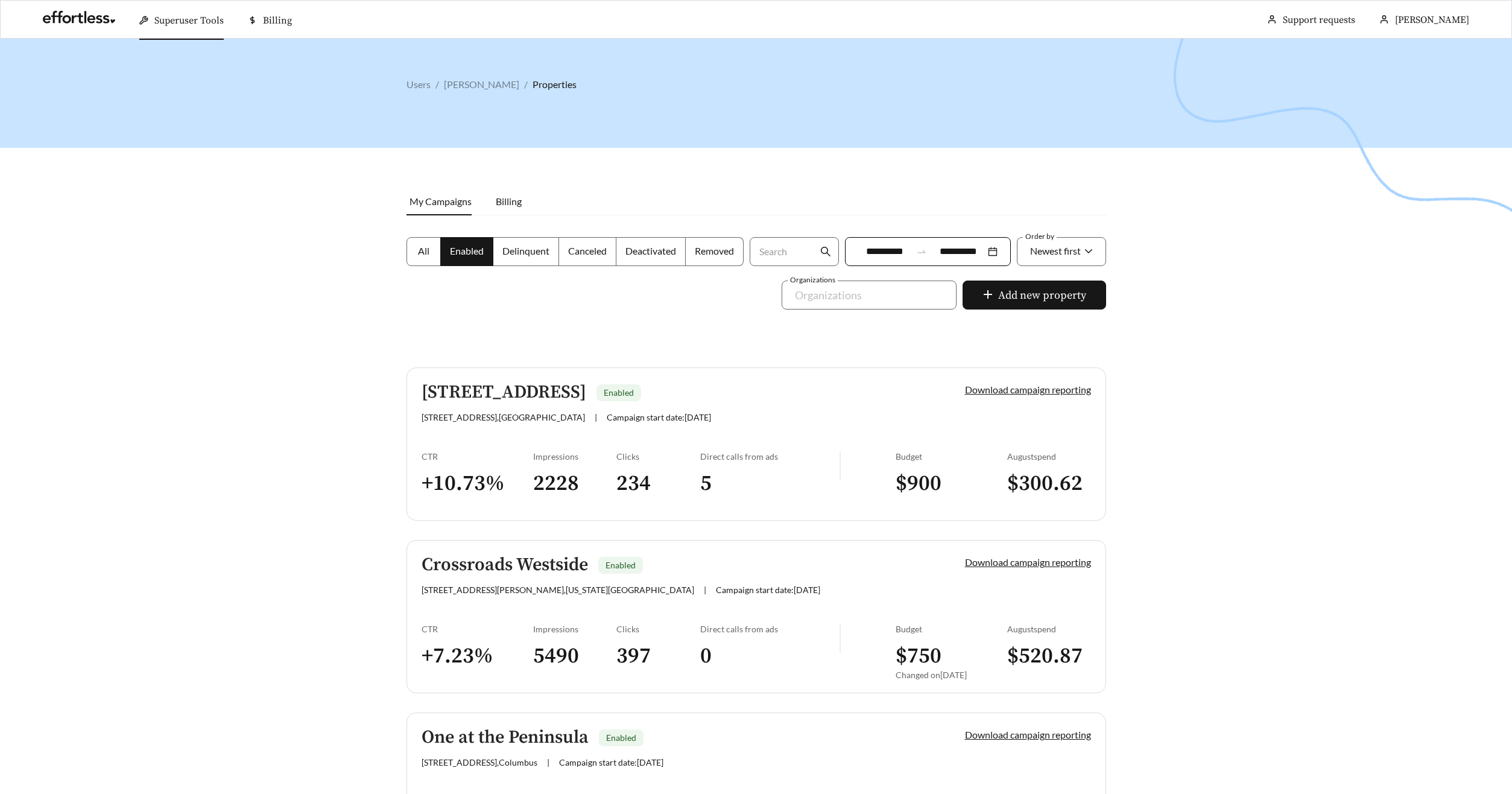
scroll to position [997, 0]
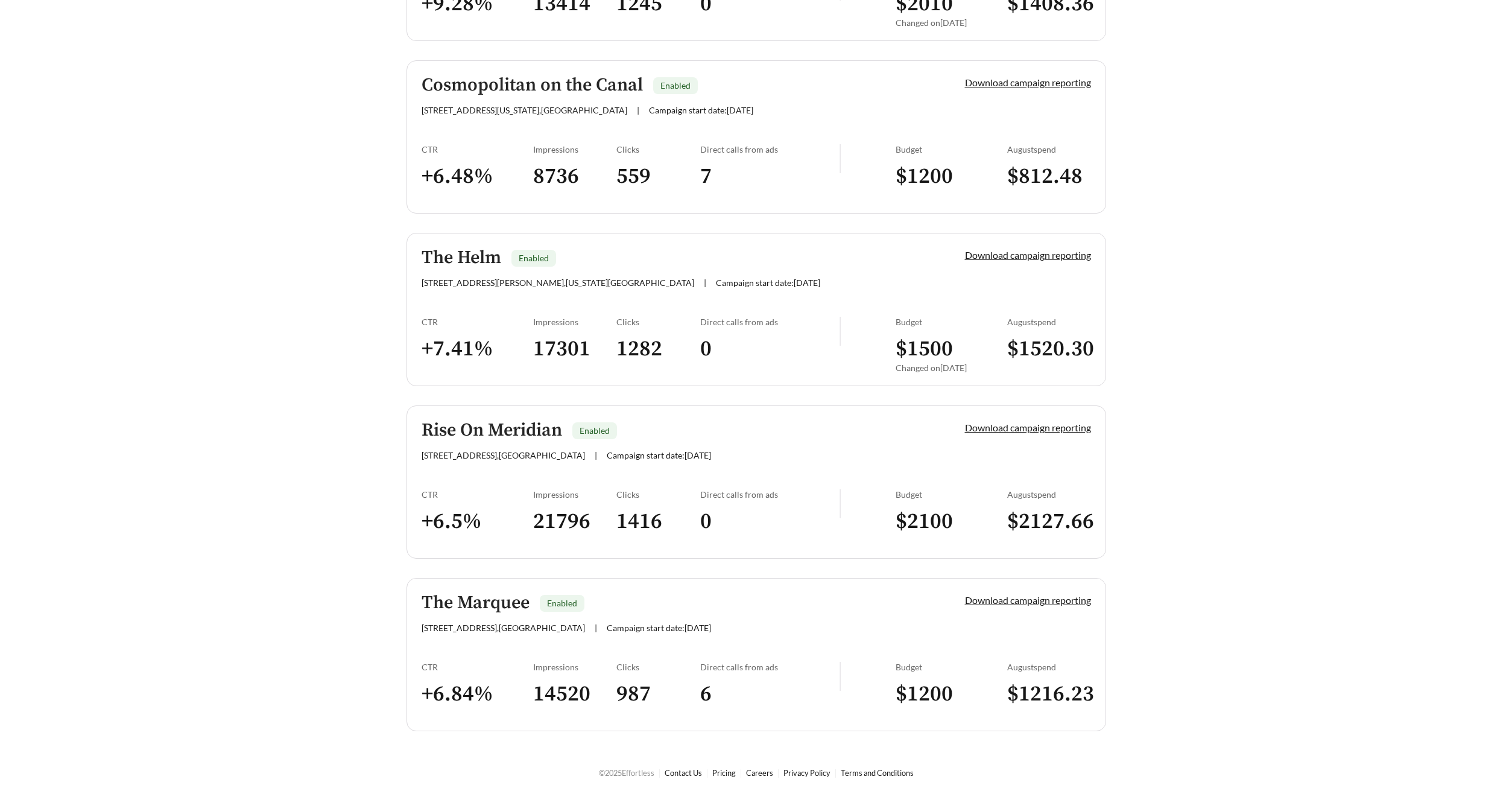
click at [467, 433] on h5 "Rise On Meridian" at bounding box center [492, 430] width 140 height 20
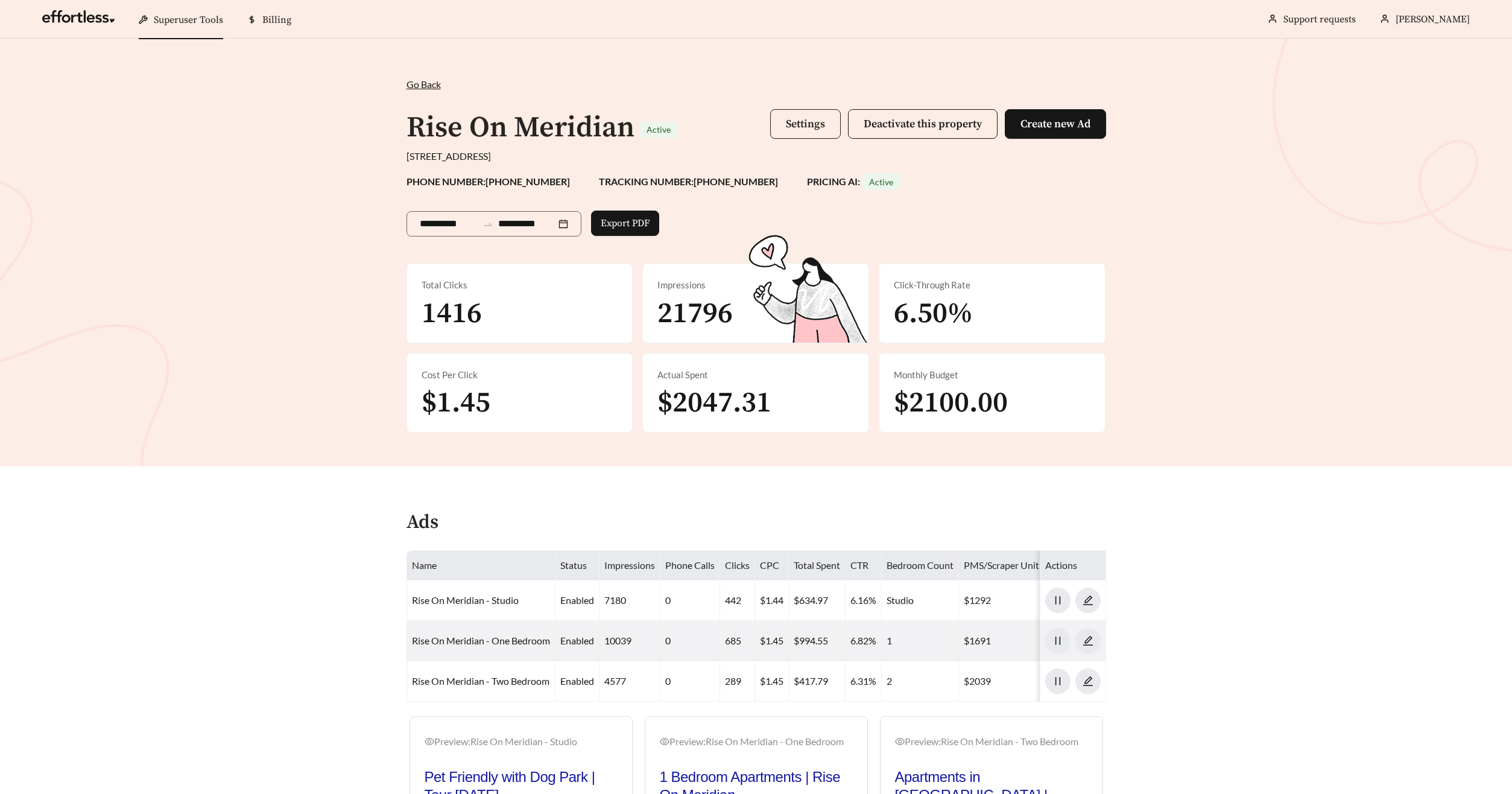
click at [787, 134] on button "Settings" at bounding box center [805, 124] width 71 height 30
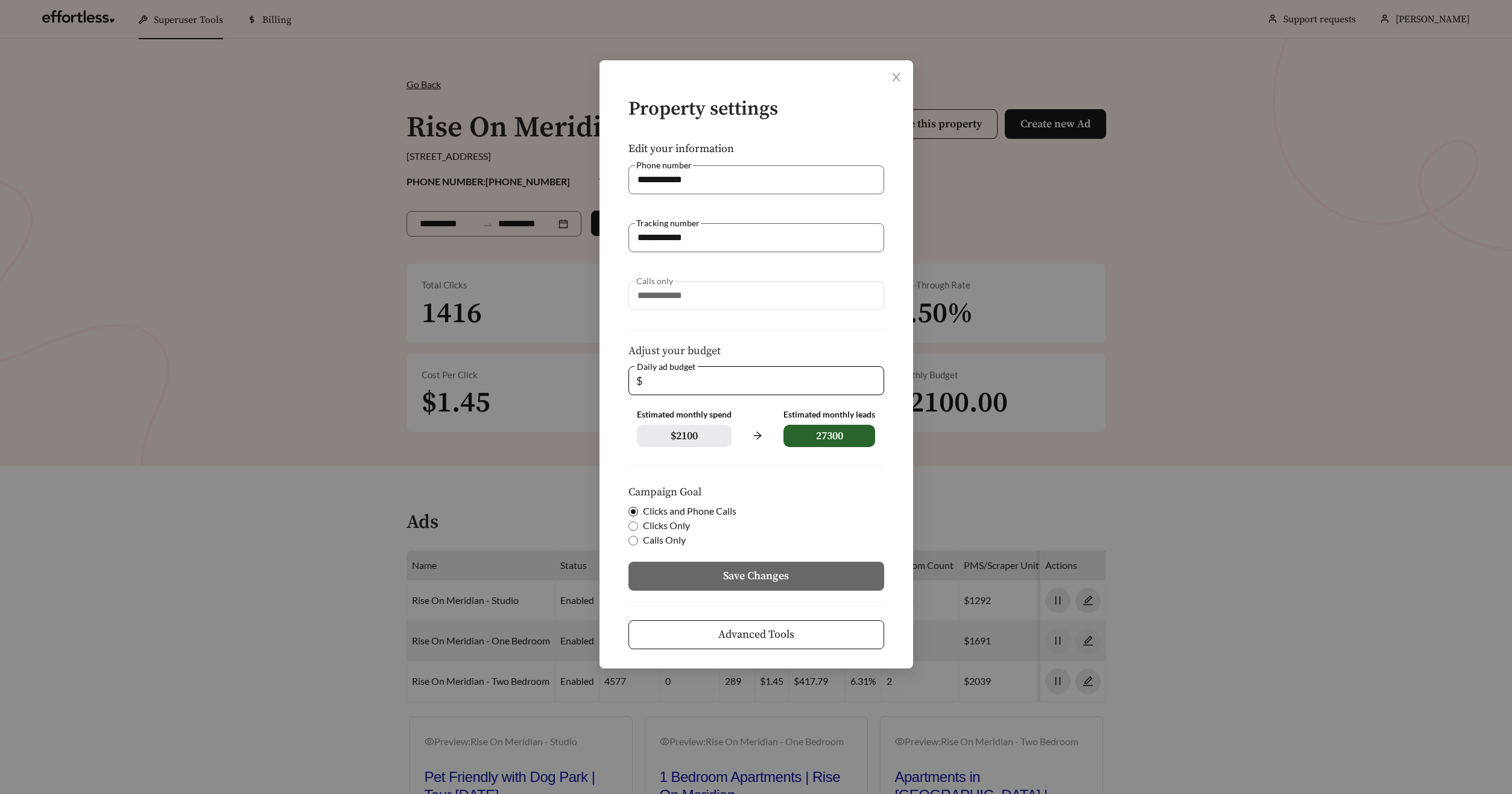
click at [771, 631] on span "Advanced Tools" at bounding box center [756, 634] width 76 height 16
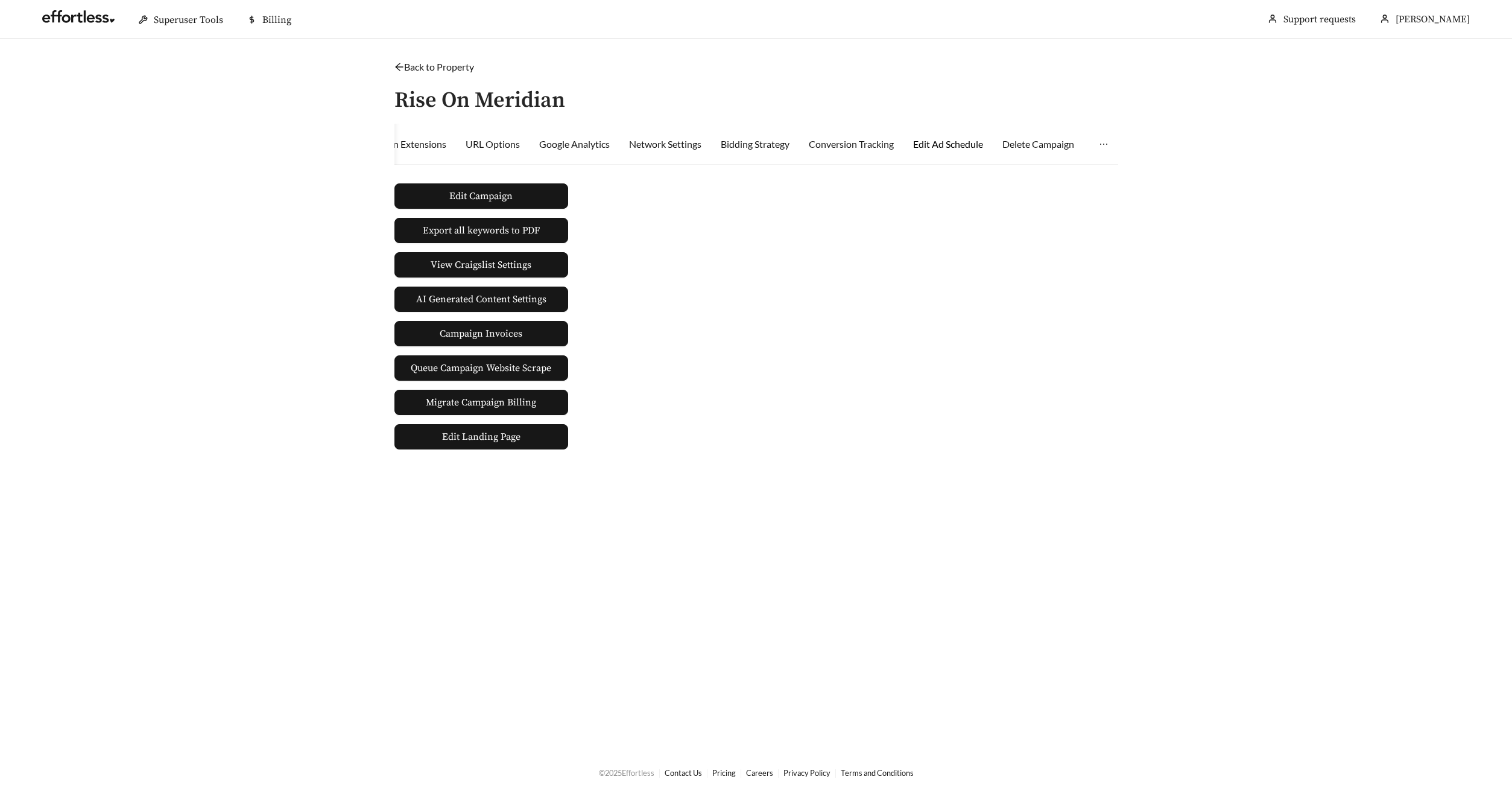
click at [958, 146] on div "Edit Ad Schedule" at bounding box center [948, 144] width 70 height 14
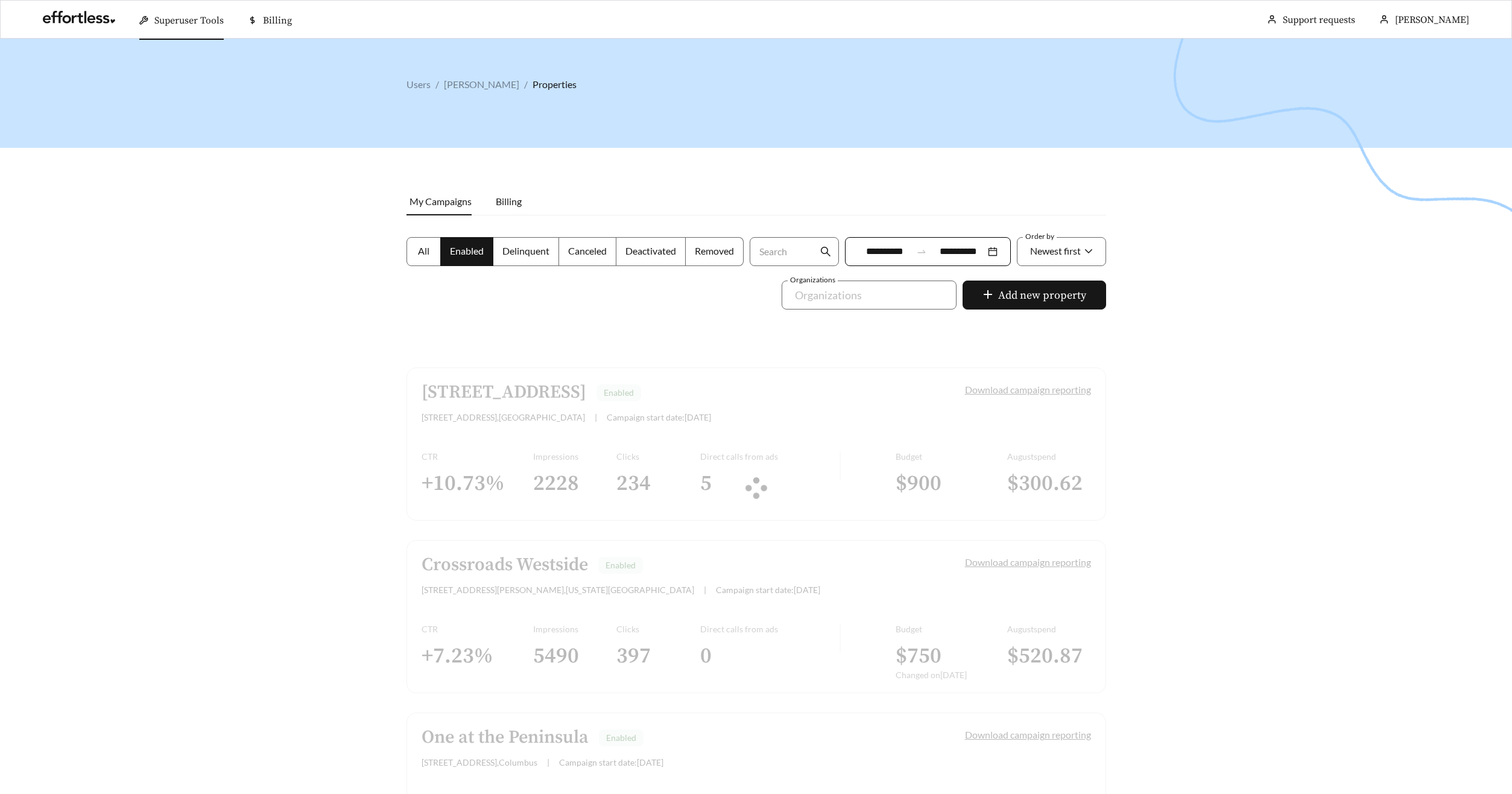
scroll to position [997, 0]
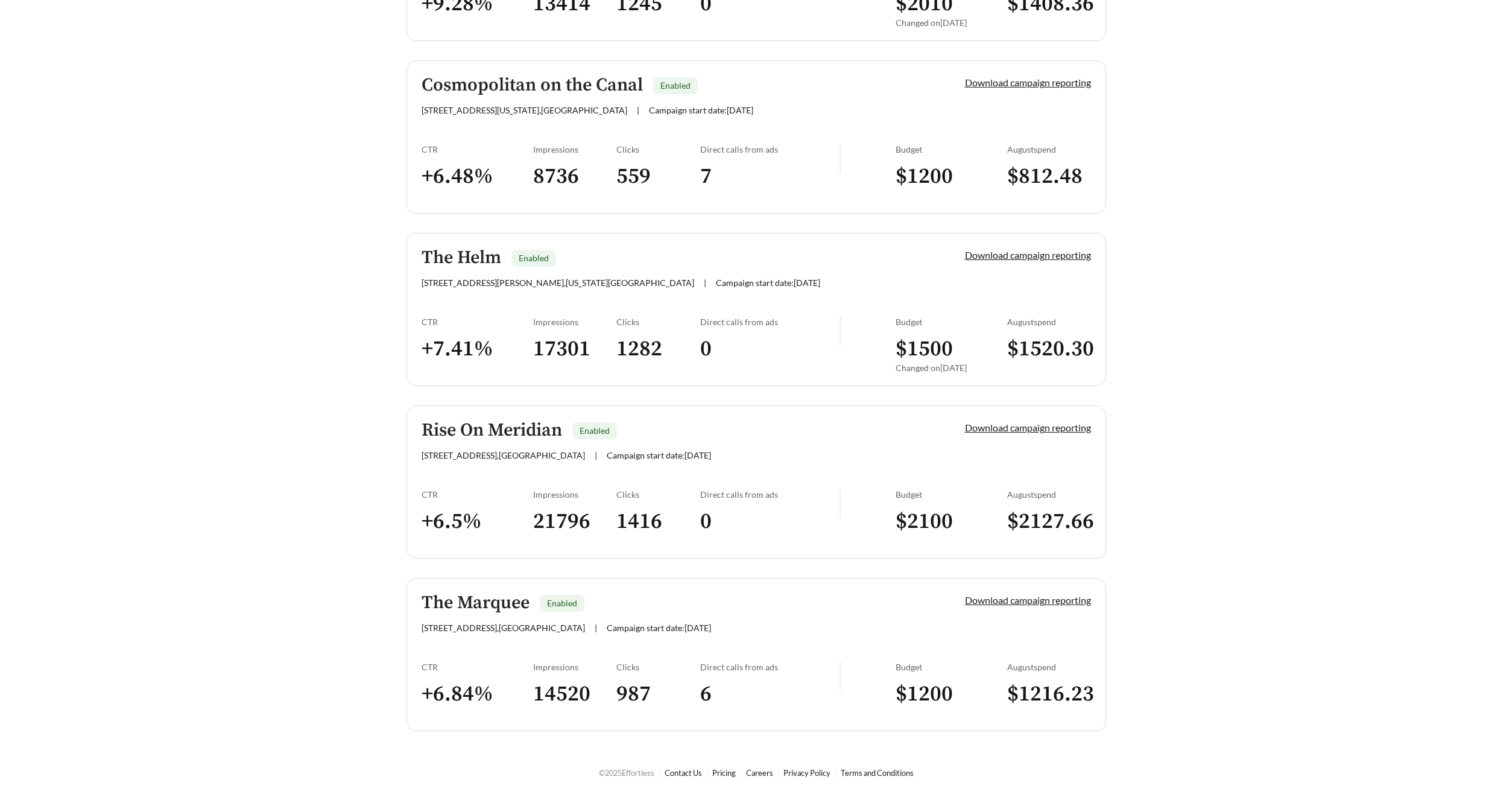
click at [507, 594] on h5 "The Marquee" at bounding box center [475, 603] width 108 height 20
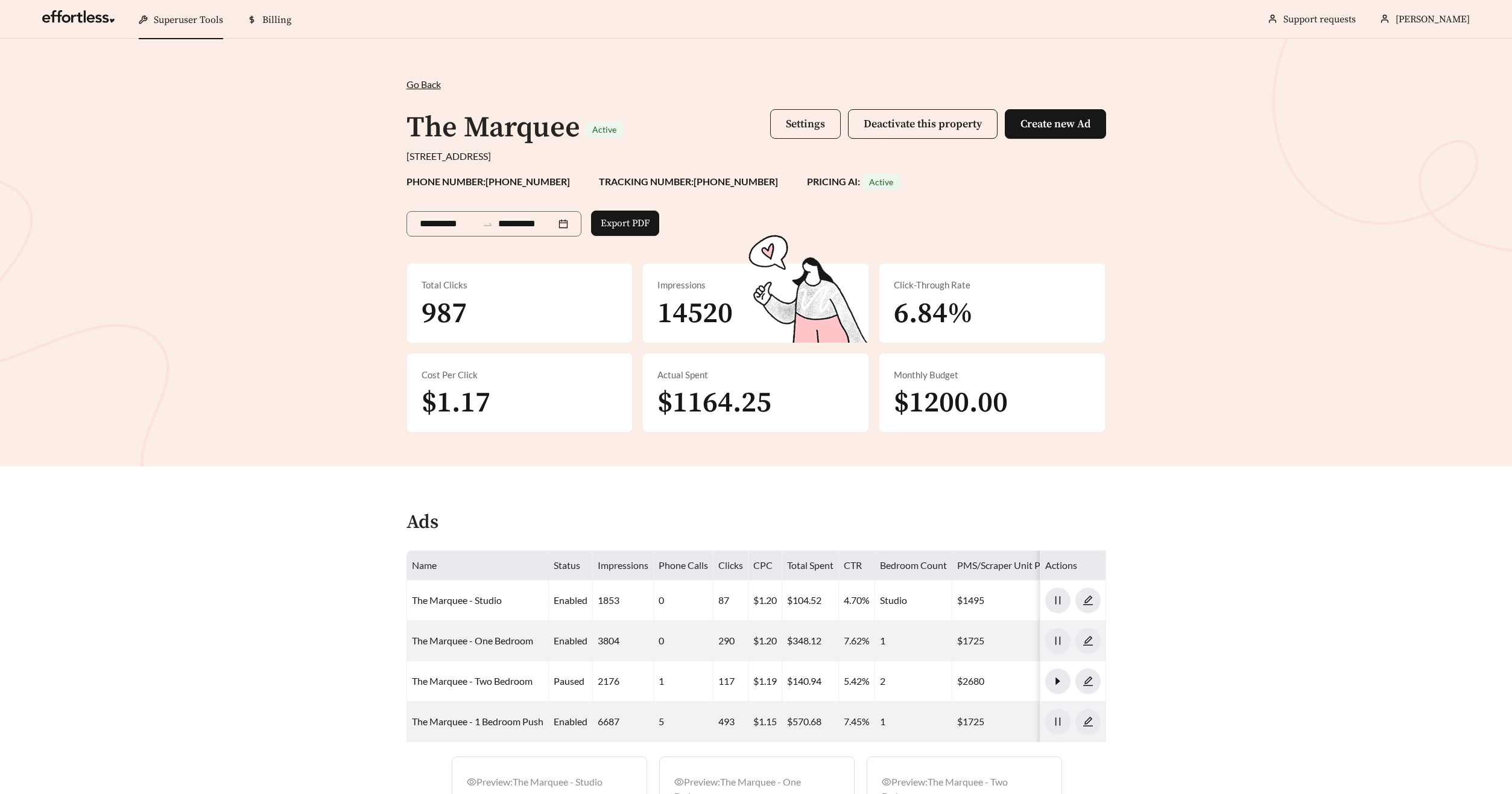
click at [810, 130] on span "Settings" at bounding box center [805, 123] width 39 height 14
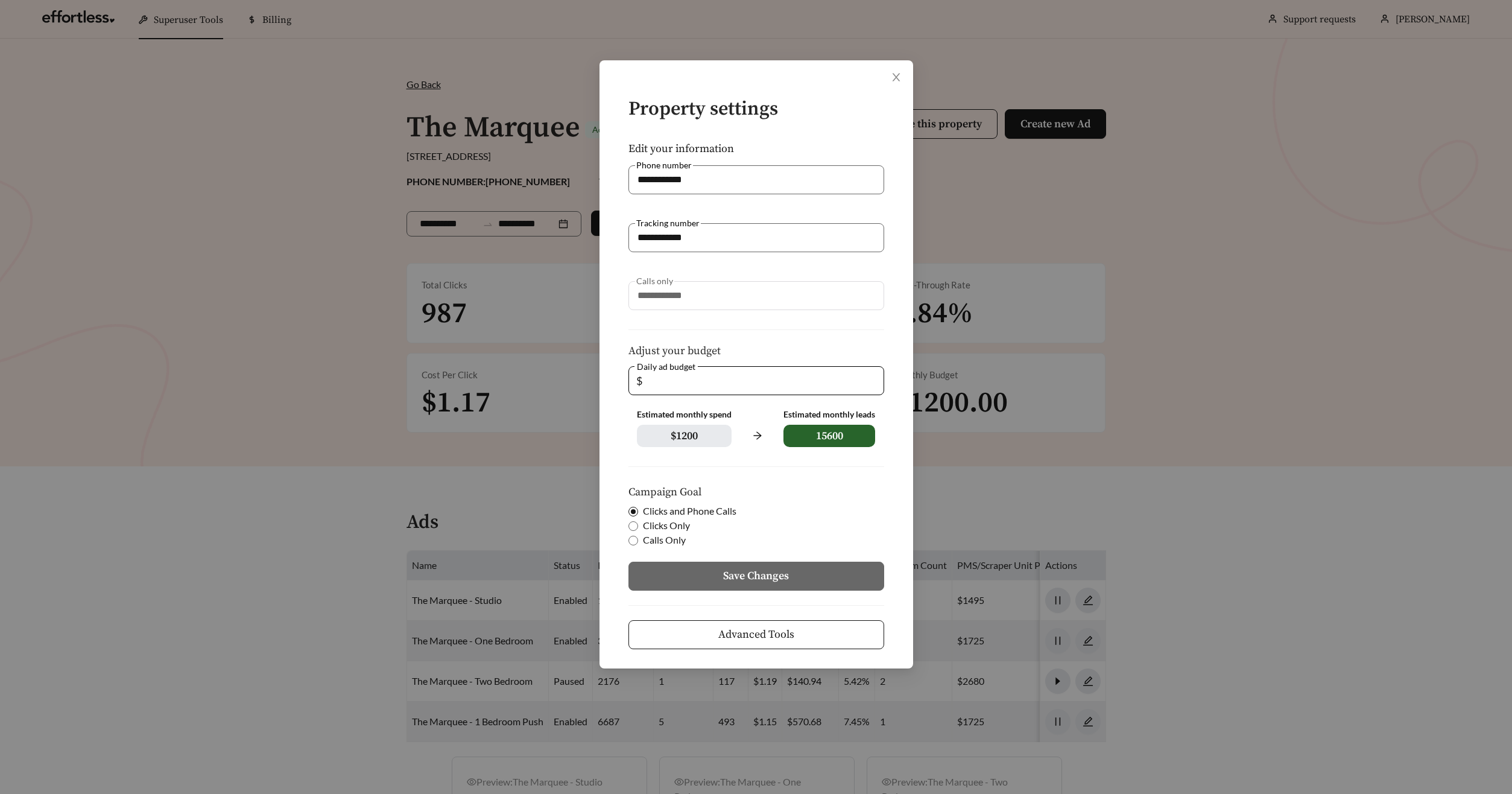
click at [765, 637] on span "Advanced Tools" at bounding box center [756, 634] width 76 height 16
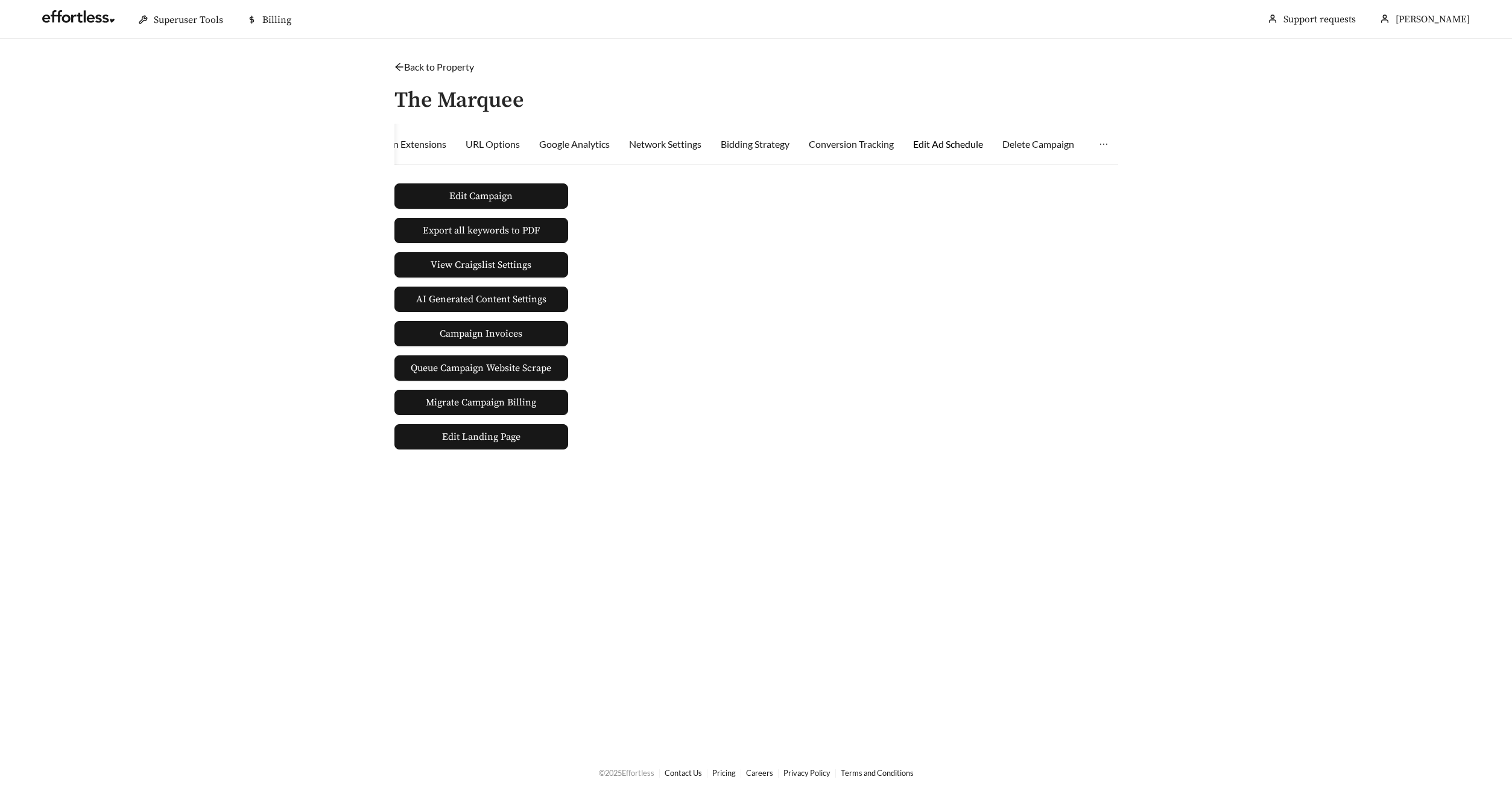
click at [952, 147] on div "Edit Ad Schedule" at bounding box center [948, 144] width 70 height 14
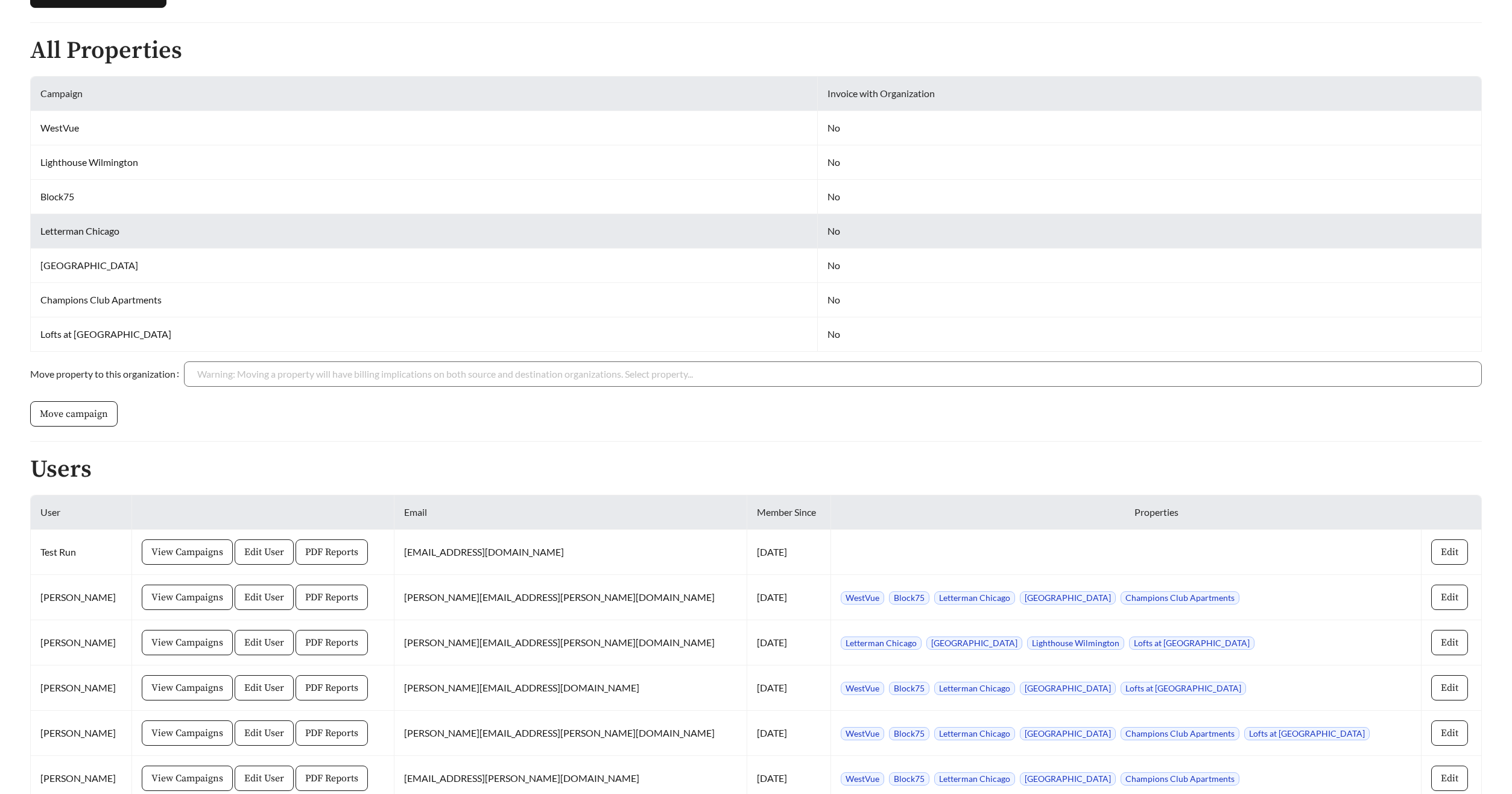
scroll to position [427, 0]
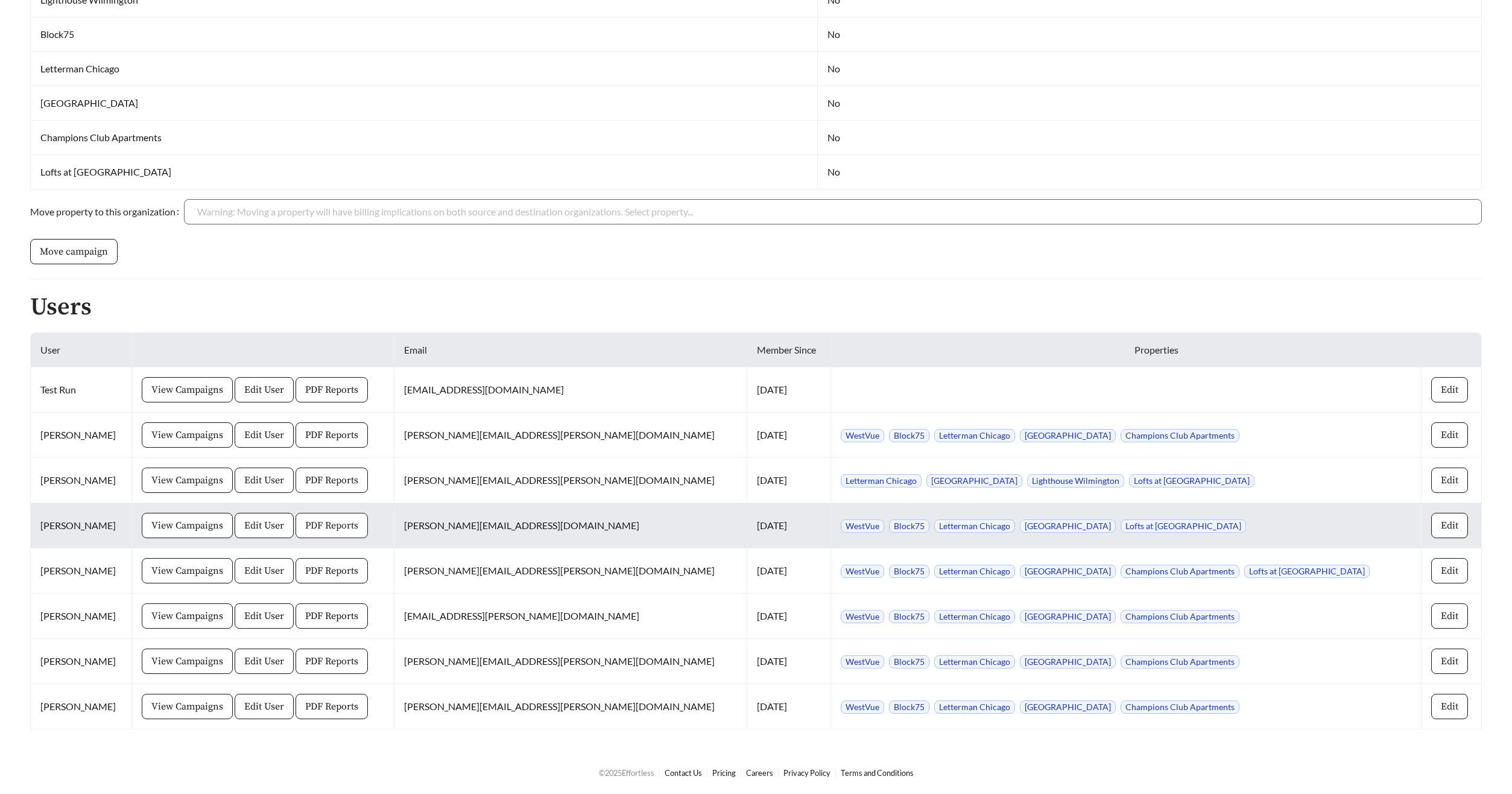
click at [359, 523] on span "PDF Reports" at bounding box center [332, 525] width 53 height 14
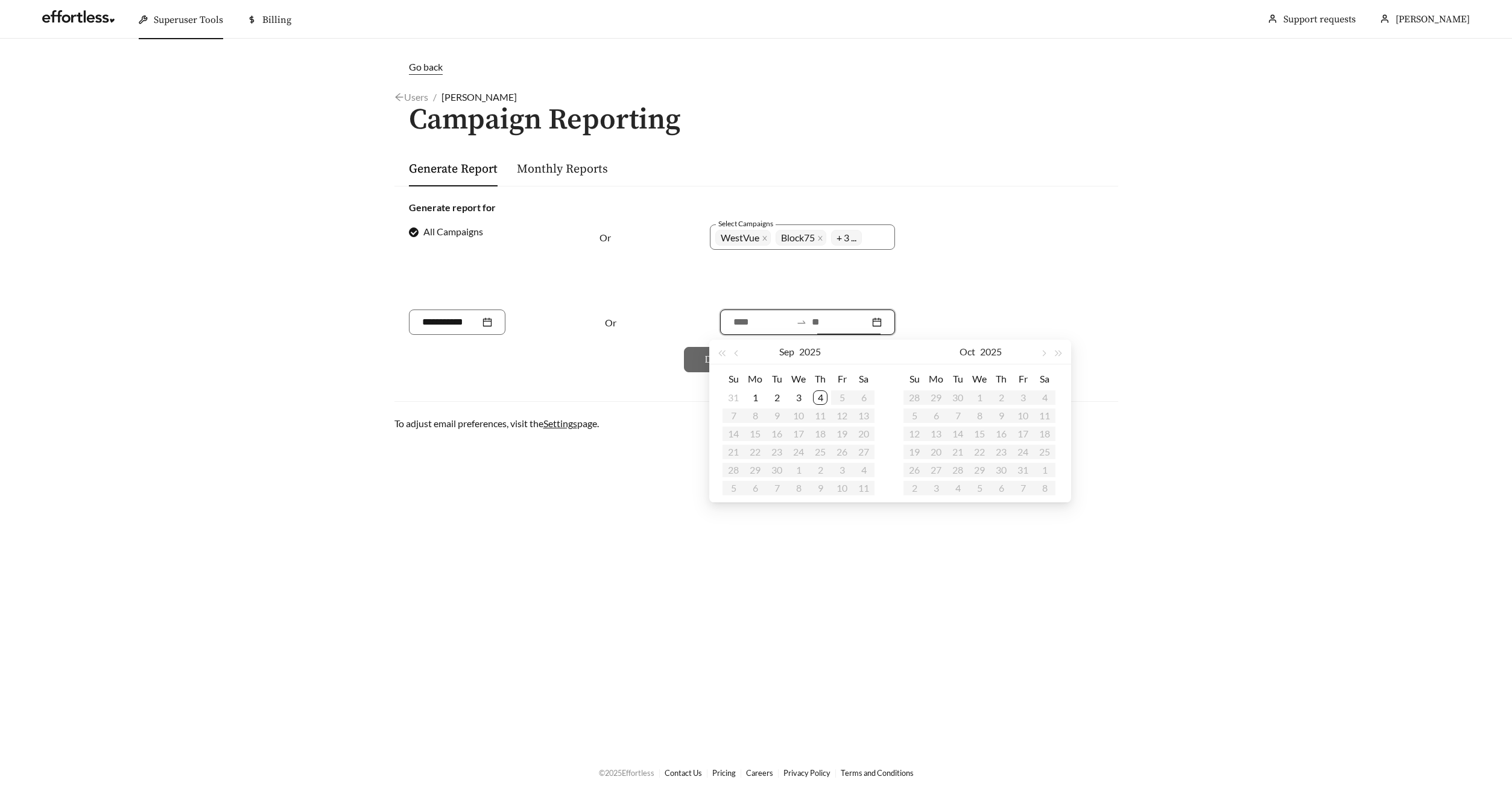
click at [819, 323] on input at bounding box center [840, 322] width 58 height 14
type input "**********"
click at [819, 399] on div "4" at bounding box center [820, 397] width 14 height 14
click at [742, 353] on button "button" at bounding box center [737, 351] width 16 height 24
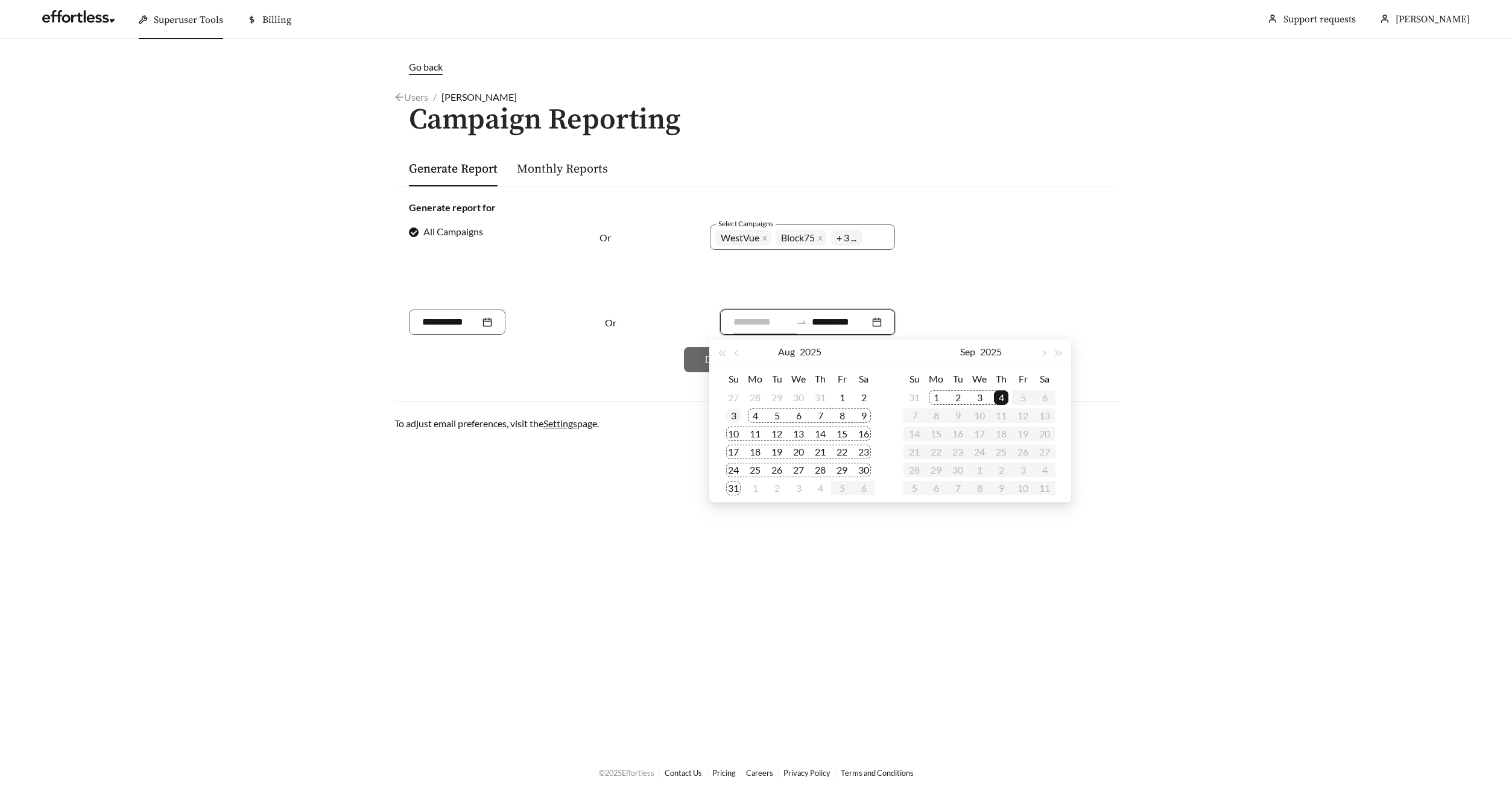
type input "**********"
click at [735, 416] on div "3" at bounding box center [733, 416] width 14 height 14
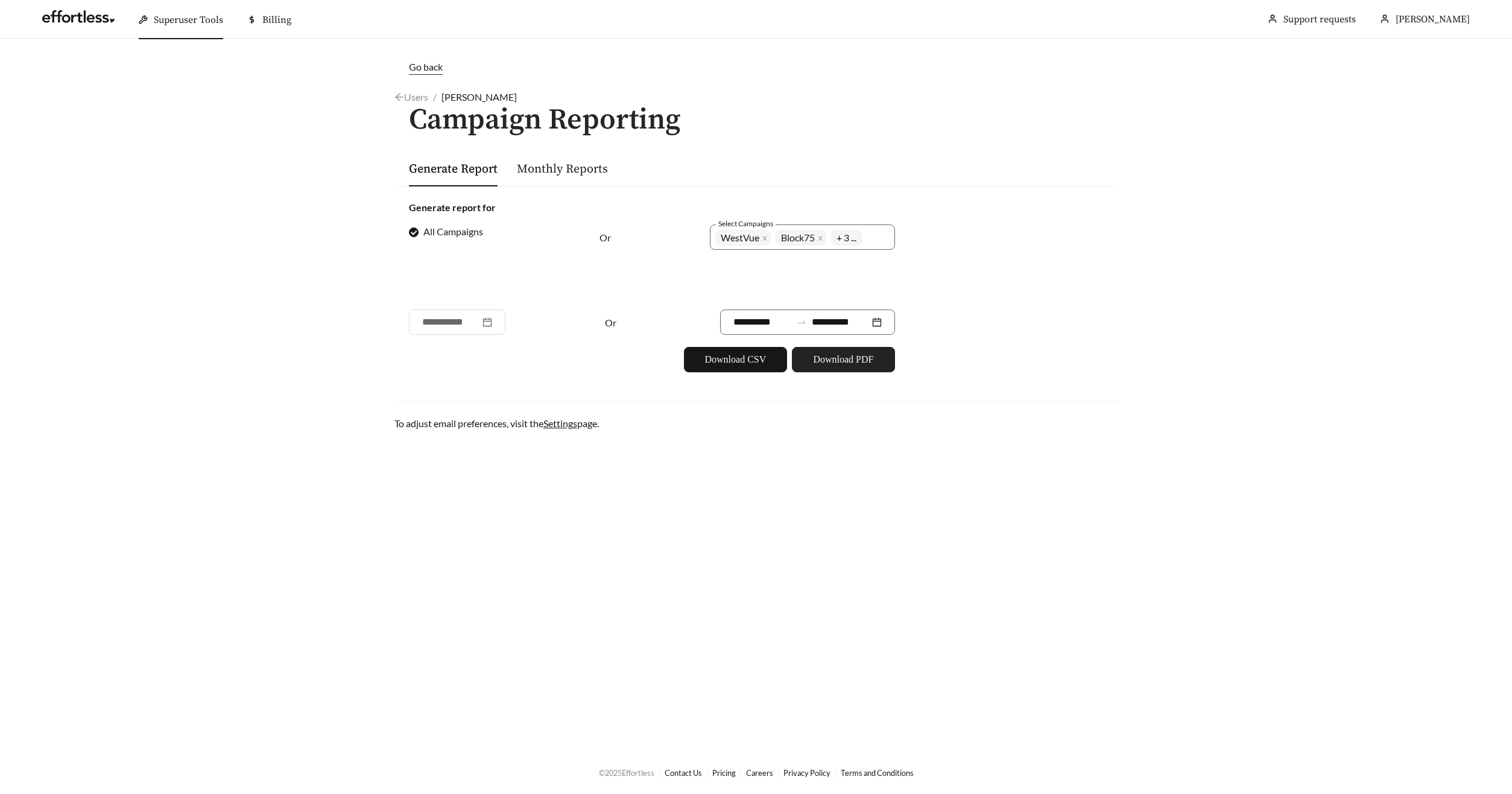
click at [822, 359] on span "Download PDF" at bounding box center [843, 359] width 60 height 14
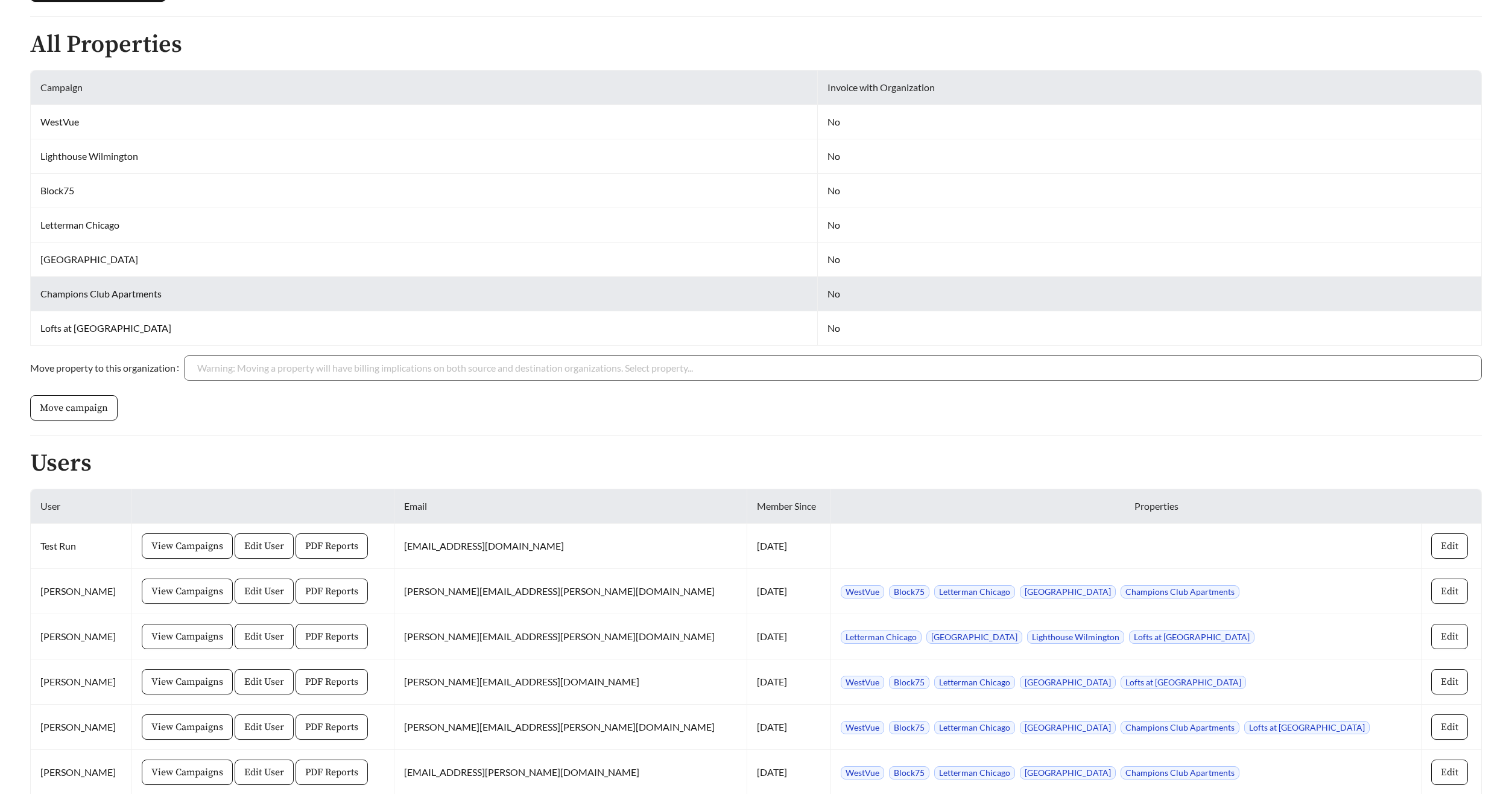
scroll to position [427, 0]
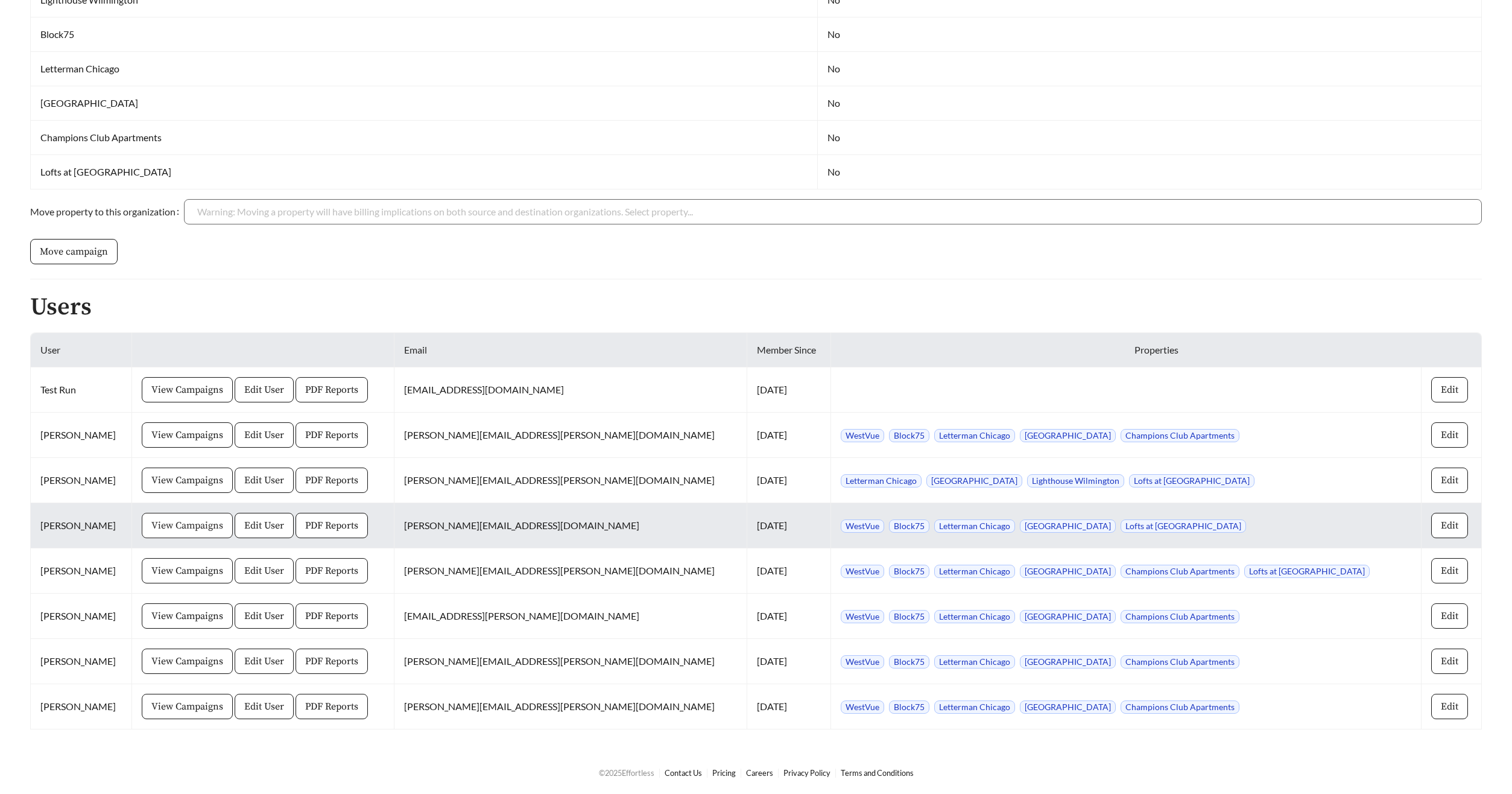
click at [223, 531] on span "View Campaigns" at bounding box center [187, 525] width 71 height 14
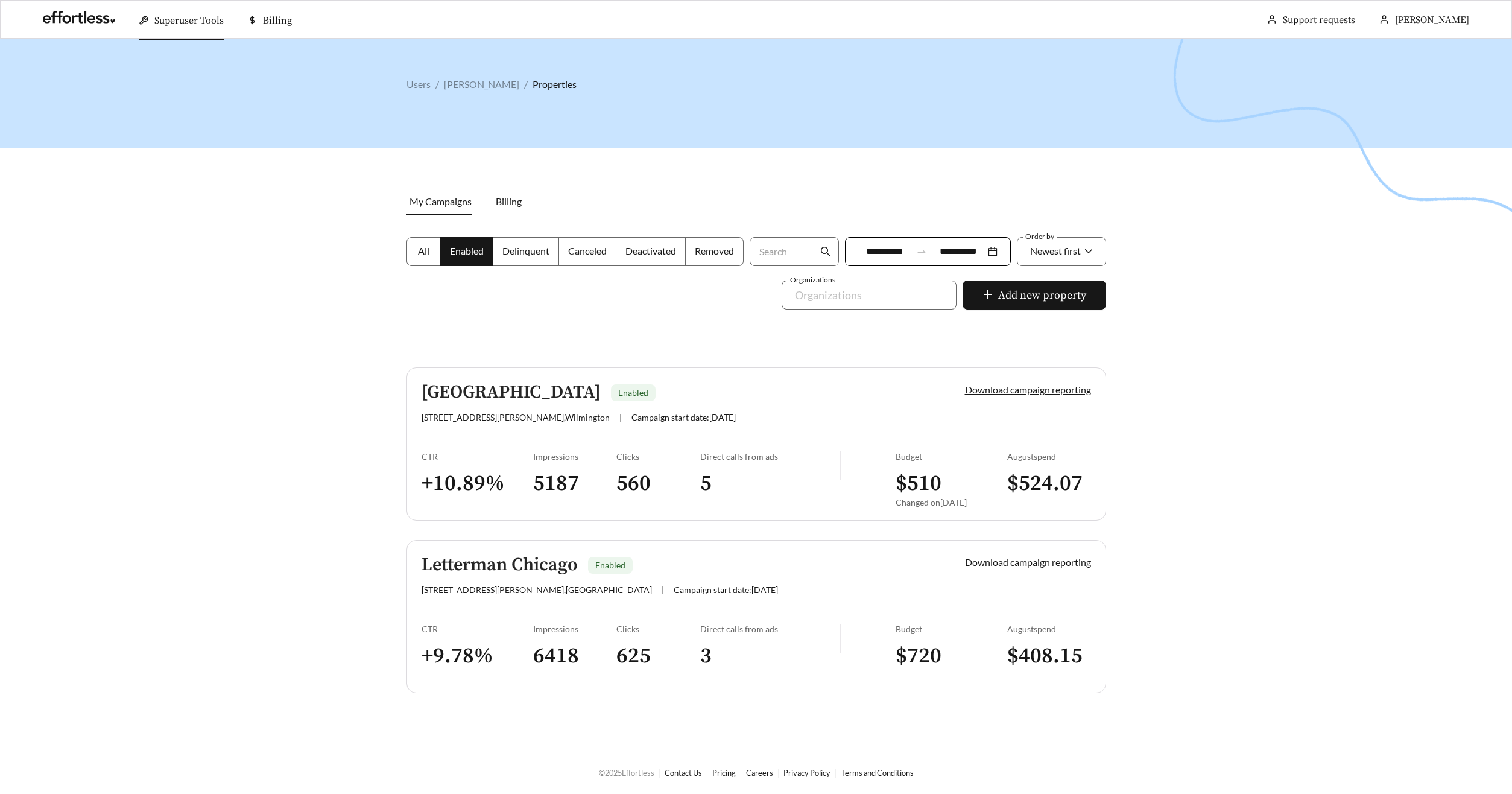
scroll to position [39, 0]
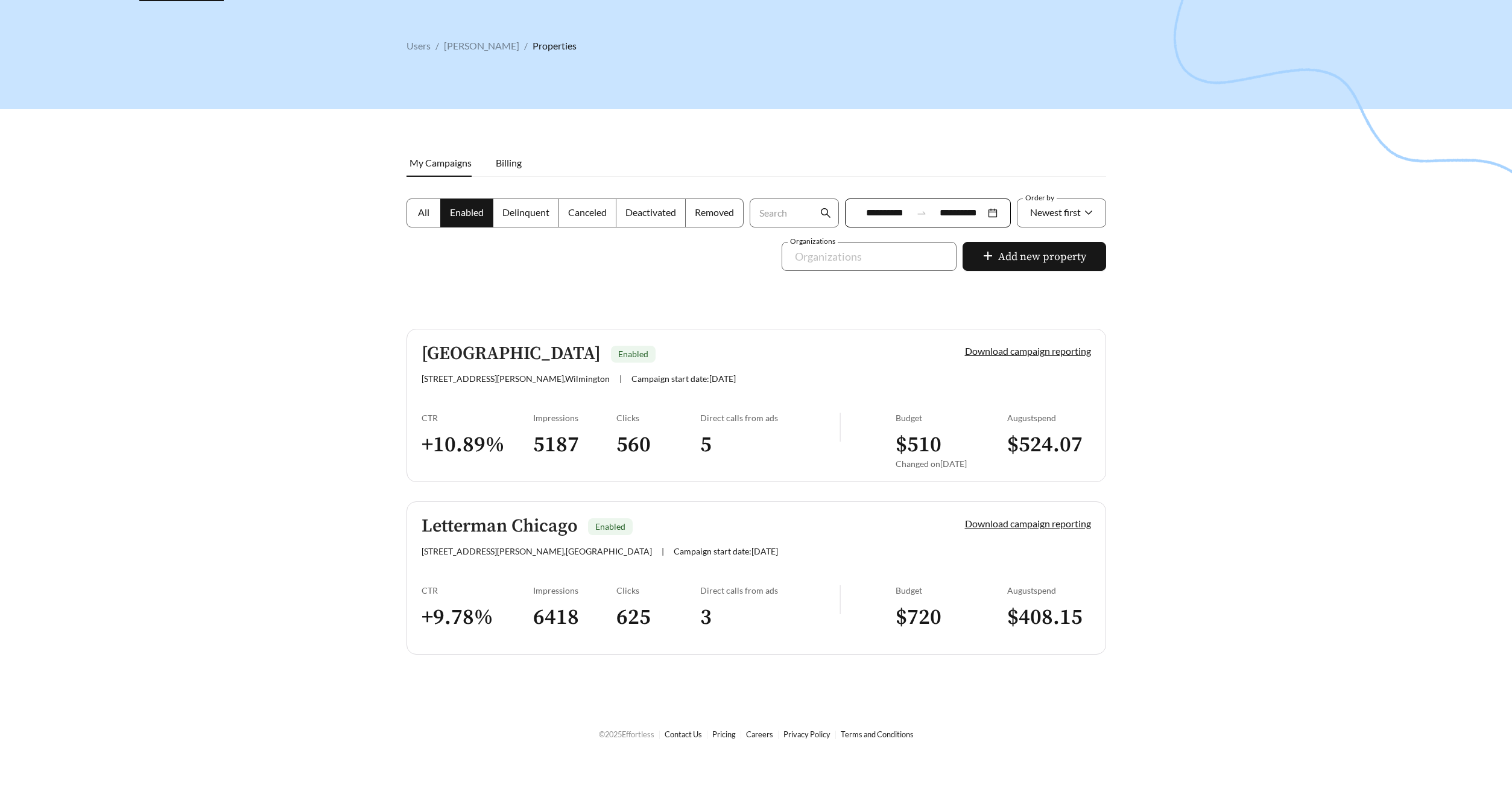
click at [427, 229] on div "All Enabled Delinquent Canceled Deactivated Removed" at bounding box center [575, 220] width 343 height 43
click at [421, 222] on label "All" at bounding box center [423, 213] width 34 height 29
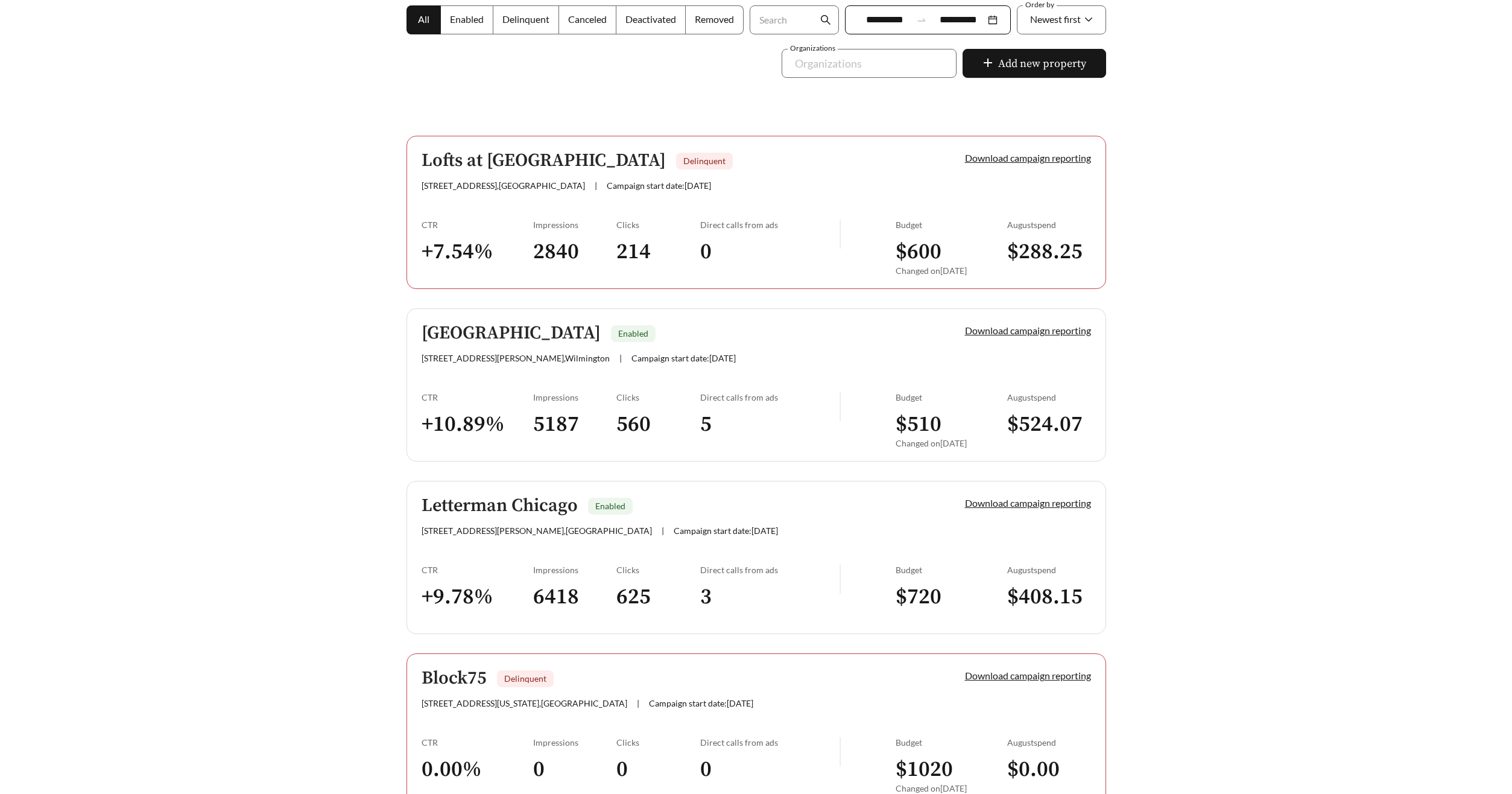
scroll to position [228, 0]
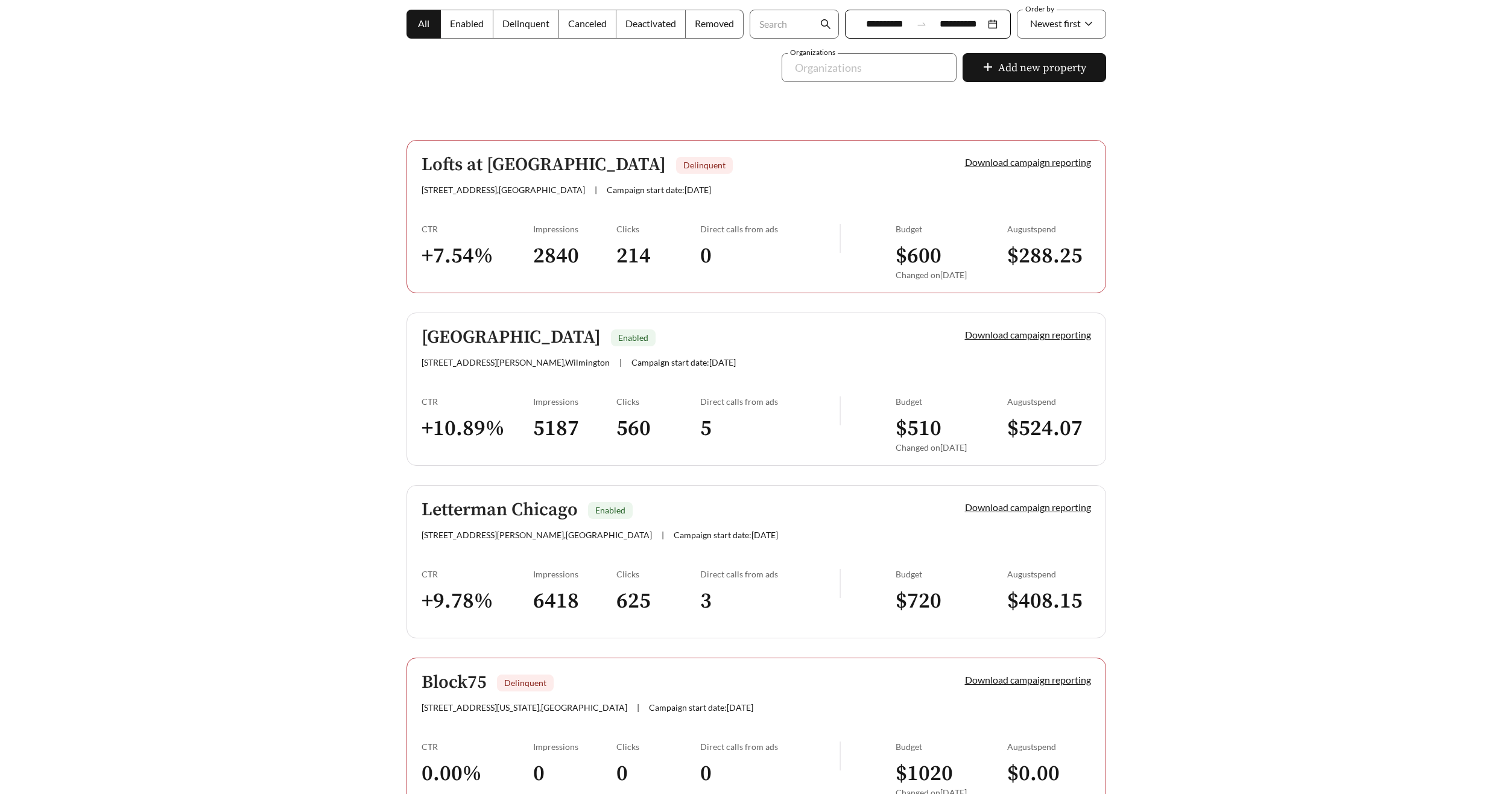
click at [613, 203] on link "Lofts at [GEOGRAPHIC_DATA] Delinquent [STREET_ADDRESS] | Campaign start date: […" at bounding box center [756, 216] width 699 height 153
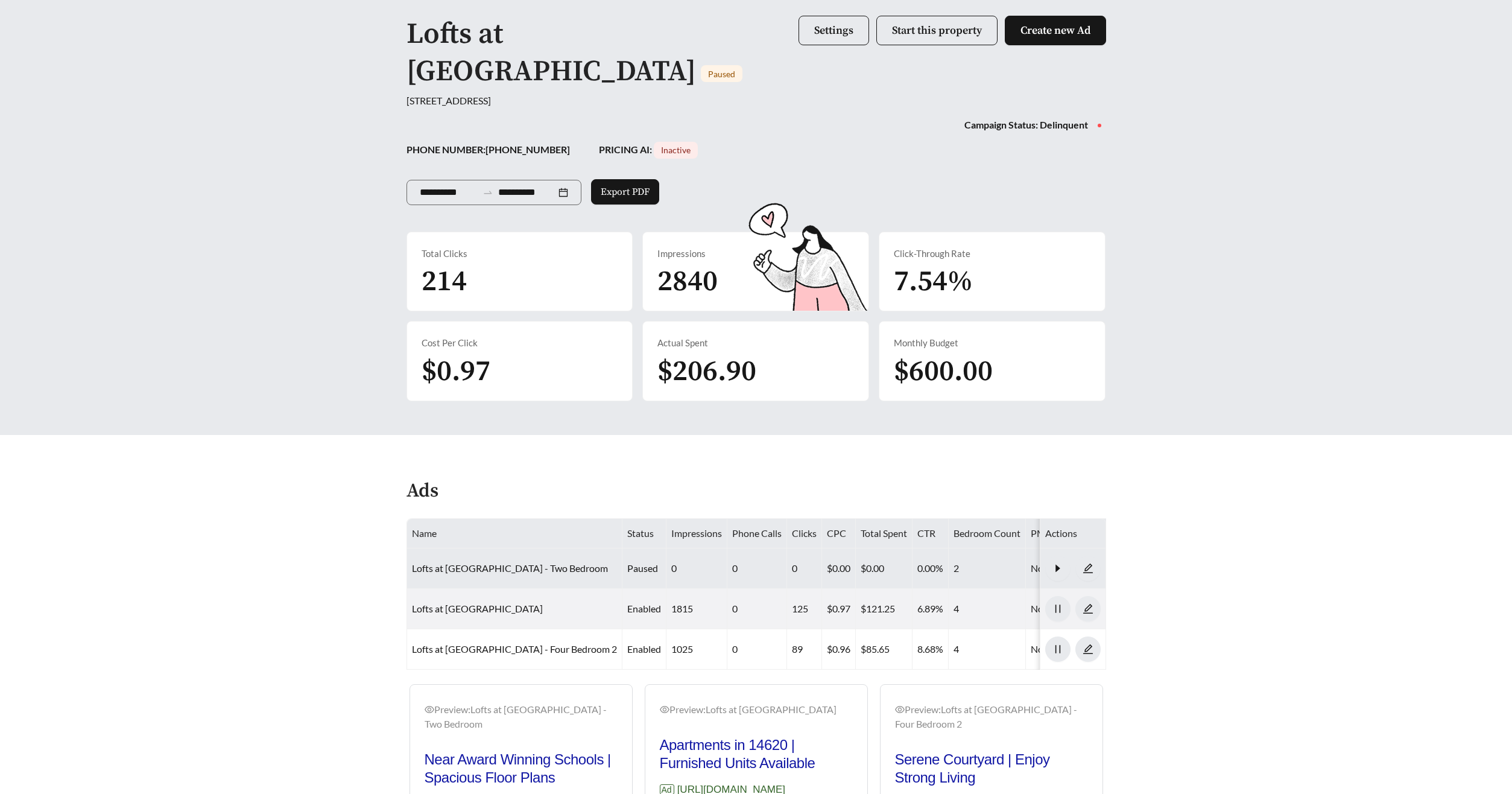
scroll to position [94, 0]
click at [1055, 564] on icon "caret-right" at bounding box center [1057, 567] width 4 height 7
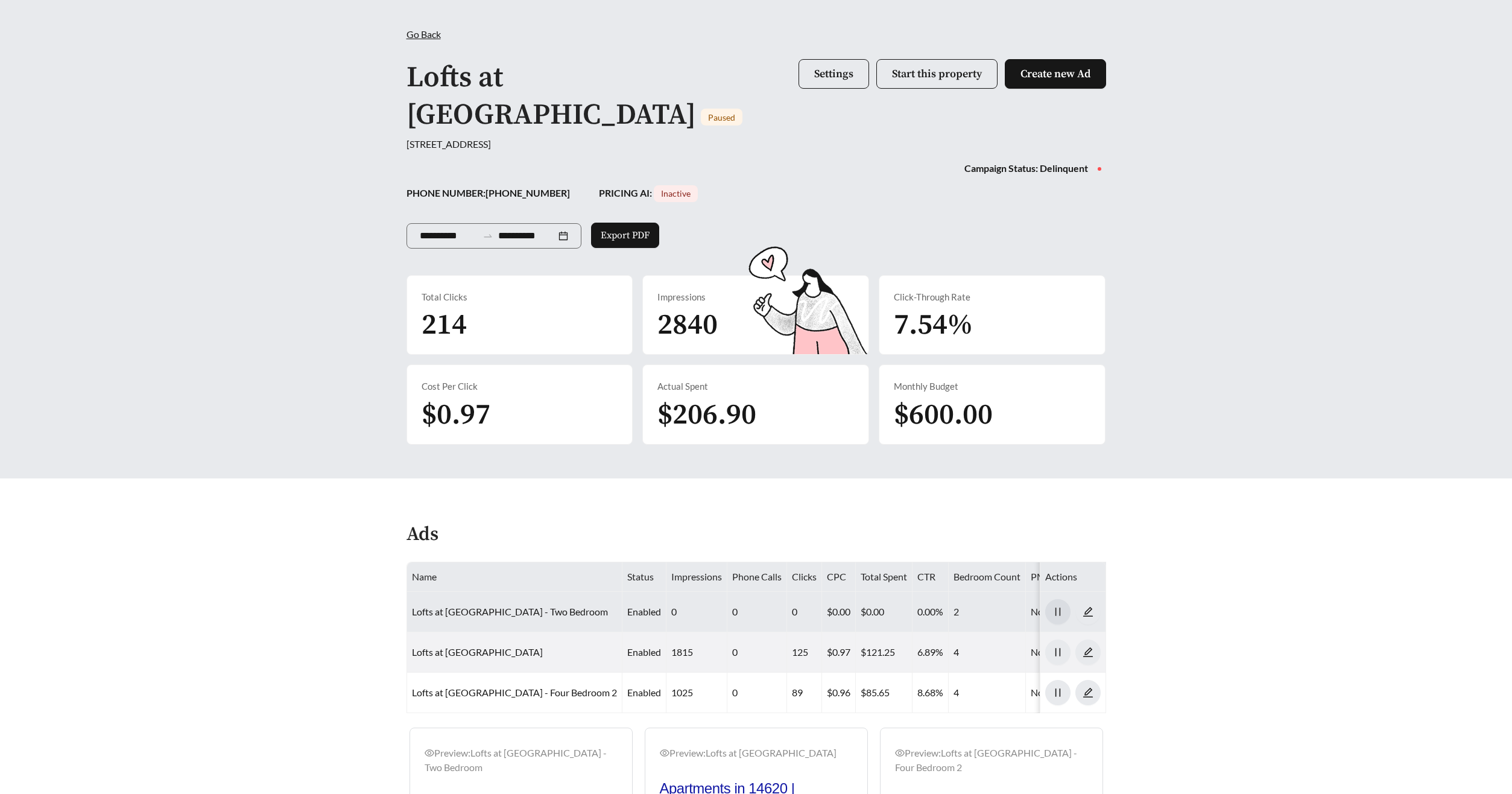
scroll to position [47, 0]
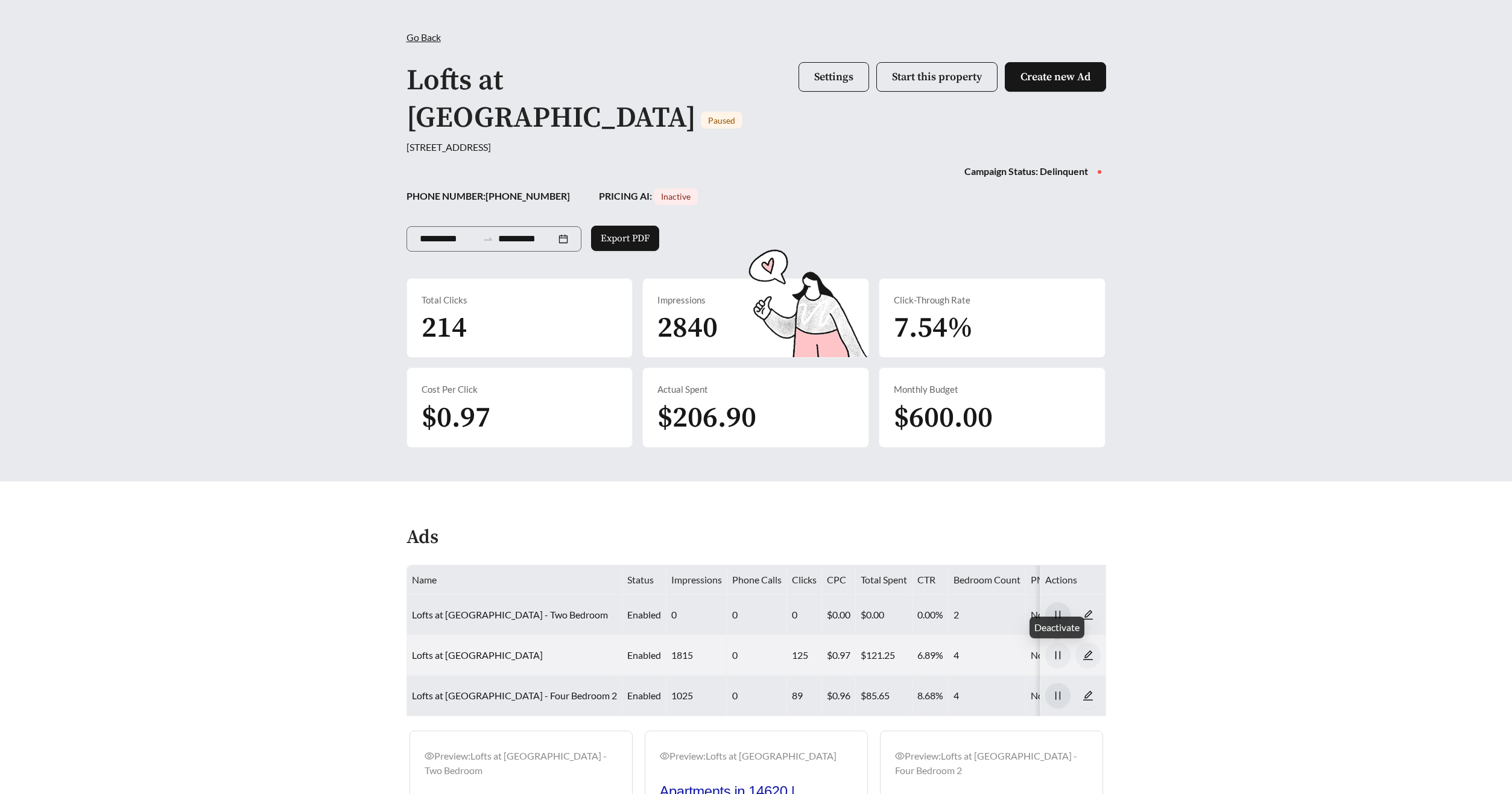
click at [1058, 690] on icon "pause" at bounding box center [1058, 696] width 11 height 11
click at [1074, 71] on span "Create new Ad" at bounding box center [1055, 77] width 70 height 14
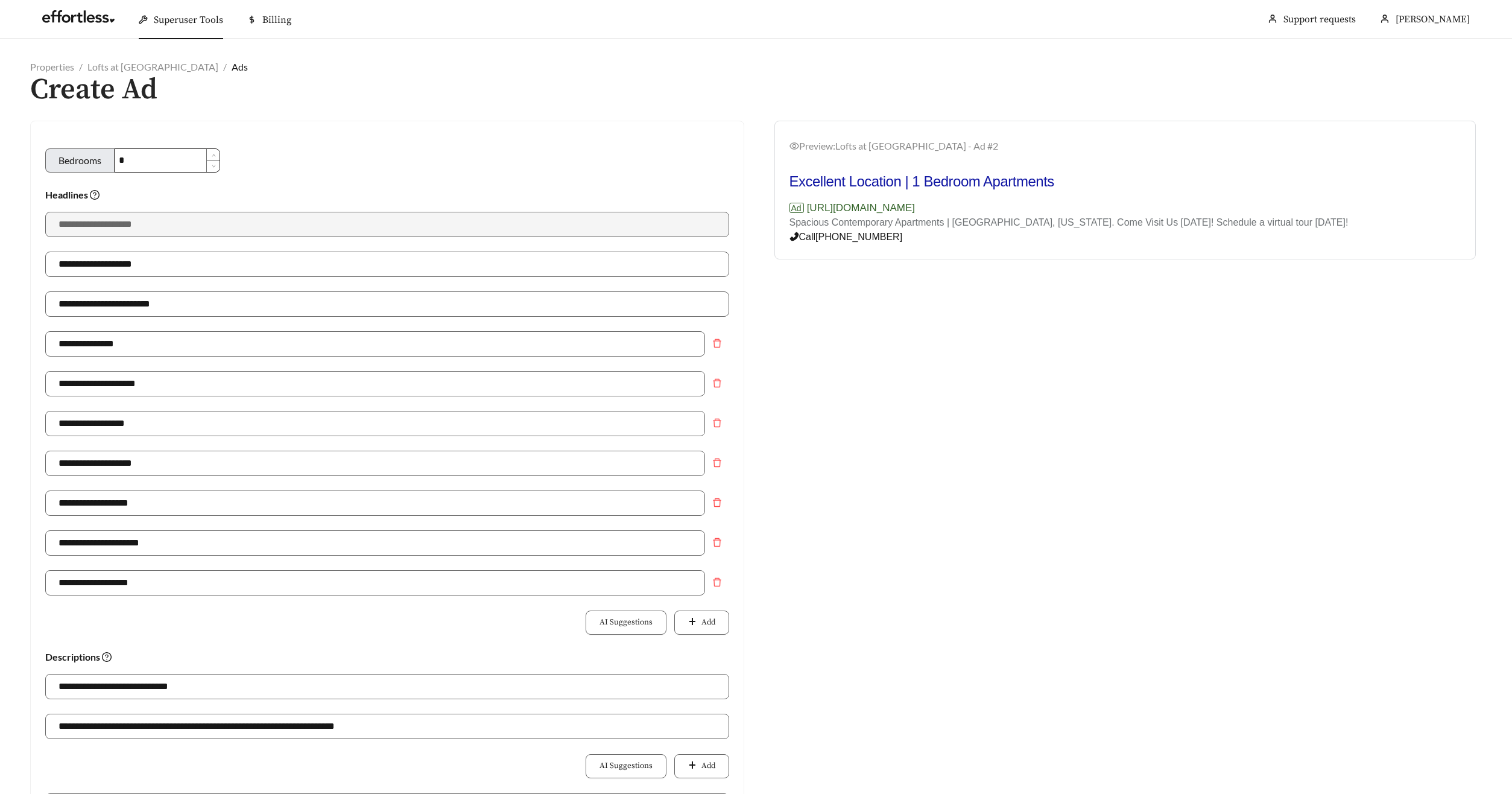
click at [151, 161] on input "*" at bounding box center [167, 160] width 105 height 23
type input "**********"
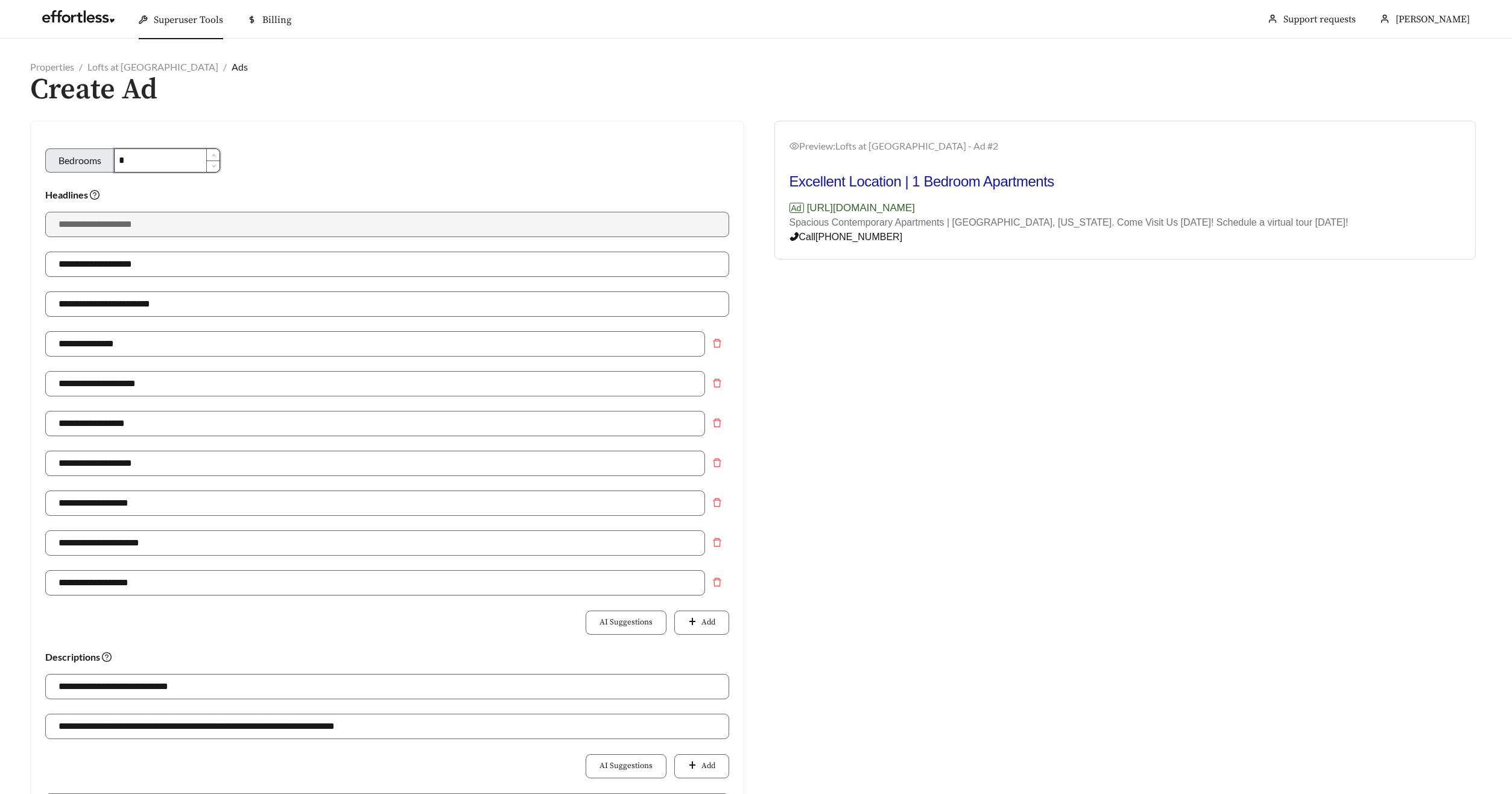
type input "**********"
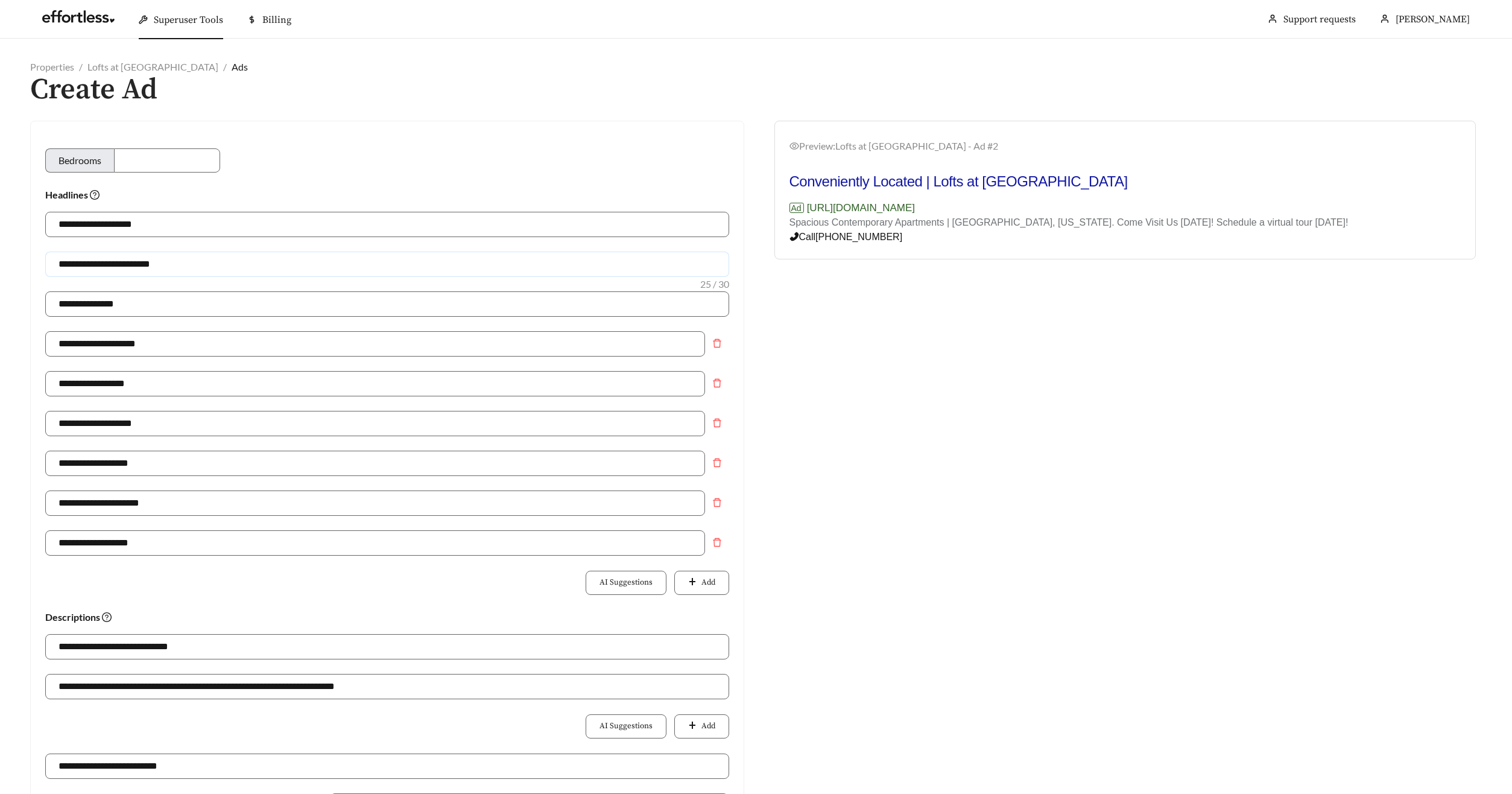
drag, startPoint x: 128, startPoint y: 268, endPoint x: 111, endPoint y: 266, distance: 17.1
click at [113, 266] on input "**********" at bounding box center [387, 264] width 684 height 26
type input "**********"
click at [203, 375] on input "**********" at bounding box center [375, 383] width 660 height 26
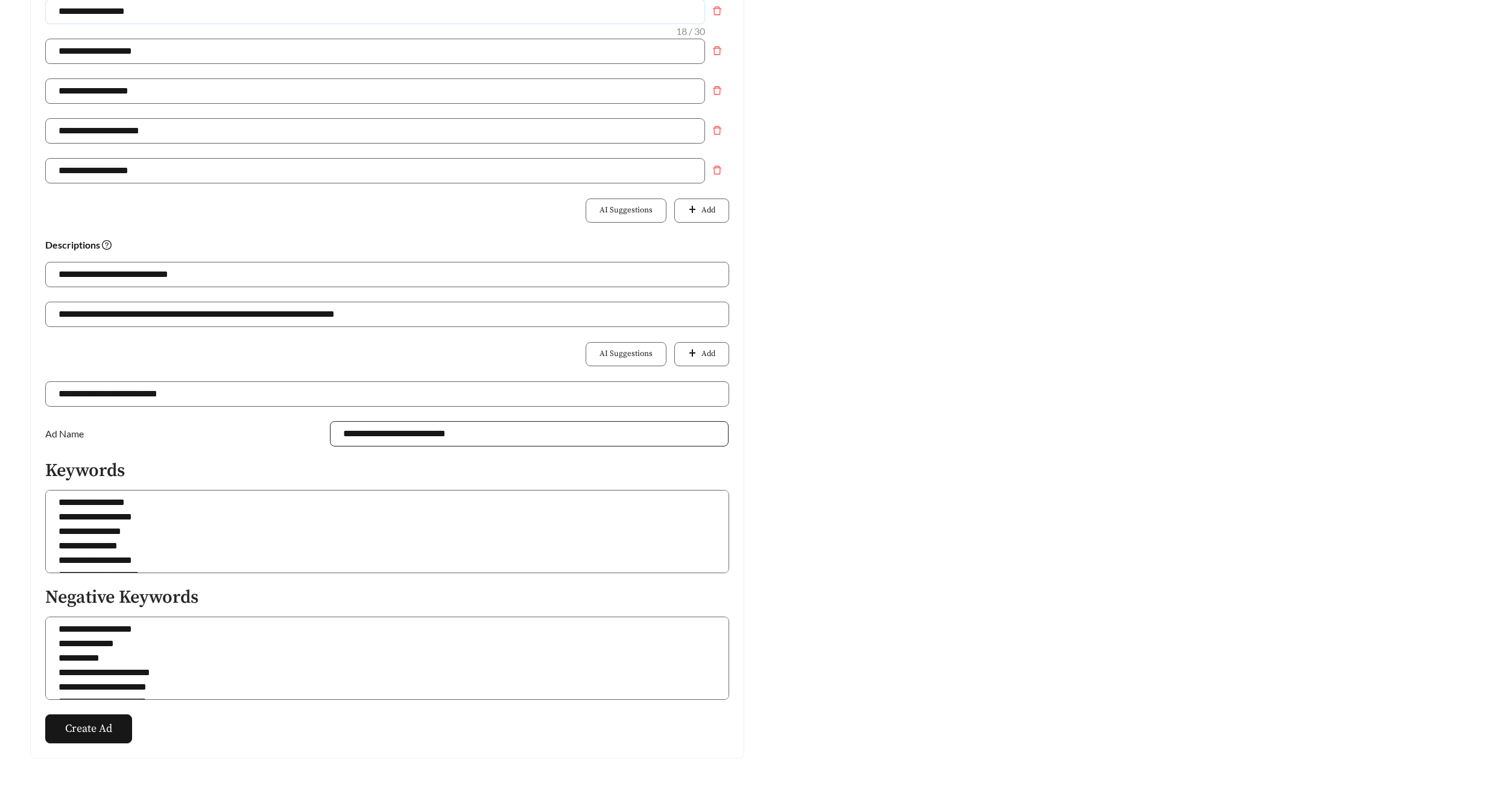
scroll to position [401, 0]
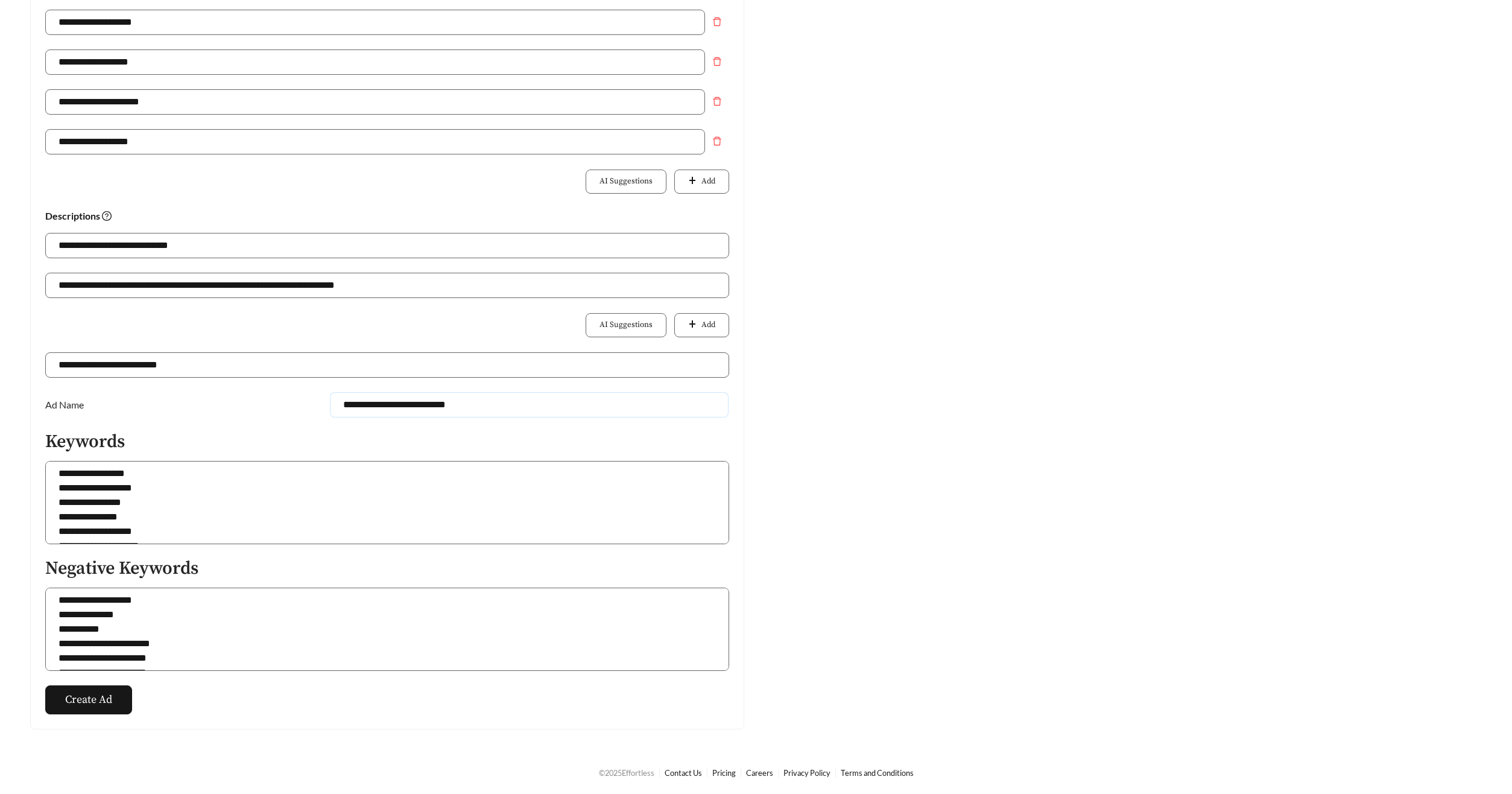
click at [475, 407] on input "**********" at bounding box center [529, 405] width 398 height 26
drag, startPoint x: 476, startPoint y: 404, endPoint x: 431, endPoint y: 402, distance: 45.0
click at [431, 402] on input "**********" at bounding box center [529, 405] width 398 height 26
click at [433, 402] on input "**********" at bounding box center [529, 405] width 398 height 26
drag, startPoint x: 450, startPoint y: 403, endPoint x: 433, endPoint y: 404, distance: 17.0
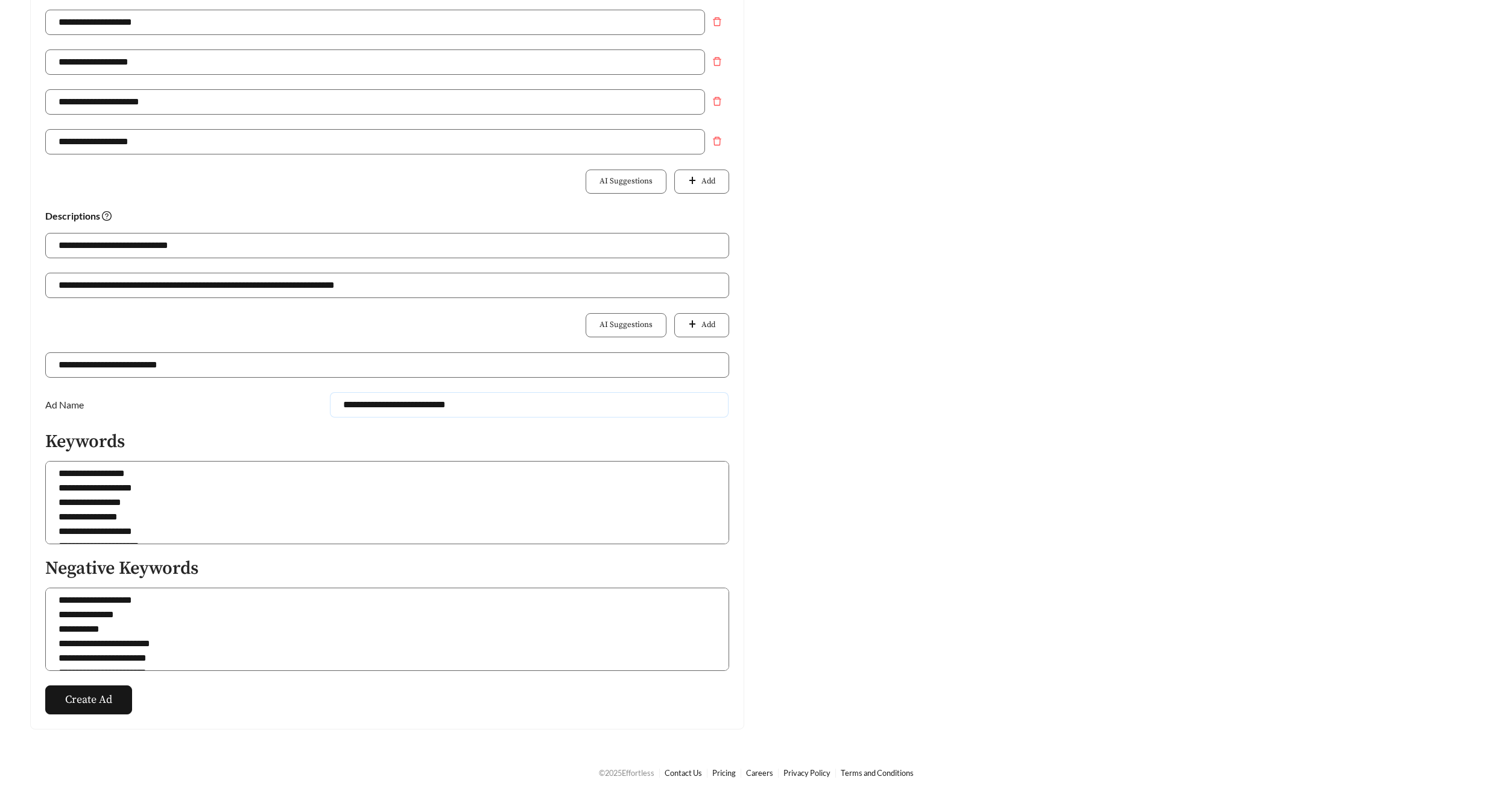
click at [432, 404] on input "**********" at bounding box center [529, 405] width 398 height 26
click at [444, 403] on input "**********" at bounding box center [529, 405] width 398 height 26
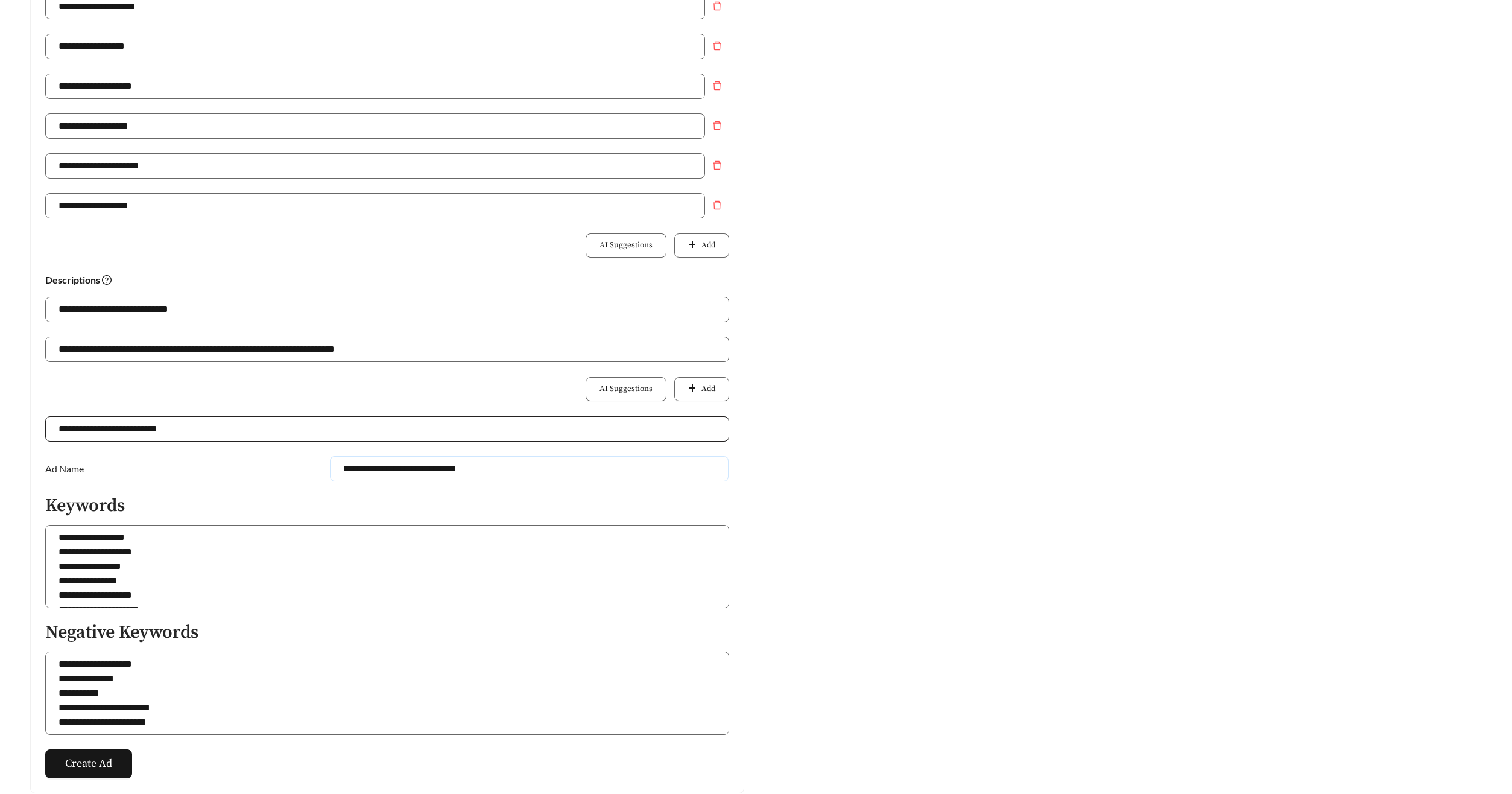
drag, startPoint x: 467, startPoint y: 460, endPoint x: 465, endPoint y: 424, distance: 36.1
click at [467, 460] on input "**********" at bounding box center [529, 469] width 398 height 26
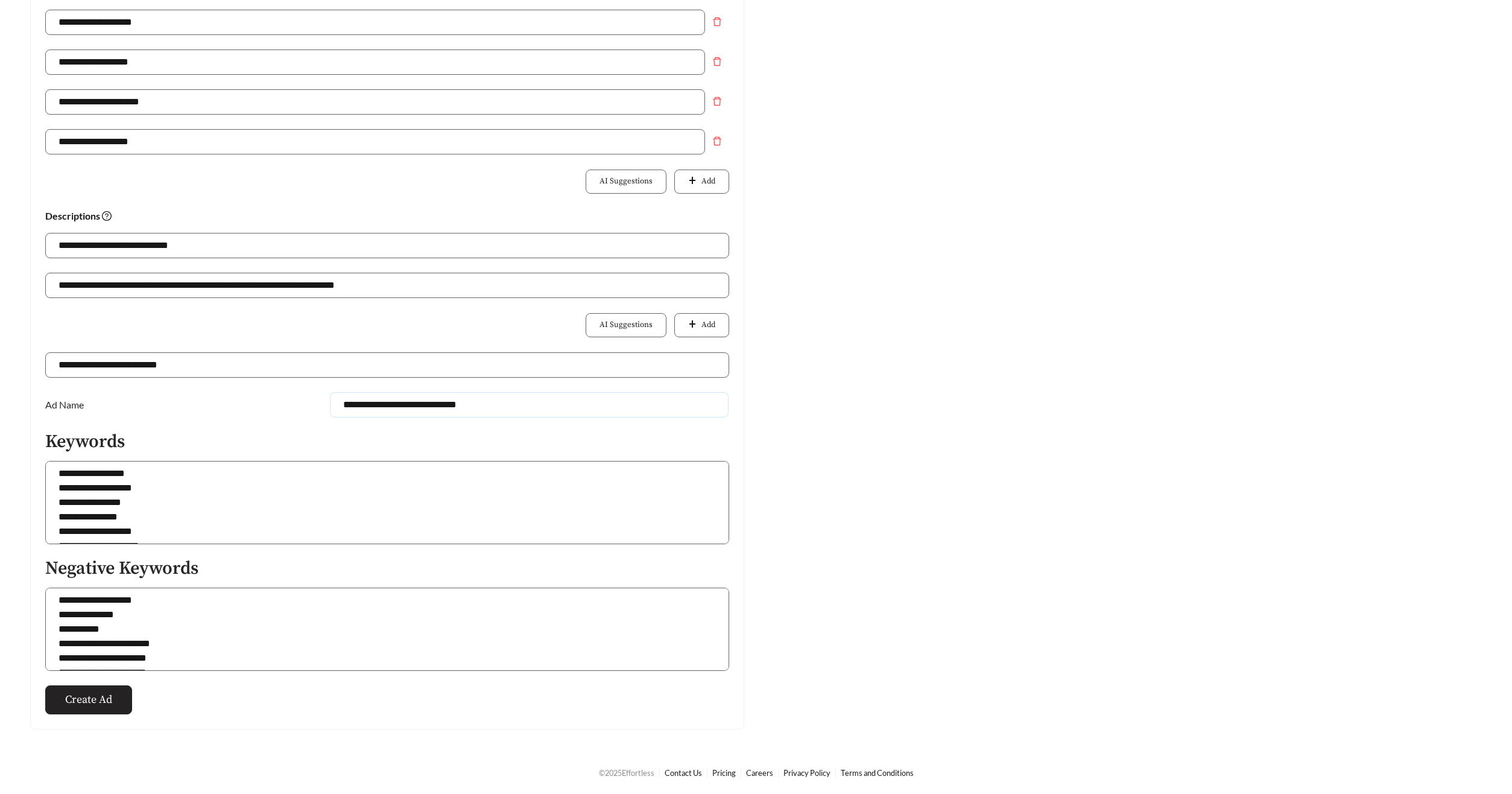
type input "**********"
drag, startPoint x: 71, startPoint y: 699, endPoint x: 79, endPoint y: 698, distance: 8.1
click at [71, 699] on span "Create Ad" at bounding box center [88, 699] width 47 height 16
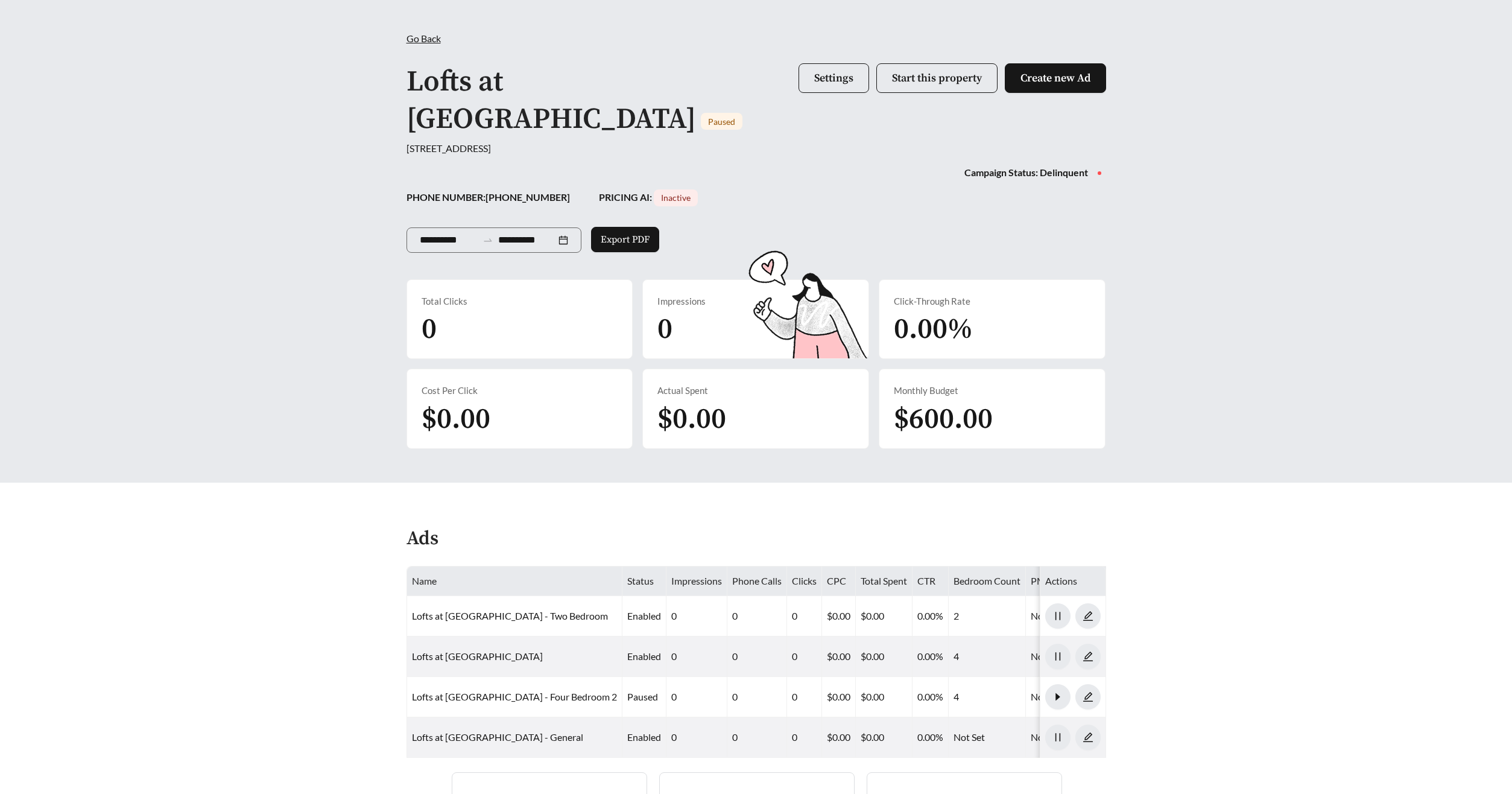
scroll to position [44, 0]
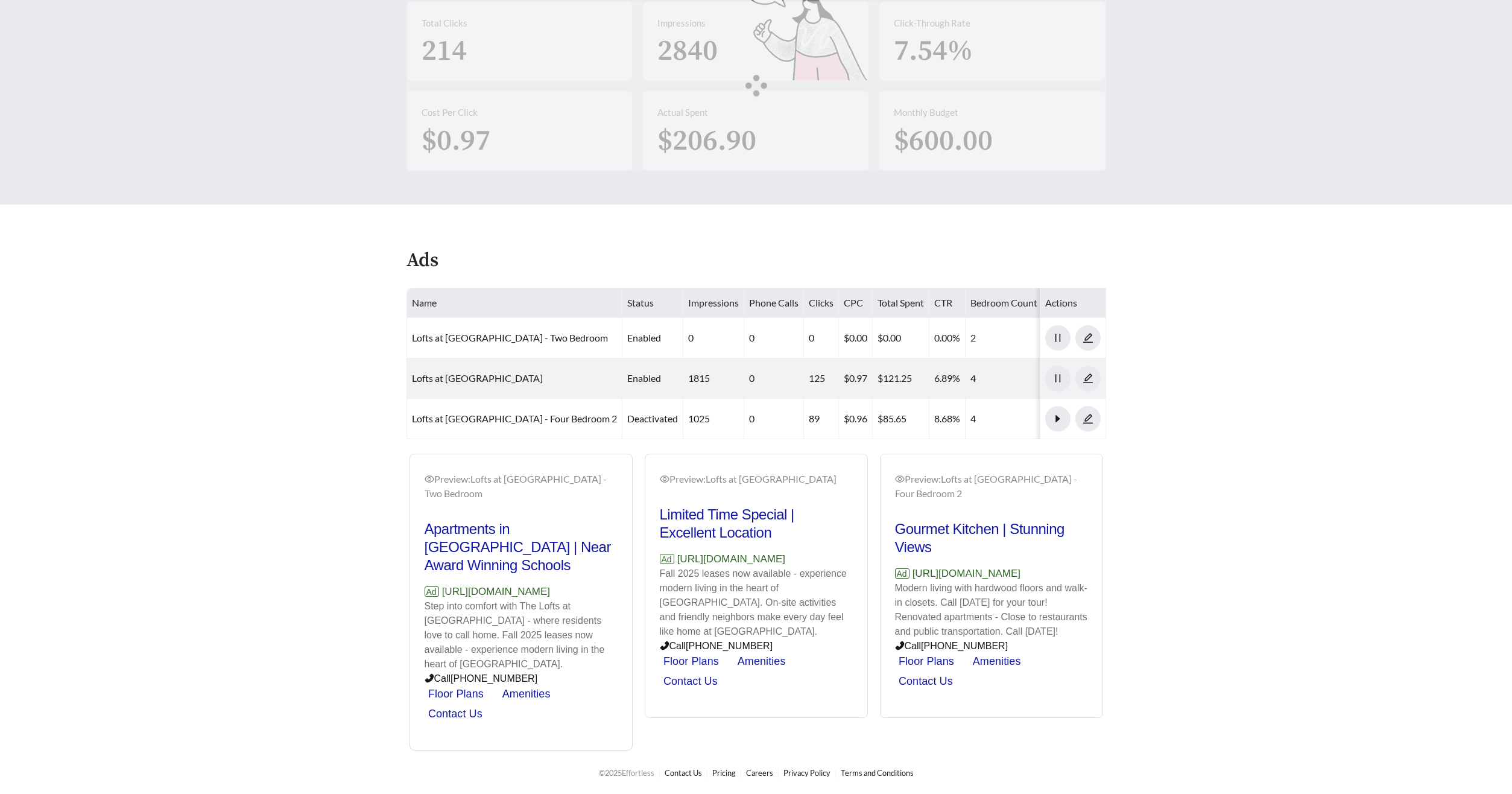
scroll to position [47, 0]
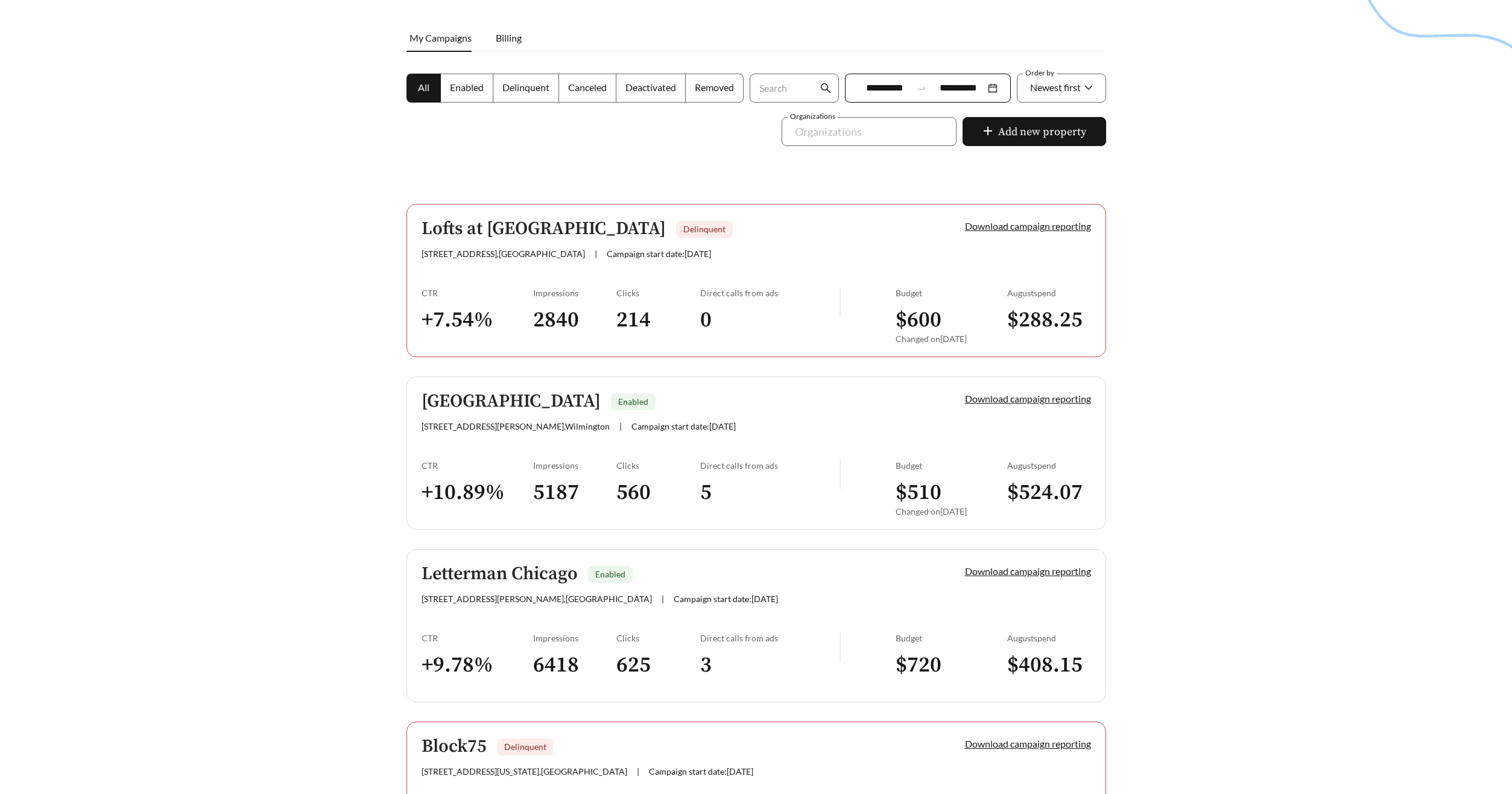
scroll to position [162, 0]
click at [475, 407] on h5 "Seahawk Cove" at bounding box center [511, 403] width 179 height 20
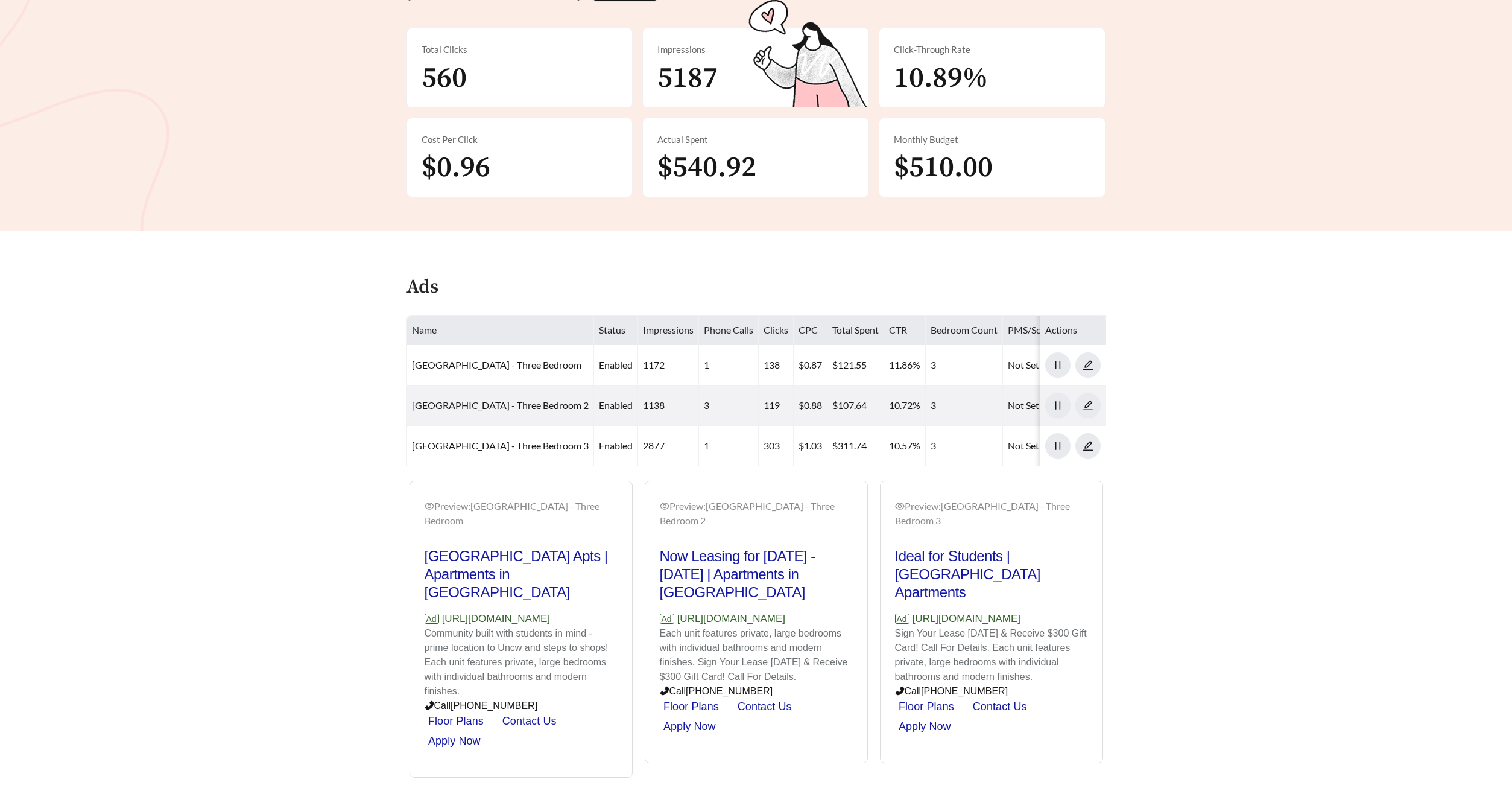
scroll to position [236, 0]
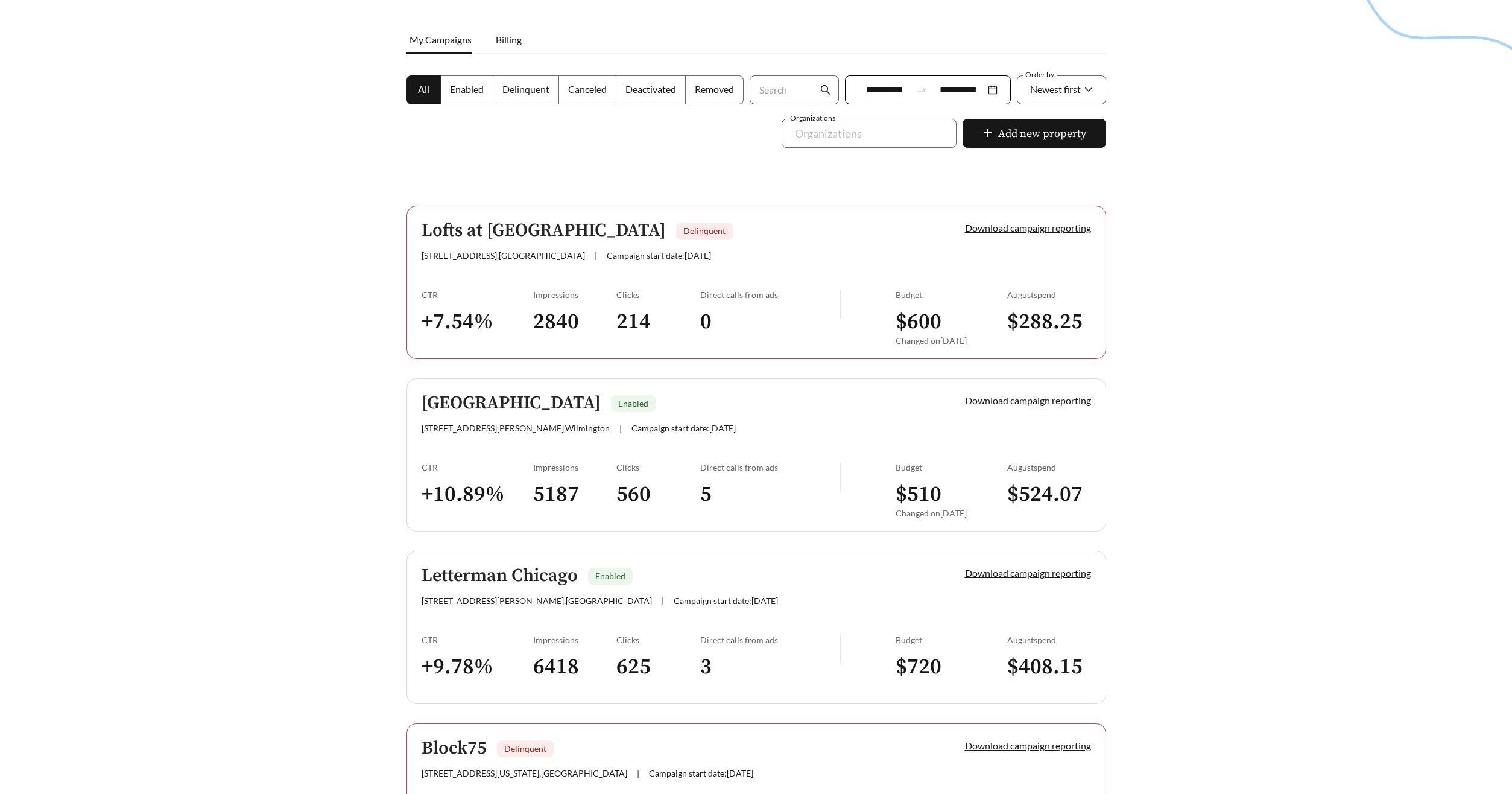
click at [520, 395] on h5 "Seahawk Cove" at bounding box center [511, 403] width 179 height 20
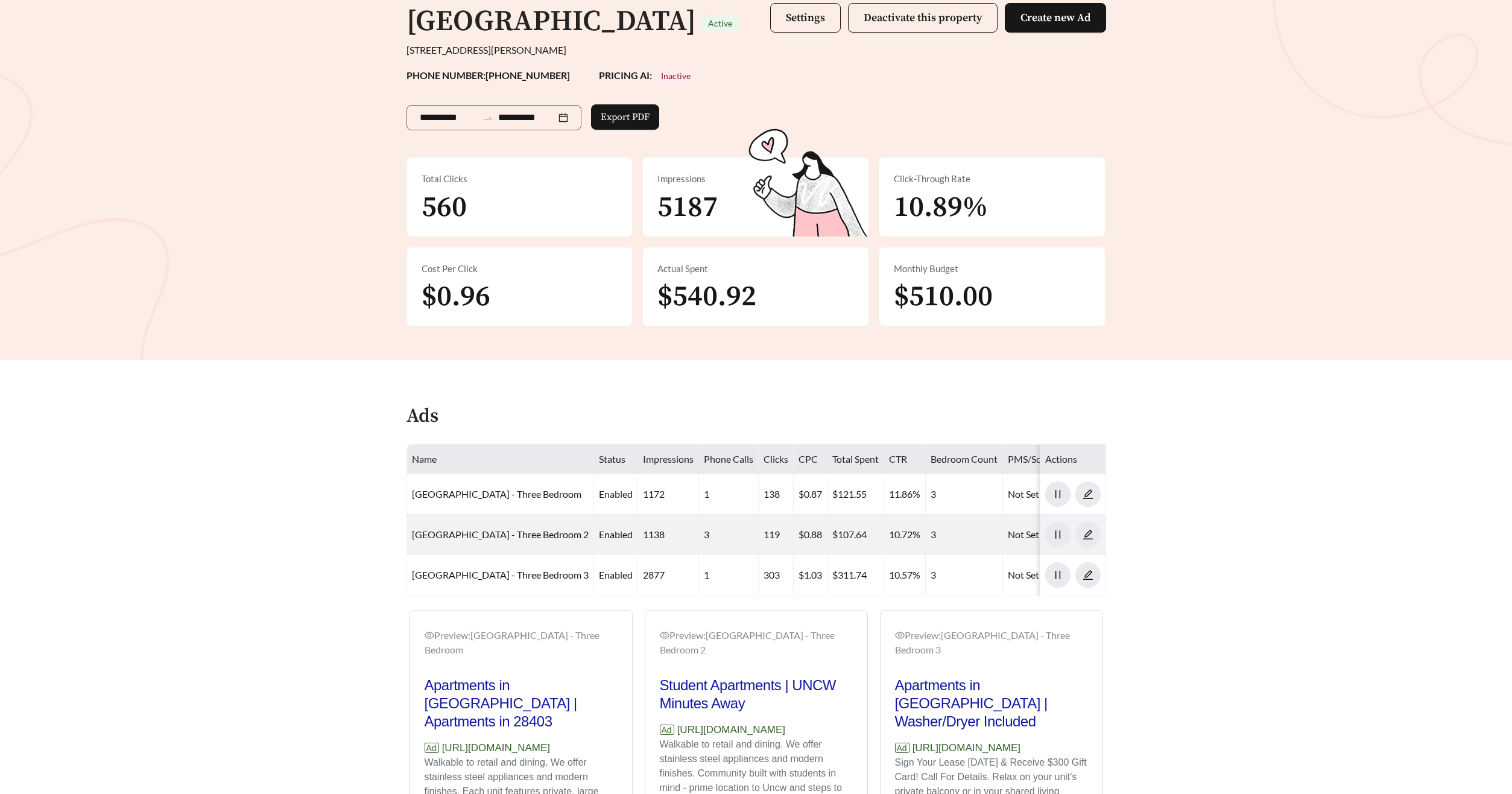
scroll to position [108, 0]
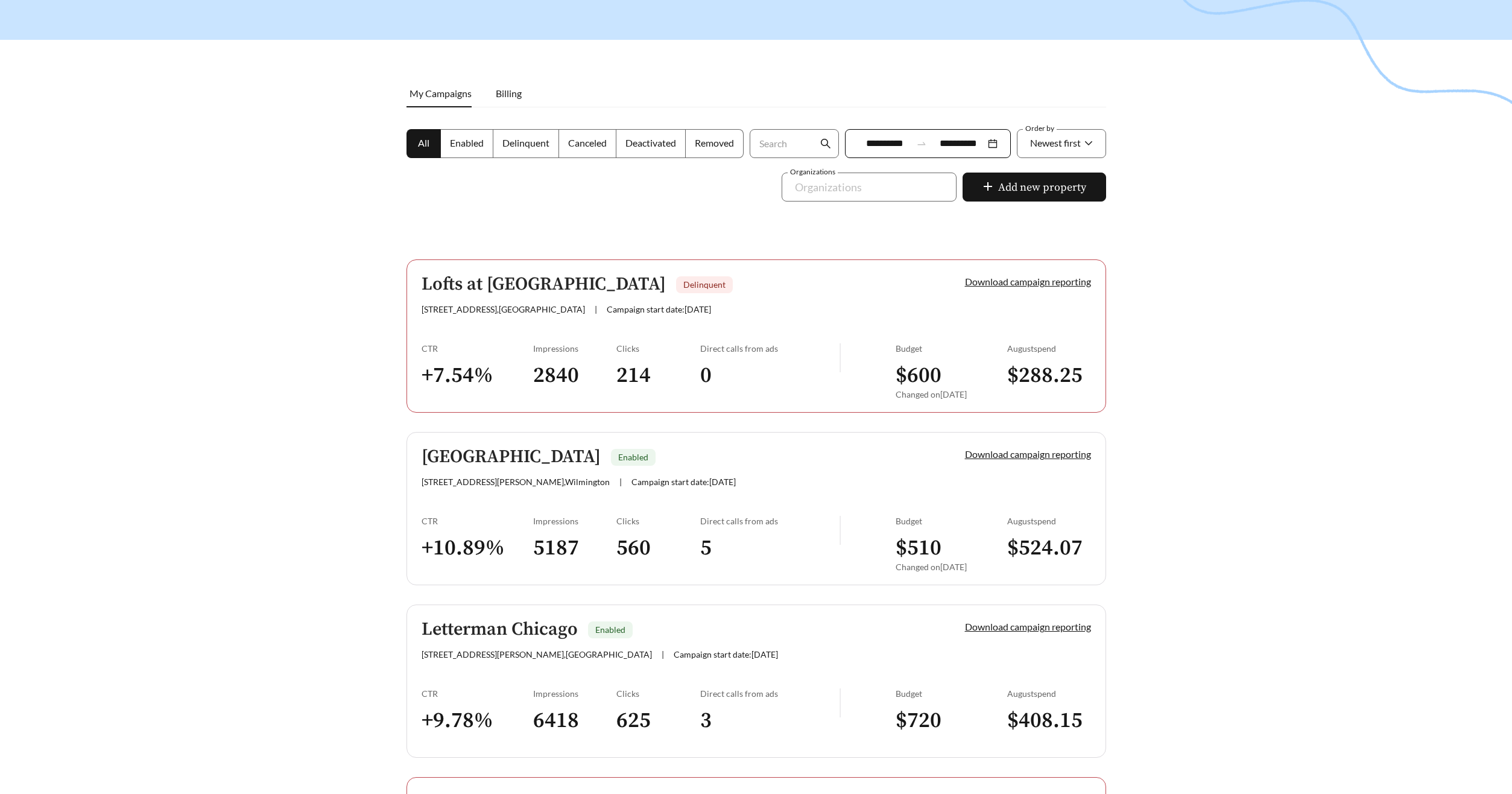
scroll to position [162, 0]
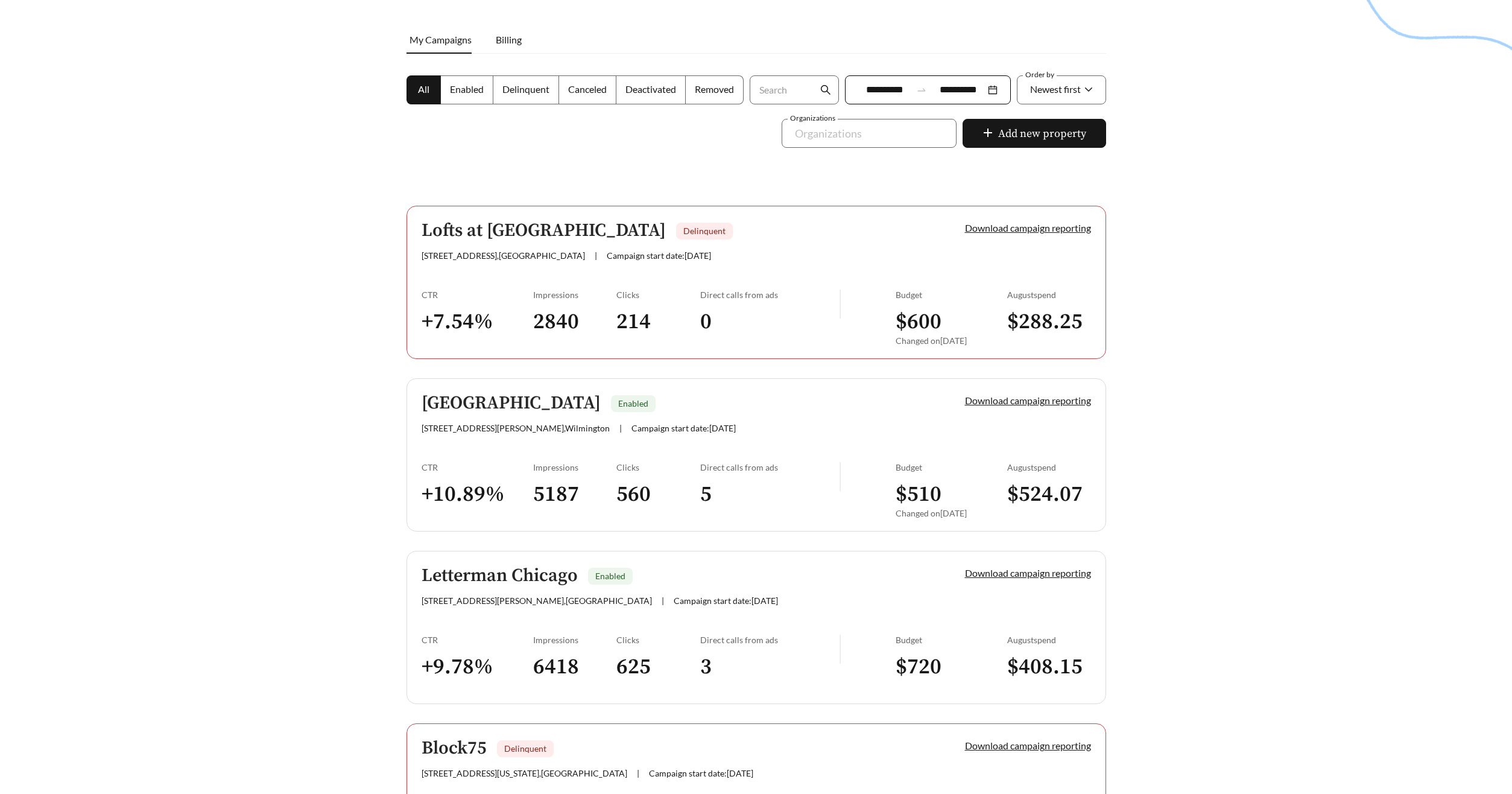
click at [556, 566] on h5 "Letterman Chicago" at bounding box center [499, 576] width 156 height 20
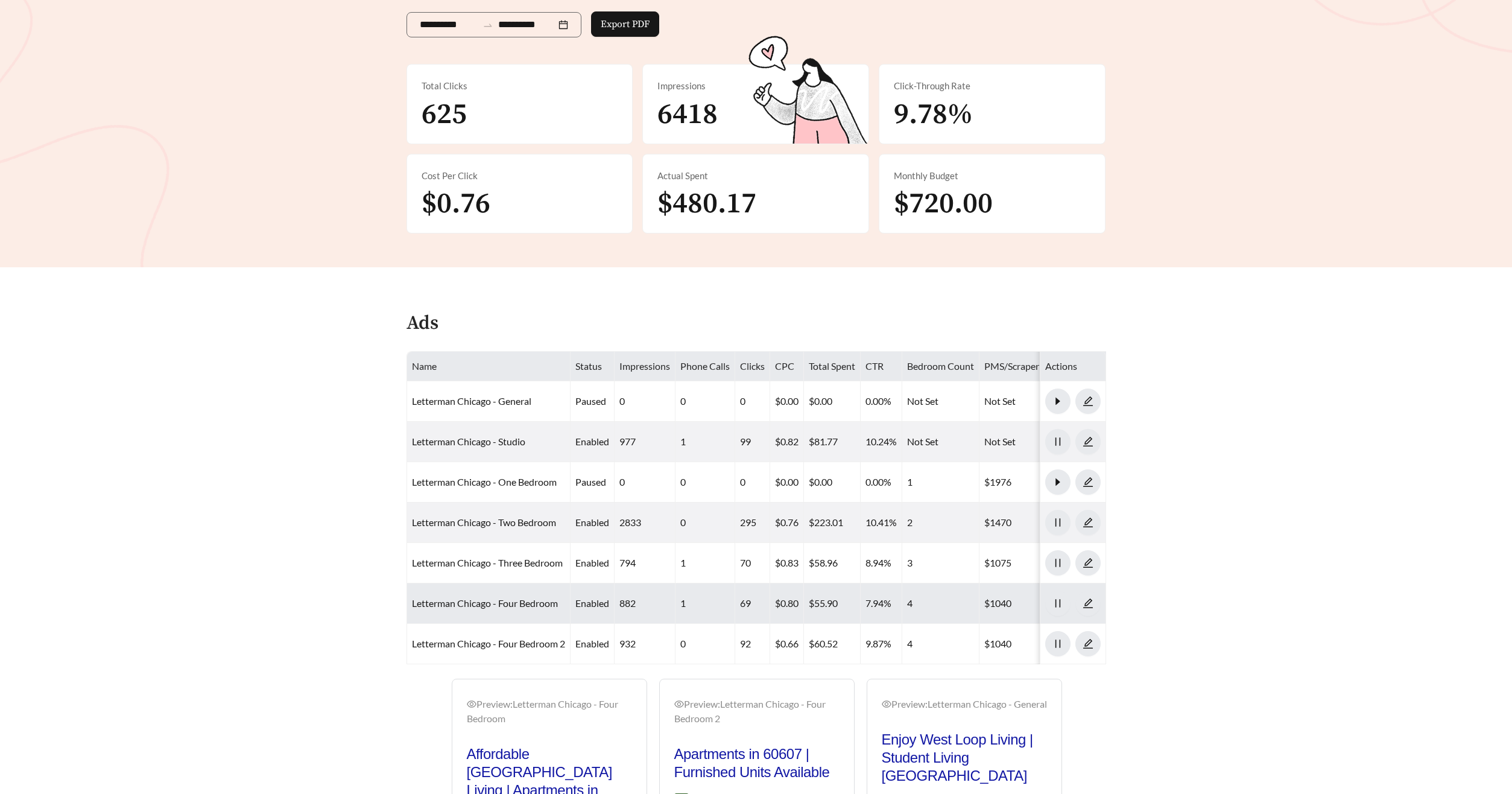
scroll to position [209, 0]
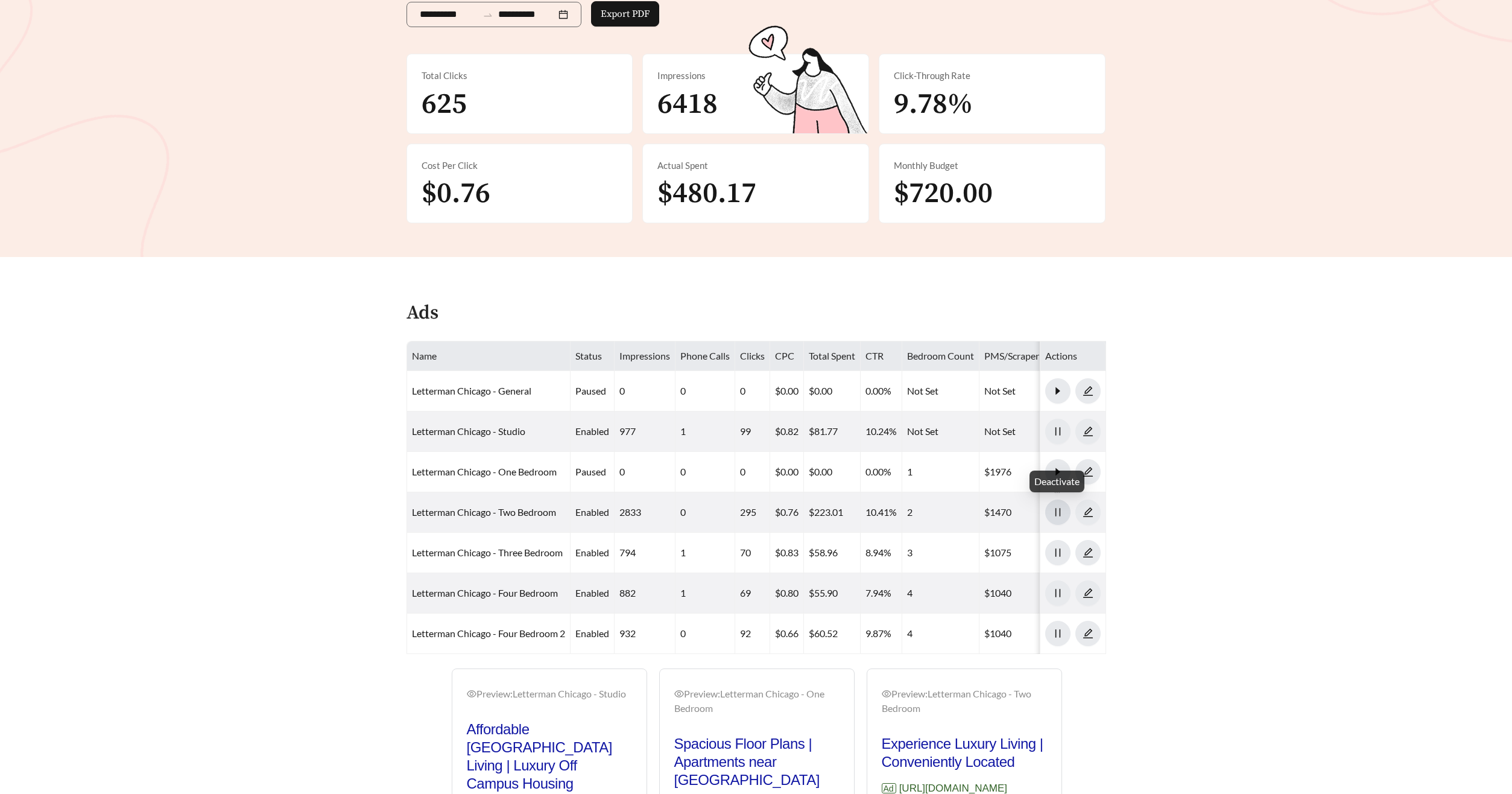
drag, startPoint x: 1054, startPoint y: 513, endPoint x: 1058, endPoint y: 495, distance: 18.4
click at [1054, 513] on icon "pause" at bounding box center [1058, 512] width 11 height 11
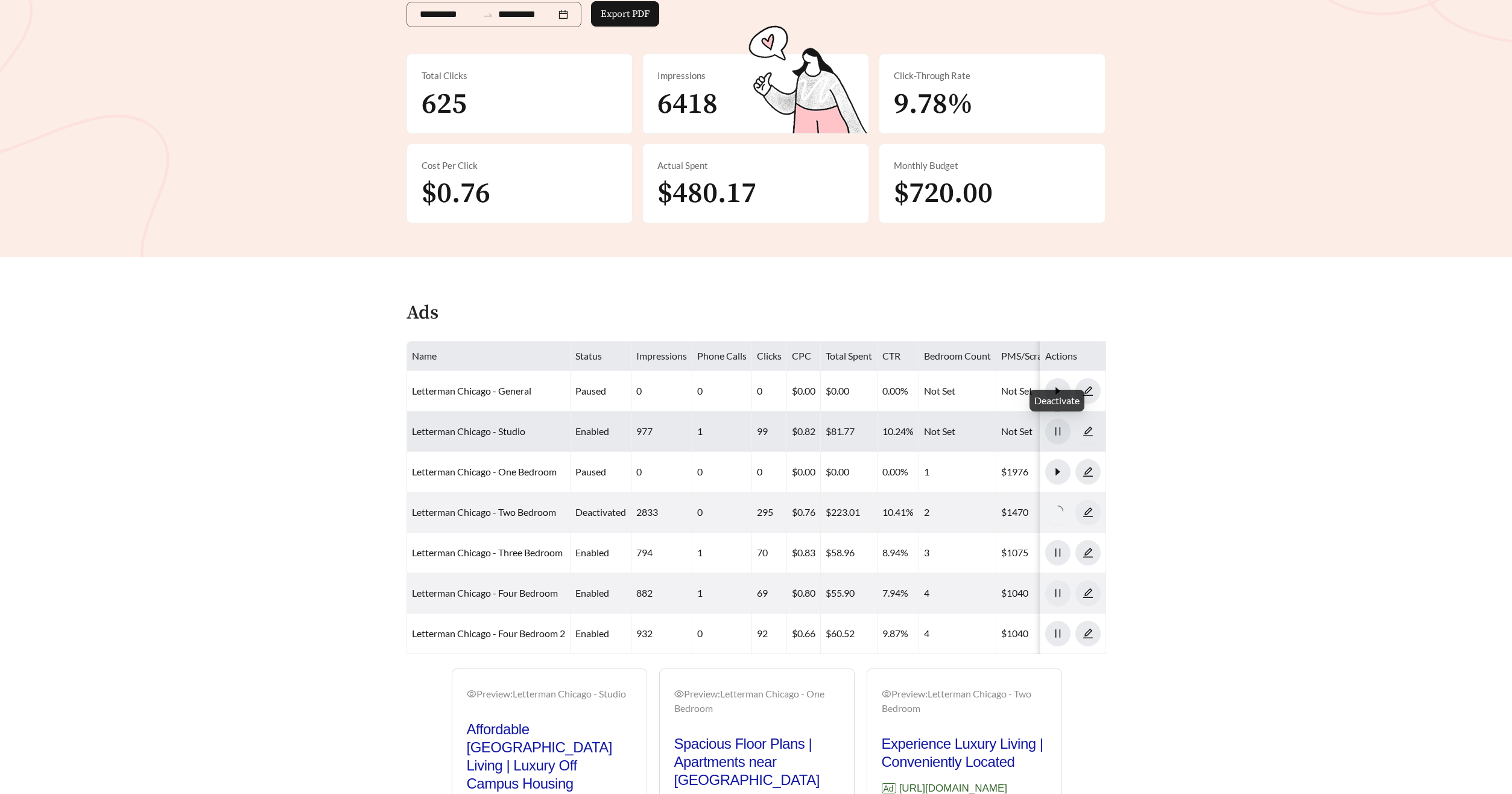
click at [1062, 427] on span "pause" at bounding box center [1057, 431] width 24 height 11
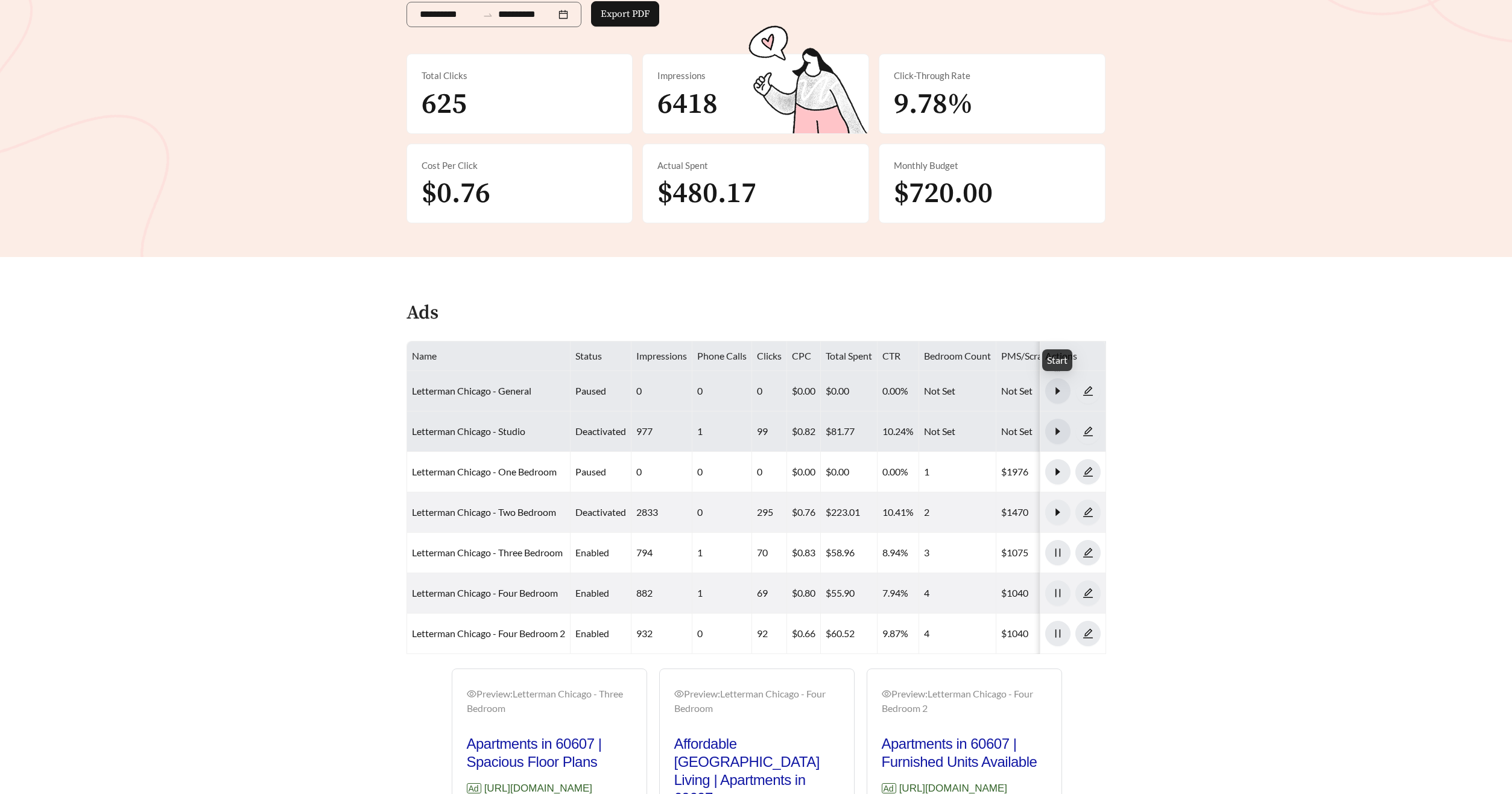
click at [1058, 389] on icon "caret-right" at bounding box center [1057, 390] width 4 height 7
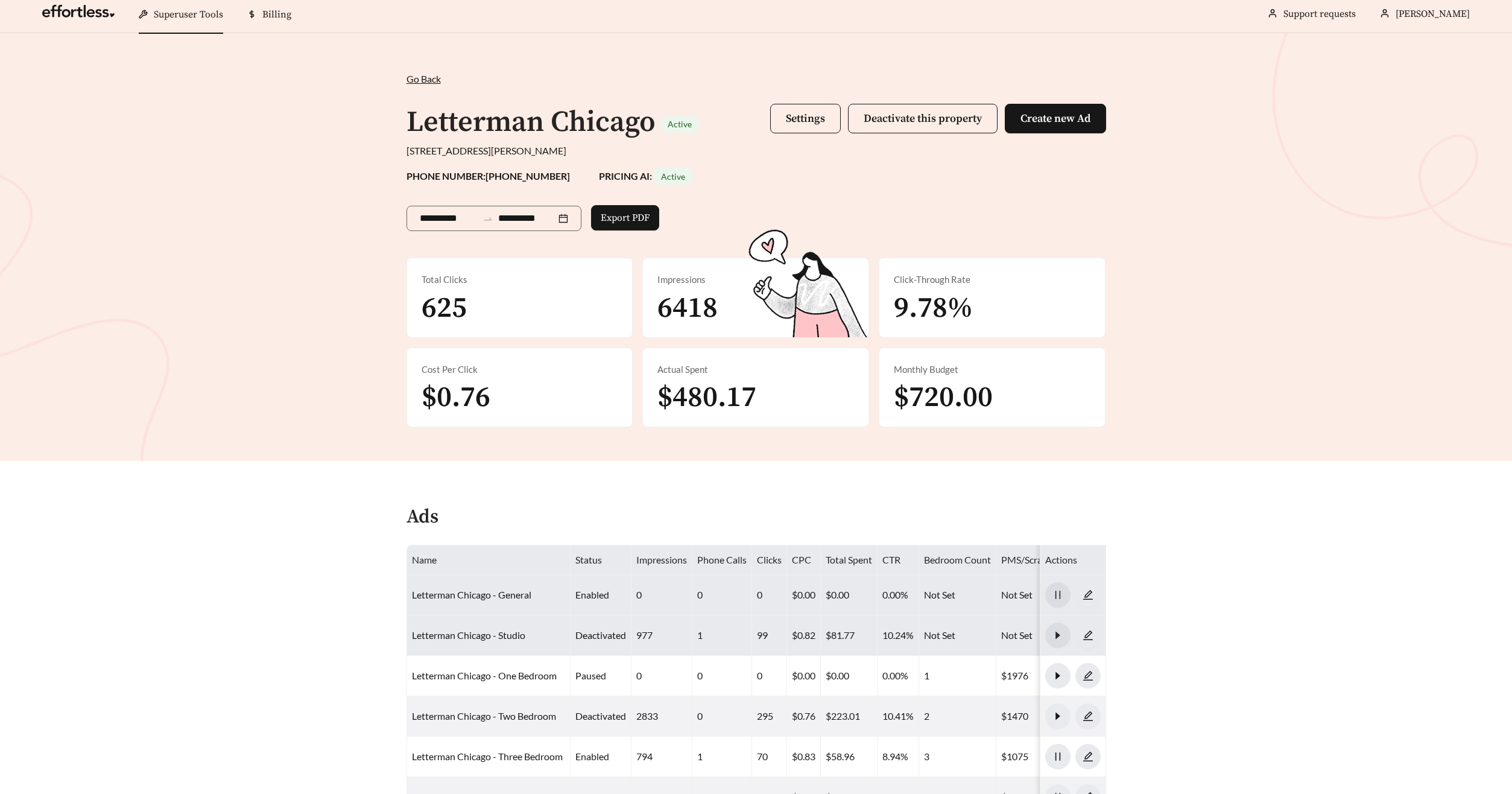
scroll to position [0, 0]
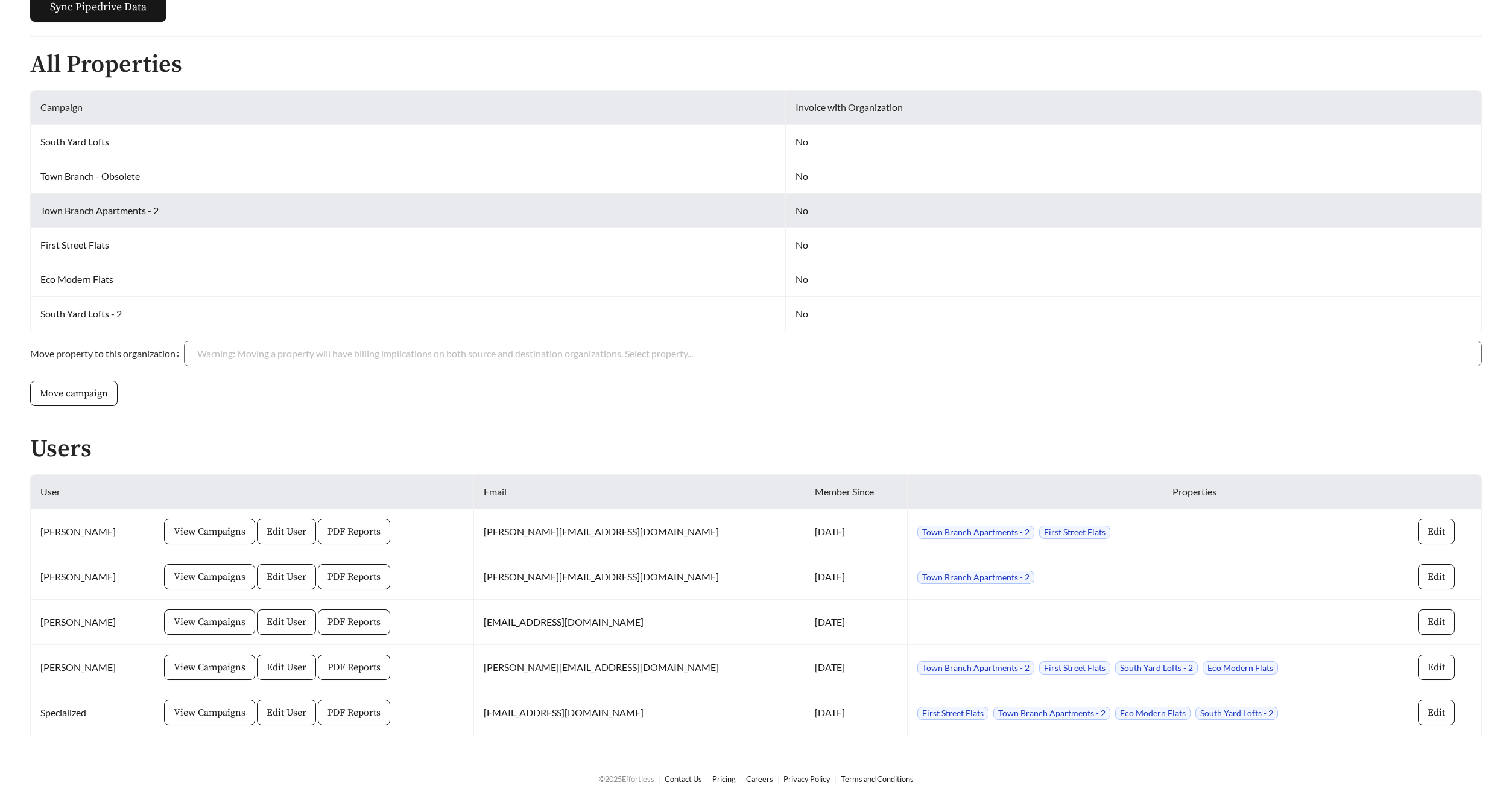
scroll to position [257, 0]
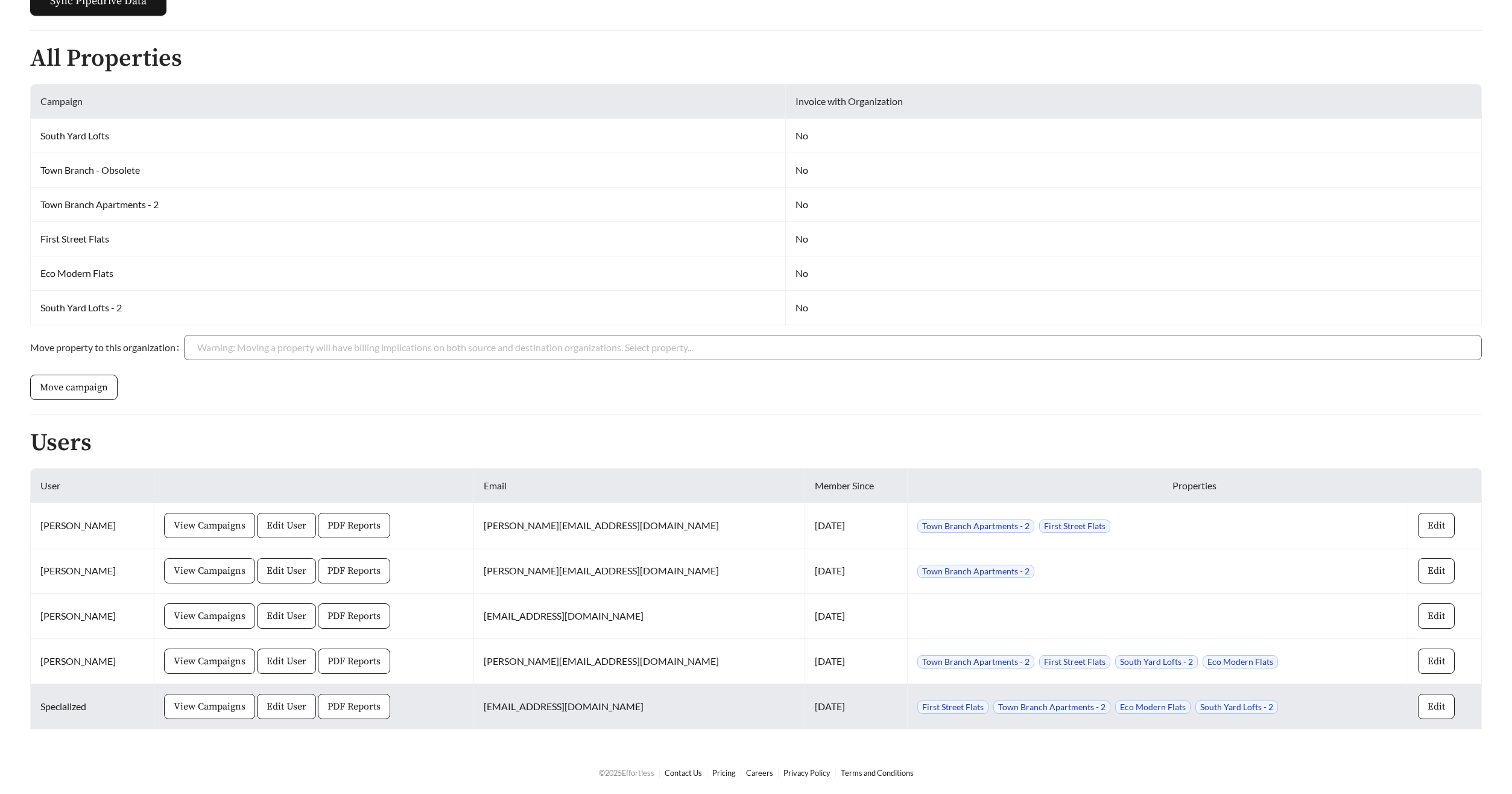
click at [352, 706] on span "PDF Reports" at bounding box center [354, 706] width 53 height 14
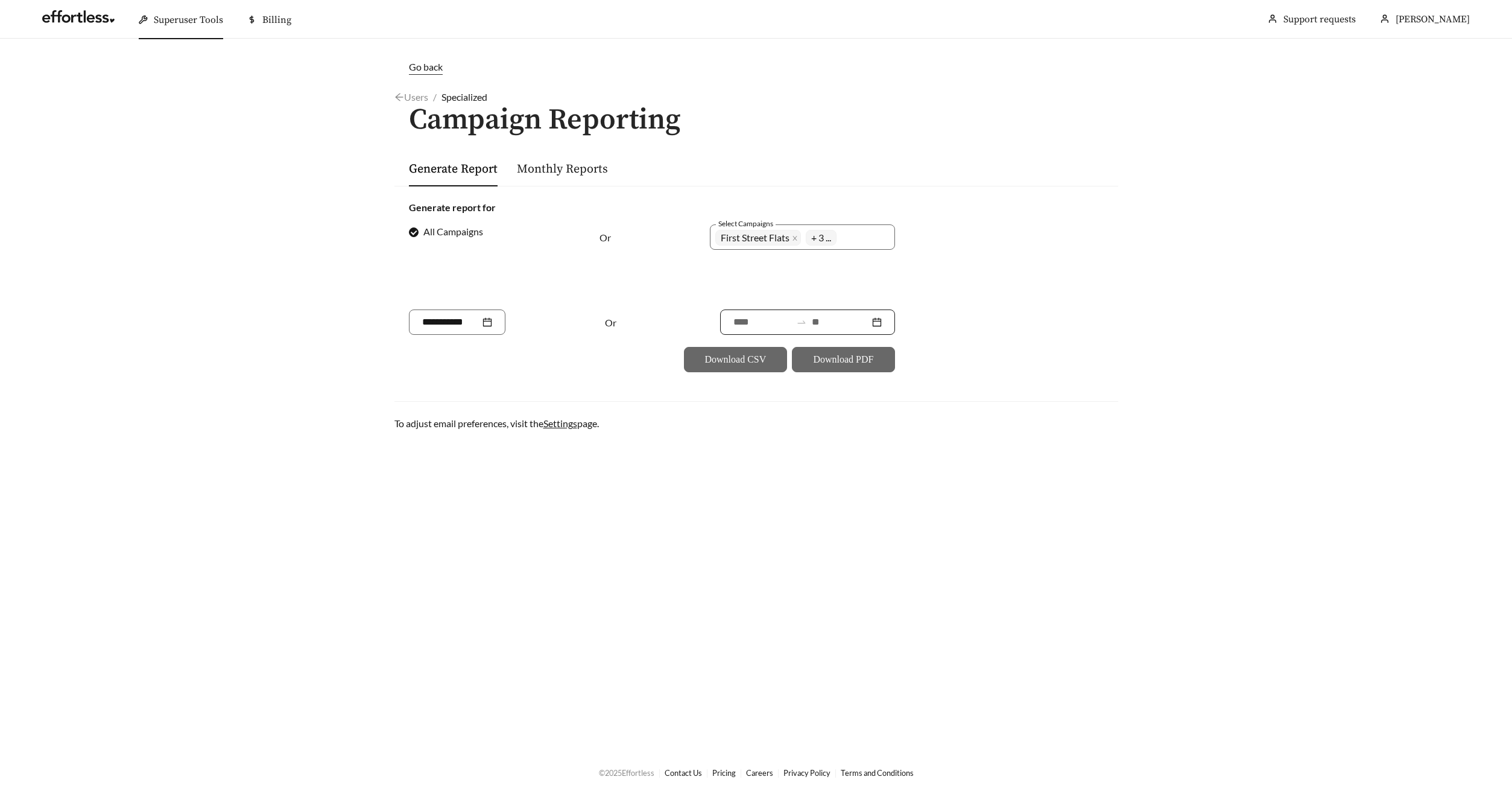
click at [846, 323] on input at bounding box center [840, 322] width 58 height 14
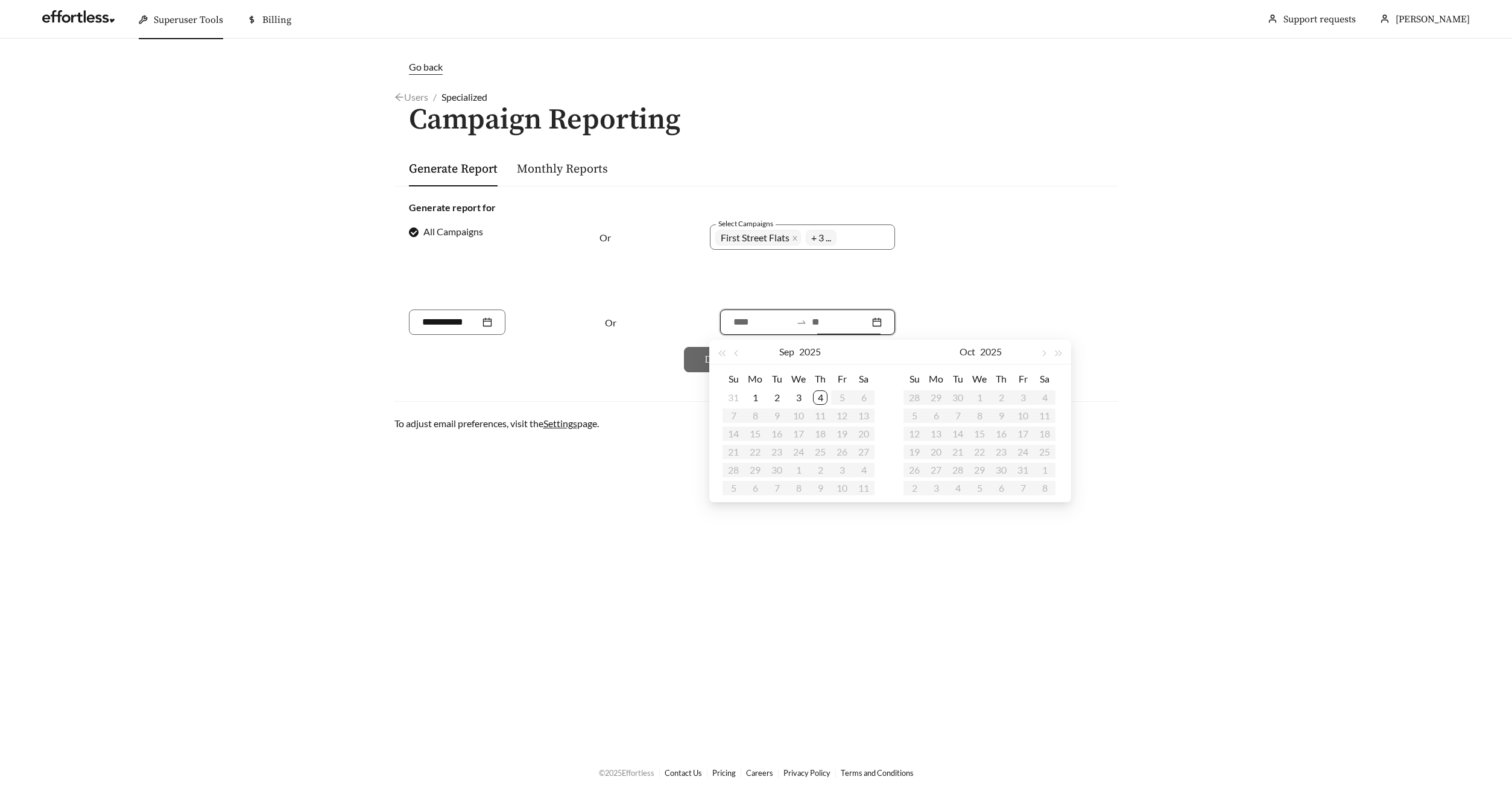
type input "**********"
click at [819, 399] on div "4" at bounding box center [820, 397] width 14 height 14
drag, startPoint x: 738, startPoint y: 353, endPoint x: 758, endPoint y: 359, distance: 20.9
click at [738, 353] on span "button" at bounding box center [737, 353] width 6 height 6
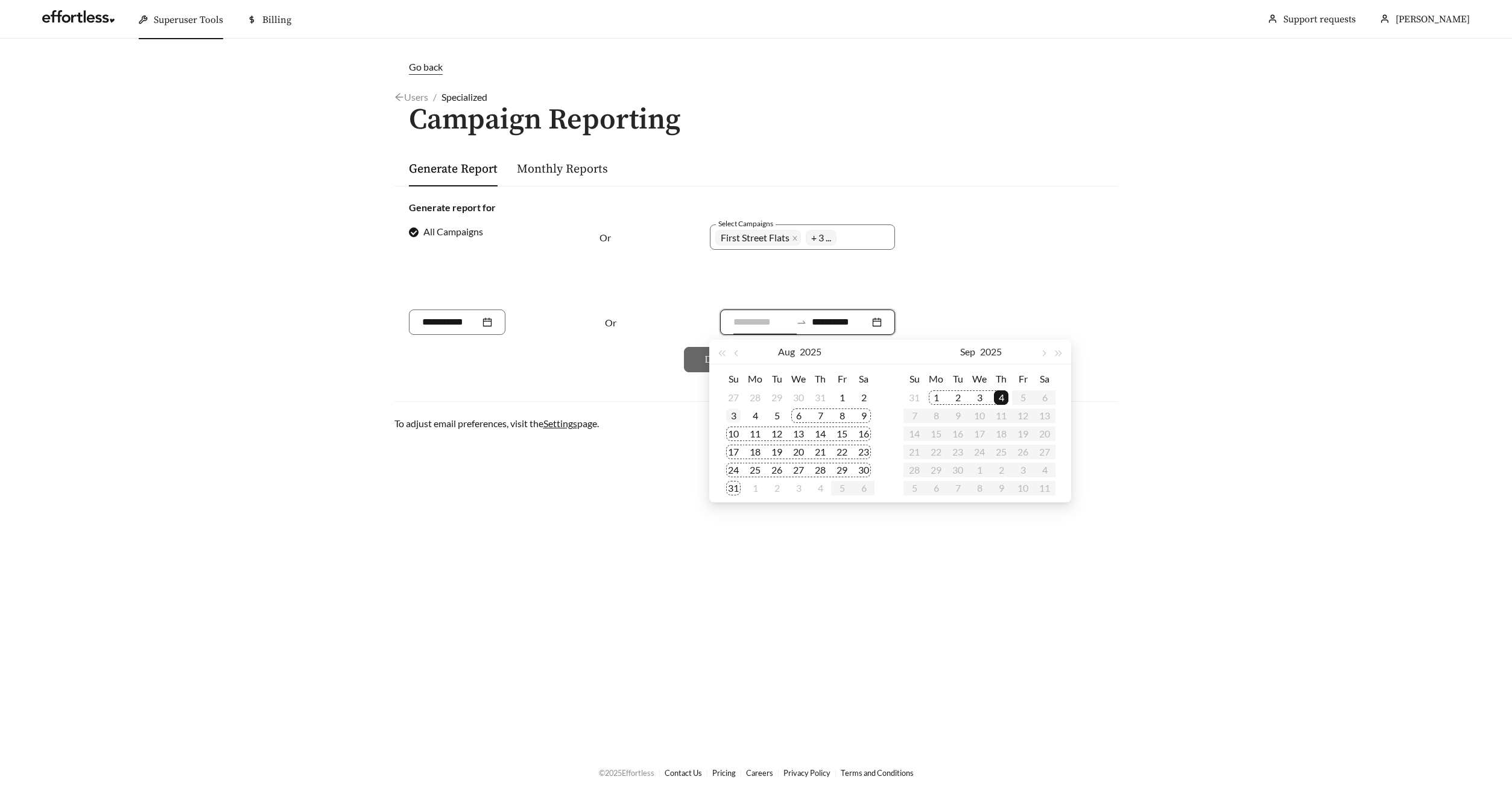
type input "**********"
click at [735, 418] on div "3" at bounding box center [733, 416] width 14 height 14
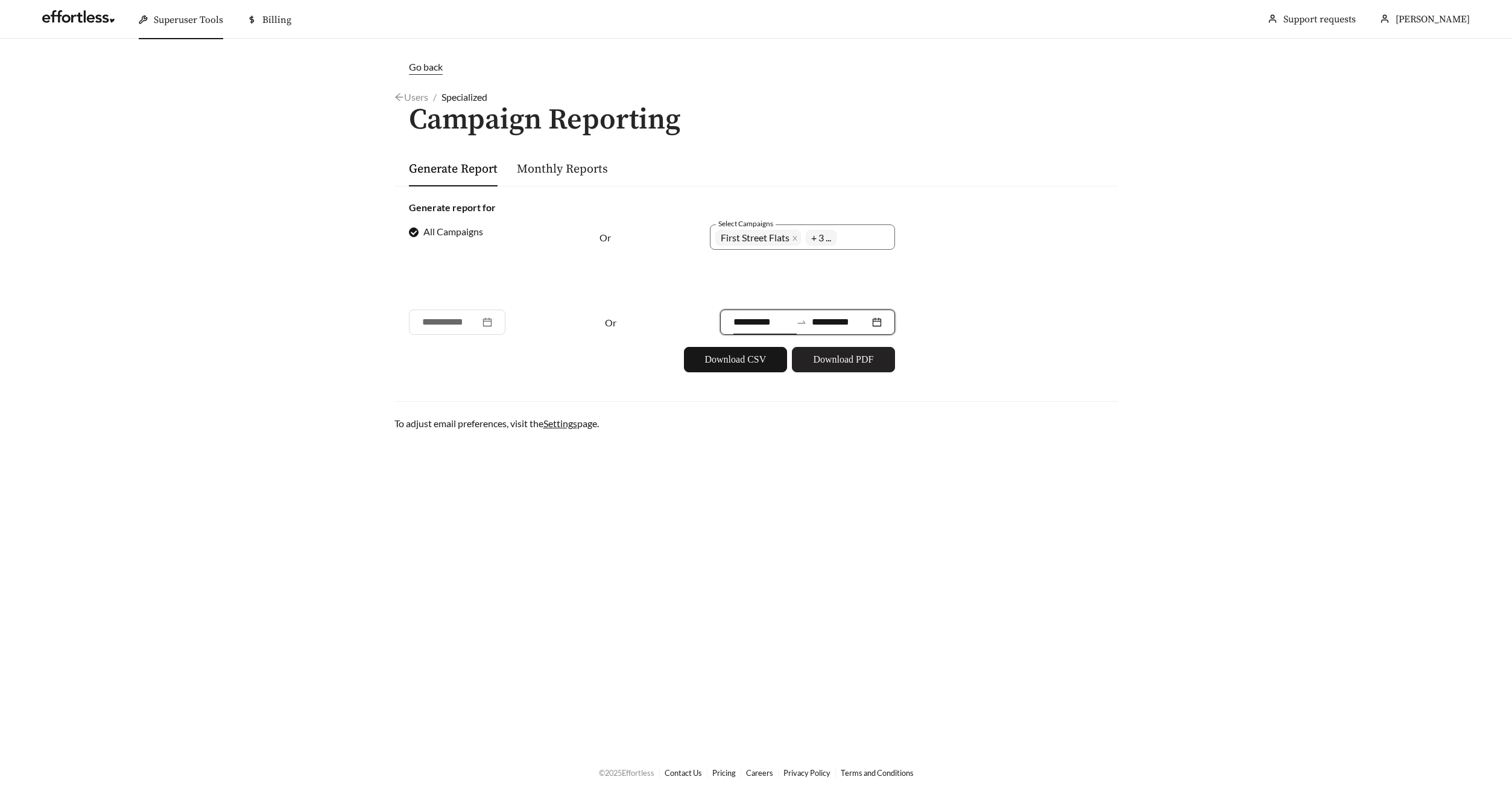
drag, startPoint x: 826, startPoint y: 361, endPoint x: 839, endPoint y: 356, distance: 13.9
click at [826, 360] on span "Download PDF" at bounding box center [843, 359] width 60 height 14
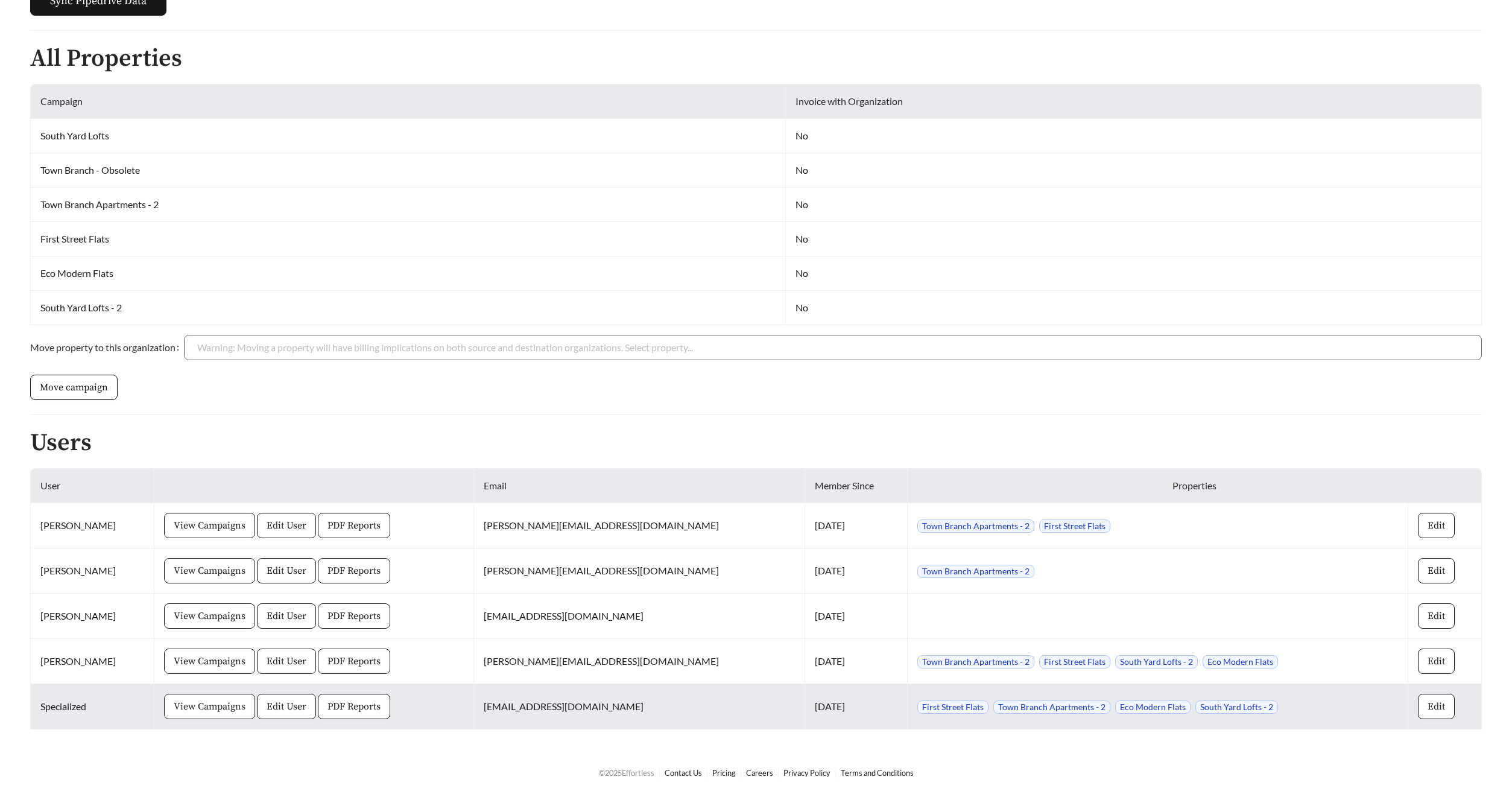
click at [234, 709] on span "View Campaigns" at bounding box center [209, 706] width 71 height 14
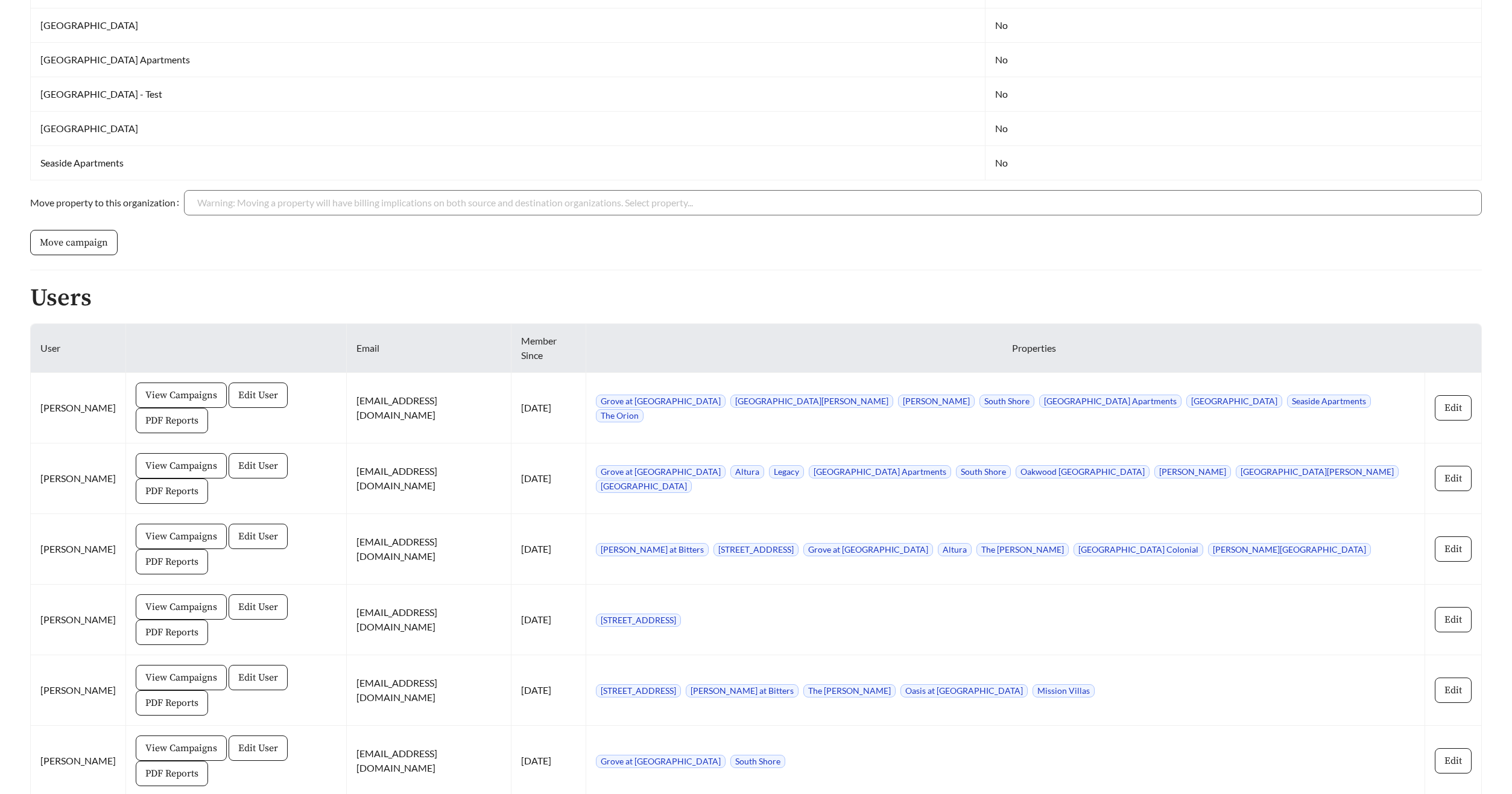
scroll to position [1159, 0]
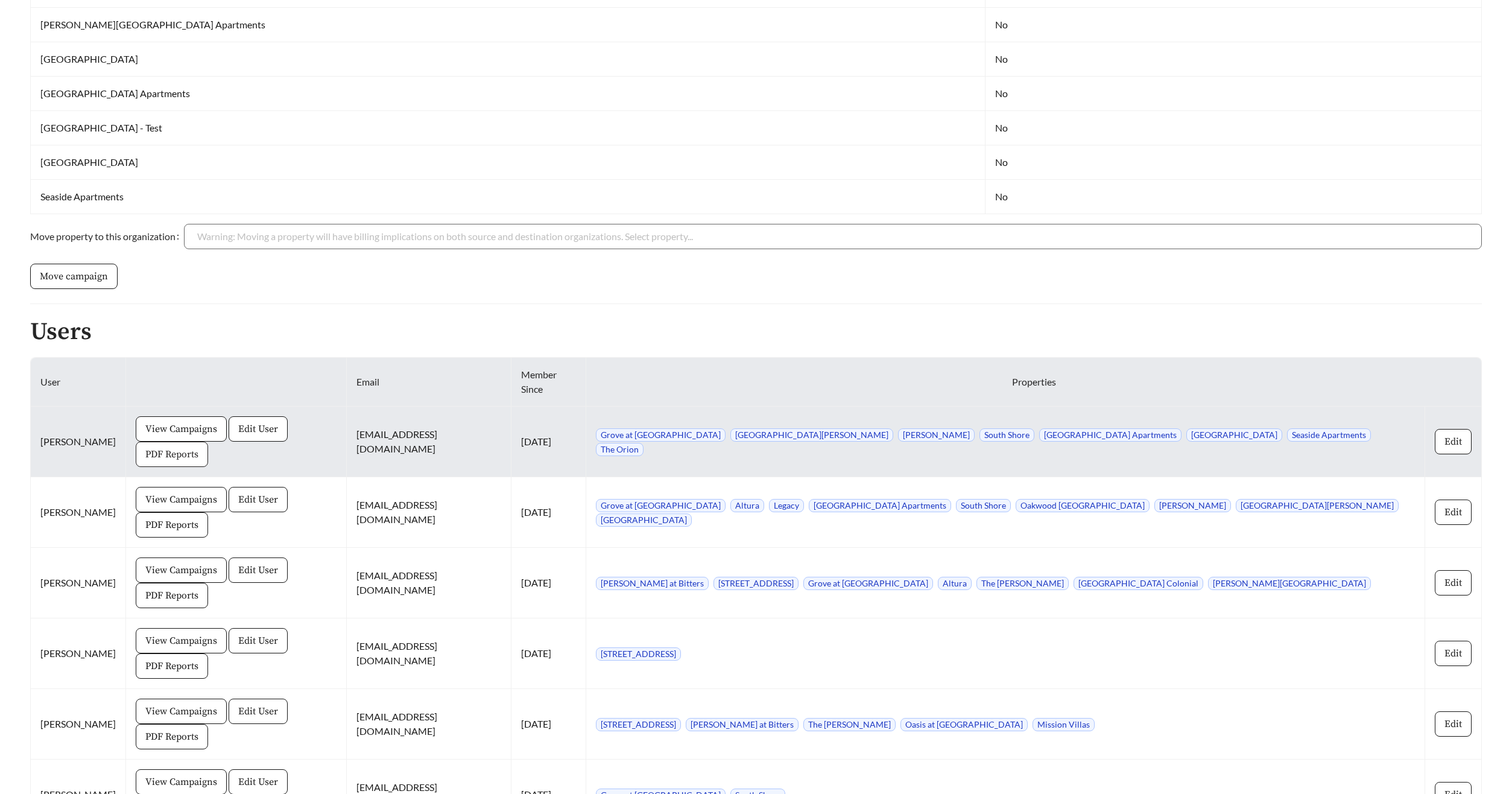
click at [199, 447] on span "PDF Reports" at bounding box center [172, 454] width 53 height 14
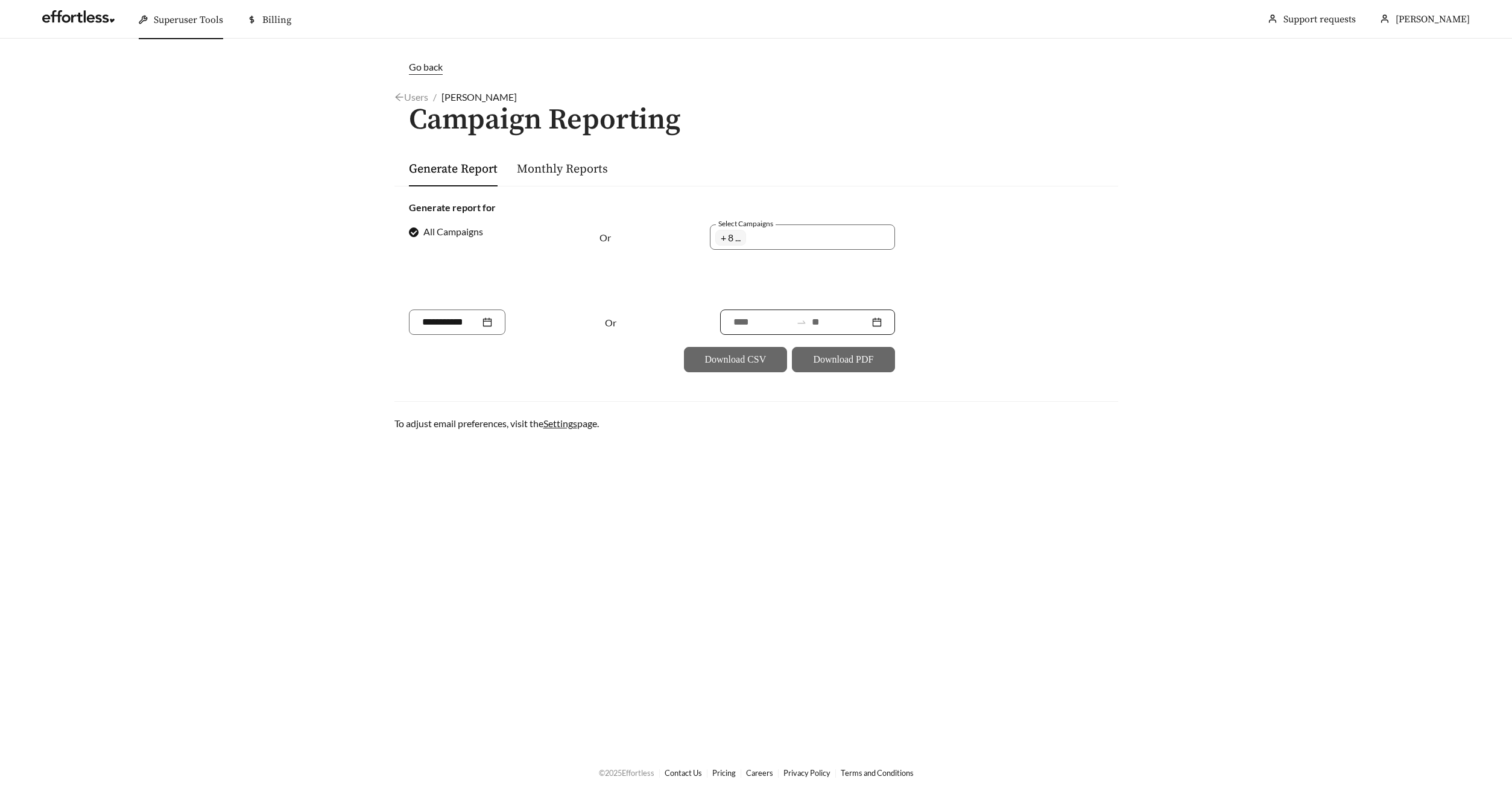
drag, startPoint x: 824, startPoint y: 321, endPoint x: 827, endPoint y: 336, distance: 15.3
click at [824, 321] on input at bounding box center [840, 322] width 58 height 14
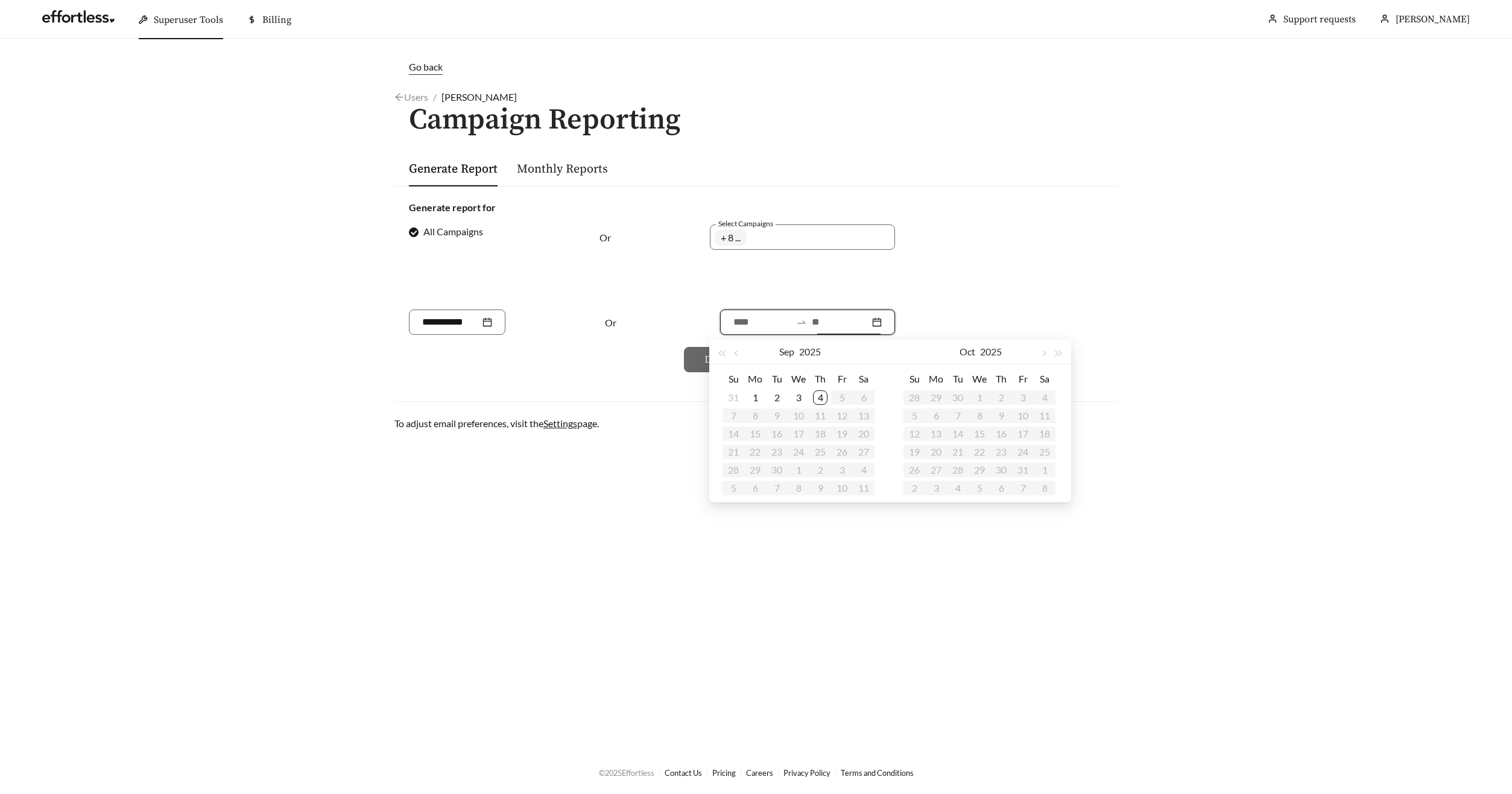
type input "**********"
click at [820, 400] on div "4" at bounding box center [820, 397] width 14 height 14
click at [728, 353] on div "[DATE]" at bounding box center [800, 352] width 181 height 25
click at [739, 353] on span "button" at bounding box center [737, 353] width 6 height 6
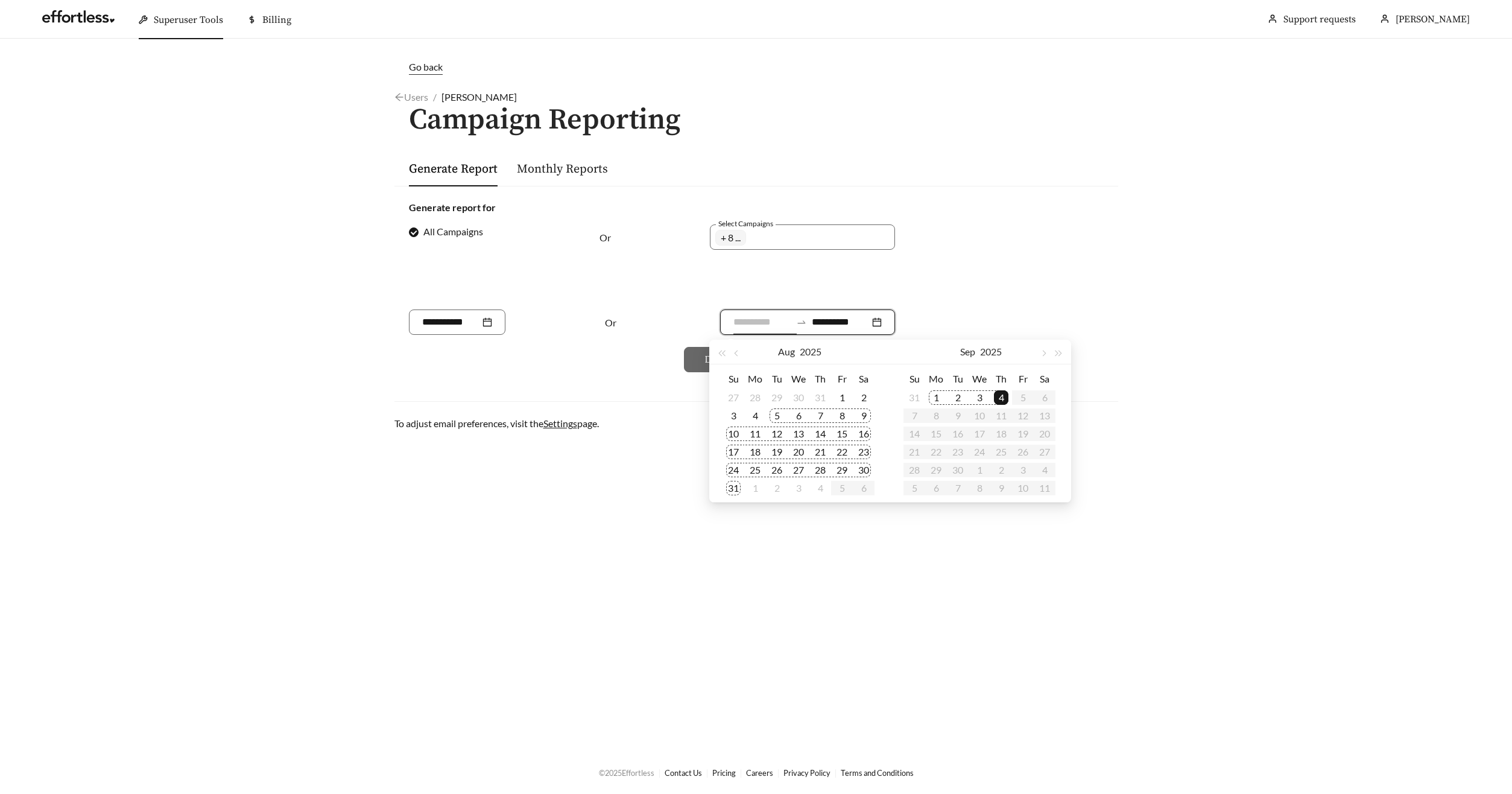
type input "**********"
click at [733, 412] on div "3" at bounding box center [733, 416] width 14 height 14
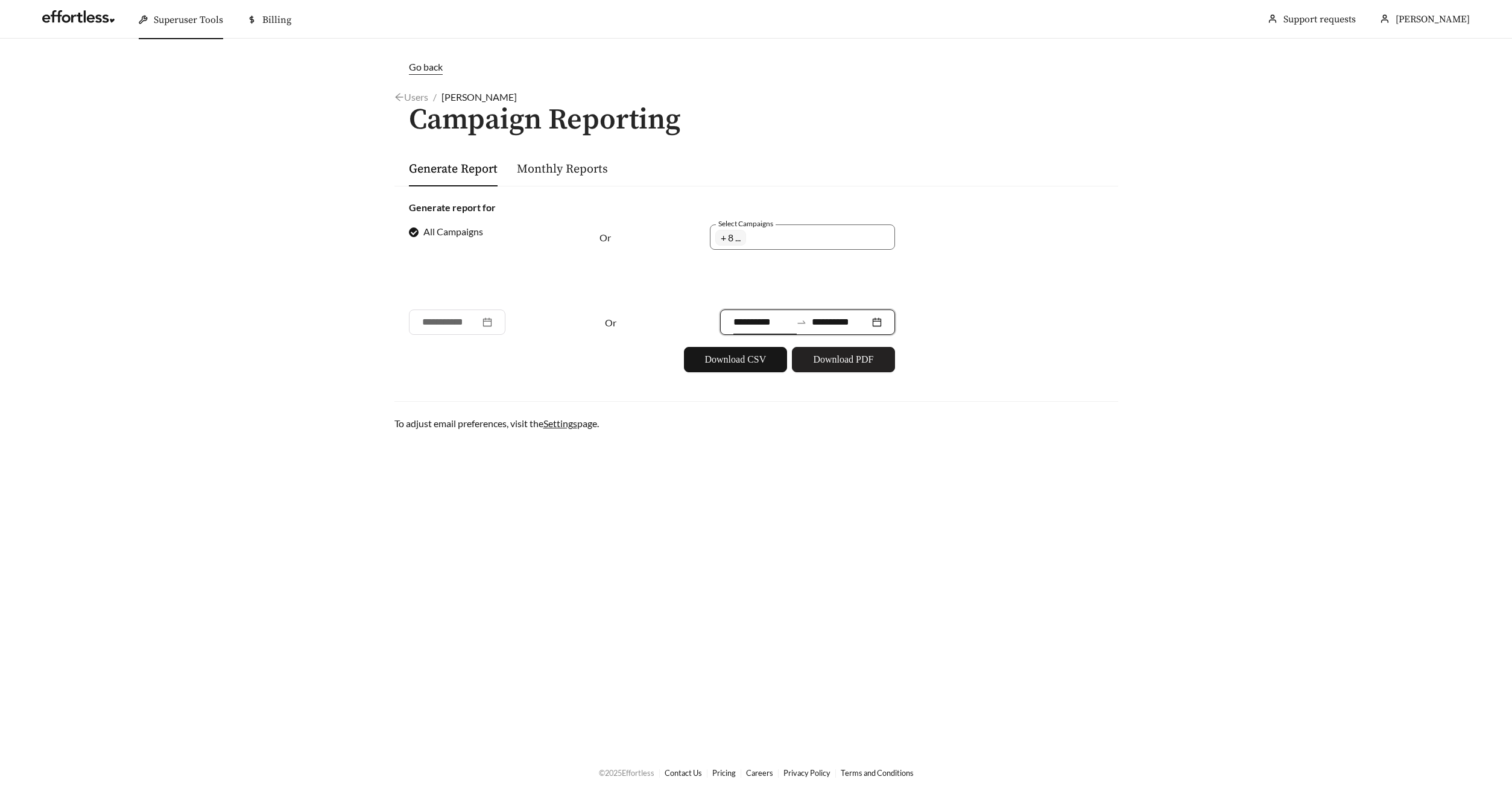
click at [830, 359] on span "Download PDF" at bounding box center [843, 359] width 60 height 14
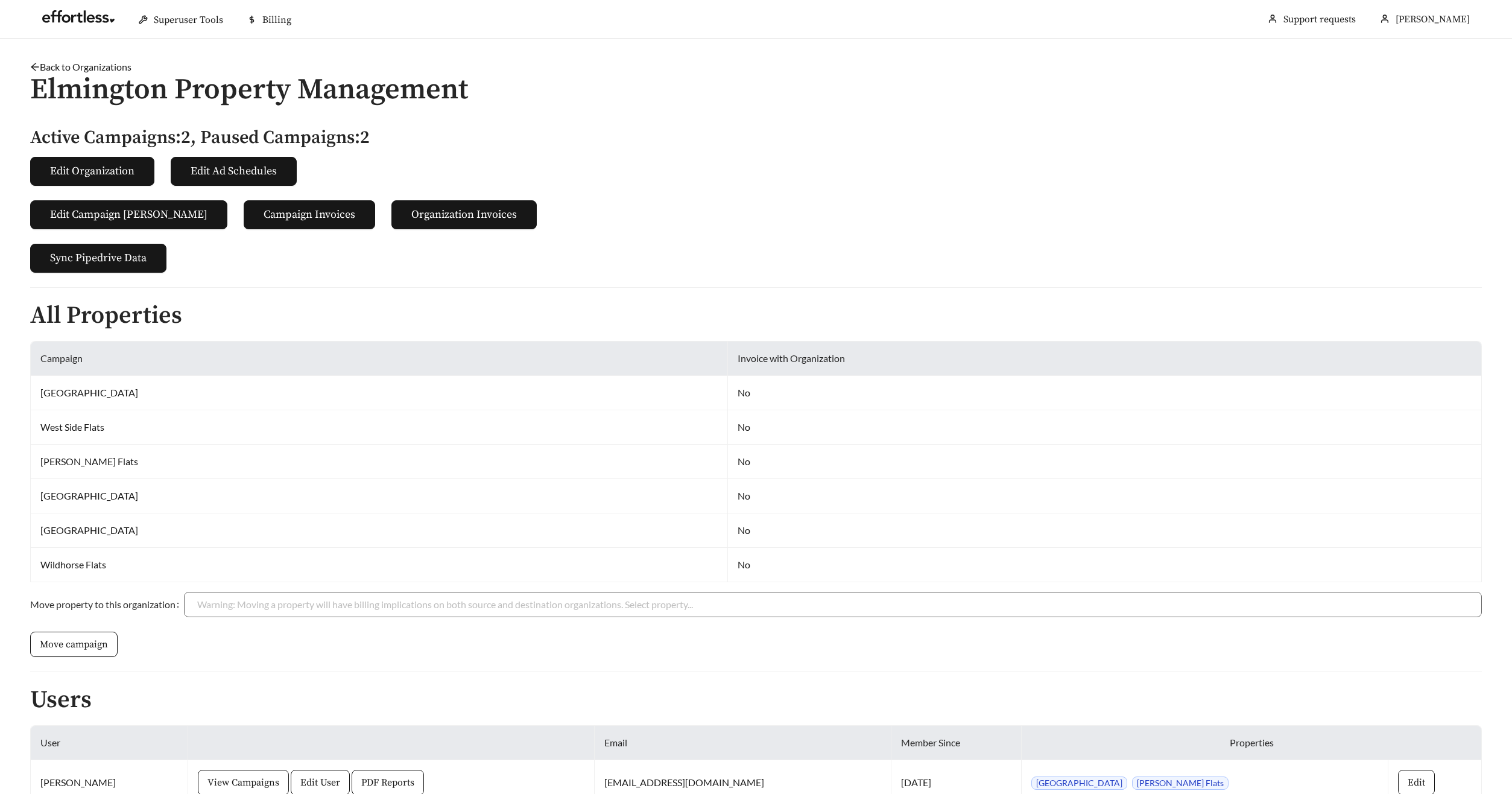
scroll to position [76, 0]
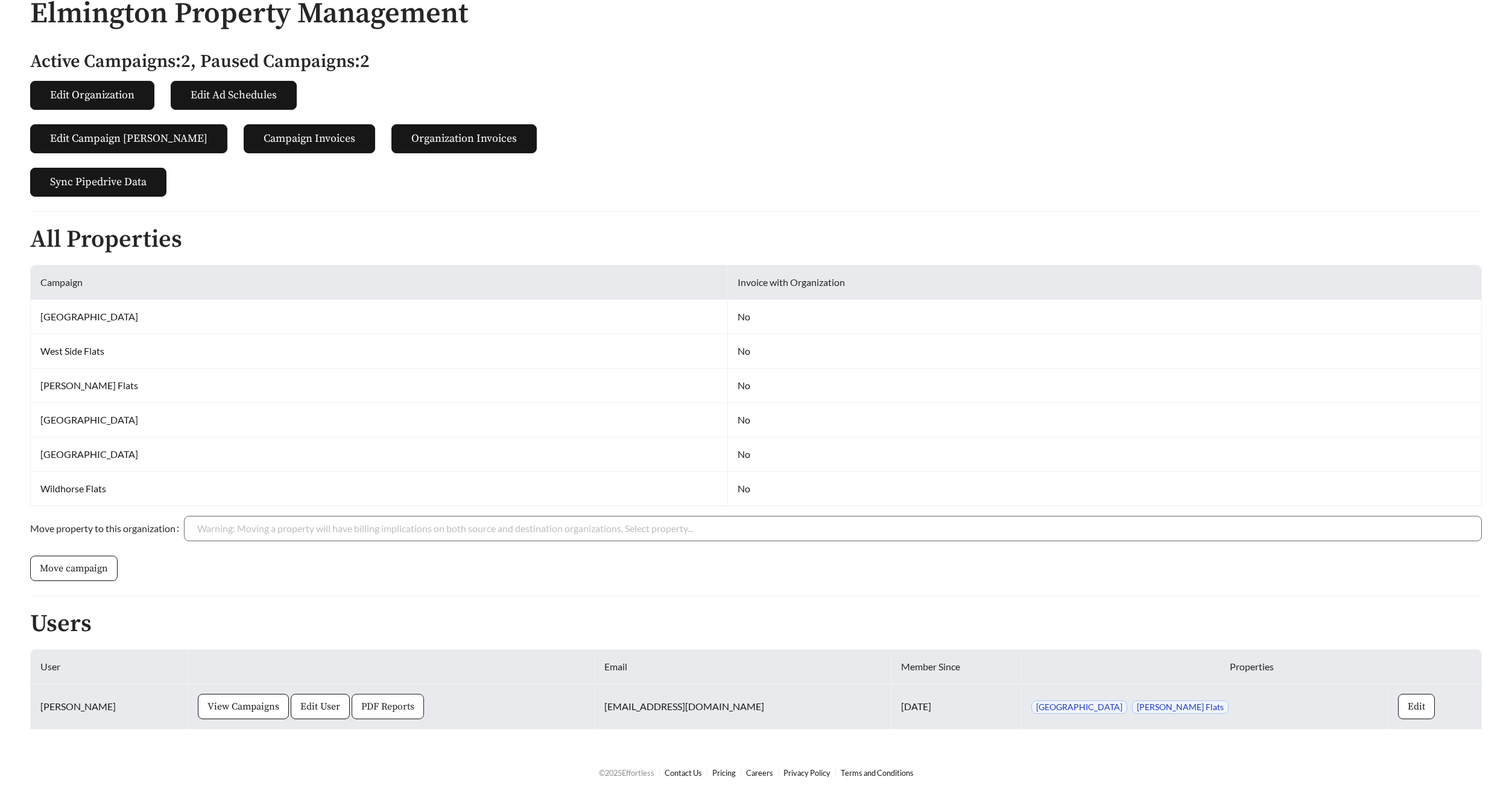
click at [379, 698] on button "PDF Reports" at bounding box center [387, 706] width 72 height 26
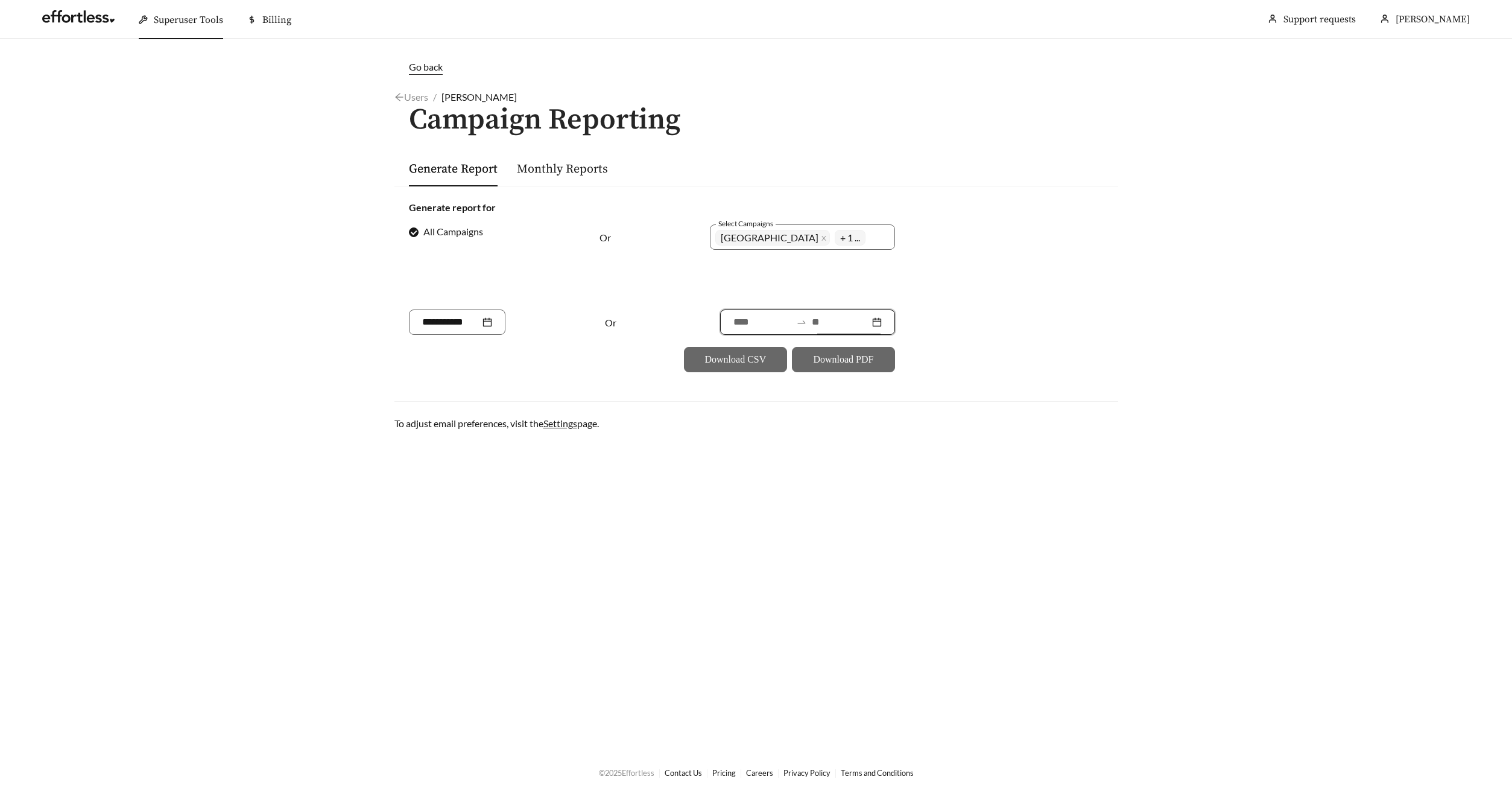
click at [828, 321] on input at bounding box center [840, 322] width 58 height 14
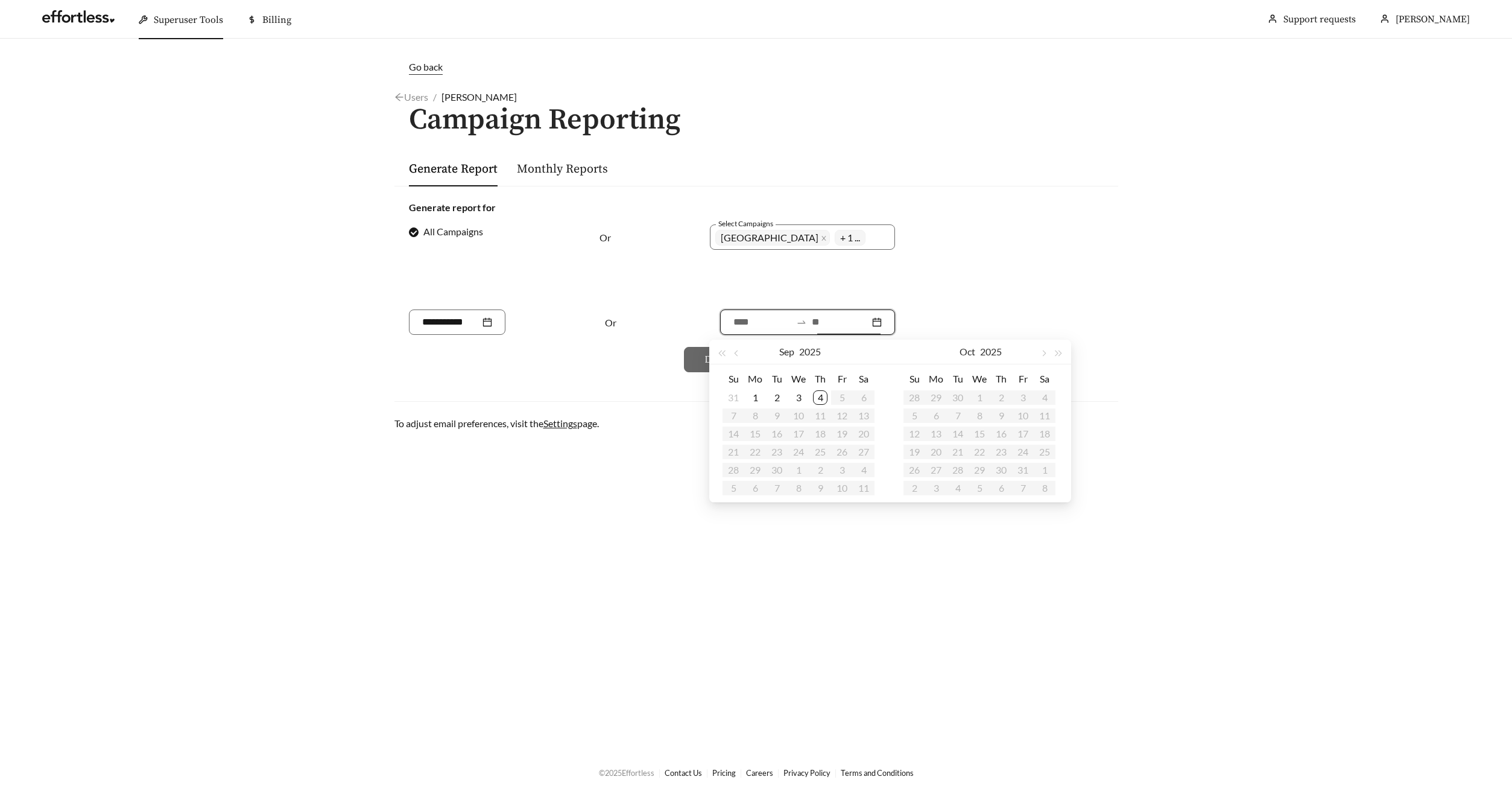
type input "**********"
click at [823, 392] on div "4" at bounding box center [820, 397] width 14 height 14
type input "**********"
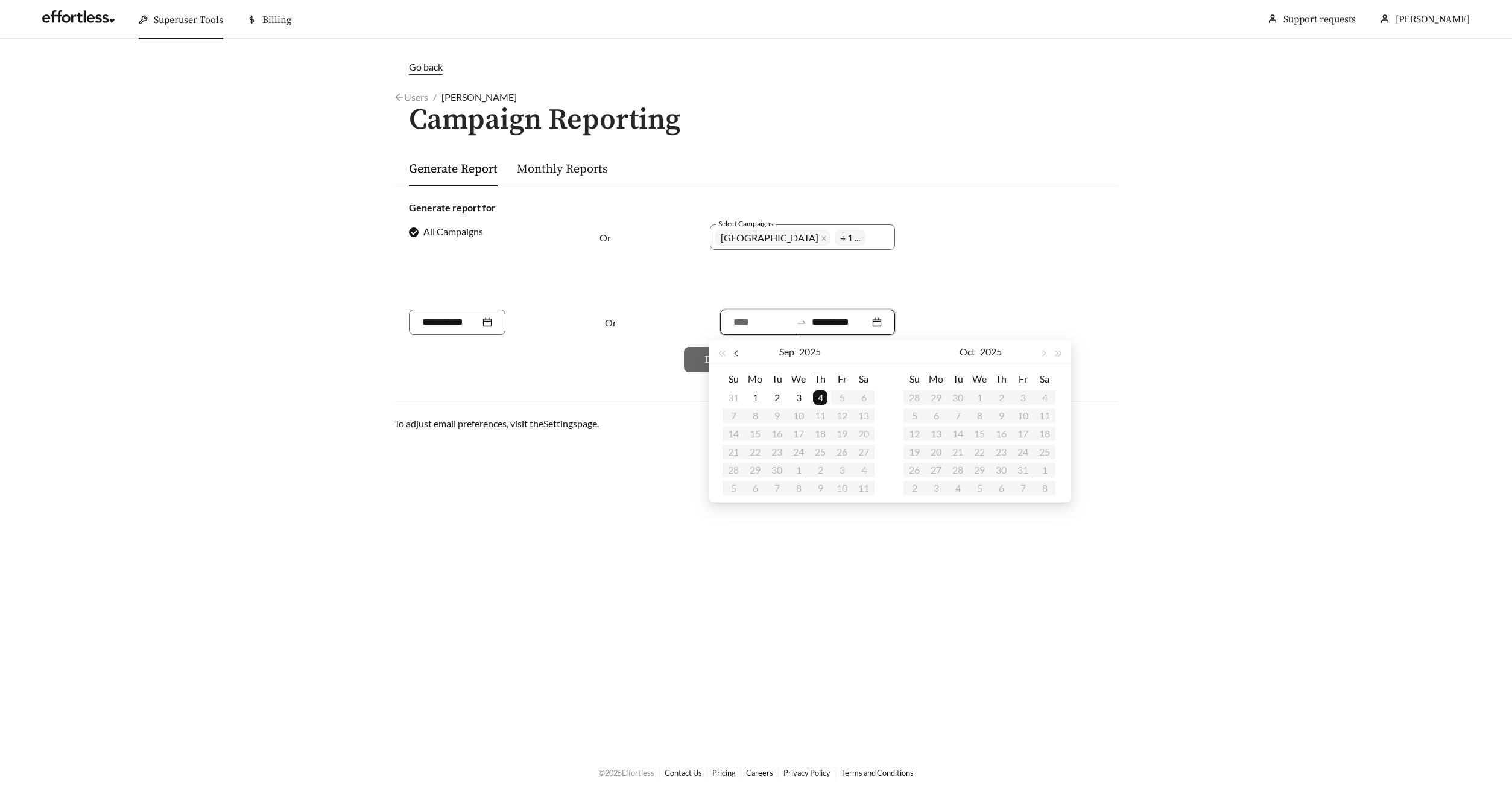
click at [731, 350] on button "button" at bounding box center [737, 351] width 16 height 24
type input "**********"
click at [733, 415] on div "3" at bounding box center [733, 416] width 14 height 14
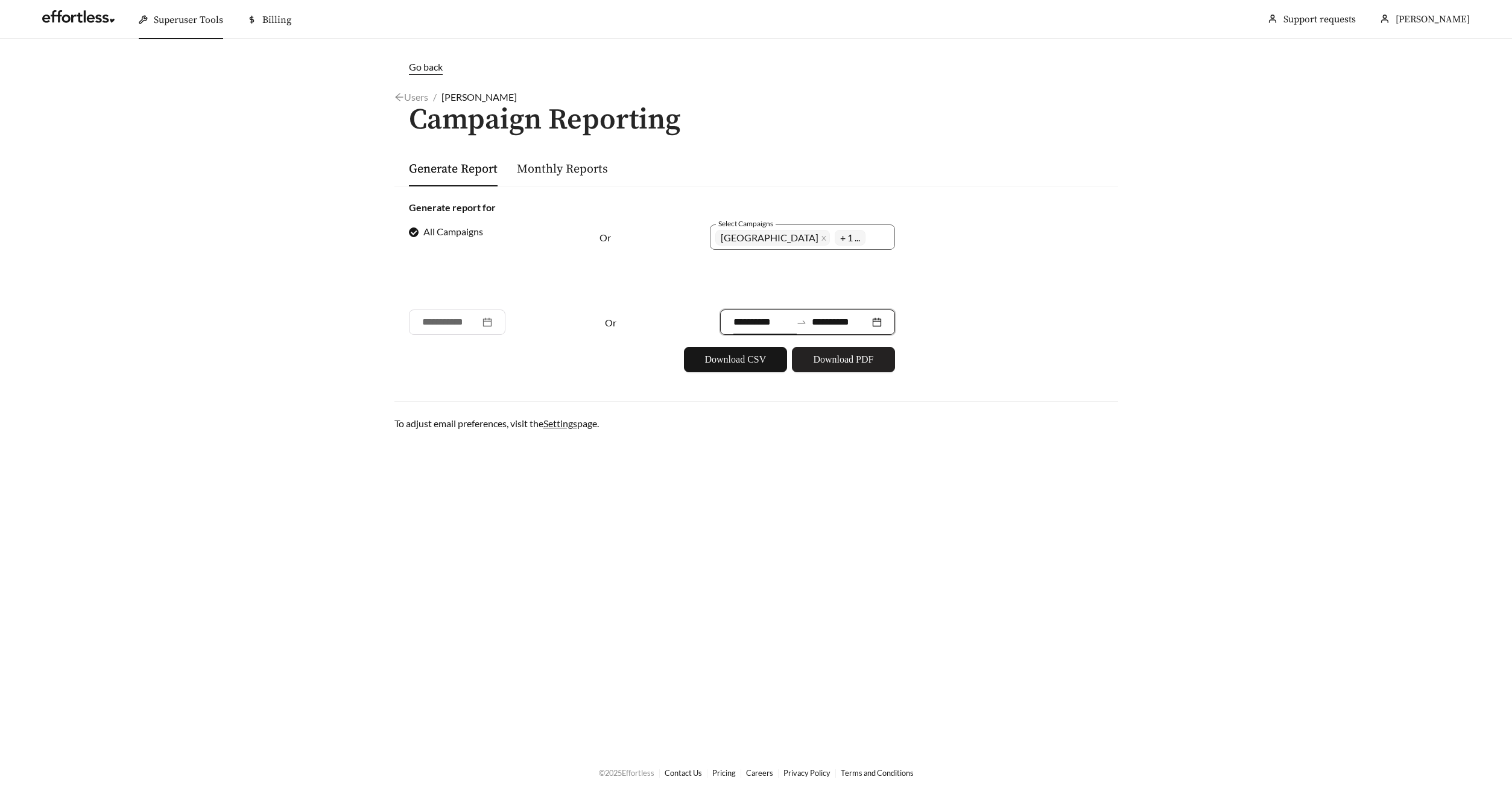
click at [814, 366] on span "Download PDF" at bounding box center [843, 359] width 60 height 14
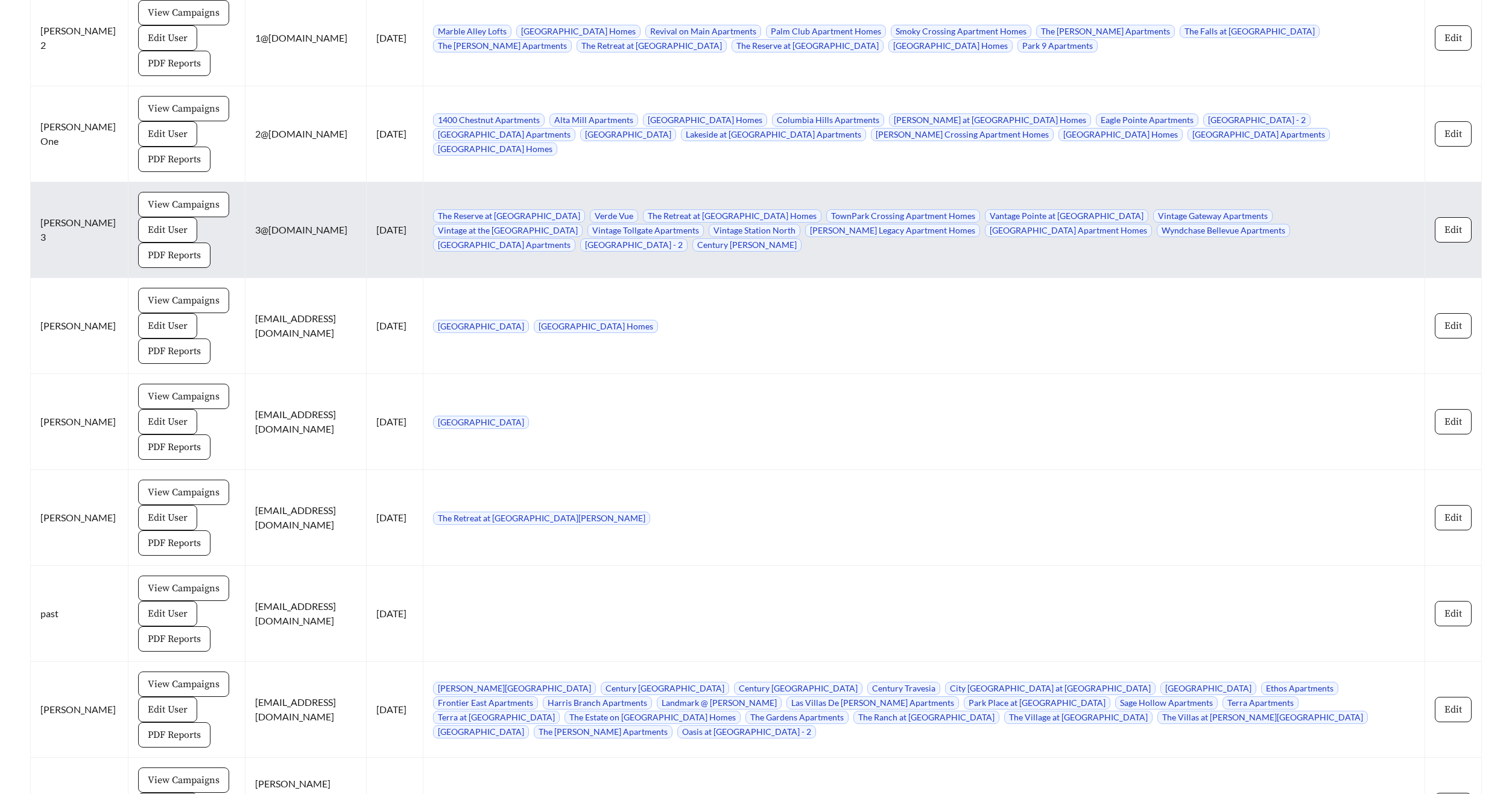
scroll to position [11074, 0]
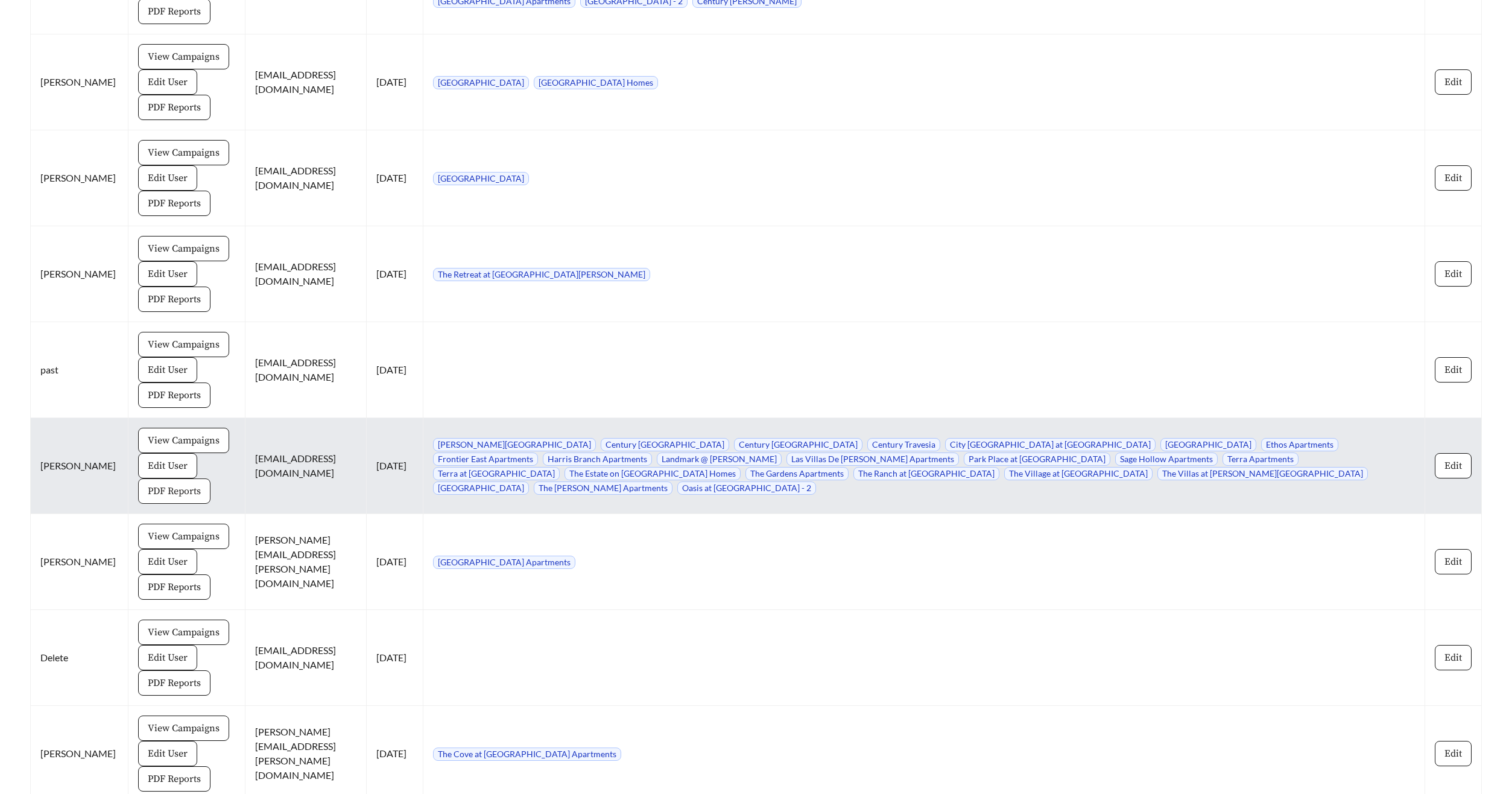
click at [180, 484] on span "PDF Reports" at bounding box center [174, 491] width 53 height 14
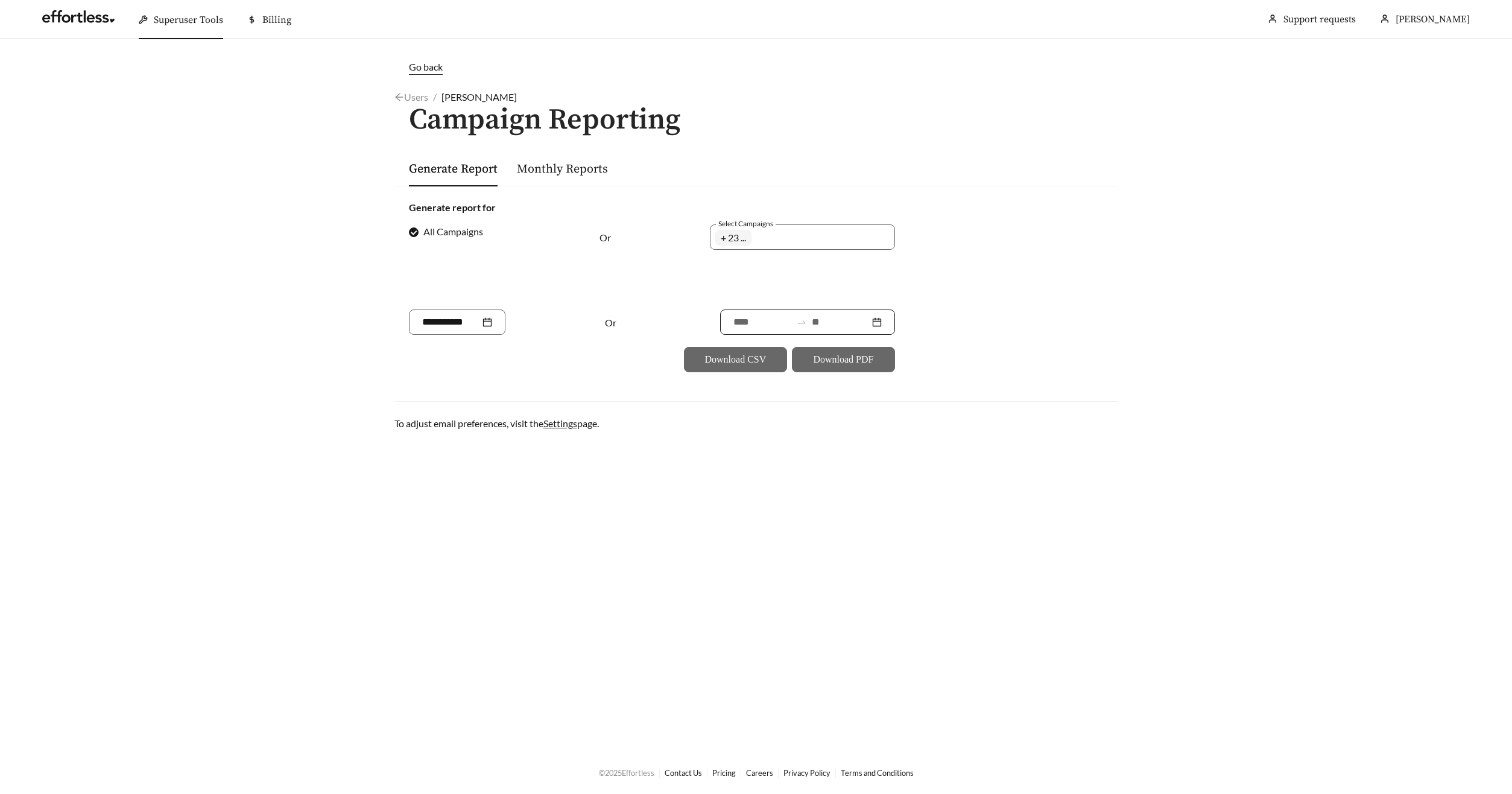
click at [823, 321] on input at bounding box center [840, 322] width 58 height 14
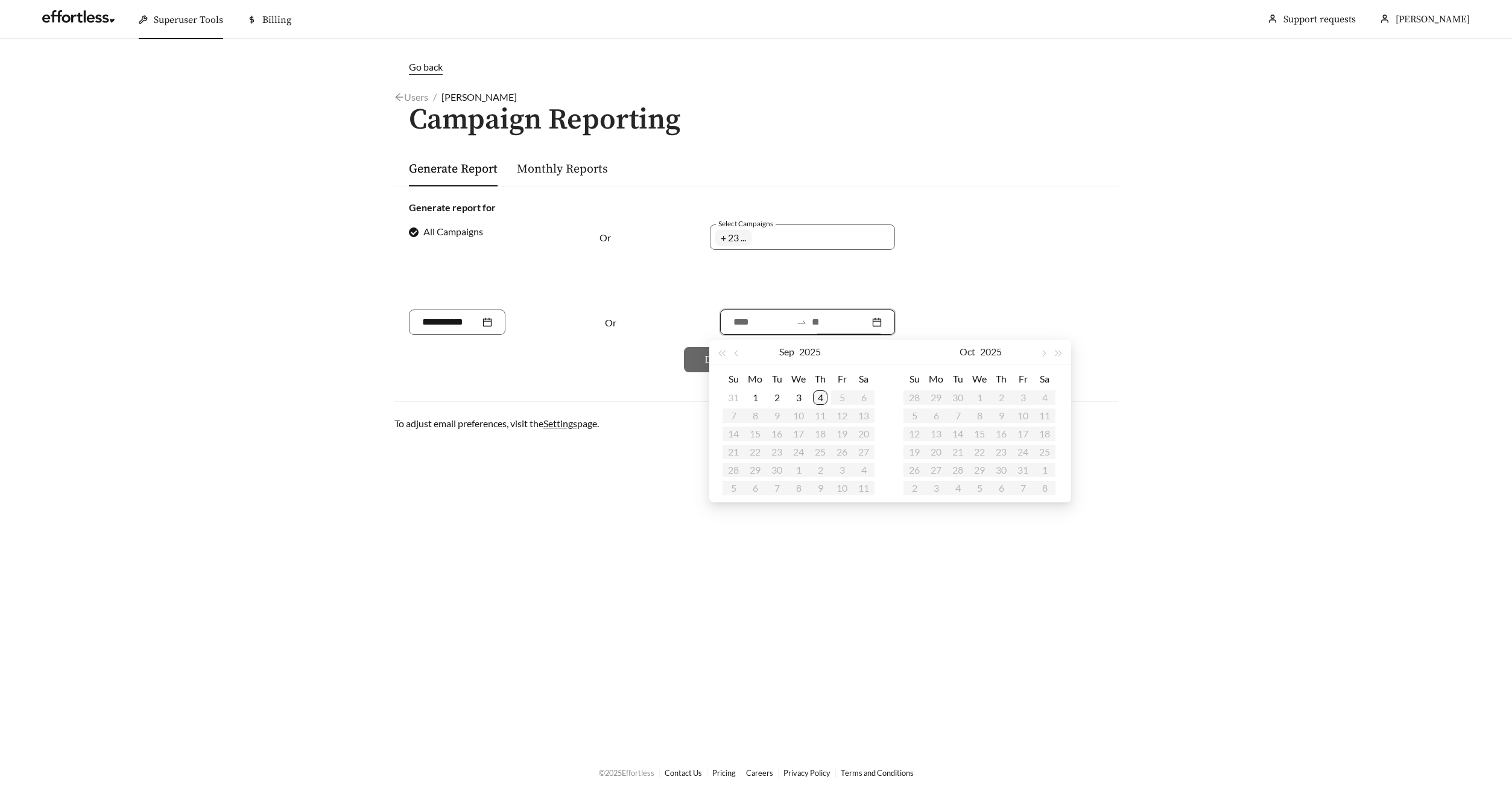
type input "**********"
click at [819, 397] on div "4" at bounding box center [820, 397] width 14 height 14
click at [740, 351] on button "button" at bounding box center [737, 351] width 16 height 24
type input "**********"
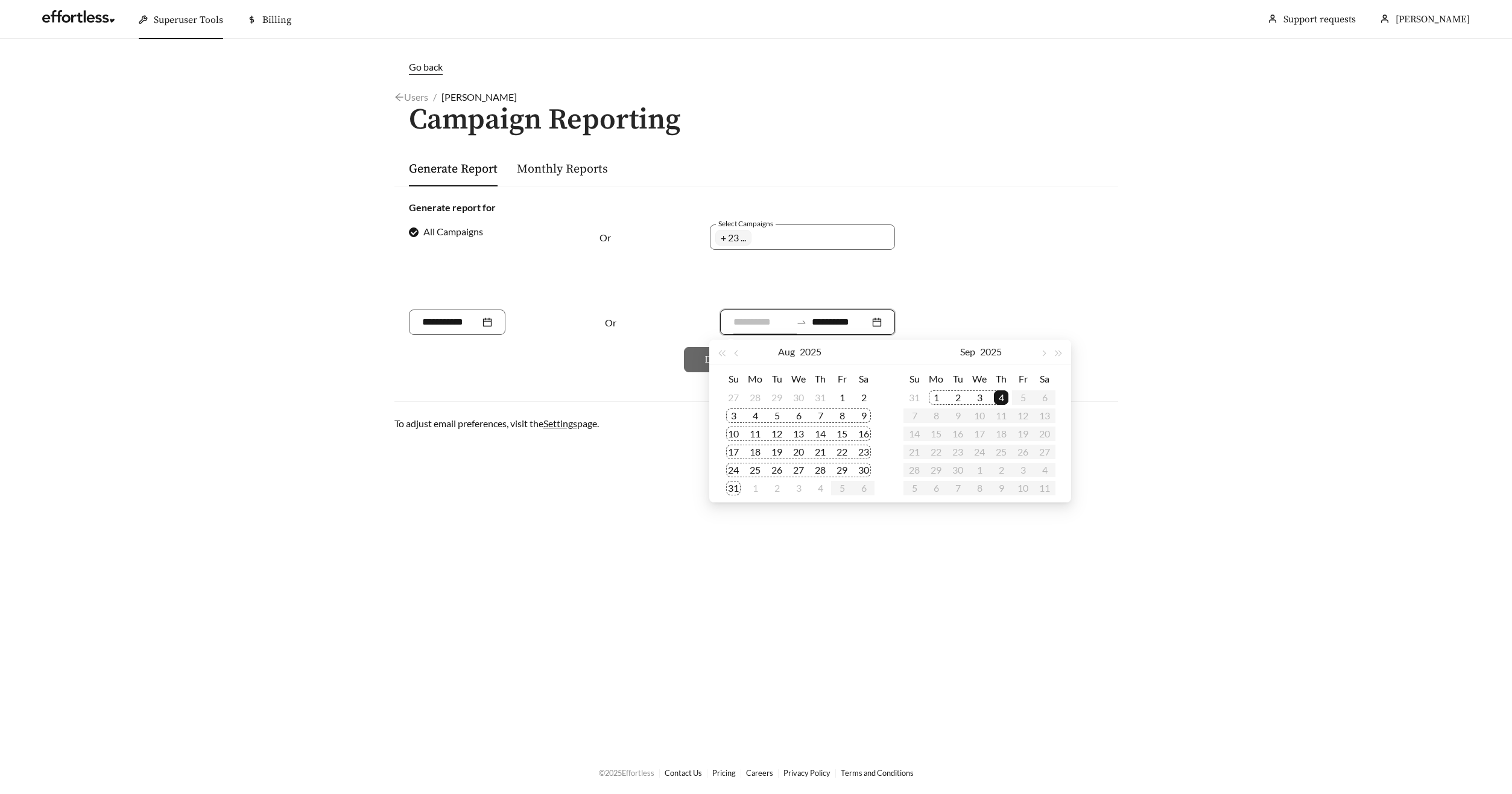
click at [731, 414] on div "3" at bounding box center [733, 416] width 14 height 14
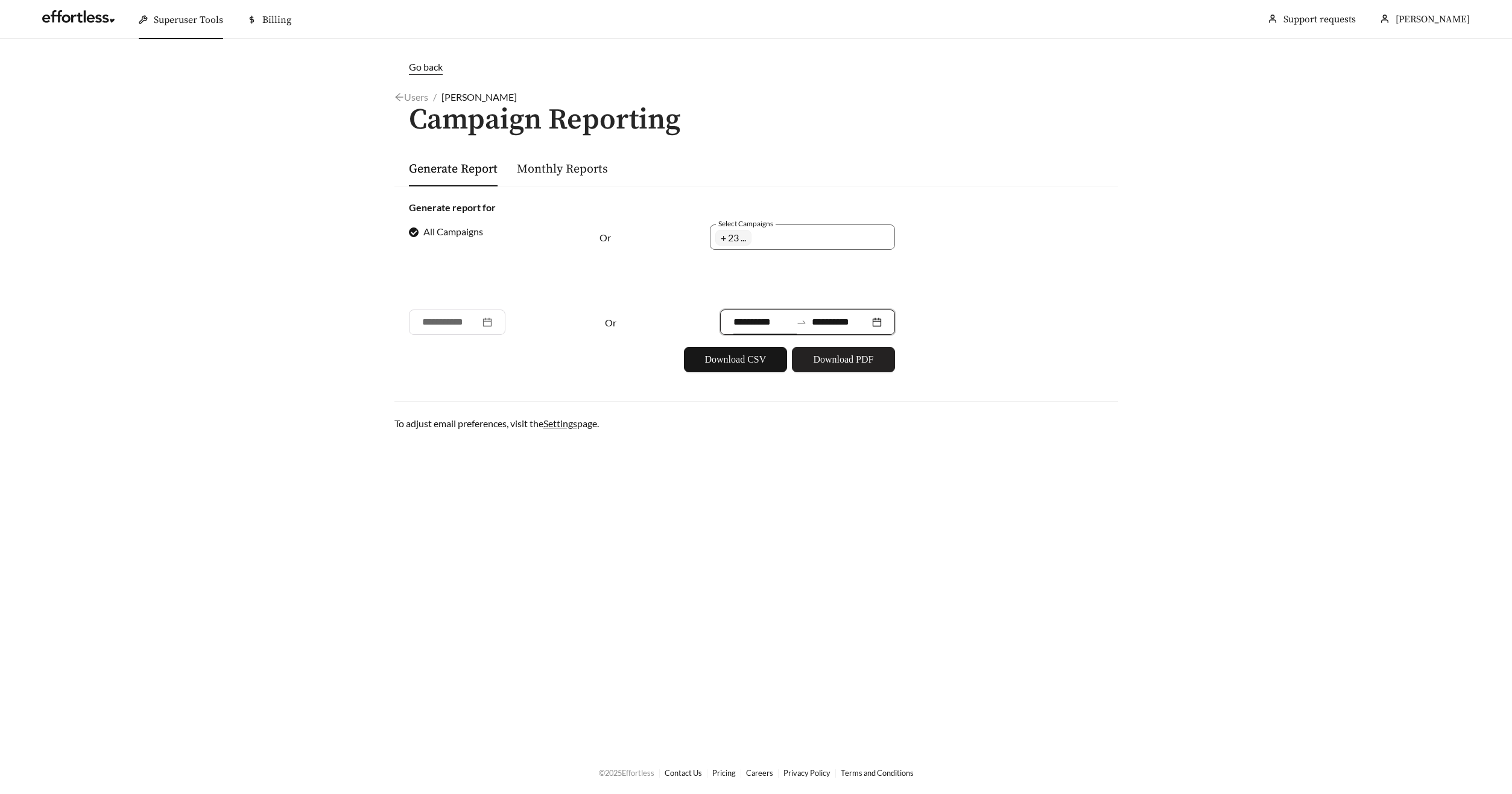
click at [823, 361] on span "Download PDF" at bounding box center [843, 359] width 60 height 14
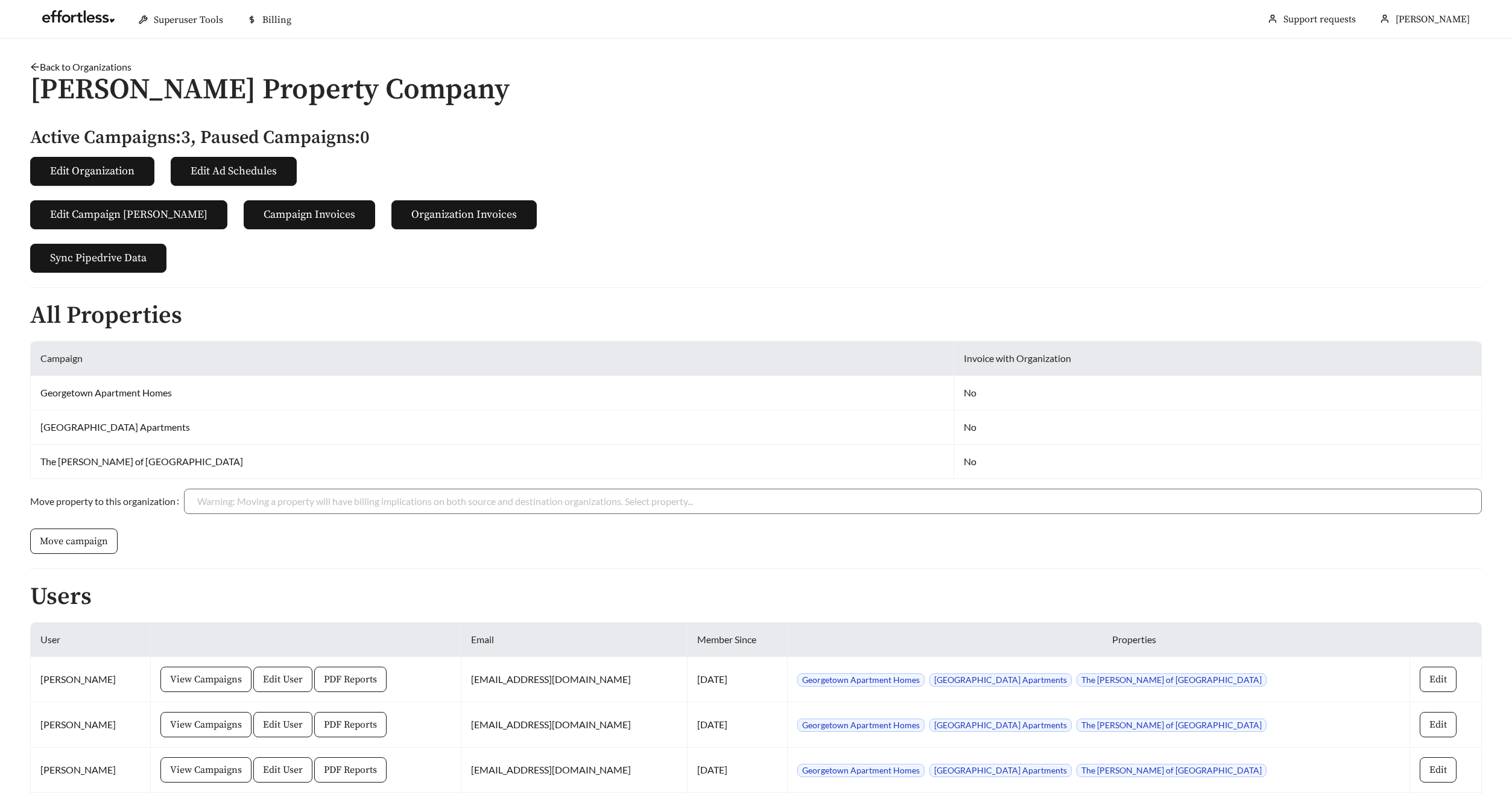
scroll to position [109, 0]
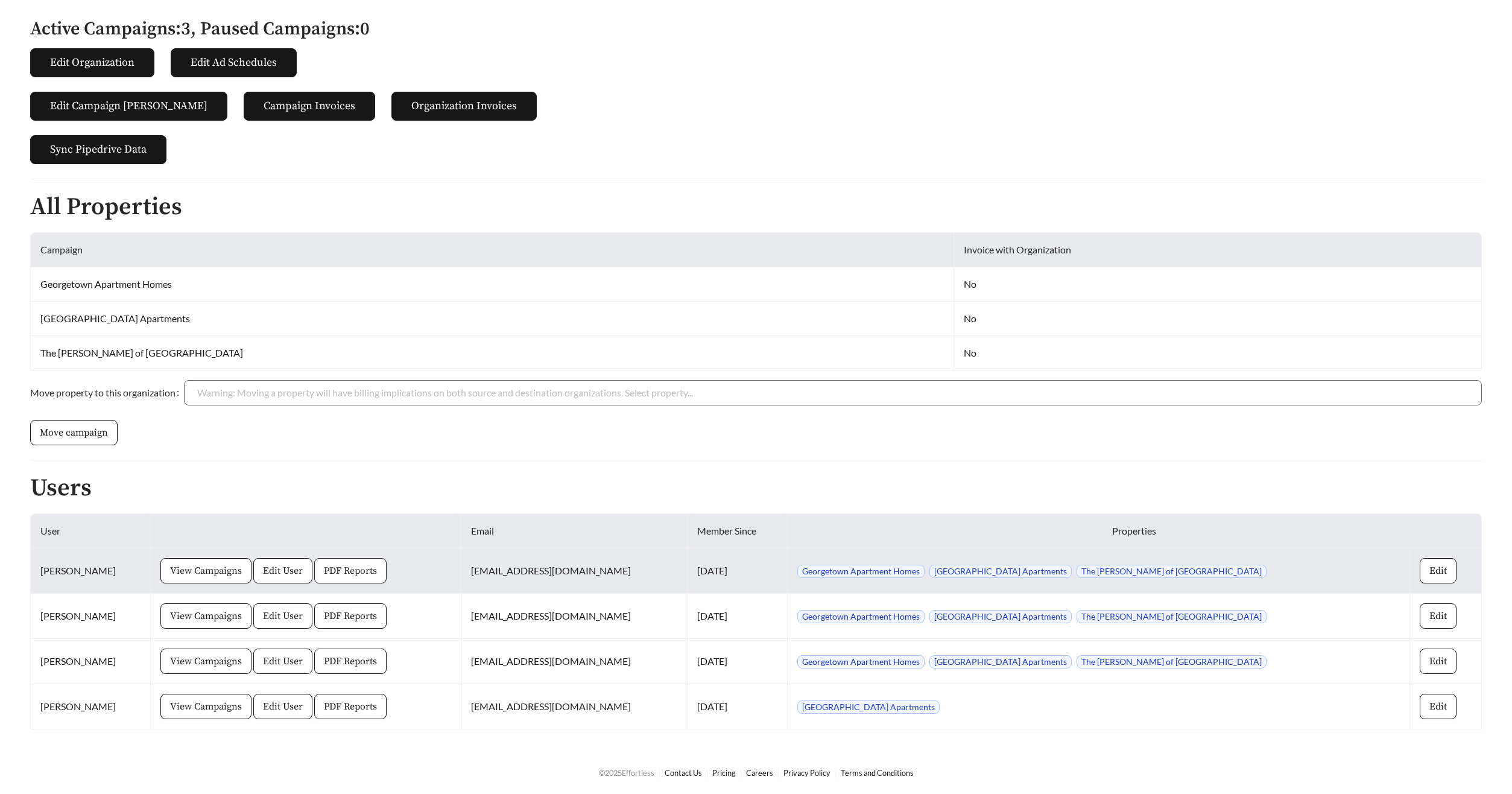
click at [324, 570] on span "PDF Reports" at bounding box center [350, 570] width 53 height 14
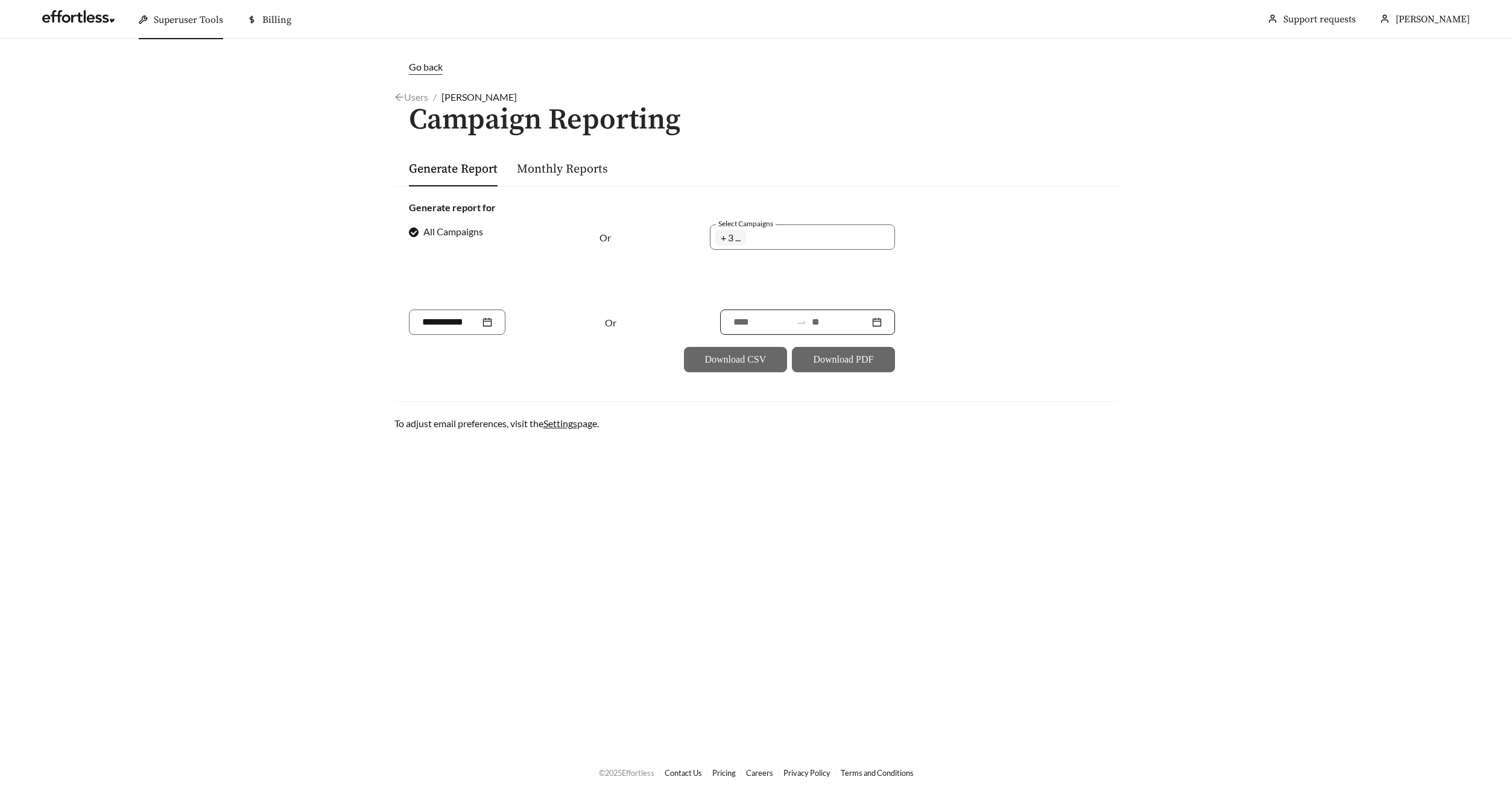
click at [848, 323] on input at bounding box center [840, 322] width 58 height 14
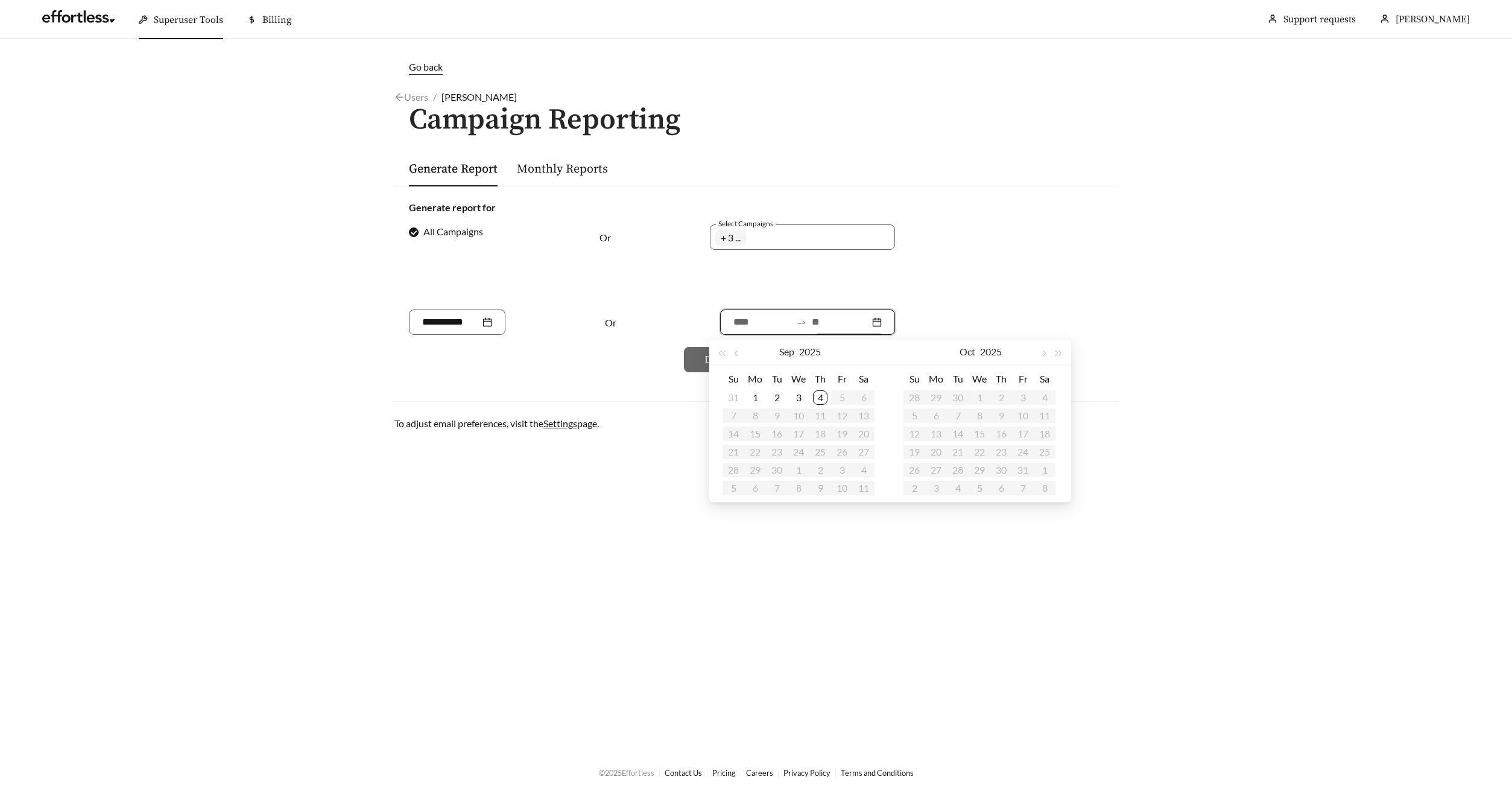
type input "**********"
click at [821, 397] on div "4" at bounding box center [820, 397] width 14 height 14
click at [737, 354] on span "button" at bounding box center [737, 353] width 6 height 6
type input "**********"
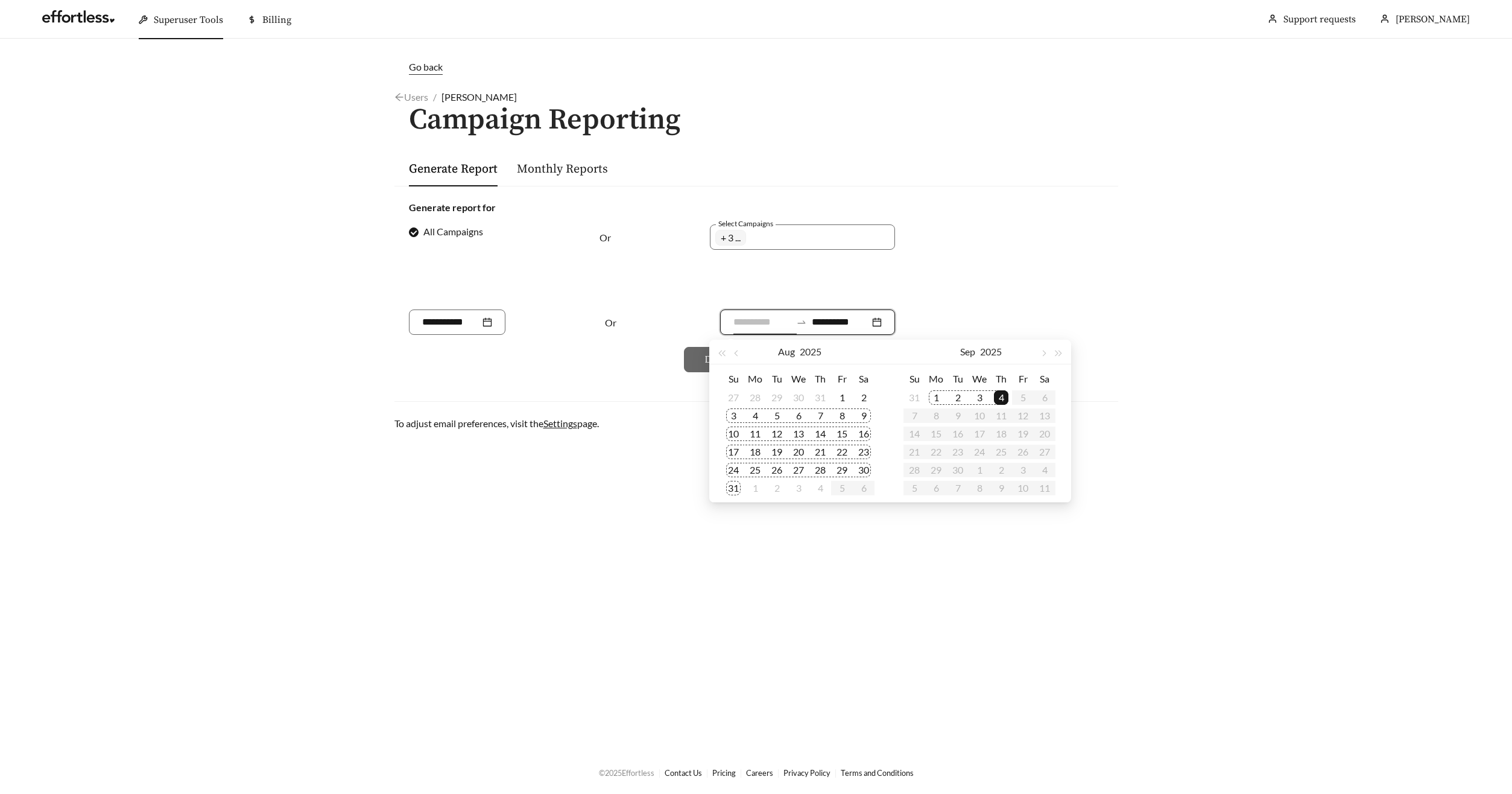
click at [733, 414] on div "3" at bounding box center [733, 416] width 14 height 14
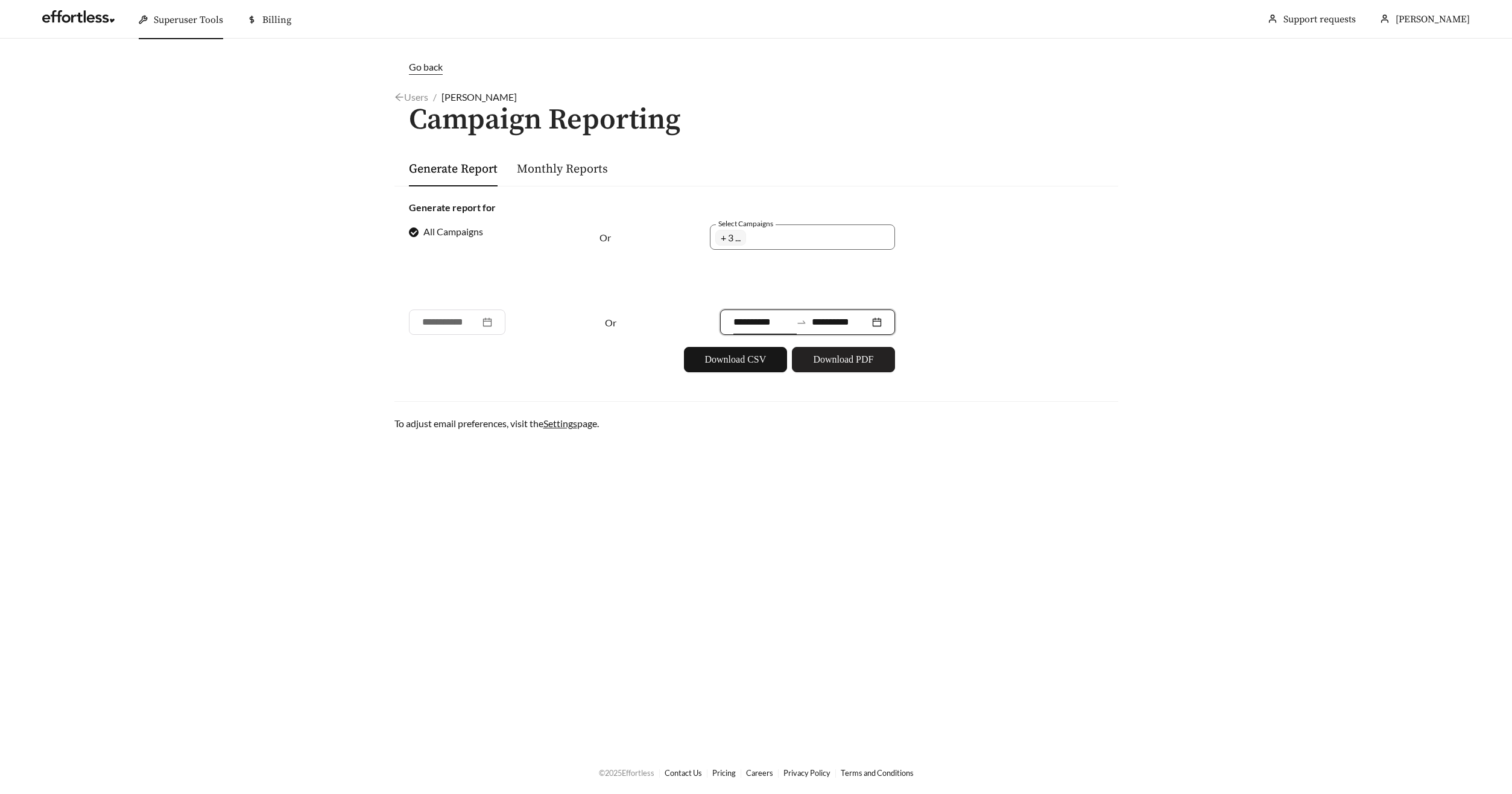
click at [832, 359] on span "Download PDF" at bounding box center [843, 359] width 60 height 14
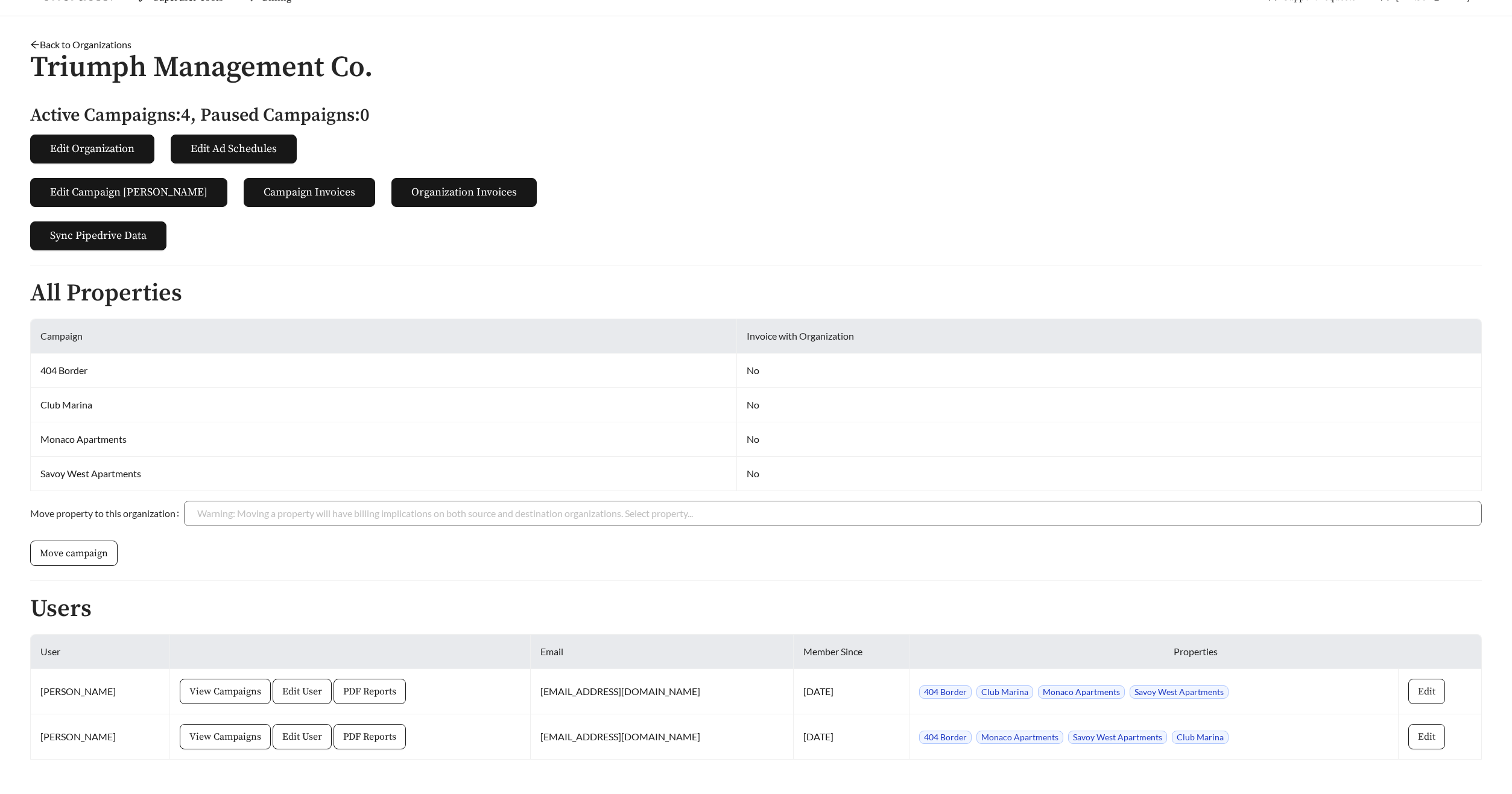
scroll to position [52, 0]
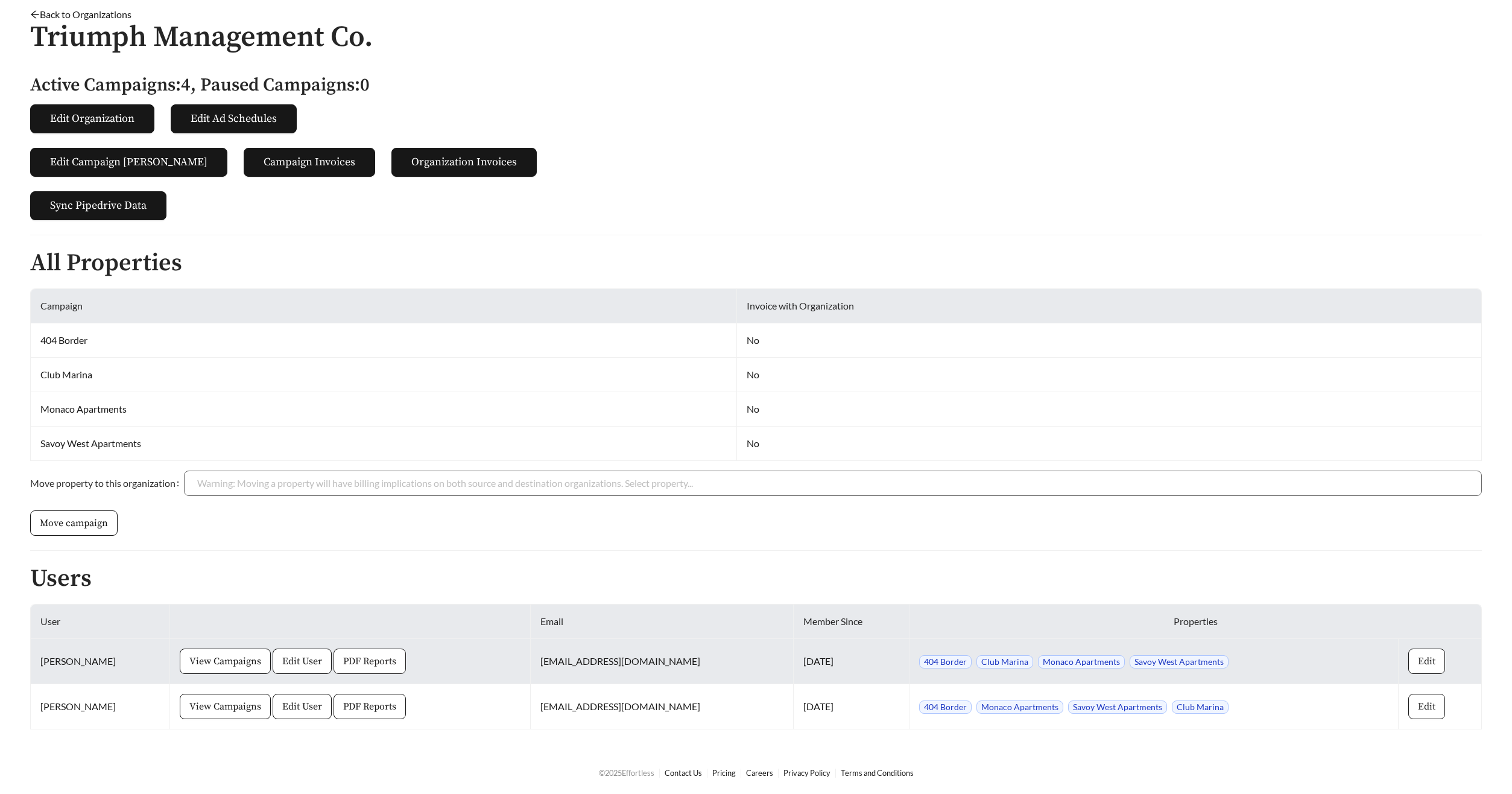
click at [368, 665] on span "PDF Reports" at bounding box center [370, 661] width 53 height 14
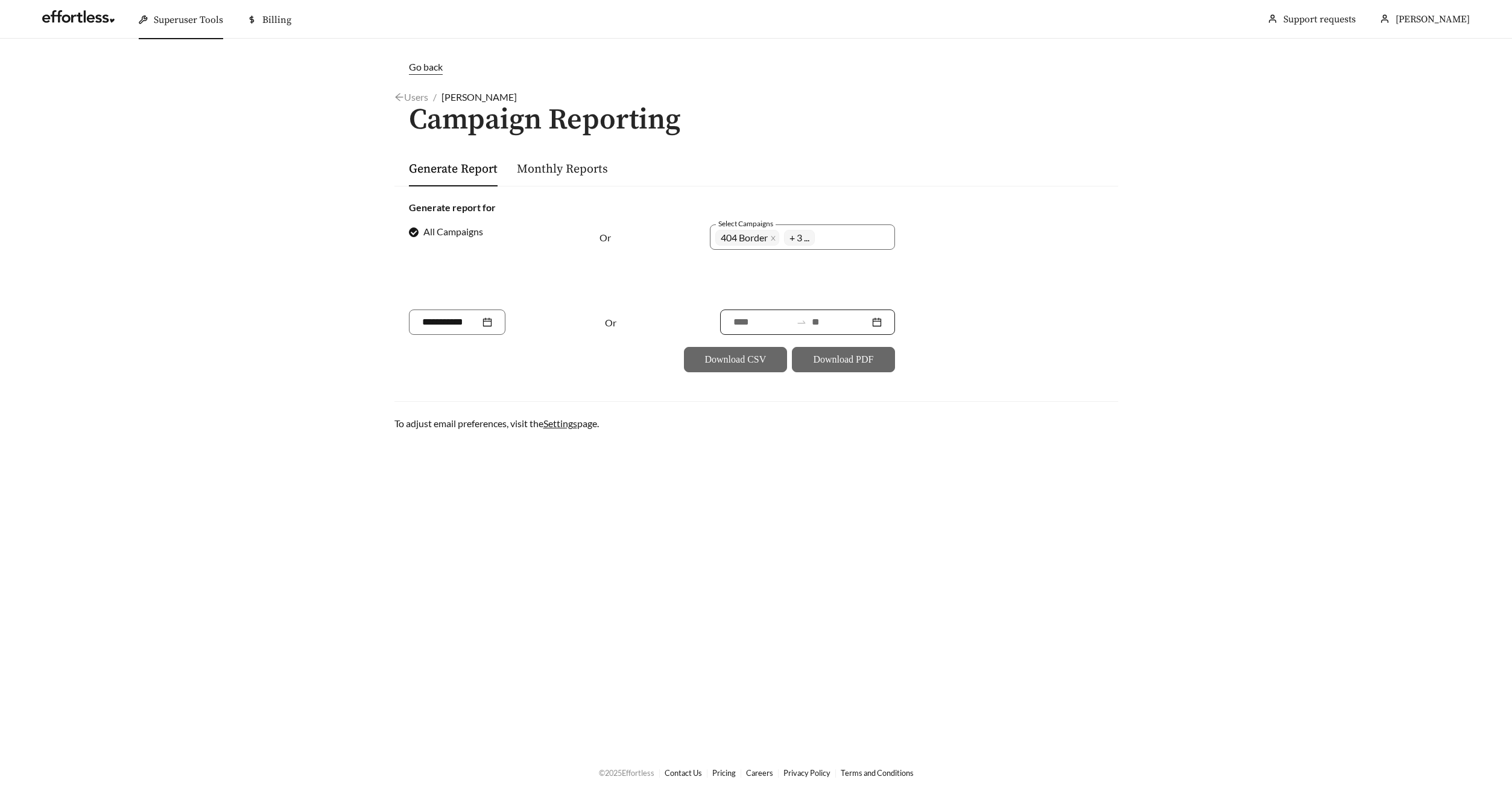
click at [826, 330] on div at bounding box center [807, 322] width 175 height 26
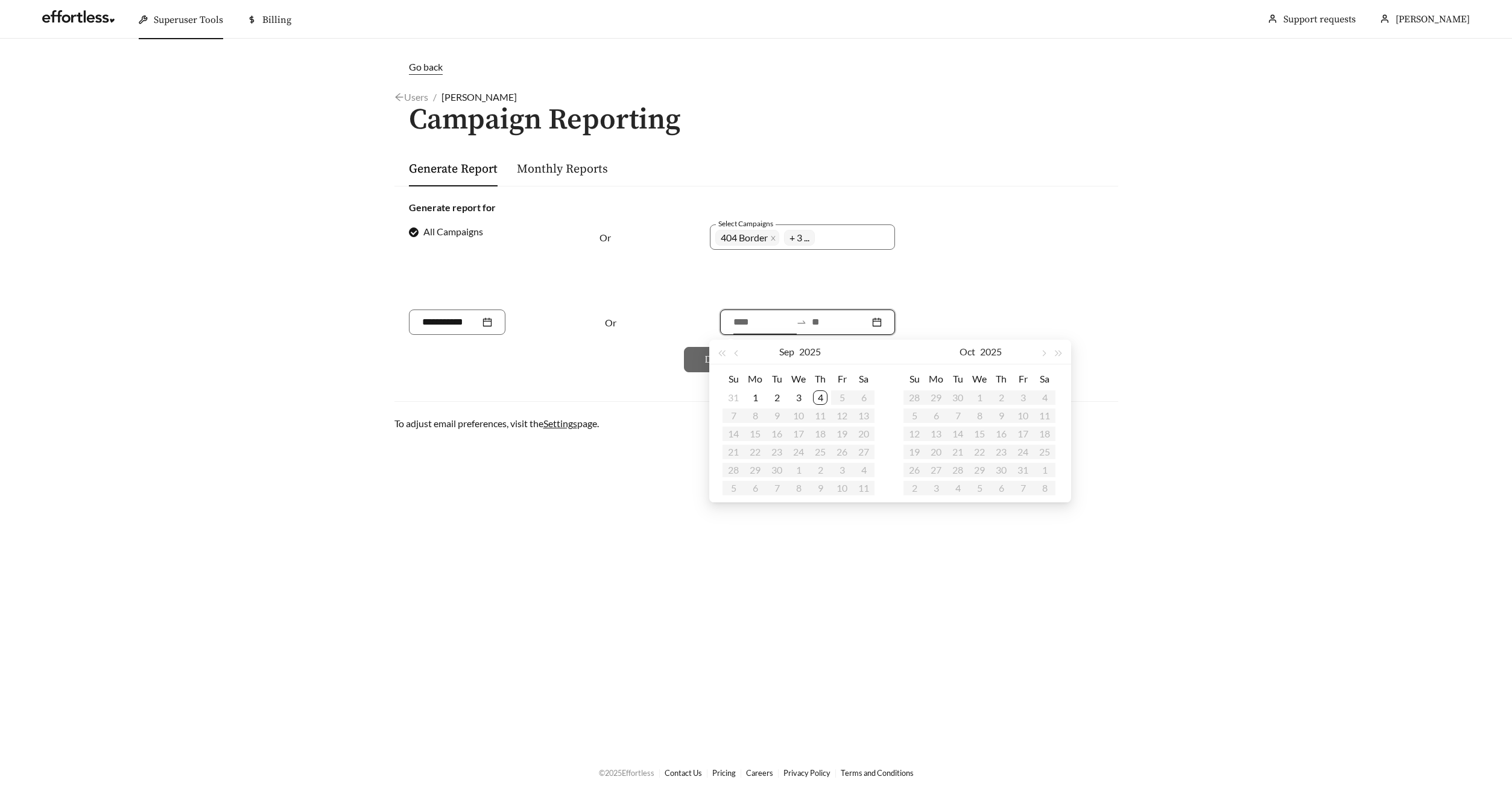
type input "**********"
click at [821, 397] on div "4" at bounding box center [820, 397] width 14 height 14
click at [831, 327] on input at bounding box center [840, 322] width 58 height 14
type input "**********"
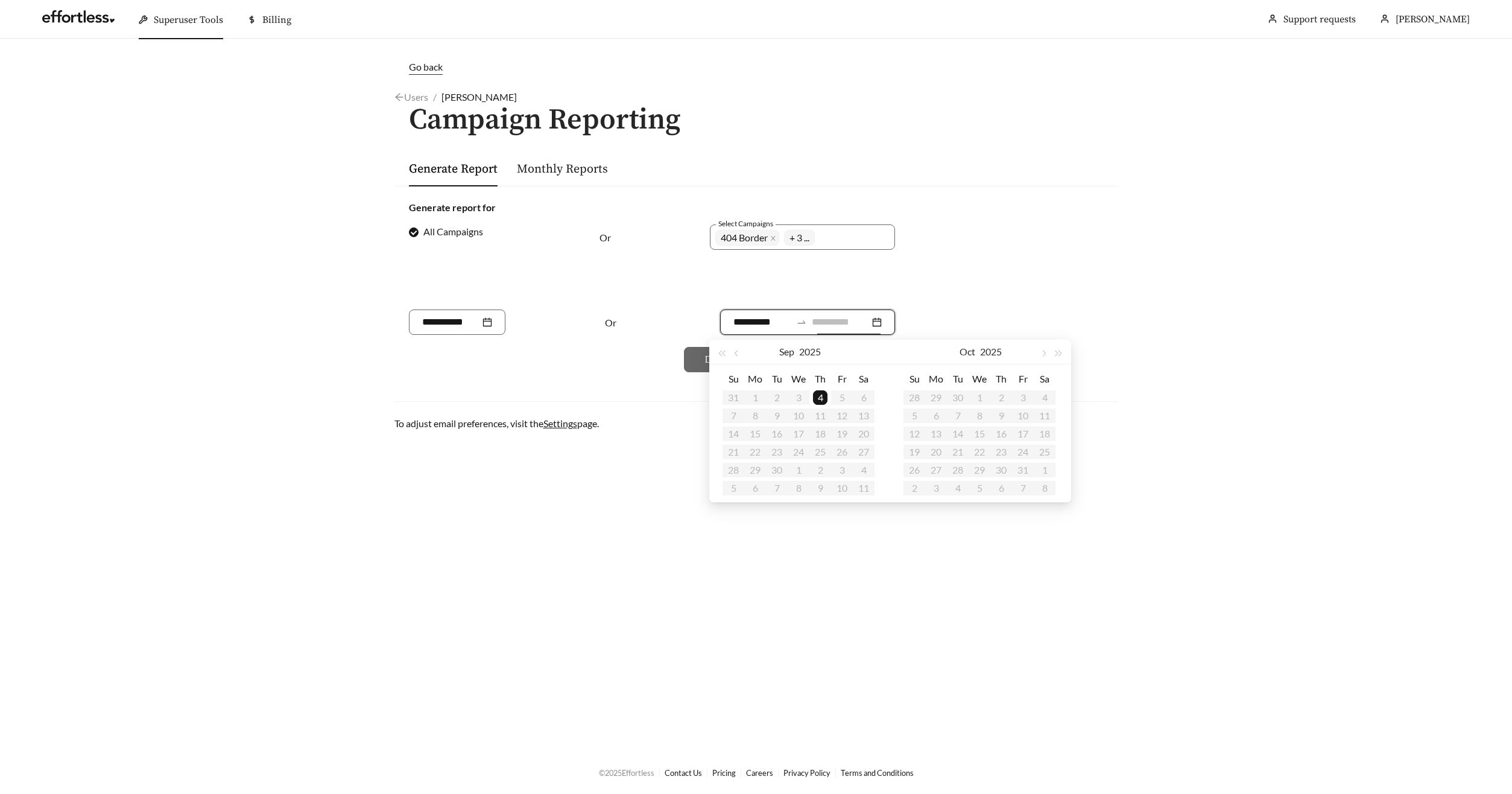
click at [826, 397] on div "4" at bounding box center [820, 397] width 14 height 14
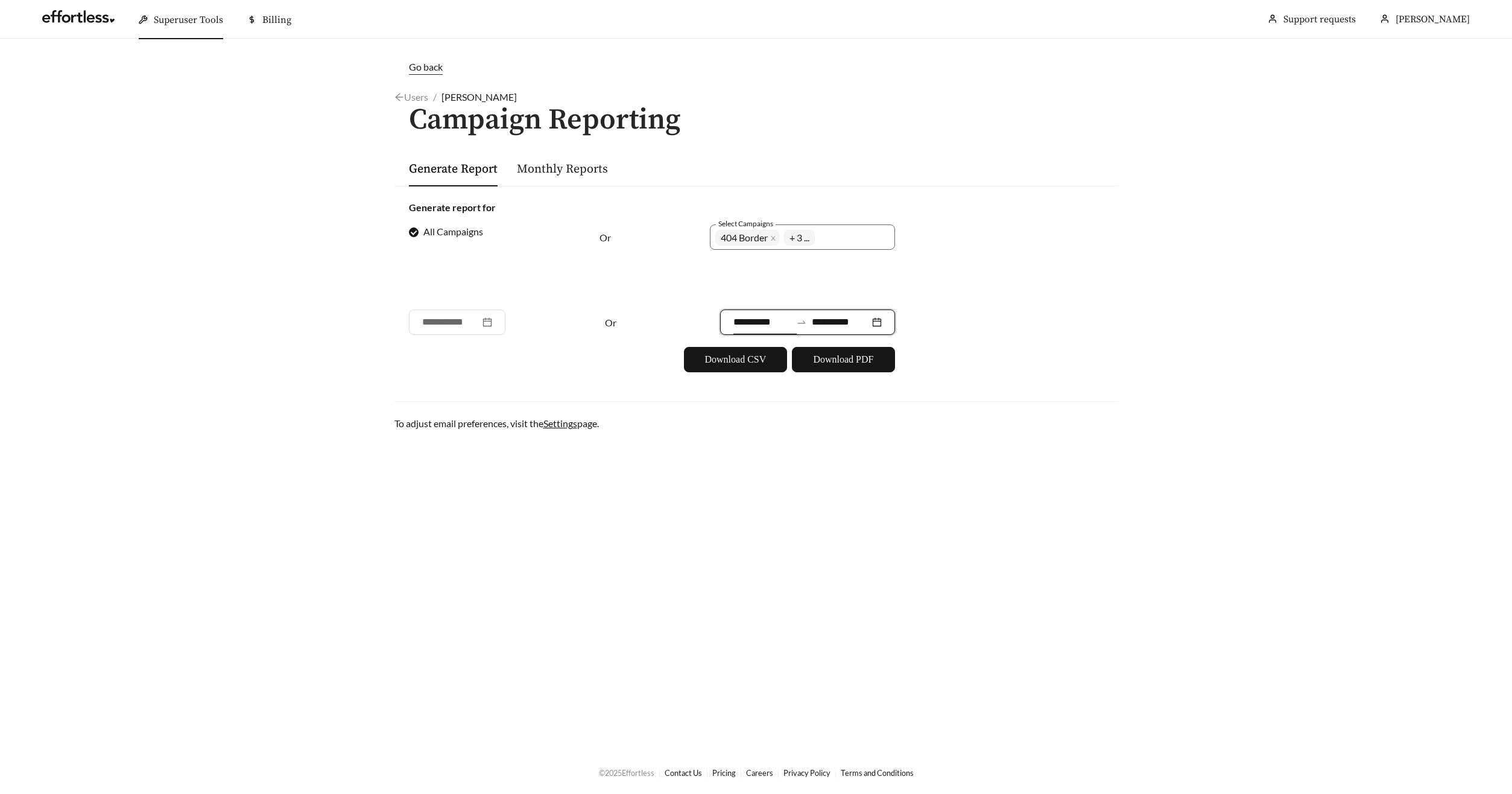
click at [768, 324] on input "**********" at bounding box center [762, 322] width 58 height 14
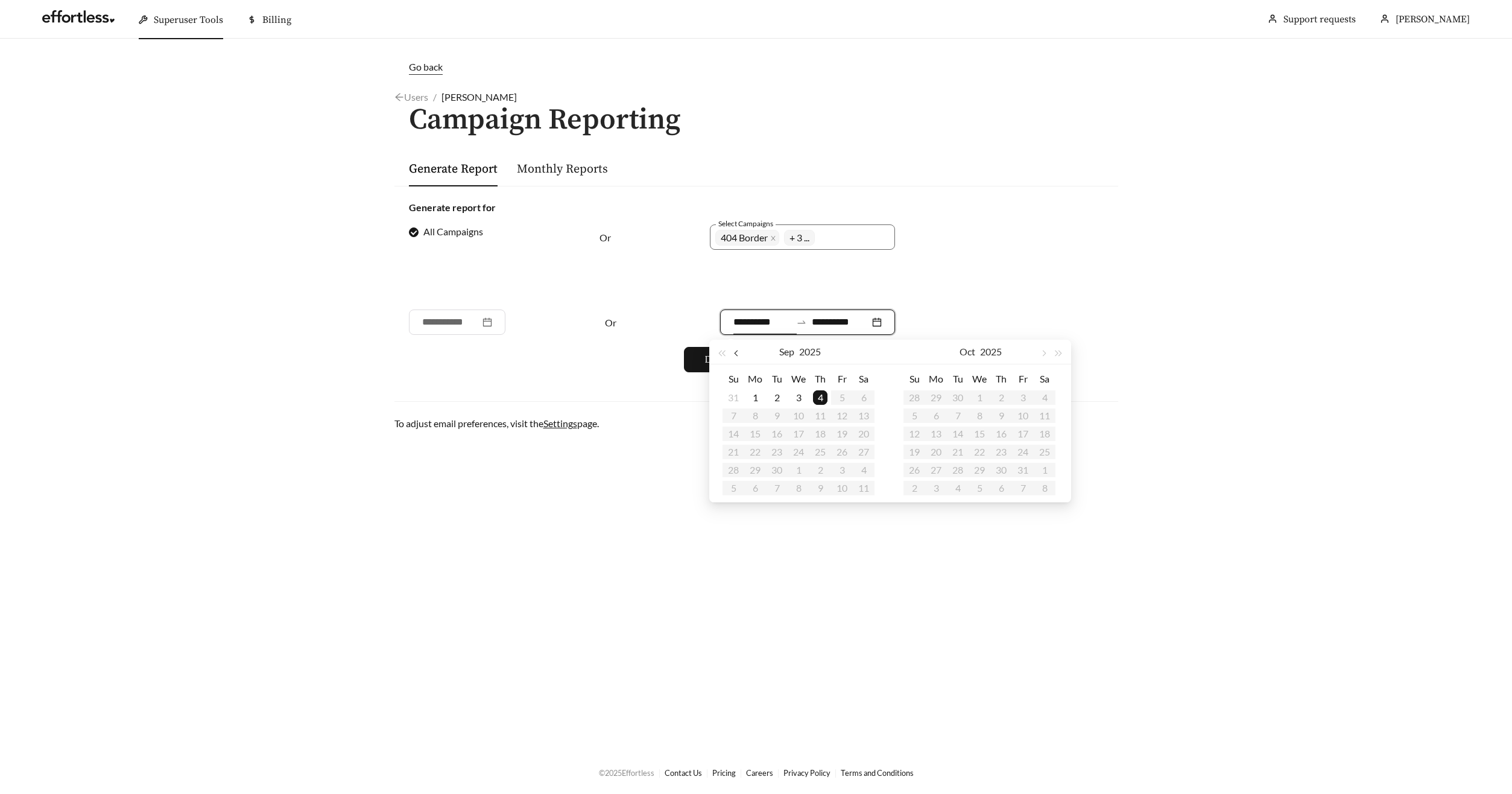
click at [738, 352] on span "button" at bounding box center [737, 353] width 6 height 6
type input "**********"
click at [736, 419] on div "3" at bounding box center [733, 416] width 14 height 14
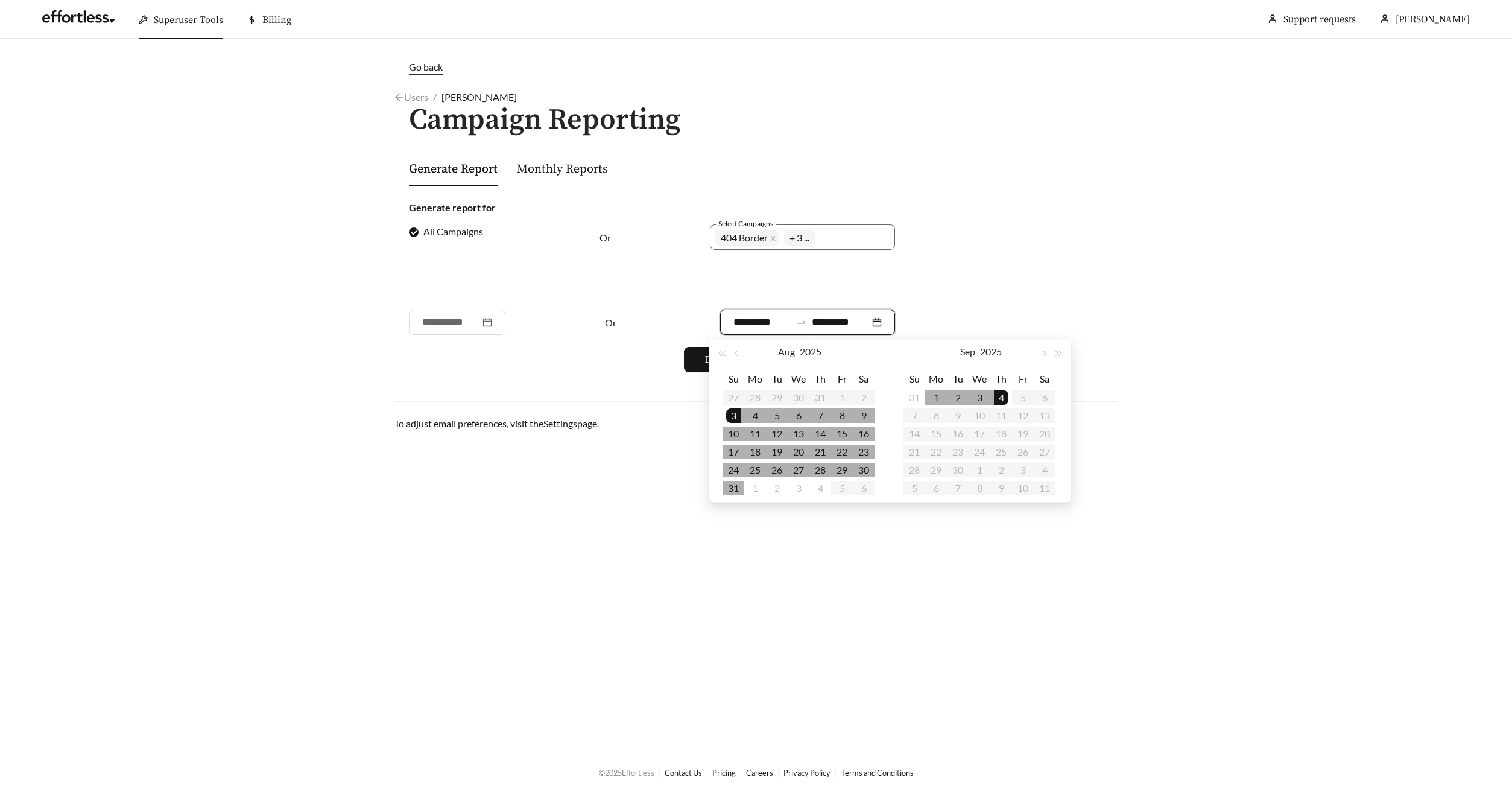
type input "**********"
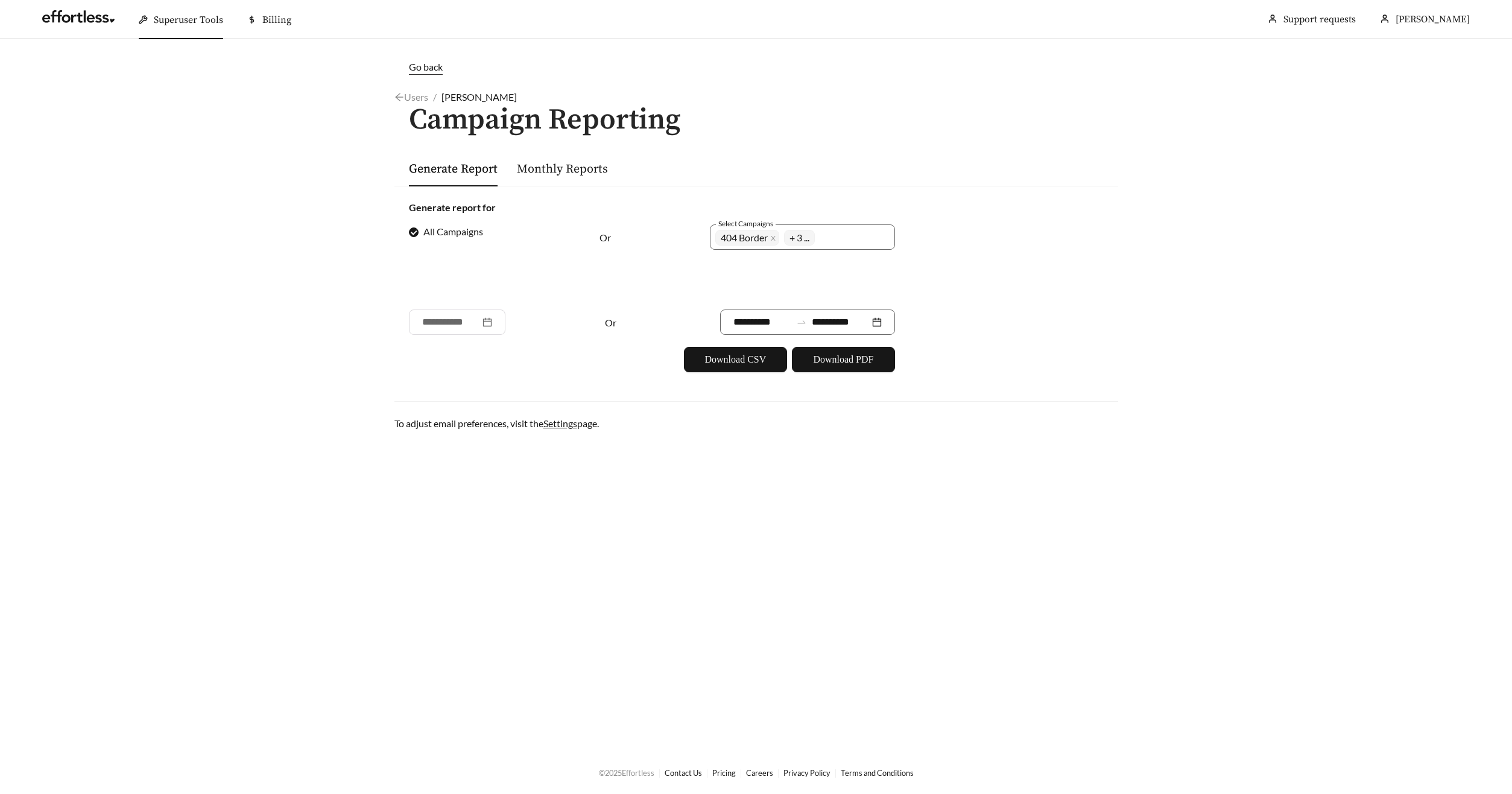
click at [940, 327] on form "**********" at bounding box center [756, 286] width 695 height 172
drag, startPoint x: 881, startPoint y: 360, endPoint x: 893, endPoint y: 357, distance: 12.4
click at [881, 360] on button "Download PDF" at bounding box center [843, 359] width 103 height 26
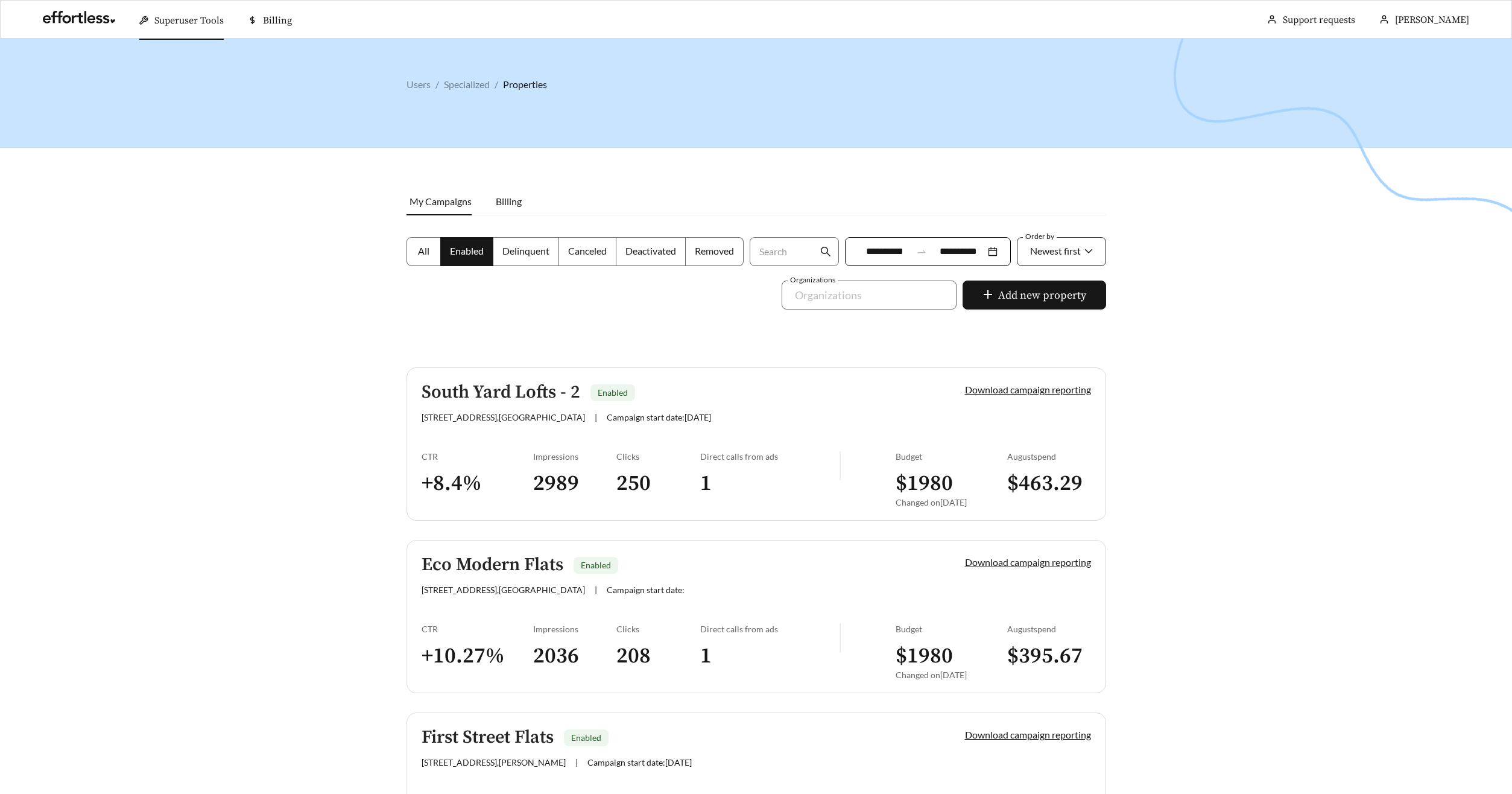
drag, startPoint x: 1068, startPoint y: 258, endPoint x: 1079, endPoint y: 266, distance: 13.6
click at [1068, 258] on div "Newest first" at bounding box center [1055, 250] width 50 height 26
drag, startPoint x: 1056, startPoint y: 320, endPoint x: 1102, endPoint y: 300, distance: 50.2
click at [1057, 319] on div "A-Z" at bounding box center [1061, 319] width 64 height 13
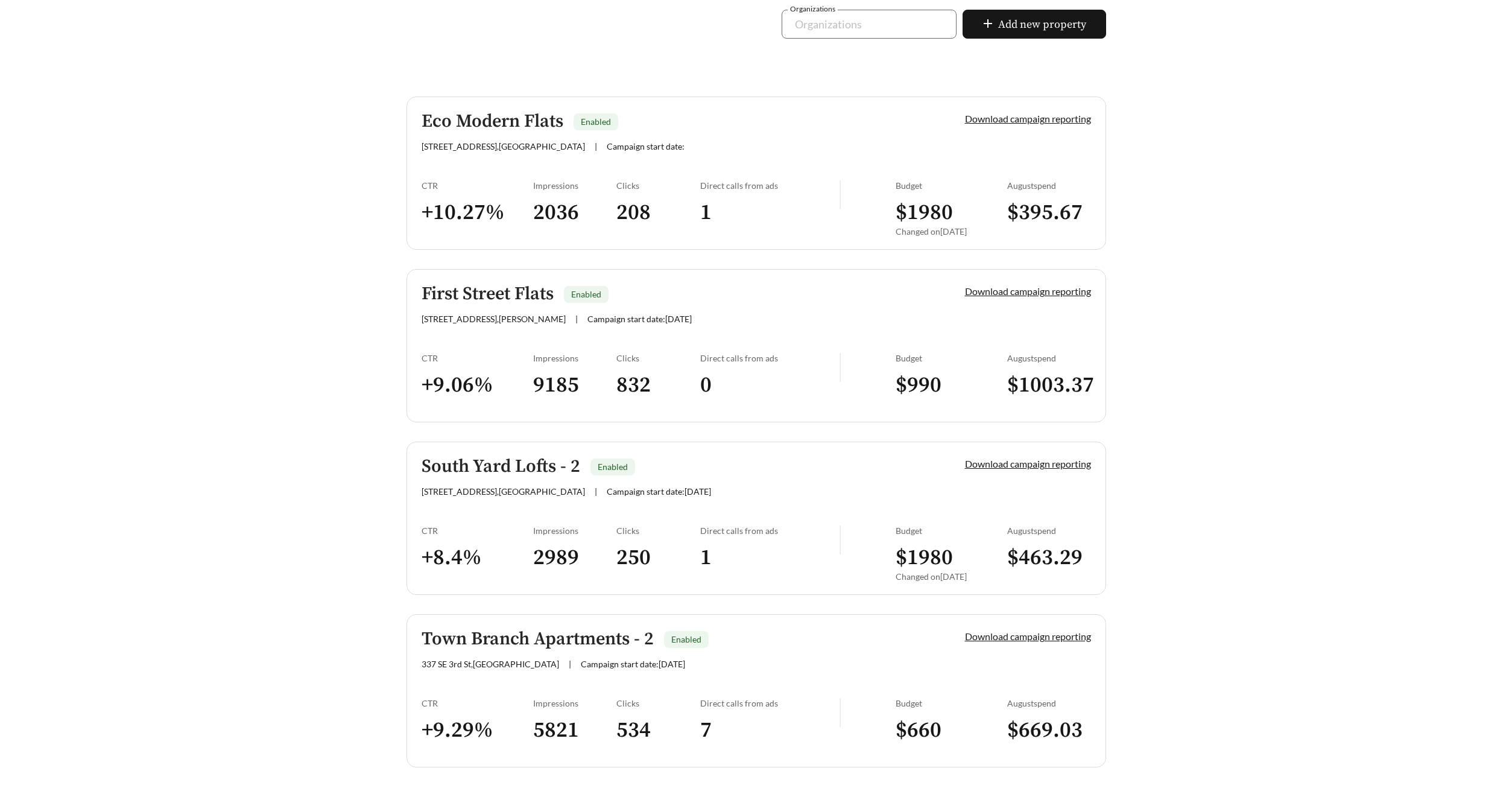
scroll to position [307, 0]
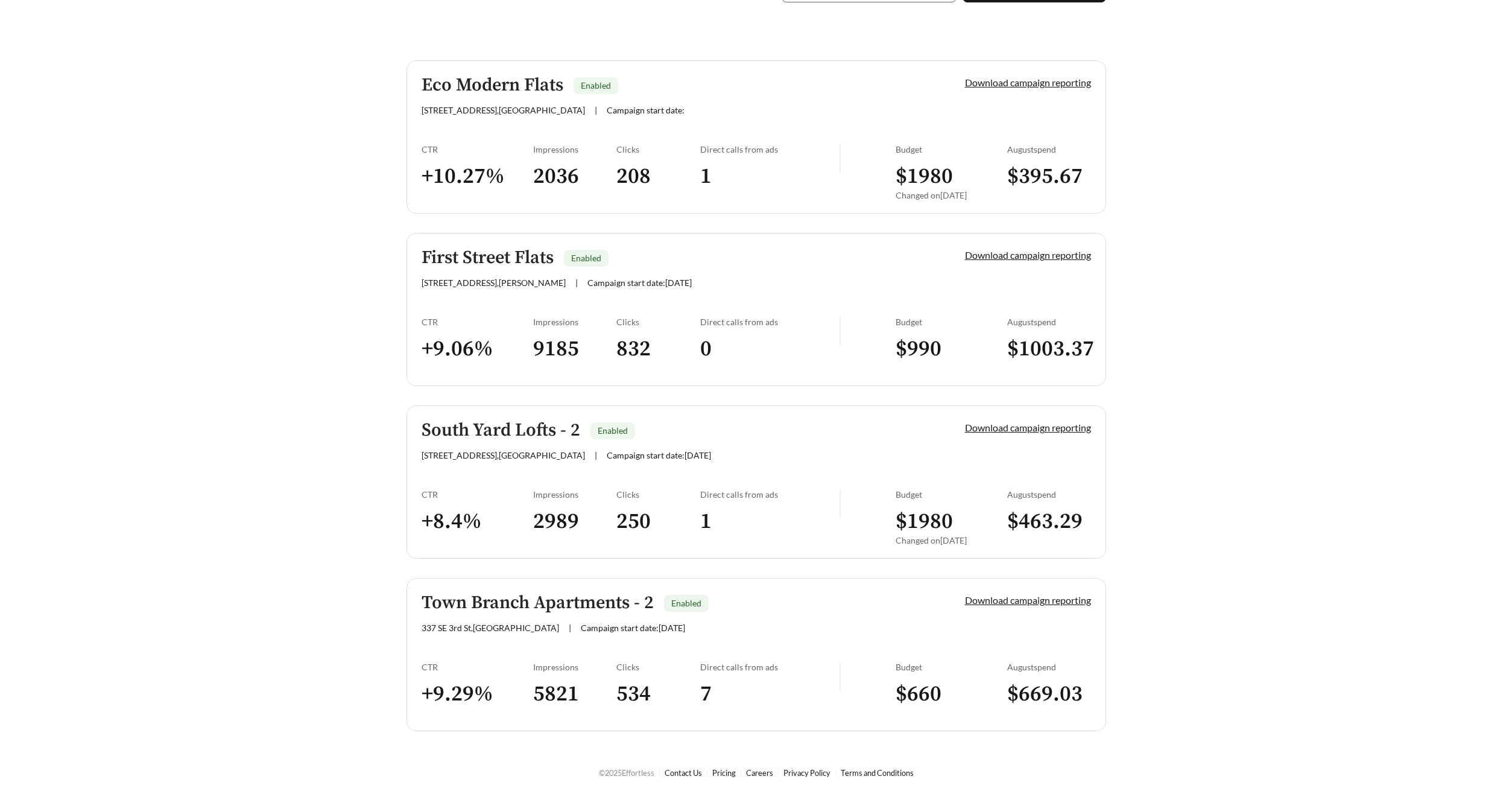
click at [517, 102] on div "Eco Modern Flats Enabled 130 S Hill Ave , Fayetteville | Campaign start date:" at bounding box center [672, 95] width 502 height 40
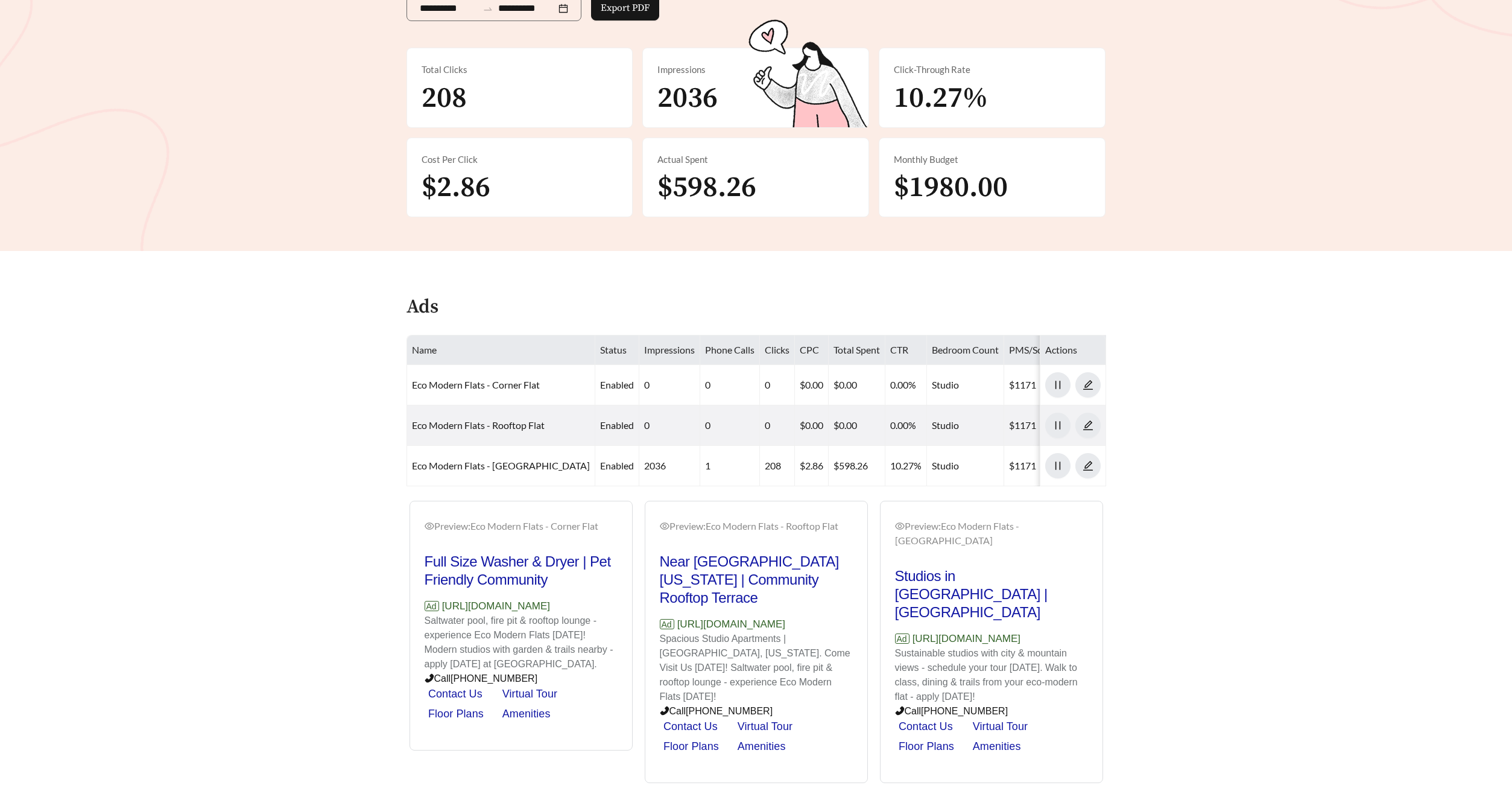
scroll to position [233, 0]
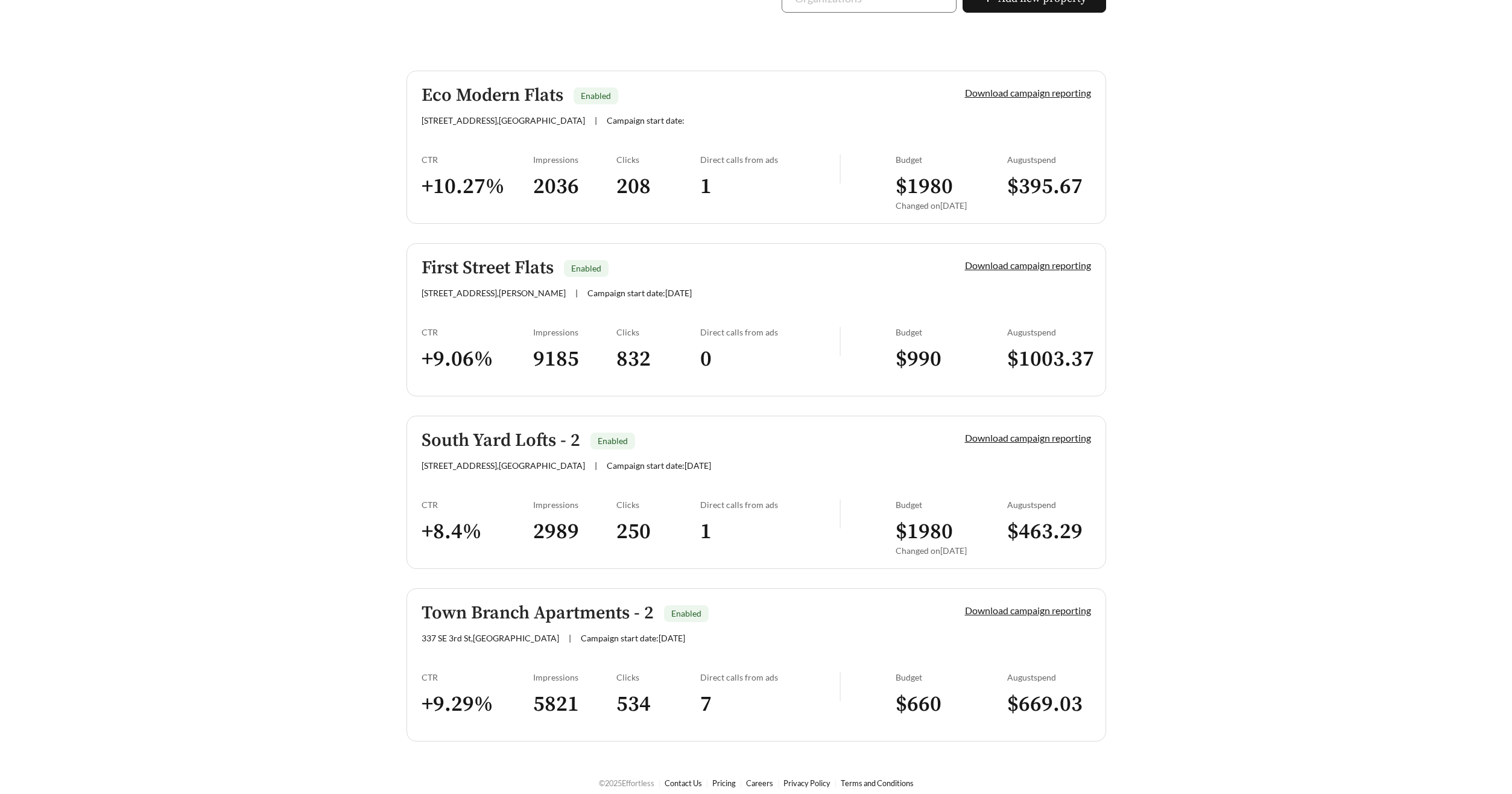
scroll to position [307, 0]
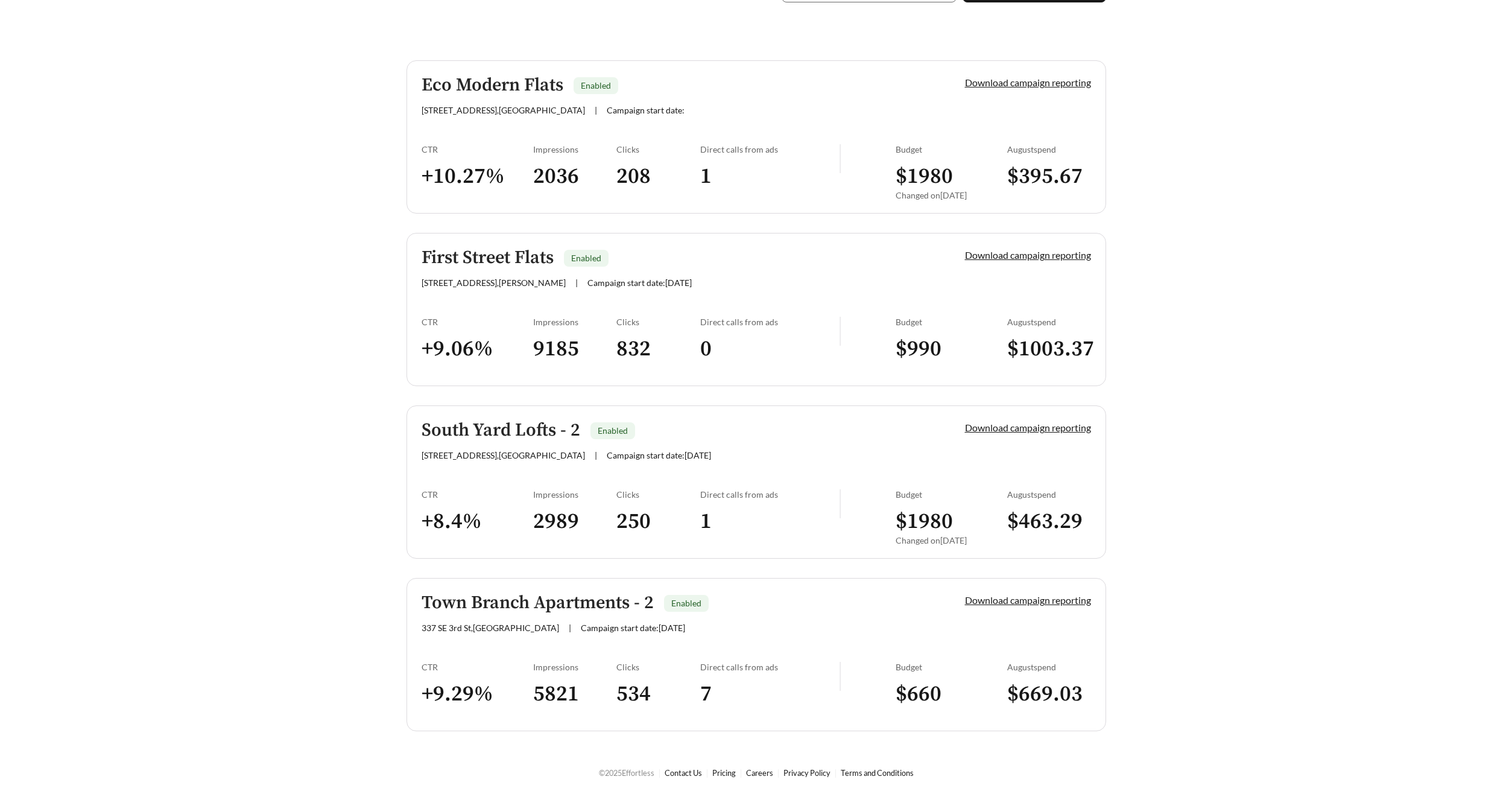
click at [490, 254] on h5 "First Street Flats" at bounding box center [488, 258] width 132 height 20
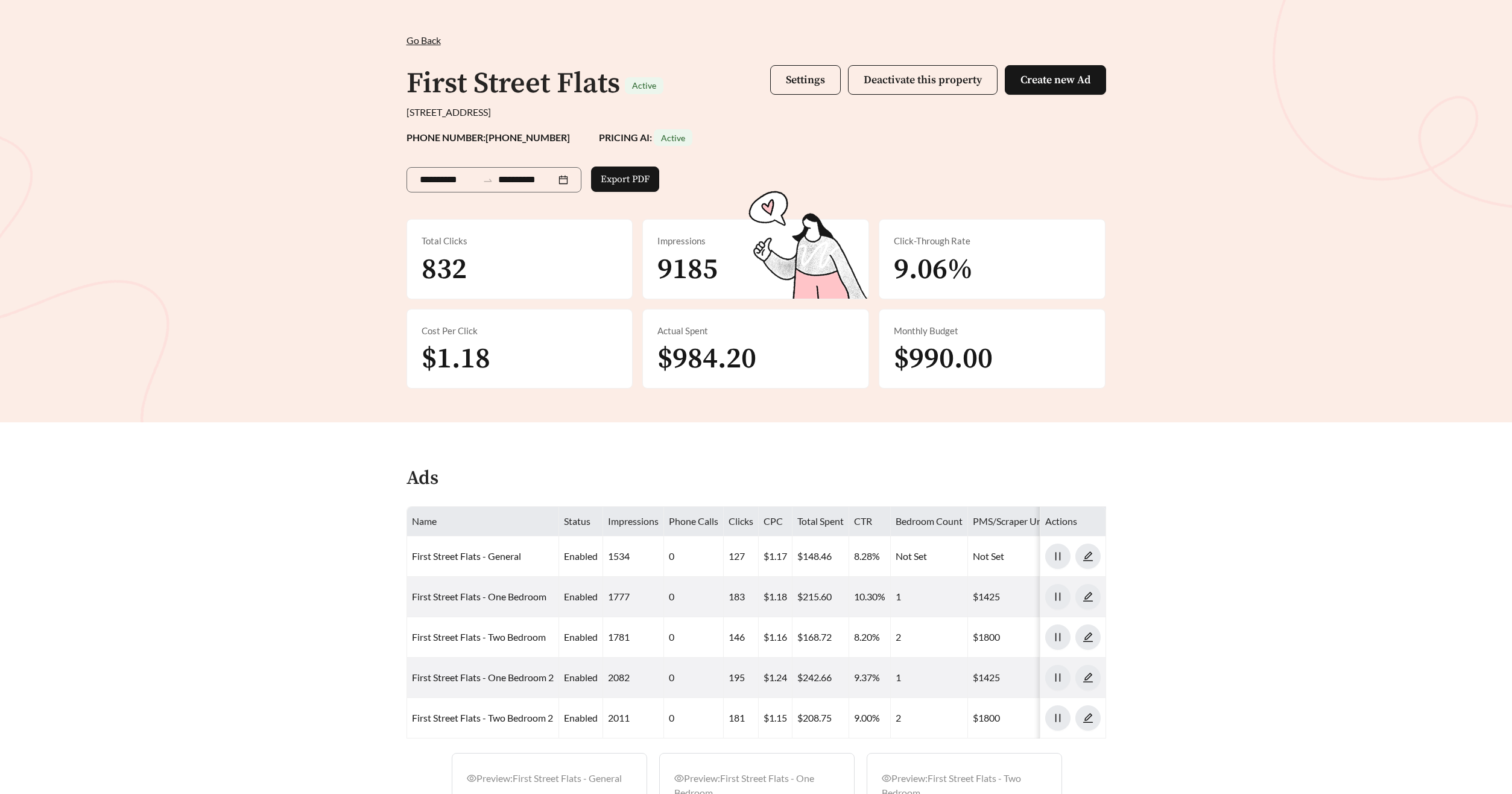
scroll to position [49, 0]
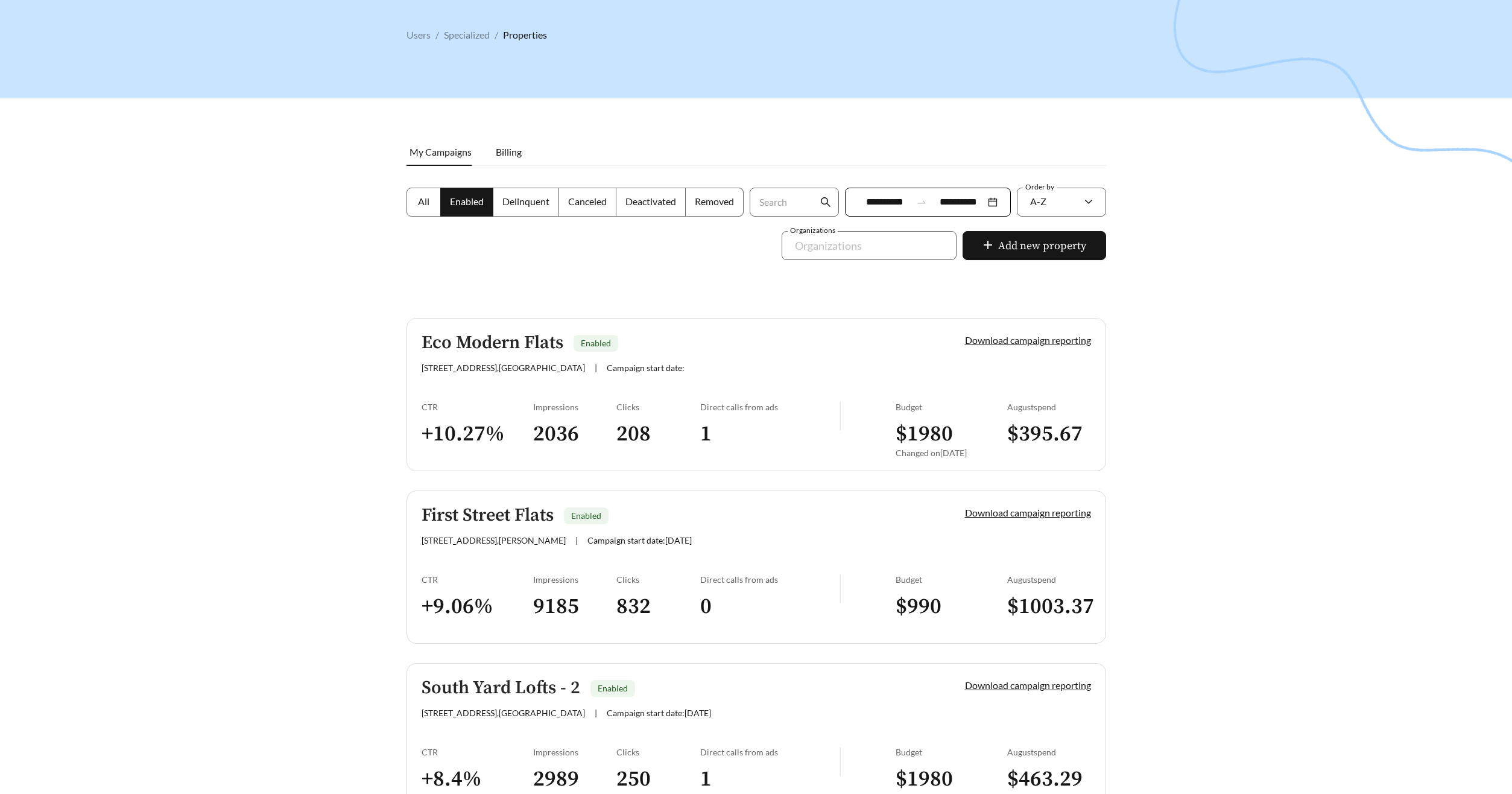
scroll to position [307, 0]
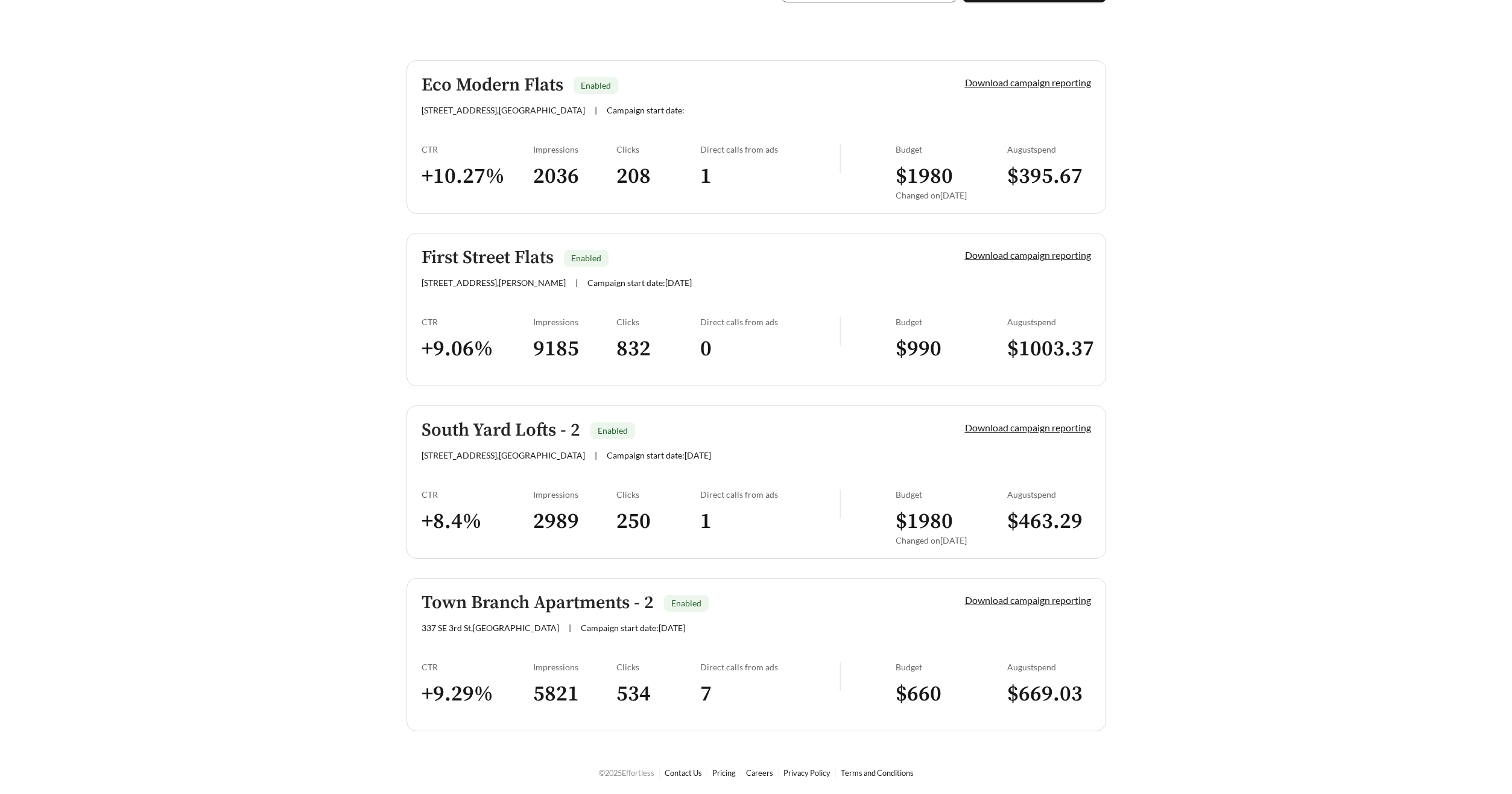
click at [533, 427] on h5 "South Yard Lofts - 2" at bounding box center [501, 430] width 159 height 20
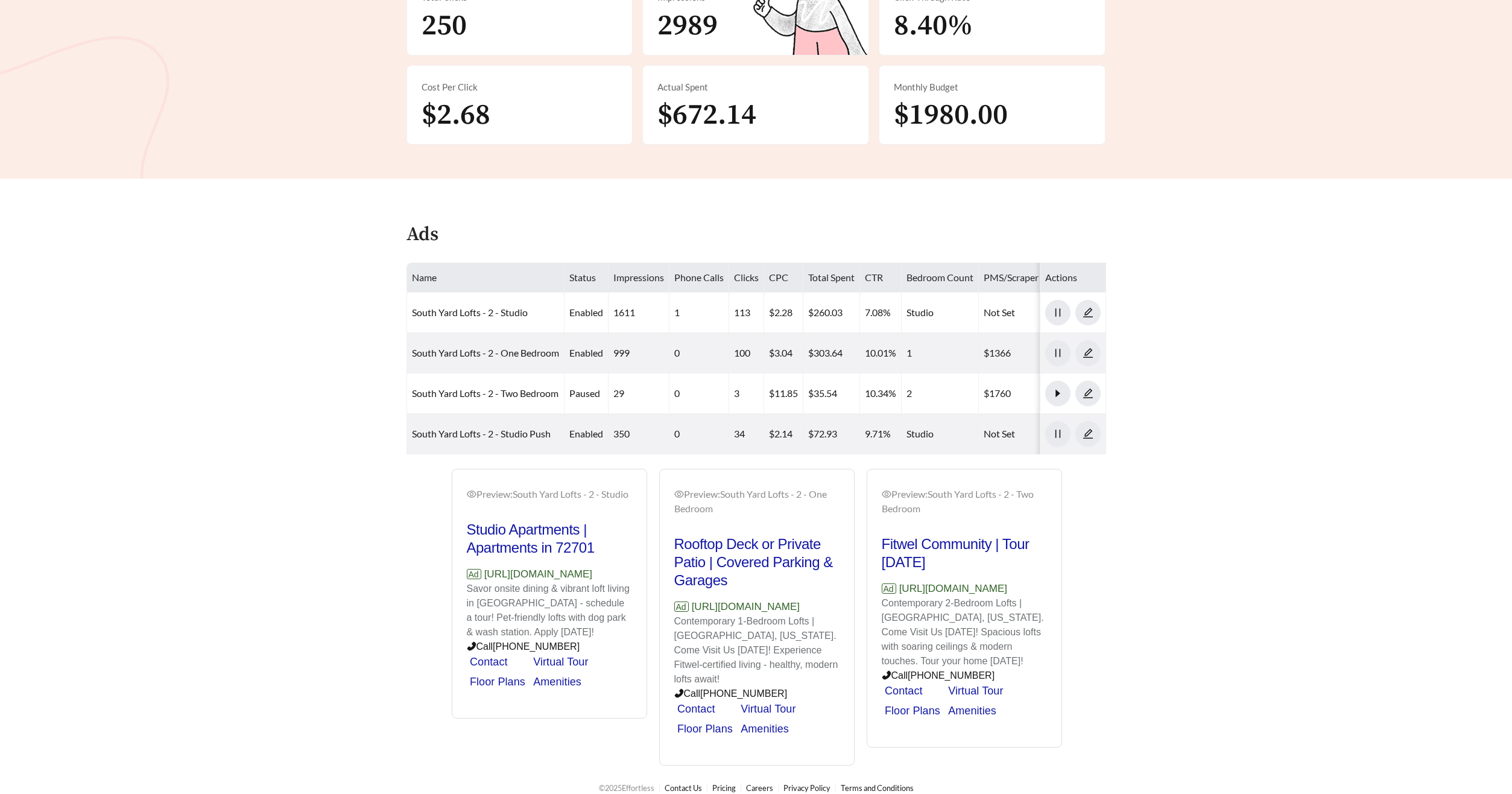
scroll to position [288, 0]
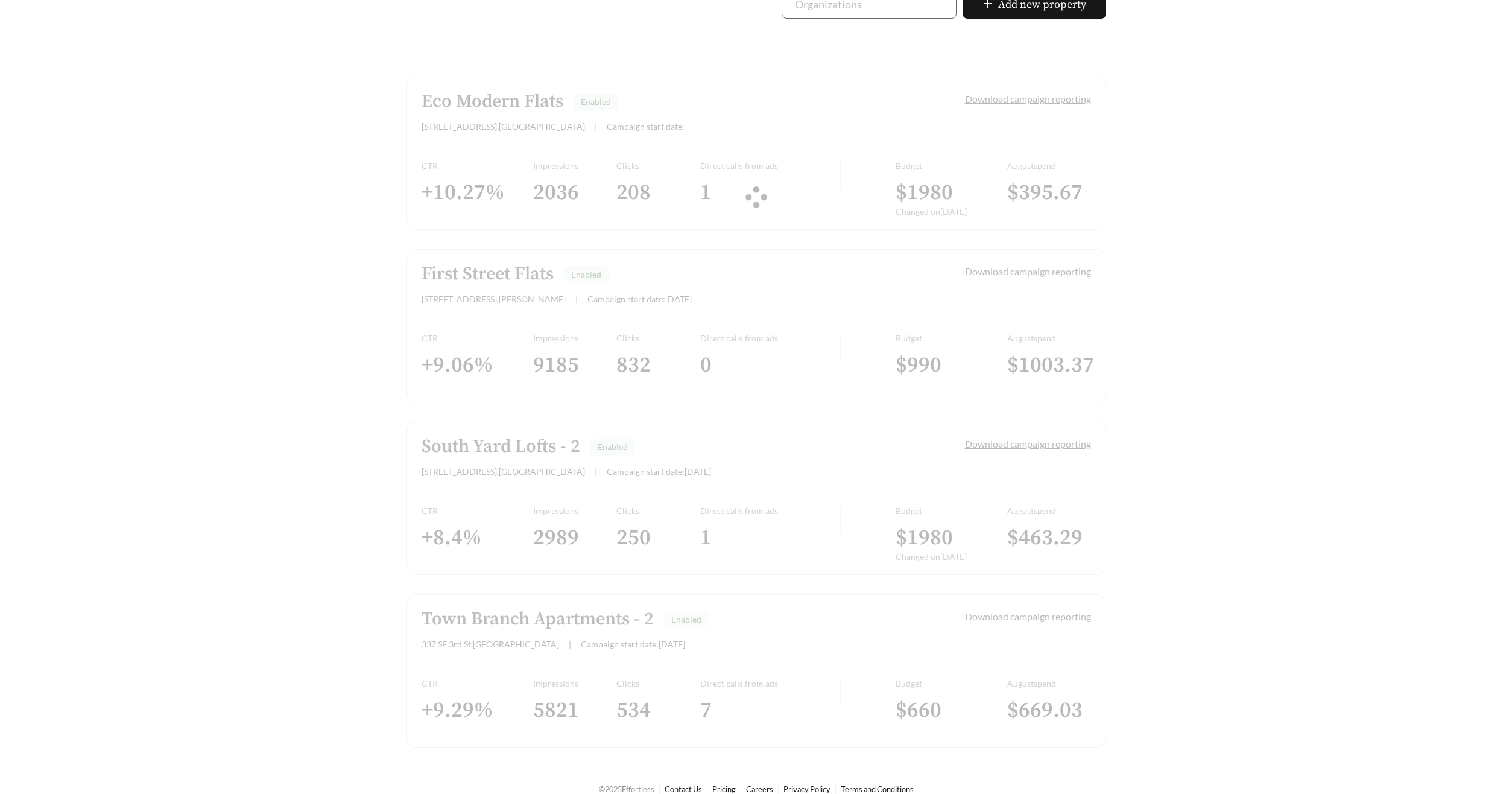
scroll to position [307, 0]
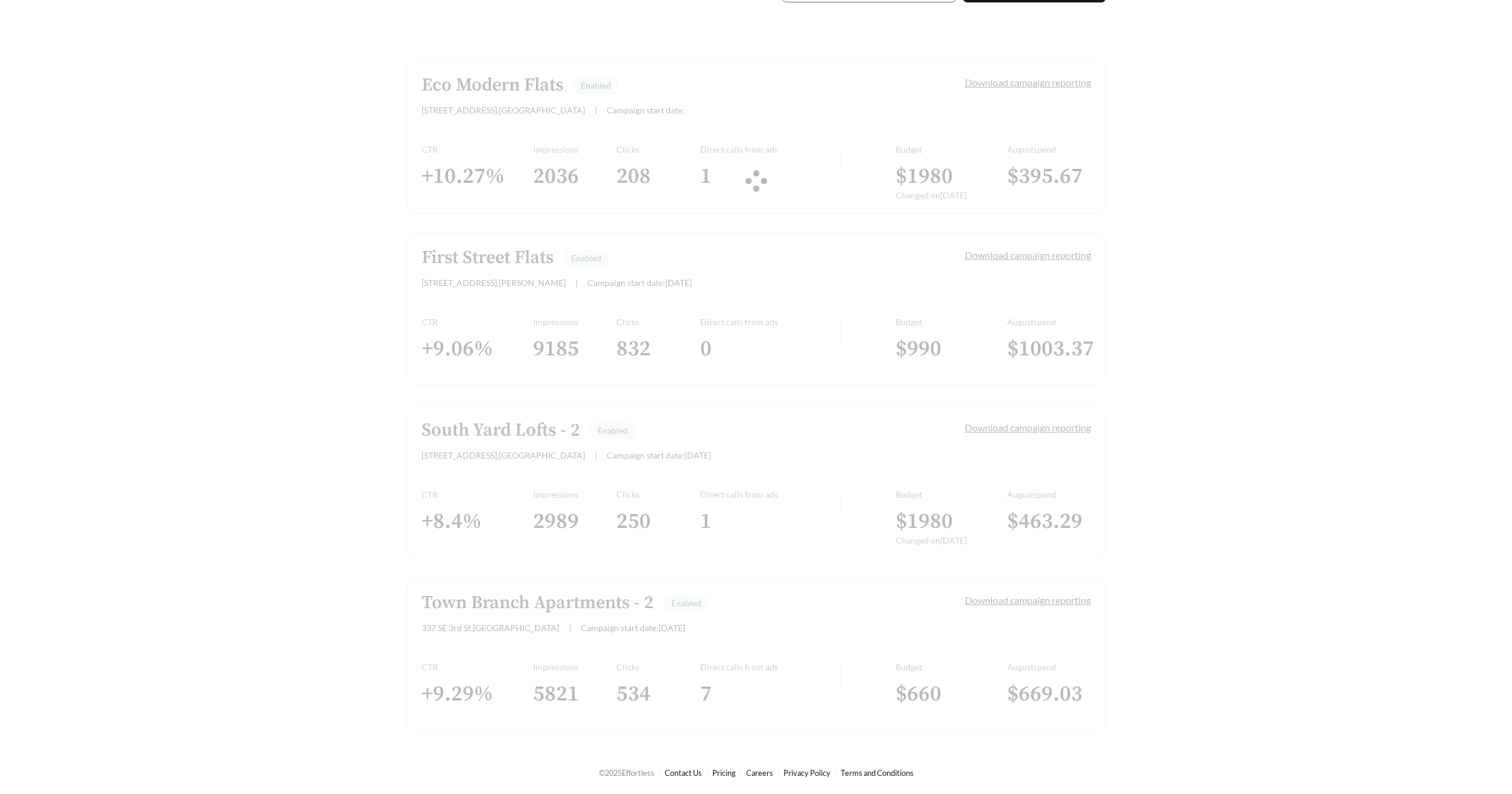
click at [588, 606] on div "Eco Modern Flats Enabled 130 S Hill Ave , Fayetteville | Campaign start date: D…" at bounding box center [756, 395] width 699 height 671
drag, startPoint x: 589, startPoint y: 606, endPoint x: 607, endPoint y: 595, distance: 21.1
click at [588, 606] on div "Eco Modern Flats Enabled 130 S Hill Ave , Fayetteville | Campaign start date: D…" at bounding box center [756, 395] width 699 height 671
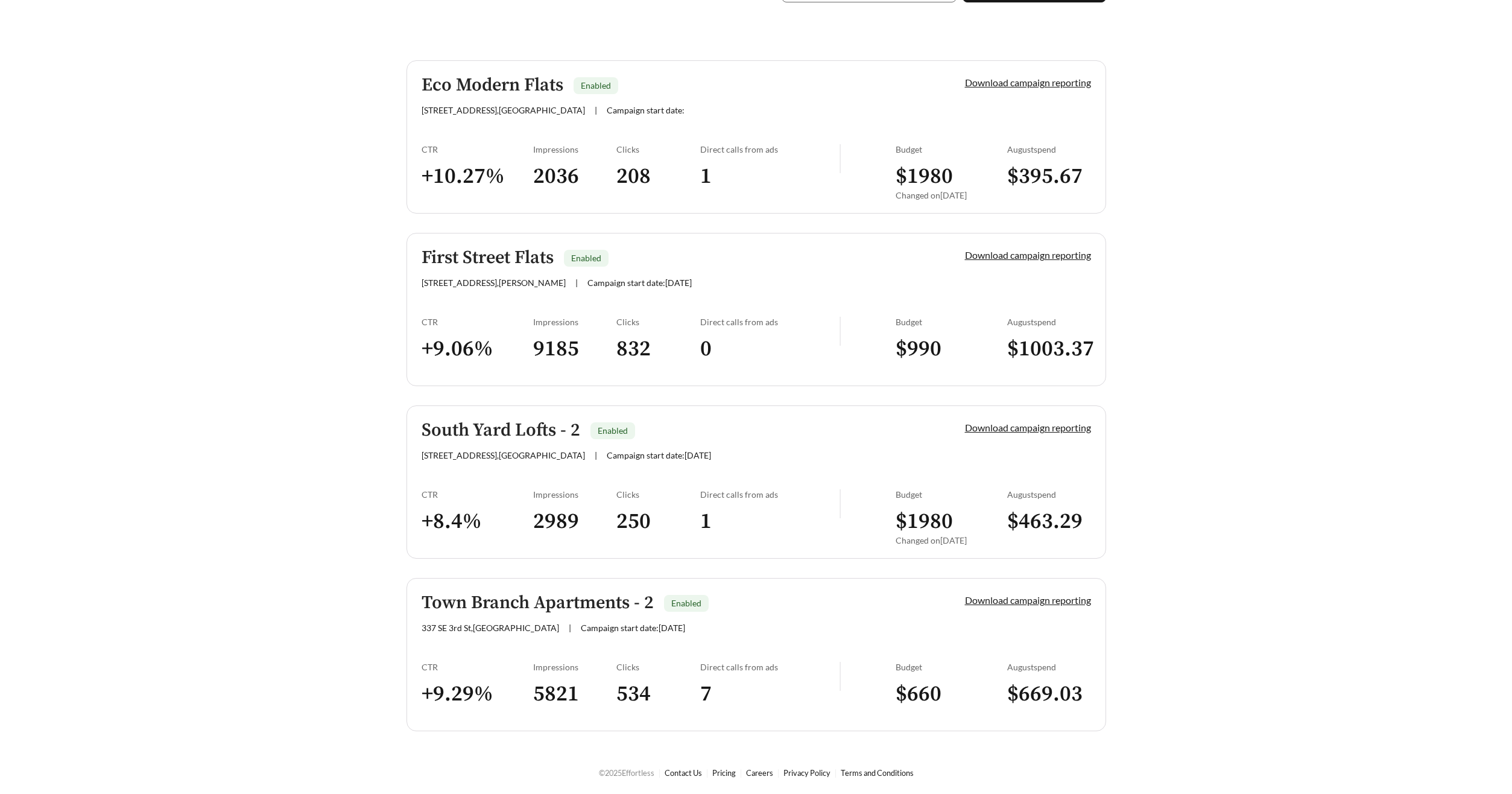
click at [587, 610] on h5 "Town Branch Apartments - 2" at bounding box center [537, 603] width 232 height 20
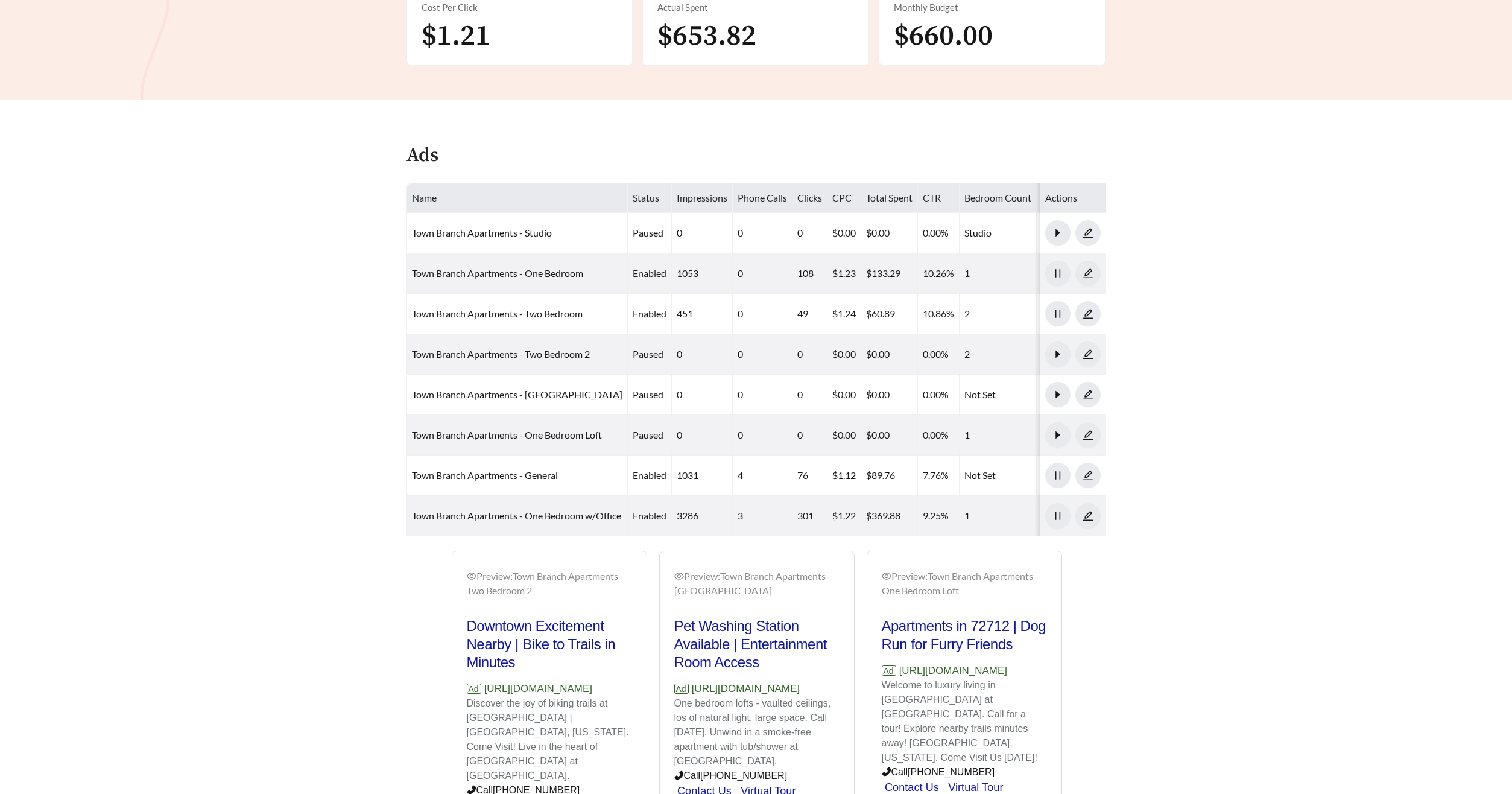
scroll to position [517, 0]
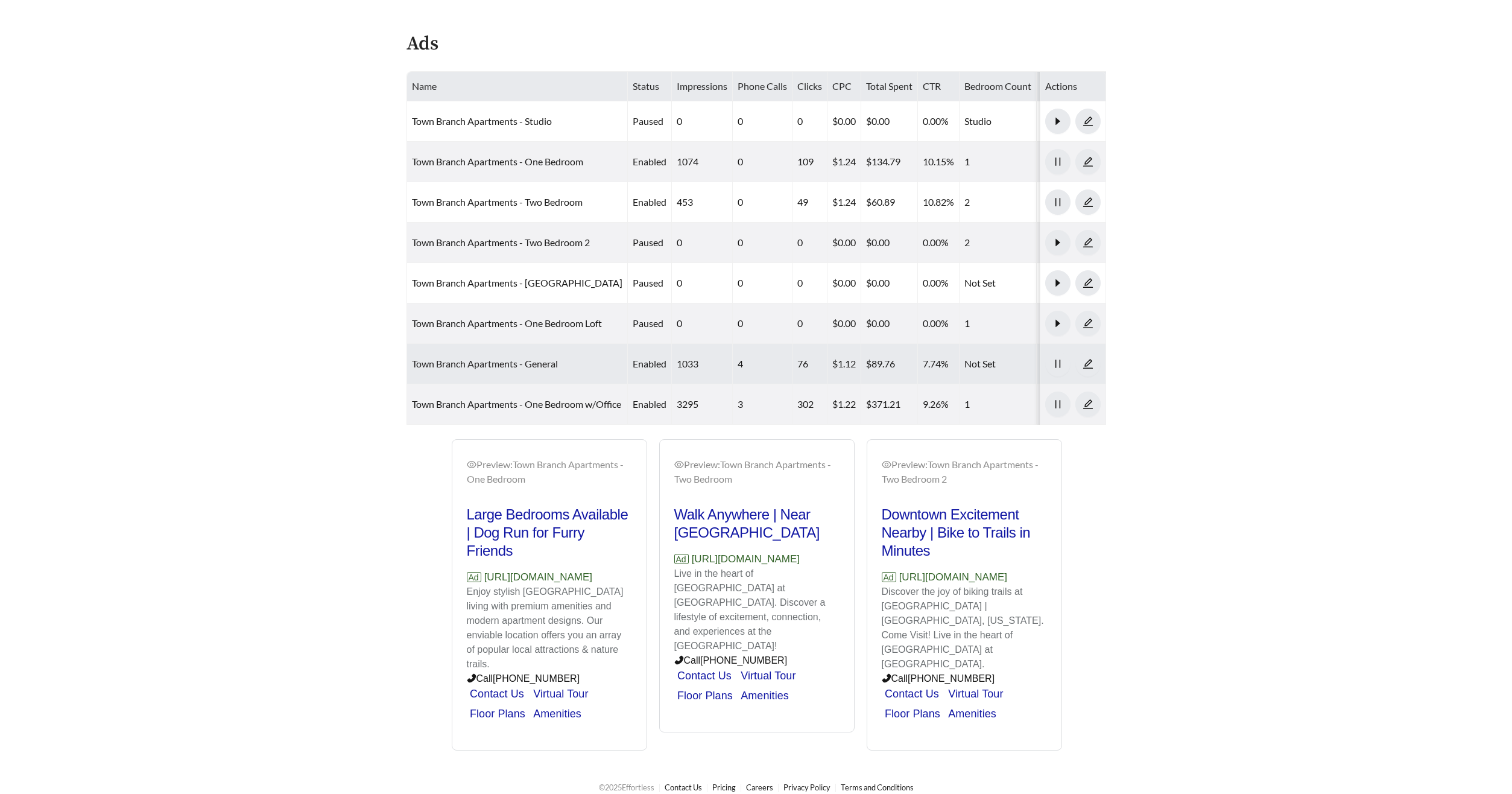
click at [480, 364] on link "Town Branch Apartments - General" at bounding box center [484, 363] width 146 height 11
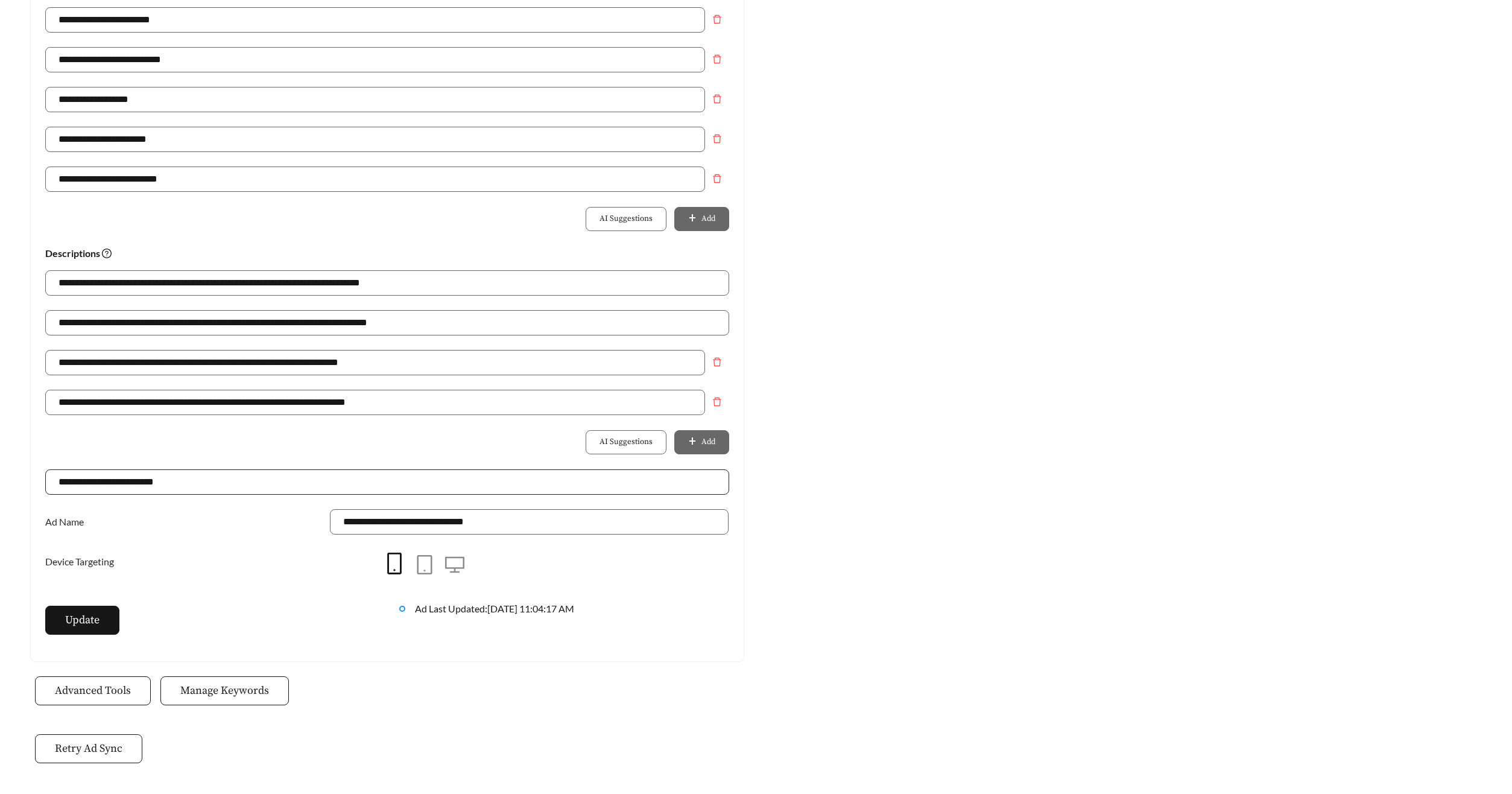
scroll to position [641, 0]
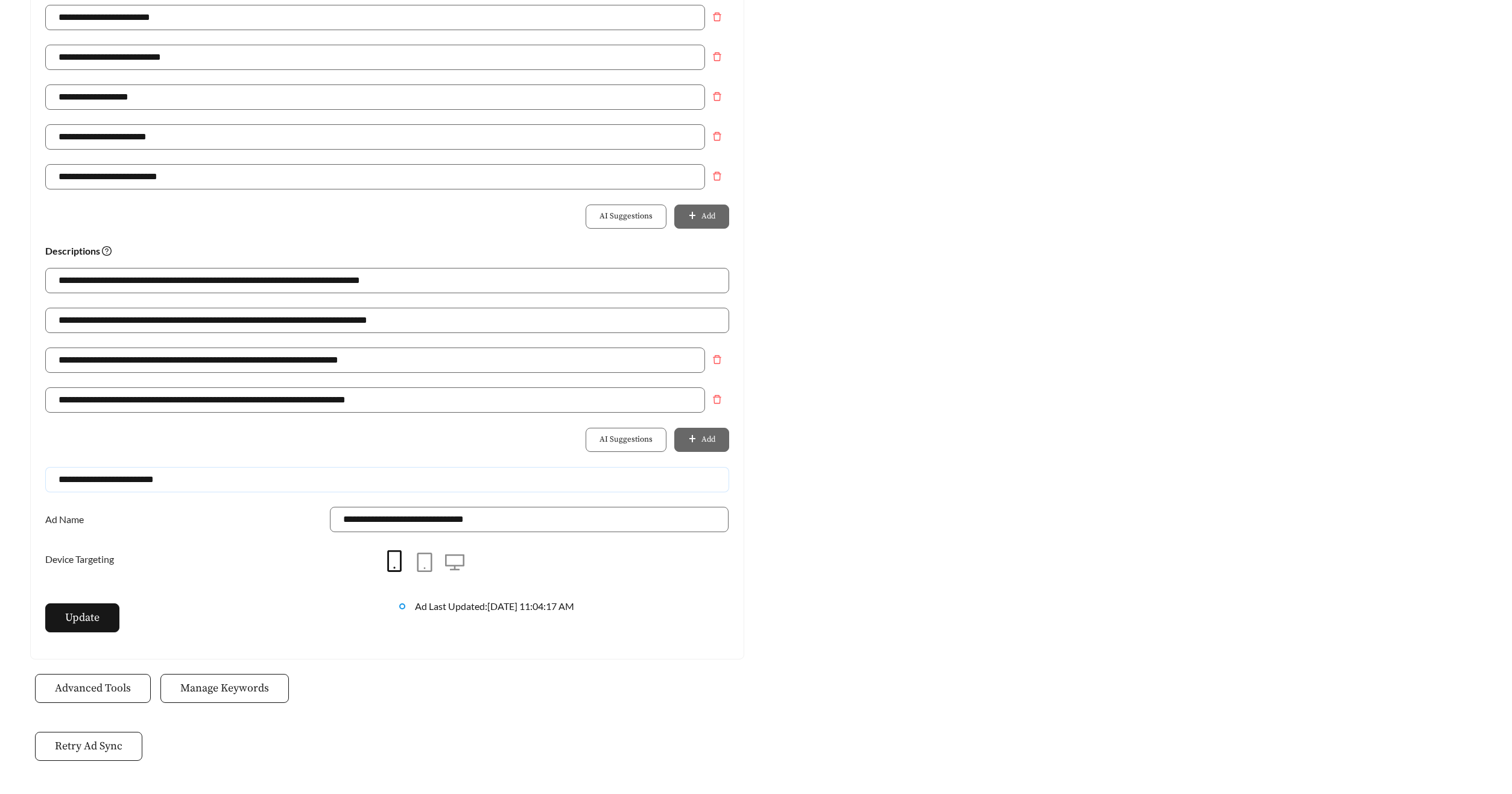
drag, startPoint x: 145, startPoint y: 481, endPoint x: 75, endPoint y: 484, distance: 70.1
click at [33, 485] on div "**********" at bounding box center [387, 87] width 713 height 1143
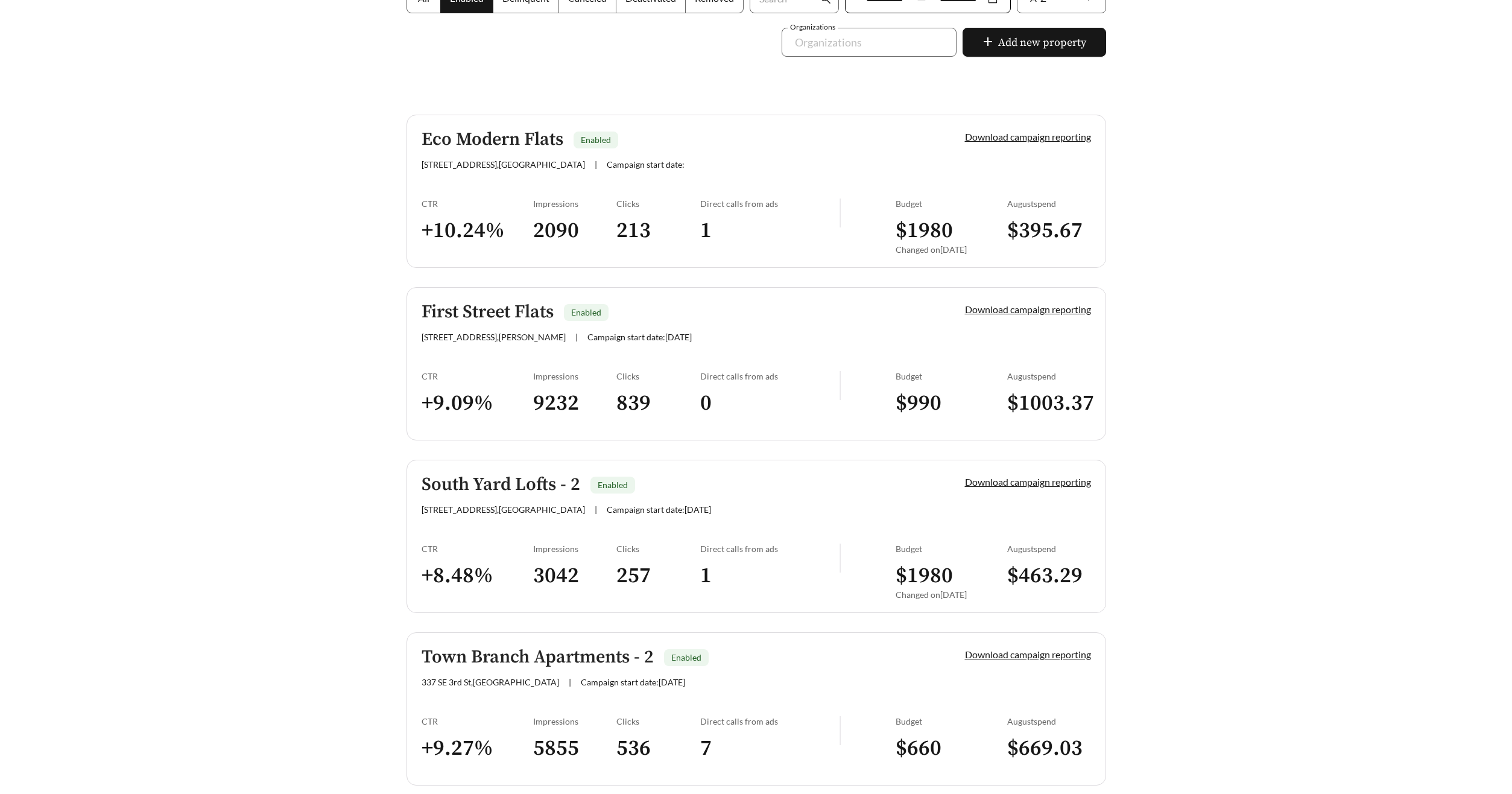
scroll to position [307, 0]
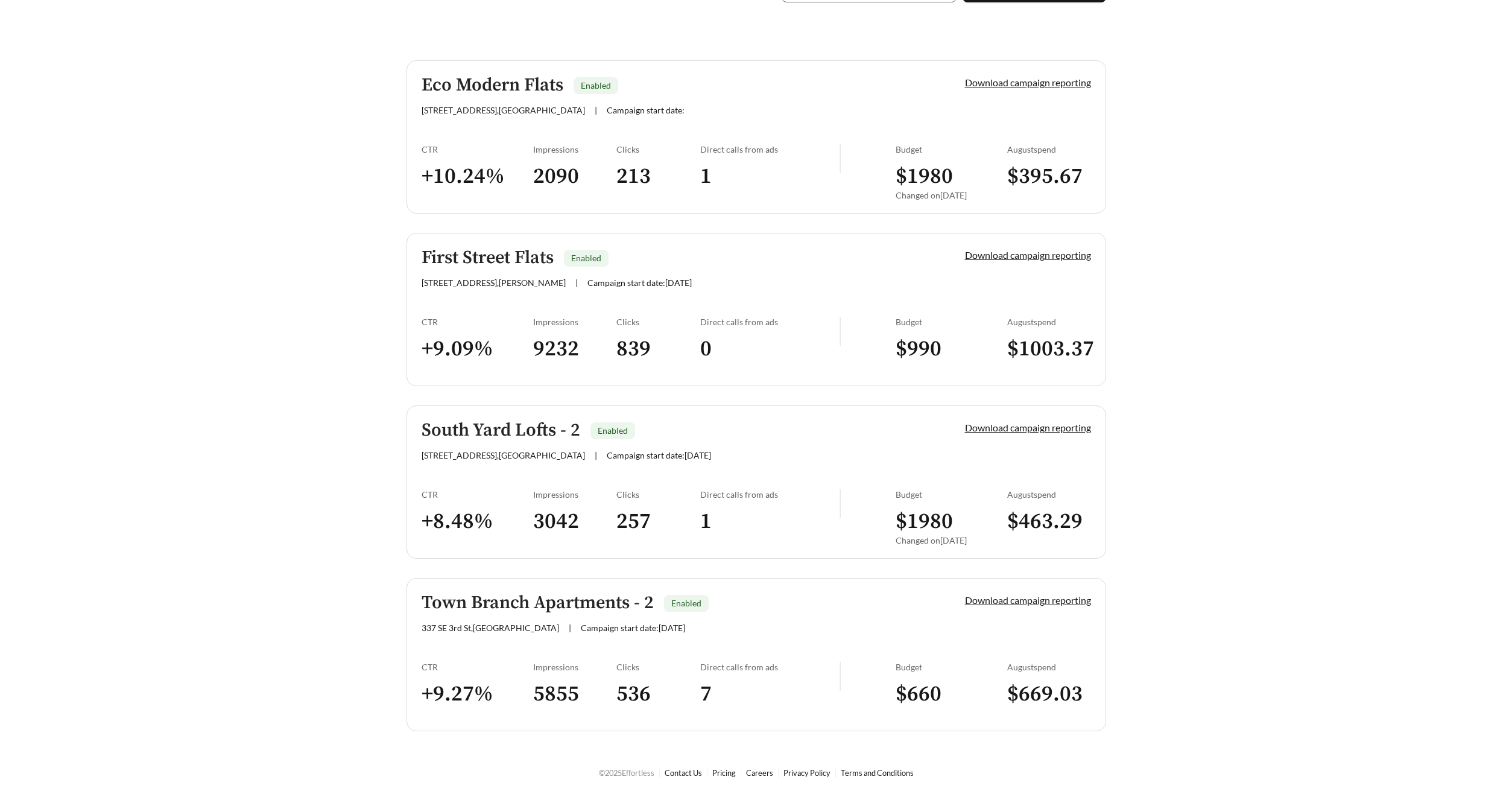
click at [587, 593] on h5 "Town Branch Apartments - 2" at bounding box center [537, 603] width 232 height 20
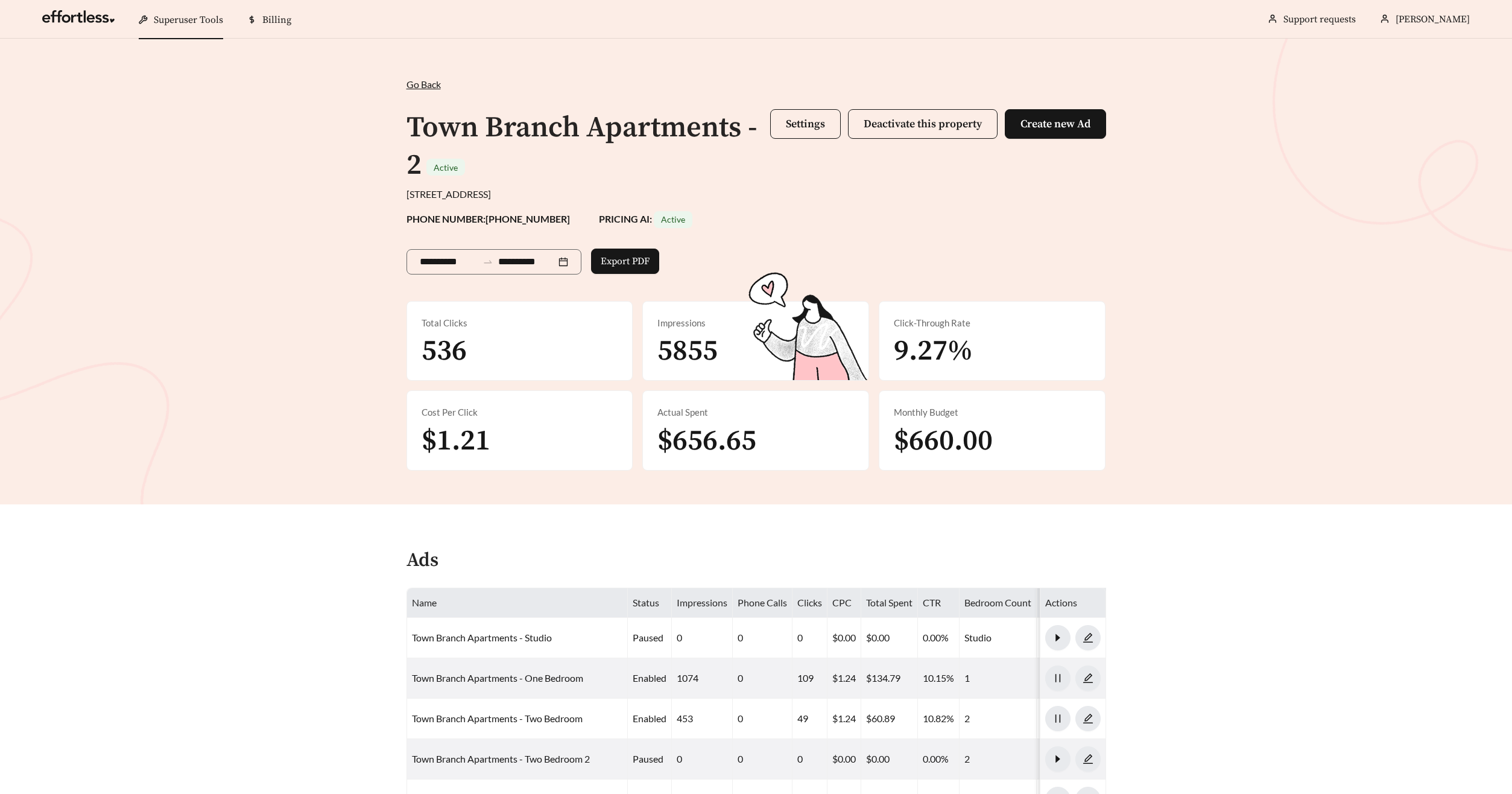
click at [591, 595] on th "Name" at bounding box center [517, 603] width 221 height 30
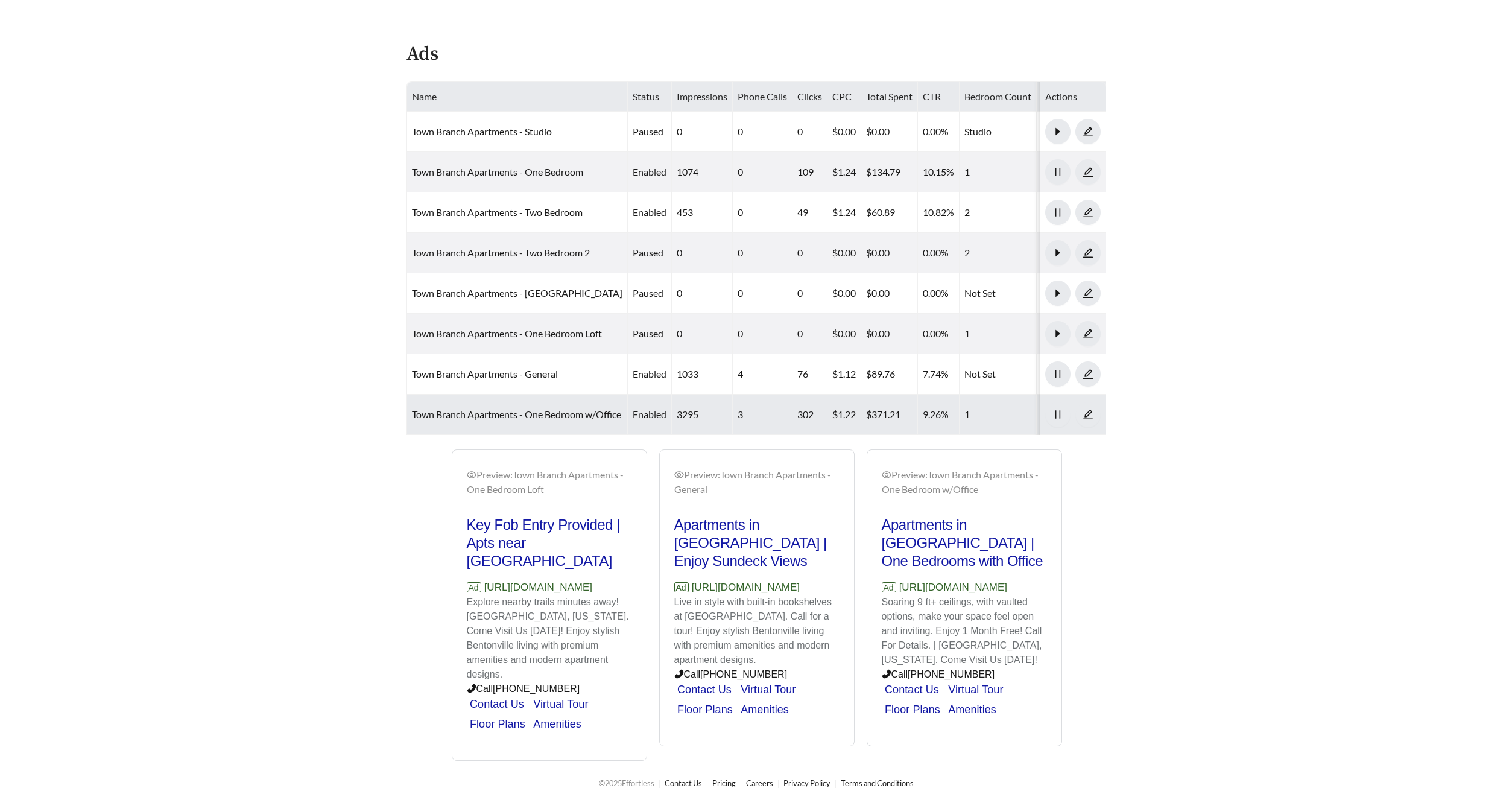
scroll to position [517, 0]
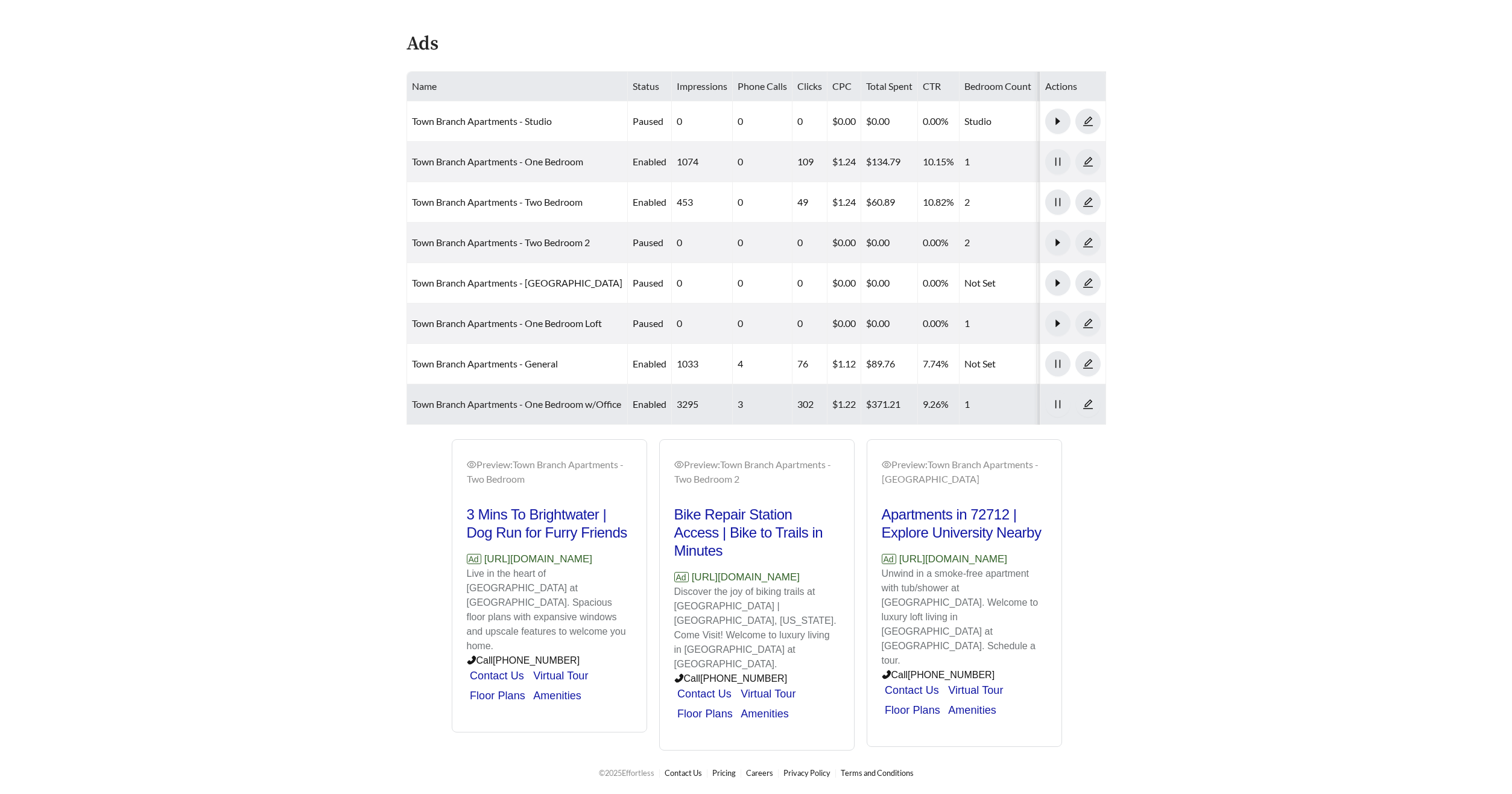
click at [489, 402] on link "Town Branch Apartments - One Bedroom w/Office" at bounding box center [516, 403] width 209 height 11
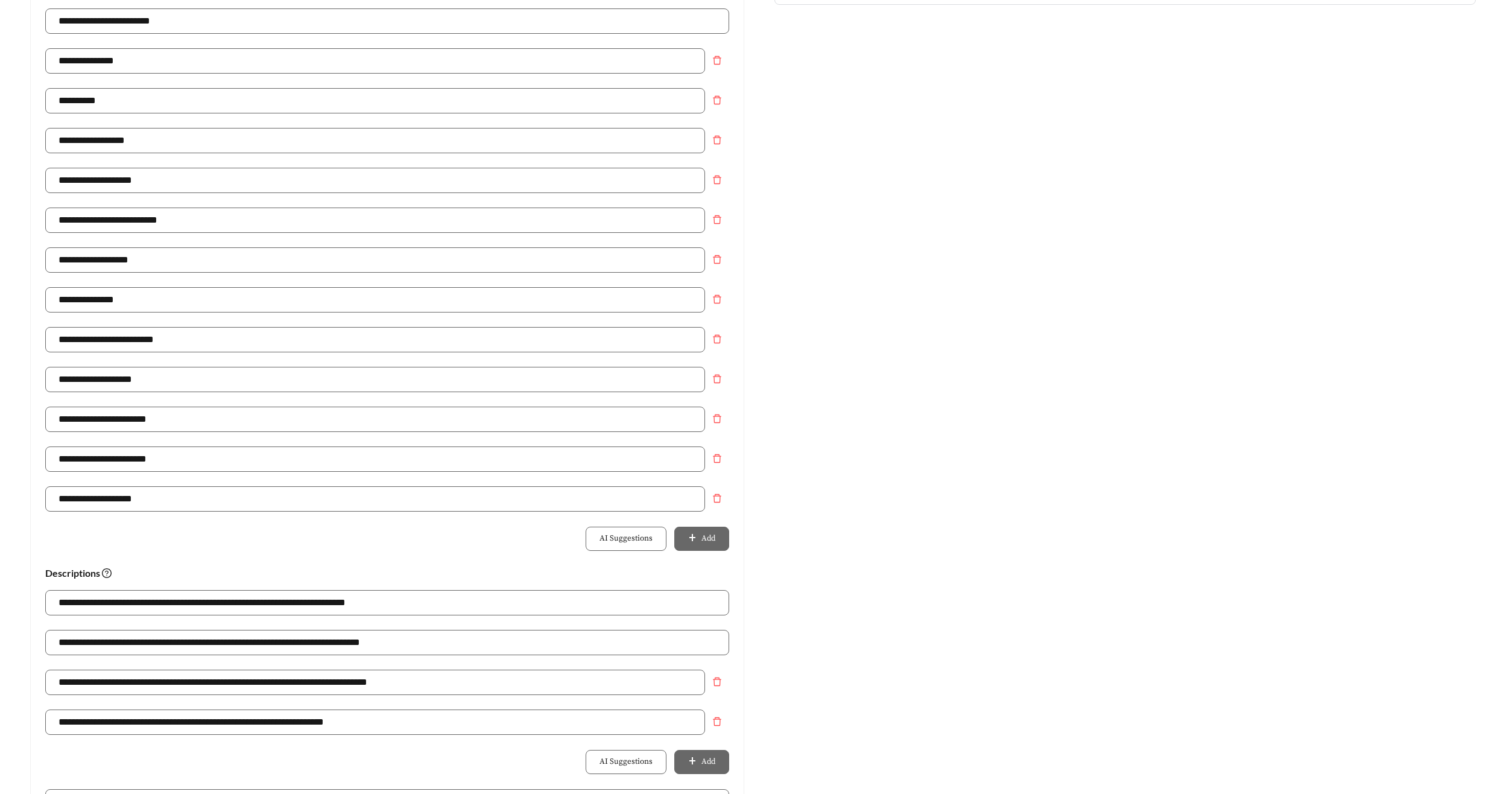
scroll to position [326, 0]
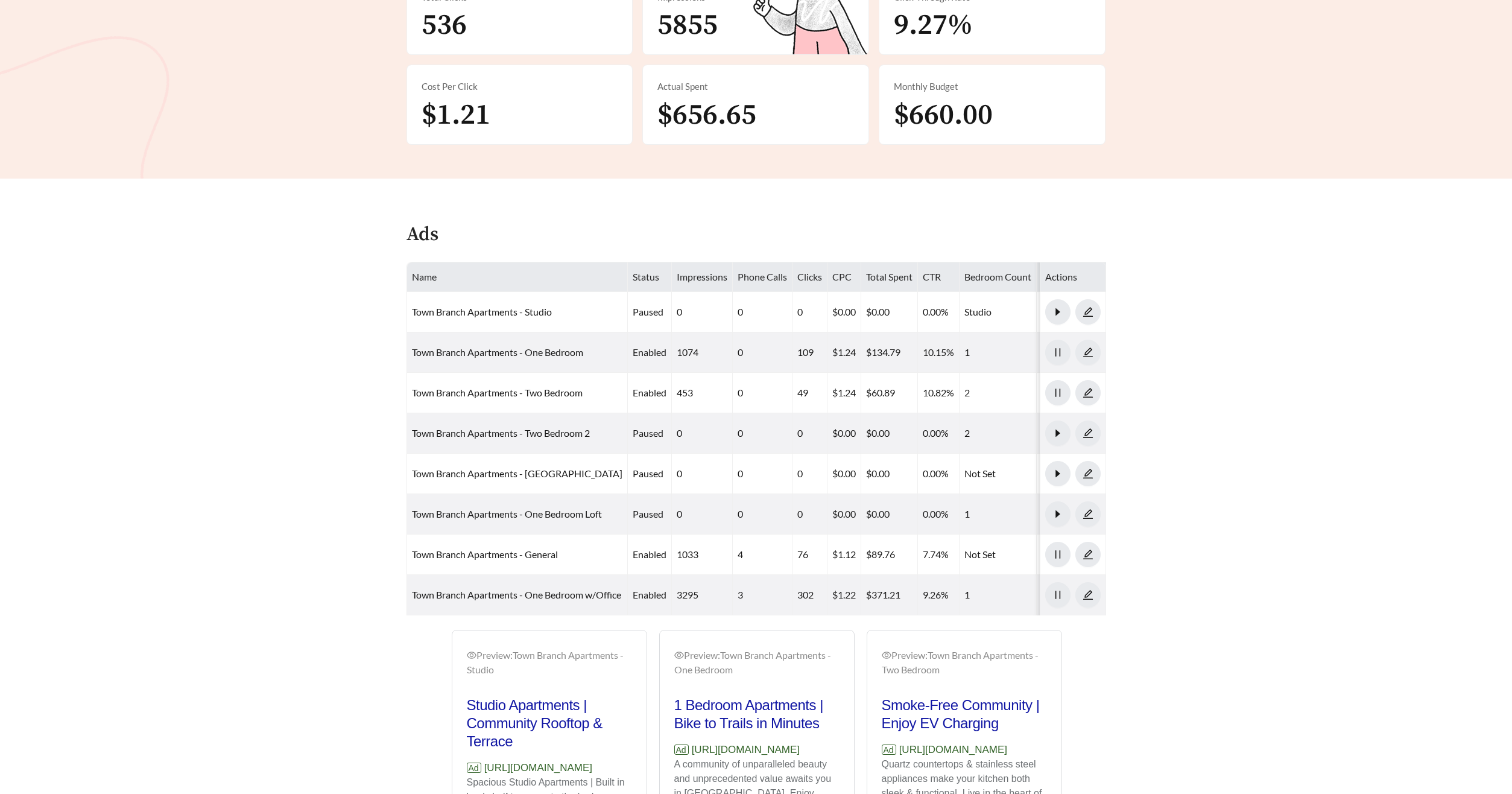
scroll to position [517, 0]
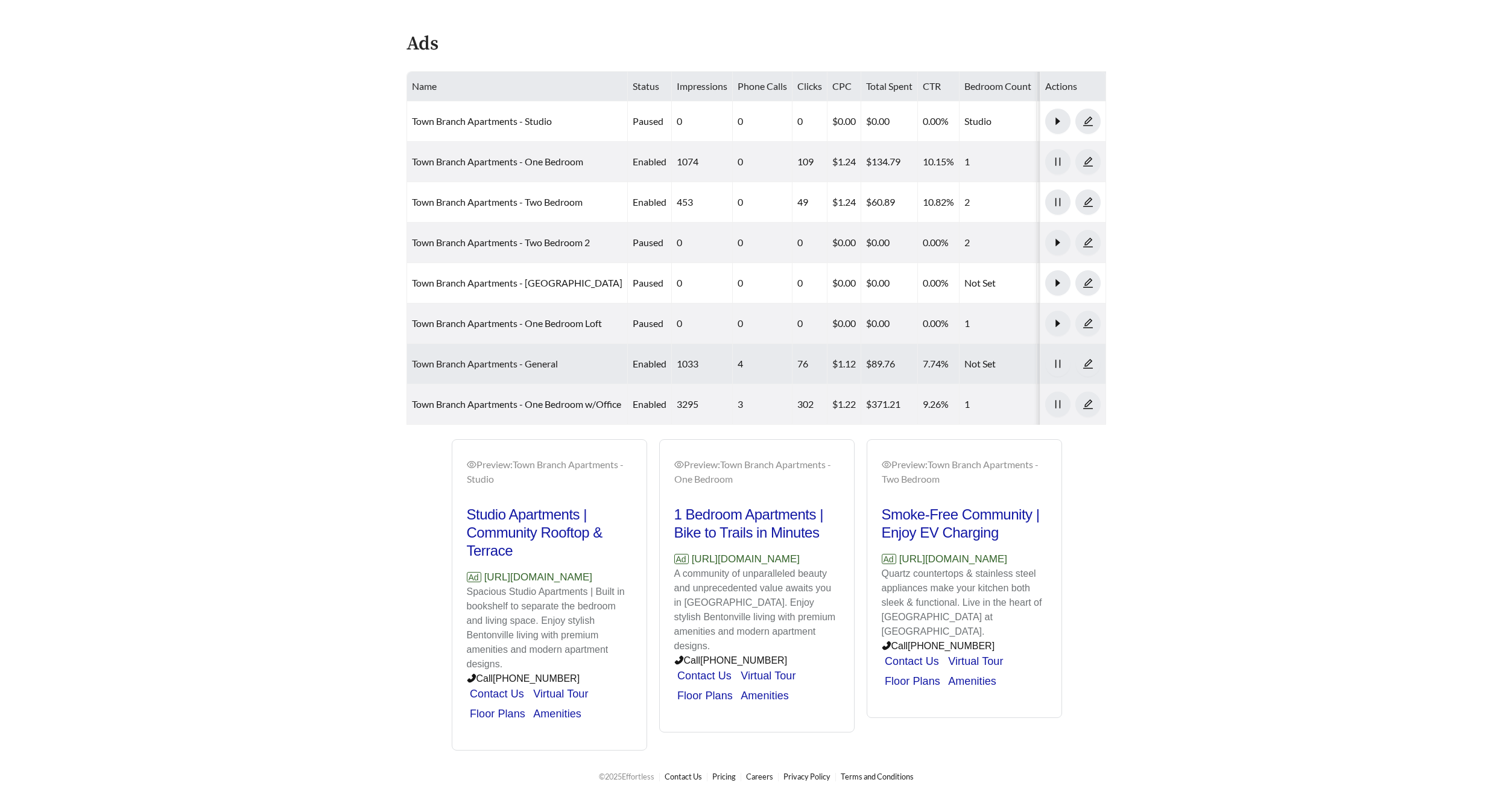
click at [479, 363] on link "Town Branch Apartments - General" at bounding box center [484, 363] width 146 height 11
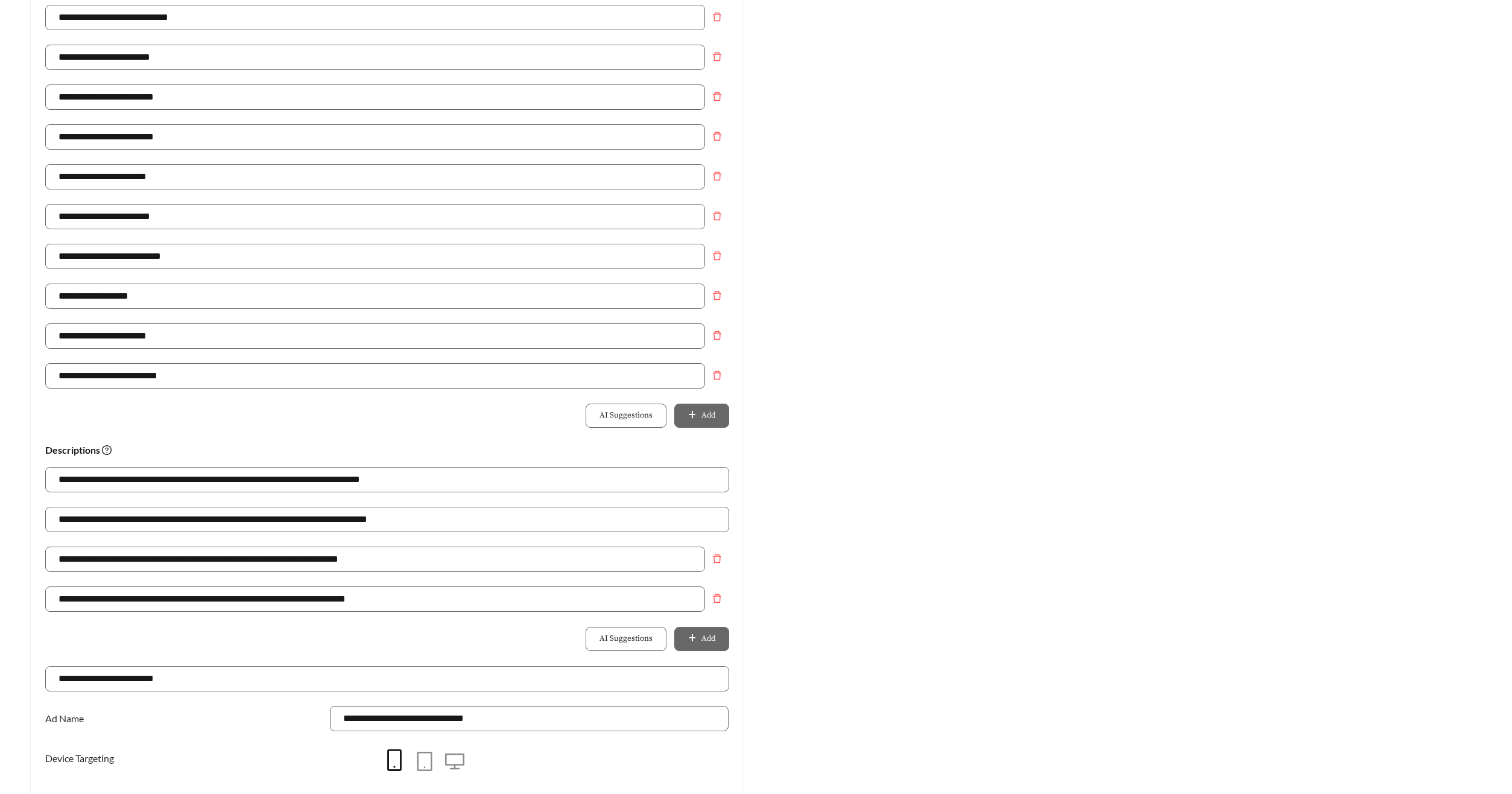
scroll to position [454, 0]
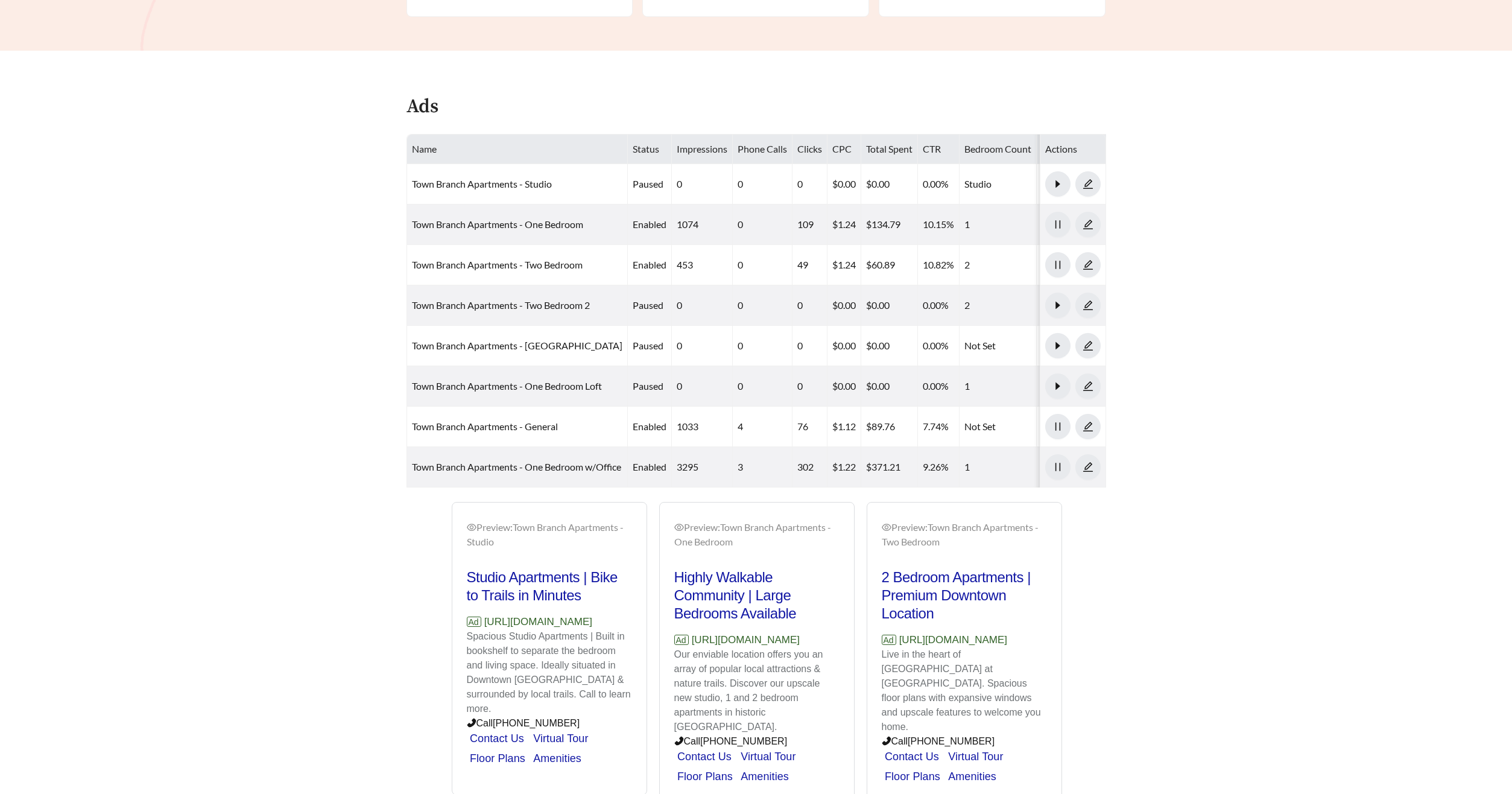
scroll to position [517, 0]
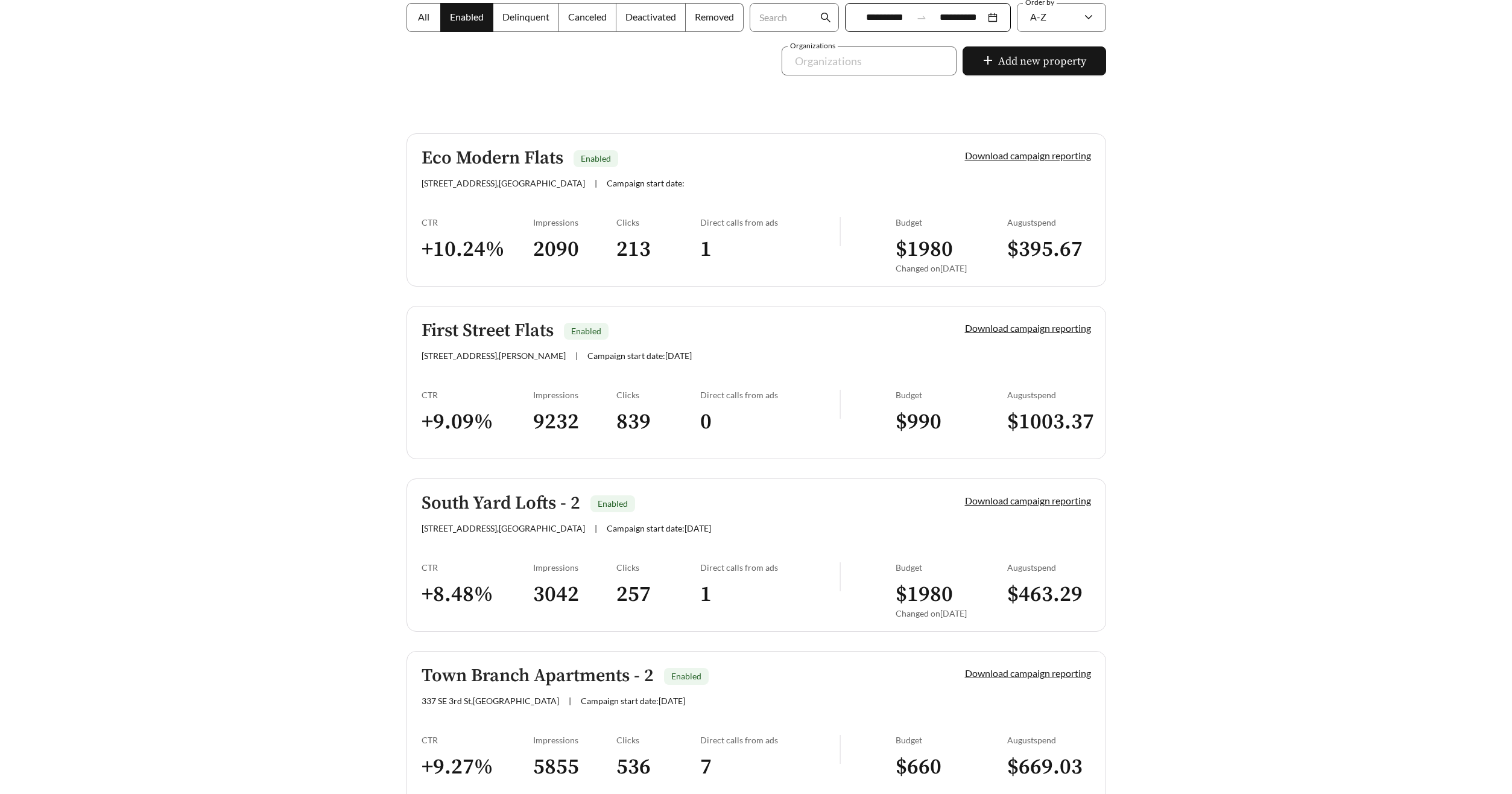
scroll to position [307, 0]
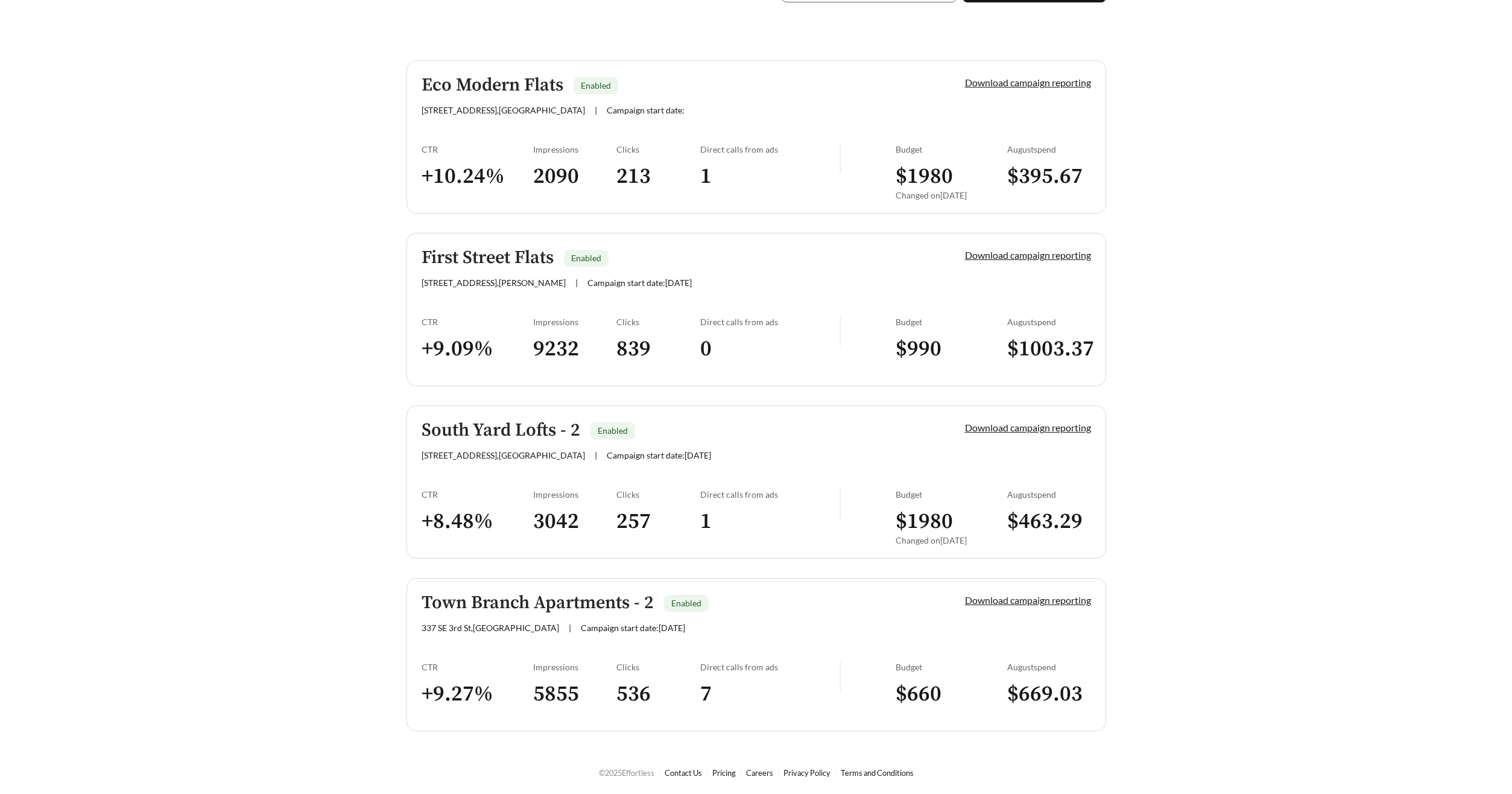
click at [480, 431] on h5 "South Yard Lofts - 2" at bounding box center [501, 430] width 159 height 20
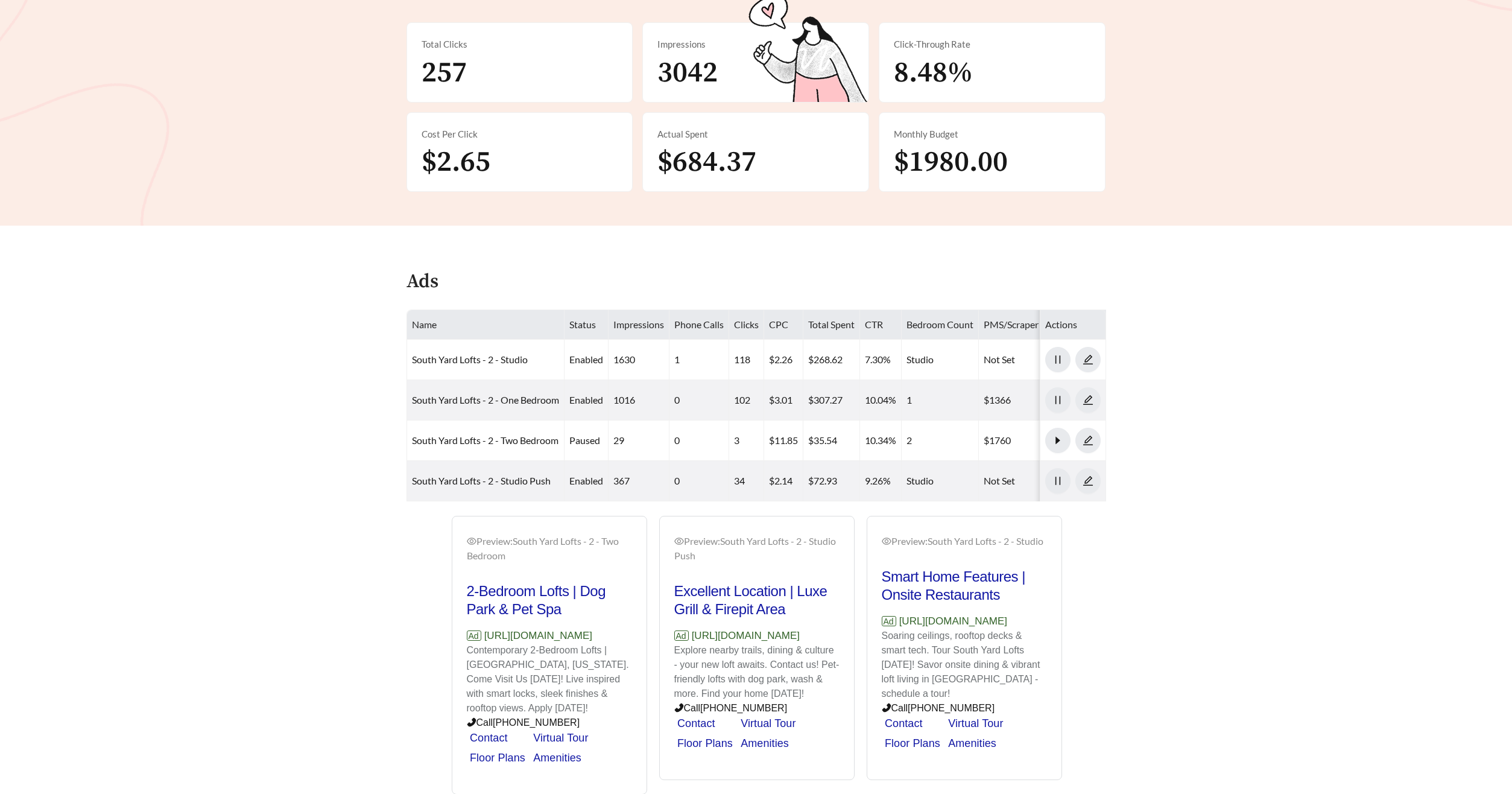
scroll to position [245, 0]
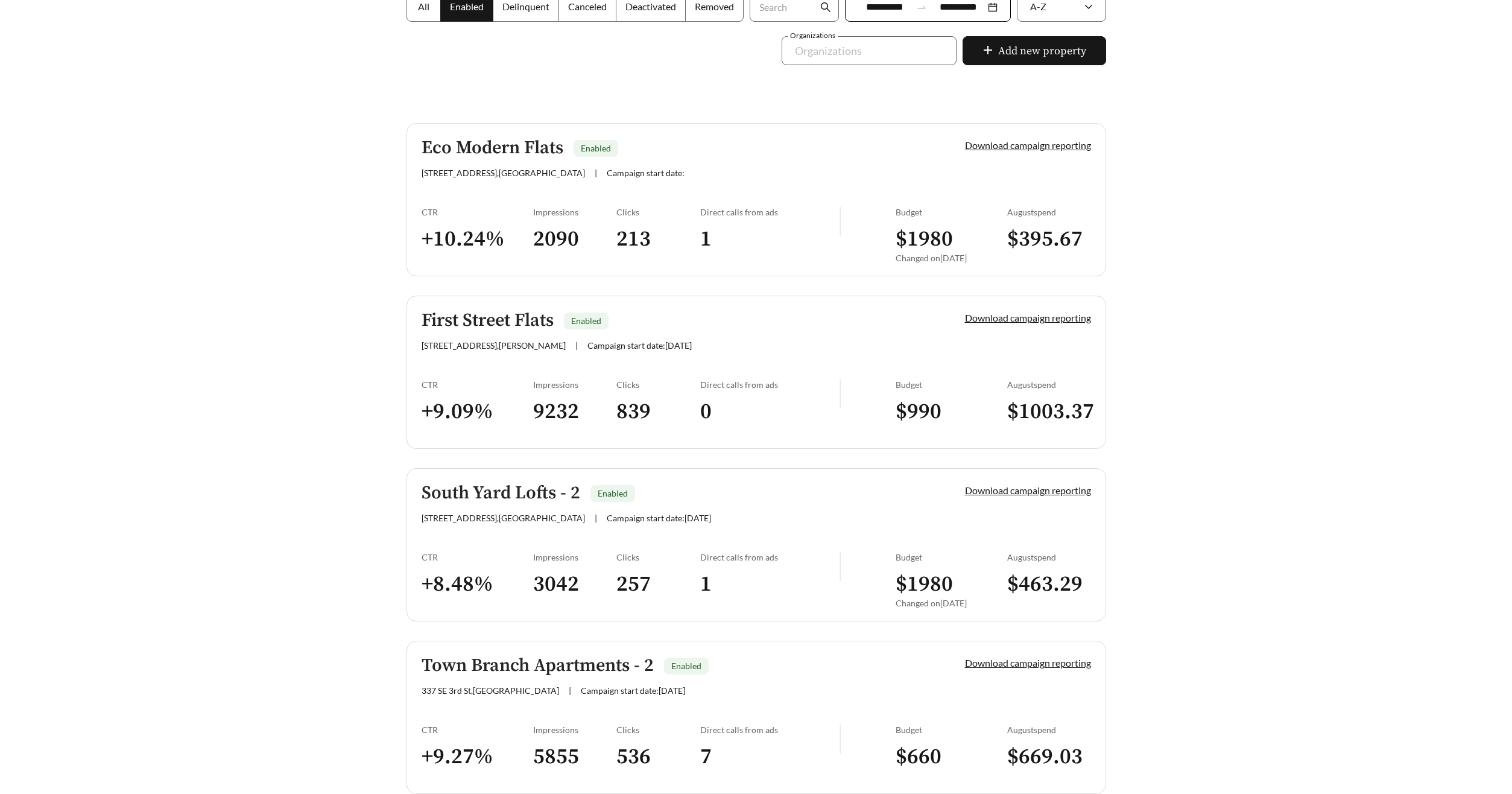
scroll to position [307, 0]
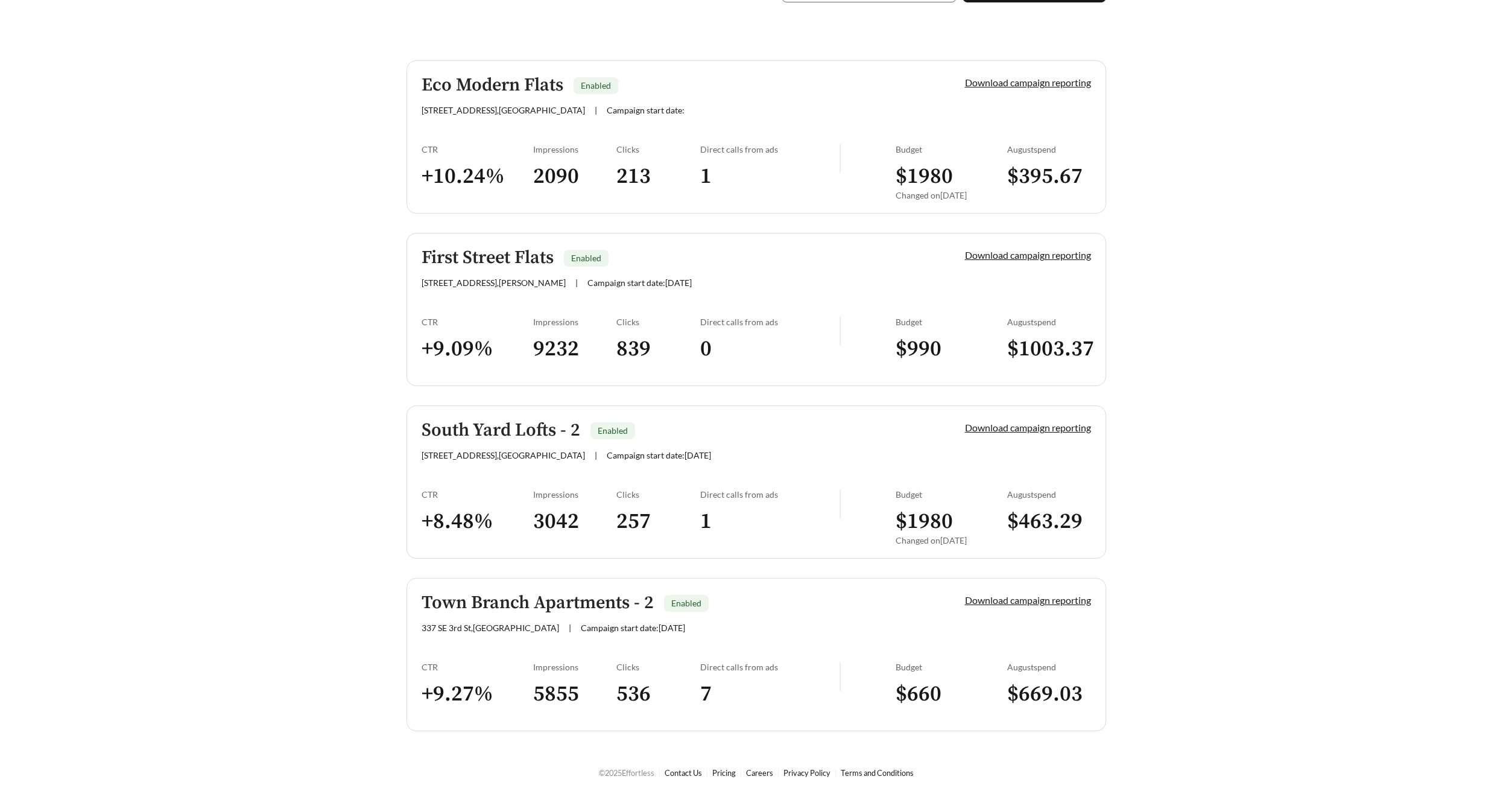
click at [494, 254] on h5 "First Street Flats" at bounding box center [488, 258] width 132 height 20
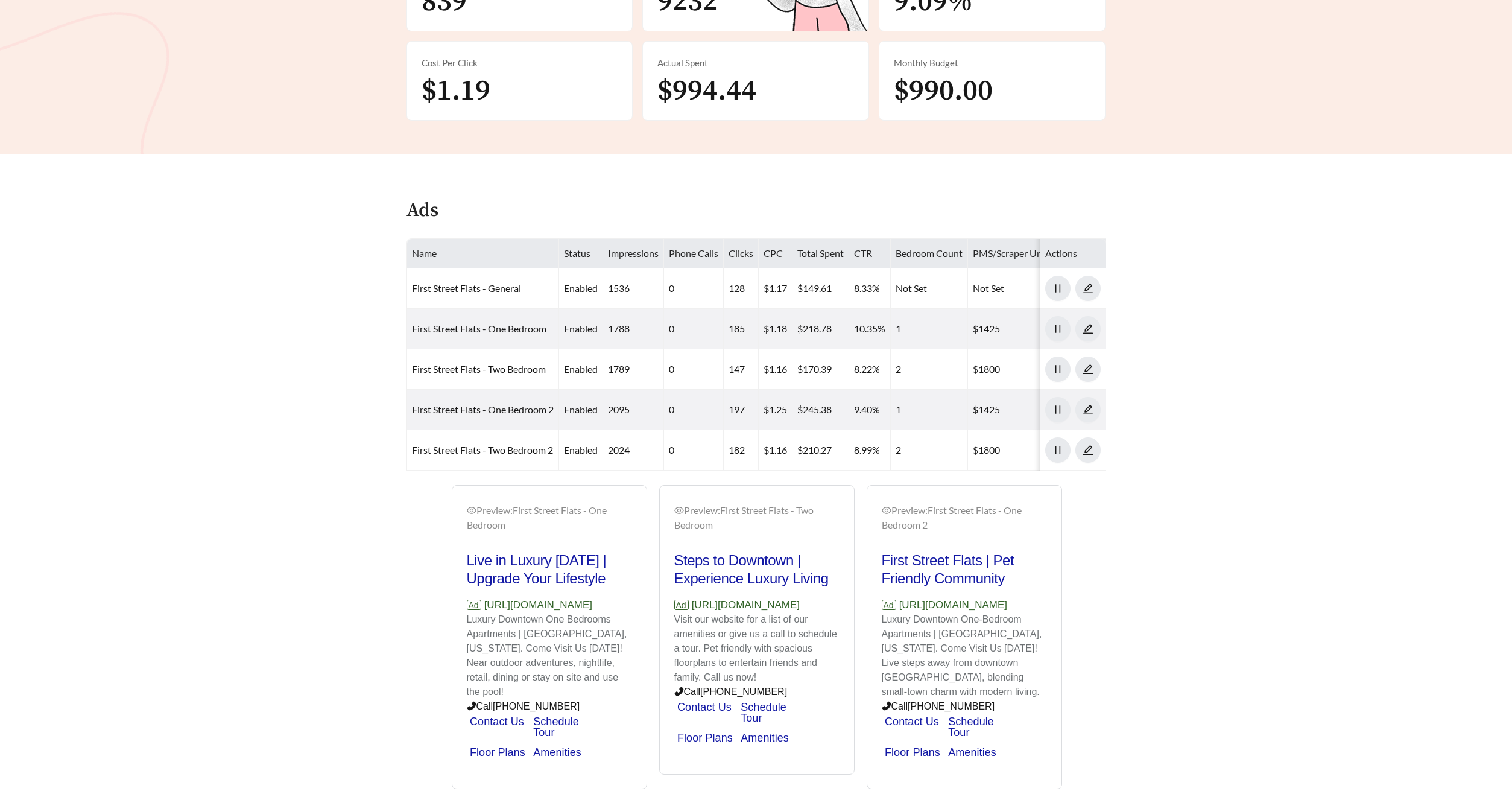
scroll to position [321, 0]
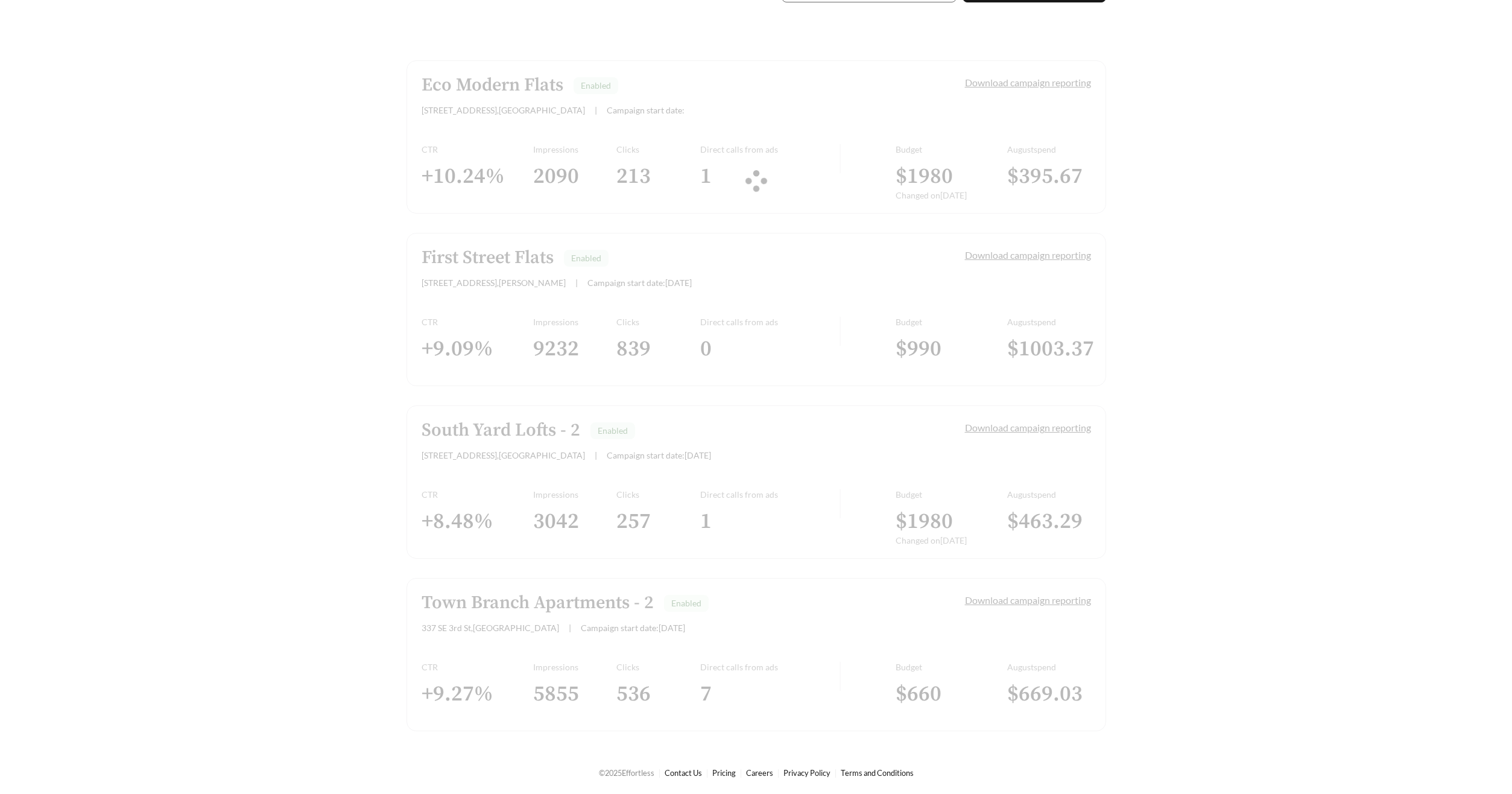
scroll to position [307, 0]
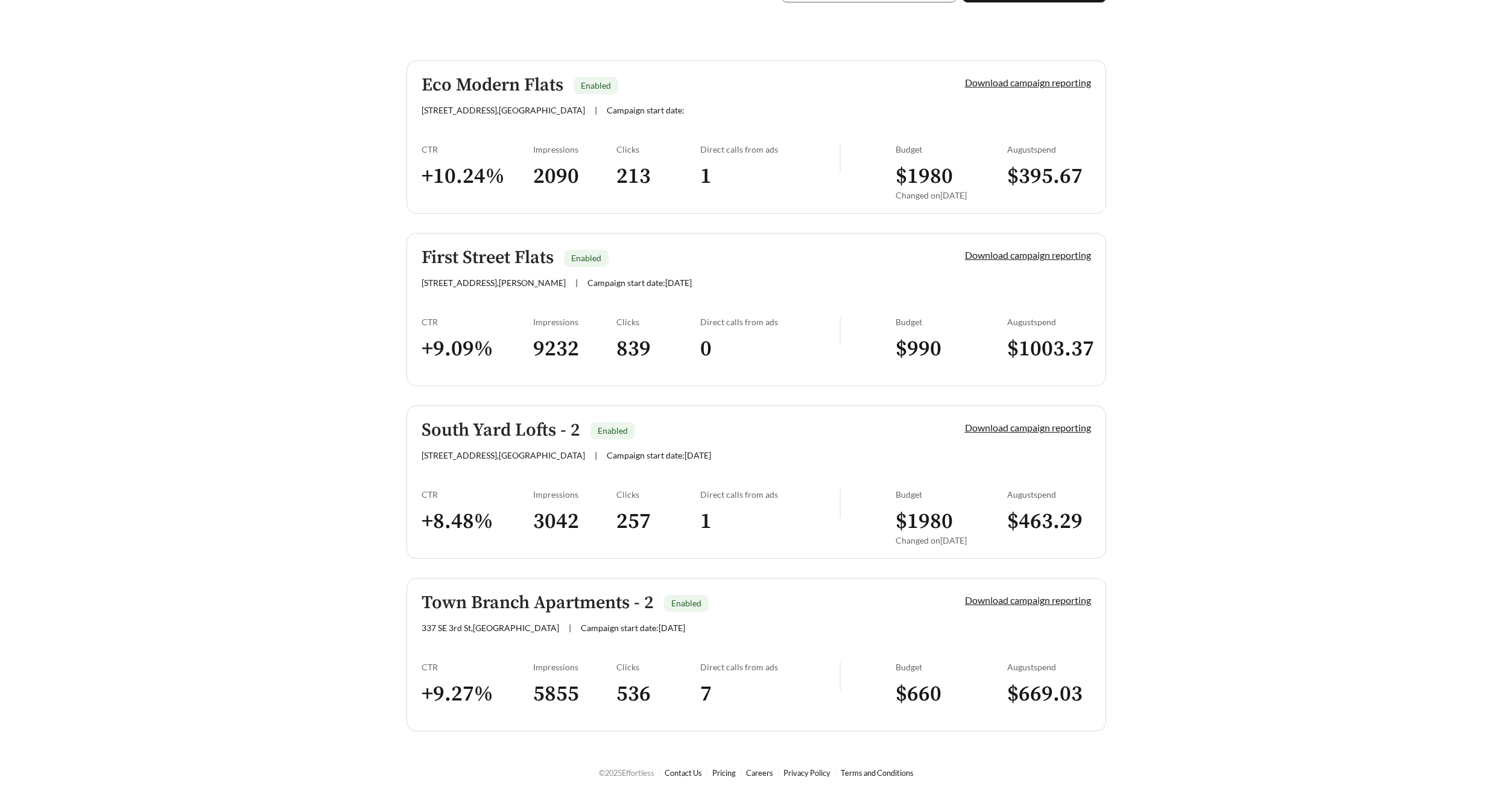
click at [476, 75] on h5 "Eco Modern Flats" at bounding box center [492, 85] width 142 height 20
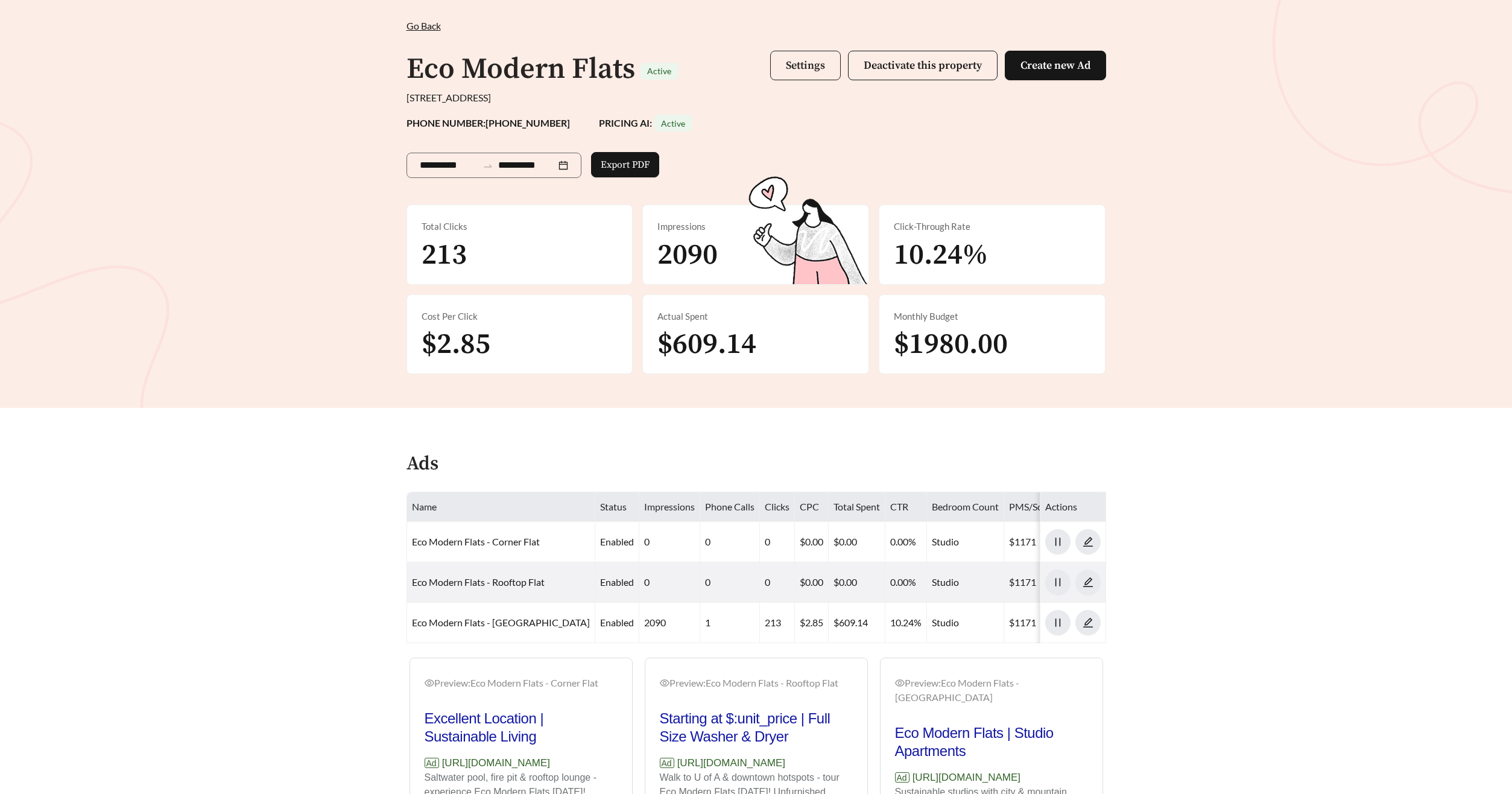
scroll to position [54, 0]
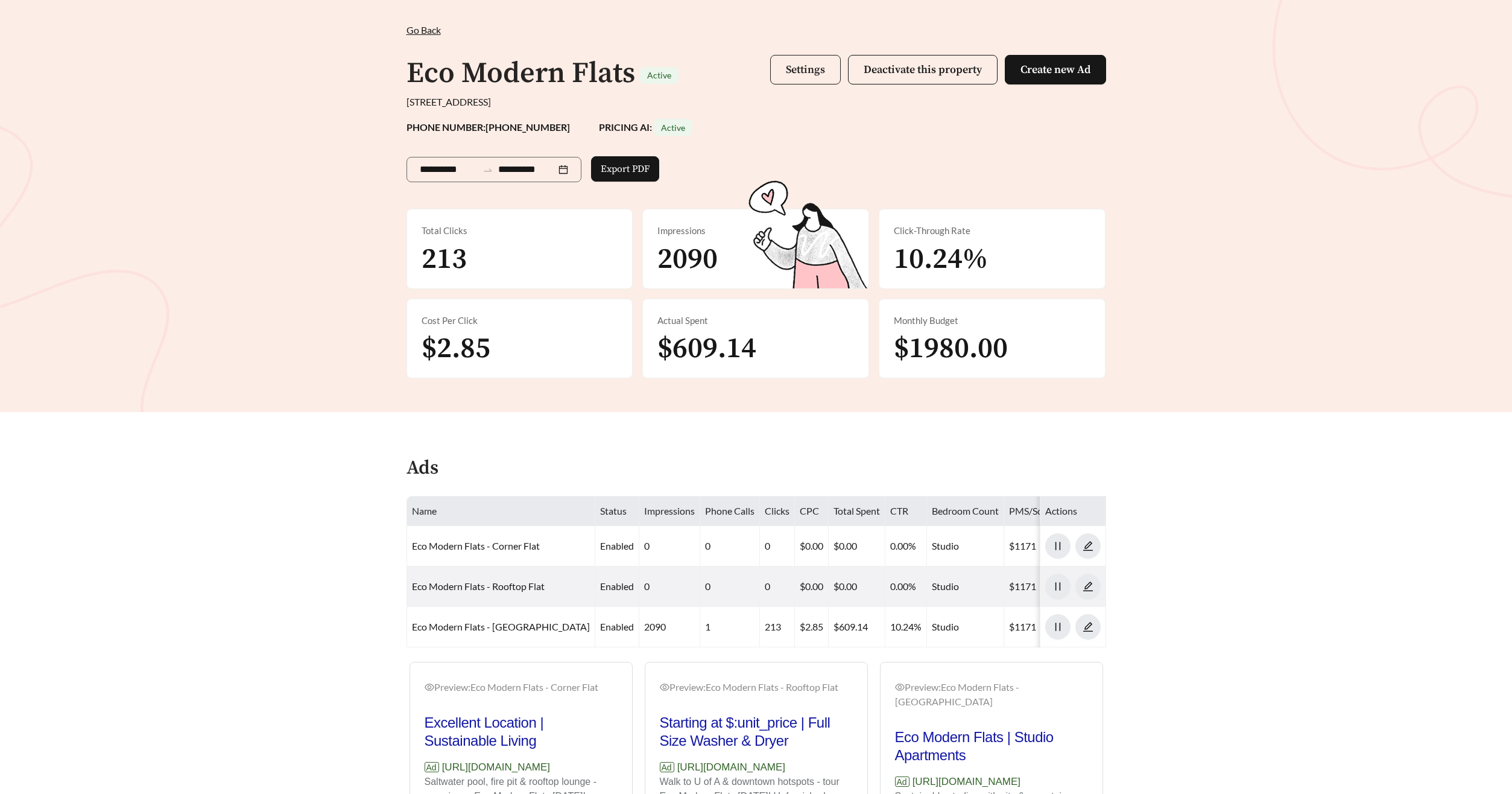
click at [790, 63] on span "Settings" at bounding box center [805, 69] width 39 height 14
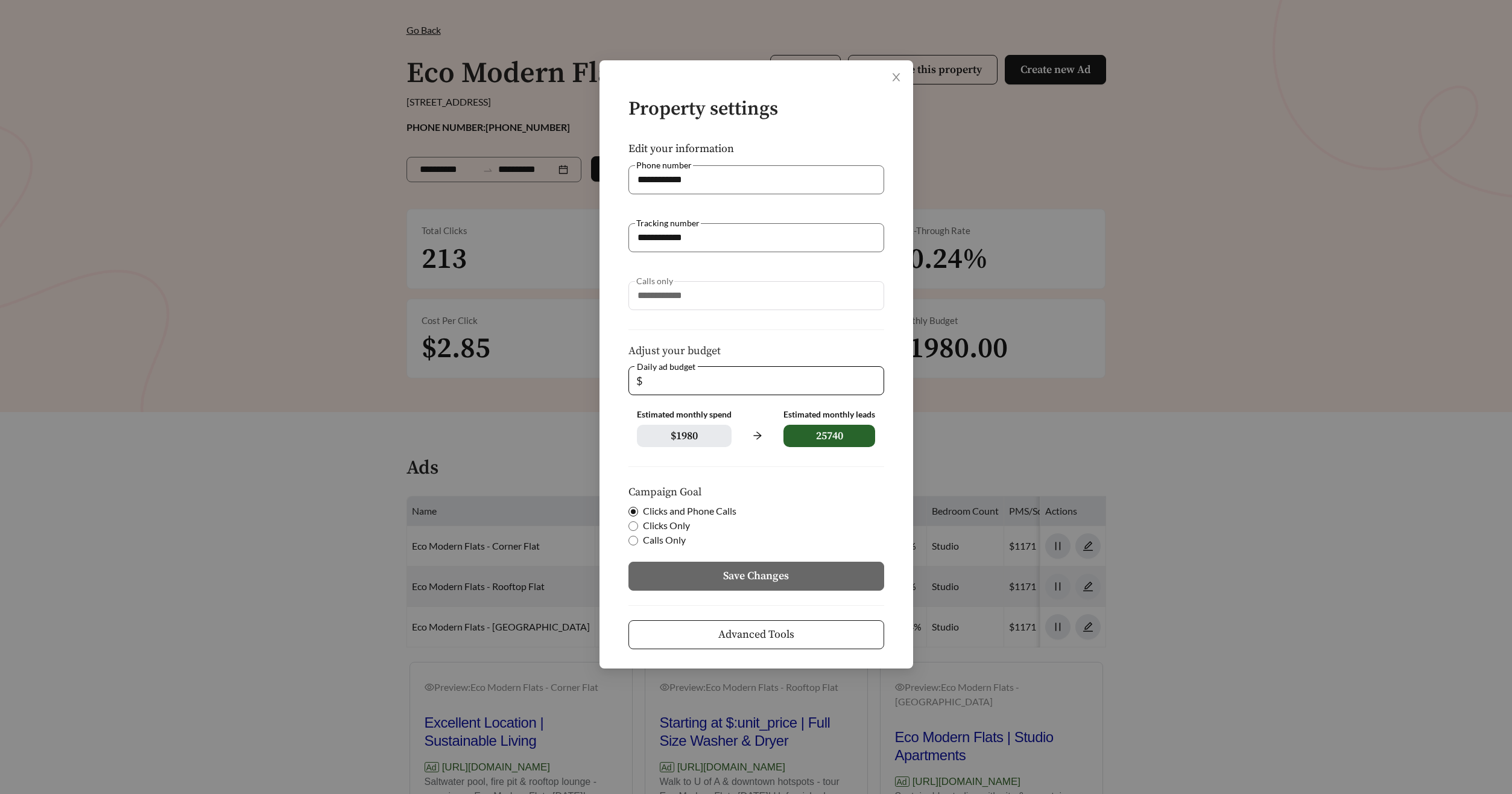
click at [748, 641] on span "Advanced Tools" at bounding box center [756, 634] width 76 height 16
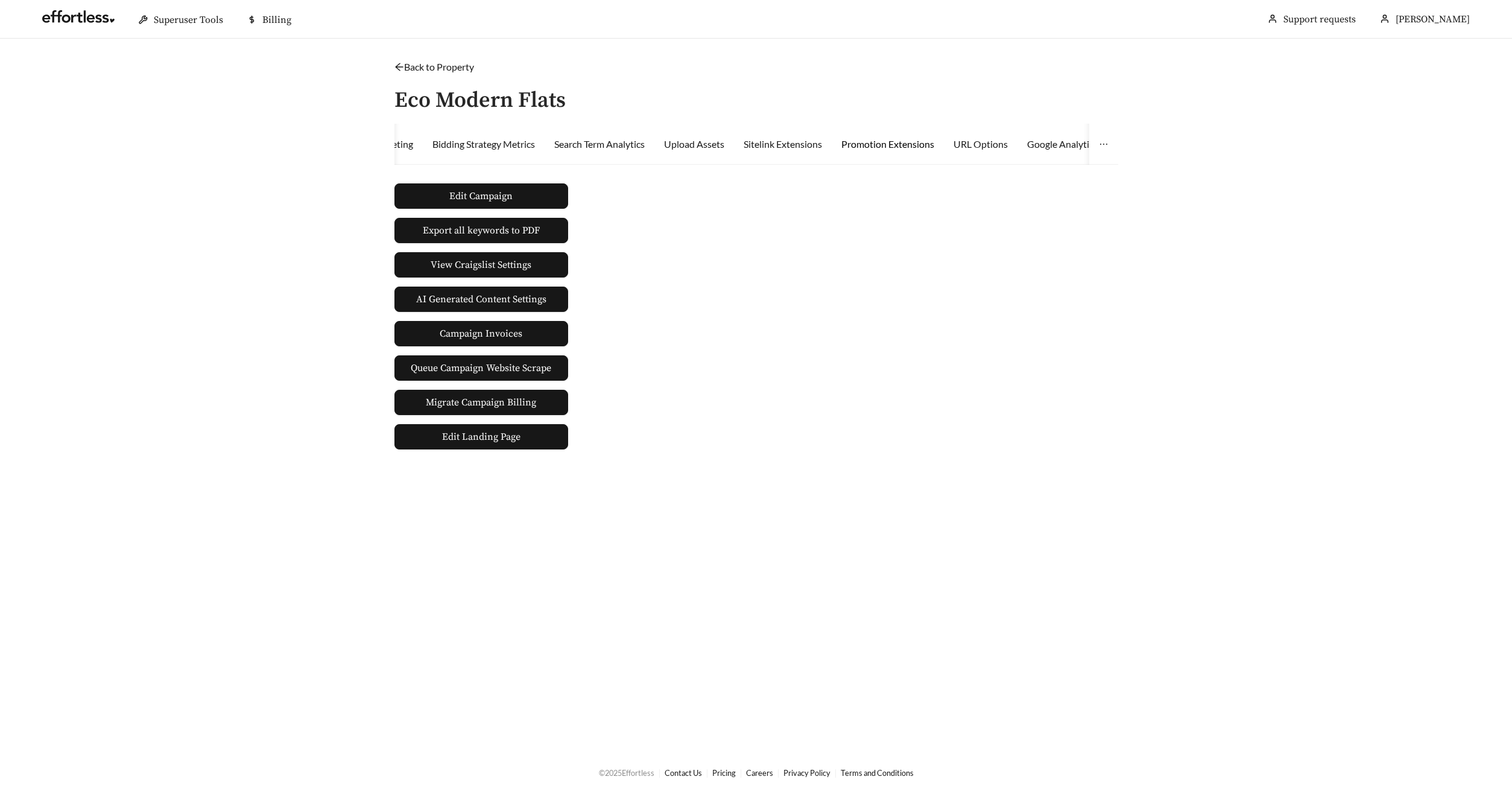
click at [882, 150] on div "Promotion Extensions" at bounding box center [888, 144] width 93 height 14
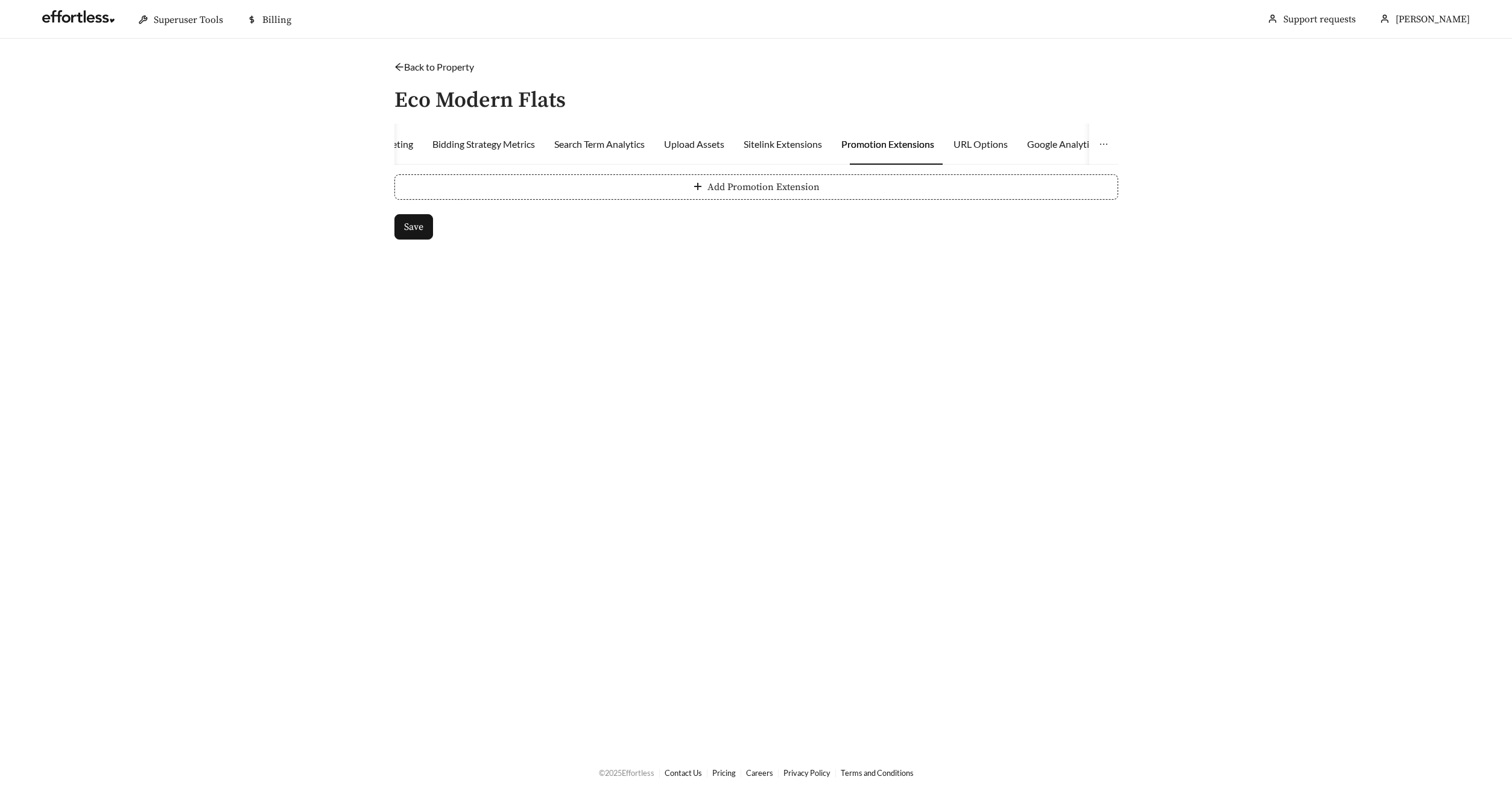
click at [635, 190] on button "Add Promotion Extension" at bounding box center [756, 187] width 724 height 26
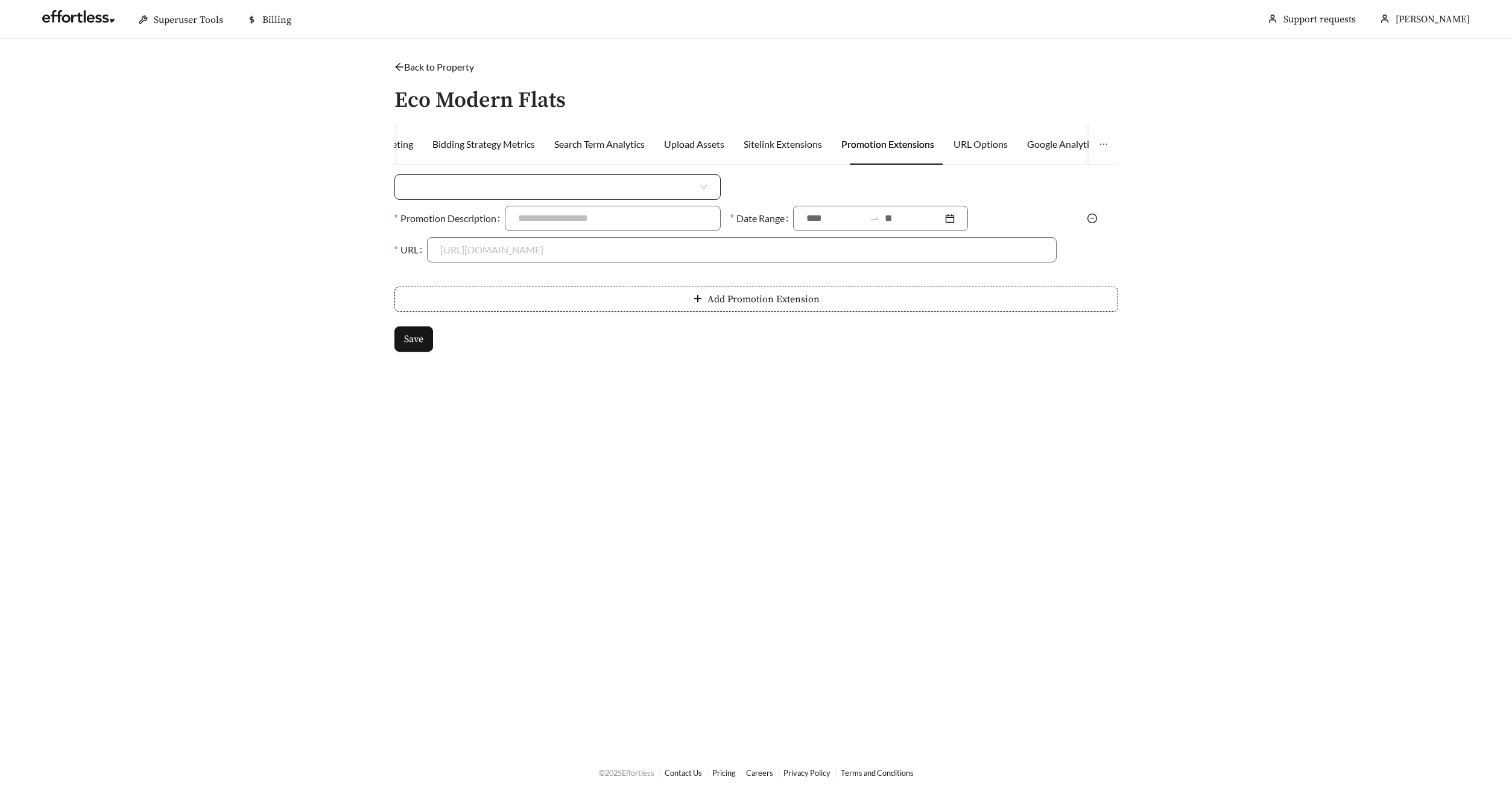
click at [494, 185] on input "search" at bounding box center [552, 187] width 290 height 24
click at [471, 231] on div "Percent Off" at bounding box center [557, 233] width 300 height 13
click at [781, 185] on input at bounding box center [910, 187] width 291 height 24
type input "***"
click at [529, 223] on input "Promotion Description" at bounding box center [612, 218] width 216 height 26
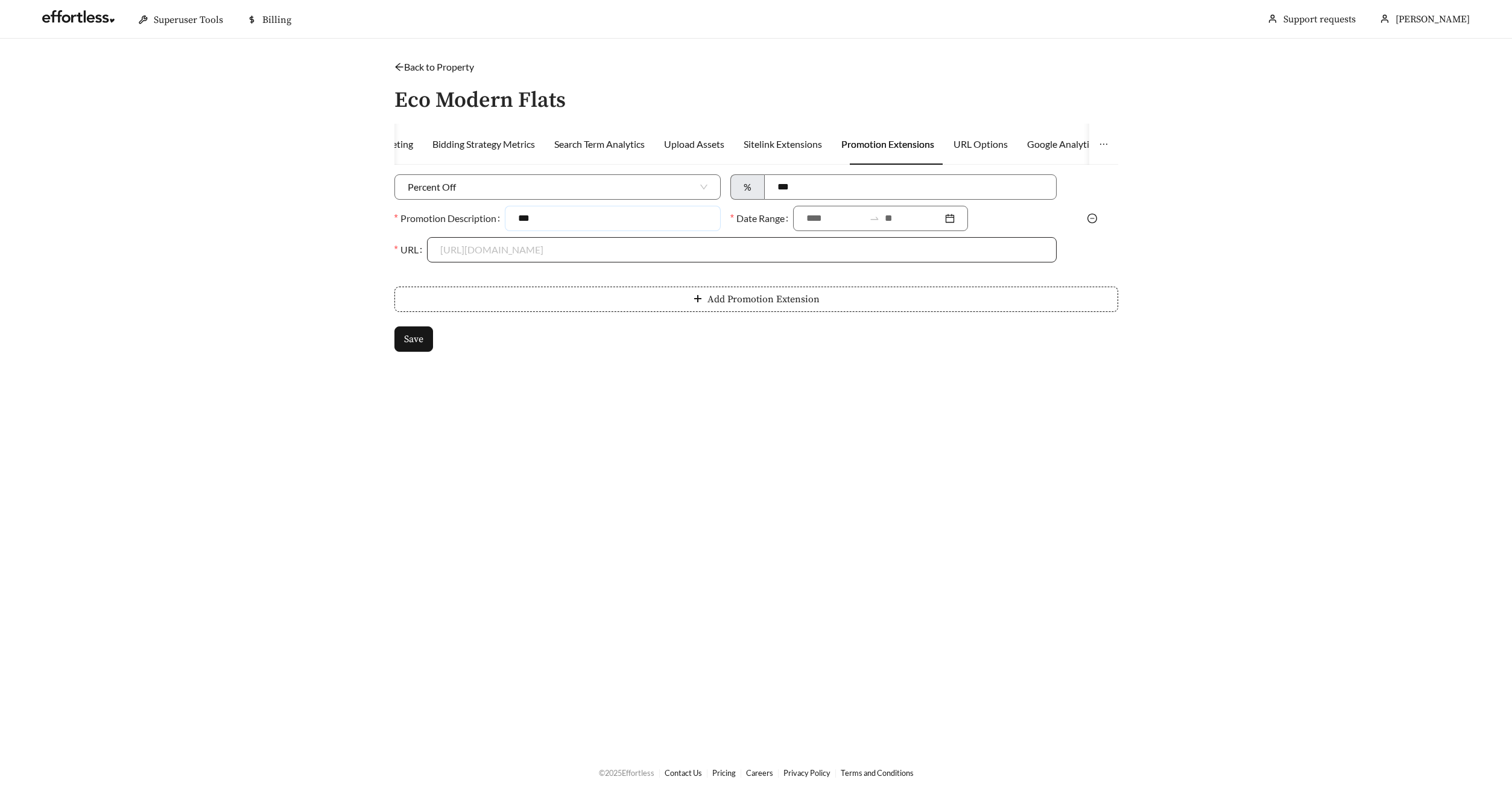
type input "**********"
click at [845, 220] on input at bounding box center [835, 218] width 58 height 14
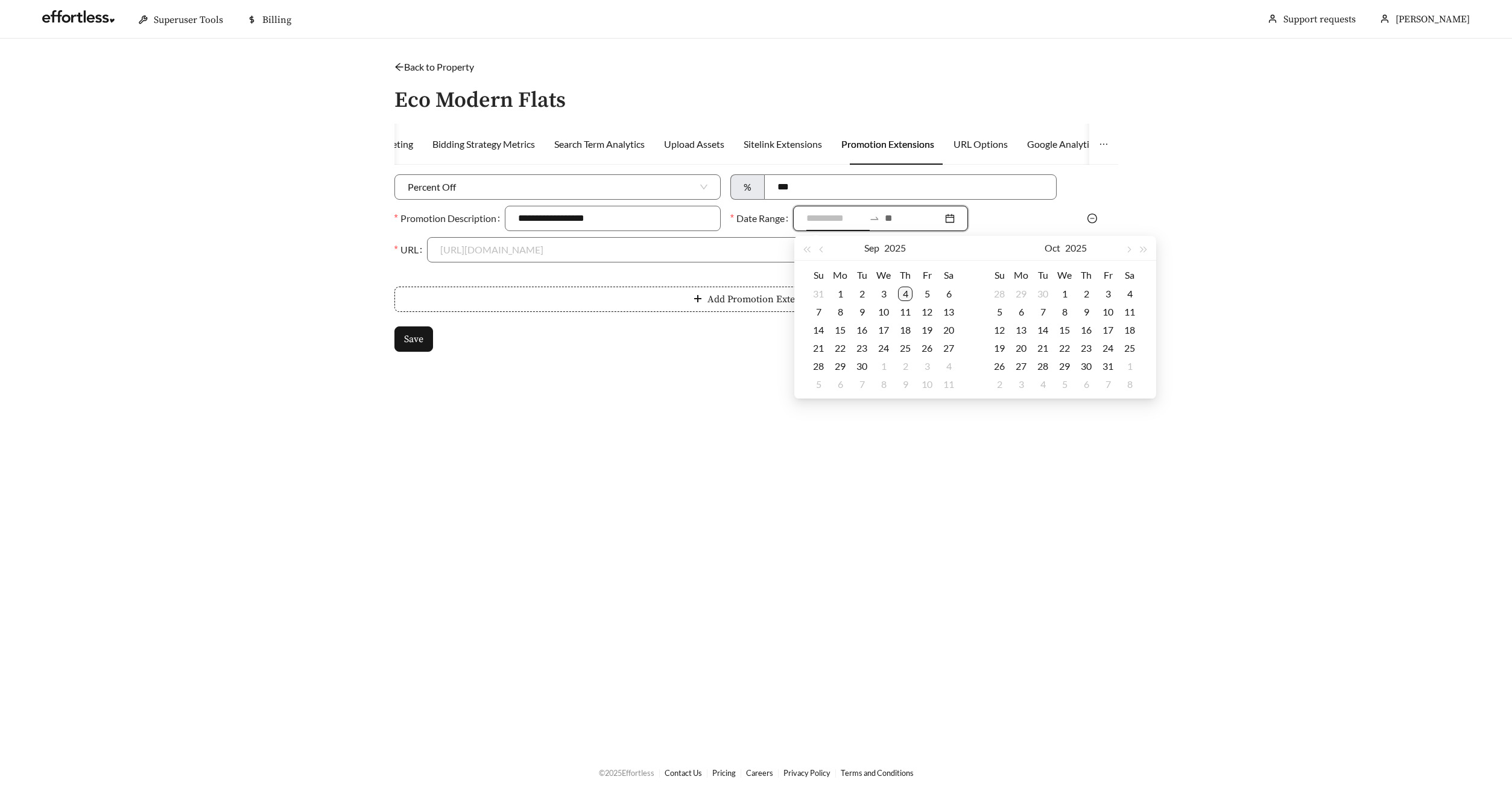
type input "**********"
click at [906, 292] on div "4" at bounding box center [905, 294] width 14 height 14
type input "**********"
drag, startPoint x: 864, startPoint y: 369, endPoint x: 857, endPoint y: 368, distance: 7.1
click at [864, 368] on div "30" at bounding box center [862, 366] width 14 height 14
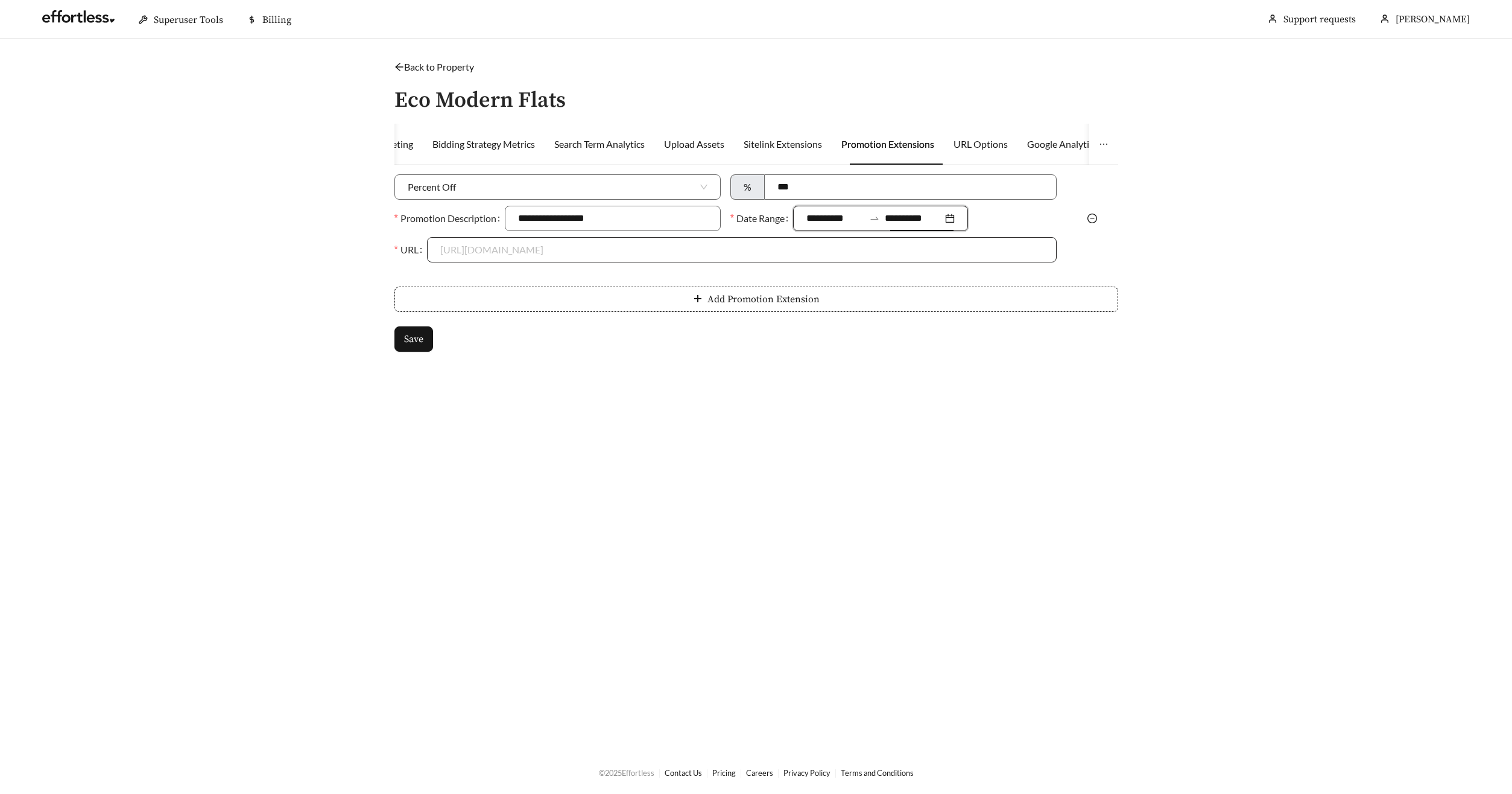
click at [474, 245] on input "URL" at bounding box center [742, 250] width 603 height 24
click at [475, 283] on div "https://ecomodernflats.com" at bounding box center [742, 277] width 603 height 13
type input "**********"
drag, startPoint x: 412, startPoint y: 351, endPoint x: 535, endPoint y: 326, distance: 125.5
click at [413, 351] on div "**********" at bounding box center [756, 270] width 724 height 192
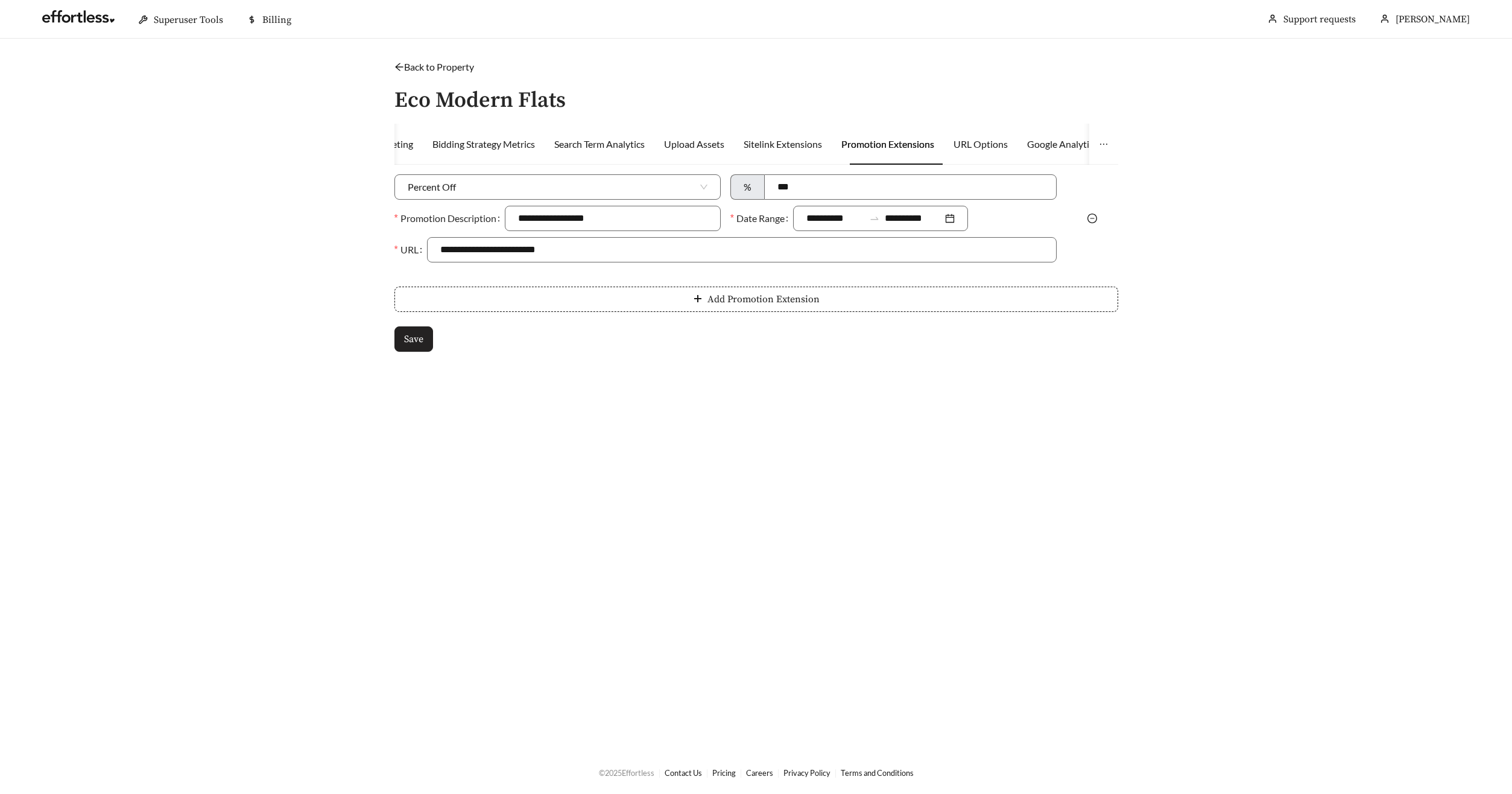
click at [424, 336] on button "Save" at bounding box center [414, 339] width 39 height 26
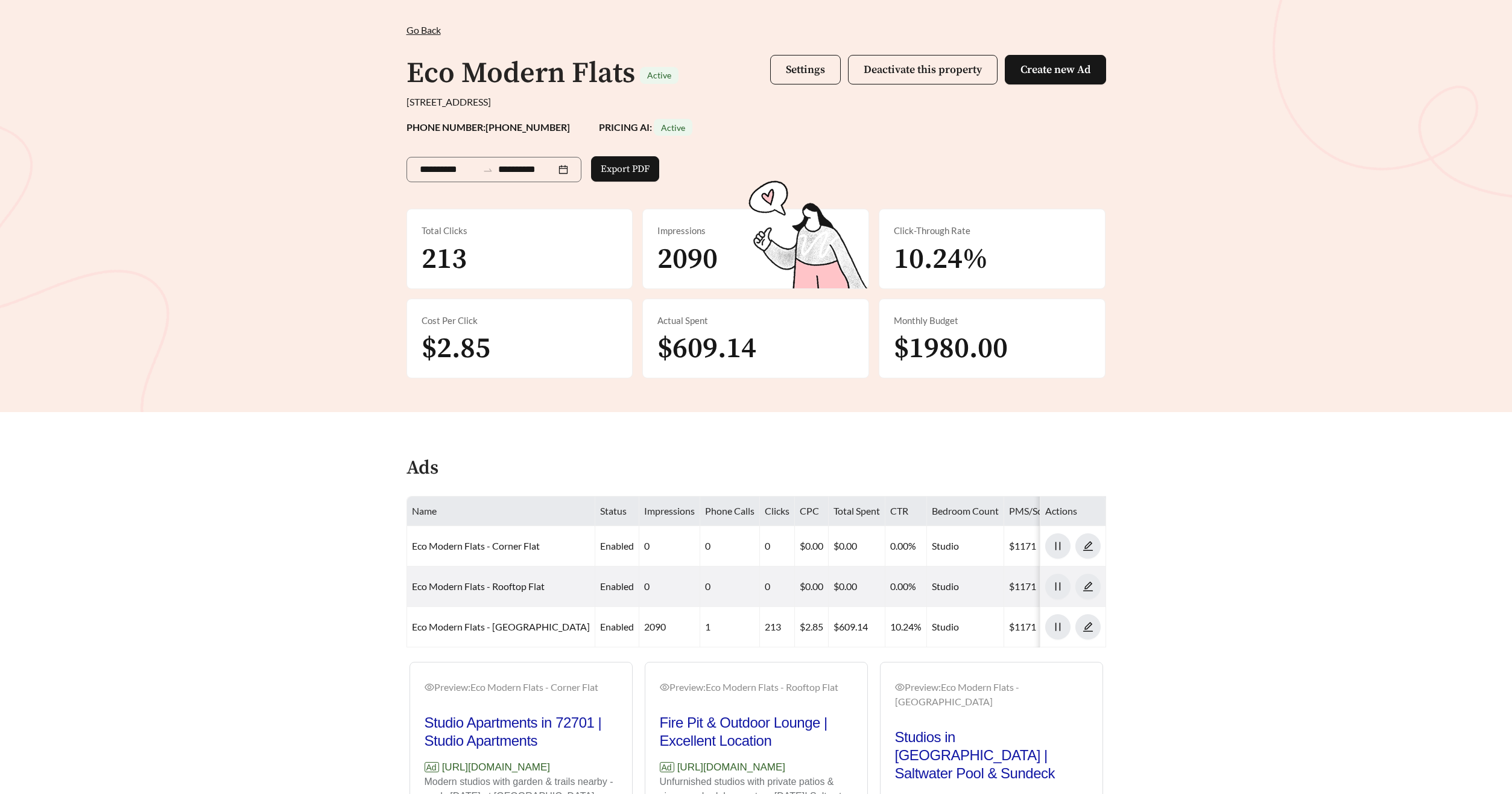
scroll to position [215, 0]
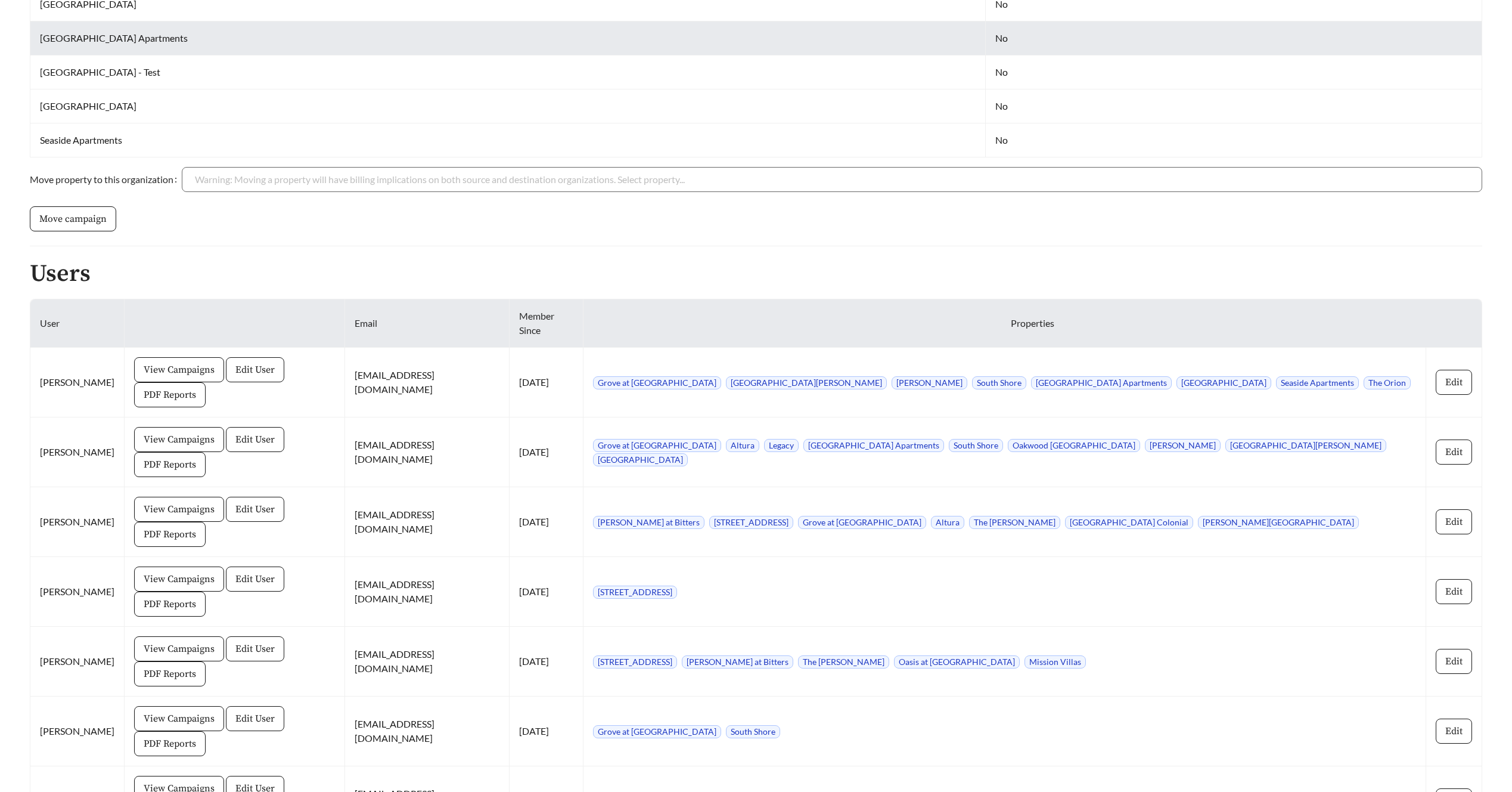
scroll to position [1206, 0]
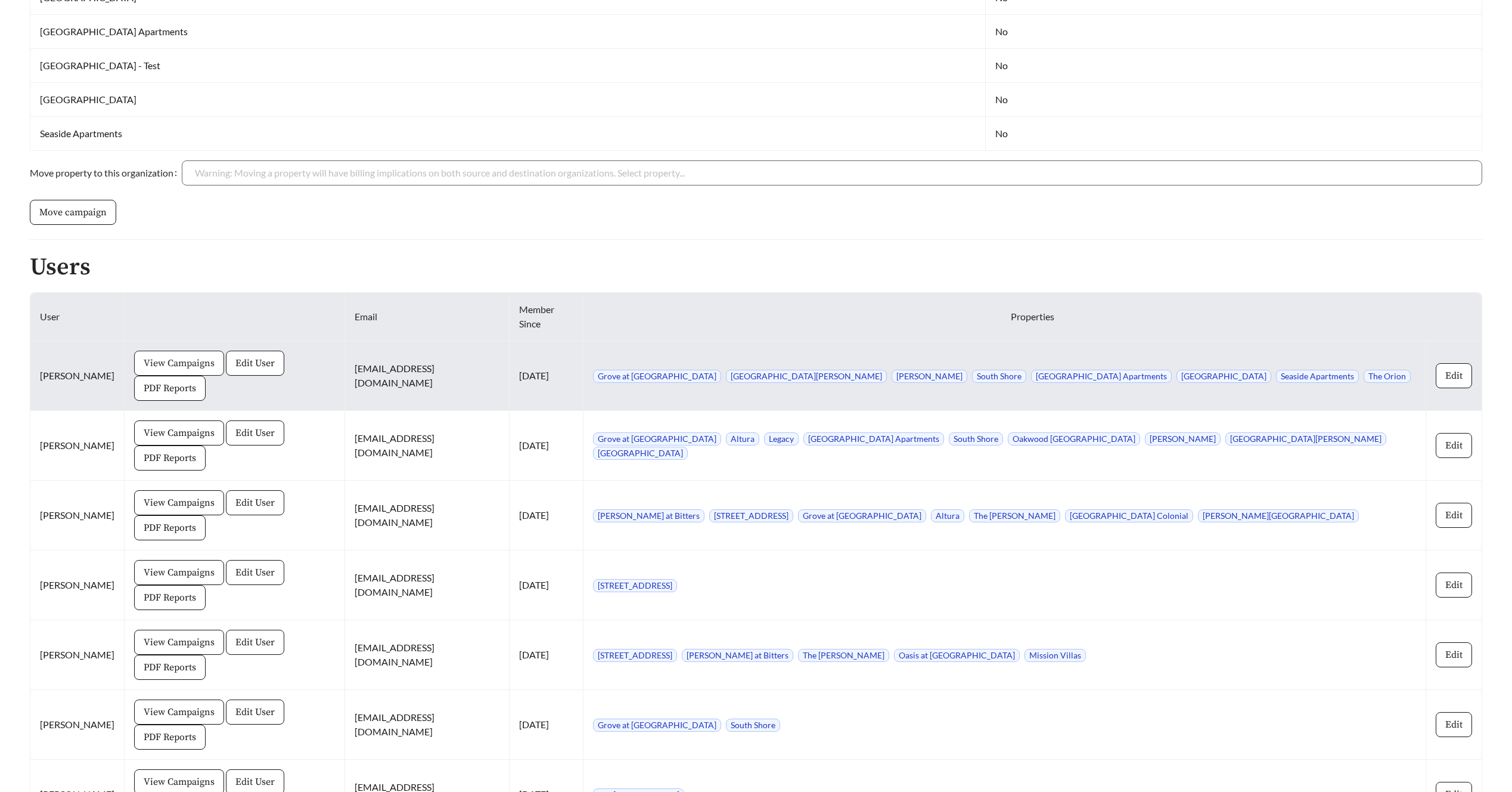
click at [176, 356] on span "View Campaigns" at bounding box center [179, 363] width 71 height 14
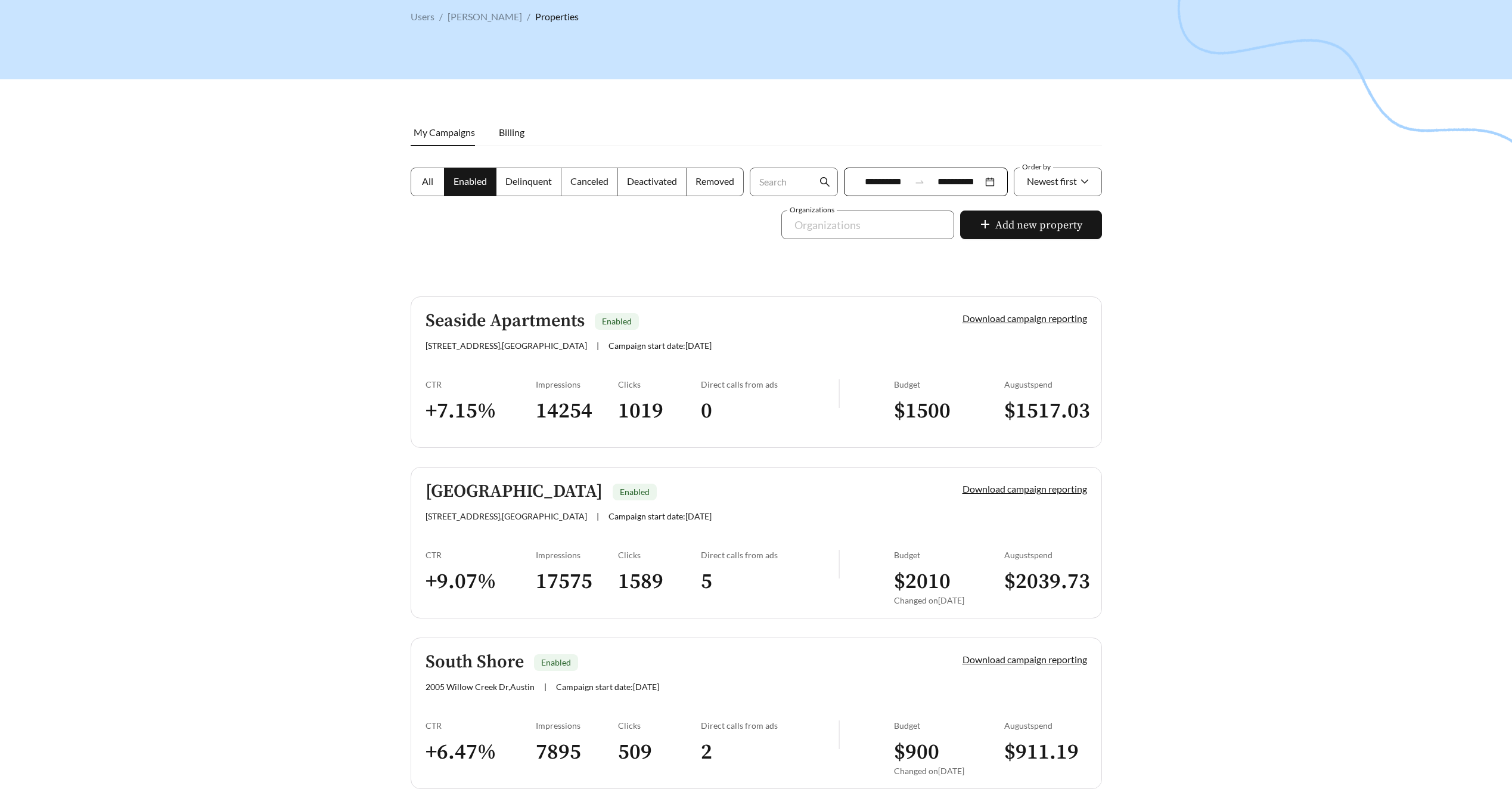
scroll to position [71, 0]
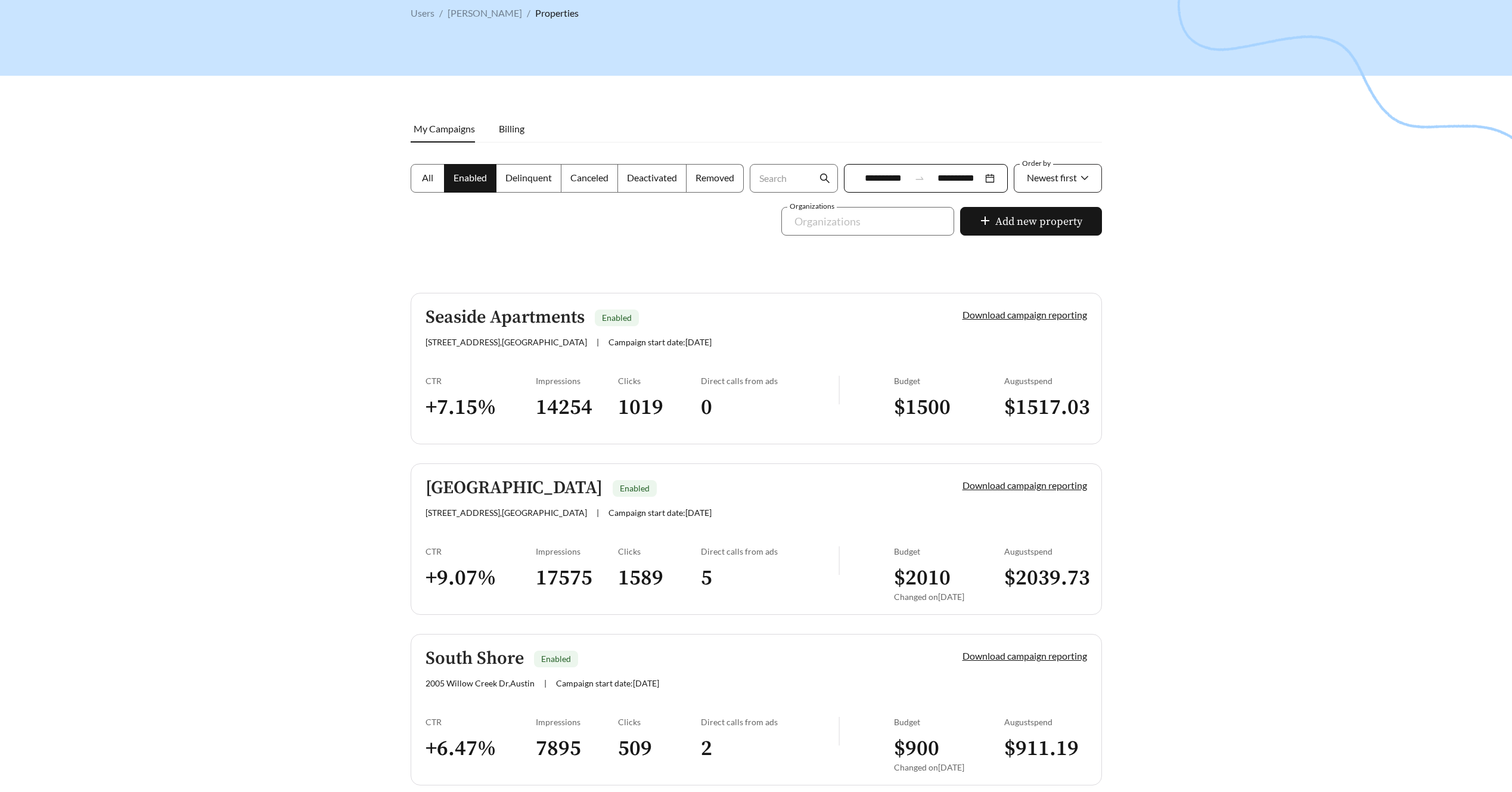
click at [1072, 178] on span "Newest first" at bounding box center [1051, 177] width 50 height 11
click at [1051, 244] on div "A-Z" at bounding box center [1057, 245] width 63 height 13
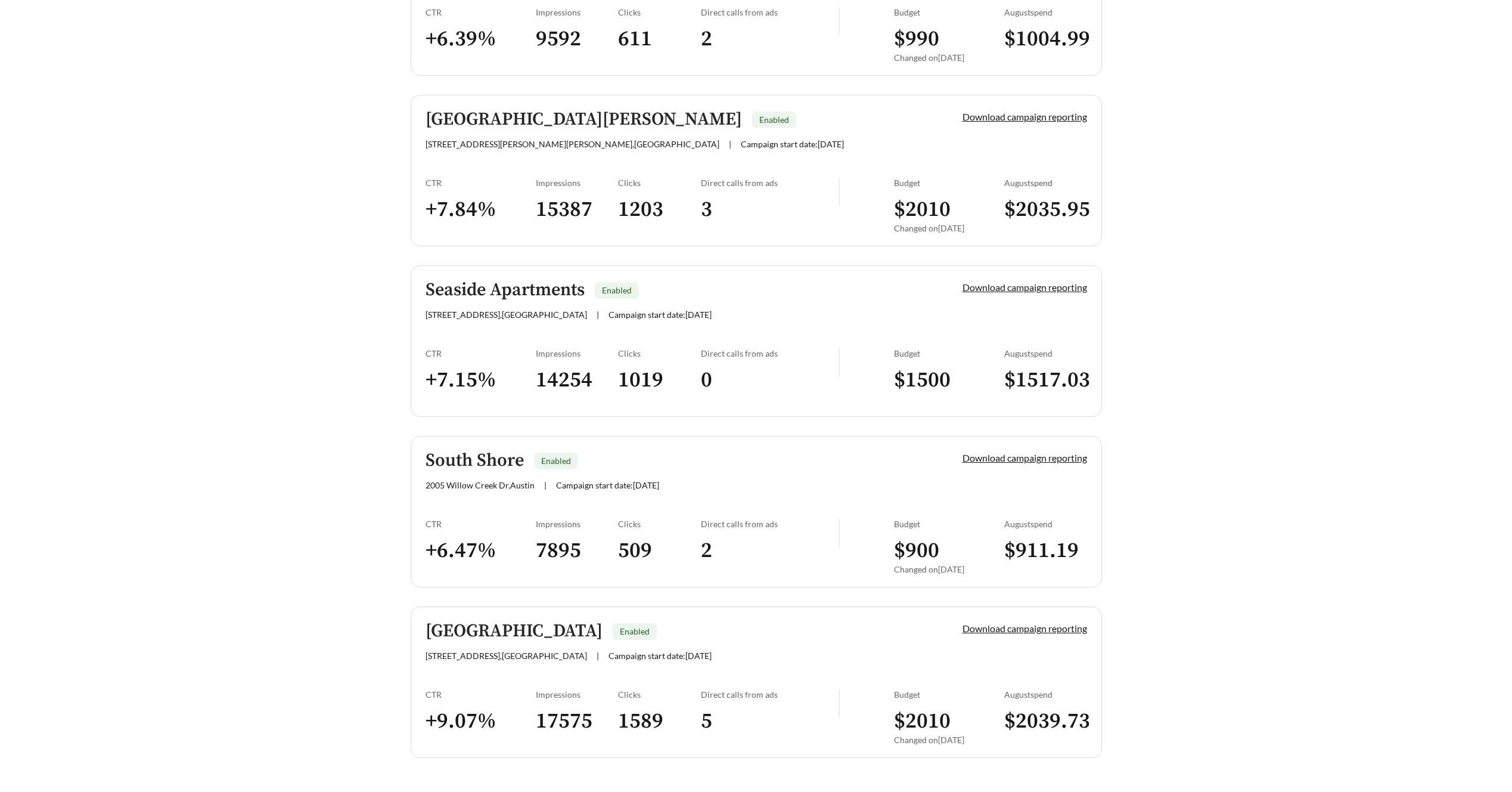
scroll to position [611, 0]
click at [466, 459] on h5 "South Shore" at bounding box center [475, 460] width 98 height 19
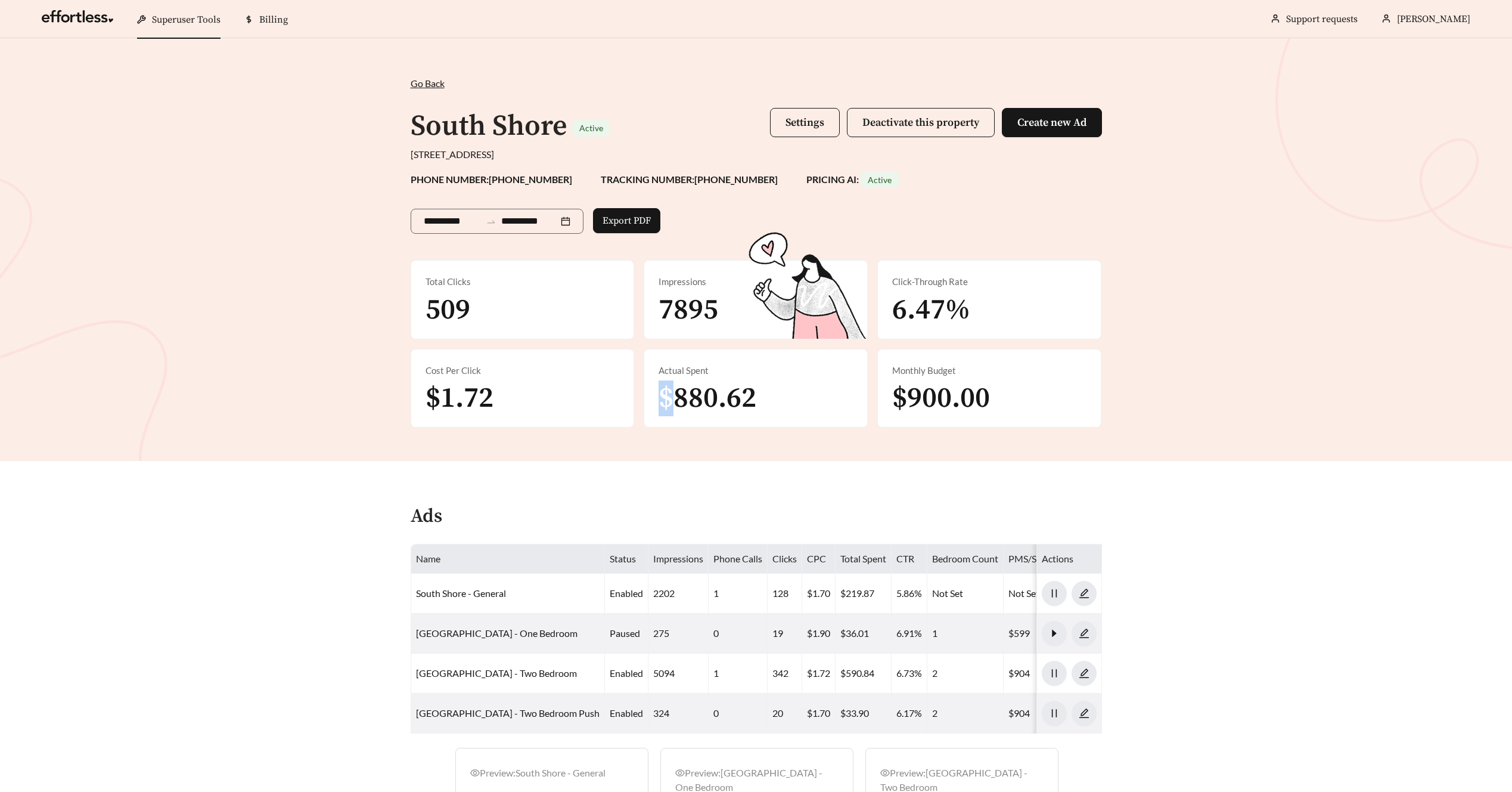
click at [648, 410] on div "Actual Spent $880.62" at bounding box center [756, 388] width 223 height 78
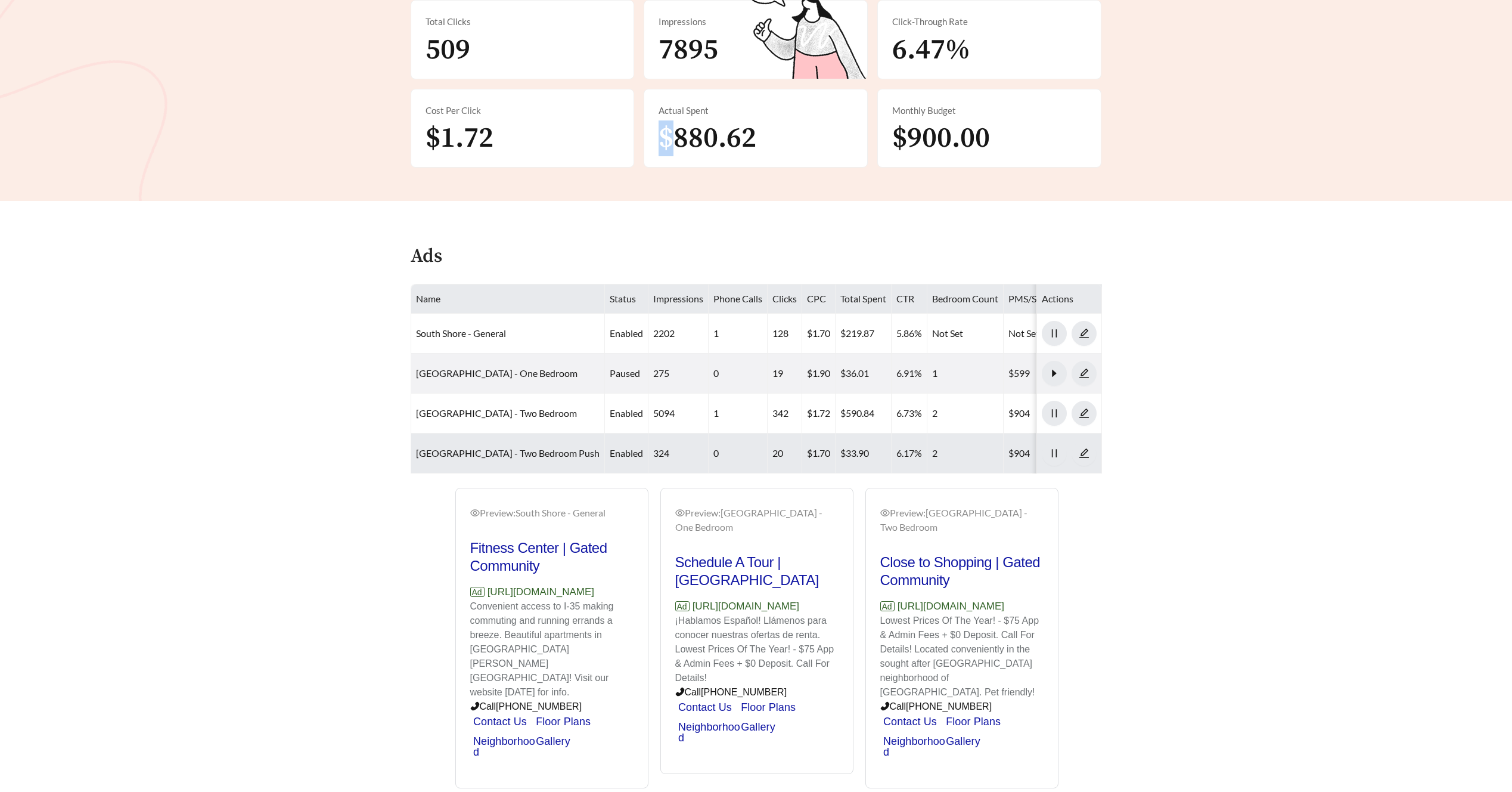
scroll to position [285, 0]
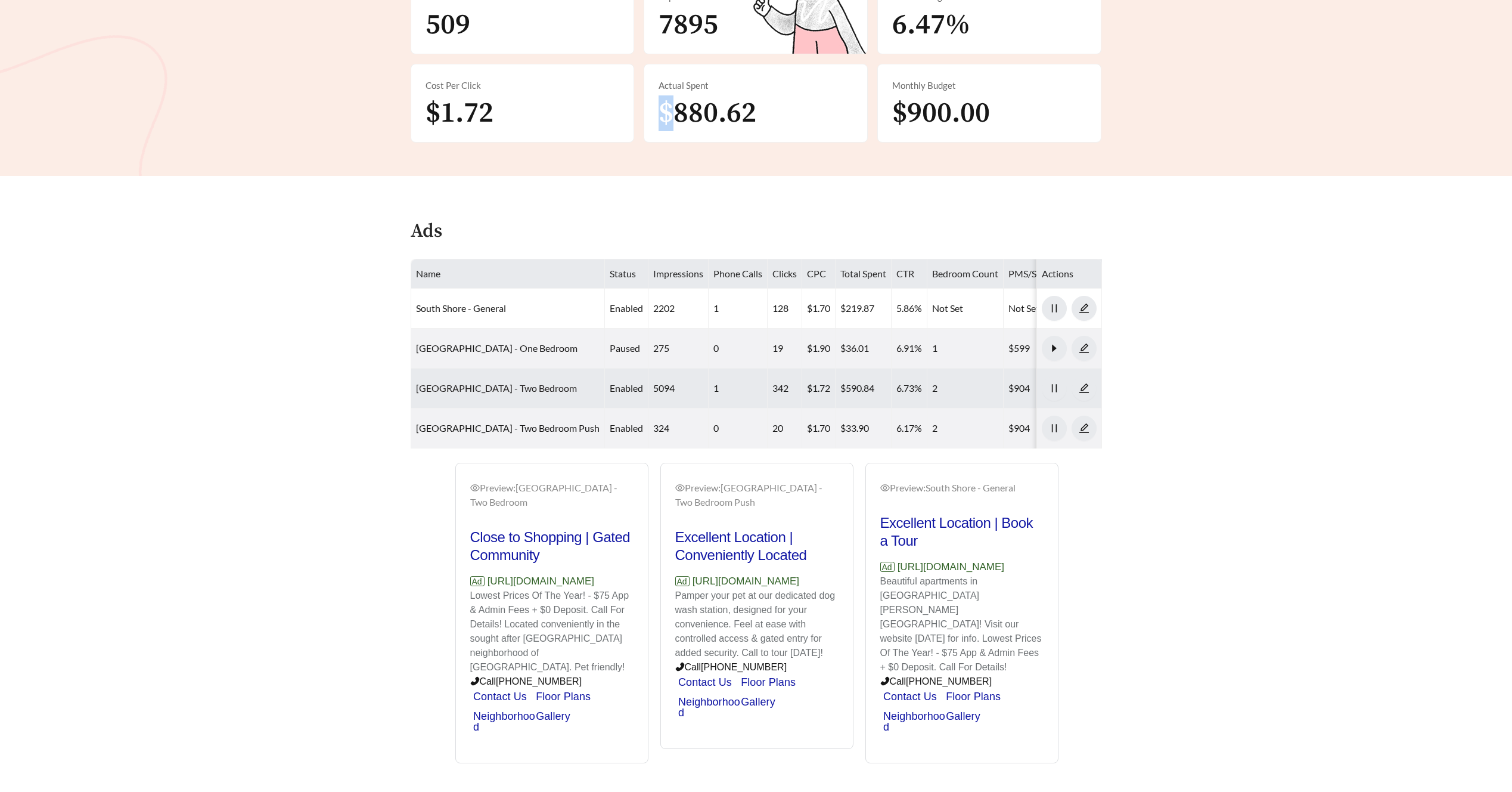
click at [466, 387] on link "South Shore - Two Bedroom" at bounding box center [496, 388] width 161 height 11
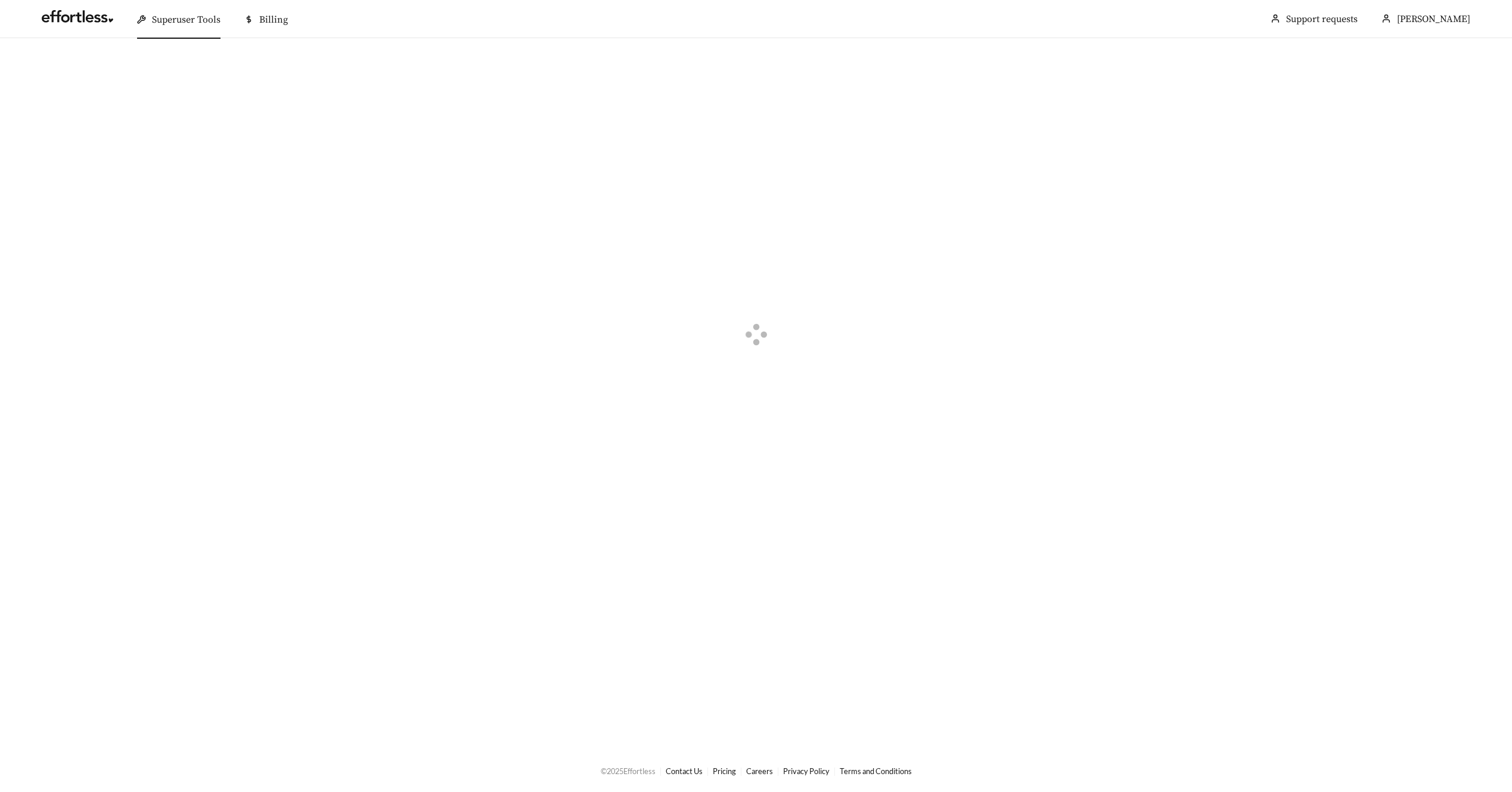
click at [466, 387] on div at bounding box center [756, 336] width 1452 height 555
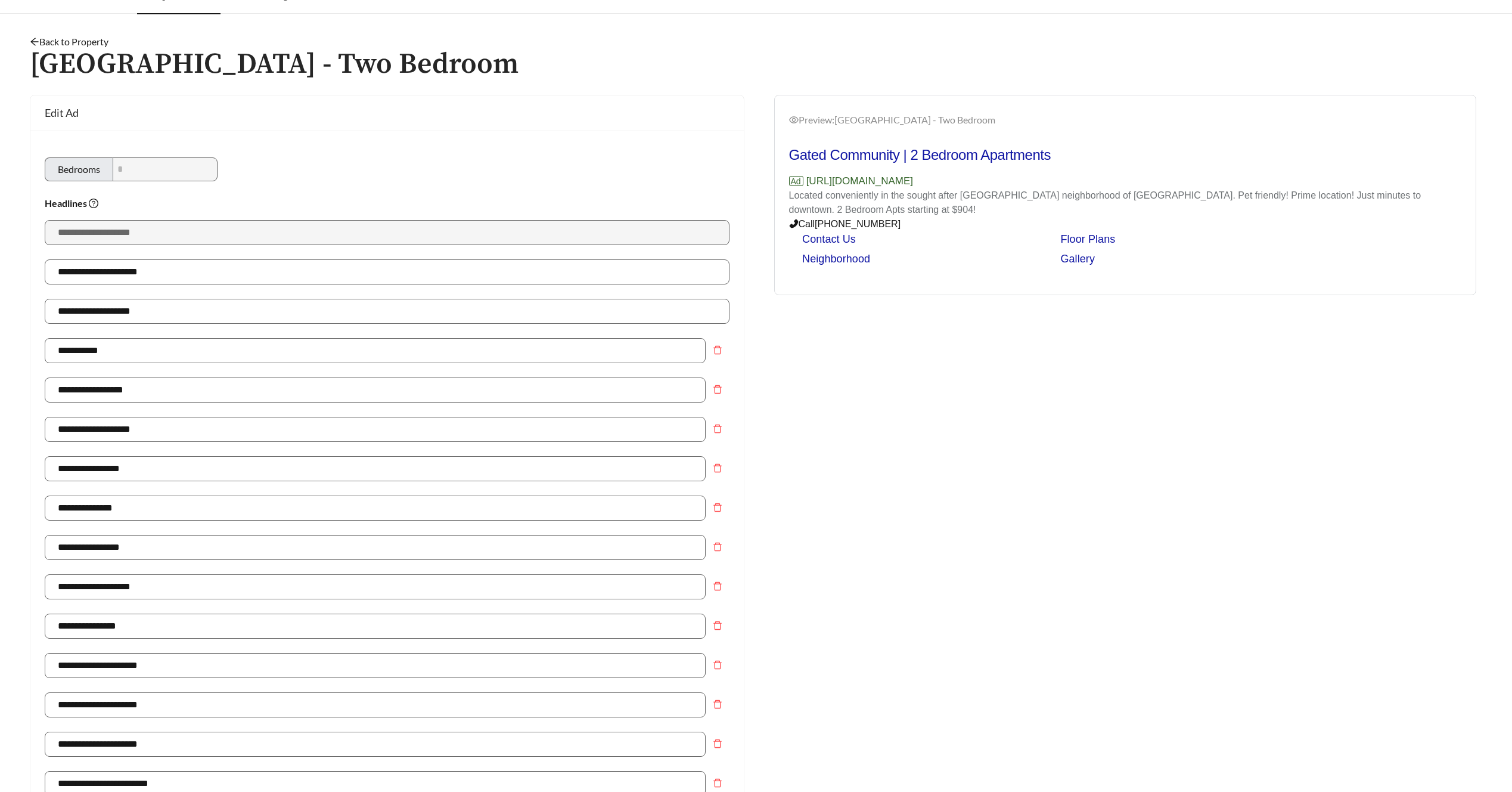
click at [425, 373] on div "**********" at bounding box center [387, 358] width 685 height 40
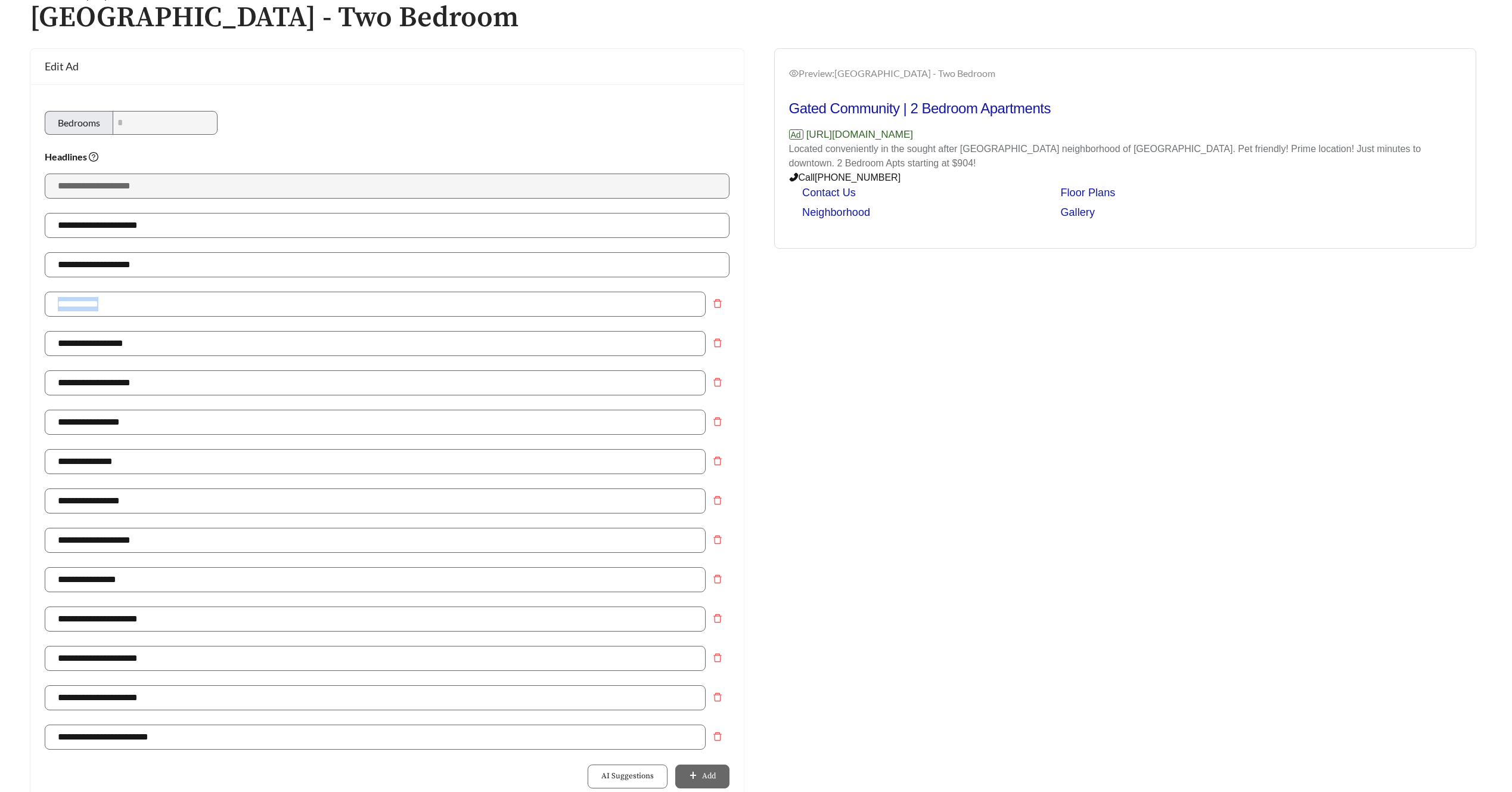
scroll to position [69, 0]
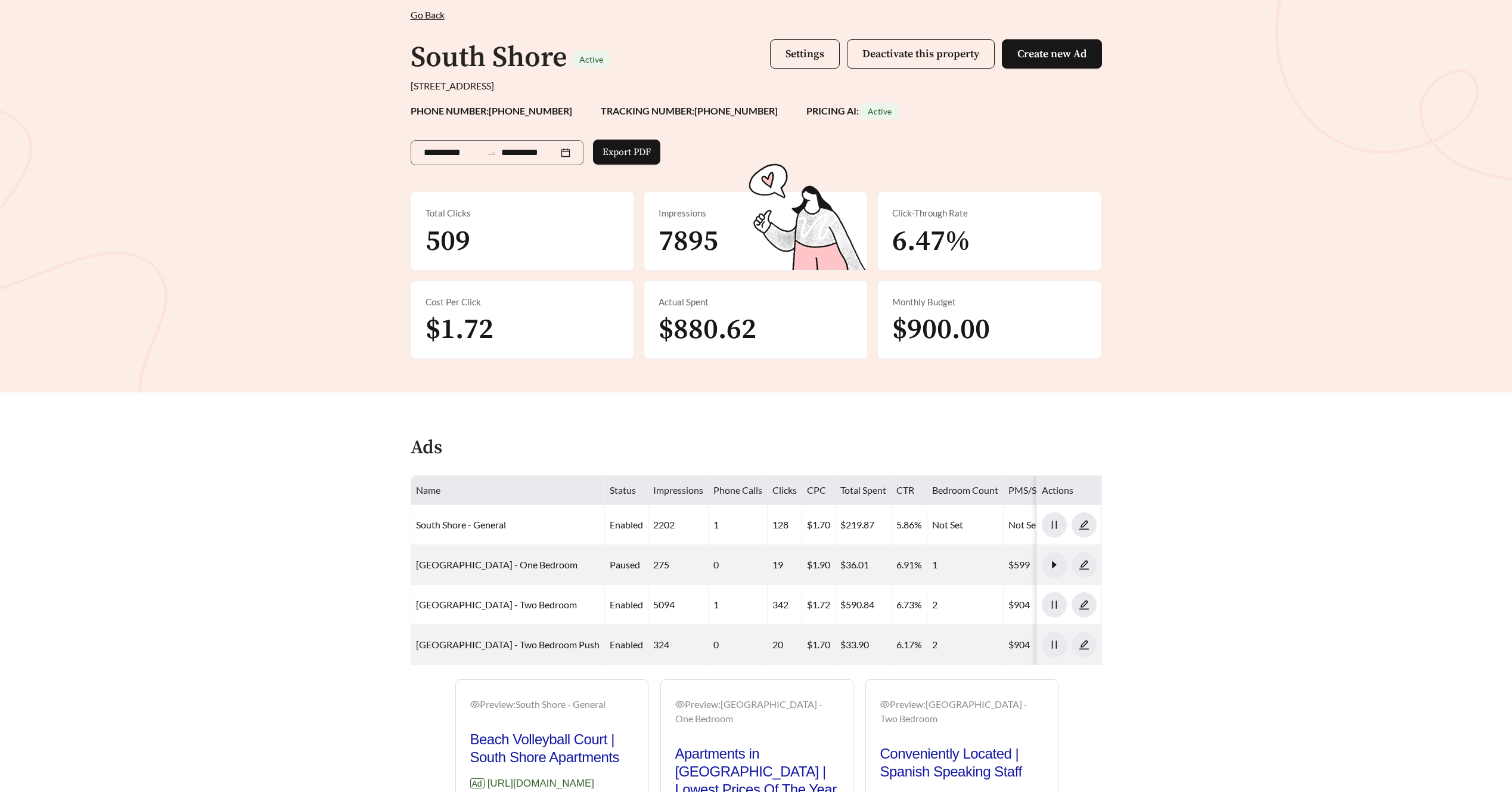
scroll to position [285, 0]
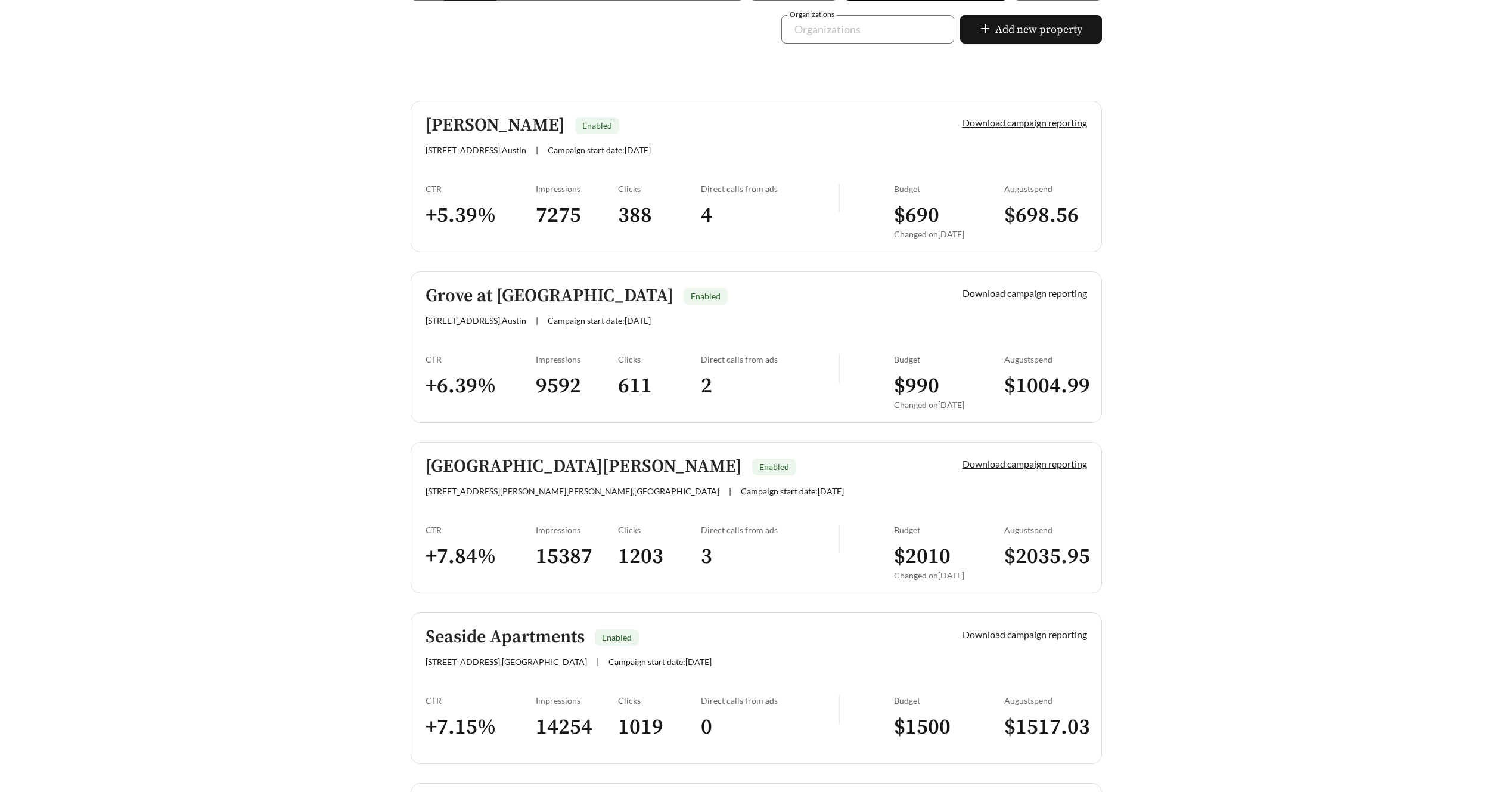
scroll to position [260, 0]
click at [475, 296] on h5 "Grove at Northwest Hills" at bounding box center [549, 298] width 248 height 19
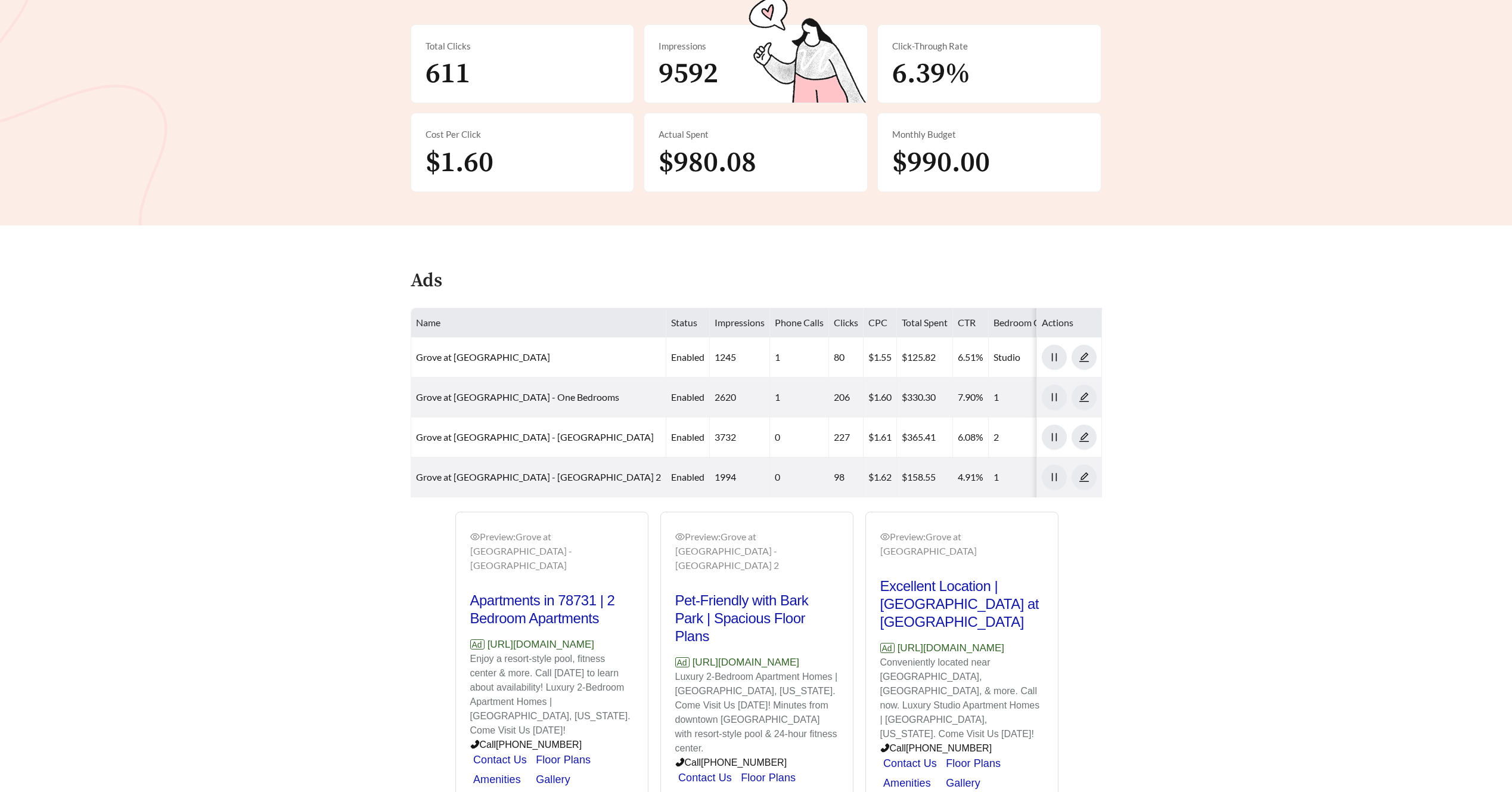
scroll to position [360, 0]
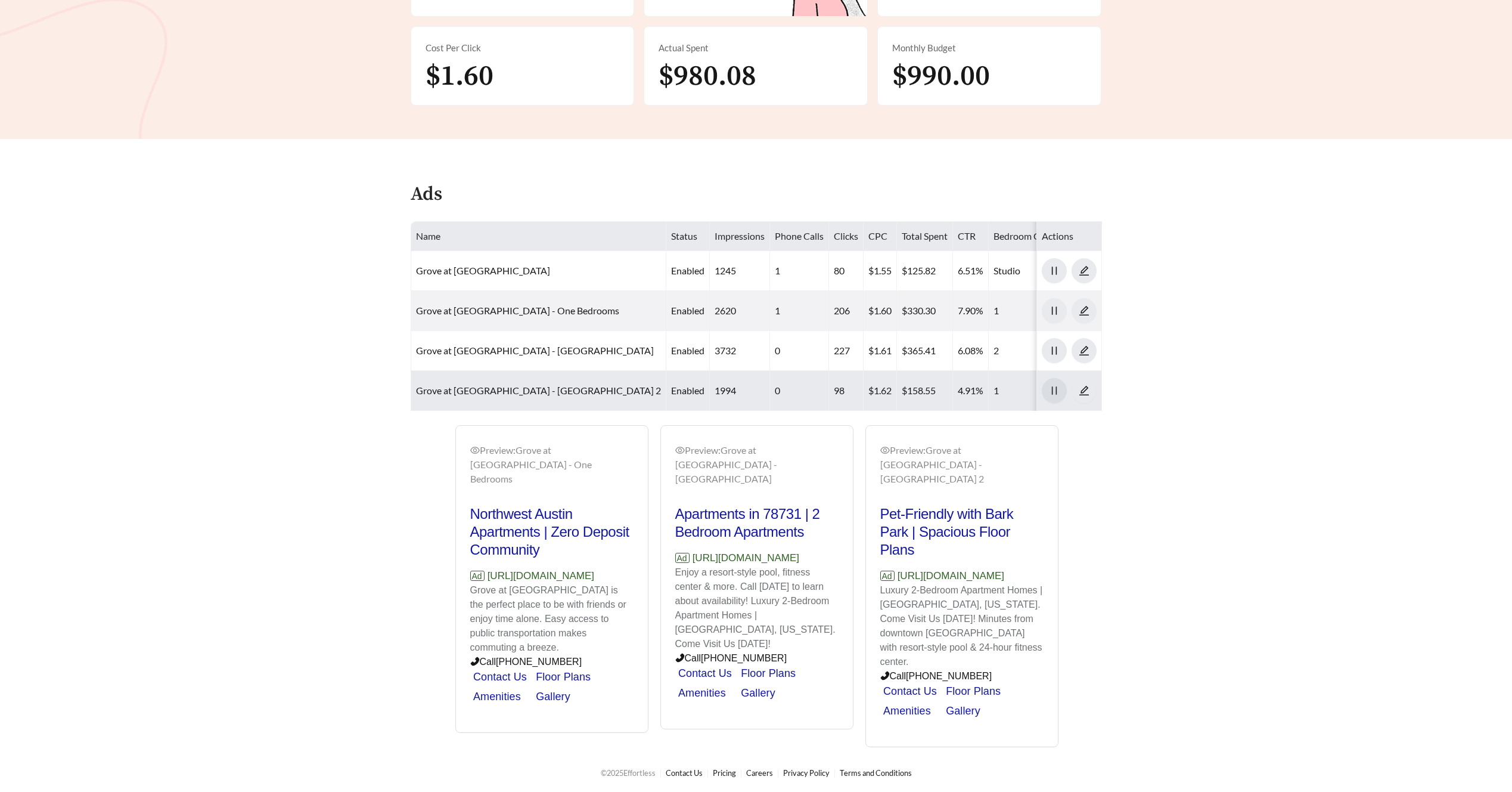
click at [1051, 386] on icon "pause" at bounding box center [1054, 390] width 11 height 11
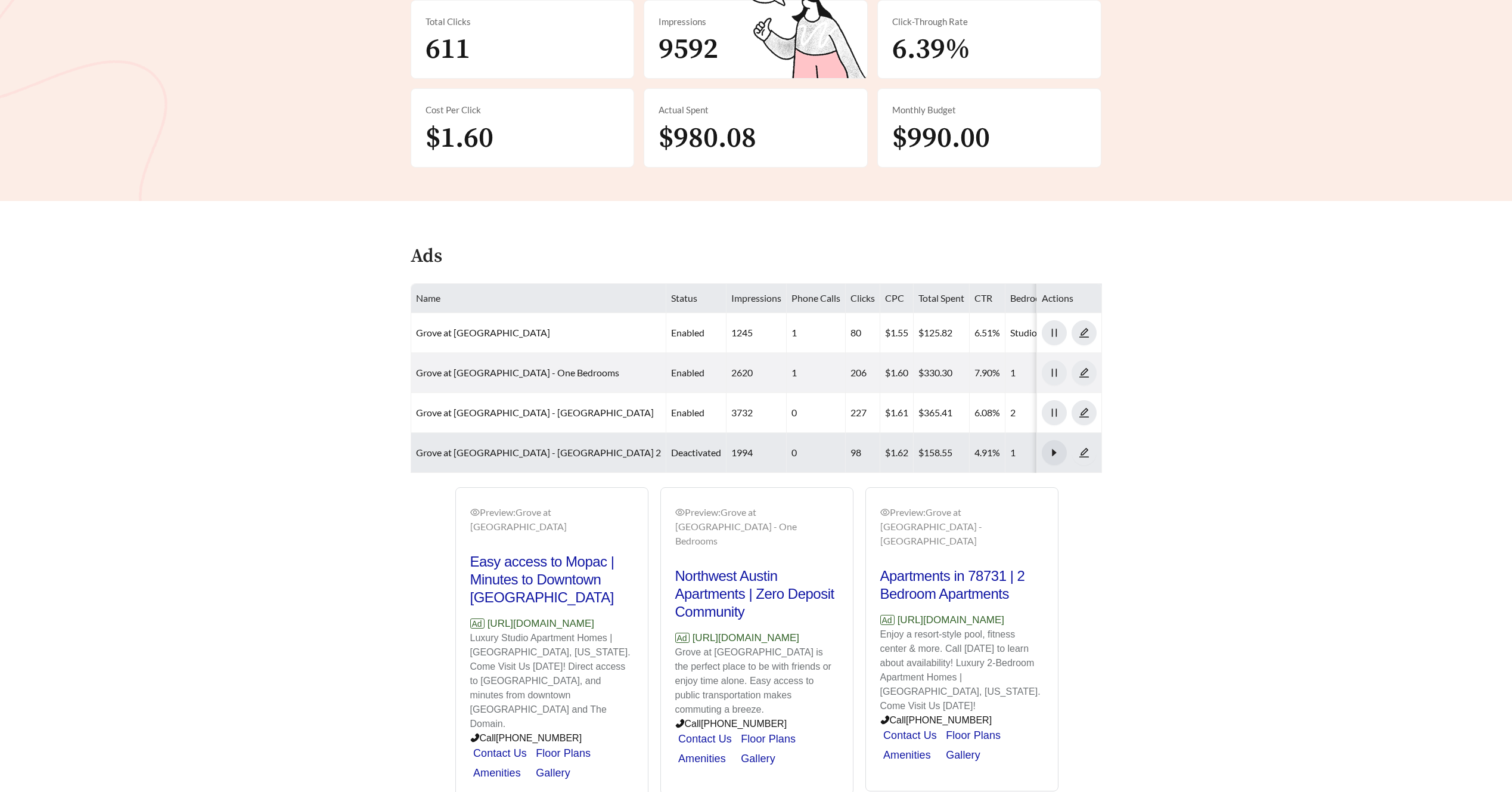
scroll to position [307, 0]
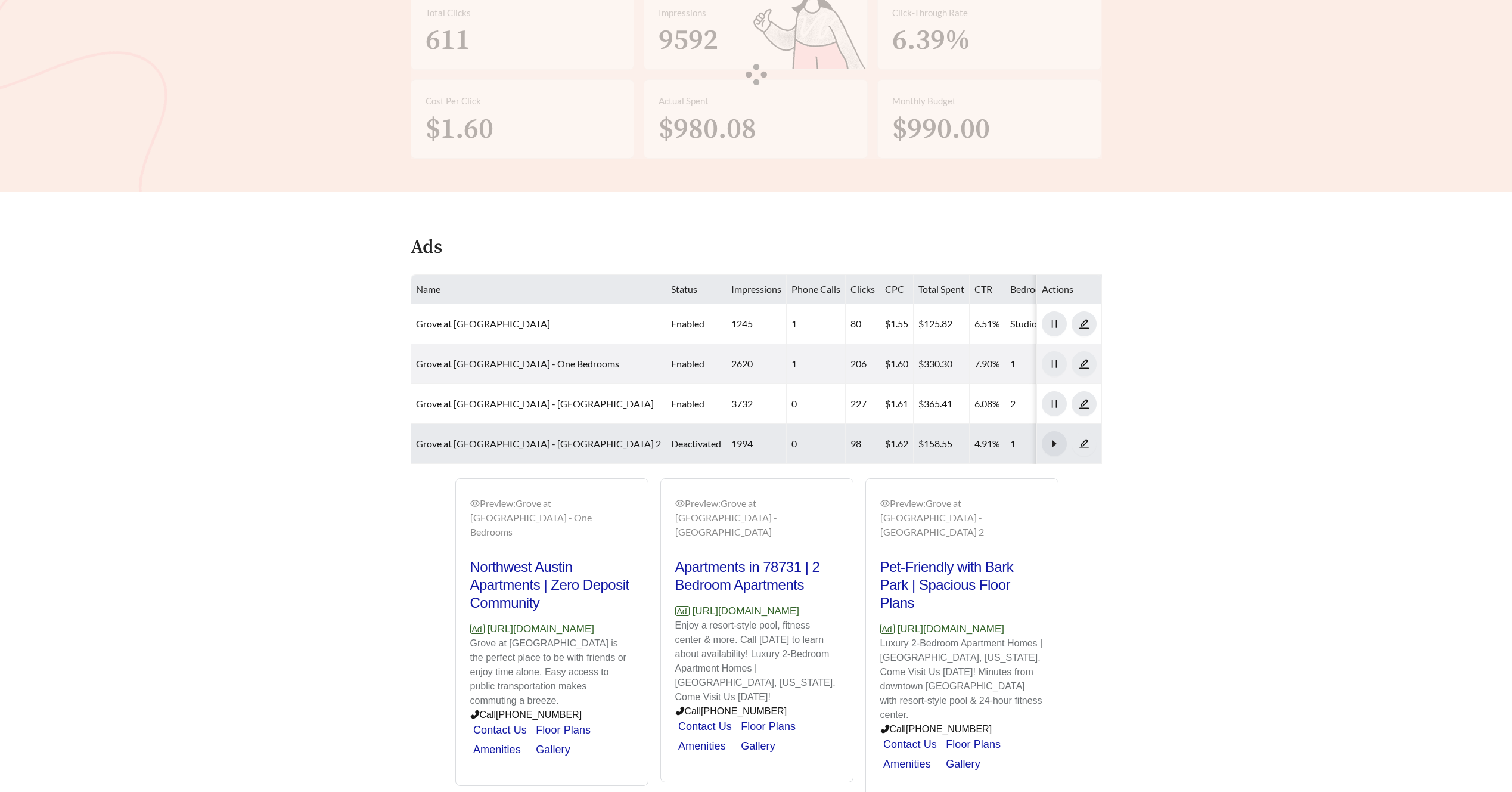
scroll to position [260, 0]
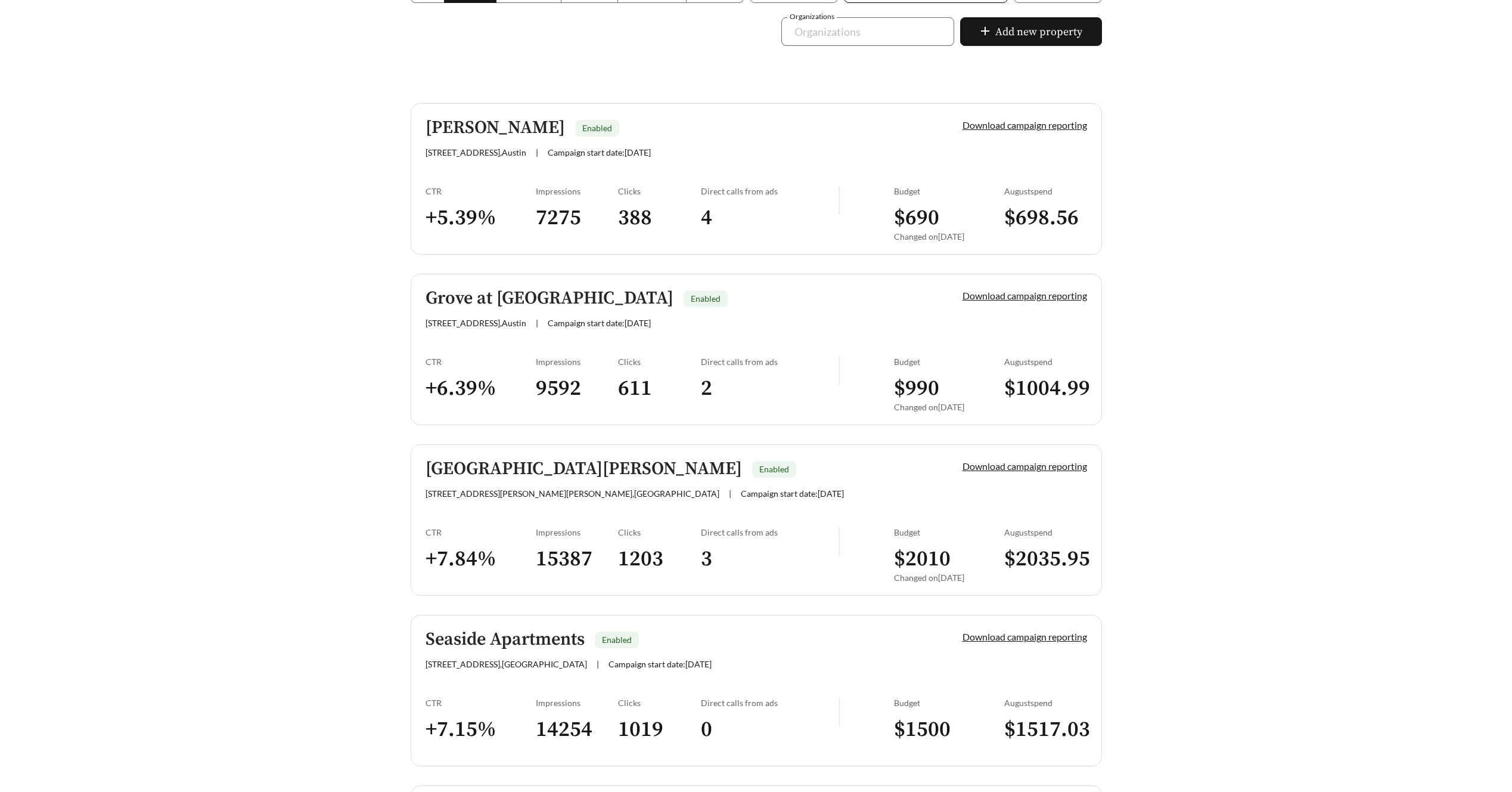
click at [520, 126] on h5 "Alma Cherrywood" at bounding box center [495, 128] width 139 height 19
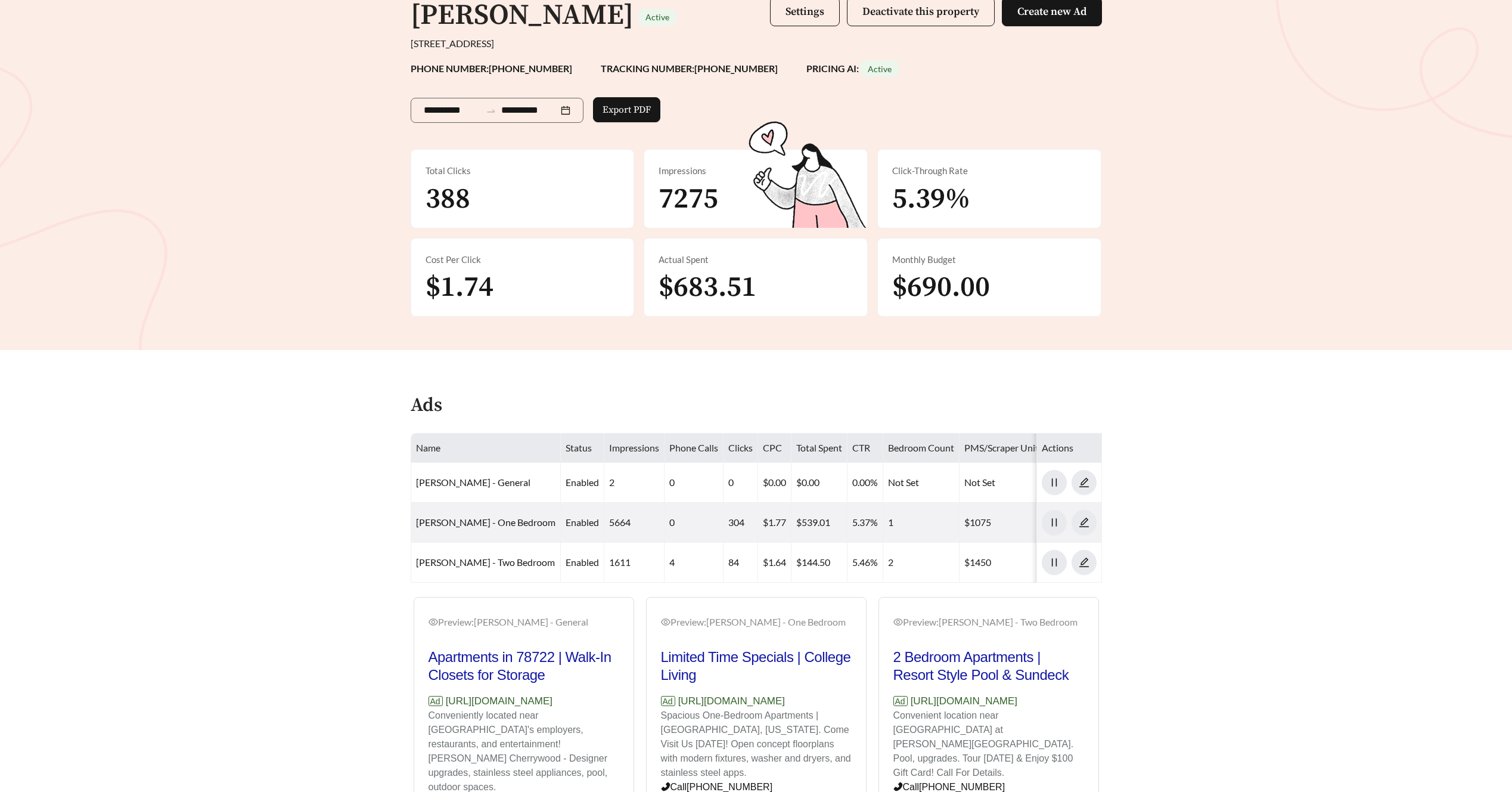
scroll to position [113, 0]
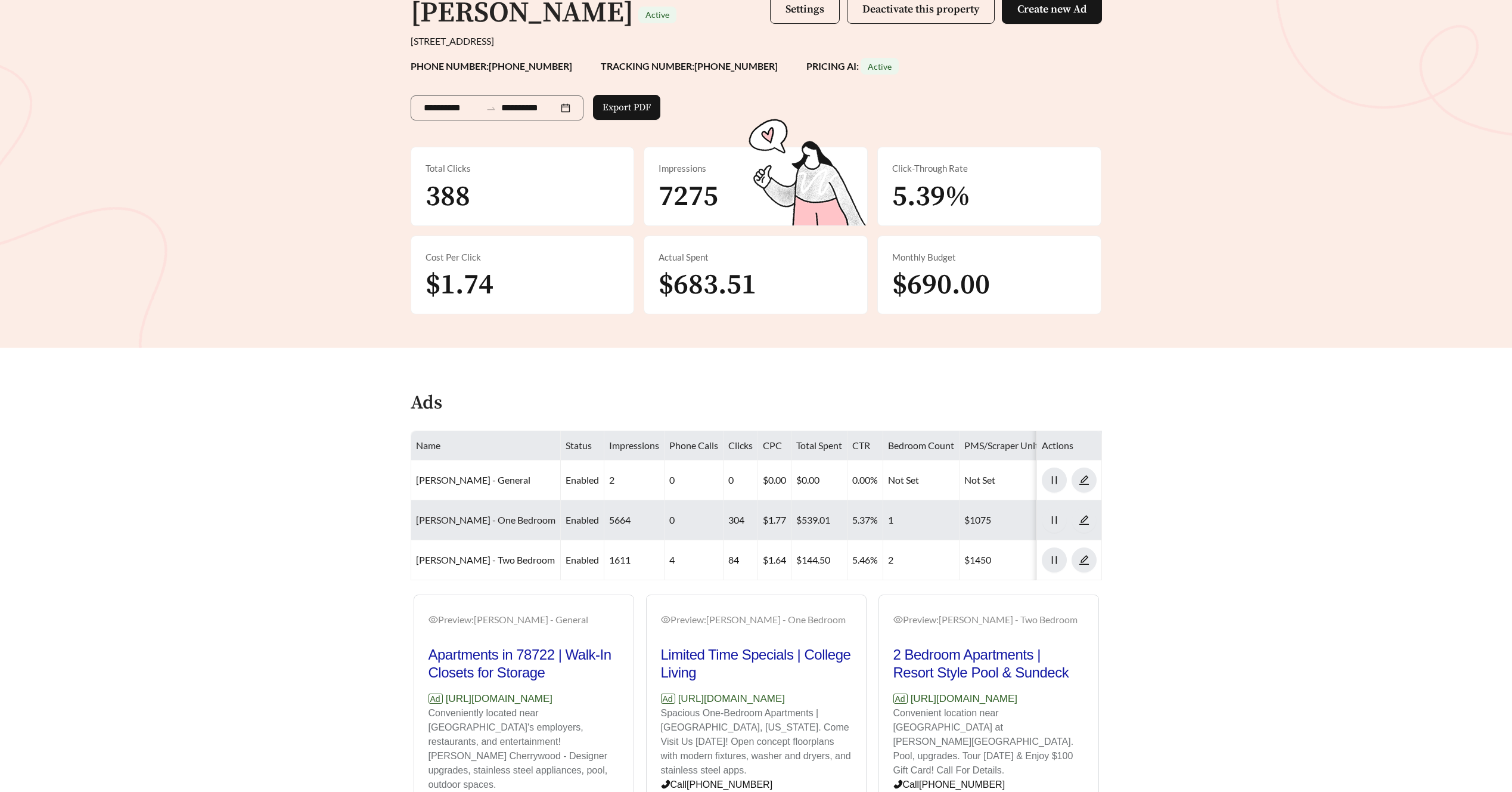
click at [460, 517] on link "Alma Cherrywood - One Bedroom" at bounding box center [485, 519] width 139 height 11
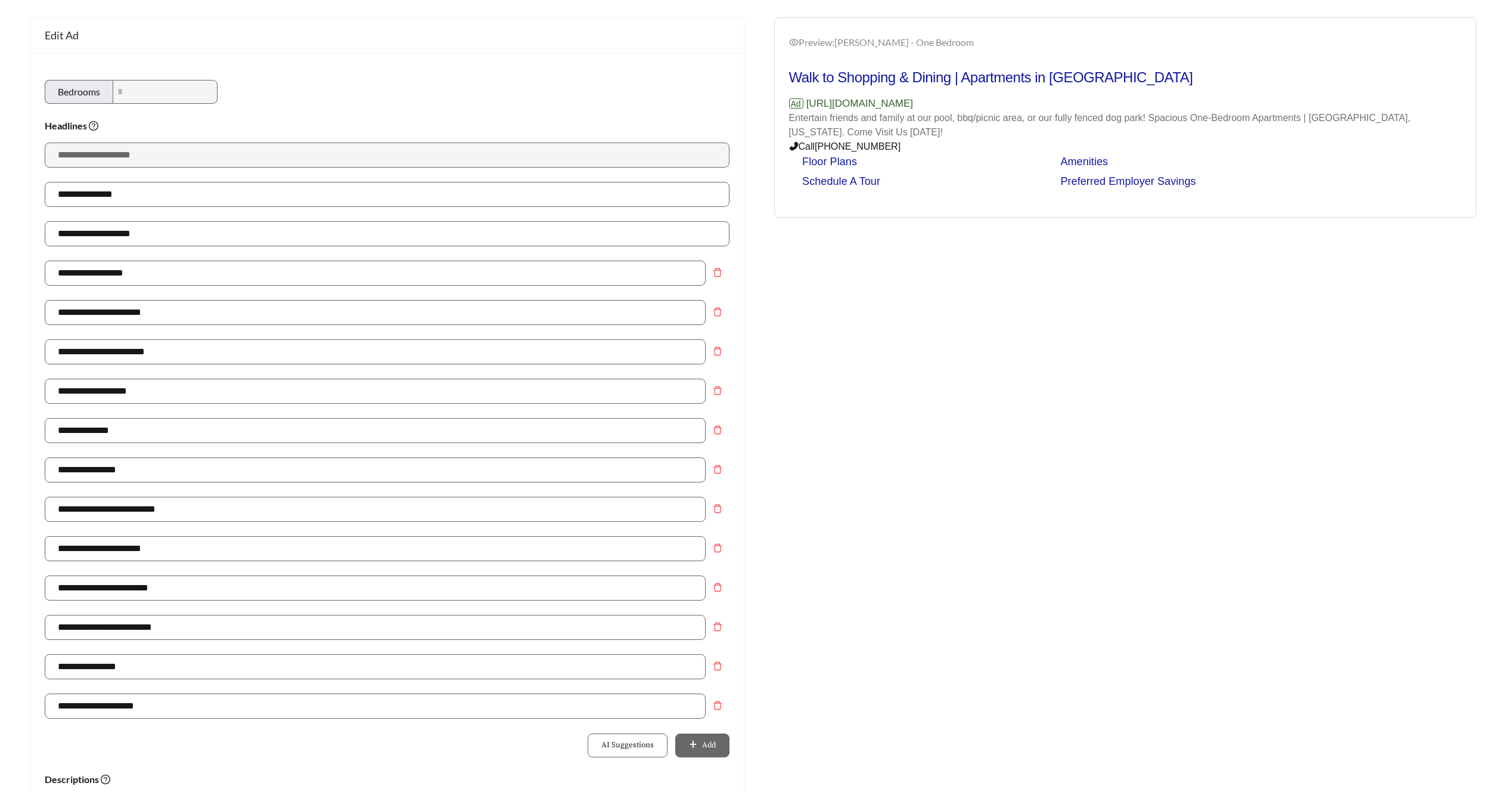
scroll to position [102, 0]
click at [178, 594] on input "**********" at bounding box center [375, 587] width 661 height 25
drag, startPoint x: 157, startPoint y: 589, endPoint x: -2, endPoint y: 578, distance: 159.4
click at [0, 578] on html "**********" at bounding box center [756, 294] width 1512 height 792
type input "**********"
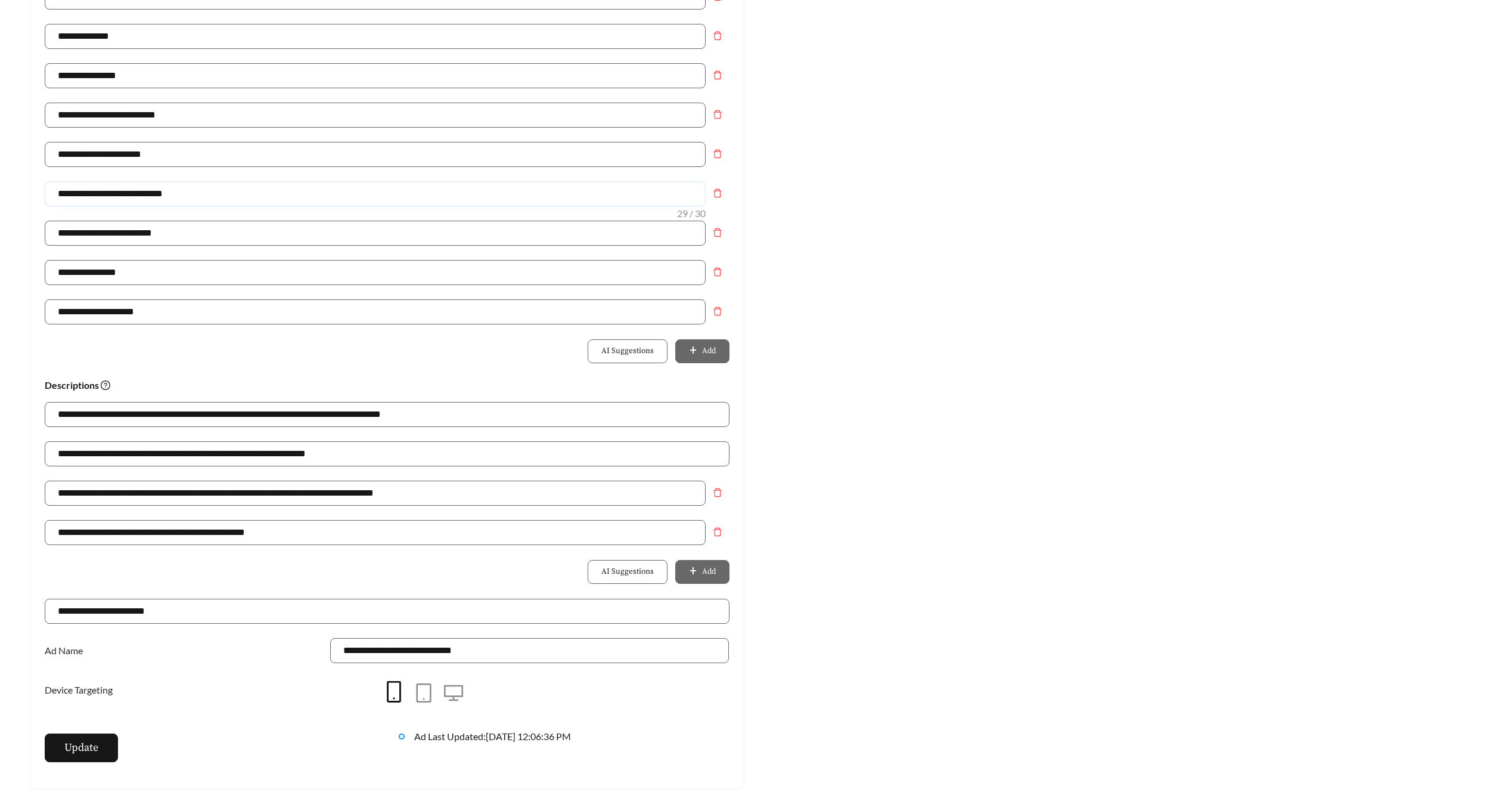
scroll to position [500, 0]
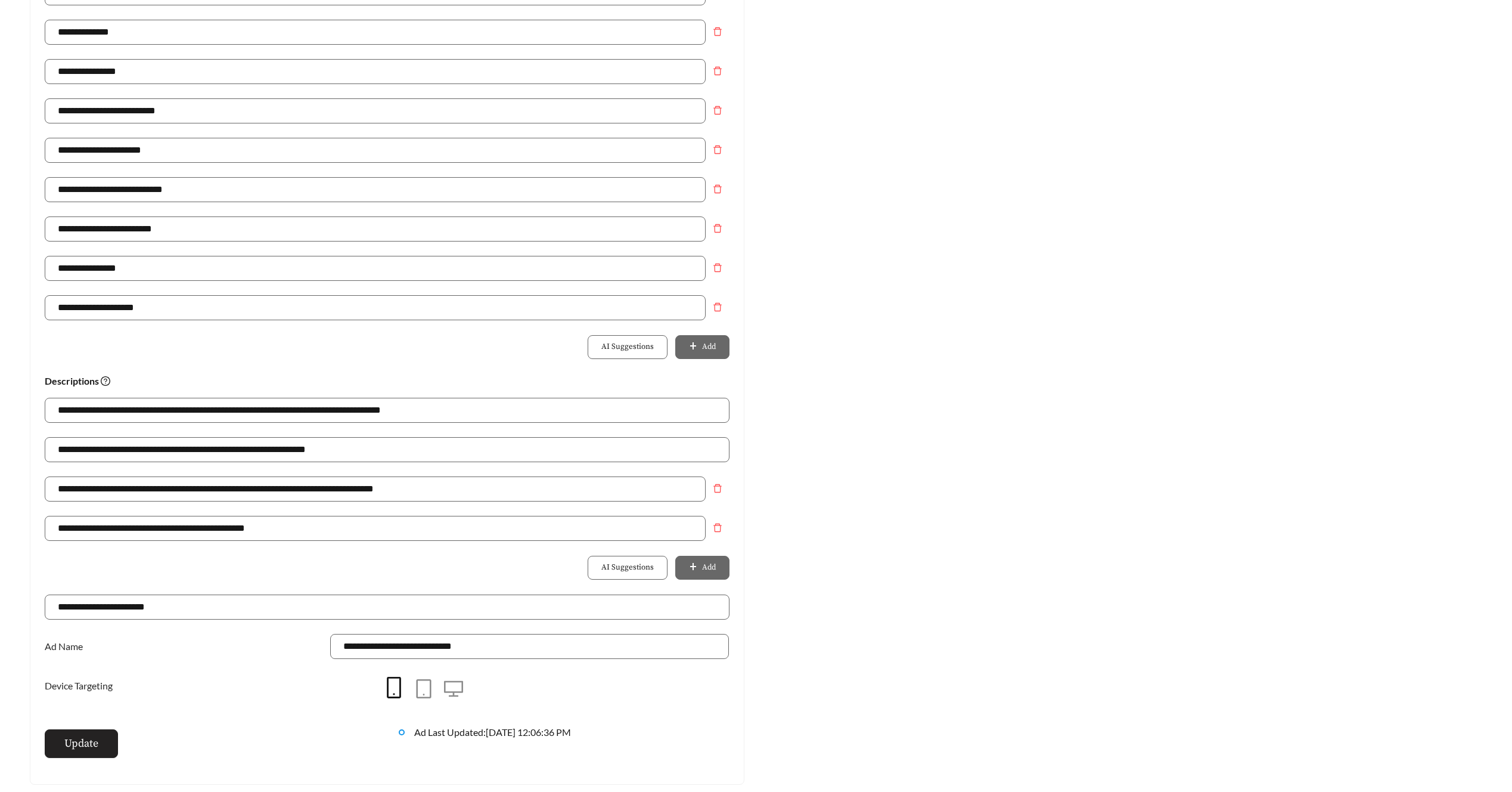
click at [108, 742] on button "Update" at bounding box center [81, 743] width 73 height 29
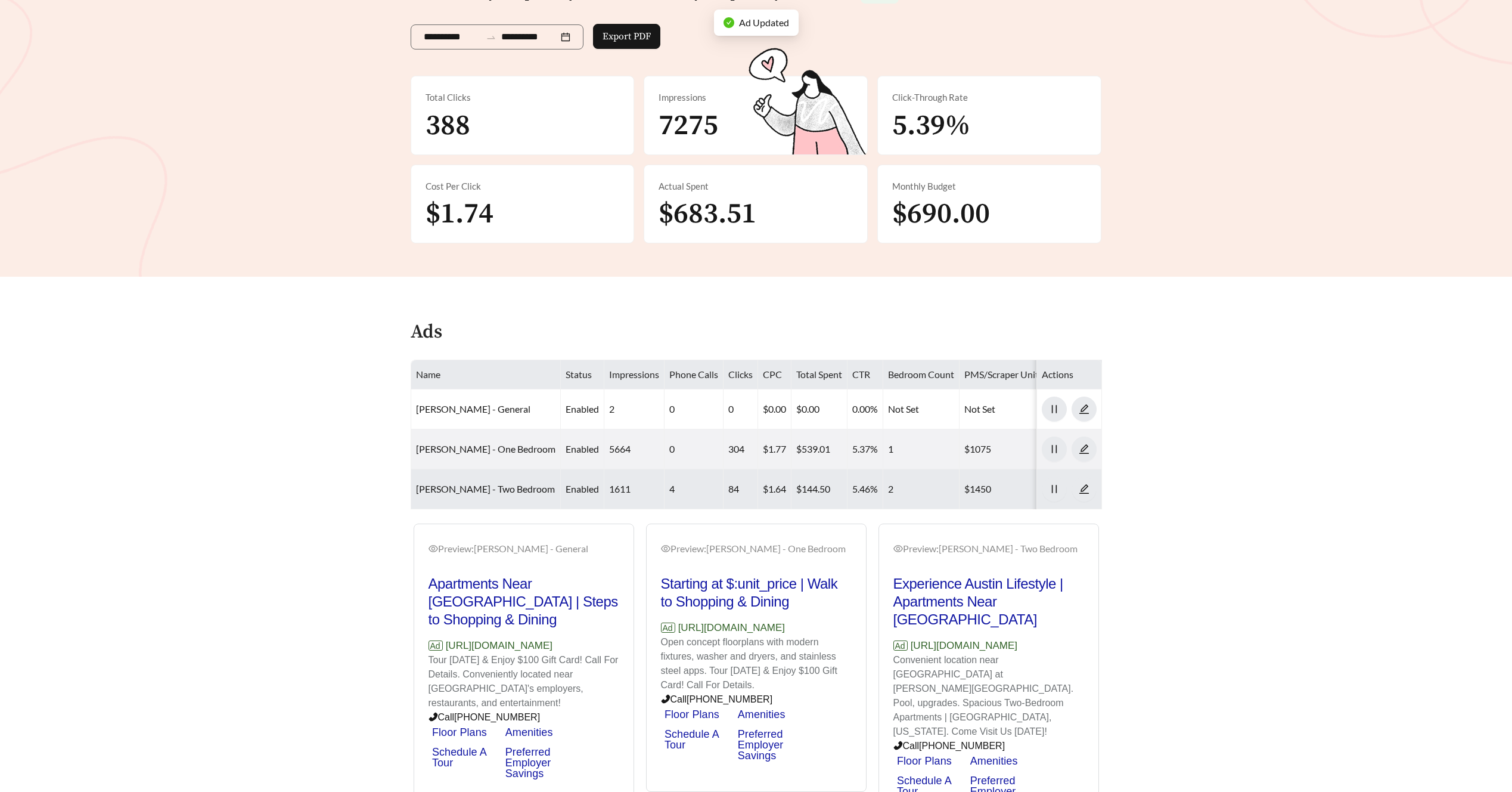
scroll to position [242, 0]
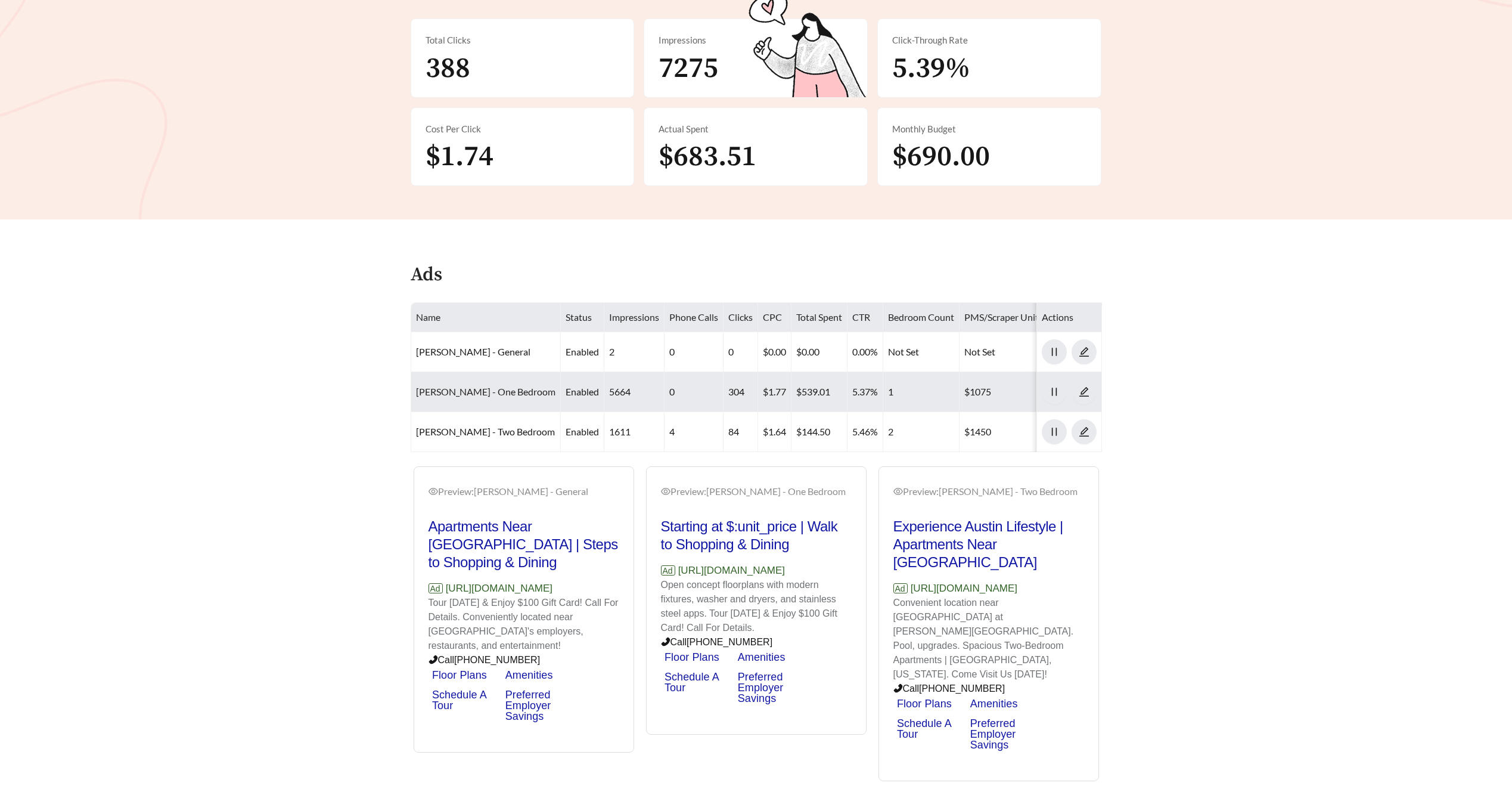
click at [494, 386] on link "Alma Cherrywood - One Bedroom" at bounding box center [485, 391] width 139 height 11
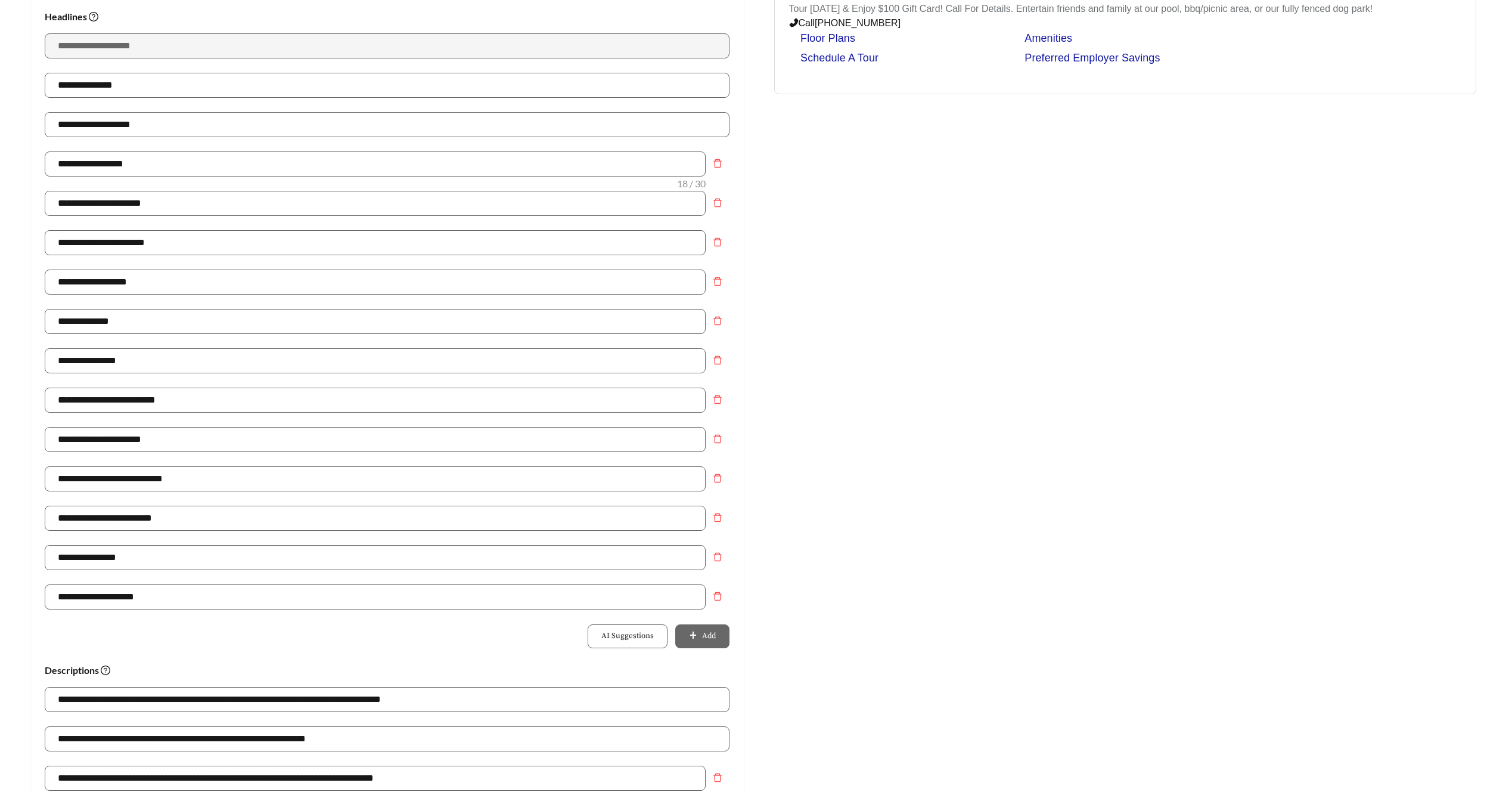
scroll to position [215, 0]
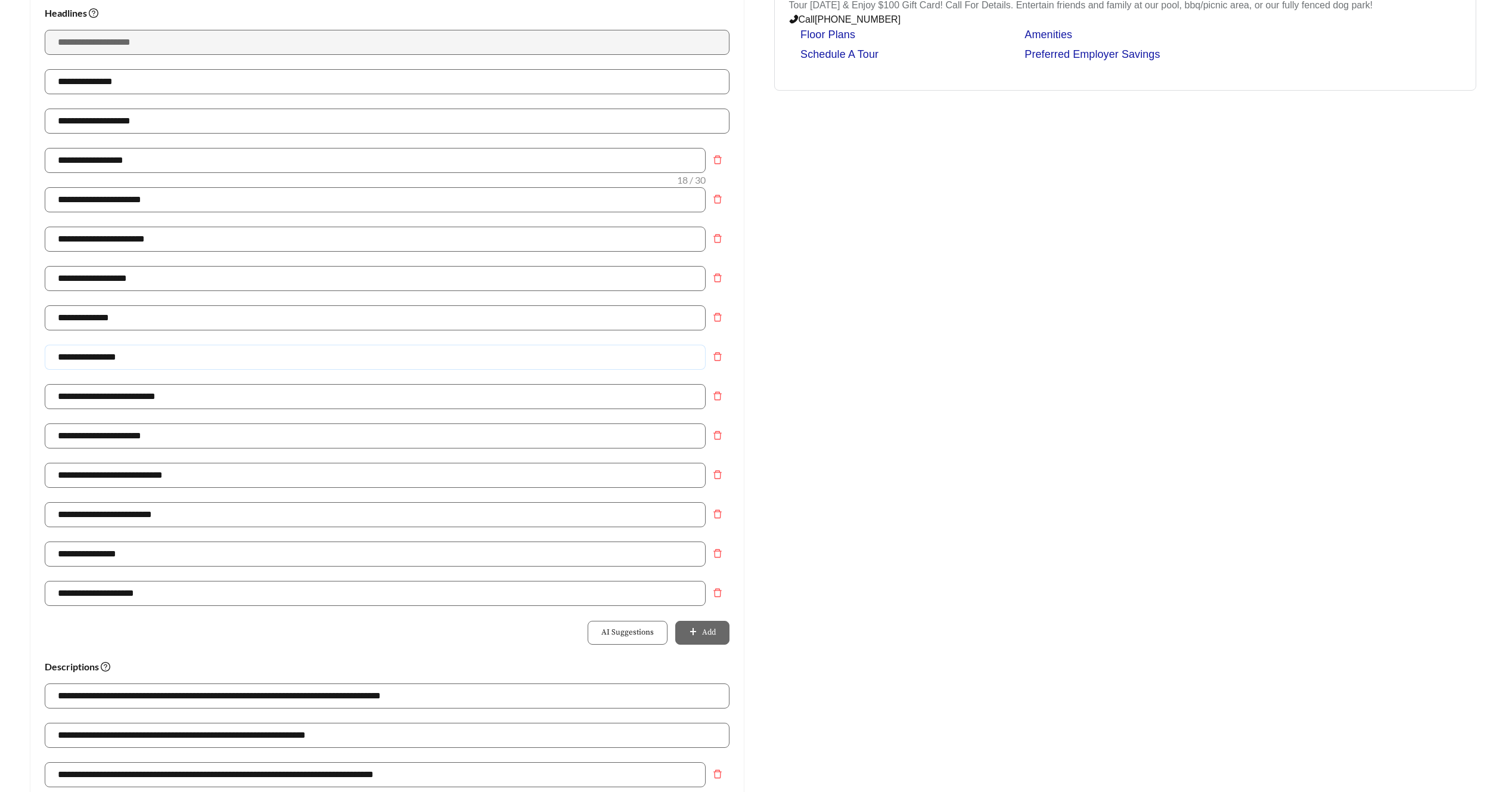
click at [139, 357] on input "**********" at bounding box center [375, 357] width 661 height 25
drag, startPoint x: 141, startPoint y: 355, endPoint x: 156, endPoint y: 356, distance: 15.0
click at [141, 355] on input "**********" at bounding box center [375, 357] width 661 height 25
drag, startPoint x: 168, startPoint y: 358, endPoint x: 11, endPoint y: 355, distance: 157.0
click at [11, 355] on main "**********" at bounding box center [756, 515] width 1512 height 1382
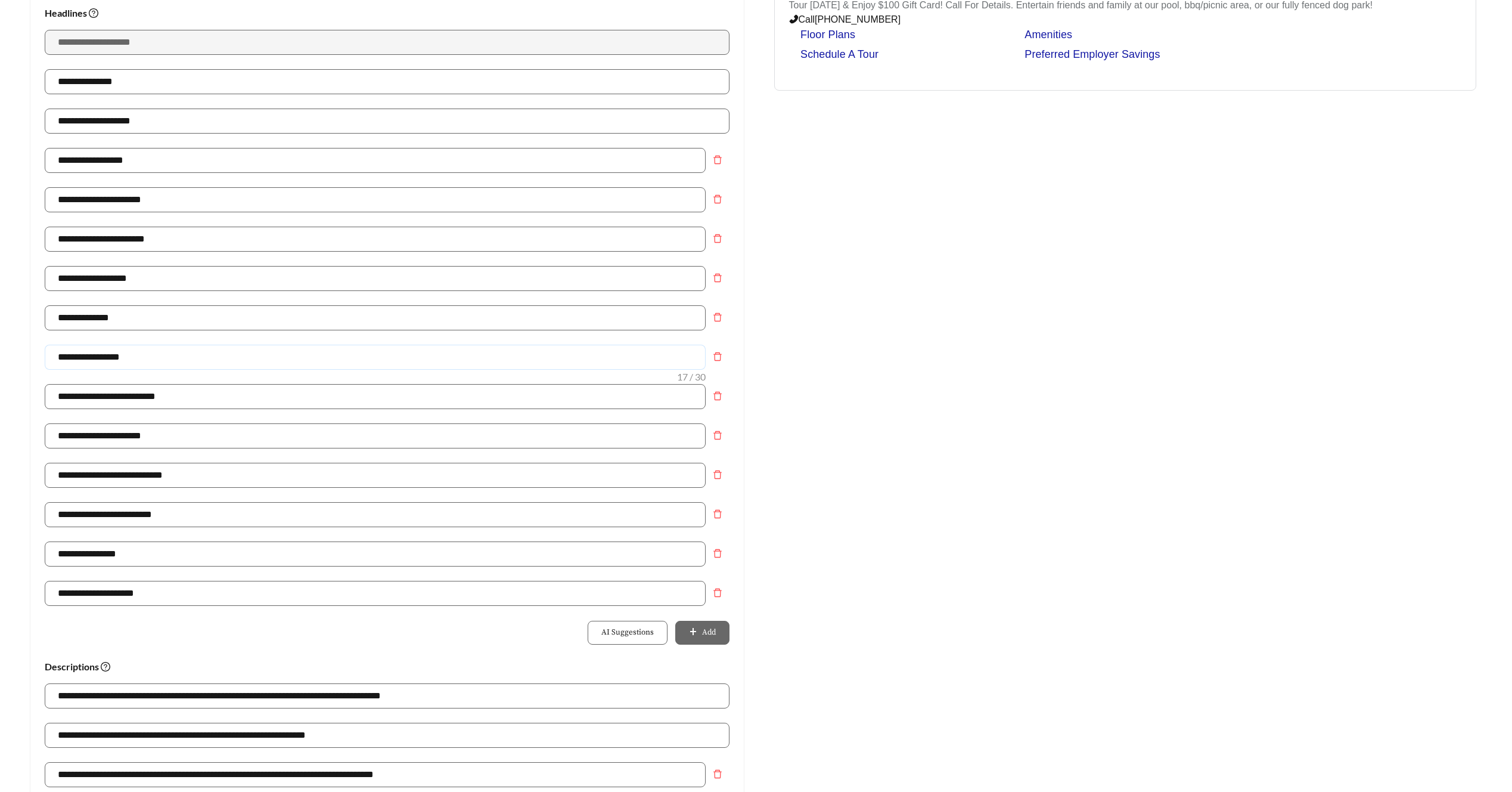
type input "**********"
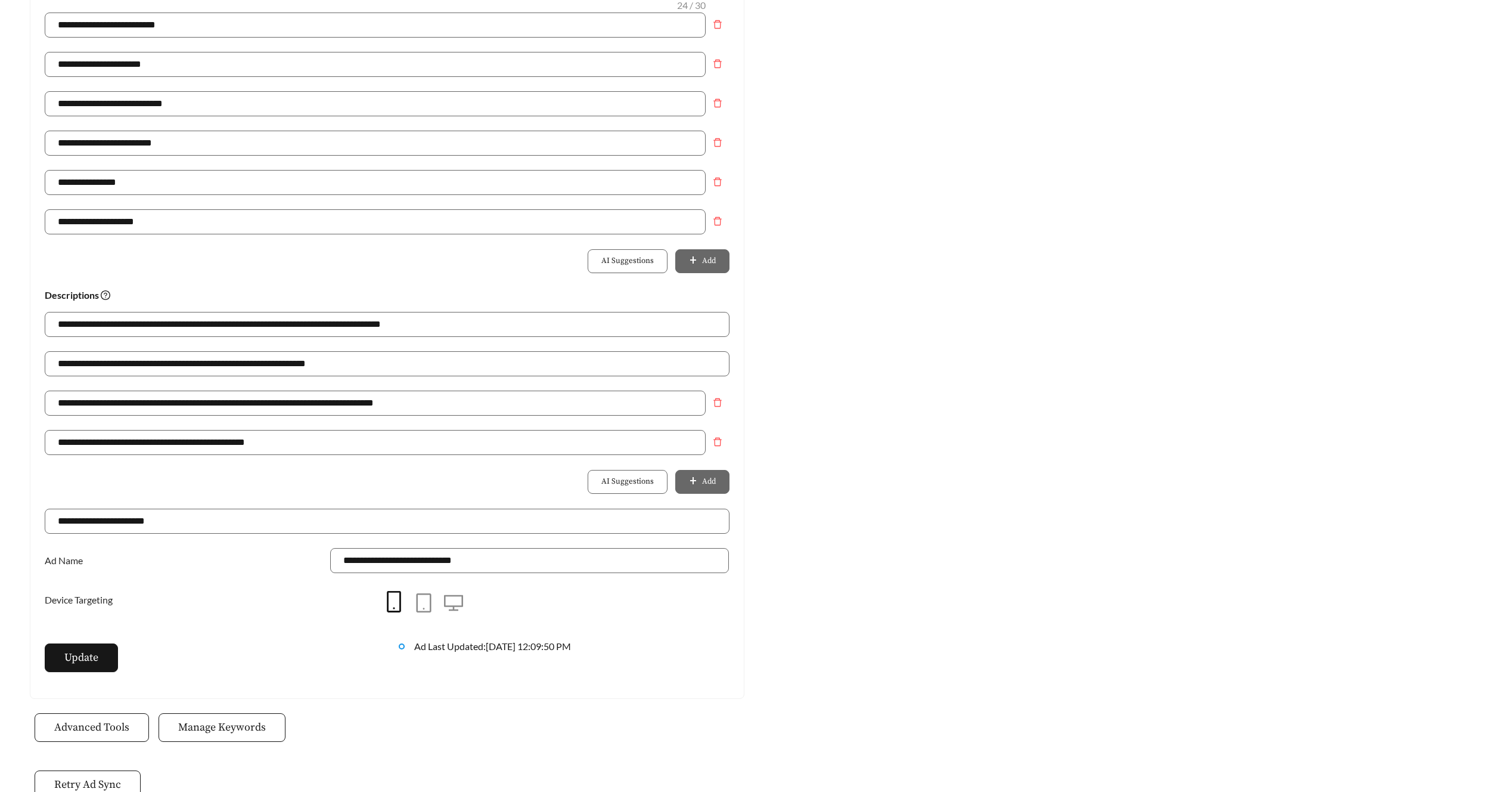
scroll to position [592, 0]
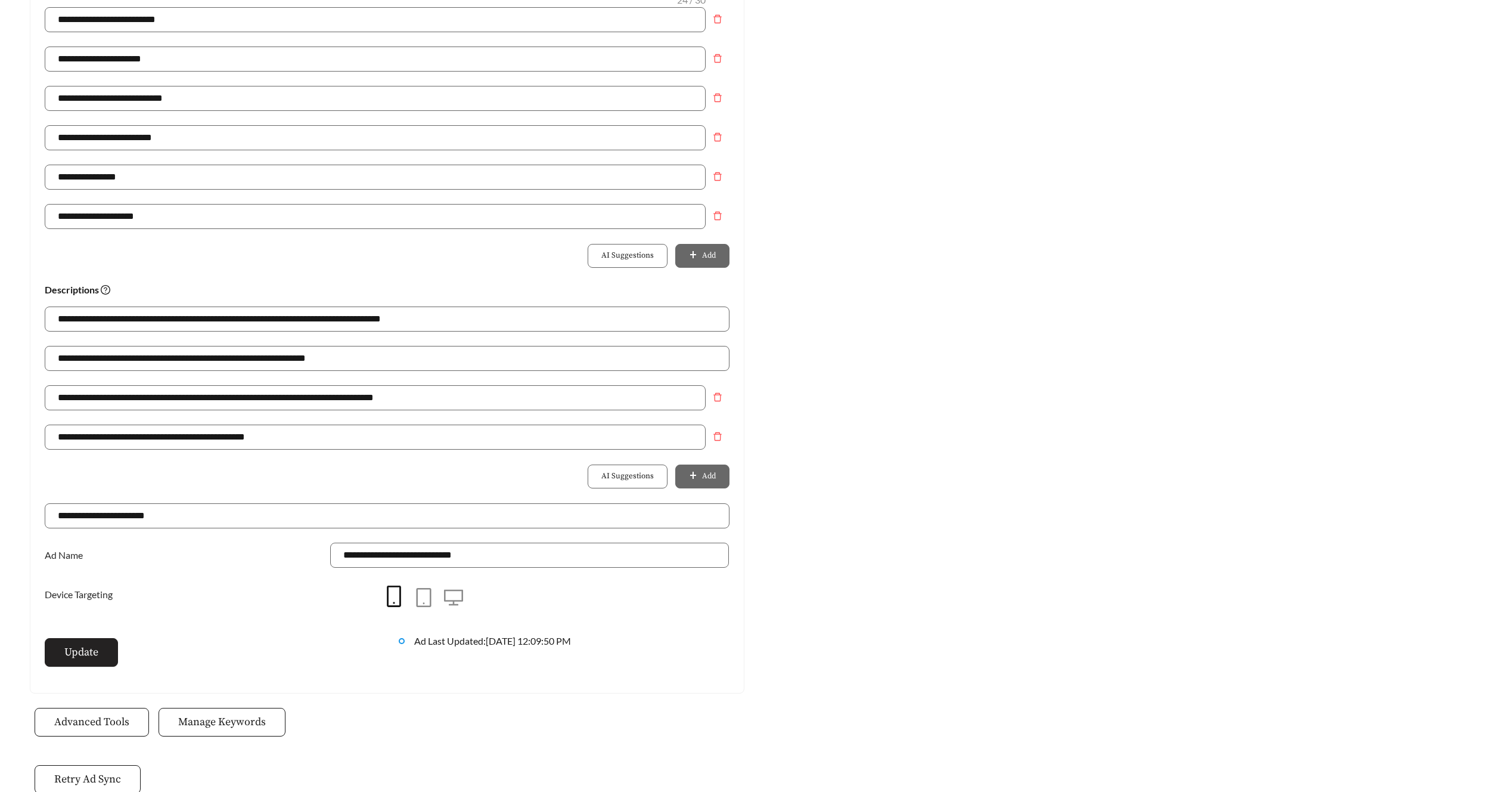
click at [100, 657] on button "Update" at bounding box center [81, 653] width 73 height 29
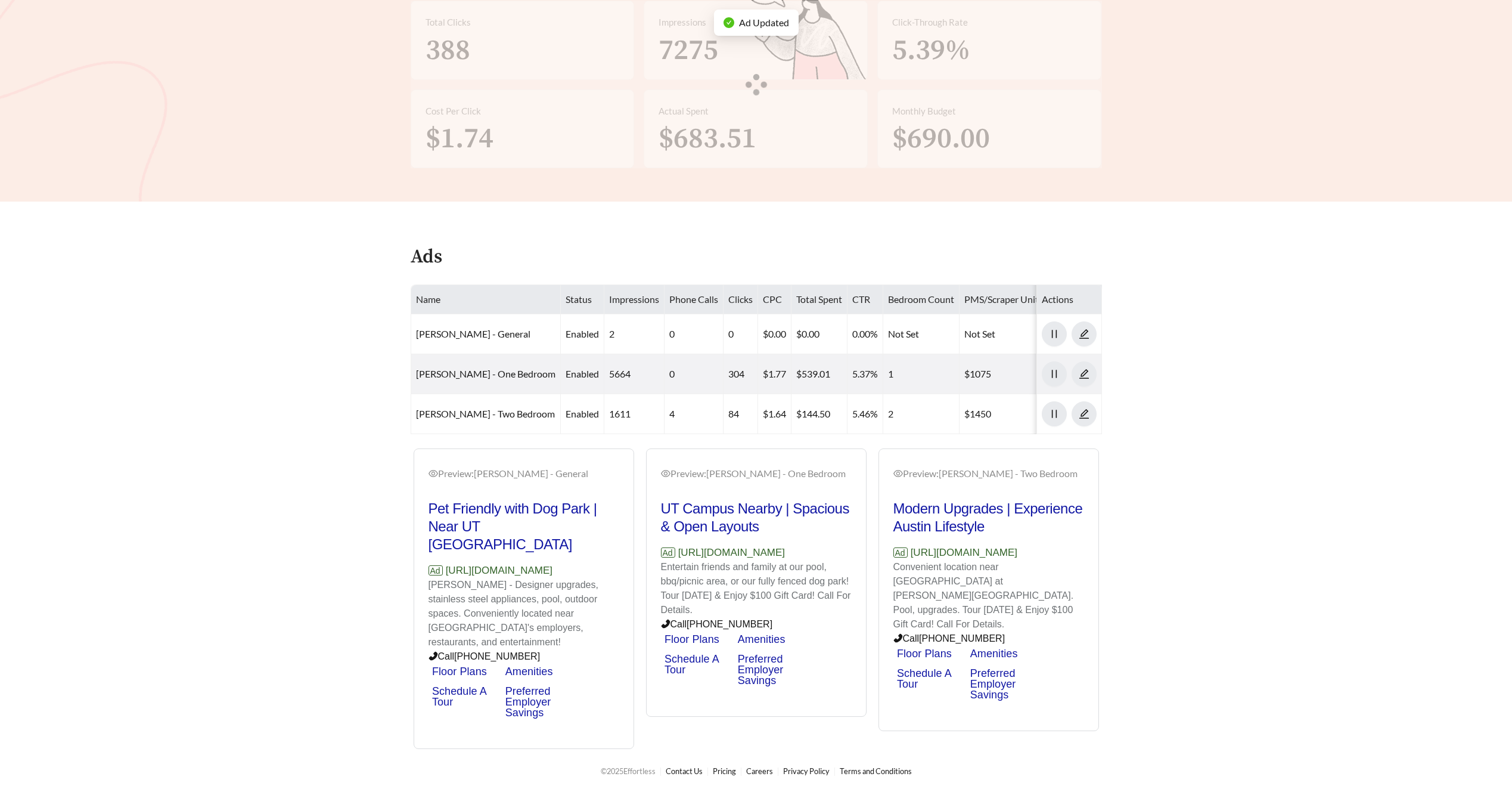
scroll to position [242, 0]
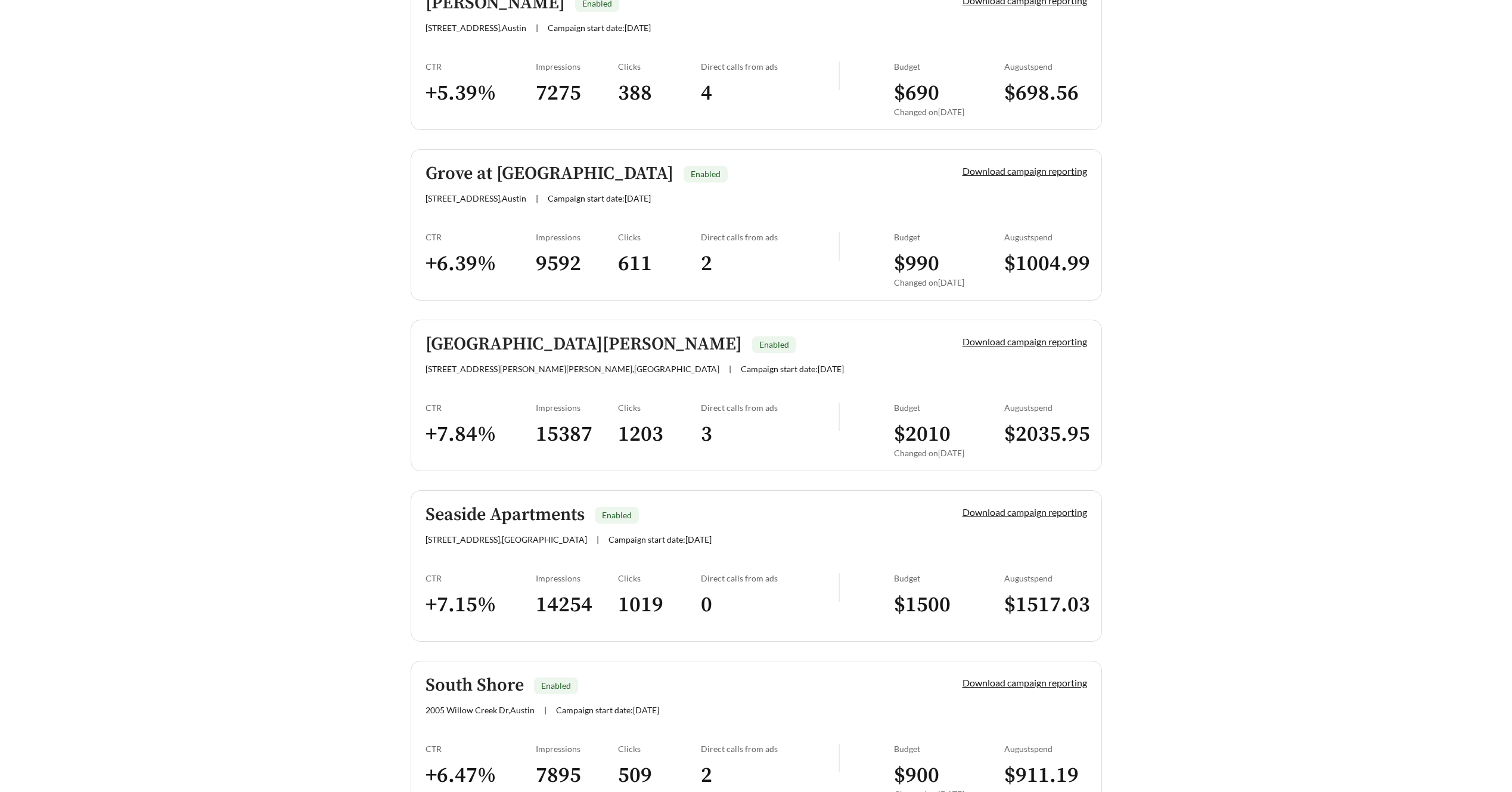
scroll to position [385, 0]
click at [475, 339] on h5 "San Jose Apartments" at bounding box center [584, 344] width 317 height 19
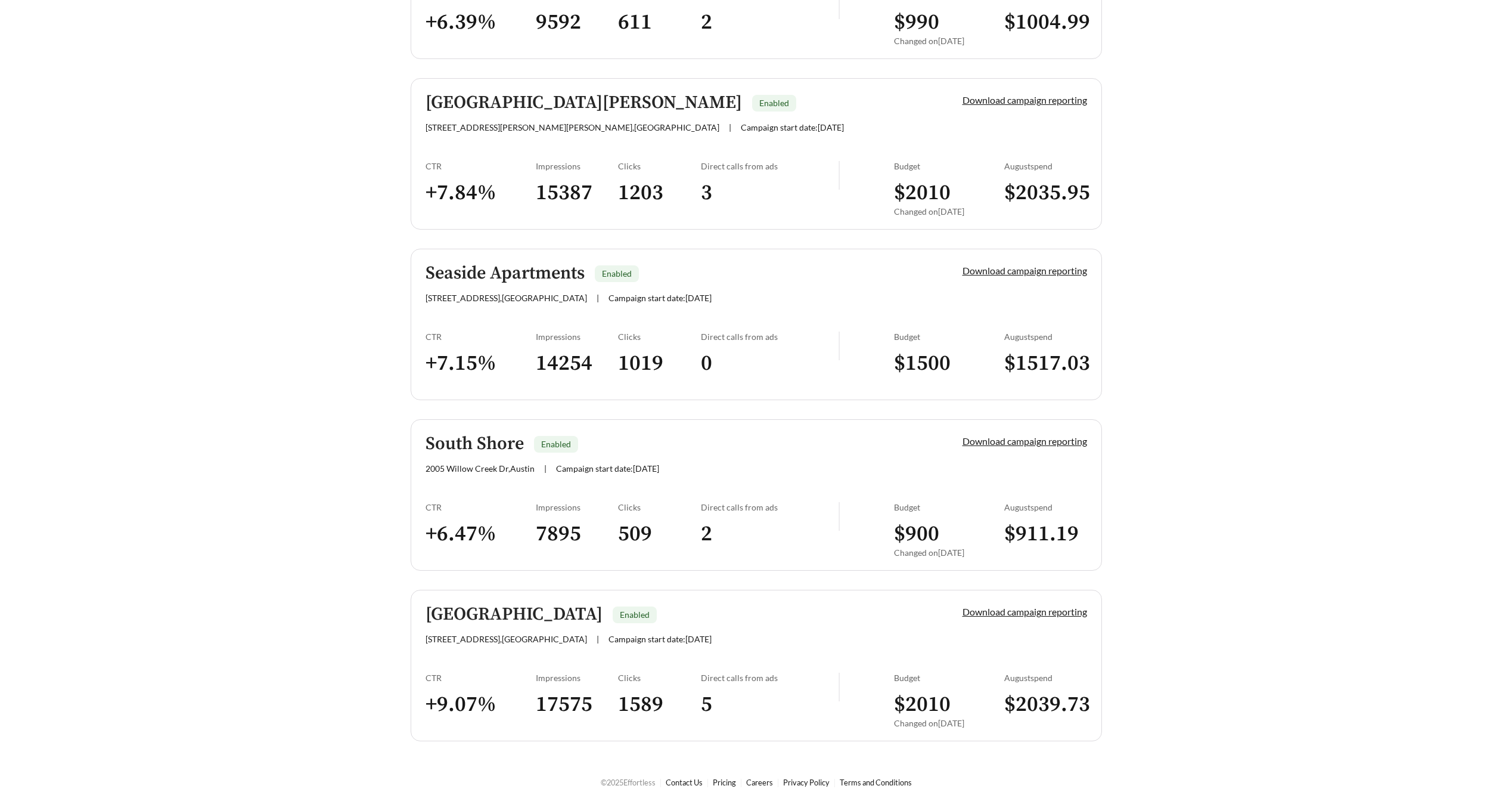
scroll to position [638, 0]
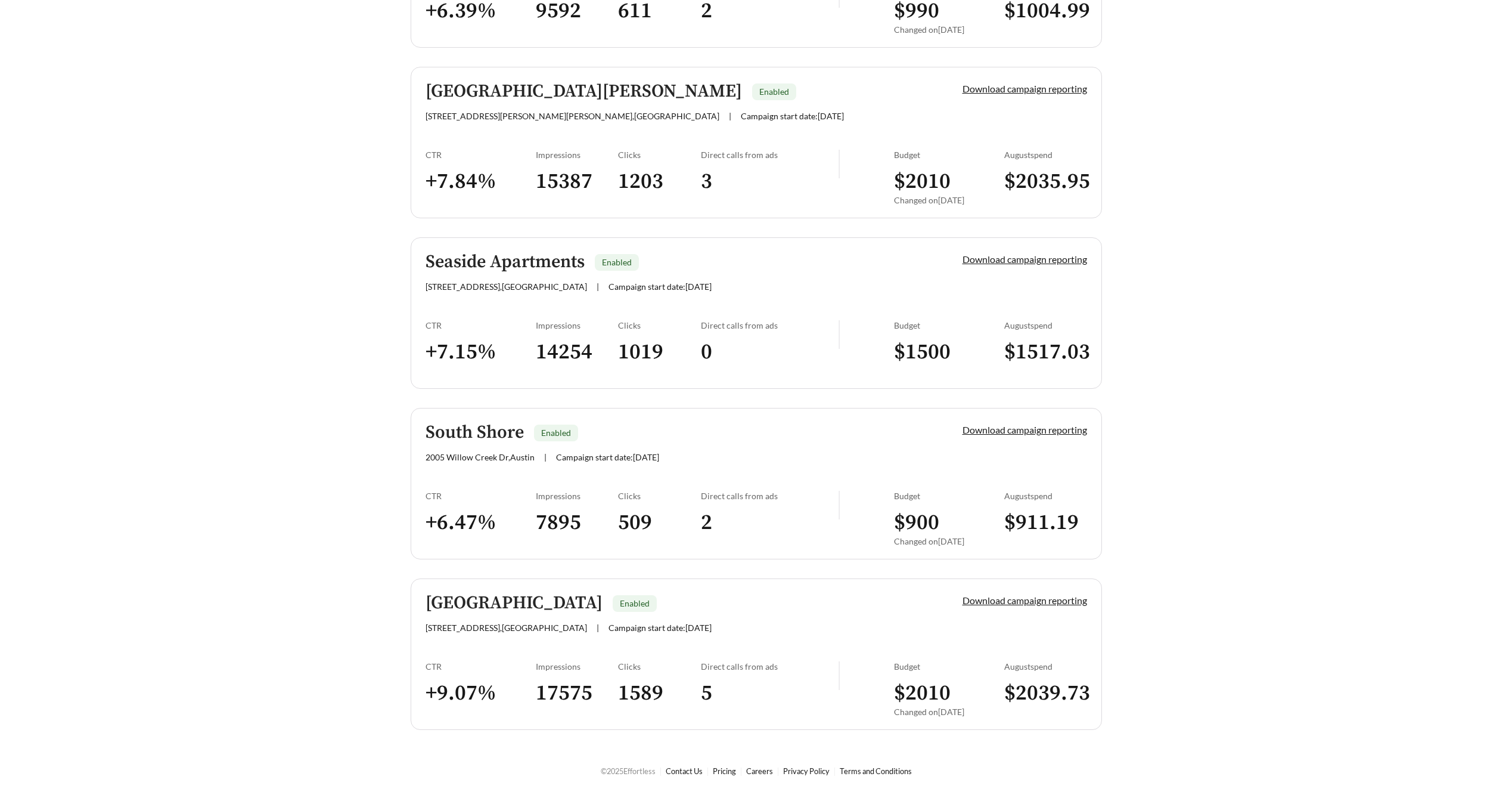
click at [571, 423] on link "South Shore Enabled 2005 Willow Creek Dr , Austin | Campaign start date: 2024-1…" at bounding box center [756, 483] width 691 height 152
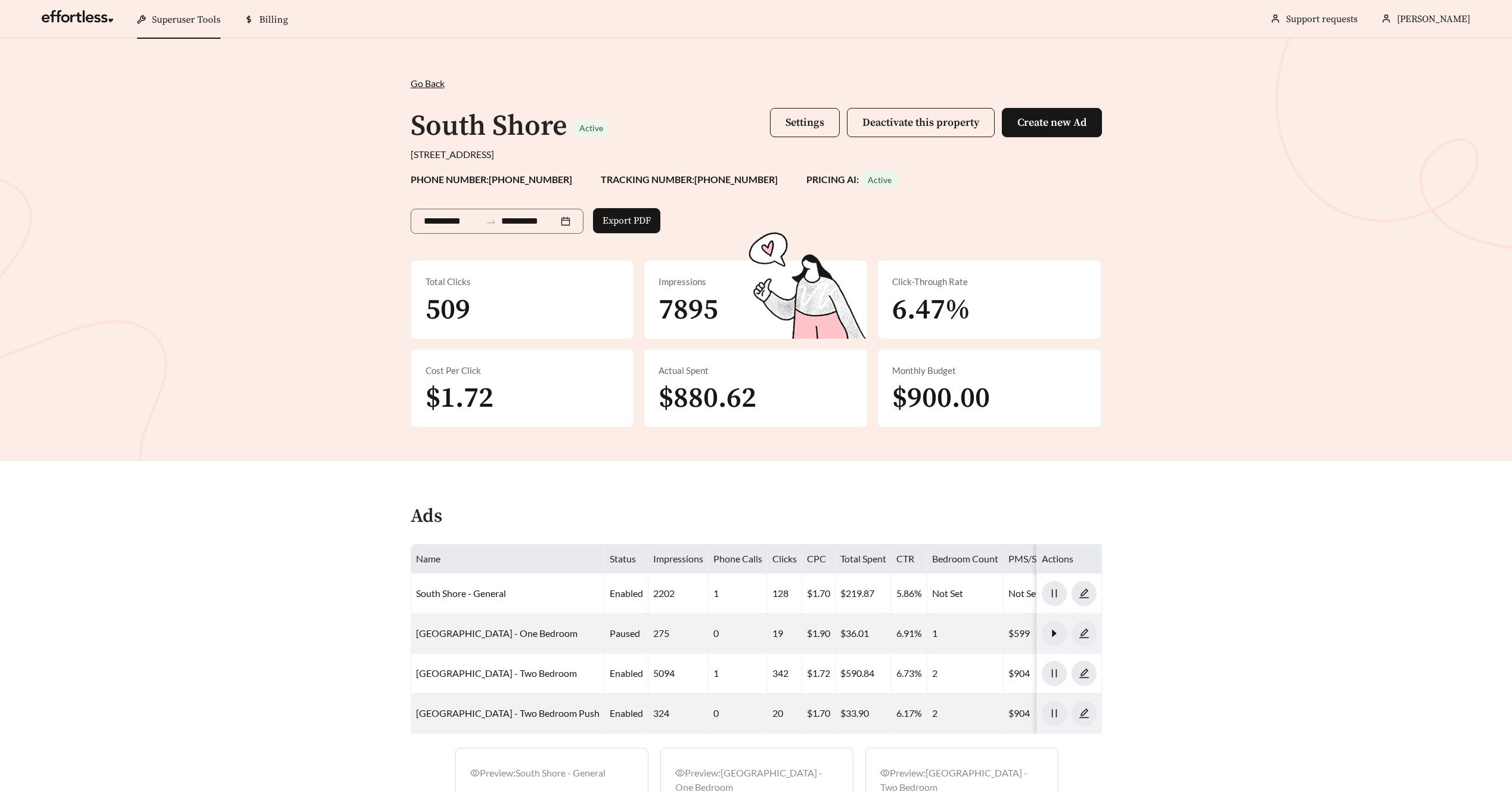
scroll to position [638, 0]
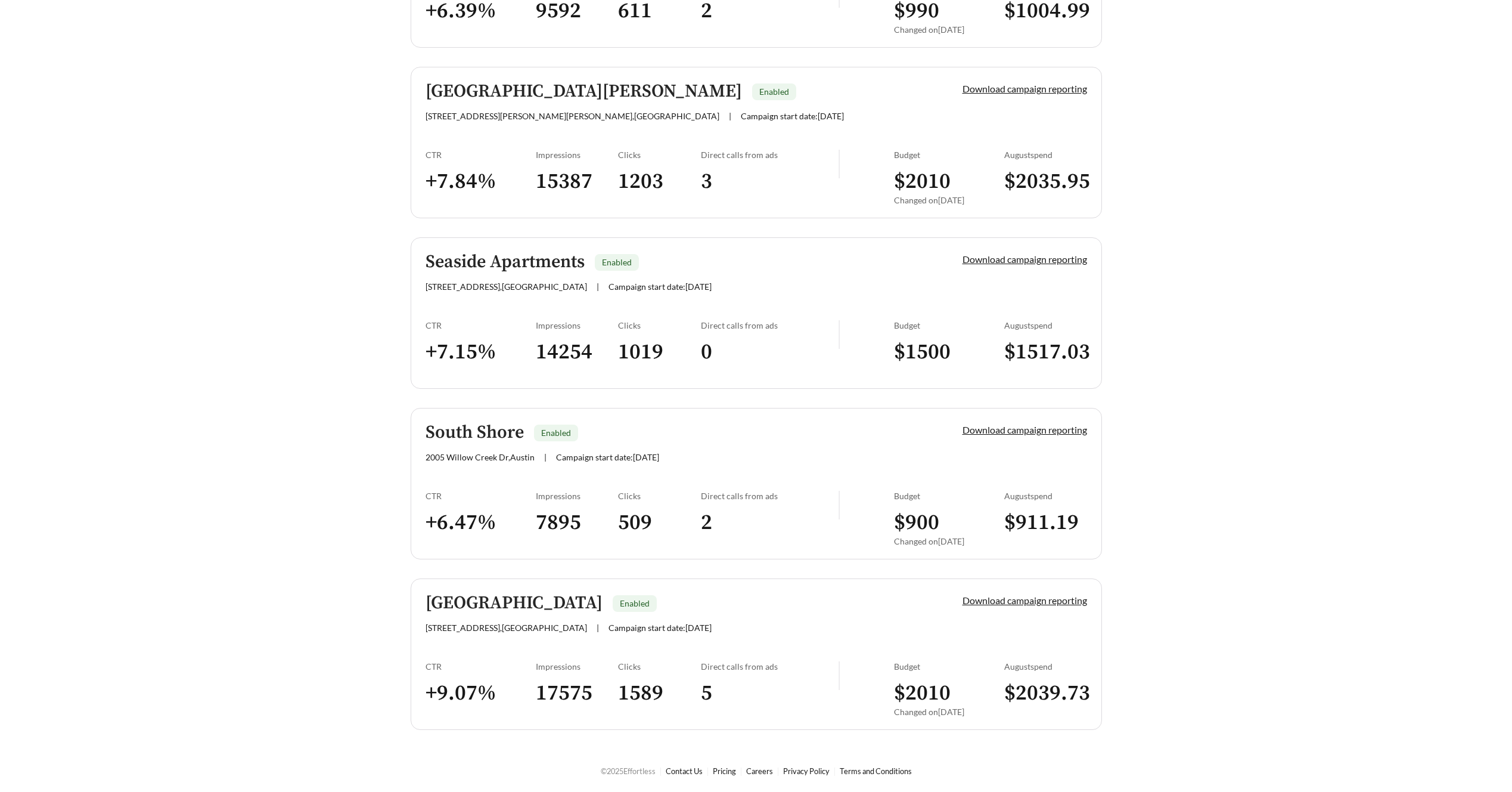
click at [526, 601] on h5 "Stonemont Village" at bounding box center [514, 603] width 177 height 19
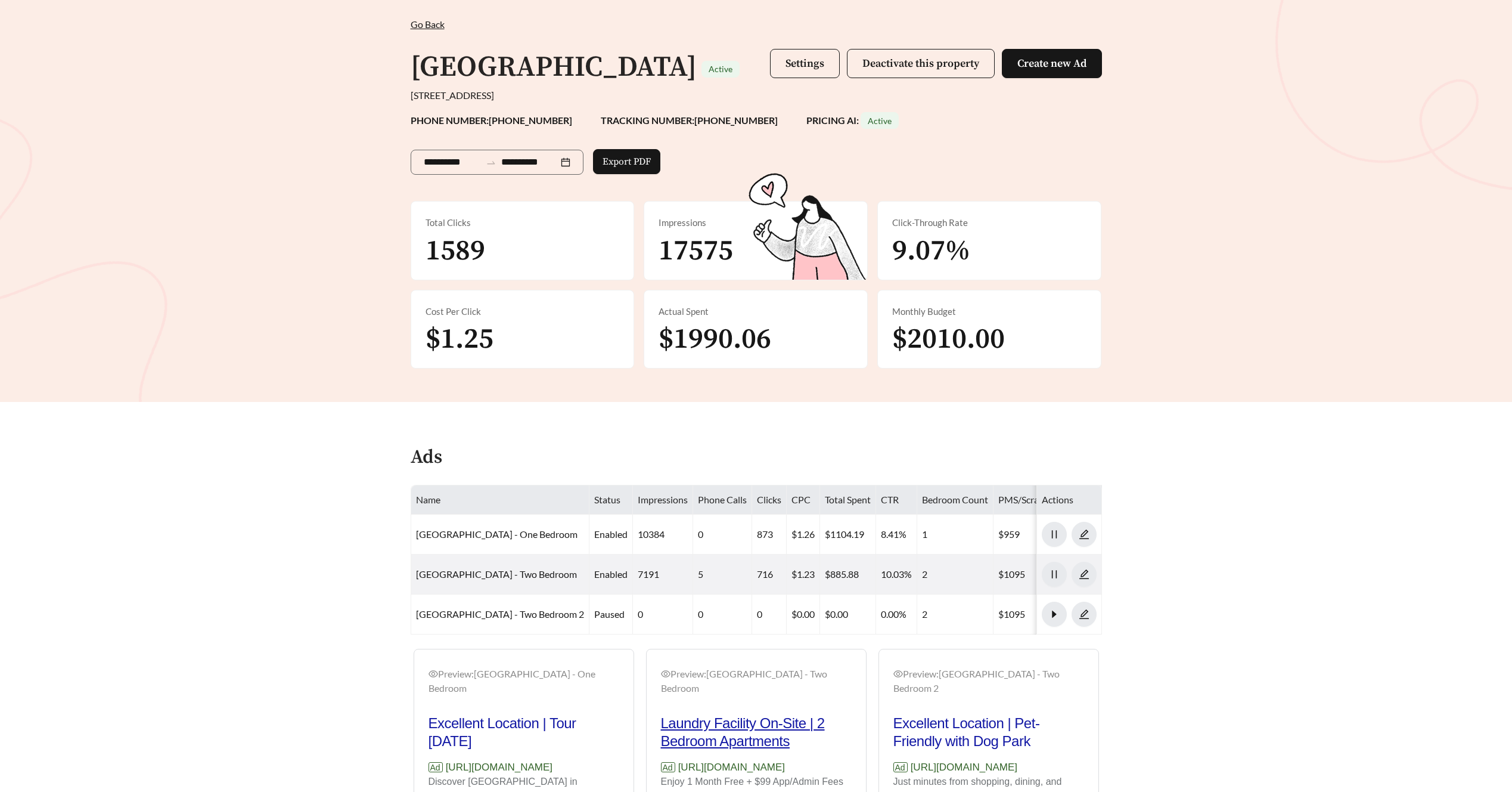
scroll to position [56, 0]
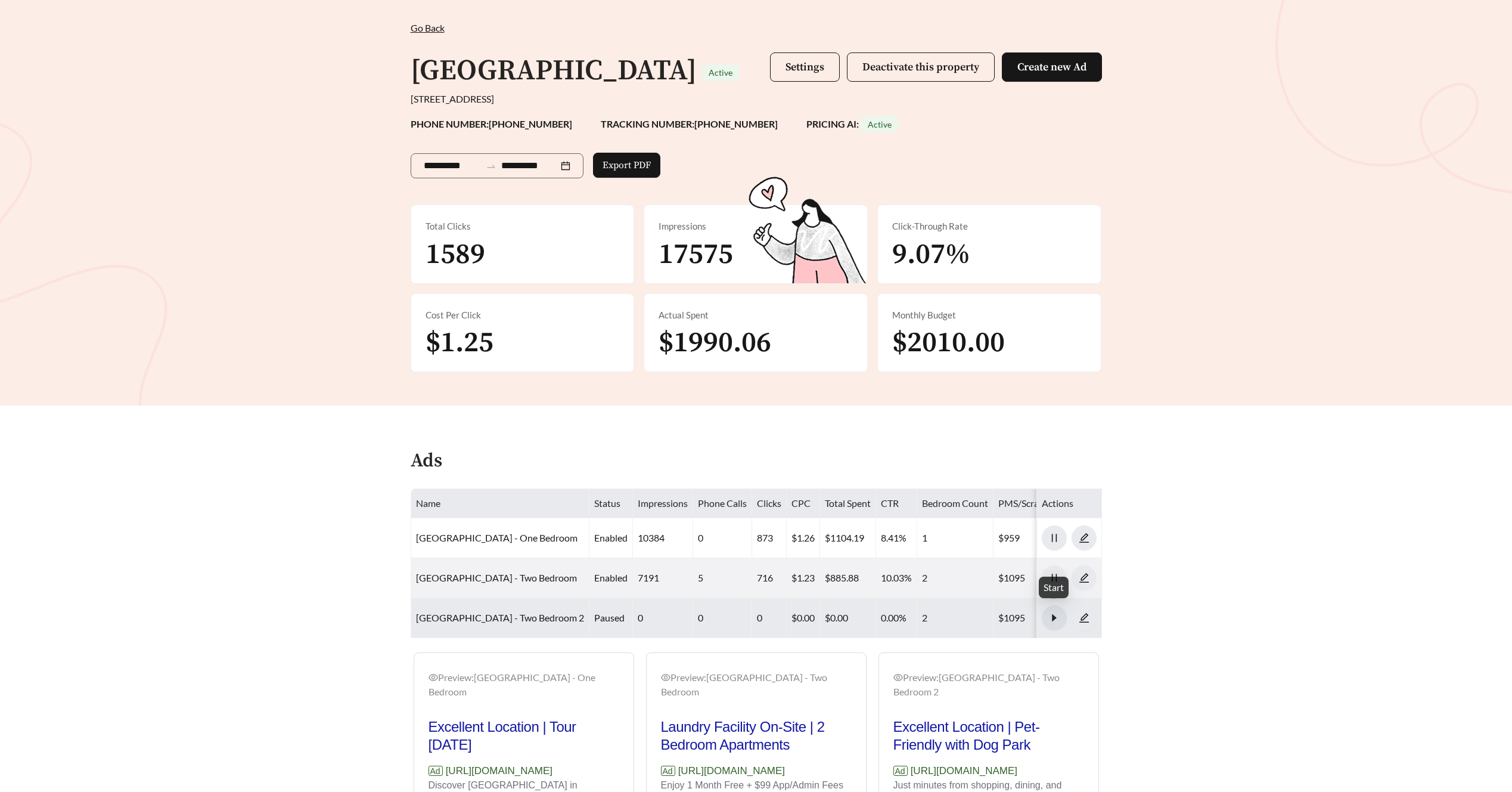
click at [1062, 616] on span "caret-right" at bounding box center [1054, 618] width 24 height 11
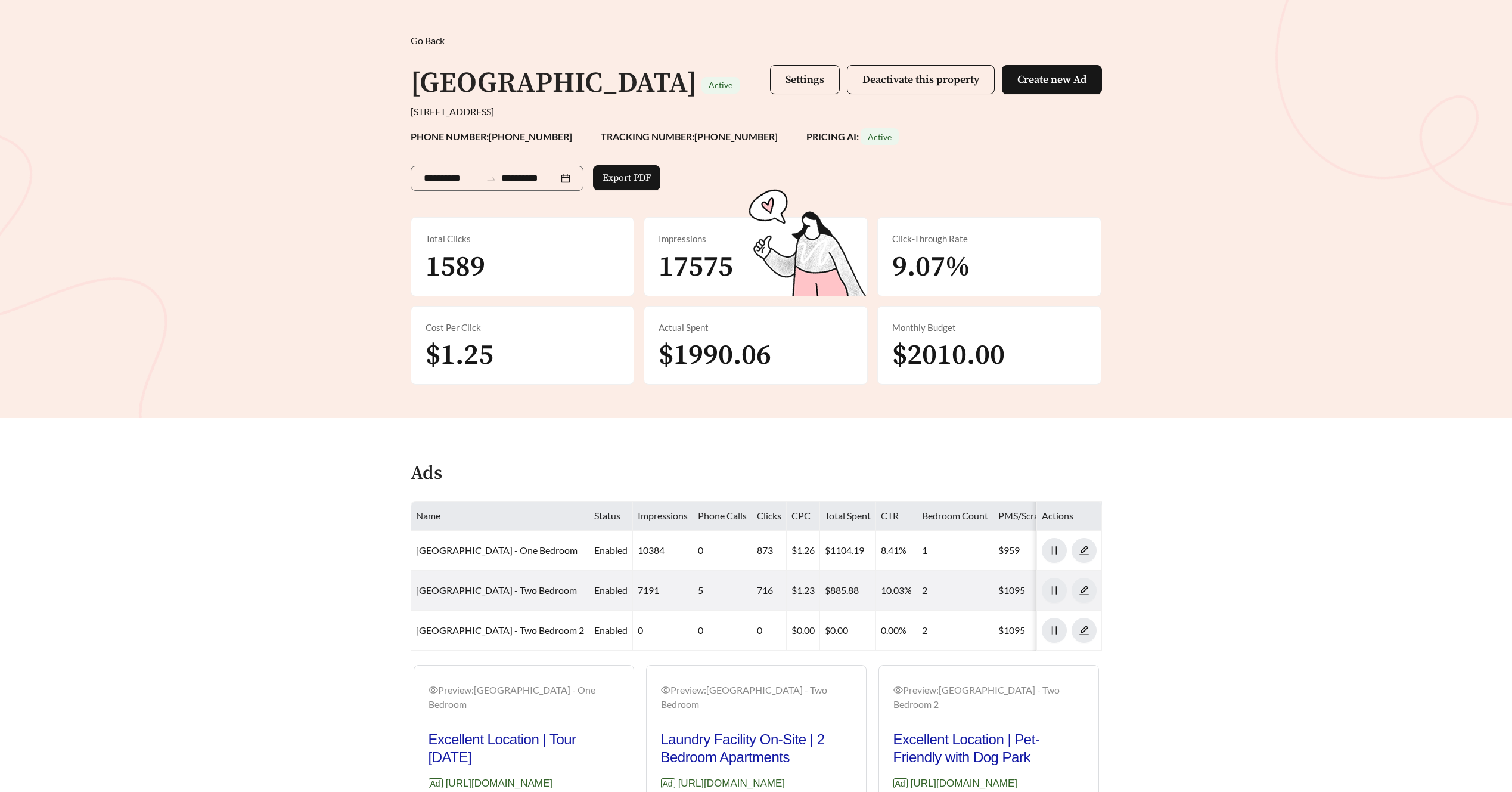
scroll to position [0, 0]
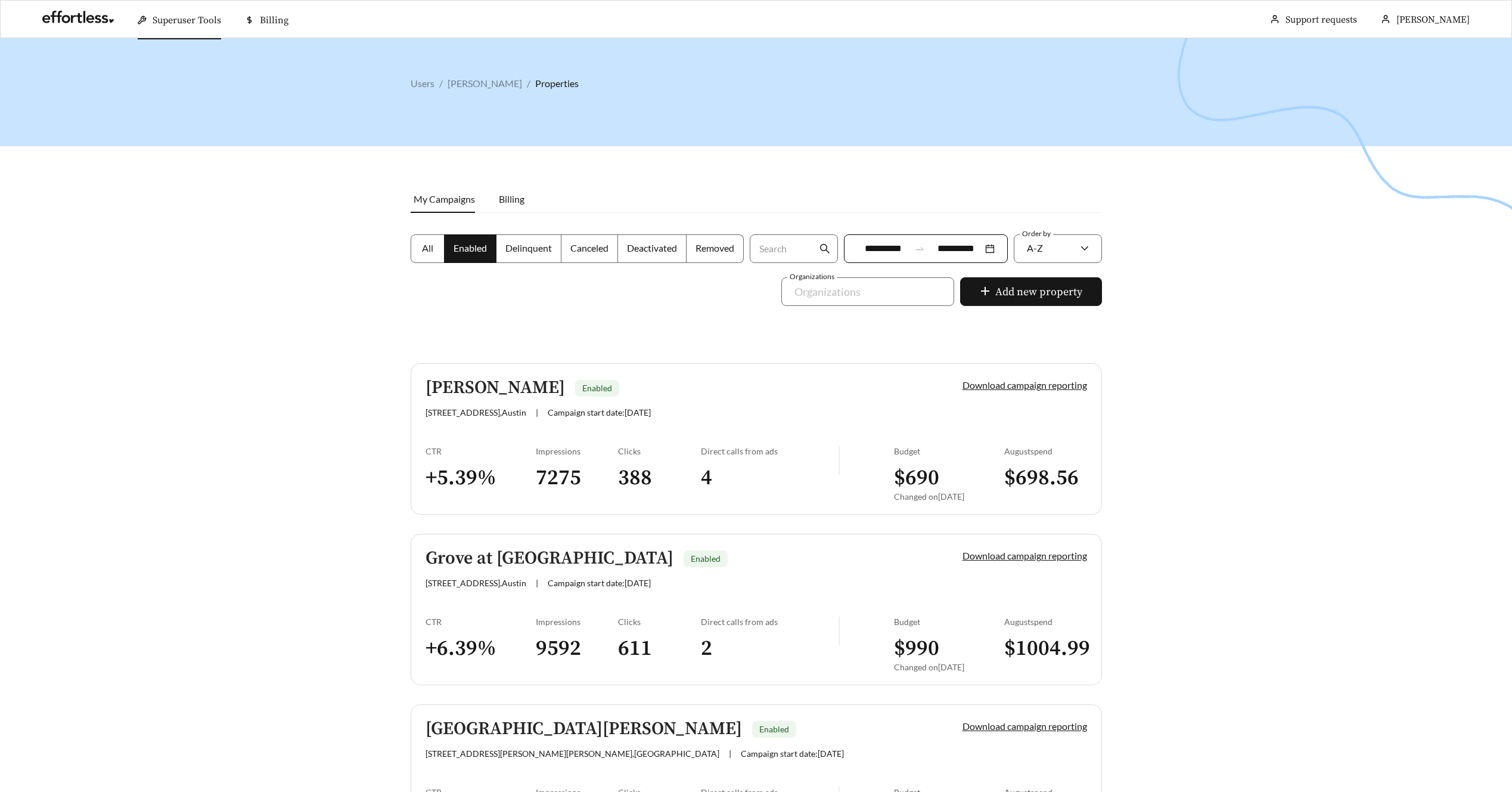
scroll to position [638, 0]
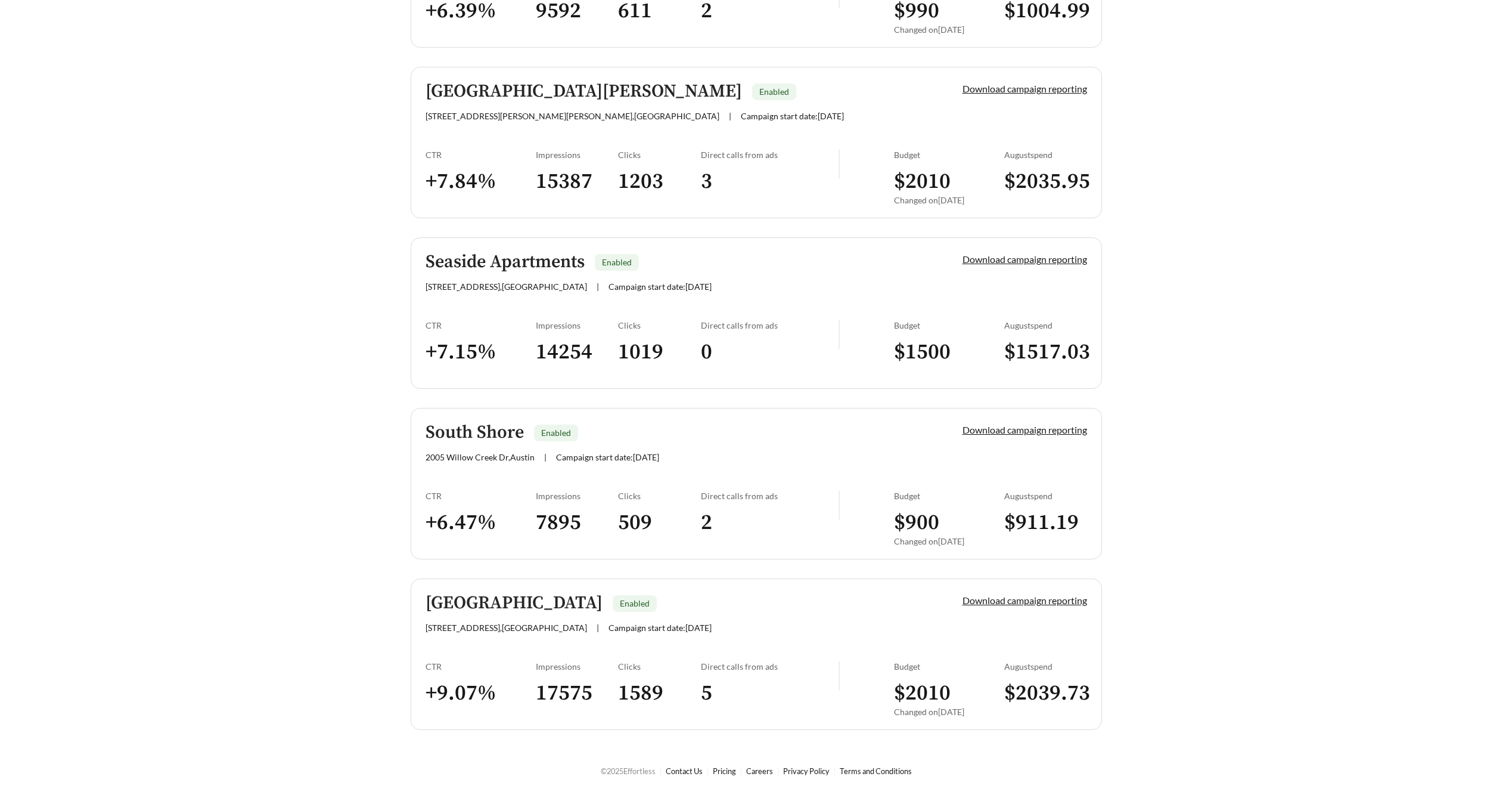
click at [480, 265] on h5 "Seaside Apartments" at bounding box center [505, 262] width 159 height 19
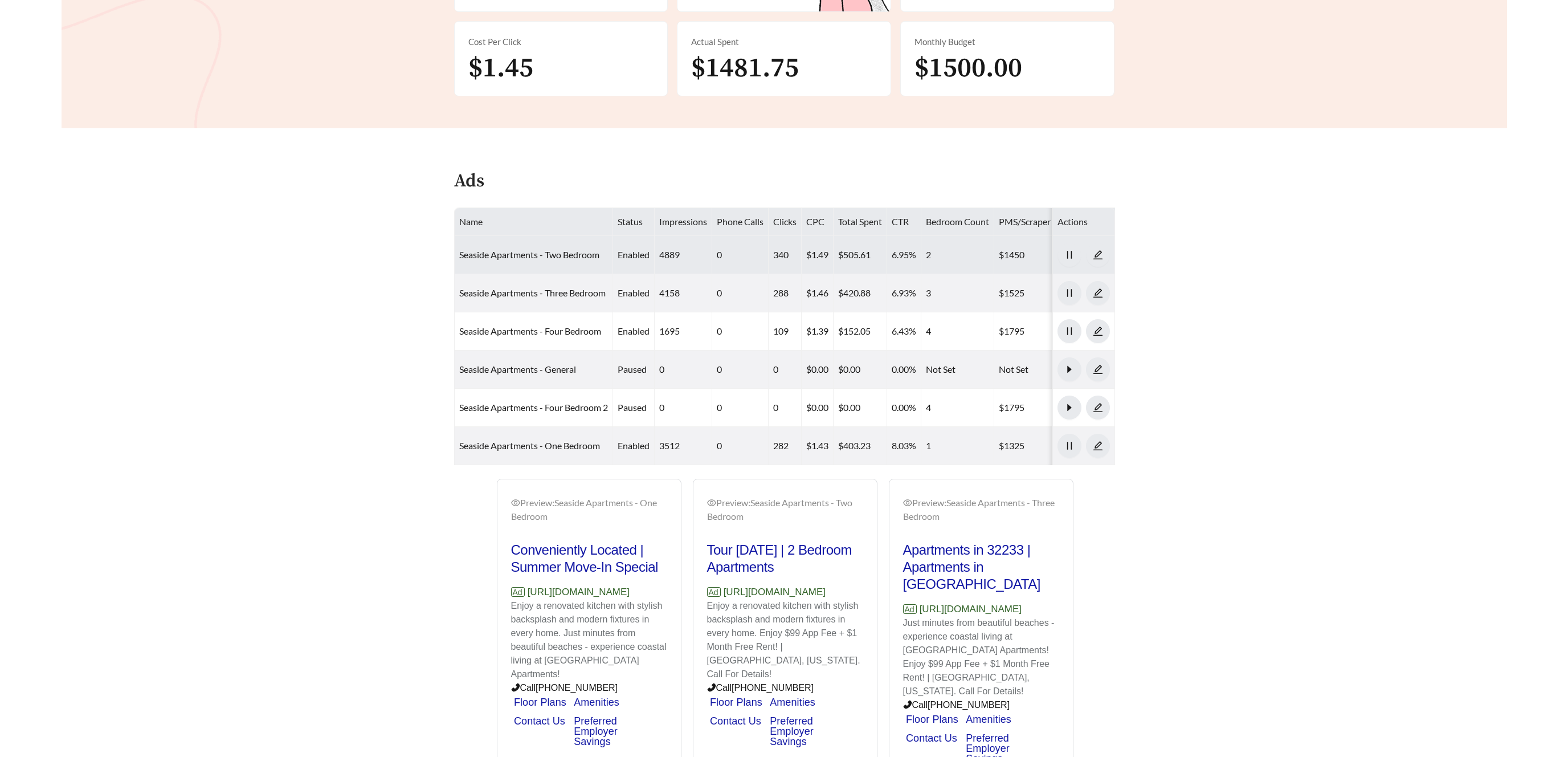
scroll to position [313, 0]
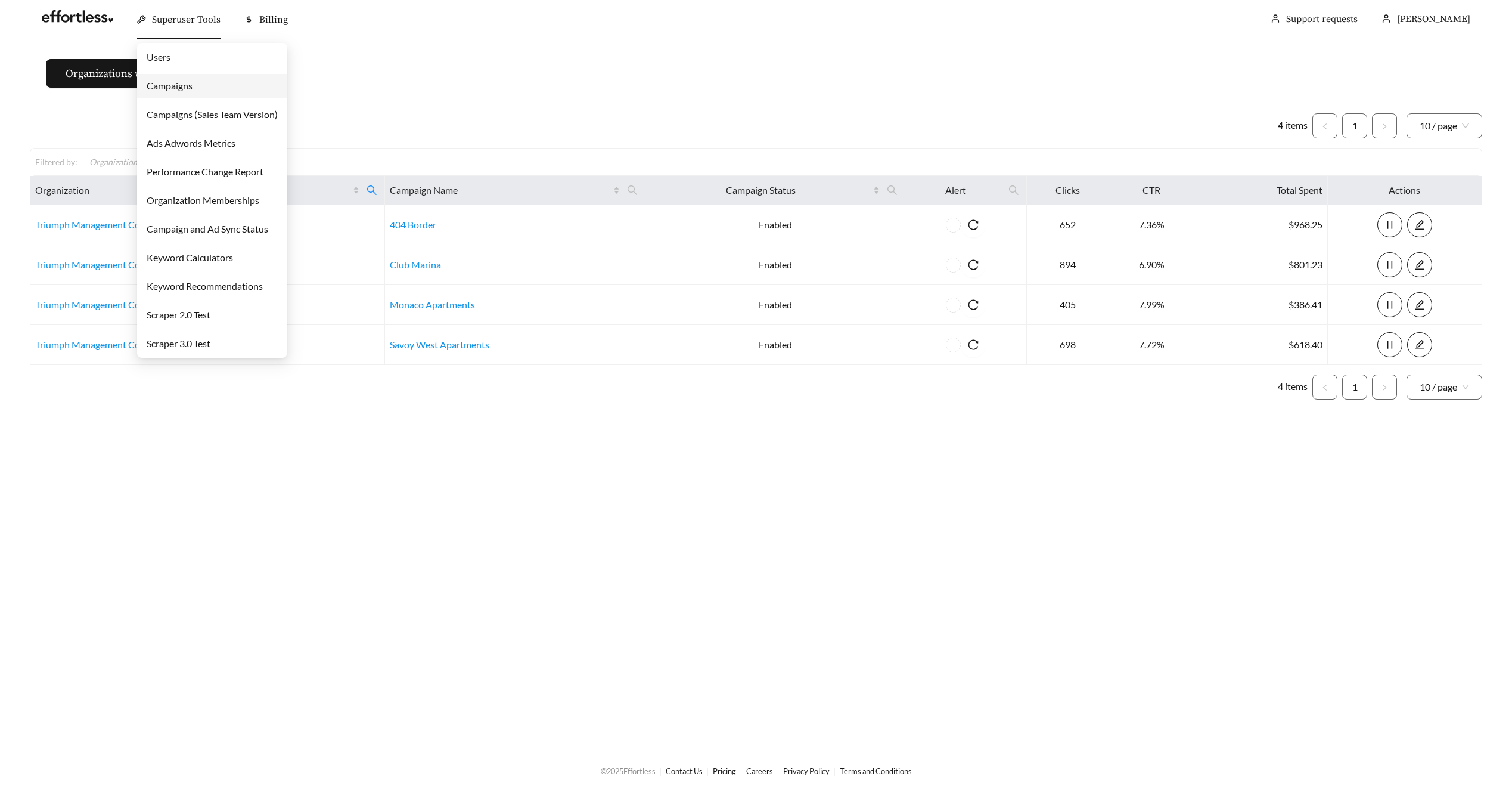
drag, startPoint x: 187, startPoint y: 19, endPoint x: 185, endPoint y: 32, distance: 13.2
click at [186, 20] on span "Superuser Tools" at bounding box center [187, 19] width 69 height 12
click at [186, 87] on link "Campaigns" at bounding box center [169, 85] width 46 height 11
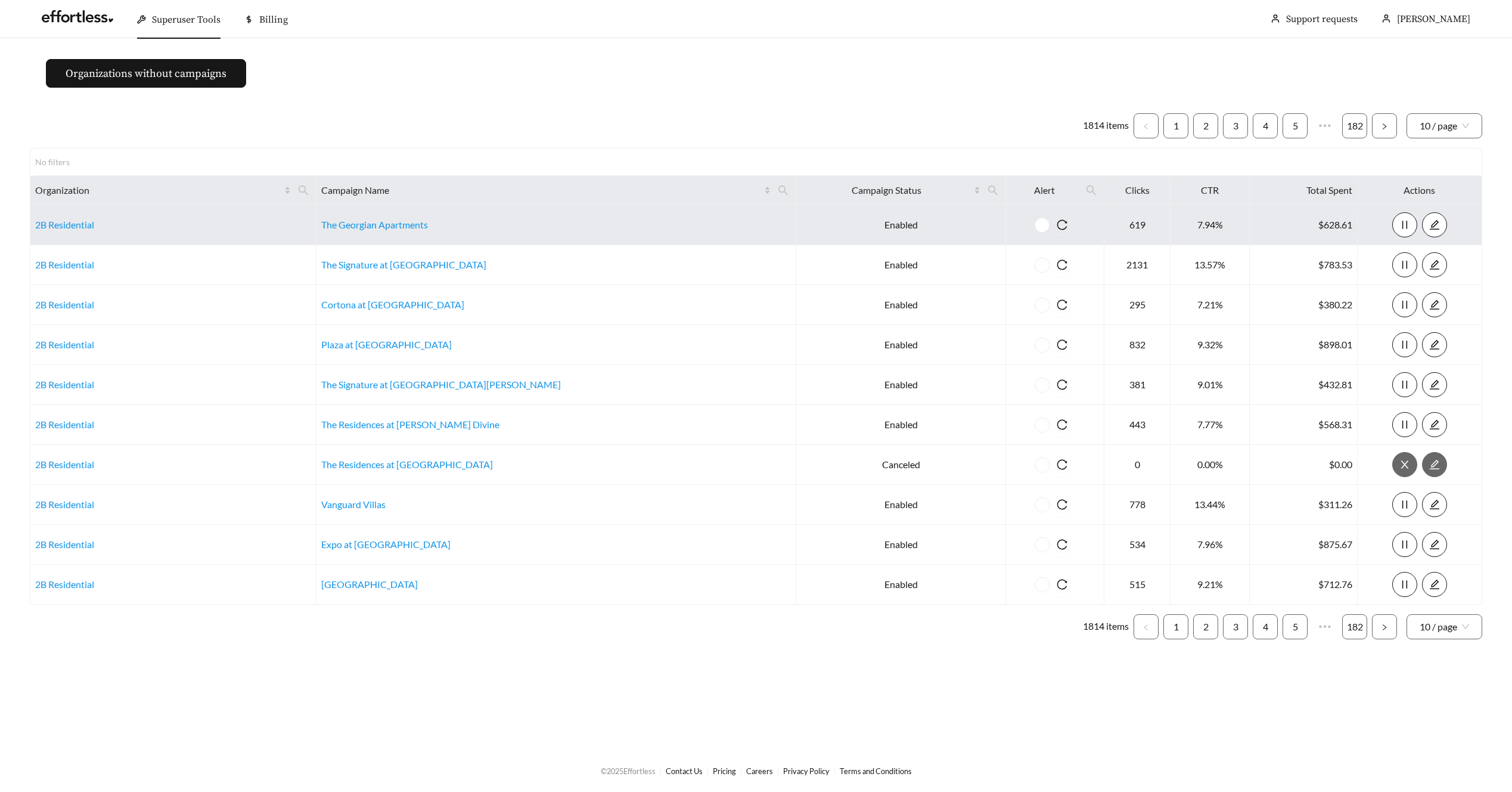
drag, startPoint x: 346, startPoint y: 189, endPoint x: 315, endPoint y: 238, distance: 58.0
click at [309, 190] on icon "search" at bounding box center [303, 190] width 11 height 11
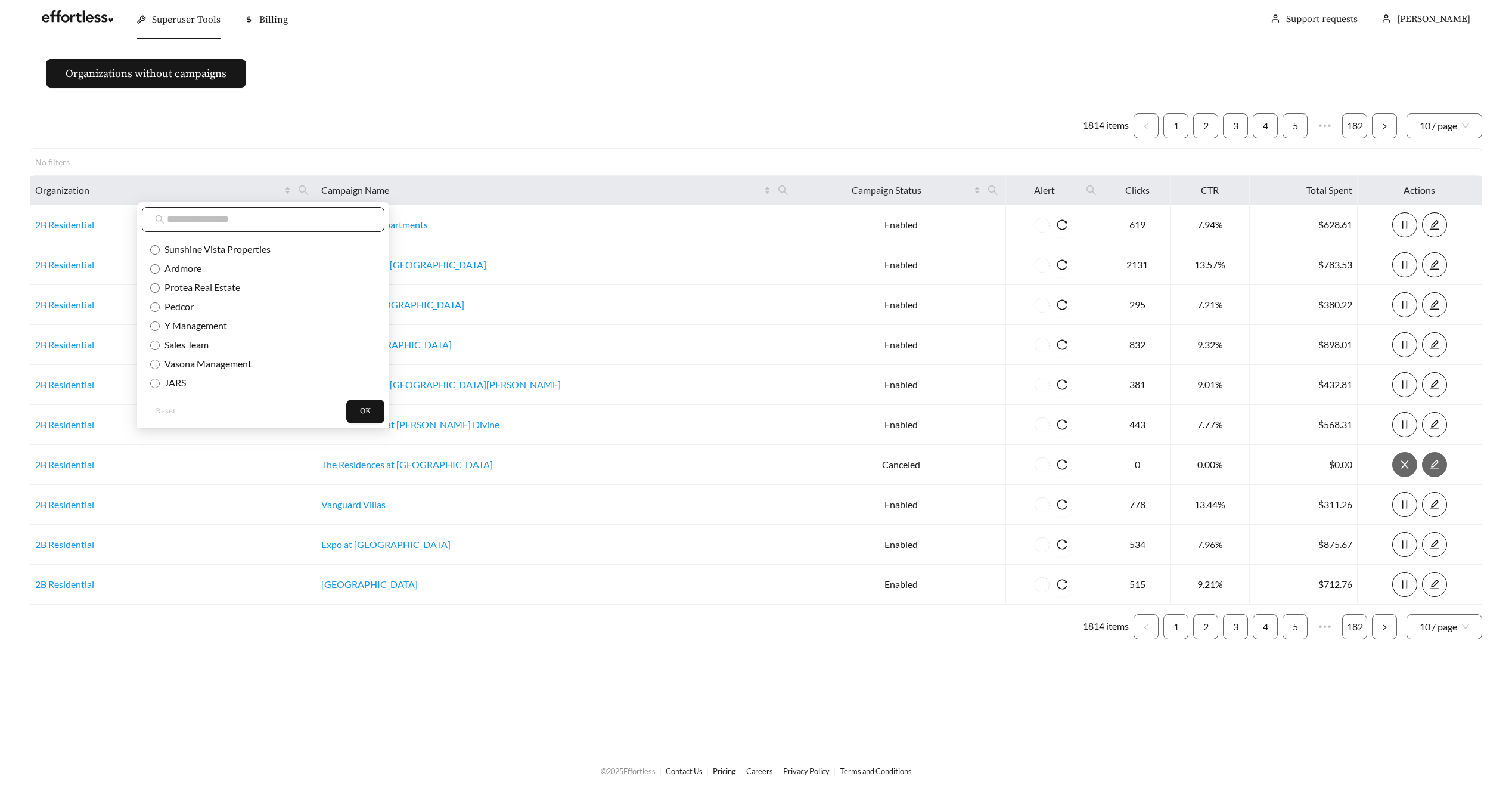
click at [208, 221] on input "text" at bounding box center [269, 220] width 205 height 14
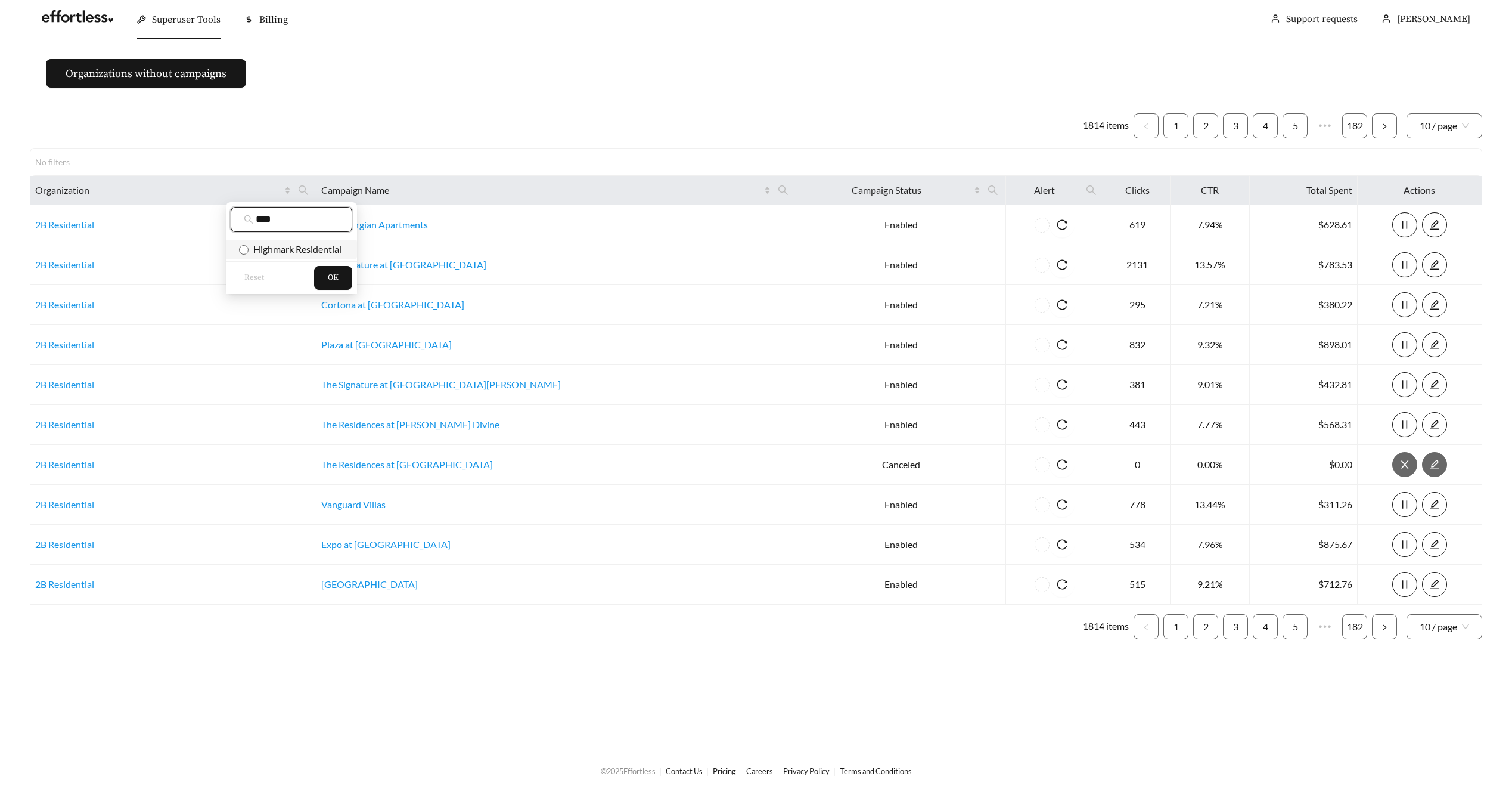
type input "****"
click at [310, 244] on span "Highmark Residential" at bounding box center [295, 248] width 93 height 11
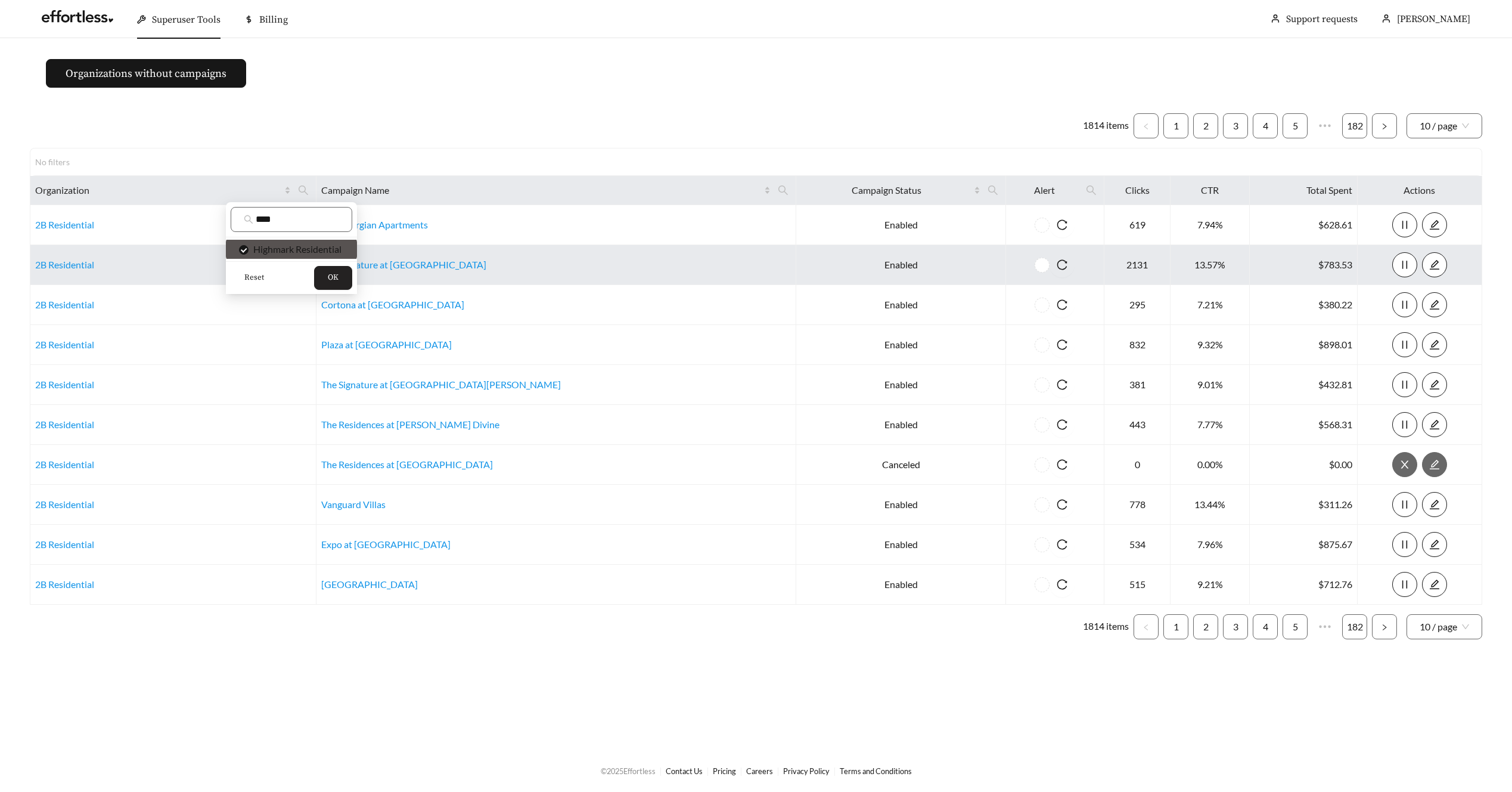
click at [331, 267] on button "OK" at bounding box center [333, 277] width 38 height 24
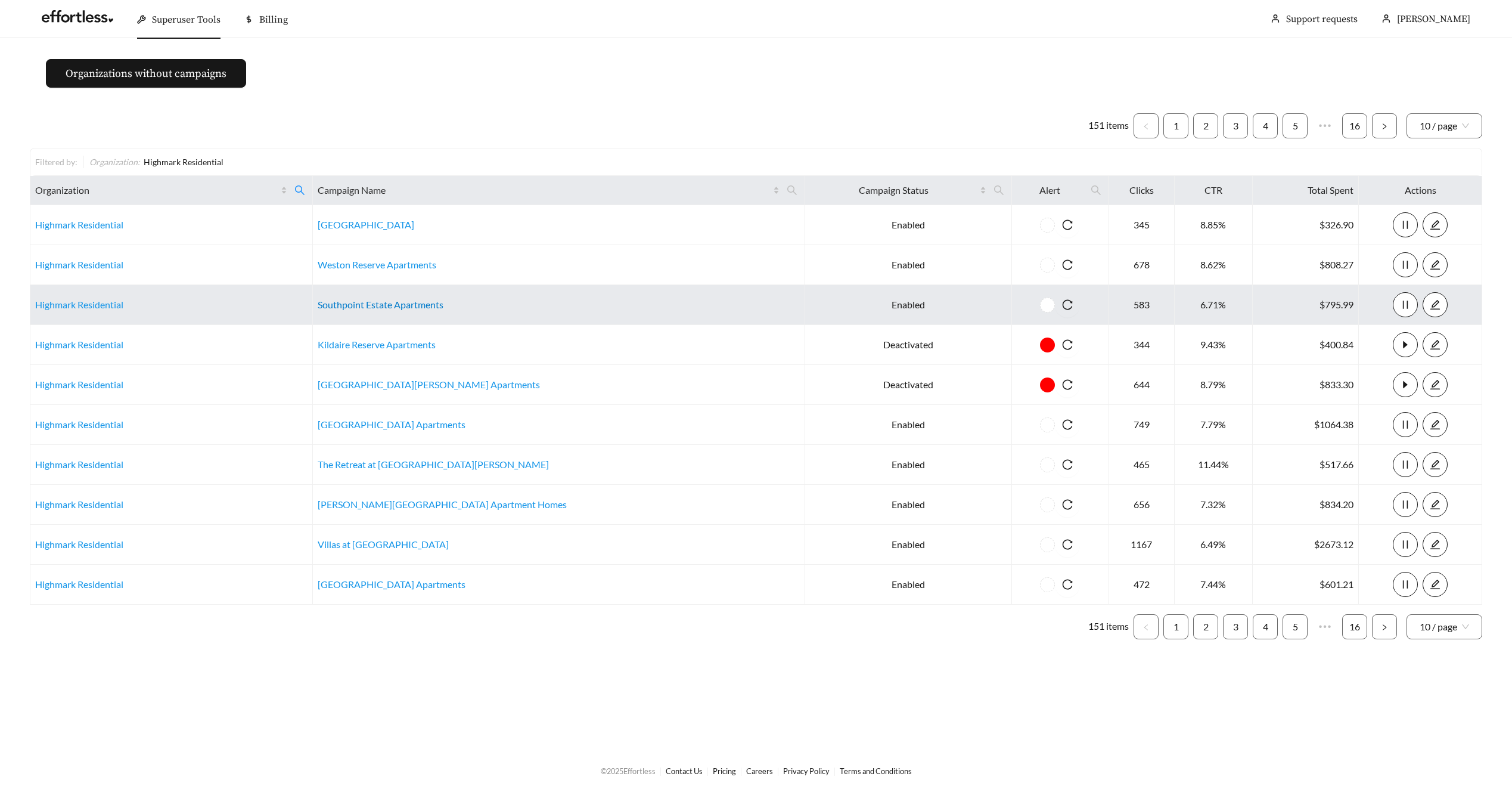
click at [399, 303] on link "Southpoint Estate Apartments" at bounding box center [380, 304] width 126 height 11
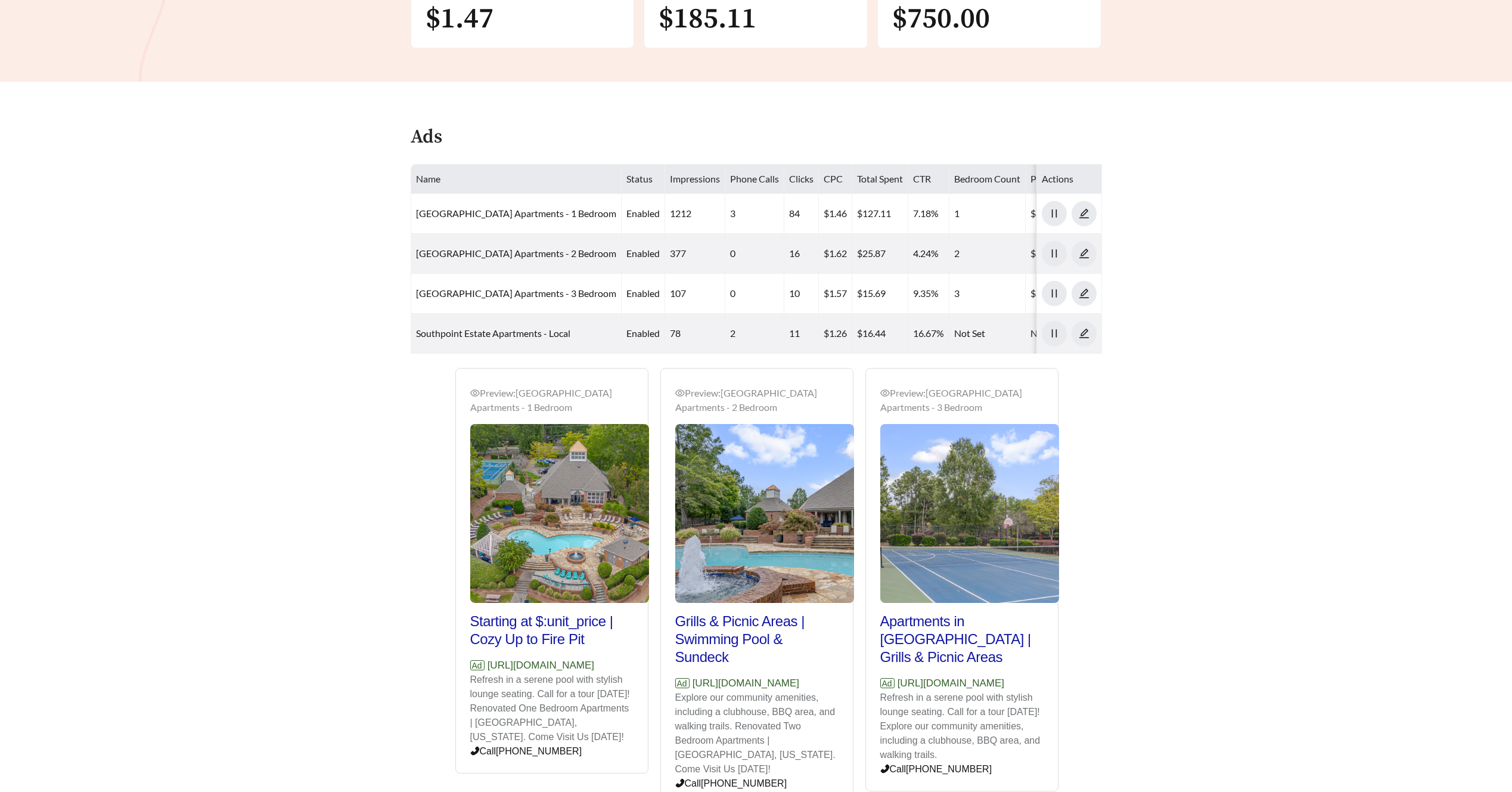
scroll to position [489, 0]
